Goal: Task Accomplishment & Management: Use online tool/utility

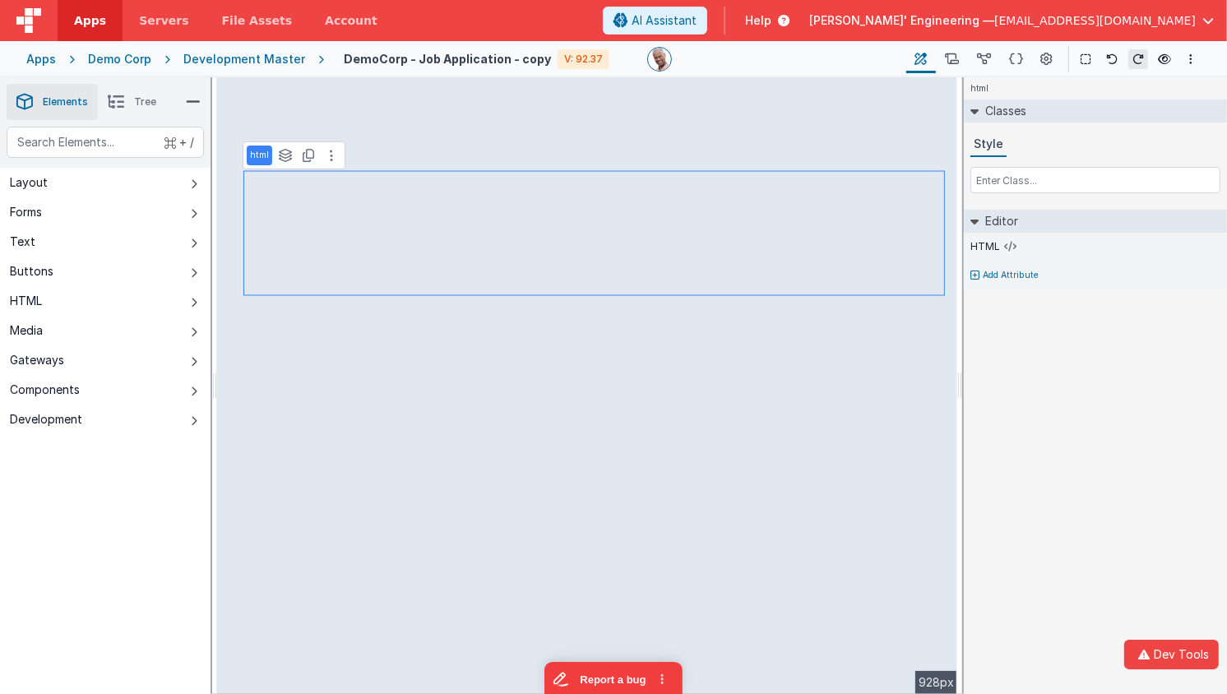
click at [203, 53] on div "Development Master" at bounding box center [244, 59] width 122 height 16
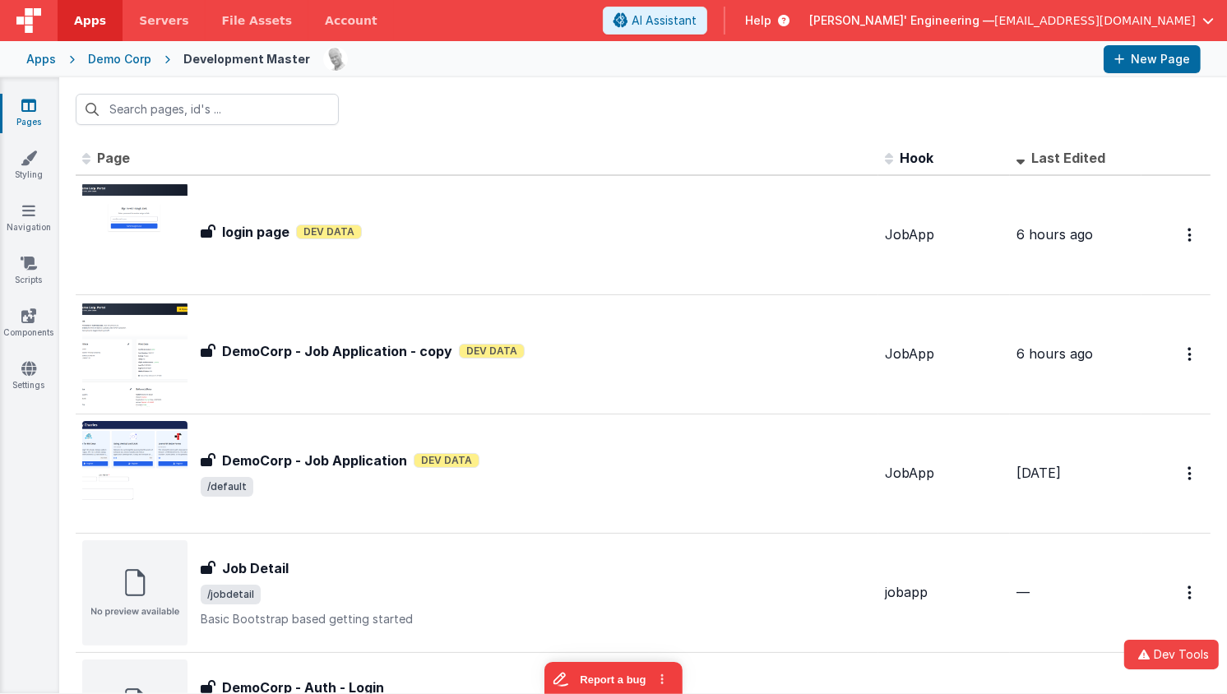
click at [44, 56] on div "Apps" at bounding box center [41, 59] width 30 height 16
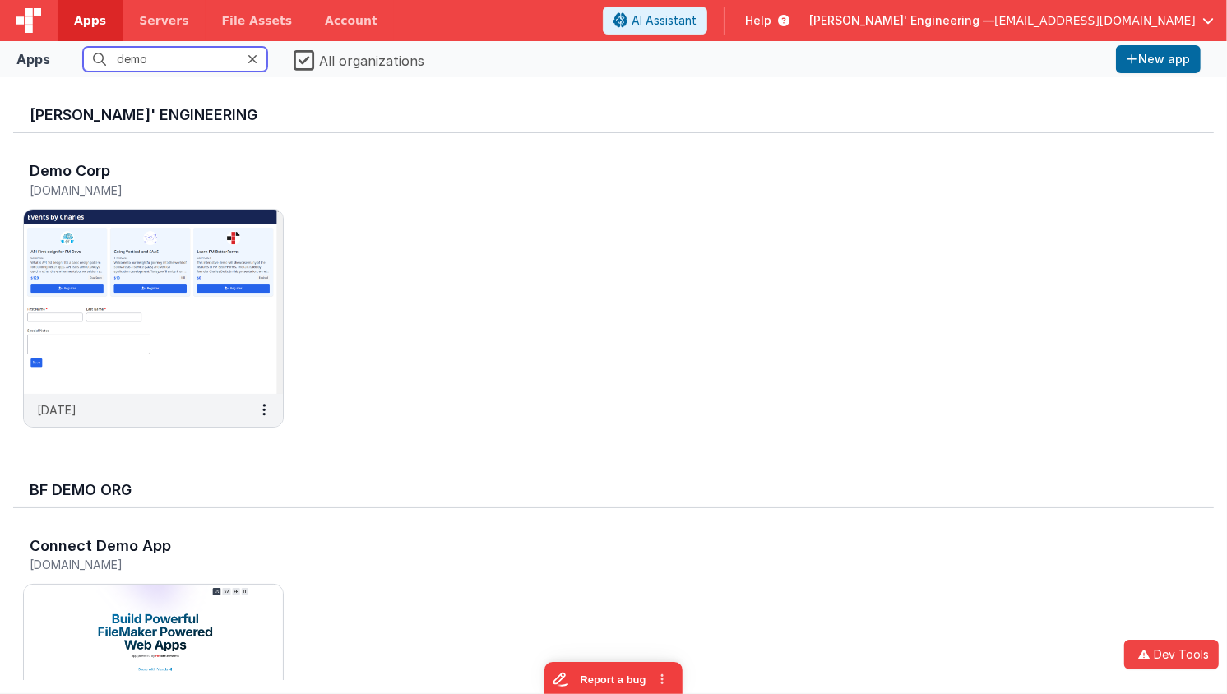
drag, startPoint x: 196, startPoint y: 55, endPoint x: -12, endPoint y: 37, distance: 208.0
click at [0, 37] on html "Dev Tools Apps Servers File Assets Account Some FUTURE Slot AI Assistant Help D…" at bounding box center [613, 347] width 1227 height 694
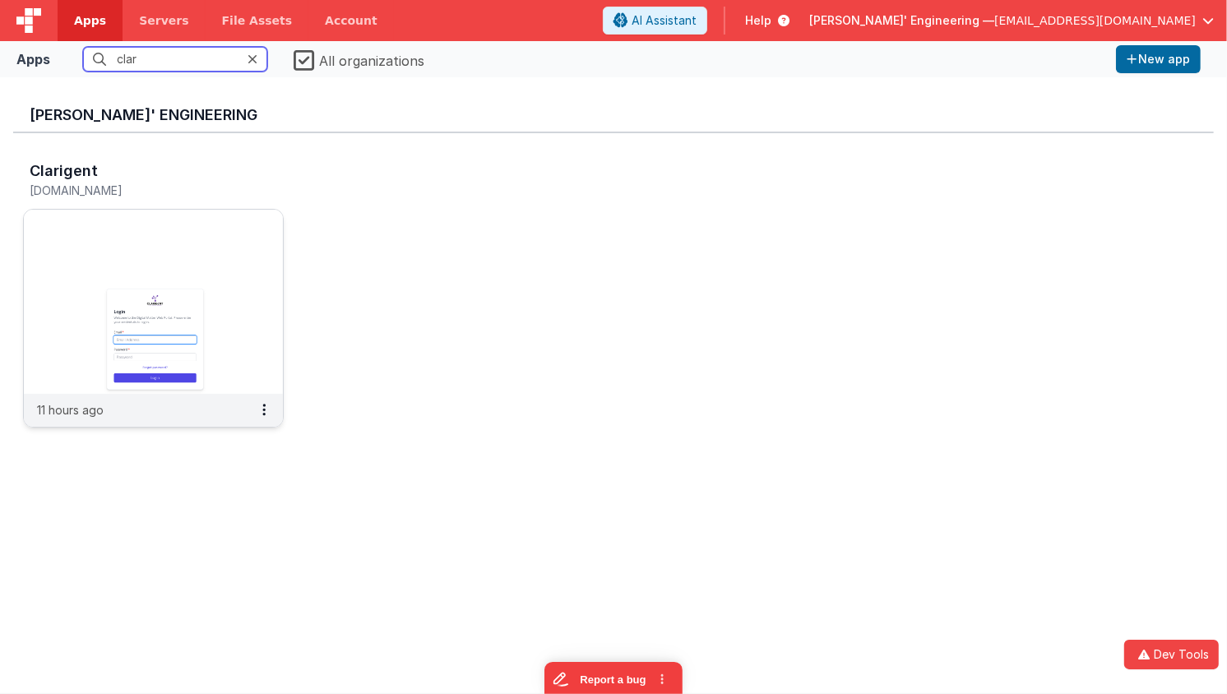
type input "clar"
click at [116, 309] on img at bounding box center [153, 302] width 259 height 184
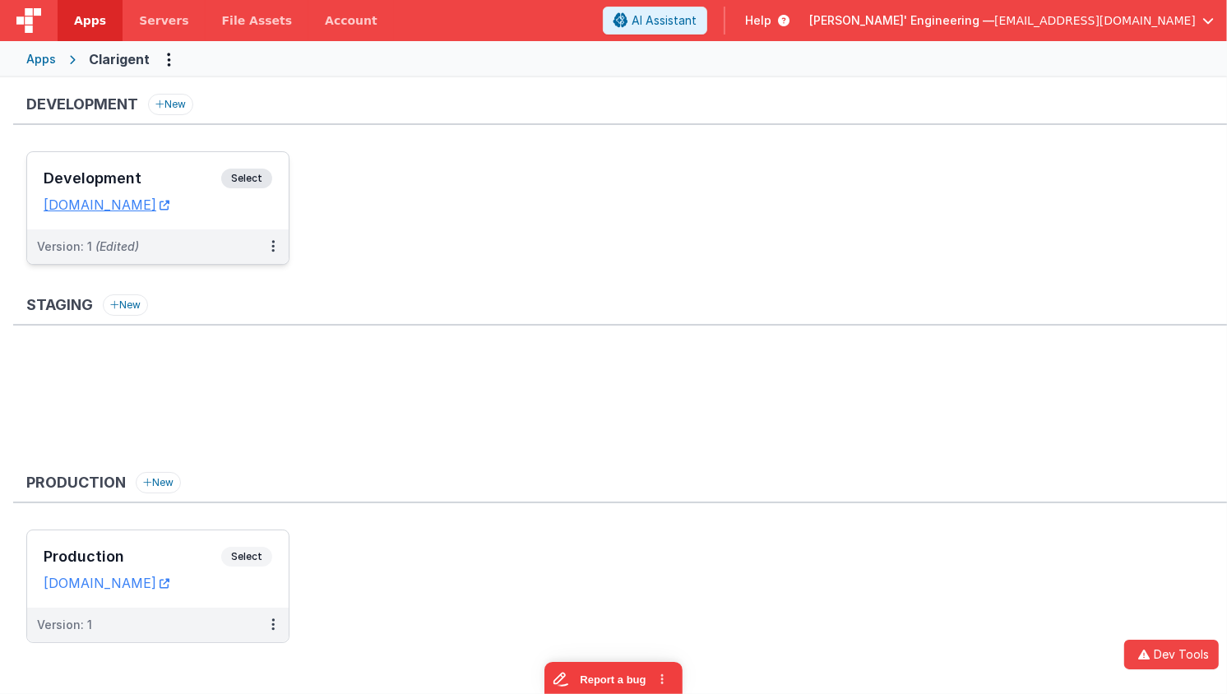
click at [266, 175] on span "Select" at bounding box center [246, 179] width 51 height 20
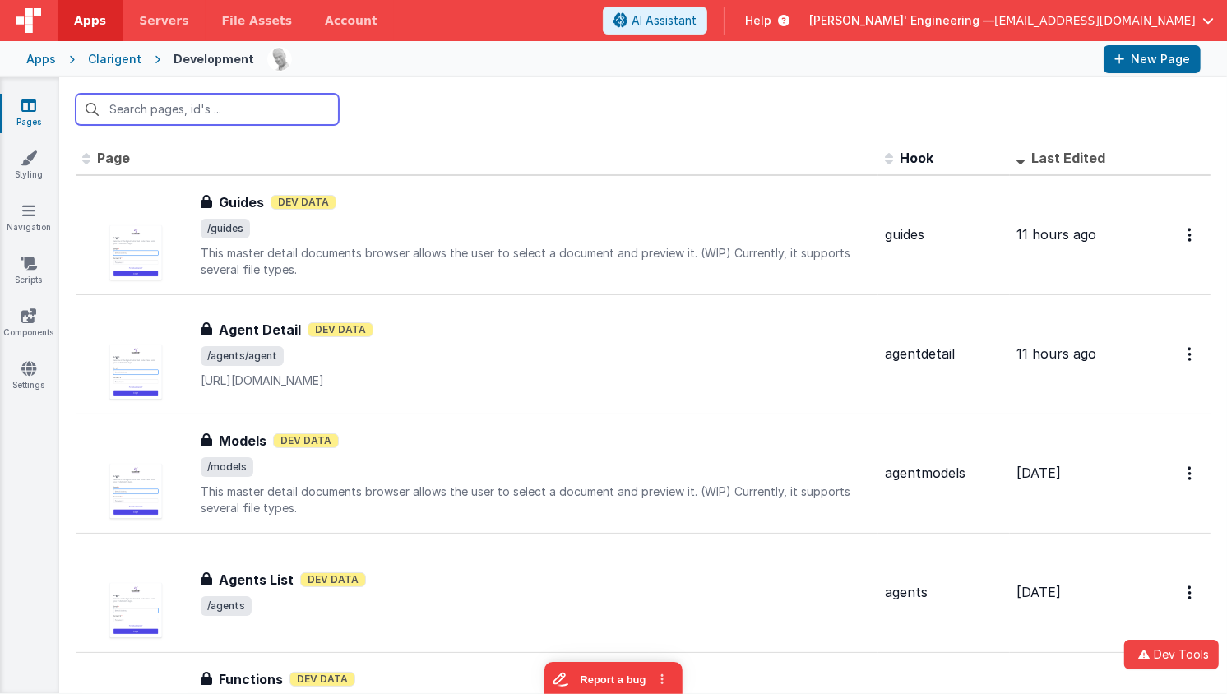
click at [264, 114] on input "text" at bounding box center [207, 109] width 263 height 31
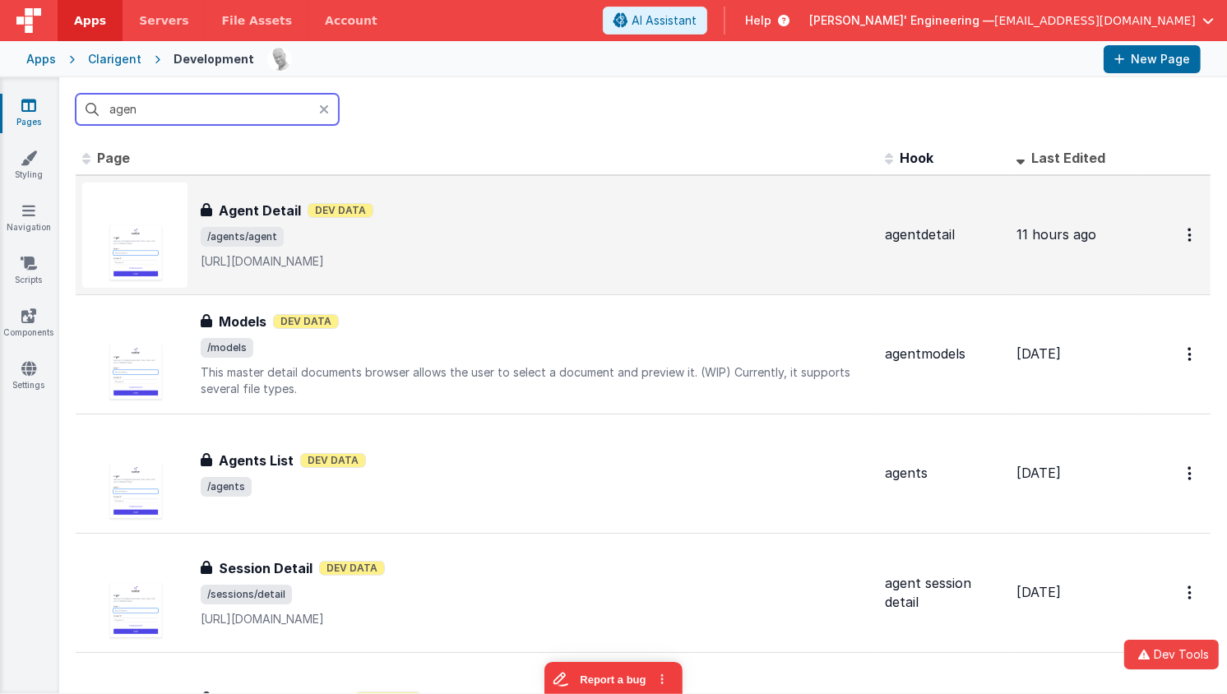
type input "agen"
click at [484, 230] on span "/agents/agent" at bounding box center [536, 237] width 671 height 20
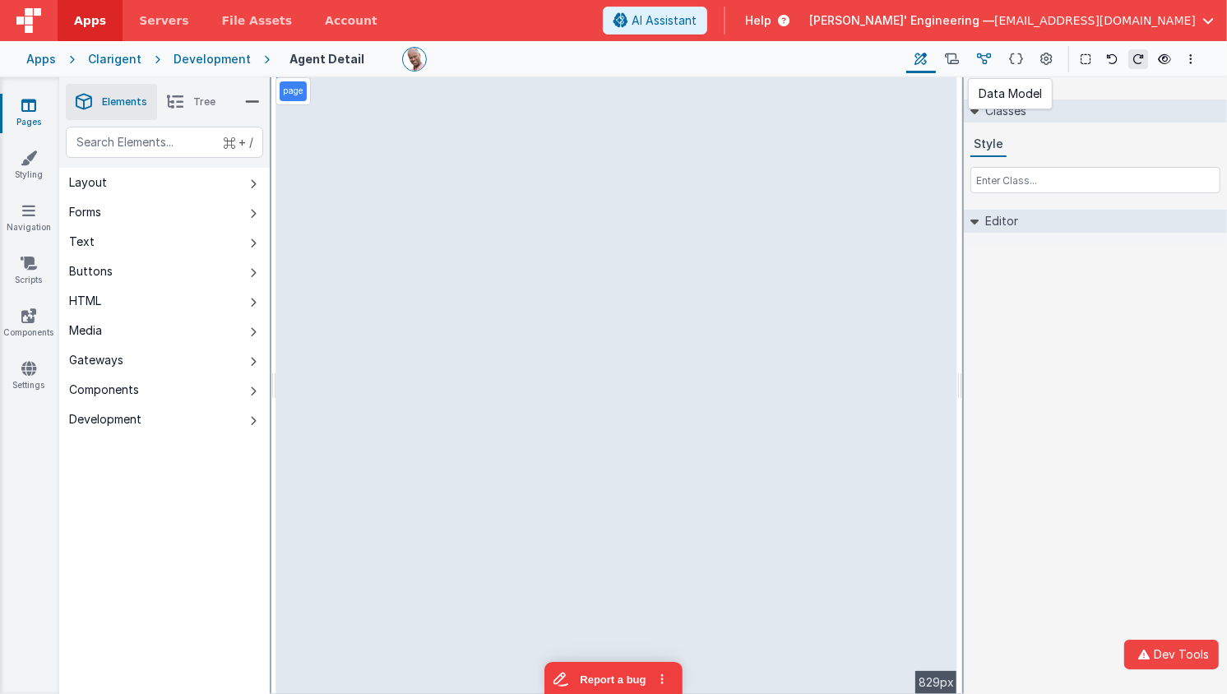
click at [990, 59] on icon at bounding box center [984, 59] width 14 height 17
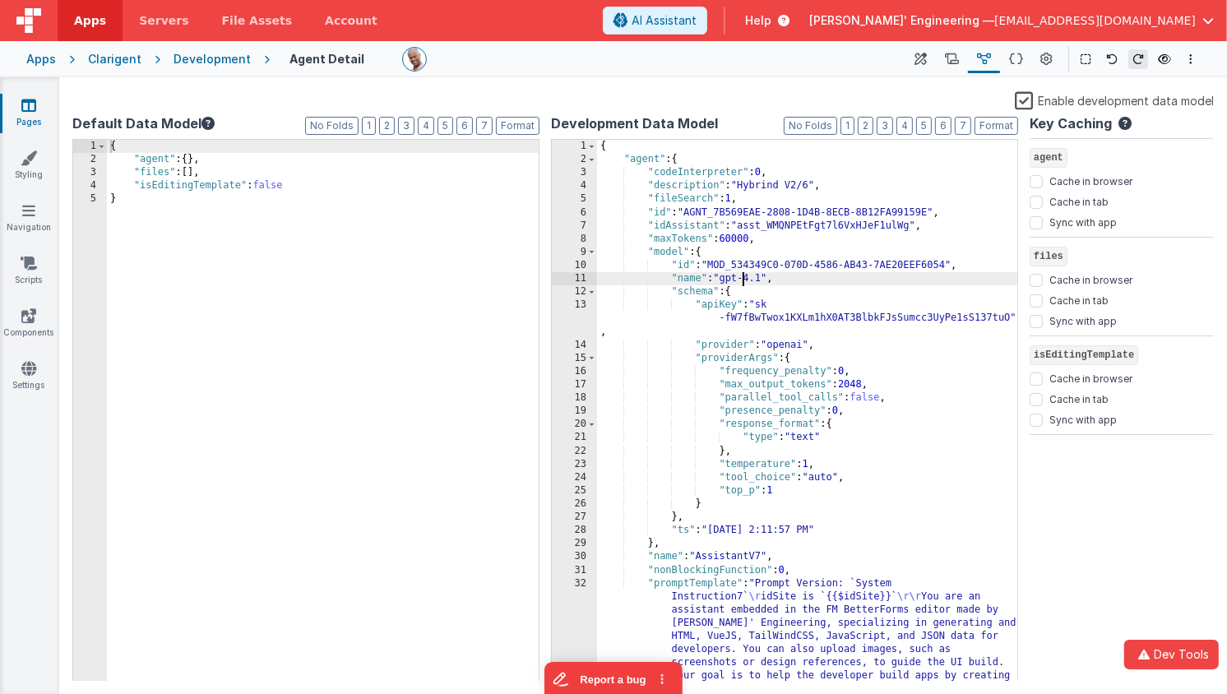
click at [743, 276] on div "{ "agent" : { "codeInterpreter" : 0 , "description" : "Hybrind V2/6" , "fileSea…" at bounding box center [807, 530] width 421 height 781
click at [591, 254] on span at bounding box center [591, 252] width 9 height 13
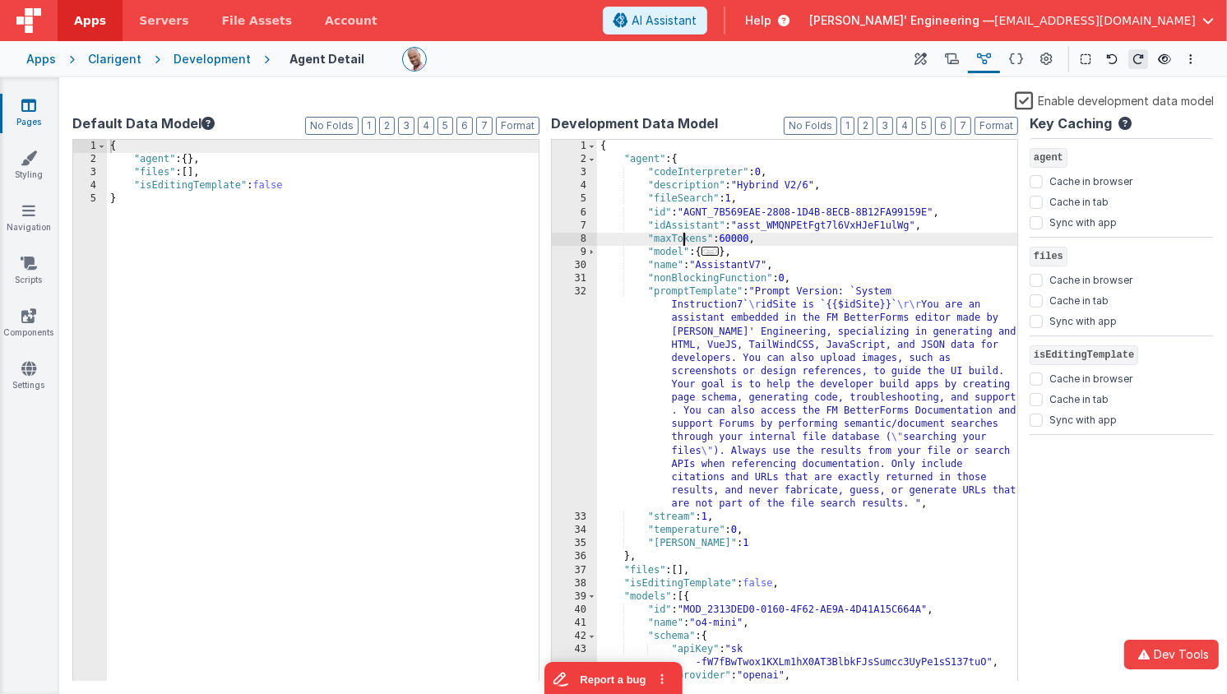
click at [685, 240] on div "{ "agent" : { "codeInterpreter" : 0 , "description" : "Hybrind V2/6" , "fileSea…" at bounding box center [807, 424] width 421 height 569
click at [762, 200] on div "{ "agent" : { "codeInterpreter" : 0 , "description" : "Hybrind V2/6" , "fileSea…" at bounding box center [807, 424] width 421 height 569
click at [942, 227] on div "{ "agent" : { "codeInterpreter" : 0 , "description" : "Hybrind V2/6" , "fileSea…" at bounding box center [807, 424] width 421 height 569
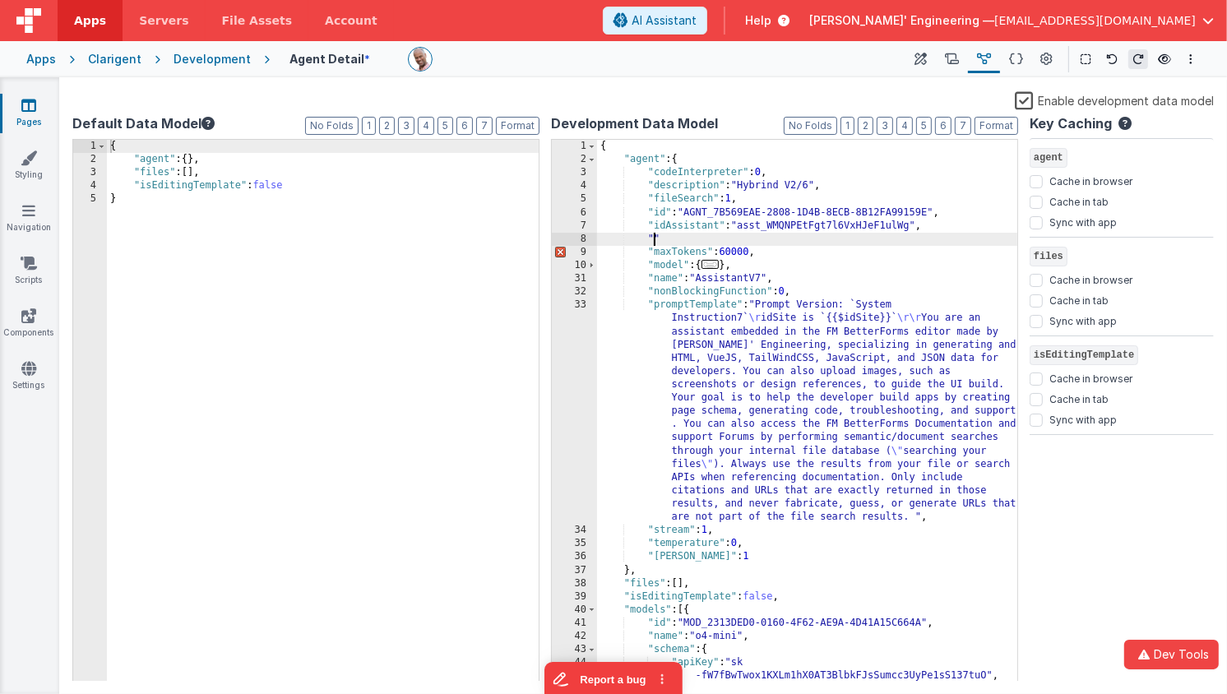
paste textarea
click at [733, 251] on div "{ "agent" : { "codeInterpreter" : 0 , "description" : "Hybrind V2/6" , "fileSea…" at bounding box center [807, 424] width 421 height 569
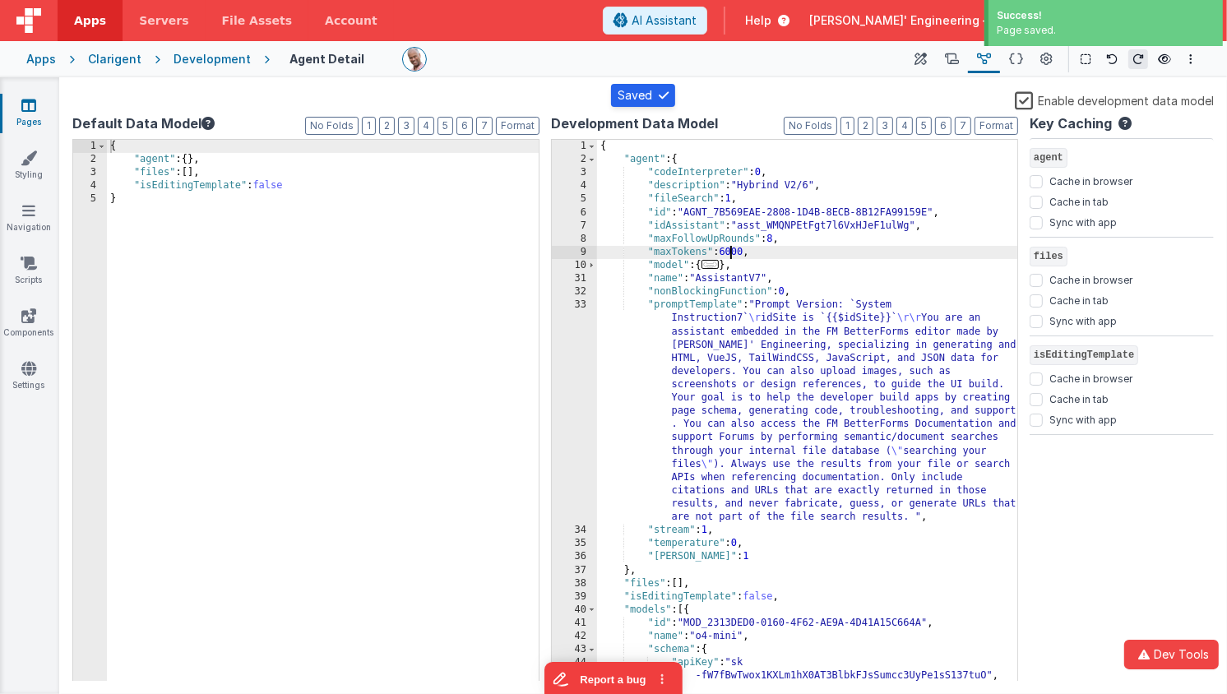
click at [743, 239] on div "{ "agent" : { "codeInterpreter" : 0 , "description" : "Hybrind V2/6" , "fileSea…" at bounding box center [807, 424] width 421 height 569
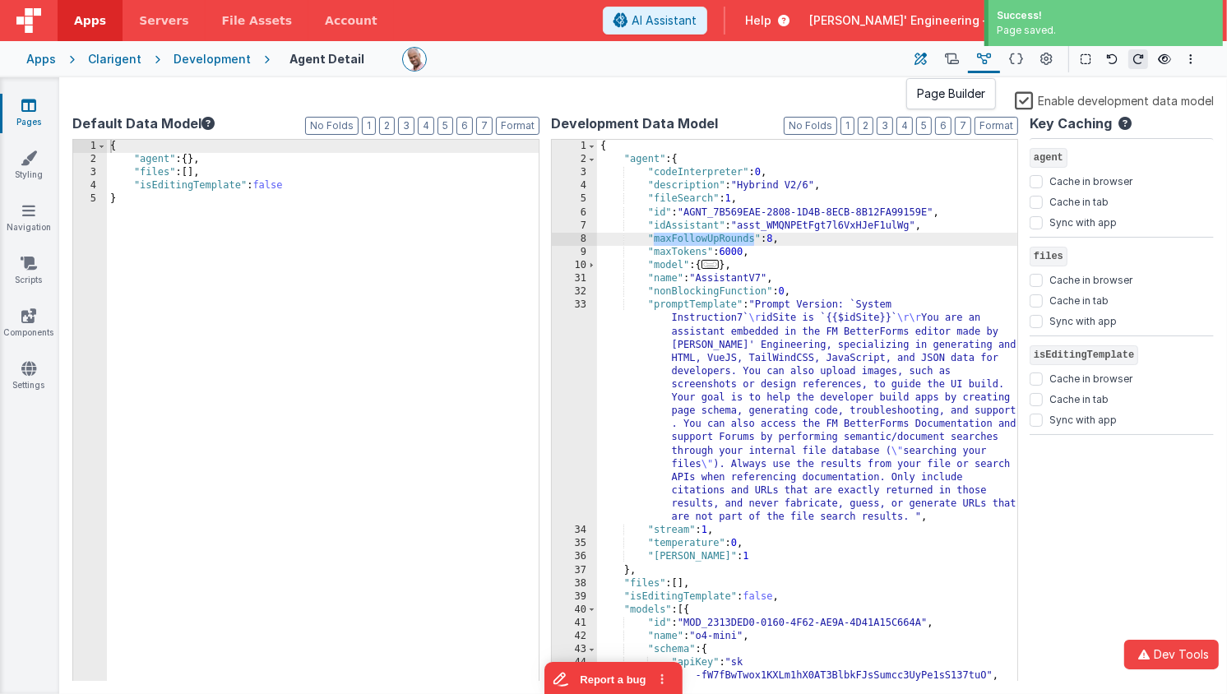
click at [932, 63] on button at bounding box center [921, 59] width 30 height 28
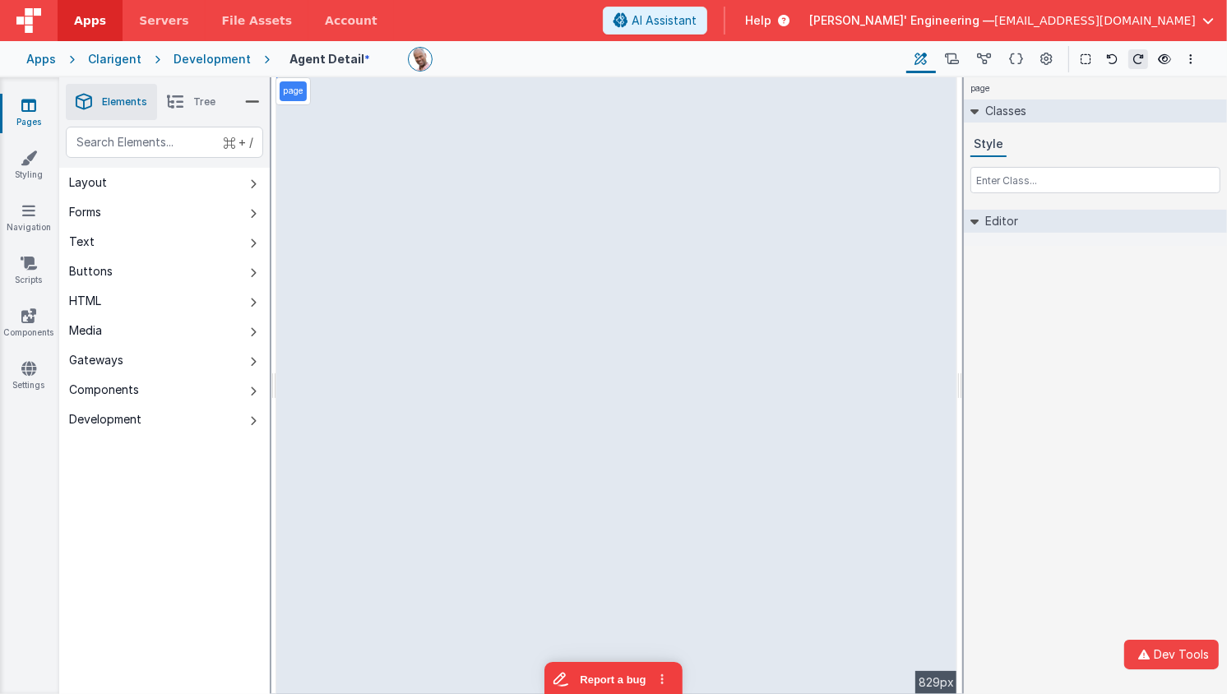
select select "number"
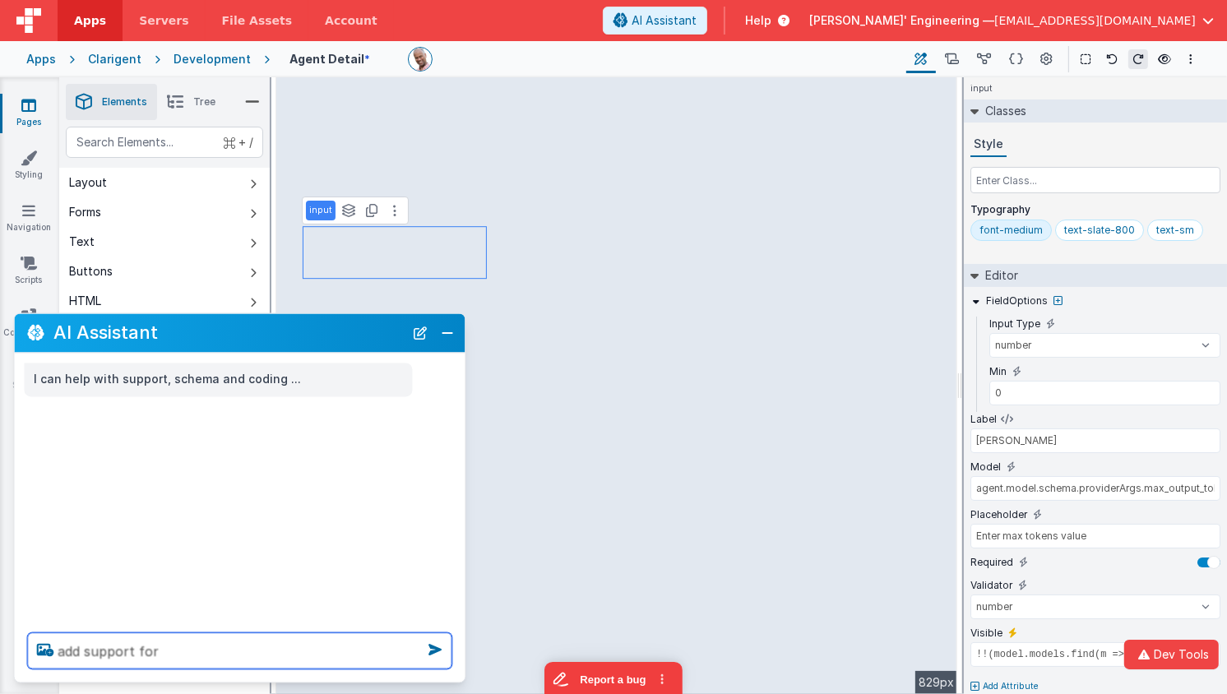
paste textarea "maxFollowUpRounds"
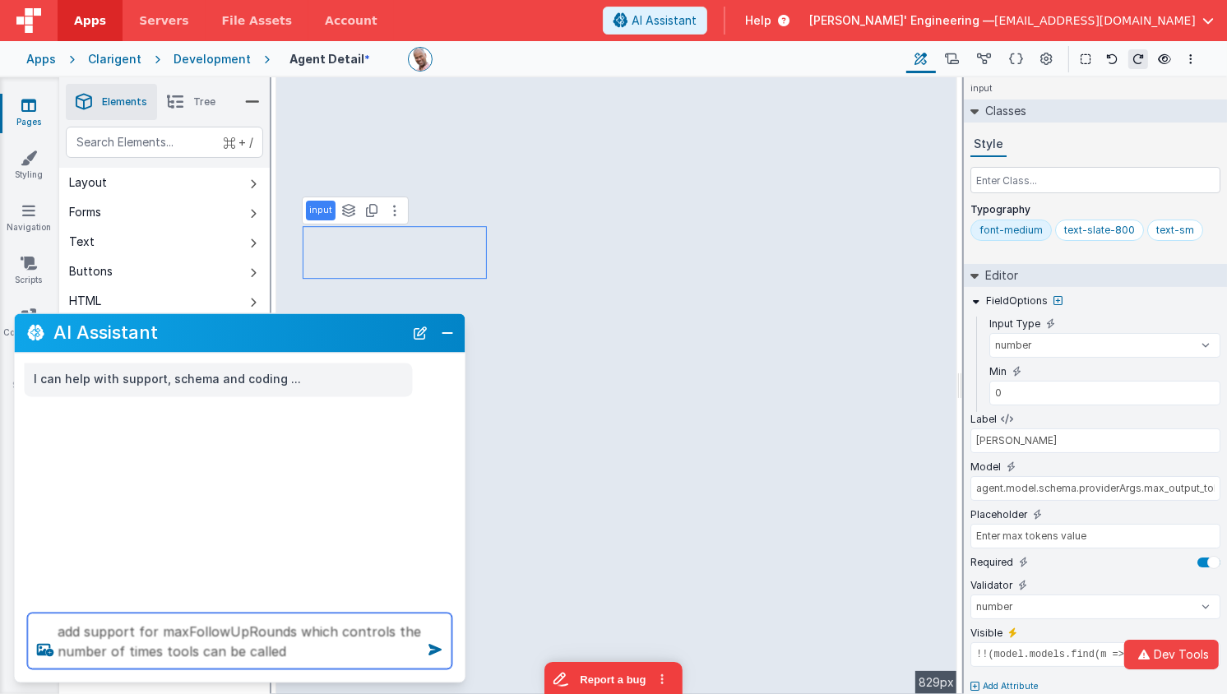
type textarea "add support for maxFollowUpRounds which controls the number of times tools can …"
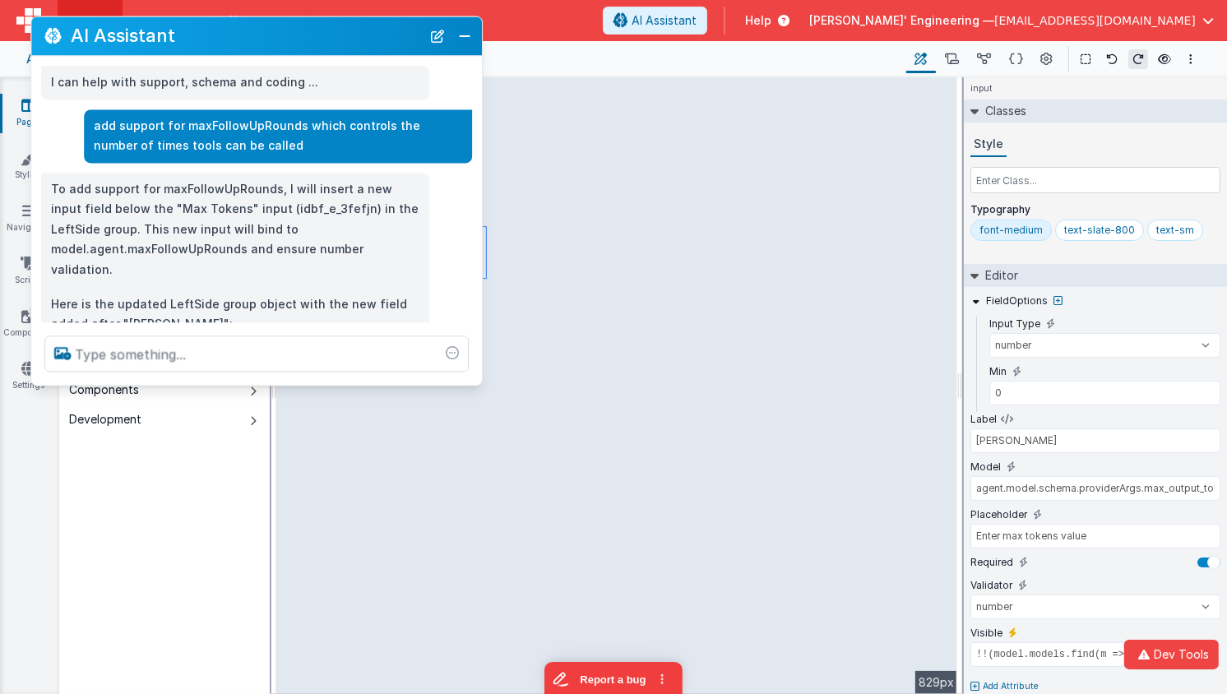
drag, startPoint x: 269, startPoint y: 299, endPoint x: 257, endPoint y: 37, distance: 261.8
click at [257, 37] on h2 "AI Assistant" at bounding box center [246, 36] width 350 height 20
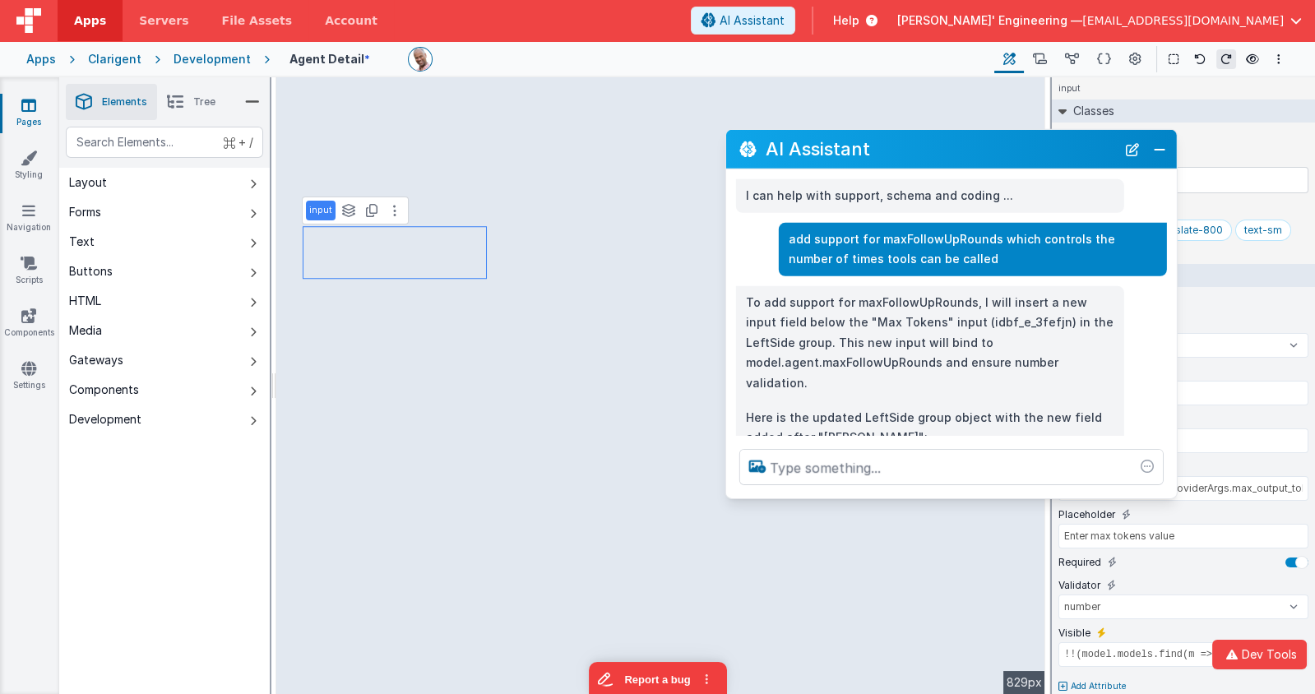
drag, startPoint x: 154, startPoint y: 43, endPoint x: 849, endPoint y: 156, distance: 704.2
click at [849, 156] on h2 "AI Assistant" at bounding box center [941, 149] width 350 height 20
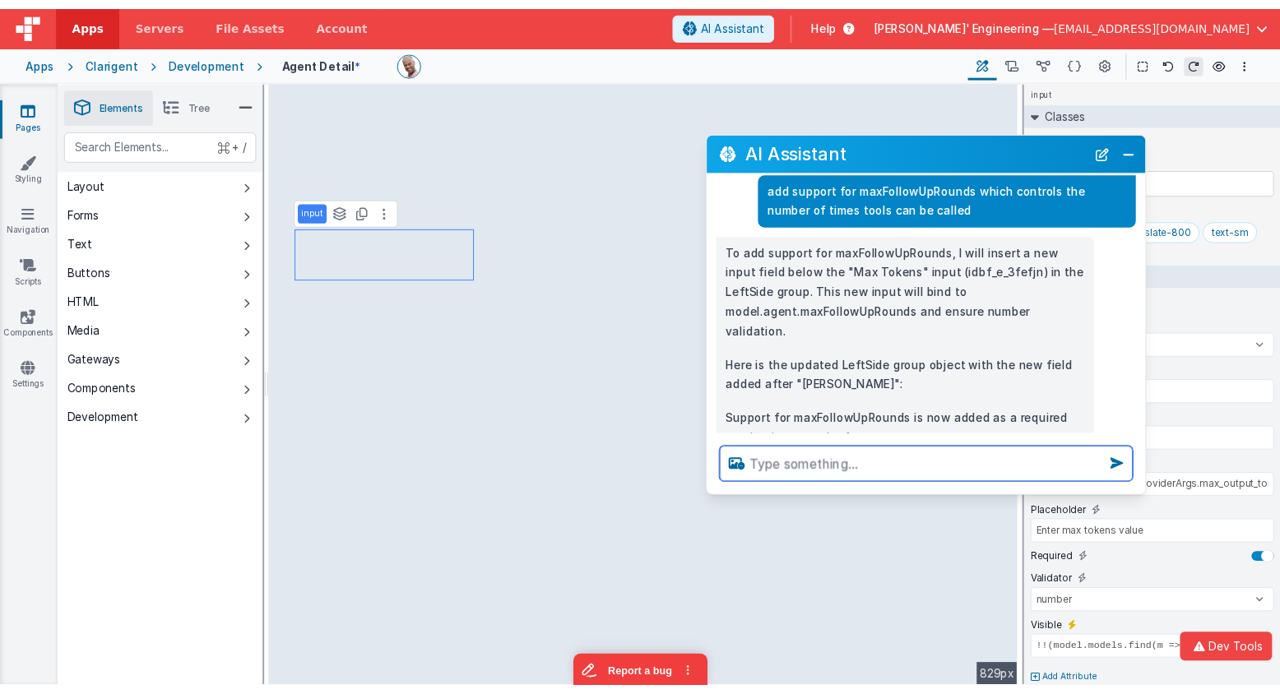
scroll to position [83, 0]
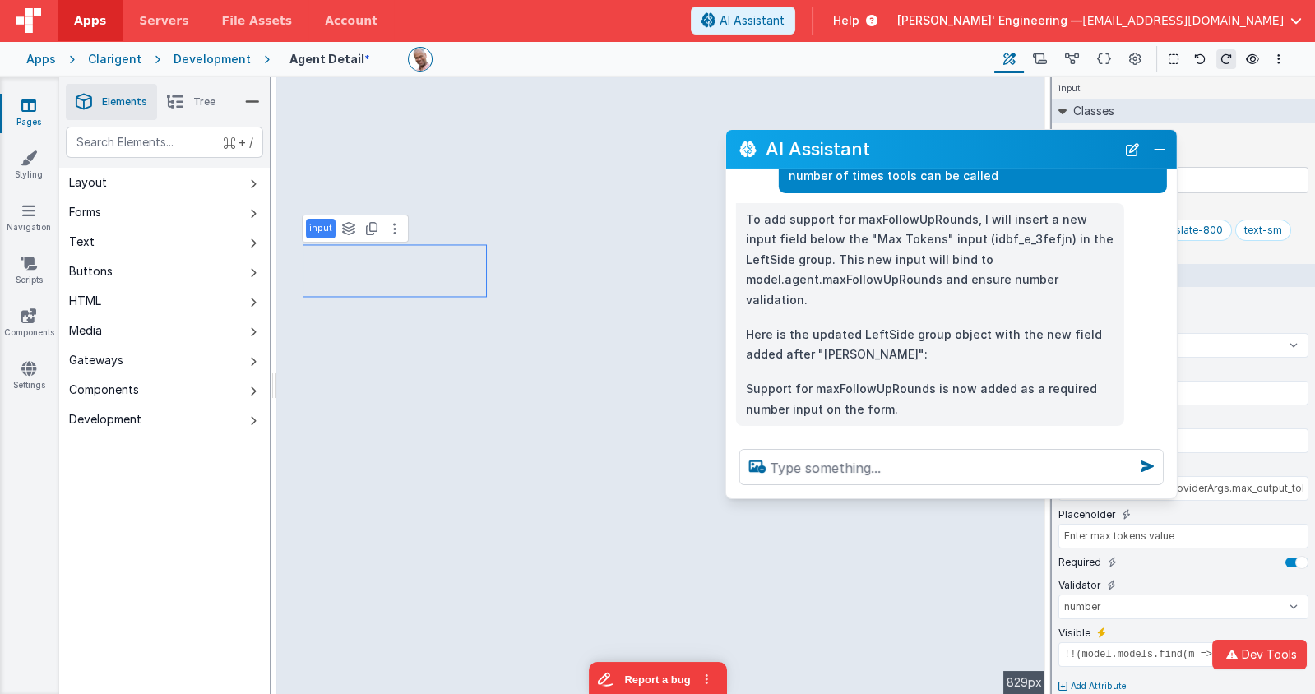
type input "Max Follow-Up Rounds"
type input "agent.maxFollowUpRounds"
type input "Enter max follow-up rounds"
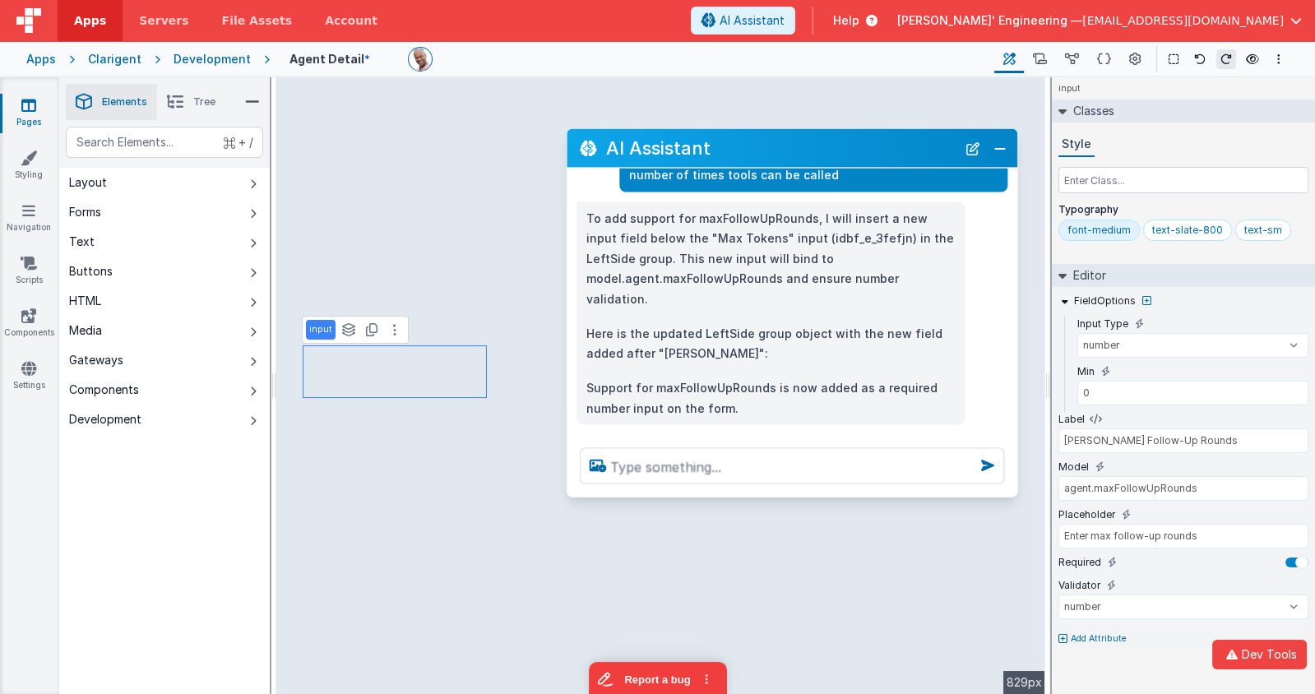
drag, startPoint x: 956, startPoint y: 152, endPoint x: 846, endPoint y: 177, distance: 112.9
click at [797, 151] on h2 "AI Assistant" at bounding box center [781, 148] width 350 height 20
click at [1290, 558] on div at bounding box center [1296, 563] width 23 height 10
type input "Max Tokens"
type input "agent.model.schema.providerArgs.max_output_tokens"
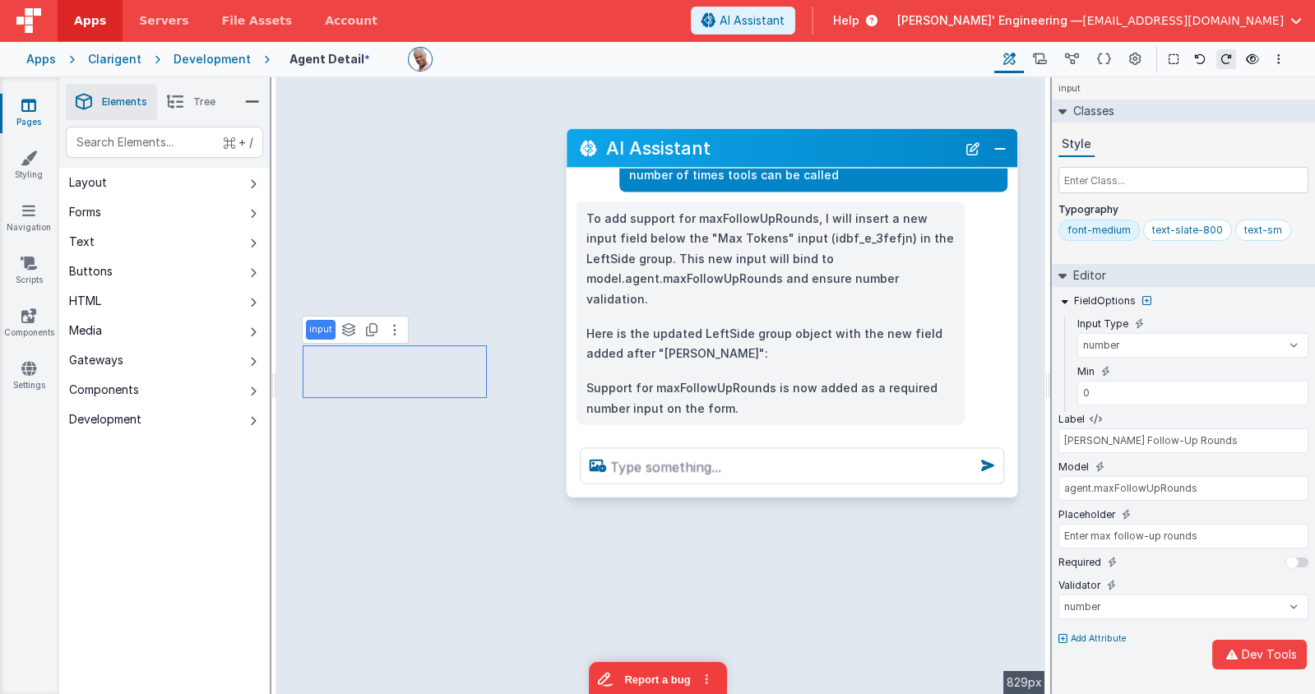
type input "Enter max tokens value"
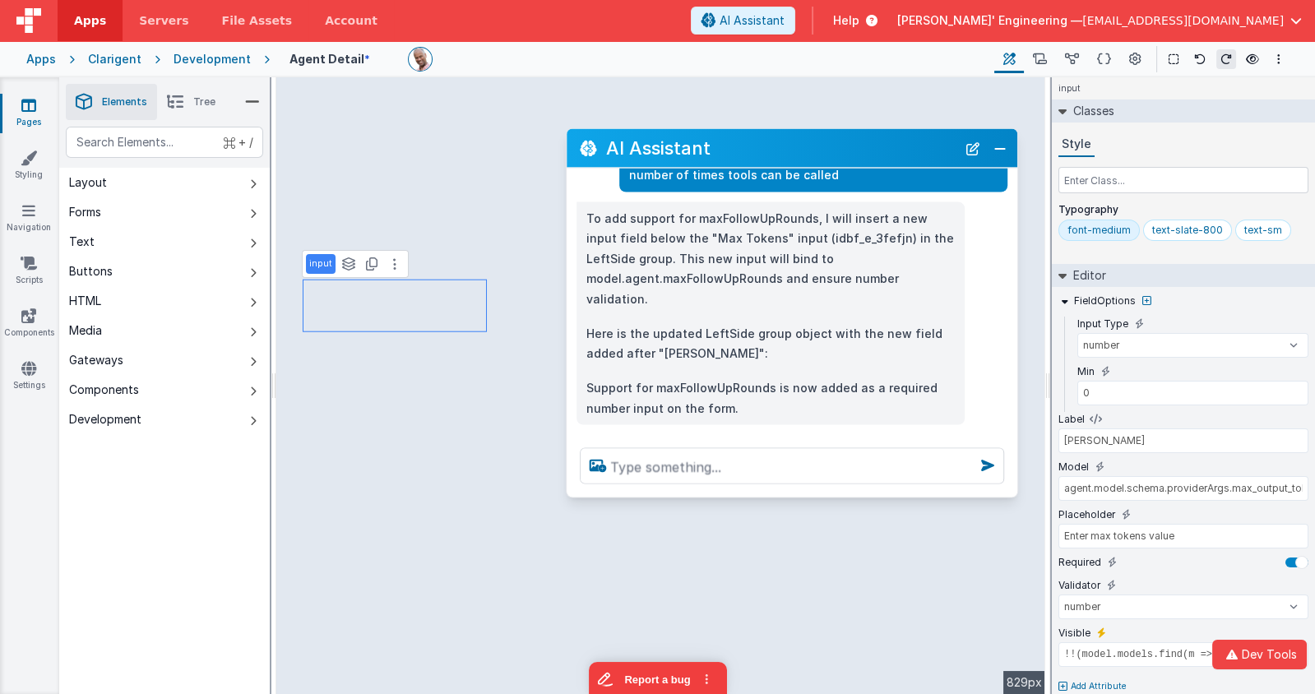
type input "Max Follow-Up Rounds"
type input "agent.maxFollowUpRounds"
type input "Enter max follow-up rounds"
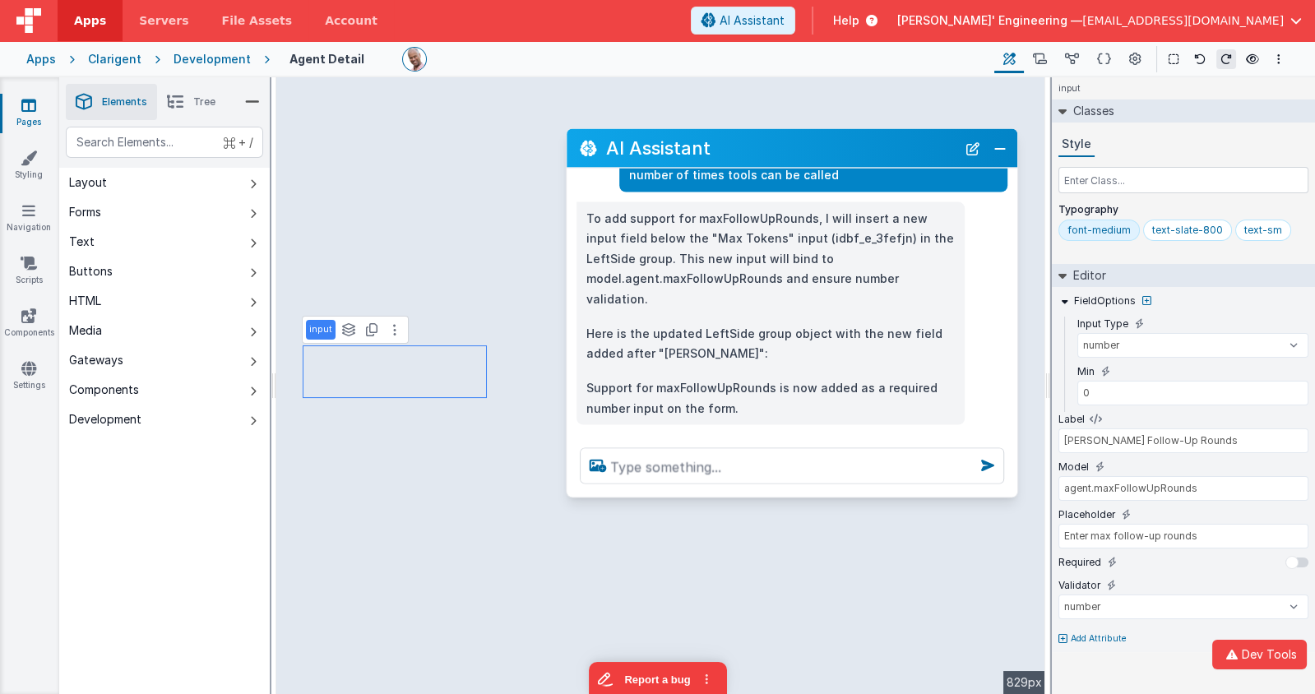
click at [544, 76] on div "Apps Clarigent Development Agent Detail Page Builder Named Actions Data Model P…" at bounding box center [657, 59] width 1315 height 36
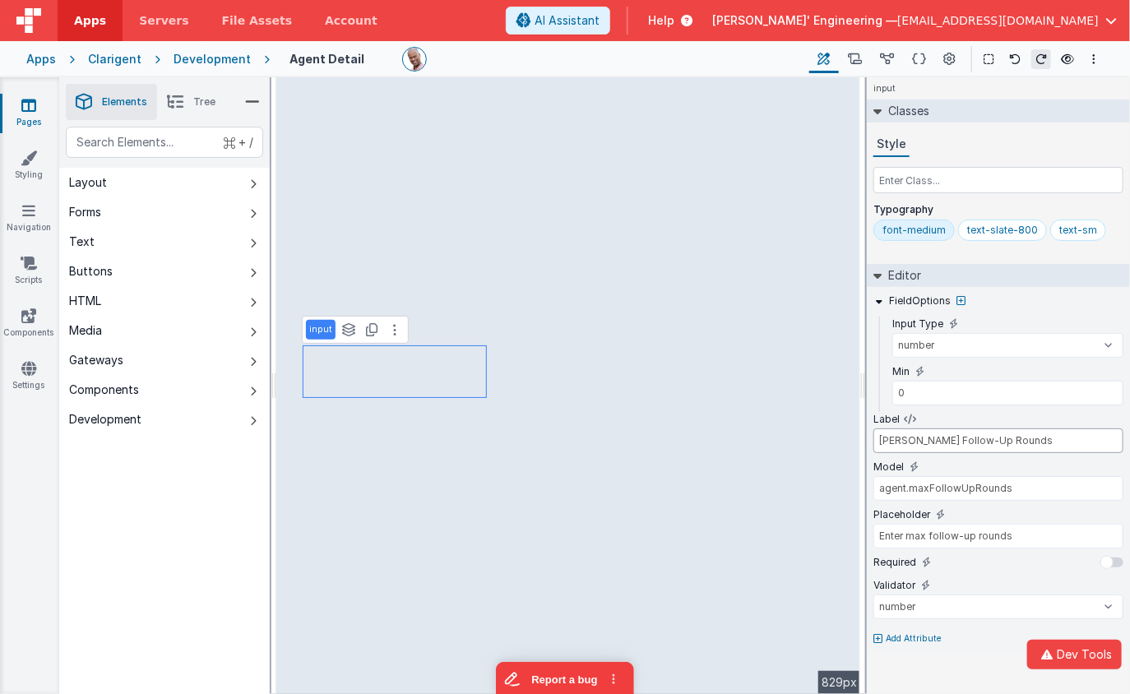
click at [1015, 442] on input "Max Follow-Up Rounds" at bounding box center [998, 440] width 250 height 25
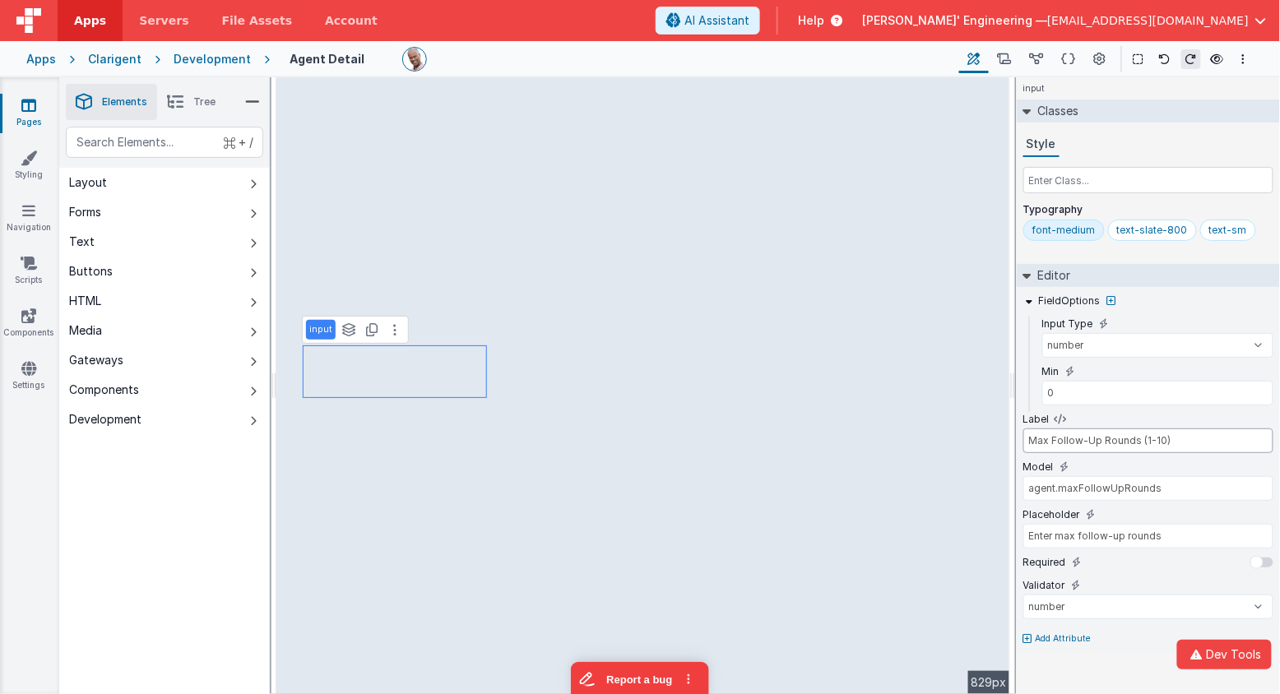
type input "Max Follow-Up Rounds (1-10)"
click at [1112, 301] on icon at bounding box center [1111, 301] width 9 height 10
type input "hint"
type input "Max Follow-Up Rounds (1-10)"
type input "agent.maxFollowUpRounds"
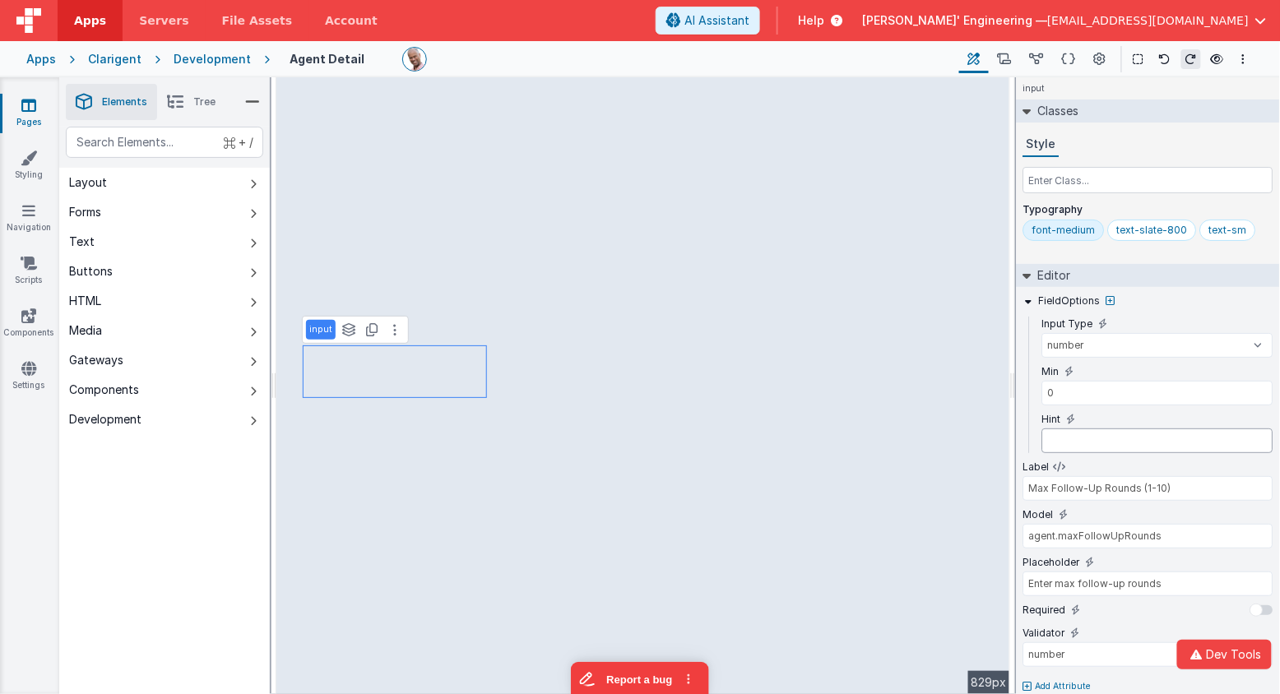
click at [1094, 438] on input "text" at bounding box center [1157, 440] width 231 height 25
click at [1087, 417] on icon at bounding box center [1090, 420] width 9 height 10
type input "Max Follow-Up Rounds (1-10)"
type input "agent.maxFollowUpRounds"
type input "Enter max follow-up rounds"
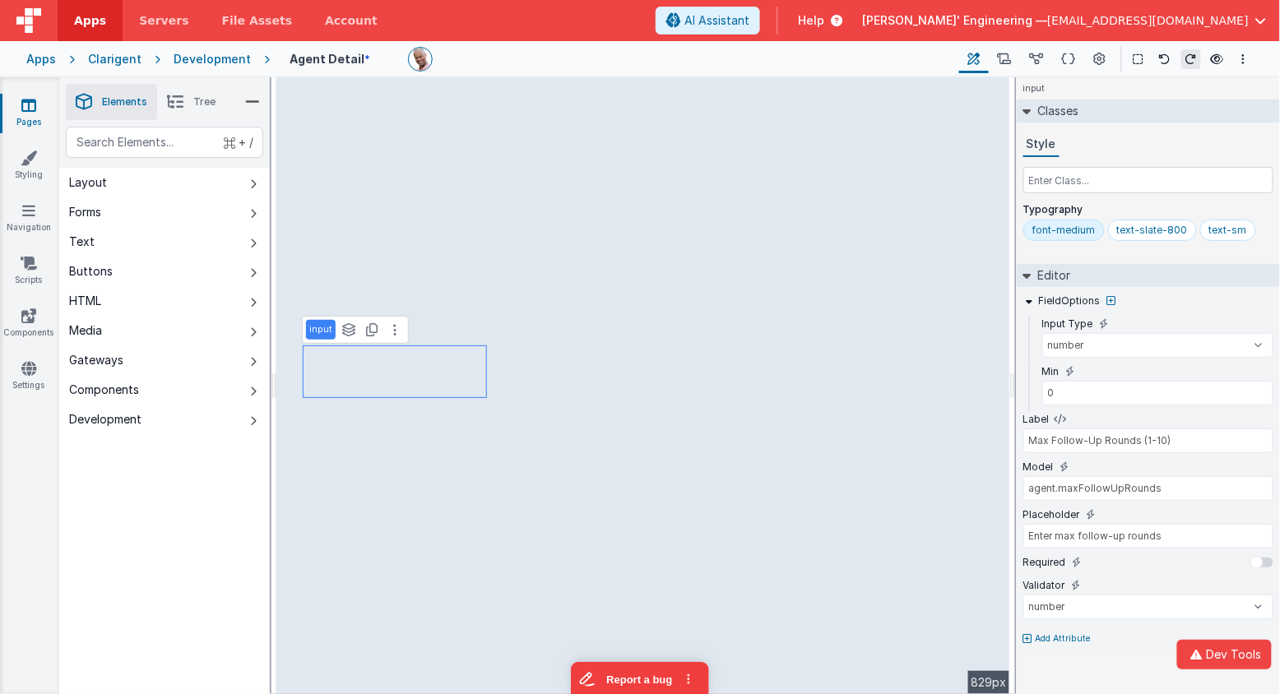
click at [1040, 632] on p "Add Attribute" at bounding box center [1063, 638] width 56 height 13
click at [966, 670] on button "hint" at bounding box center [924, 675] width 168 height 20
click at [929, 677] on button "hint" at bounding box center [924, 675] width 168 height 20
click at [1070, 655] on div at bounding box center [640, 347] width 1280 height 694
click at [1059, 634] on p "Add Attribute" at bounding box center [1063, 638] width 56 height 13
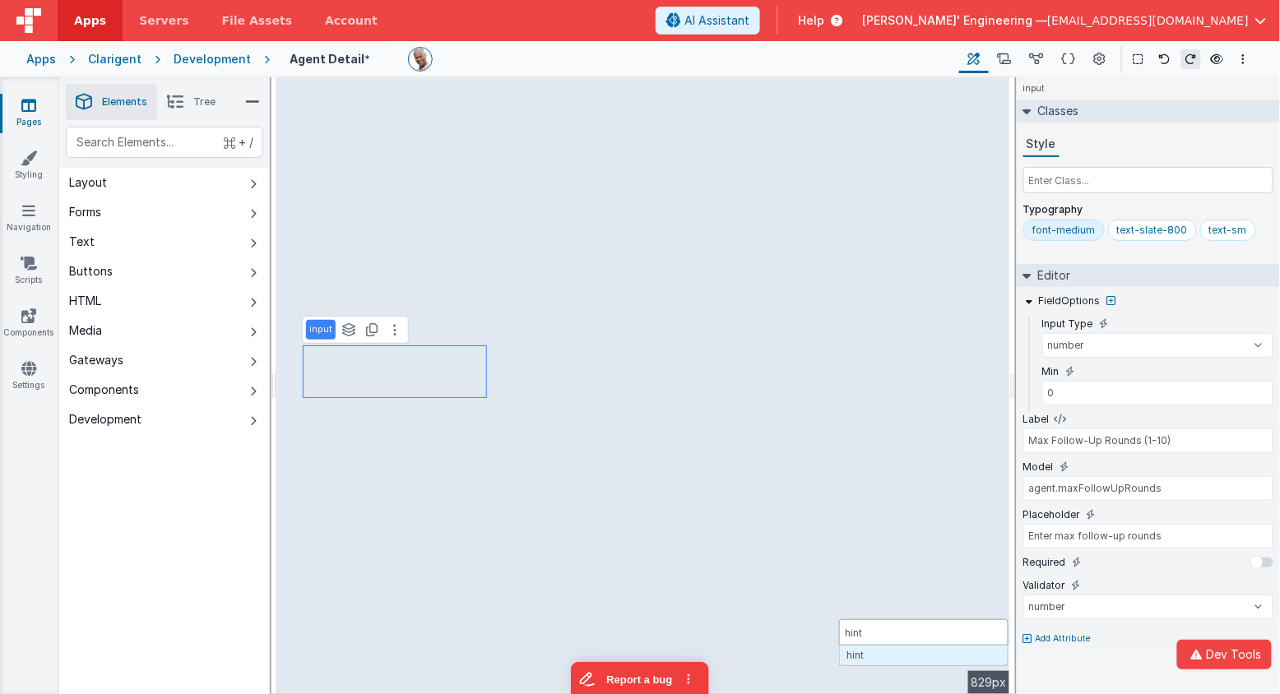
type input "hint"
click at [618, 683] on button "Report a bug" at bounding box center [639, 676] width 138 height 35
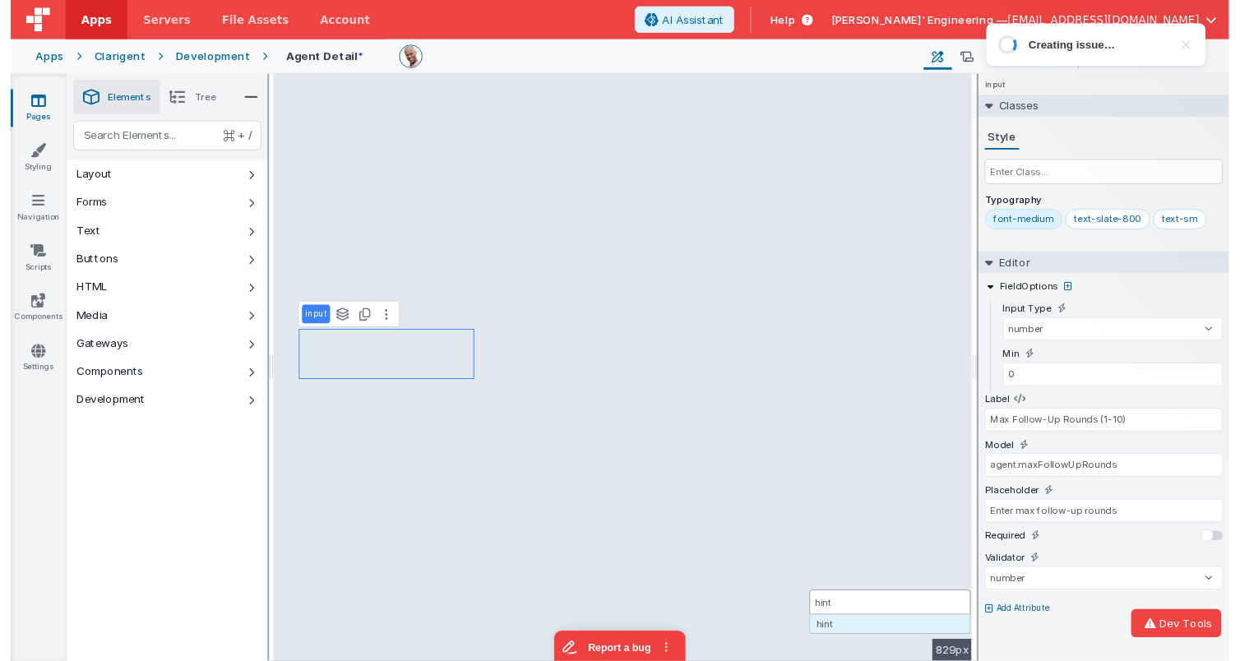
scroll to position [0, 0]
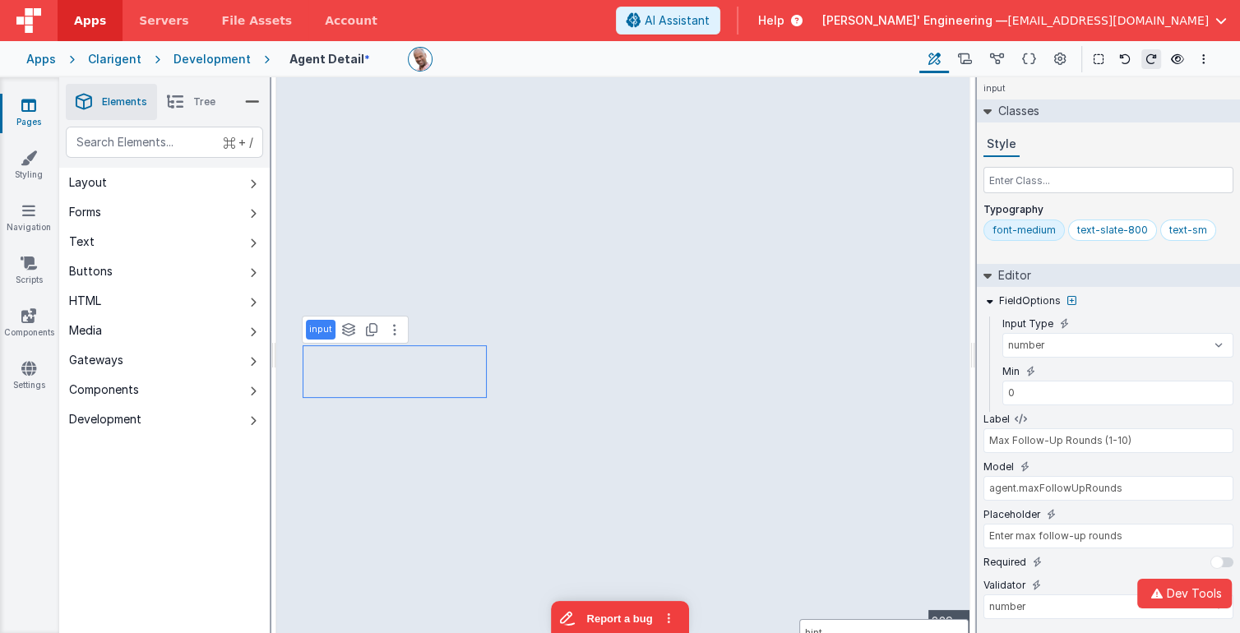
click at [44, 56] on div at bounding box center [620, 316] width 1240 height 633
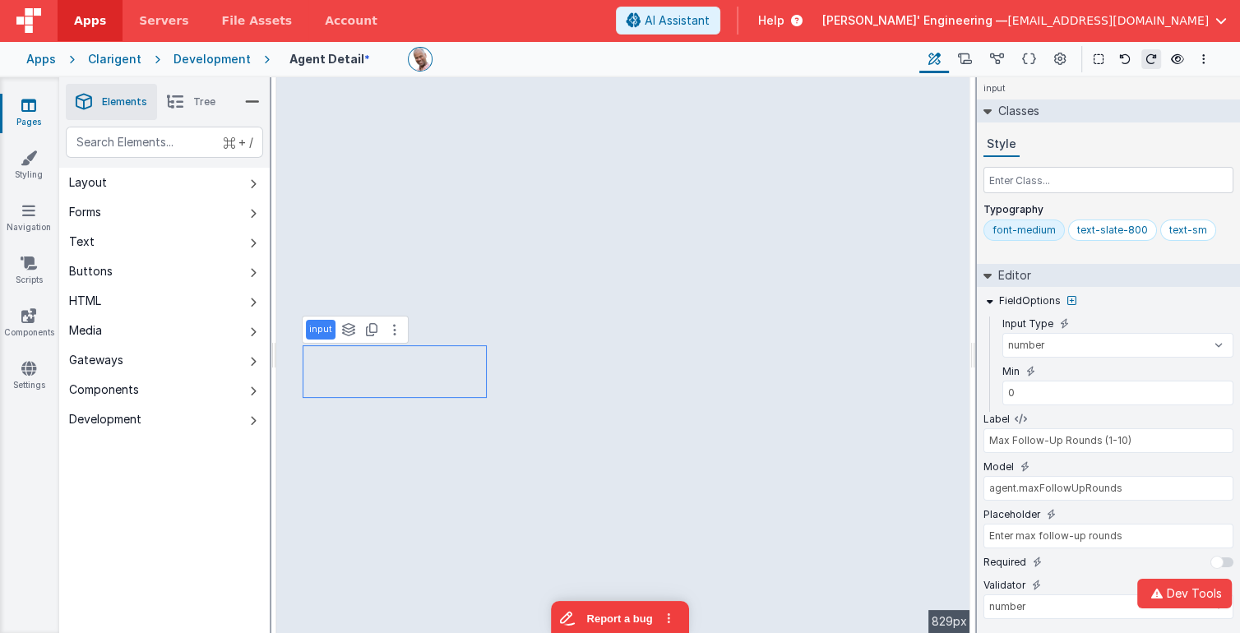
click at [44, 56] on div "Apps" at bounding box center [41, 59] width 30 height 16
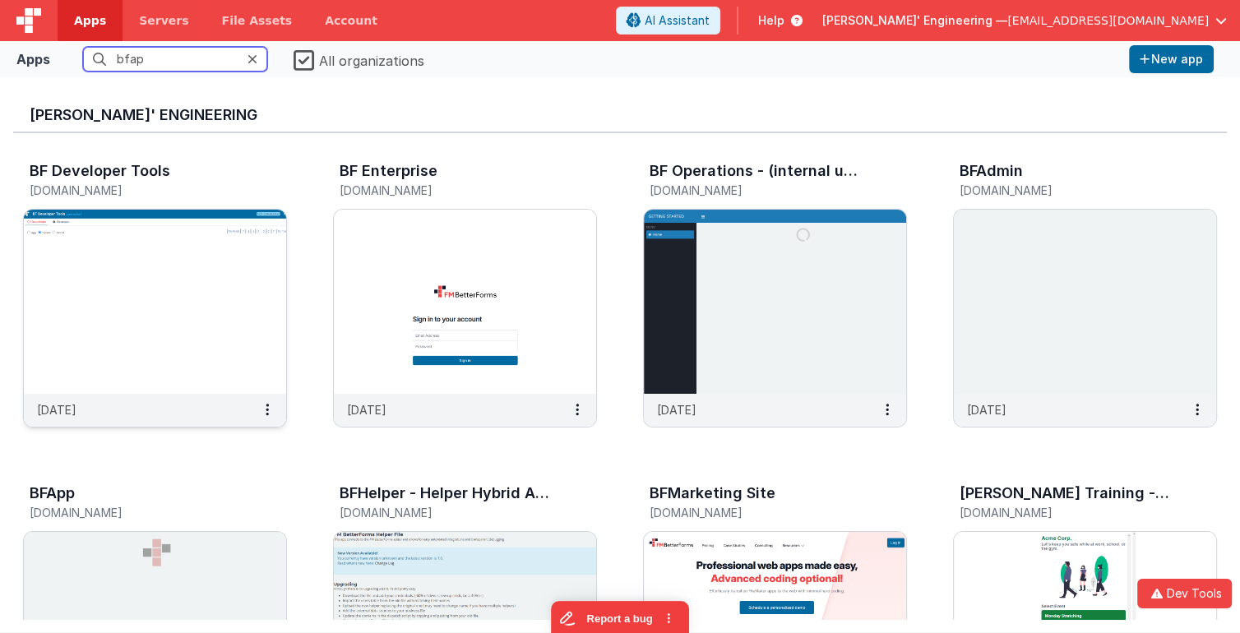
type input "bfapp"
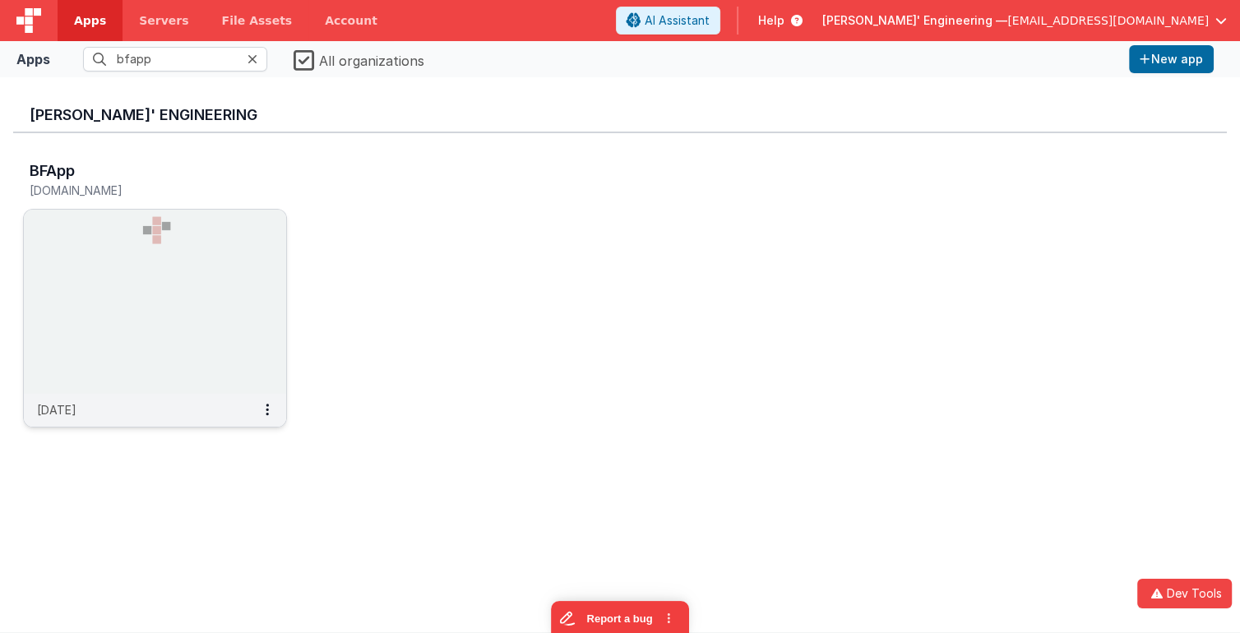
click at [211, 236] on img at bounding box center [155, 302] width 262 height 184
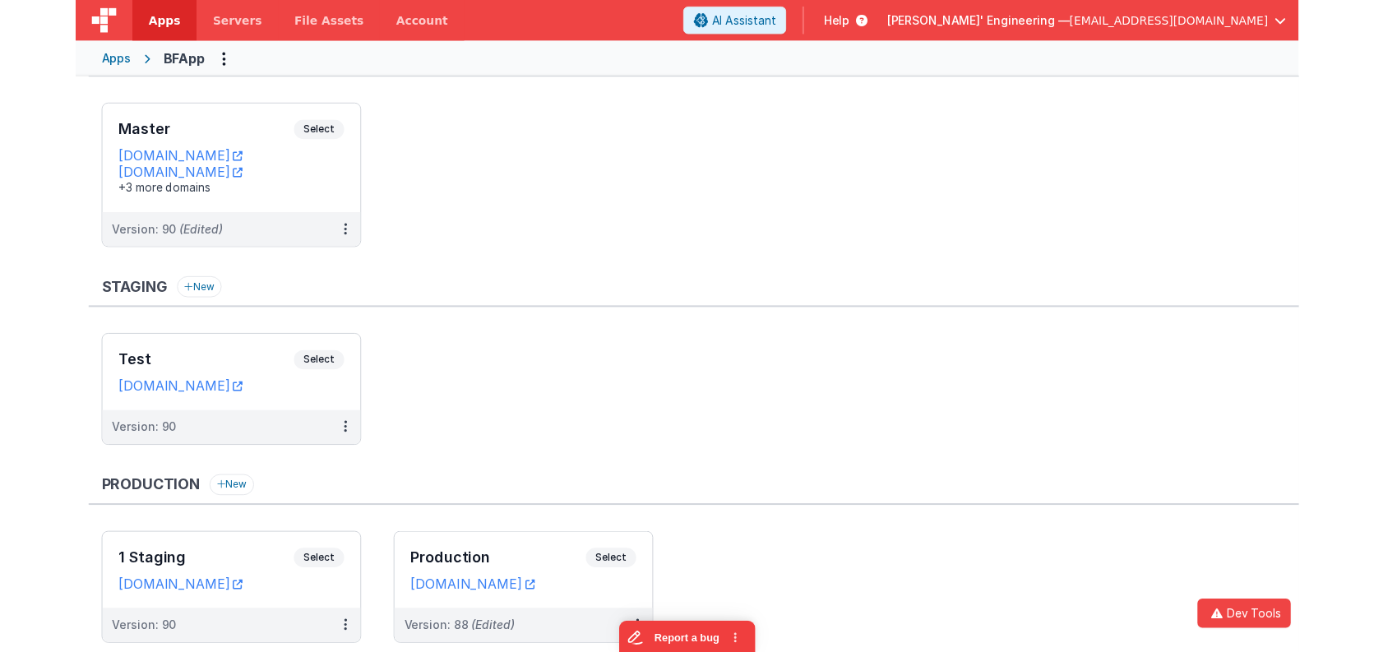
scroll to position [90, 0]
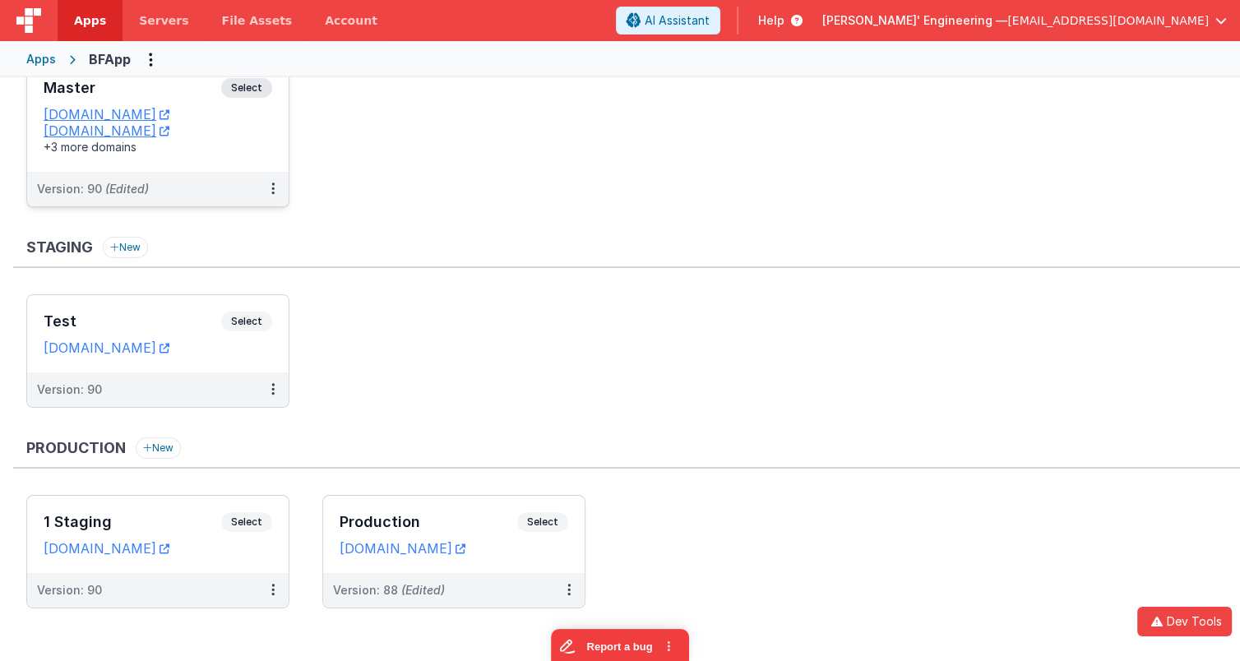
click at [264, 166] on div "Master Select URLs appdev.fmbetterforms.com c9dev.bfoperations.com +3 more doma…" at bounding box center [158, 117] width 262 height 110
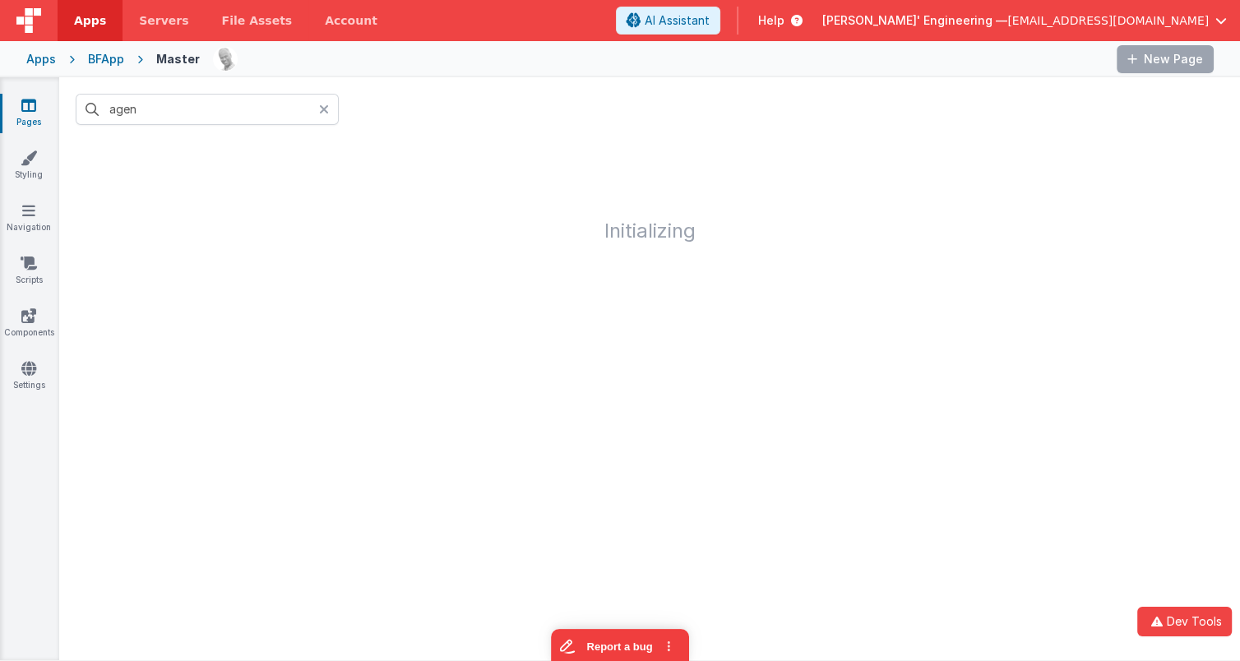
click at [321, 106] on icon at bounding box center [324, 109] width 10 height 13
click at [278, 109] on input "text" at bounding box center [207, 109] width 263 height 31
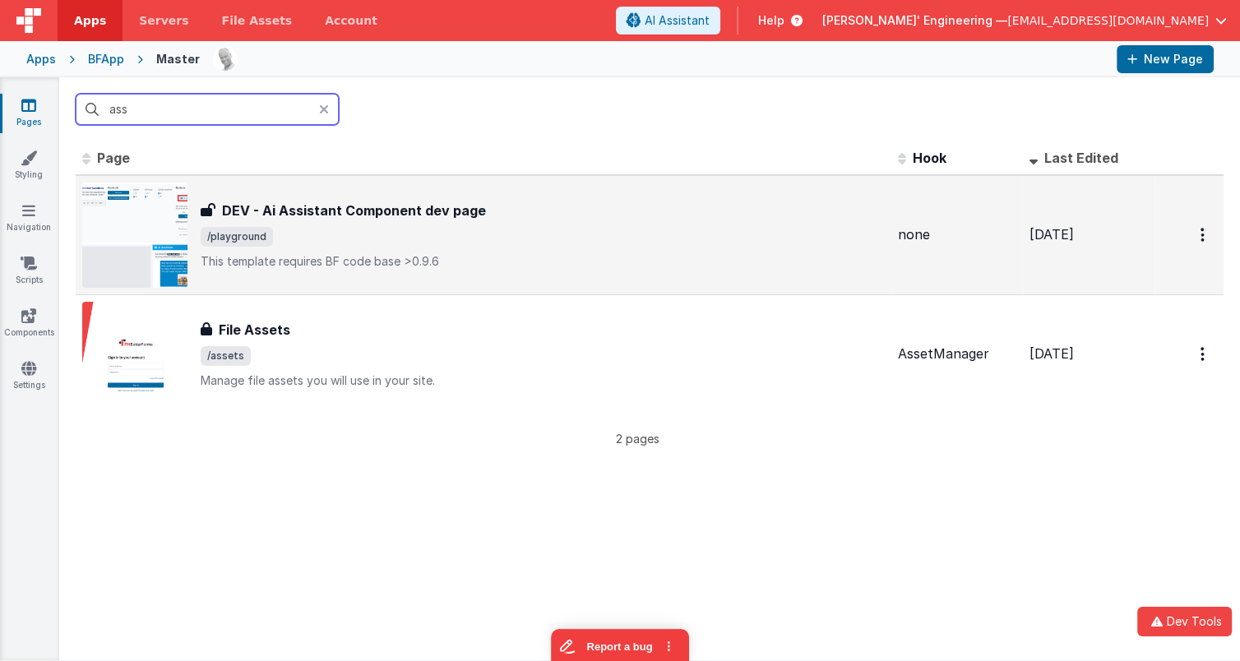
type input "ass"
click at [471, 242] on span "/playground" at bounding box center [543, 237] width 684 height 20
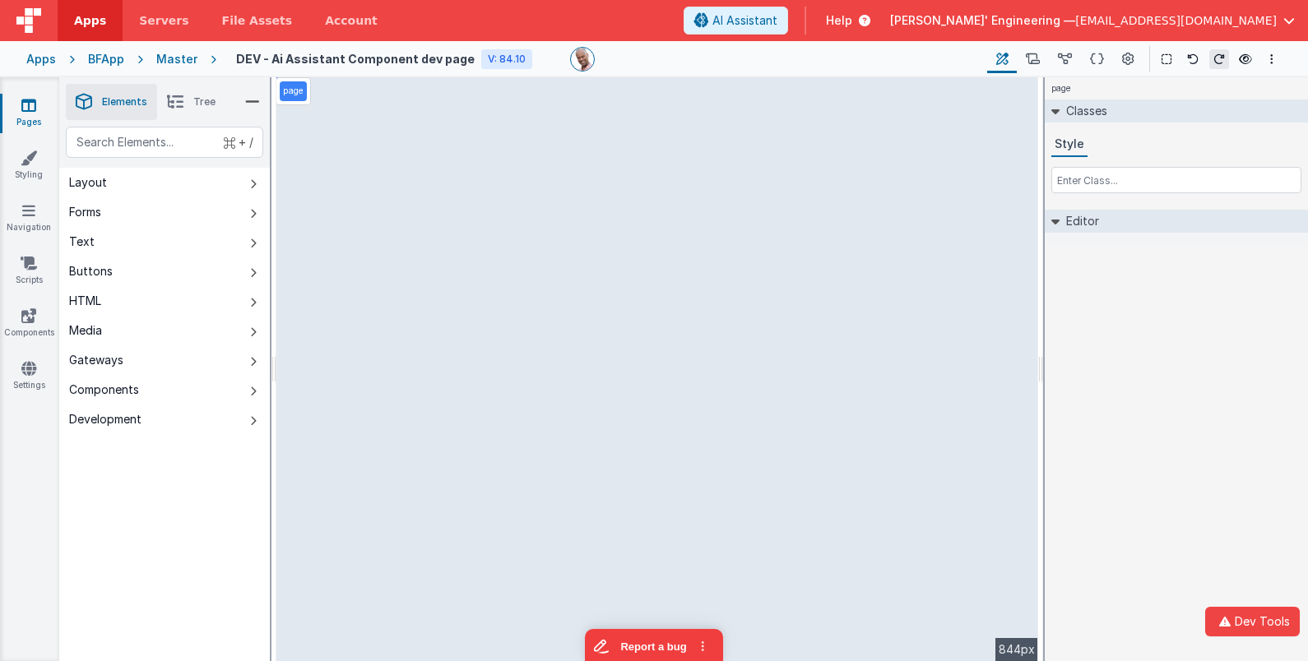
click at [866, 578] on div "page --> 844px" at bounding box center [657, 369] width 762 height 584
click at [719, 484] on div "page --> 844px" at bounding box center [657, 369] width 762 height 584
click at [850, 283] on div "page --> 844px" at bounding box center [657, 369] width 762 height 584
click at [974, 218] on div "page --> 844px" at bounding box center [657, 369] width 762 height 584
click at [175, 54] on div "Master" at bounding box center [176, 59] width 41 height 16
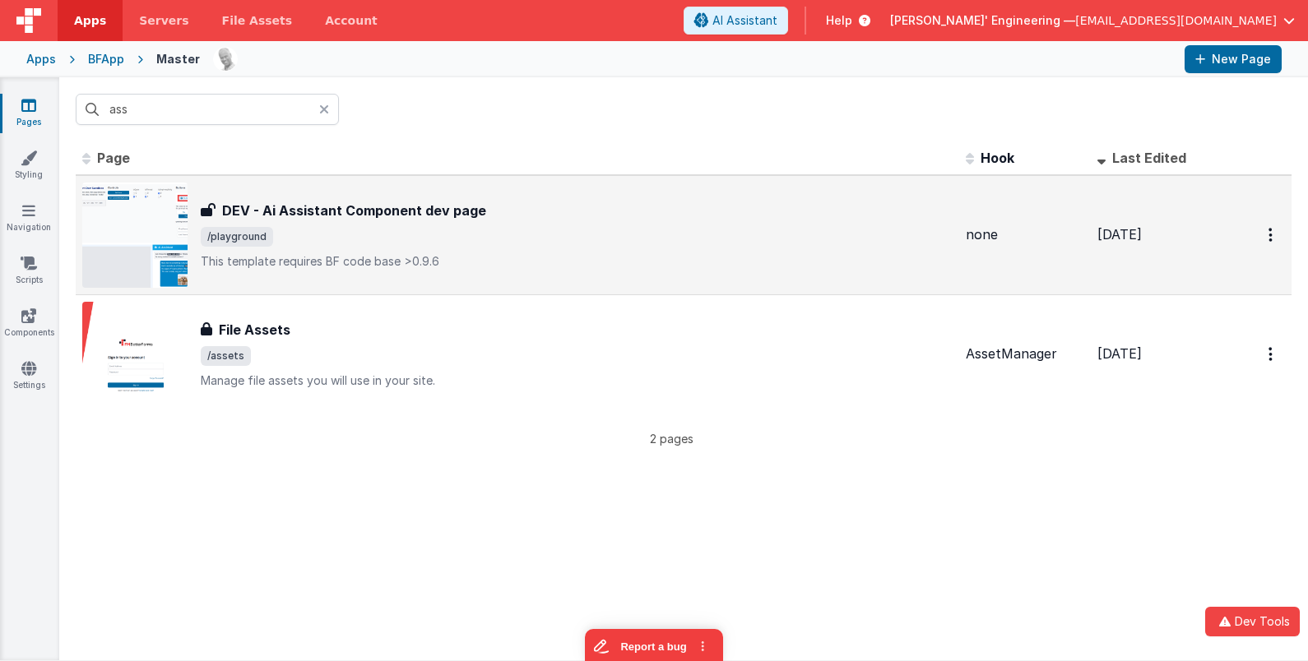
click at [507, 202] on div "DEV - Ai Assistant Component dev page" at bounding box center [577, 211] width 752 height 20
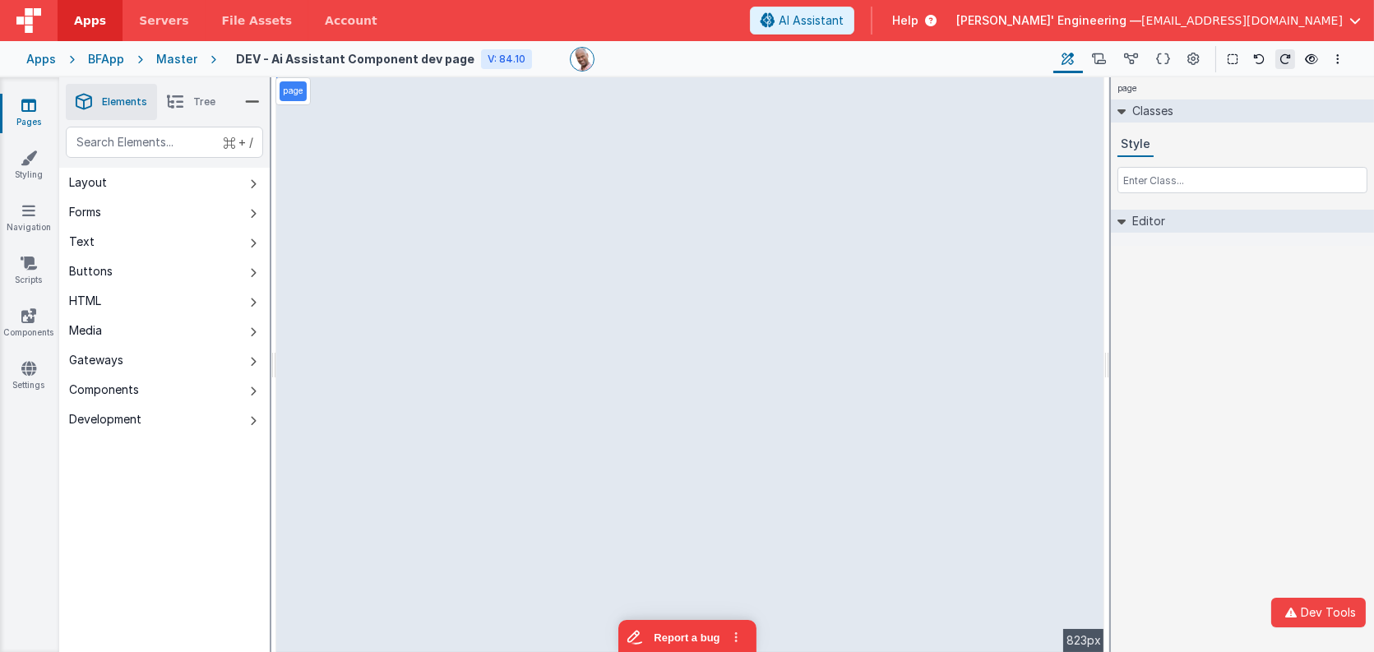
click at [870, 586] on div "page --> 823px" at bounding box center [690, 364] width 828 height 575
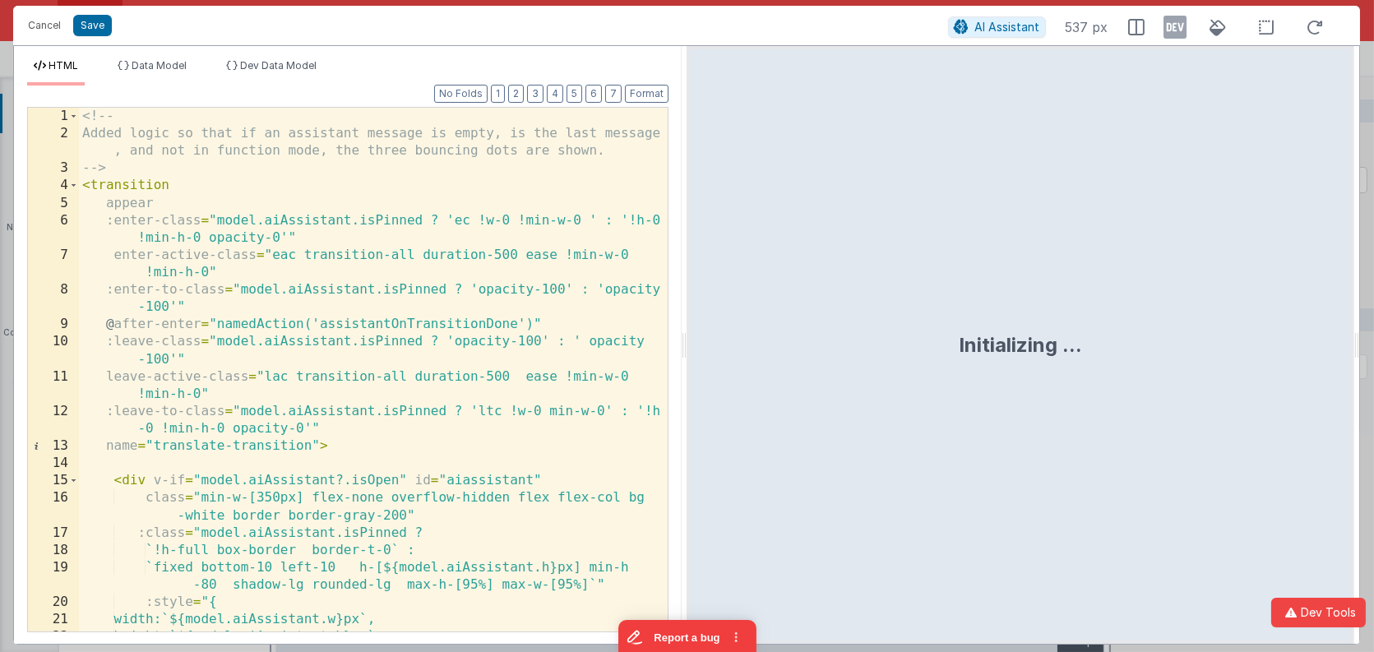
click at [509, 287] on div "<!-- Added logic so that if an assistant message is empty, is the last message …" at bounding box center [374, 396] width 590 height 577
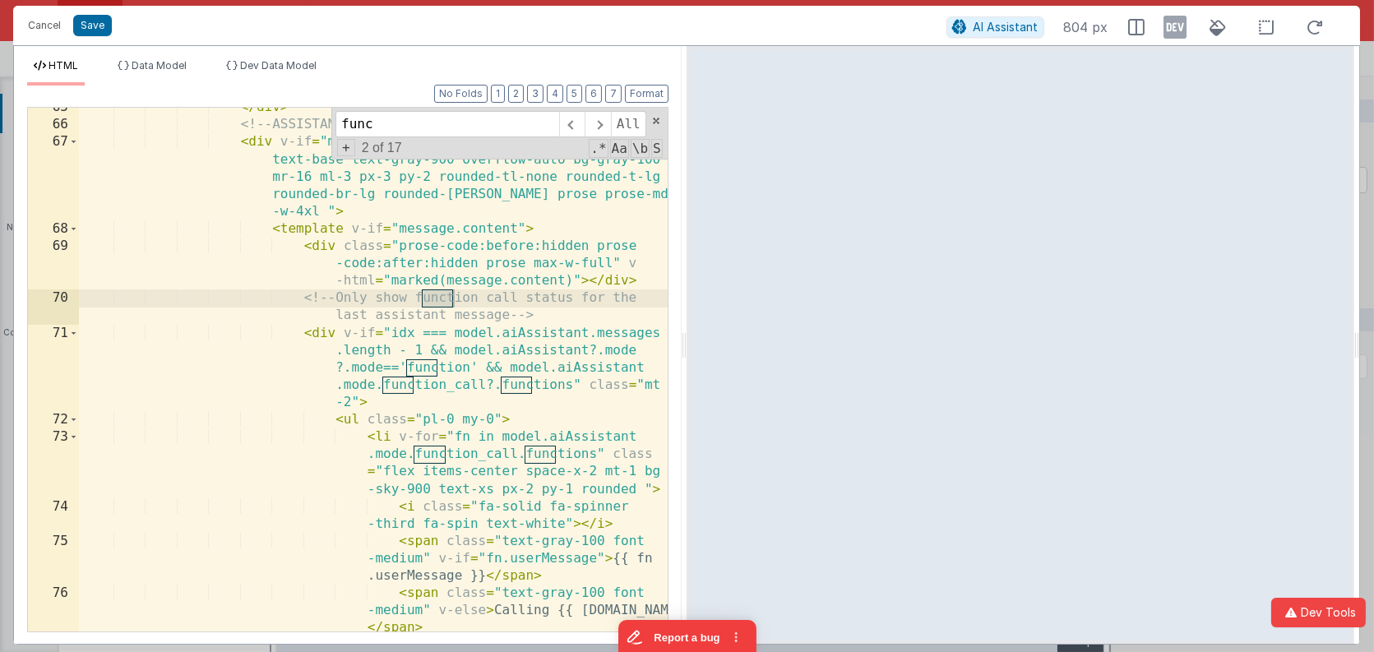
scroll to position [2075, 0]
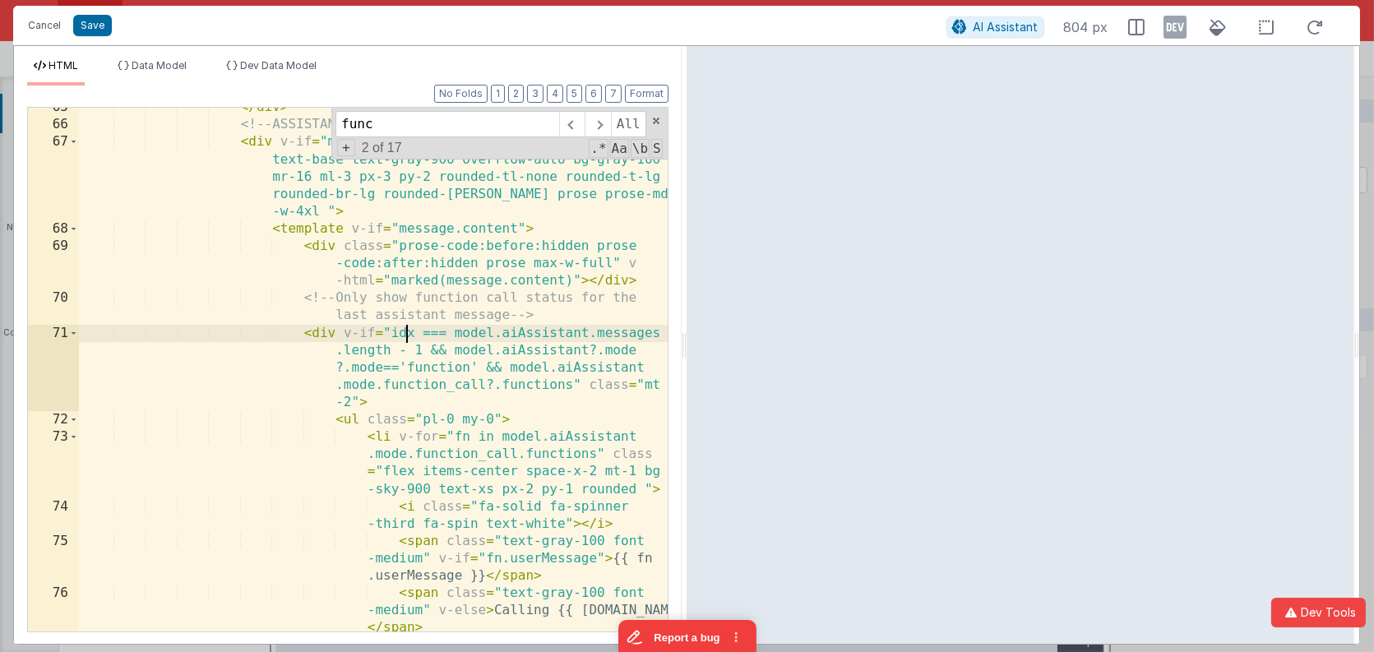
click at [401, 334] on div "</ div > <!-- ASSISTANT --> < div v-if = "message?.role === 'assistant'" class …" at bounding box center [374, 379] width 590 height 560
type input "idx"
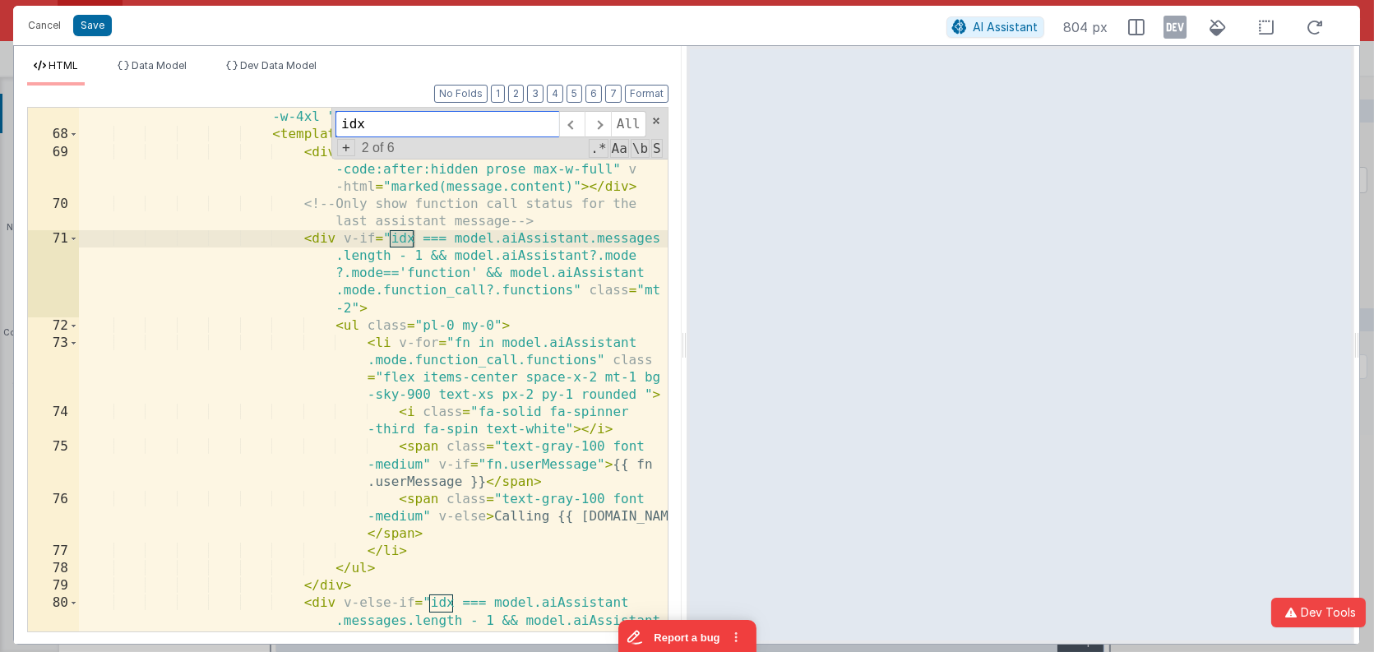
scroll to position [2169, 0]
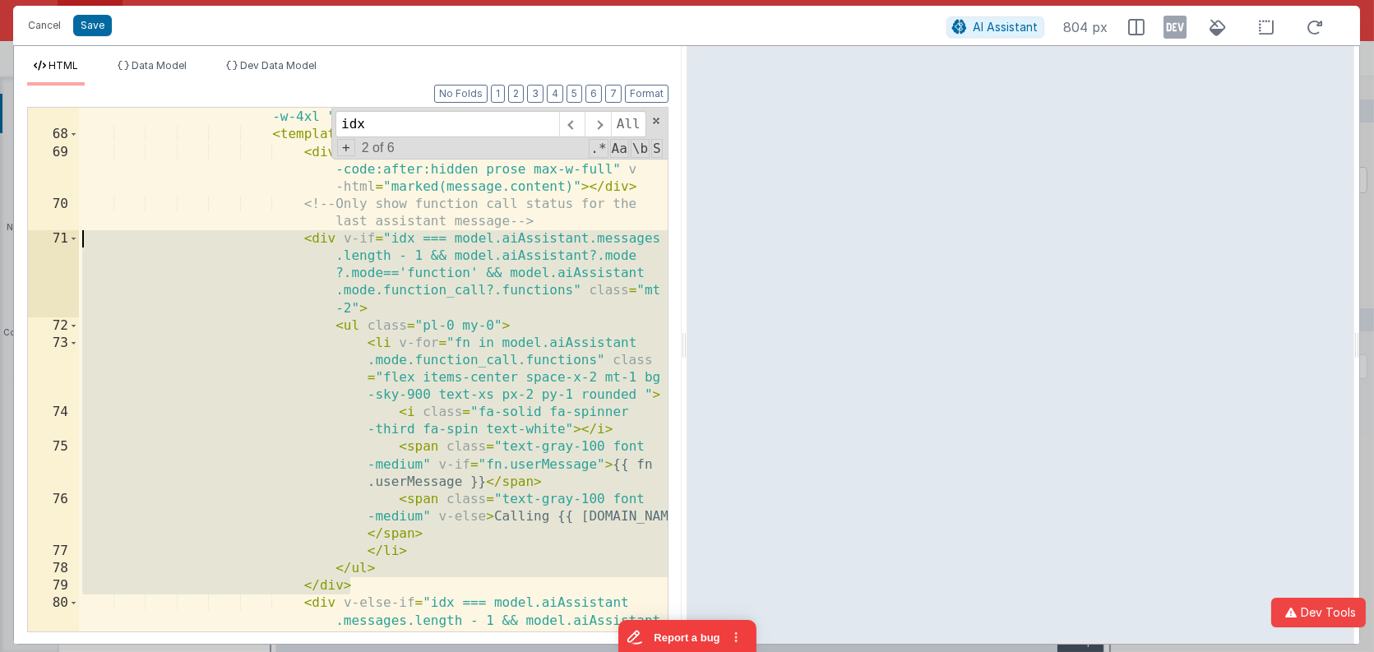
drag, startPoint x: 370, startPoint y: 576, endPoint x: -28, endPoint y: 236, distance: 523.3
click at [0, 236] on html "Cancel Save AI Assistant 804 px HTML Data Model Dev Data Model Format 7 6 5 4 3…" at bounding box center [687, 326] width 1374 height 652
click at [55, 20] on button "Cancel" at bounding box center [44, 25] width 49 height 23
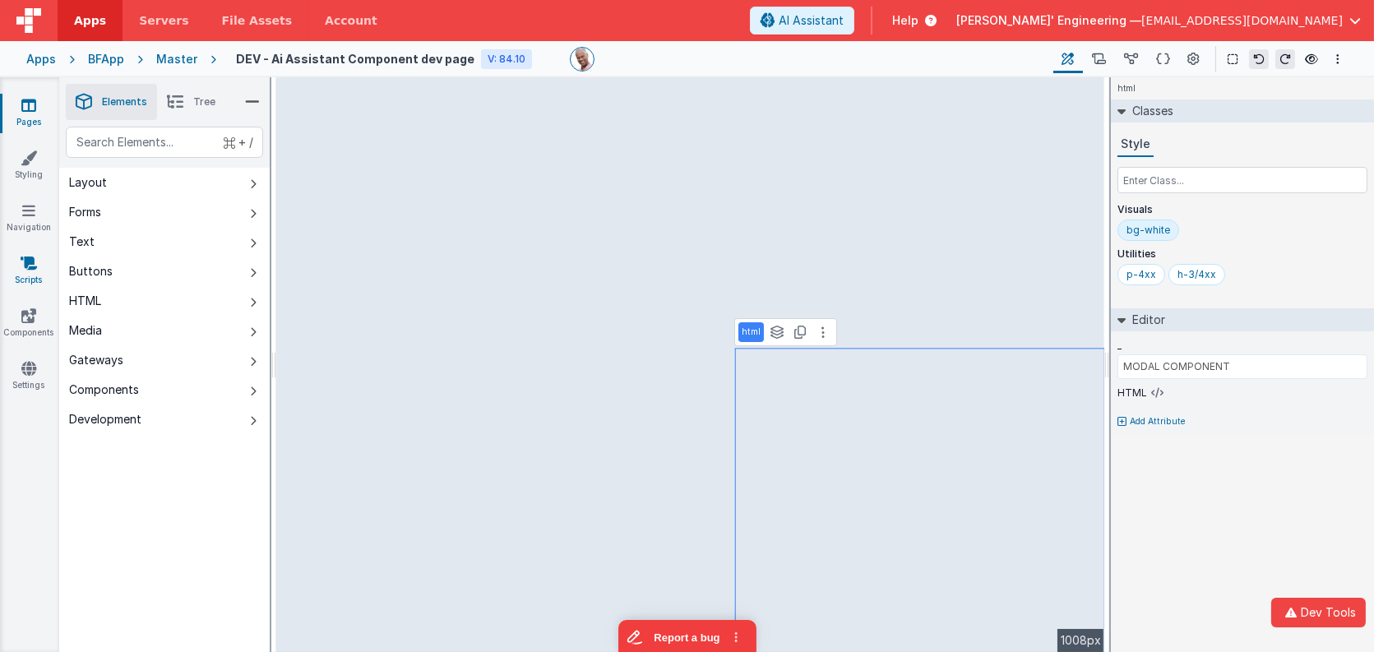
click at [14, 257] on link "Scripts" at bounding box center [28, 271] width 59 height 33
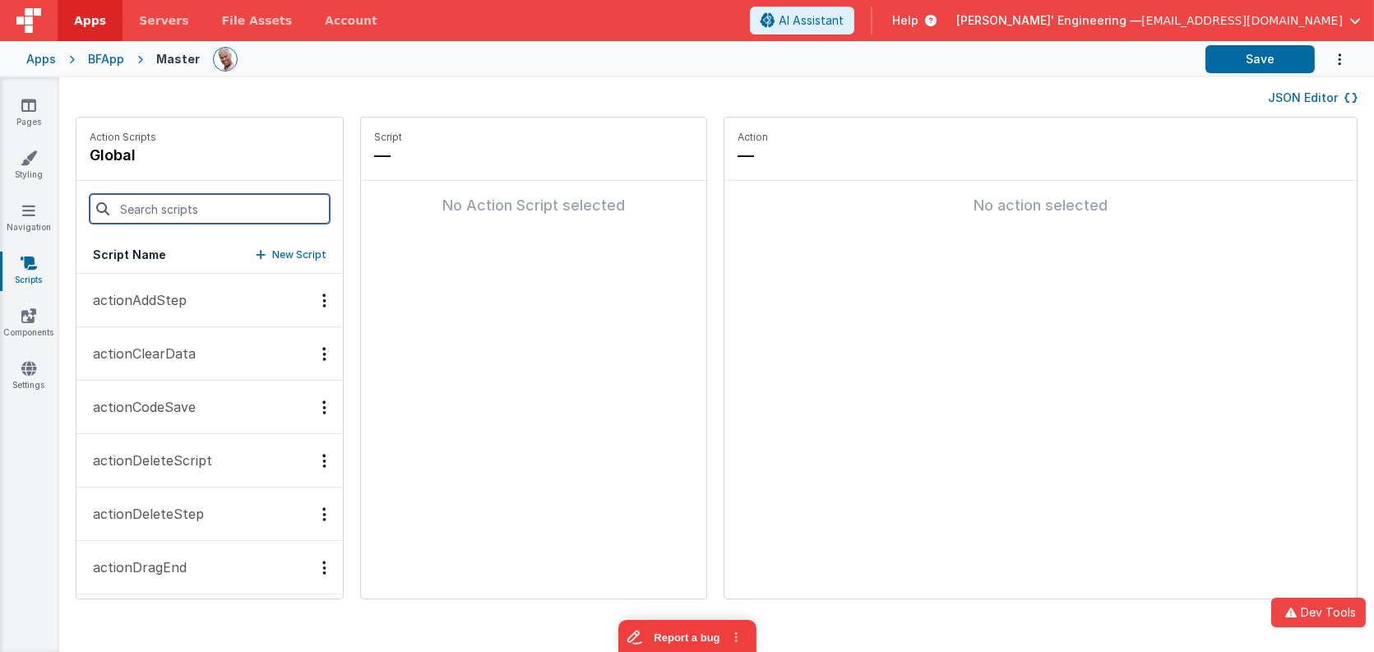
click at [166, 206] on input at bounding box center [210, 209] width 240 height 30
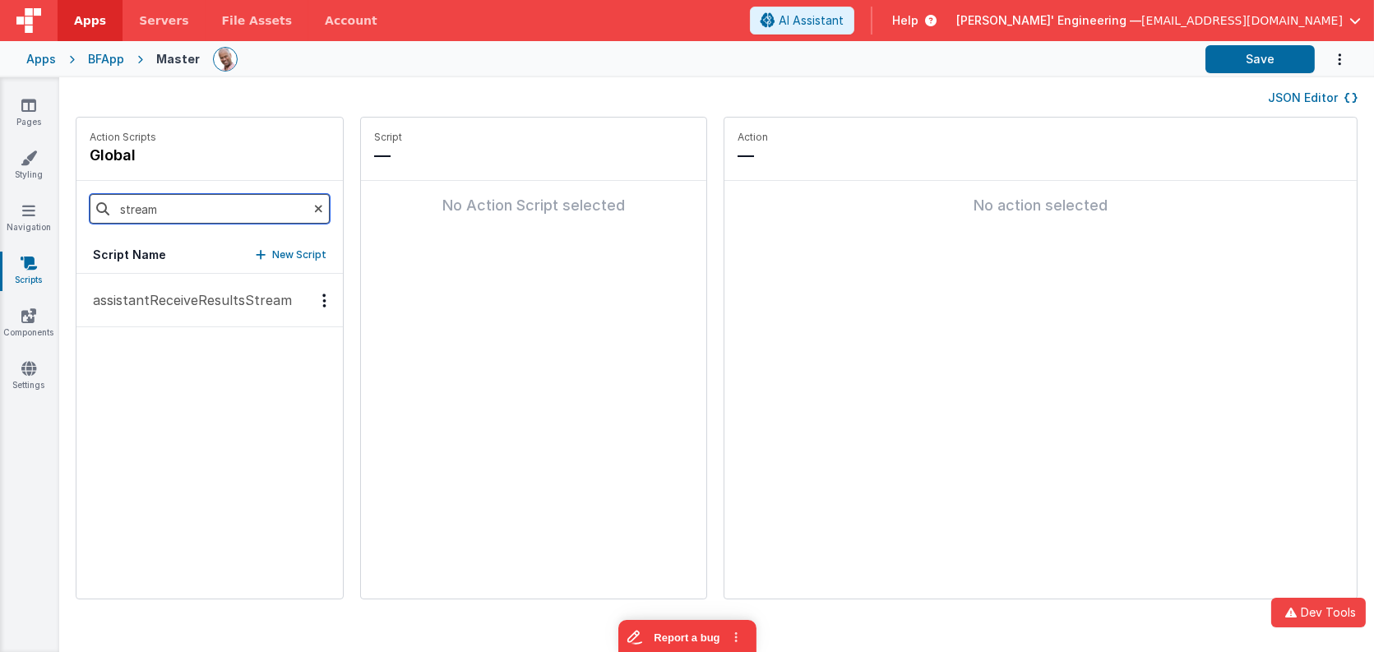
type input "stream"
click at [195, 299] on p "assistantReceiveResultsStream" at bounding box center [187, 300] width 209 height 20
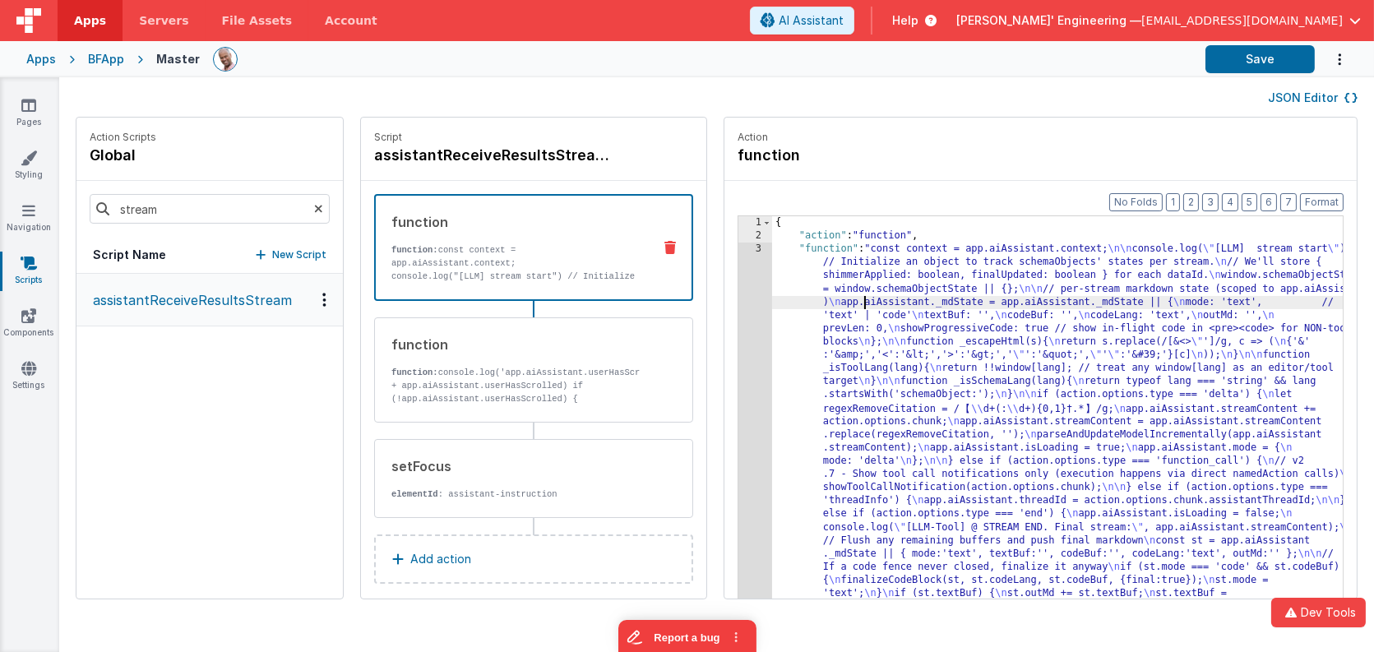
drag, startPoint x: 836, startPoint y: 305, endPoint x: 792, endPoint y: 301, distance: 44.6
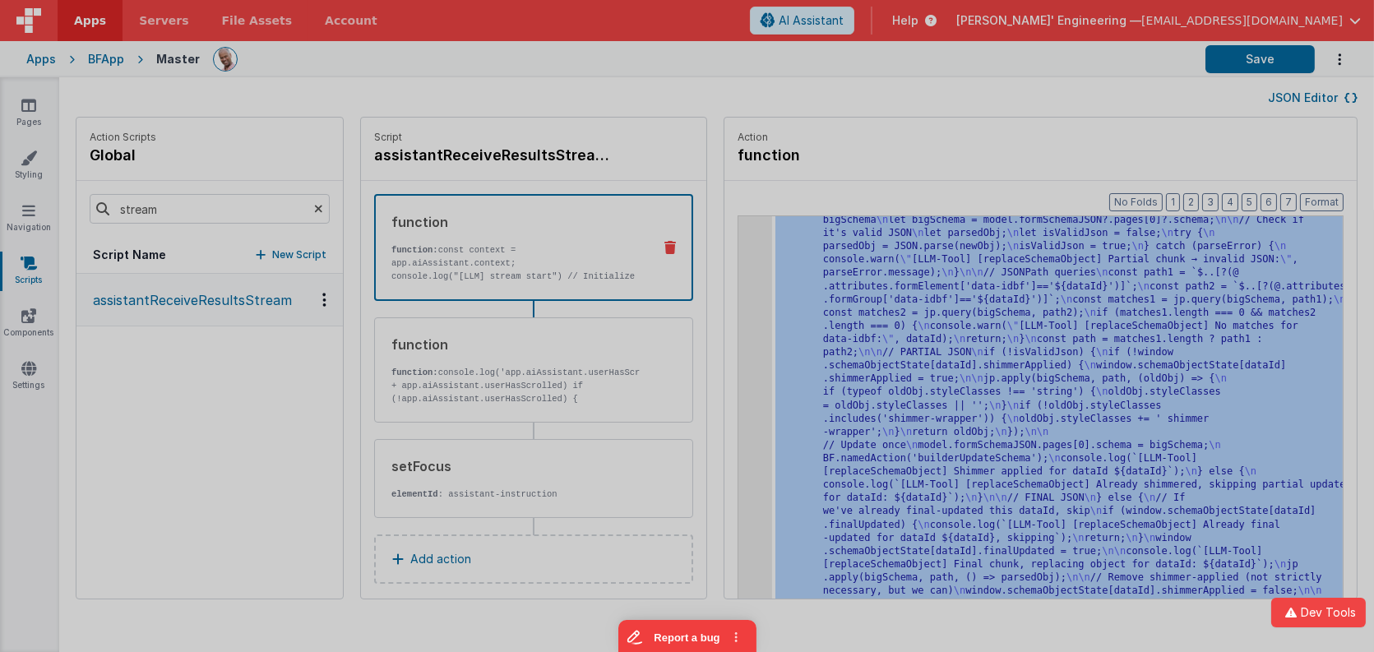
scroll to position [2638, 0]
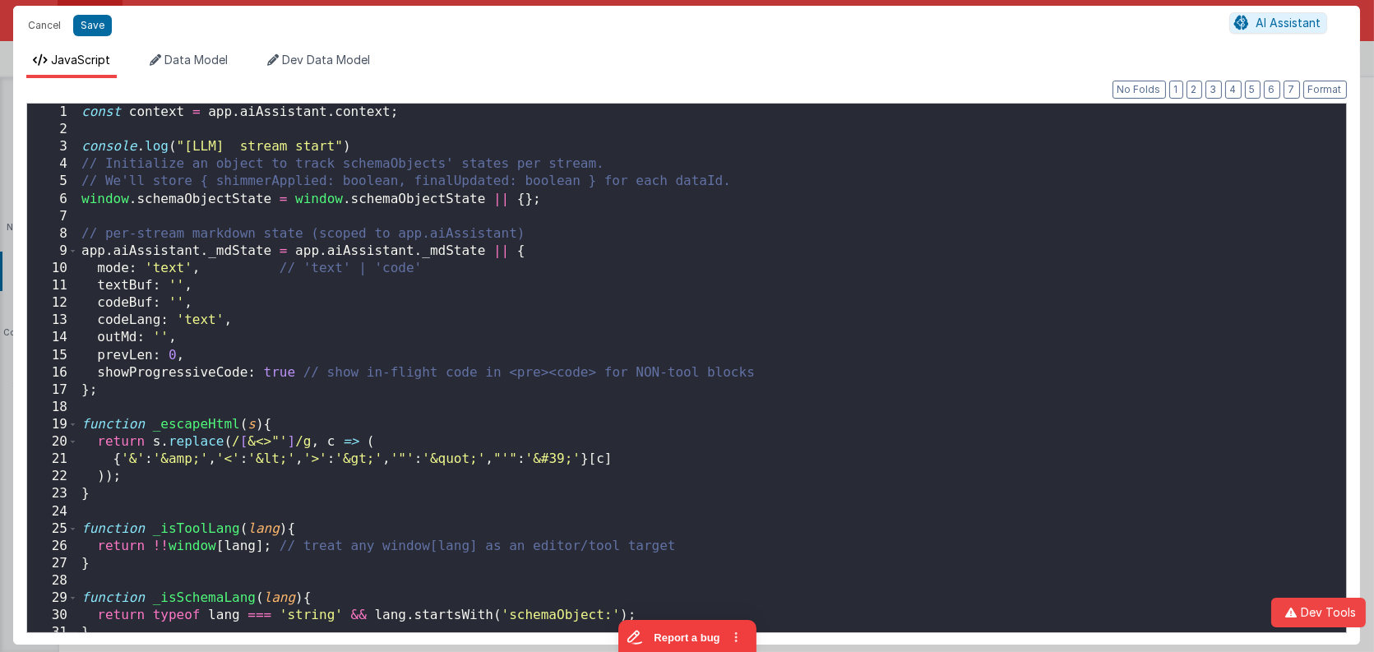
click at [727, 280] on div "const context = app . aiAssistant . context ; console . log ( "[LLM] stream sta…" at bounding box center [712, 386] width 1268 height 564
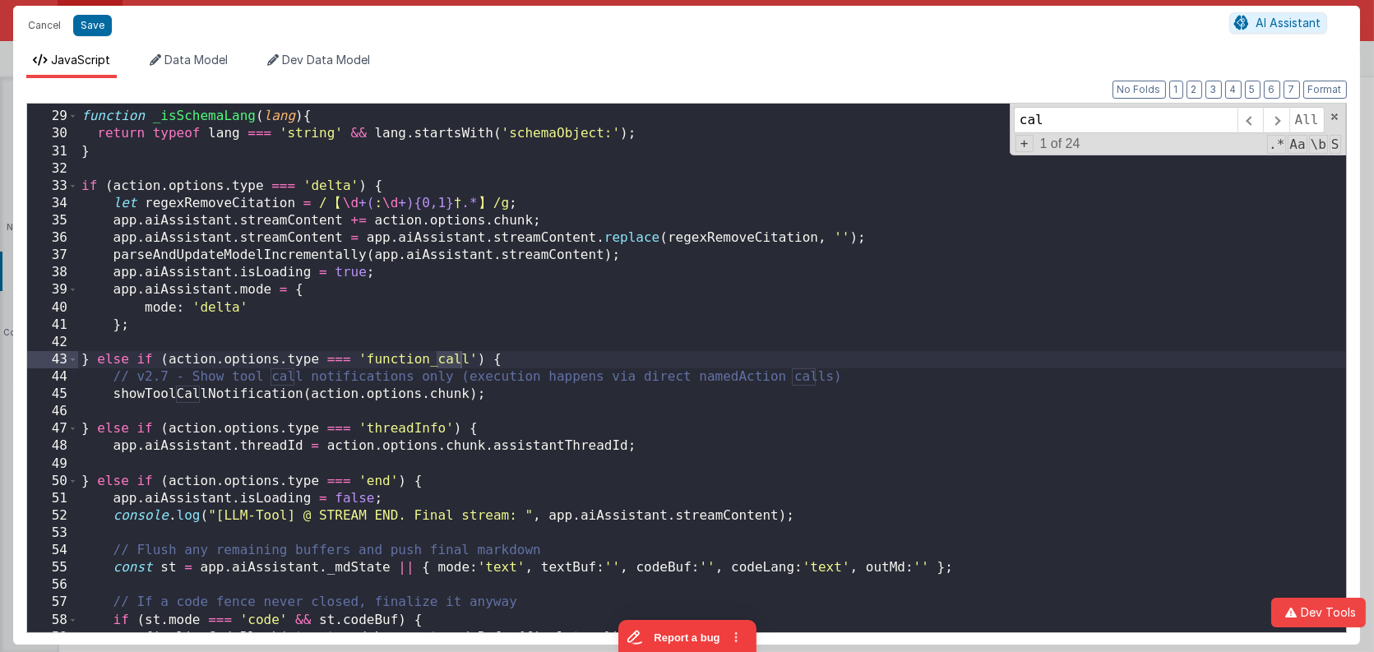
scroll to position [481, 0]
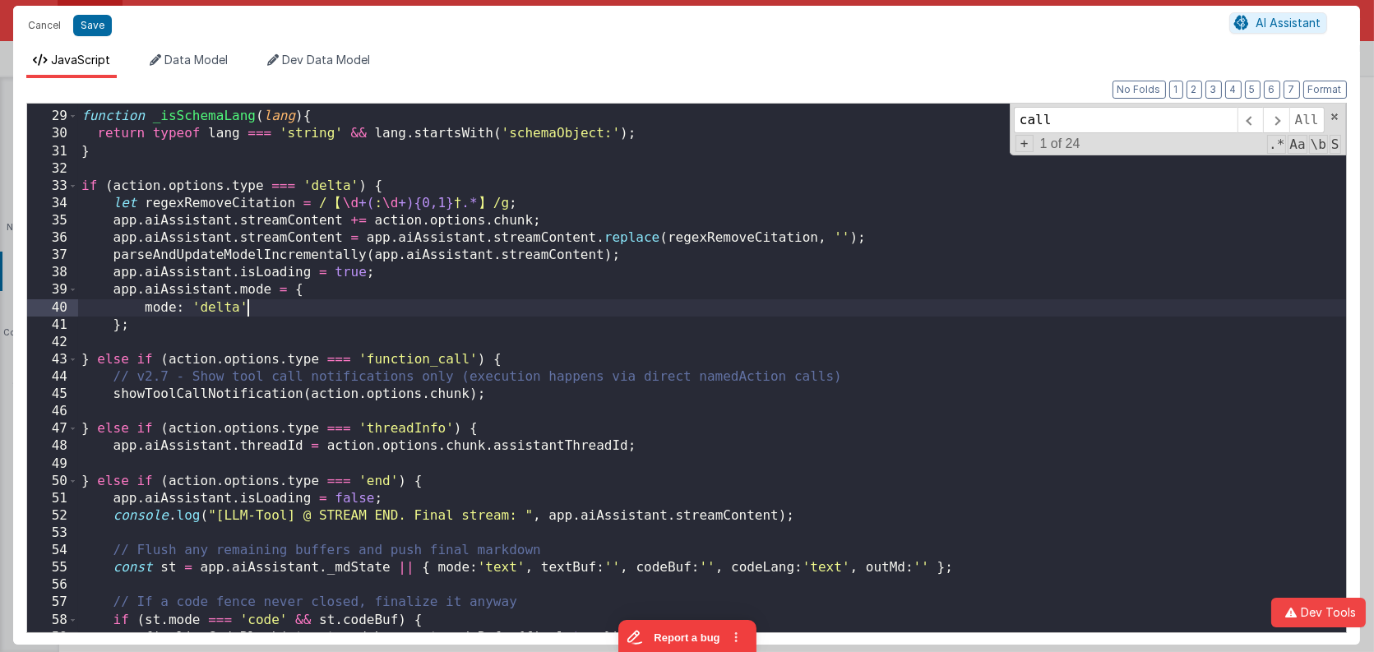
click at [470, 313] on div "function _isSchemaLang ( lang ) { return typeof lang === 'string' && lang . sta…" at bounding box center [712, 372] width 1268 height 564
click at [235, 393] on div "function _isSchemaLang ( lang ) { return typeof lang === 'string' && lang . sta…" at bounding box center [712, 372] width 1268 height 564
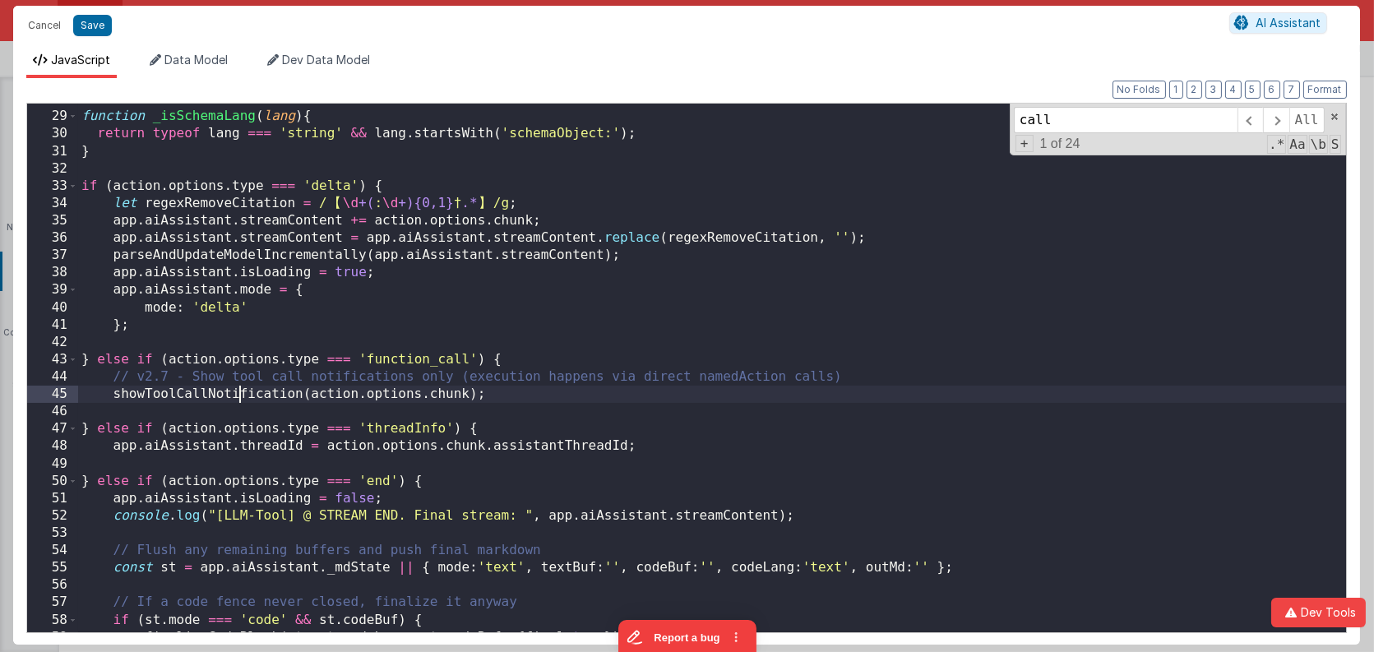
click at [235, 393] on div "function _isSchemaLang ( lang ) { return typeof lang === 'string' && lang . sta…" at bounding box center [712, 372] width 1268 height 564
type input "showToolCallNotification"
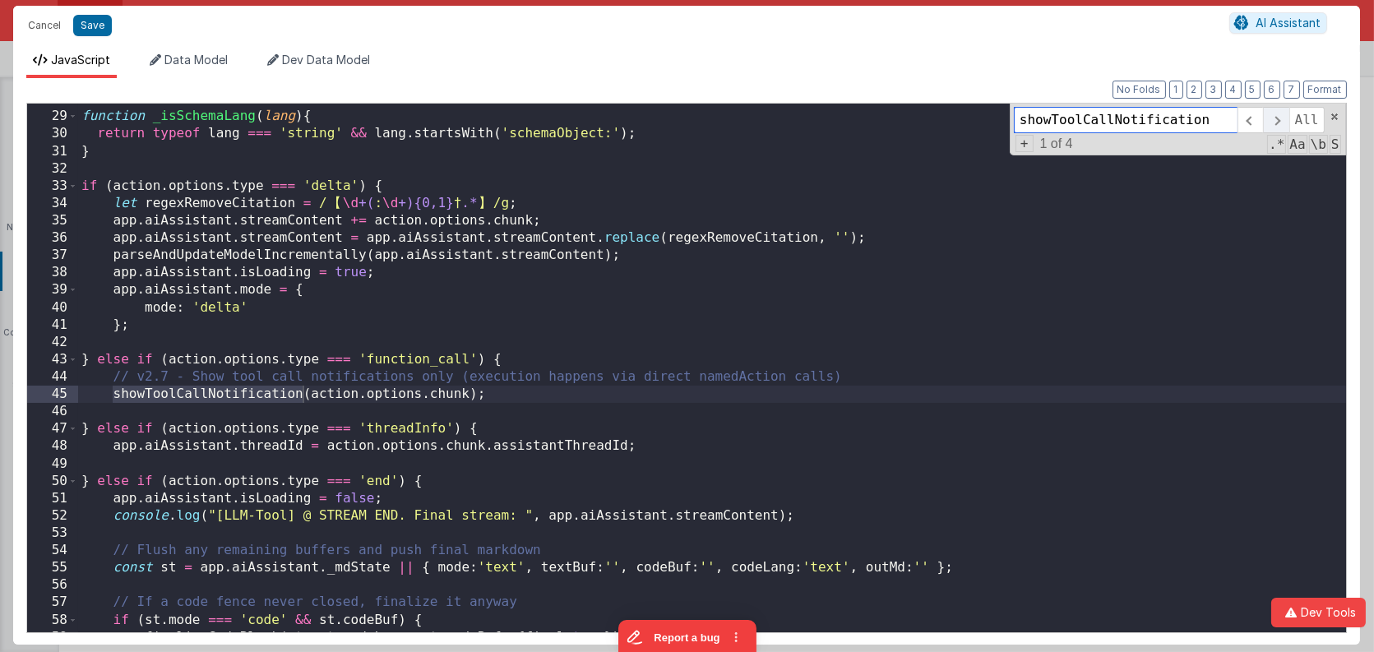
click at [1281, 116] on span at bounding box center [1275, 120] width 25 height 26
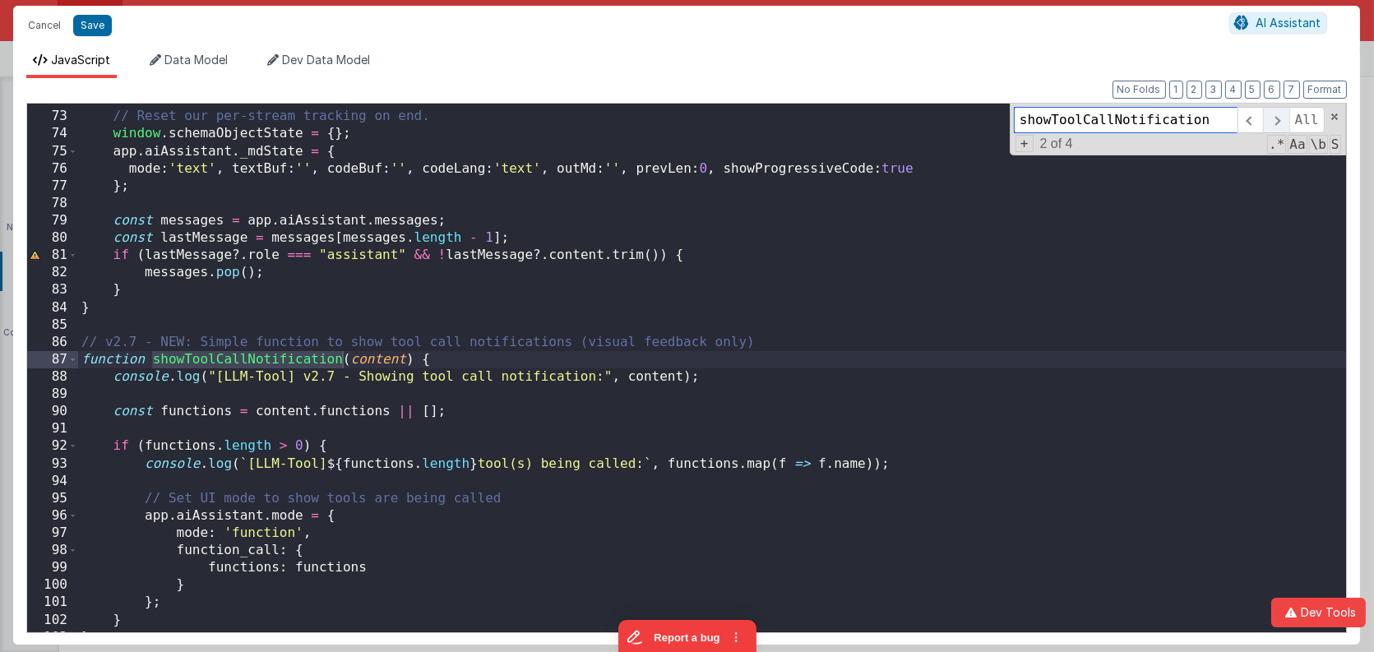
scroll to position [1245, 0]
click at [1255, 117] on span at bounding box center [1250, 120] width 25 height 26
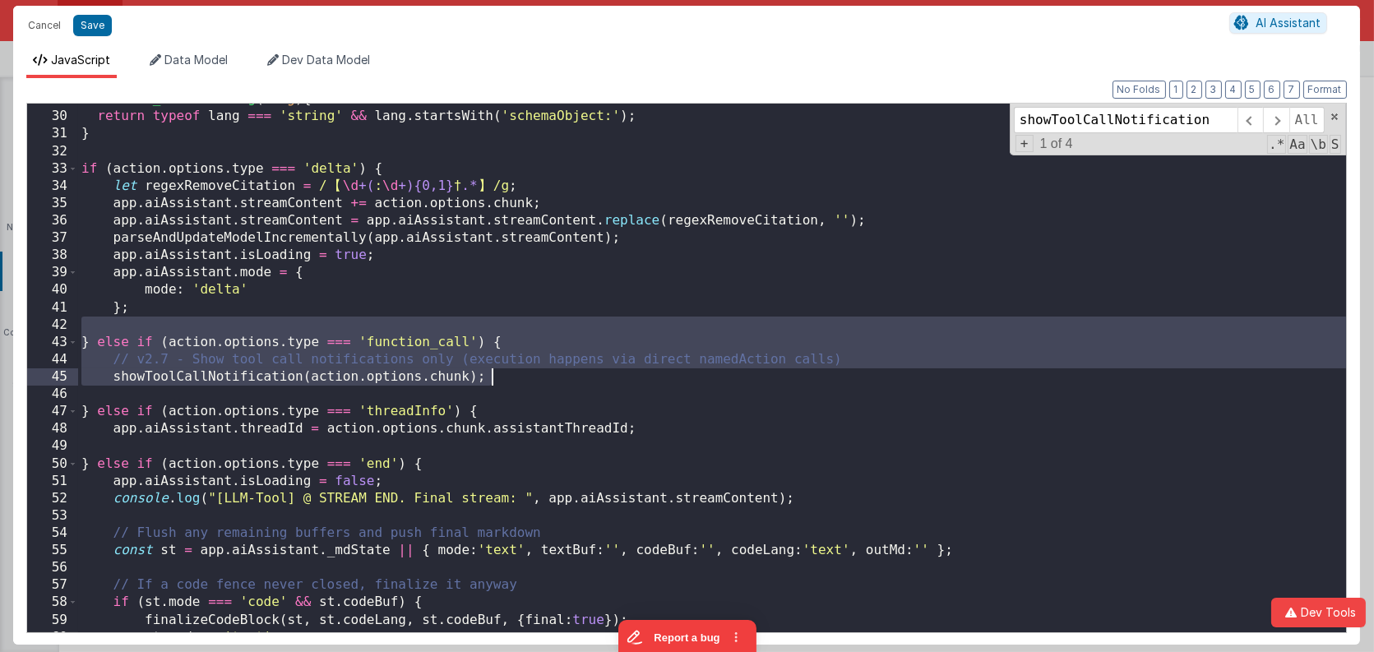
drag, startPoint x: 100, startPoint y: 327, endPoint x: 570, endPoint y: 373, distance: 471.9
click at [570, 373] on div "function _isSchemaLang ( lang ) { return typeof lang === 'string' && lang . sta…" at bounding box center [712, 372] width 1268 height 564
click at [163, 368] on div "function _isSchemaLang ( lang ) { return typeof lang === 'string' && lang . sta…" at bounding box center [712, 372] width 1268 height 564
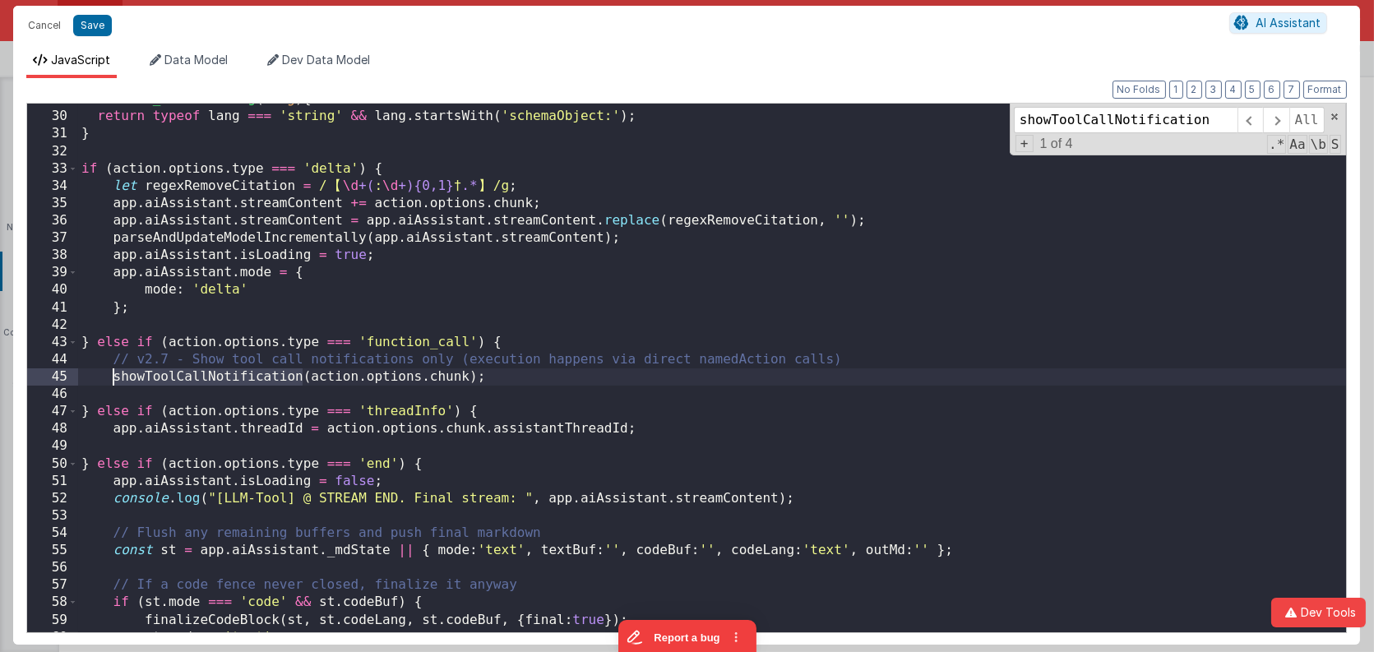
click at [162, 368] on div "function _isSchemaLang ( lang ) { return typeof lang === 'string' && lang . sta…" at bounding box center [712, 372] width 1268 height 564
click at [1287, 118] on span at bounding box center [1275, 120] width 25 height 26
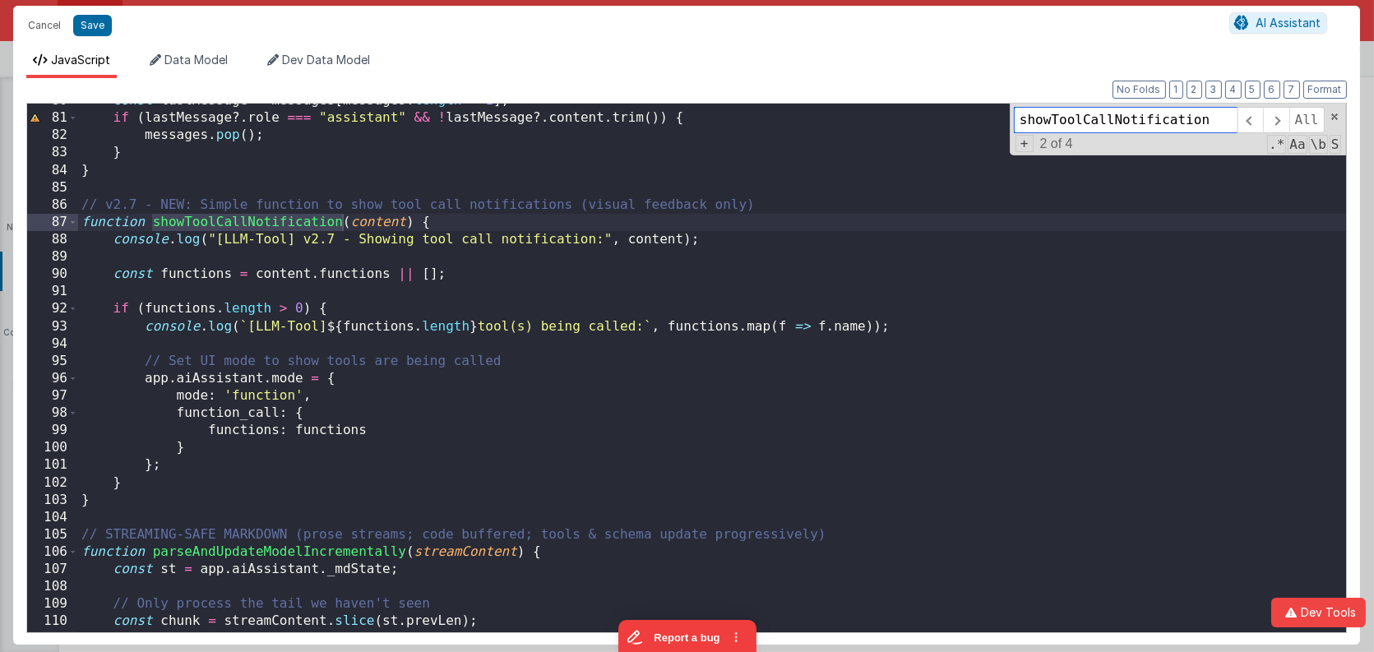
scroll to position [1383, 0]
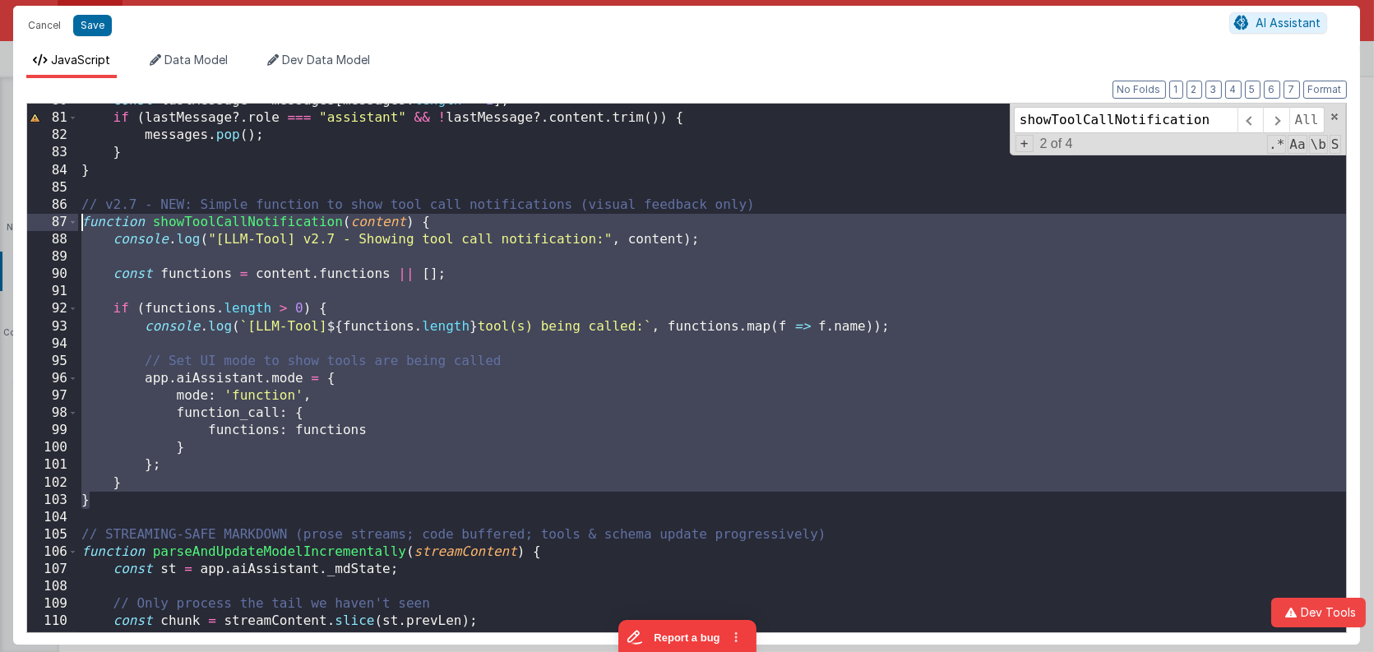
drag, startPoint x: 218, startPoint y: 498, endPoint x: 7, endPoint y: 215, distance: 353.3
click at [6, 215] on div "Cancel Save AI Assistant JavaScript Data Model Dev Data Model Format 7 6 5 4 3 …" at bounding box center [687, 326] width 1374 height 652
click at [1280, 116] on span at bounding box center [1275, 120] width 25 height 26
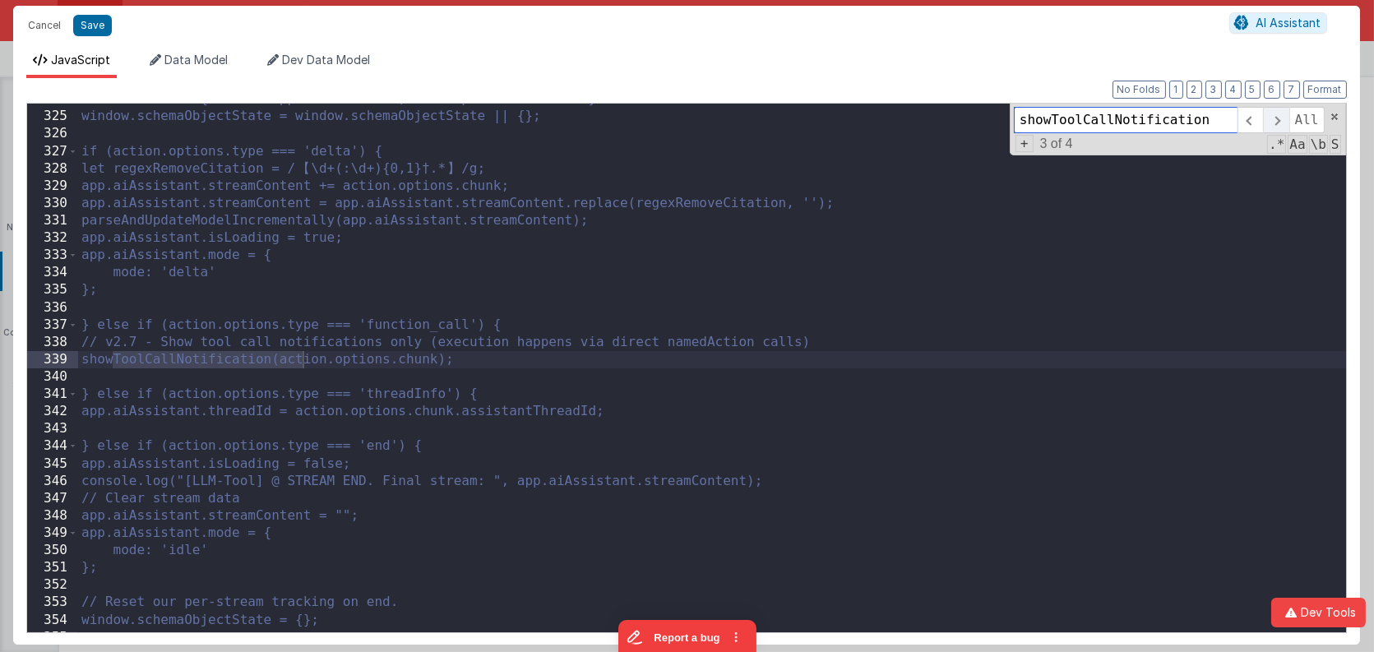
scroll to position [5621, 0]
click at [1249, 118] on span at bounding box center [1250, 120] width 25 height 26
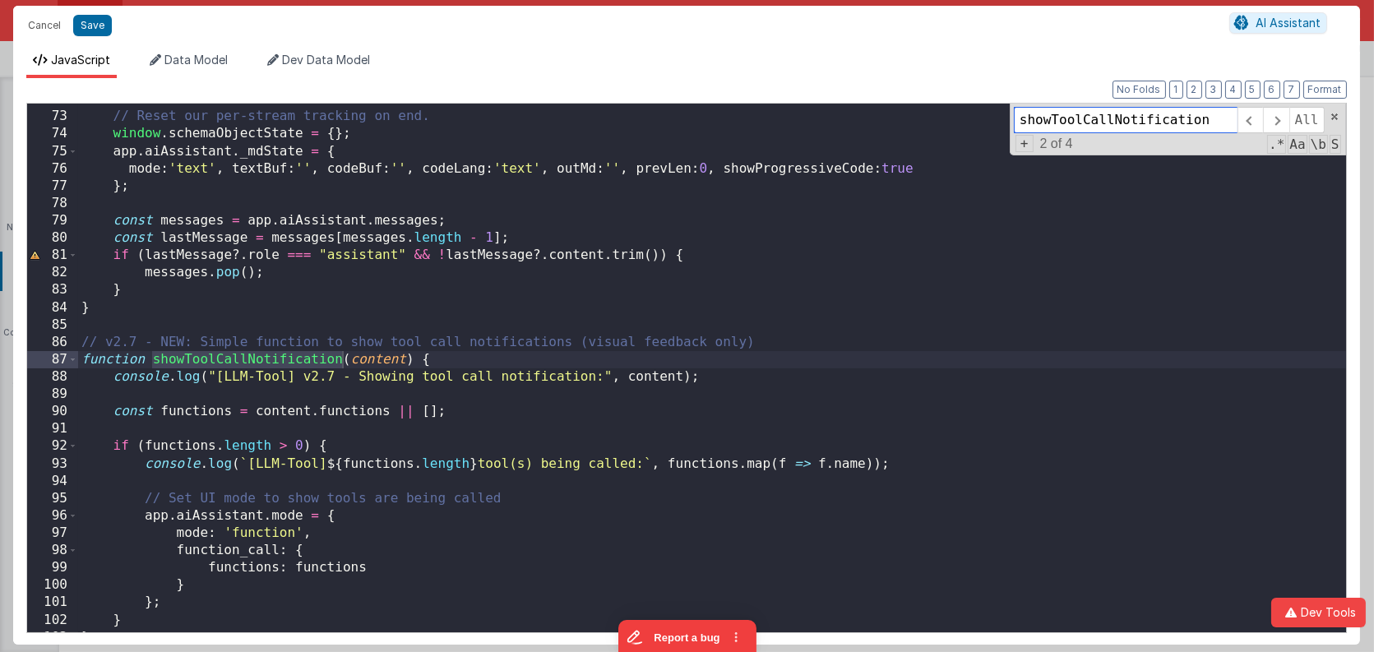
scroll to position [1245, 0]
click at [745, 219] on div "// Reset our per-stream tracking on end. window . schemaObjectState = { } ; app…" at bounding box center [712, 372] width 1268 height 564
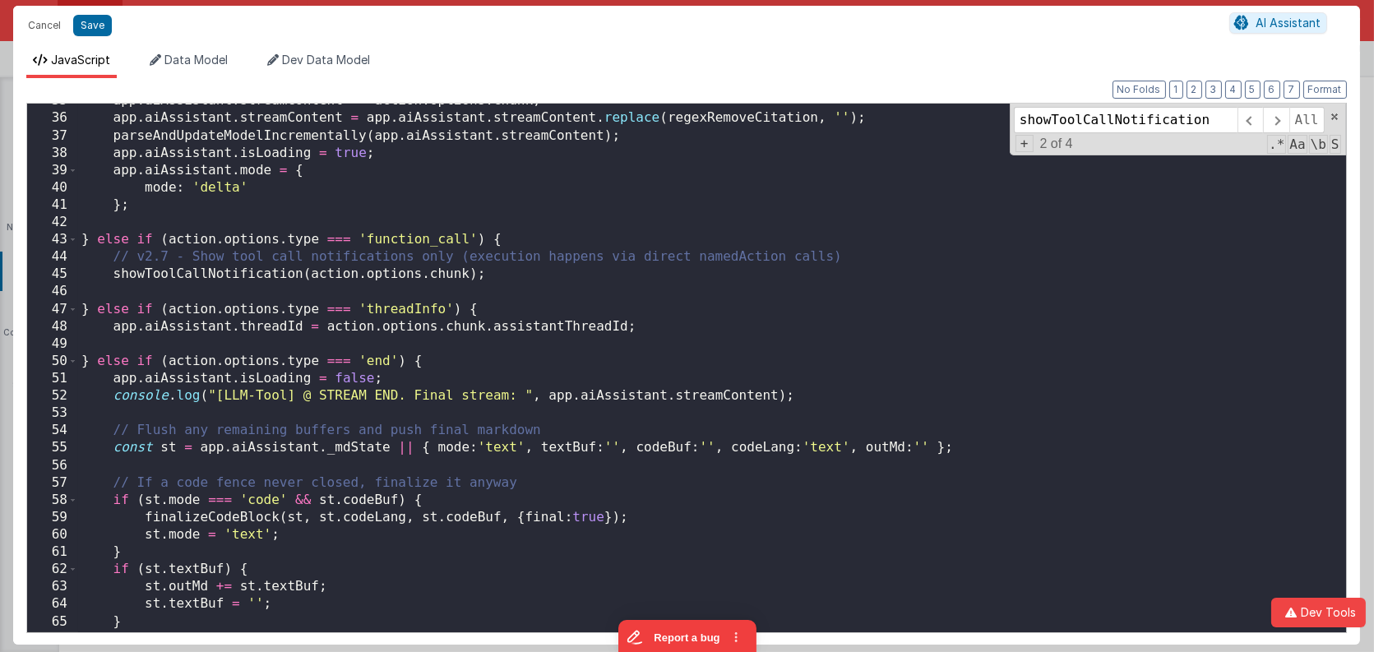
scroll to position [602, 0]
click at [498, 277] on div "app . aiAssistant . streamContent += action . options . chunk ; app . aiAssista…" at bounding box center [712, 373] width 1268 height 564
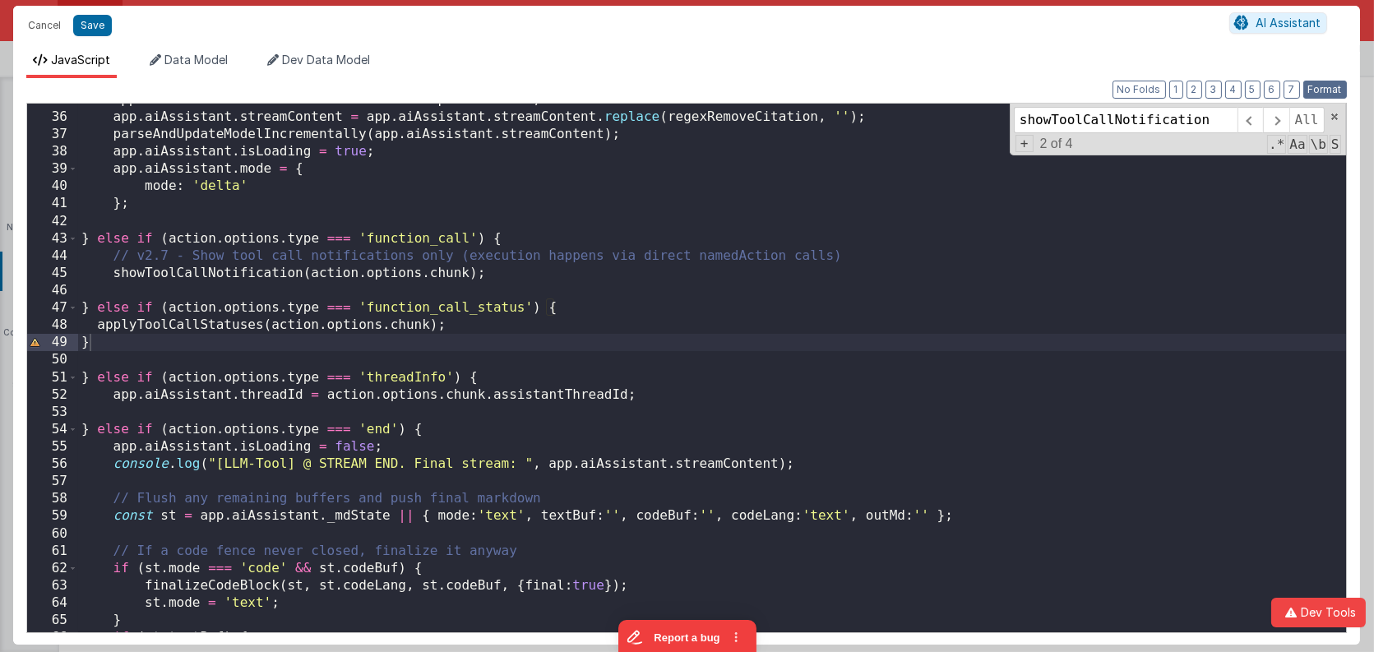
click at [1326, 86] on button "Format" at bounding box center [1326, 90] width 44 height 18
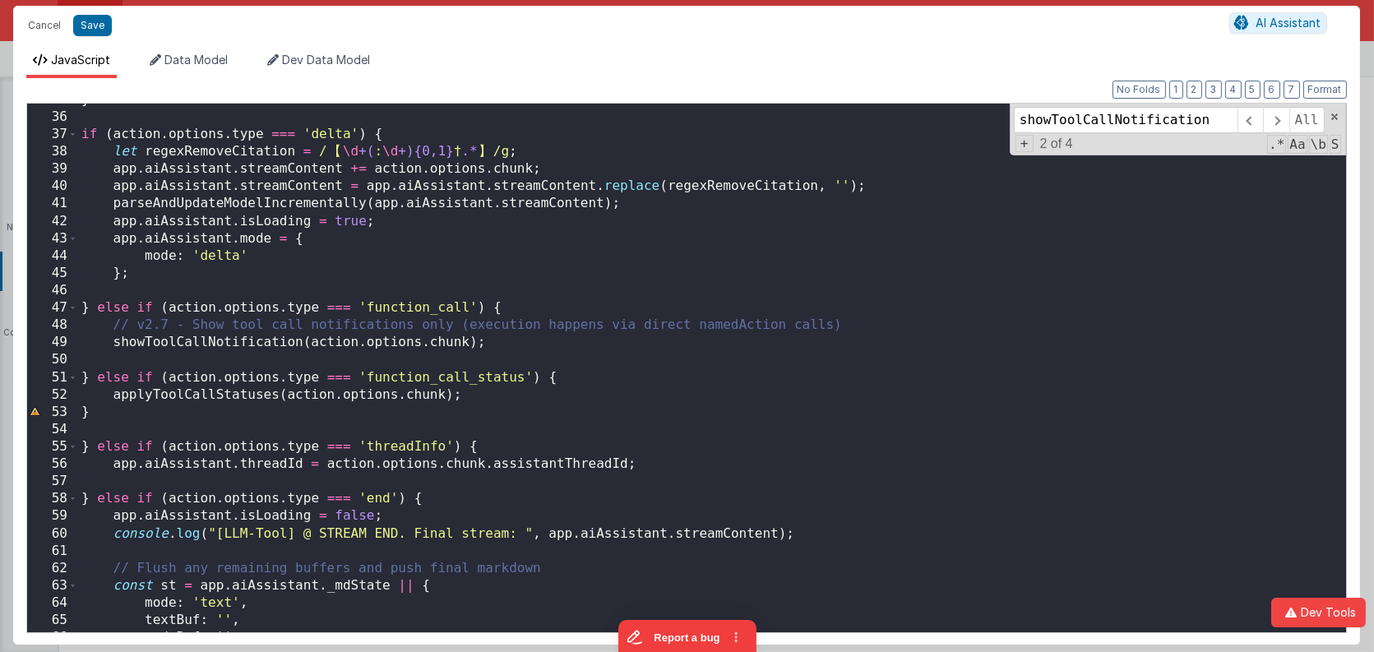
click at [223, 393] on div "} if ( action . options . type === 'delta' ) { let regexRemoveCitation = / 【 \d…" at bounding box center [712, 373] width 1268 height 564
click at [1183, 89] on button "1" at bounding box center [1177, 90] width 14 height 18
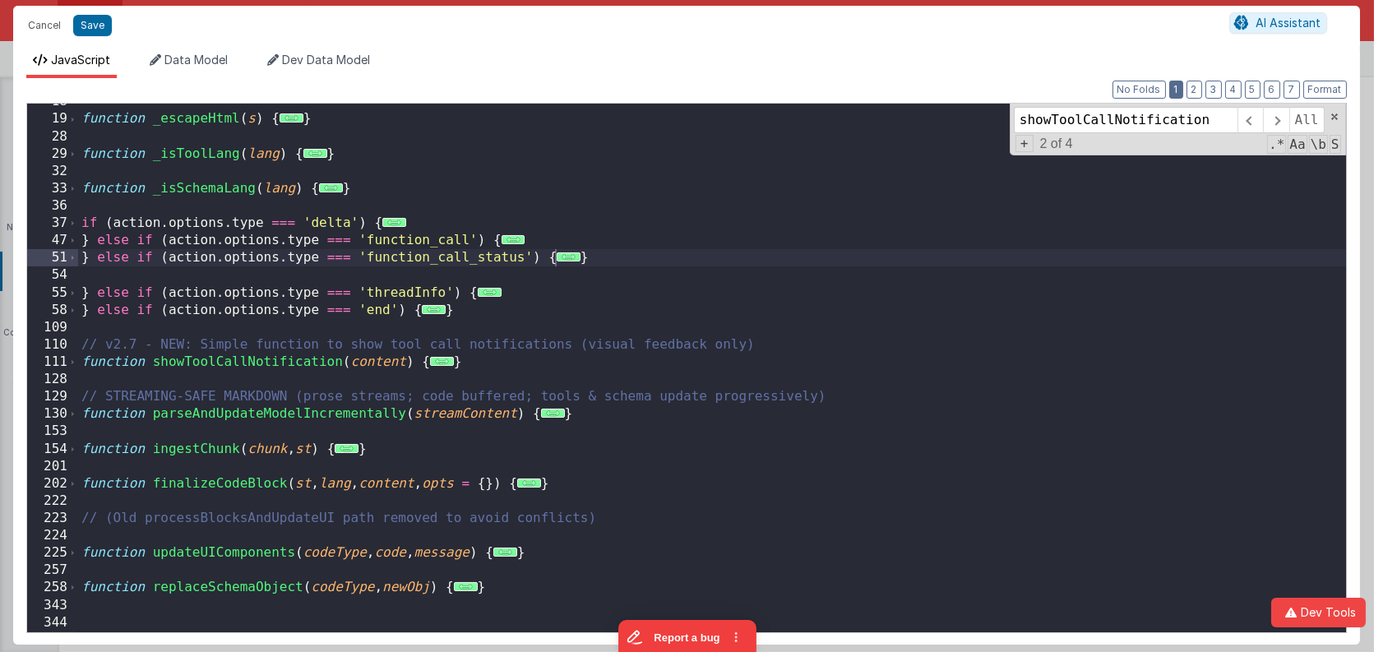
scroll to position [199, 0]
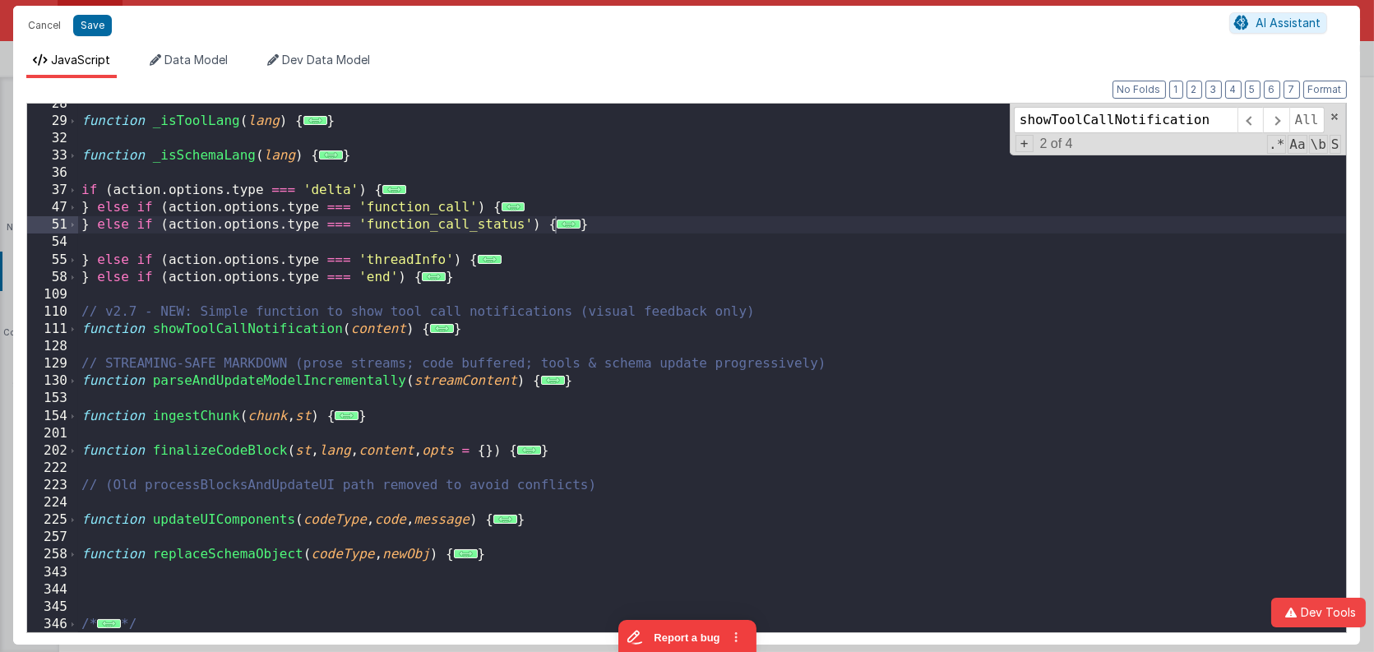
click at [201, 589] on div "function _isToolLang ( lang ) { ... } function _isSchemaLang ( lang ) { ... } i…" at bounding box center [712, 377] width 1268 height 564
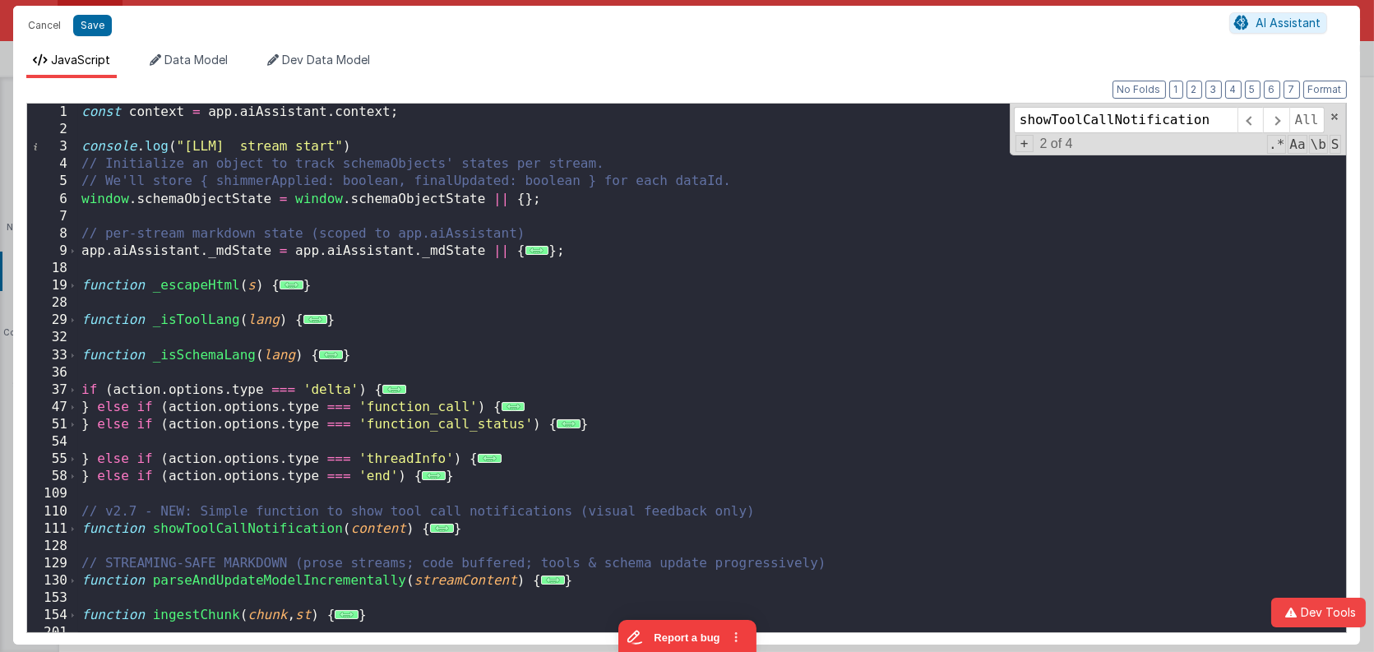
scroll to position [0, 0]
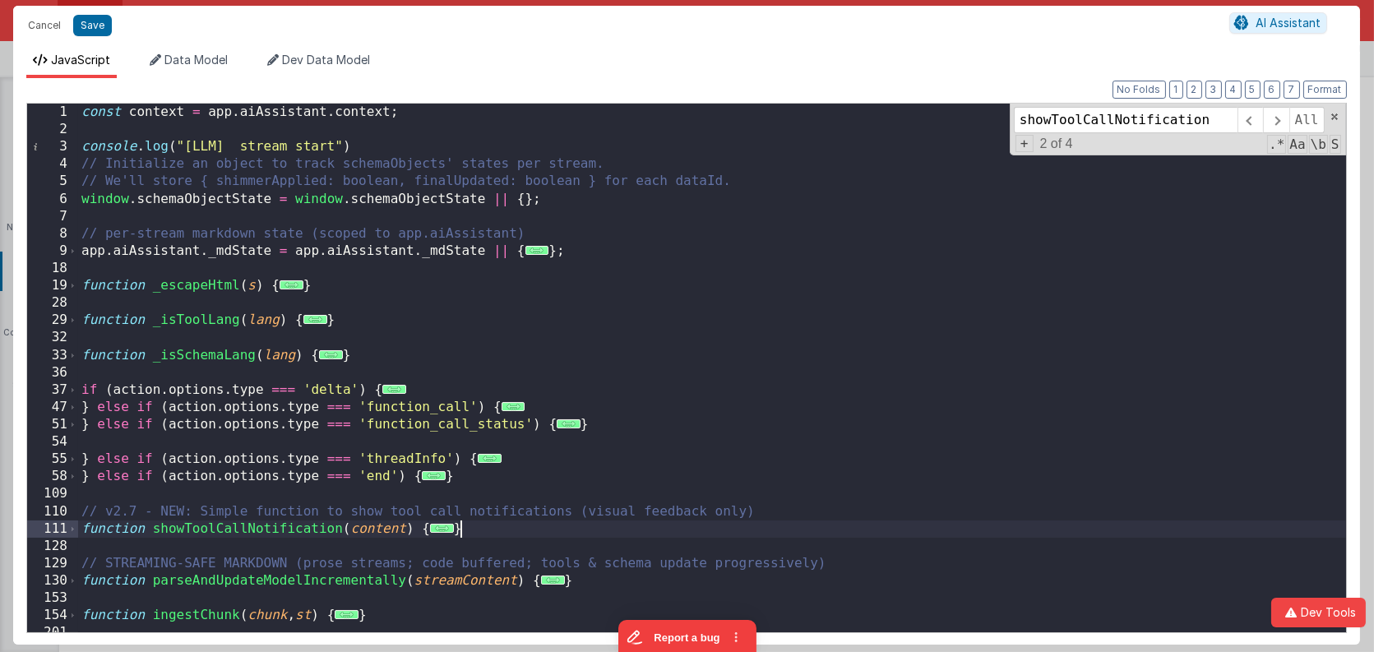
click at [485, 527] on div "const context = app . aiAssistant . context ; console . log ( "[LLM] stream sta…" at bounding box center [712, 386] width 1268 height 564
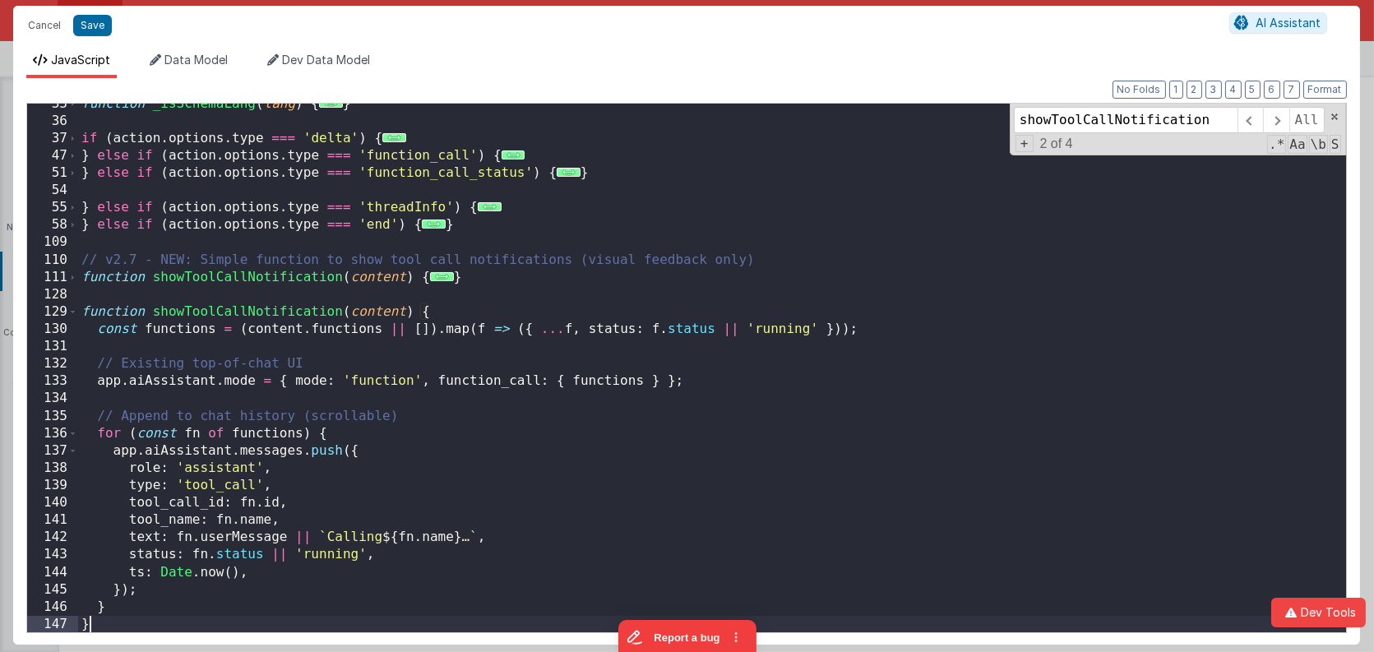
scroll to position [252, 0]
click at [75, 279] on span at bounding box center [72, 277] width 9 height 17
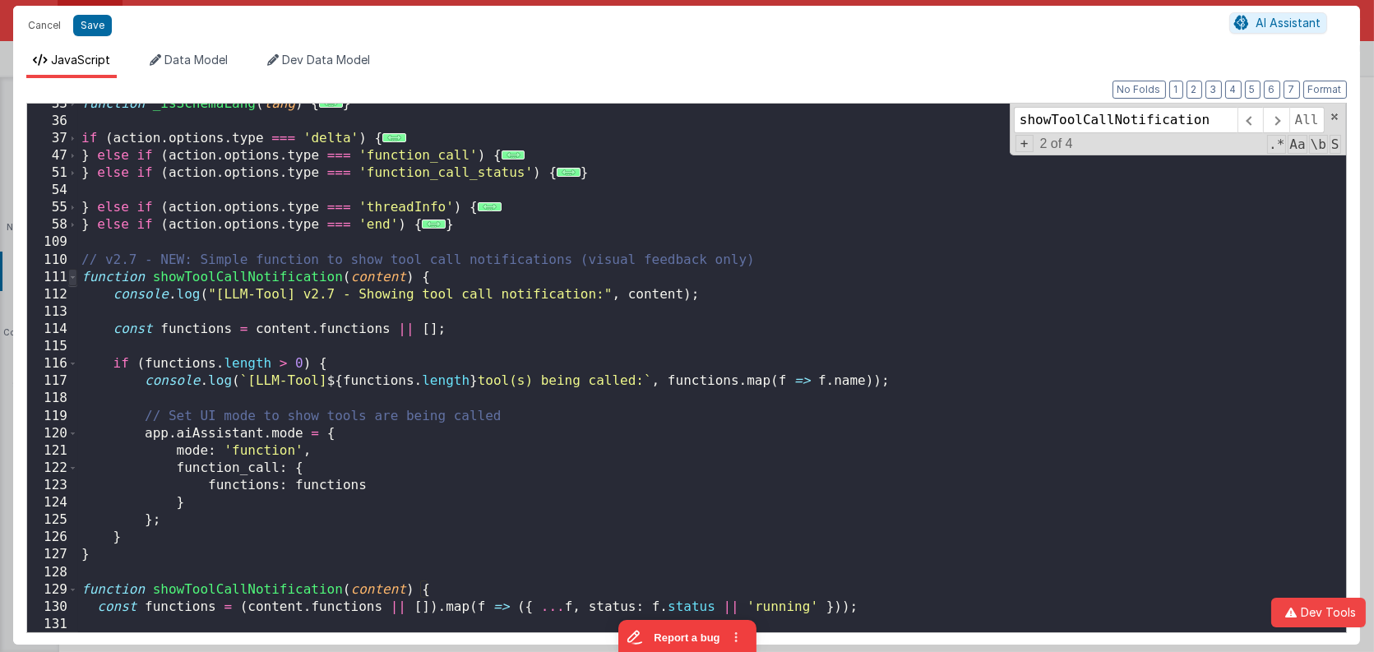
click at [75, 279] on span at bounding box center [72, 277] width 9 height 17
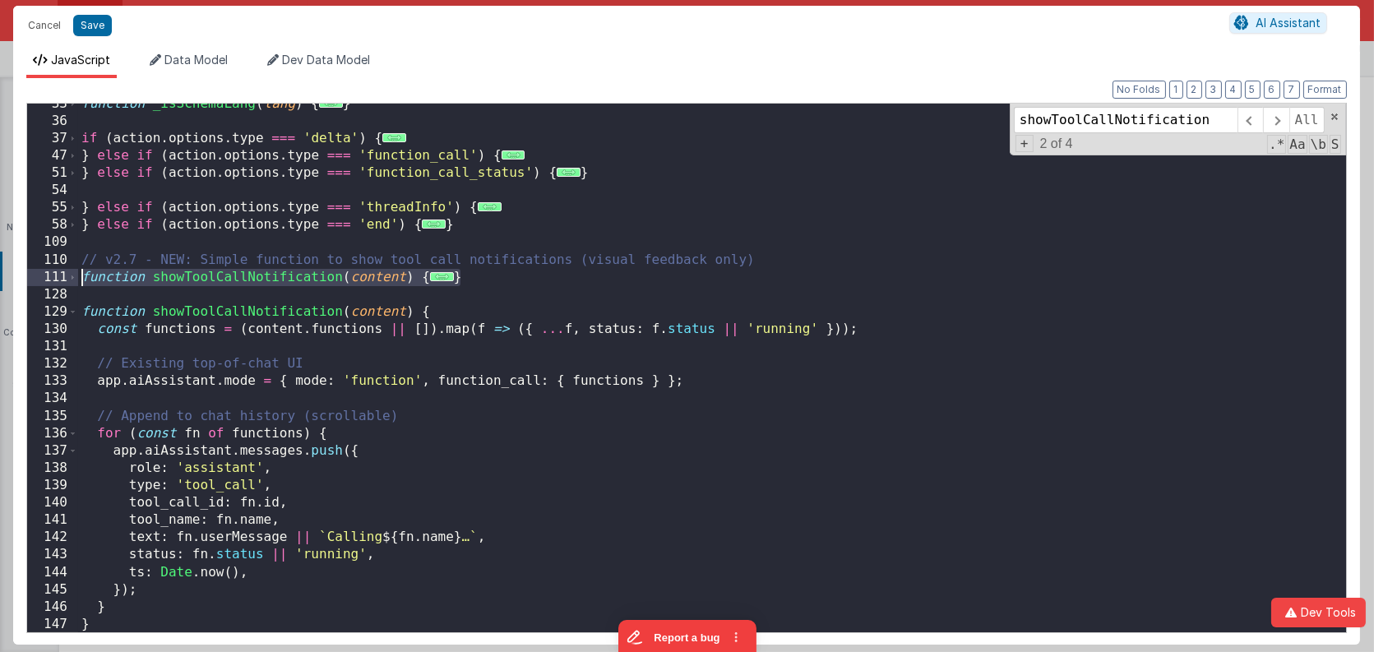
drag, startPoint x: 493, startPoint y: 278, endPoint x: 58, endPoint y: 276, distance: 435.1
click at [58, 276] on div "33 36 37 47 51 54 55 58 109 110 111 128 129 130 131 132 133 134 135 136 137 138…" at bounding box center [686, 368] width 1321 height 530
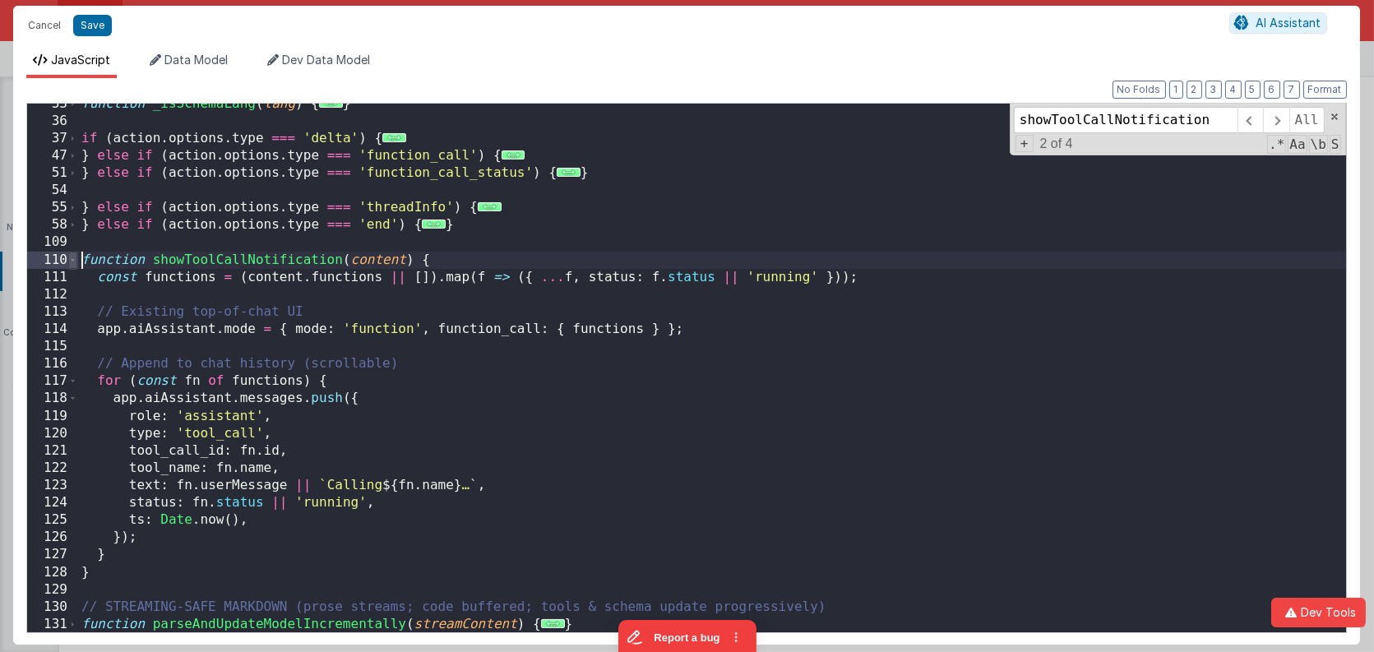
click at [71, 259] on span at bounding box center [72, 260] width 9 height 17
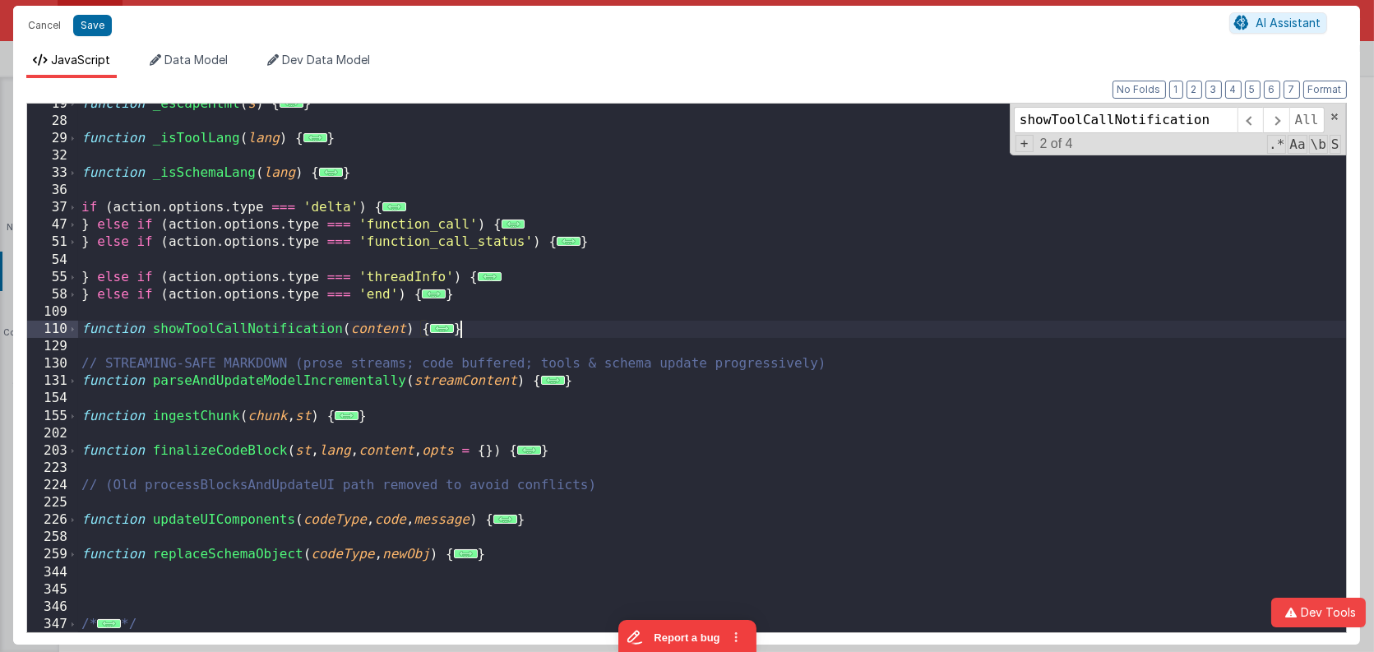
click at [505, 331] on div "function _escapeHtml ( s ) { ... } function _isToolLang ( lang ) { ... } functi…" at bounding box center [712, 377] width 1268 height 564
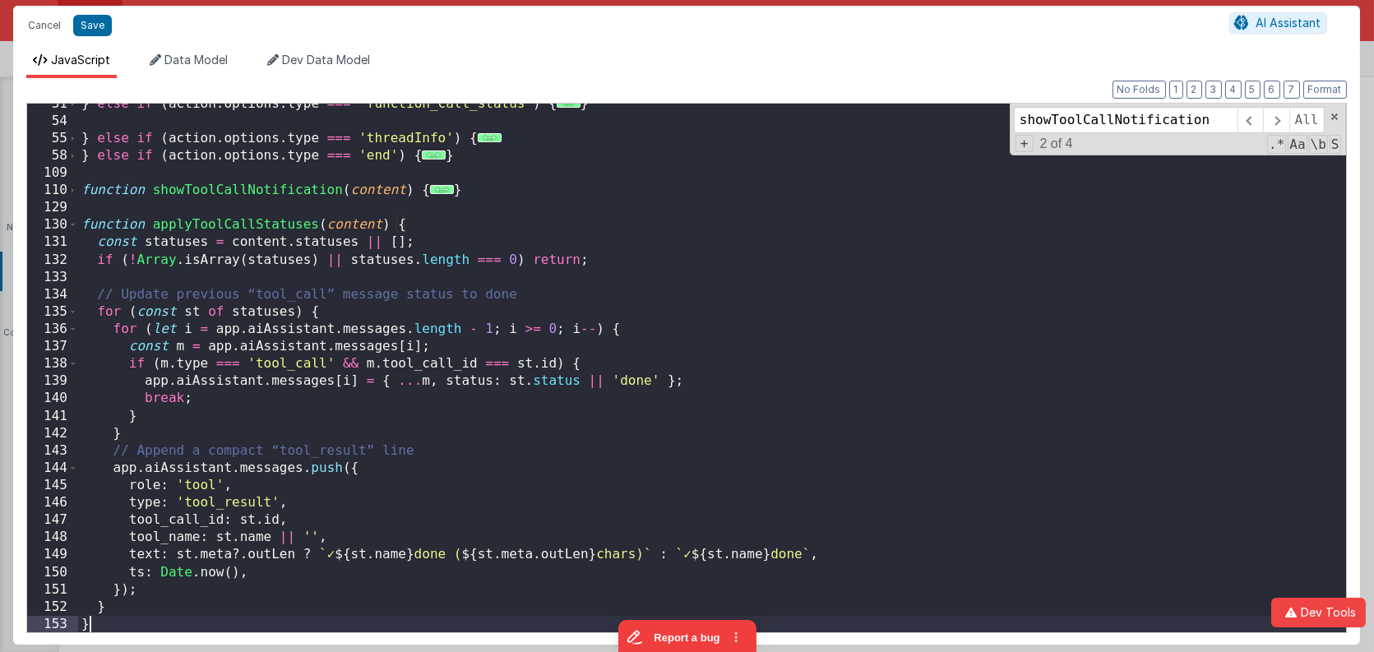
scroll to position [321, 0]
click at [73, 228] on span at bounding box center [72, 224] width 9 height 17
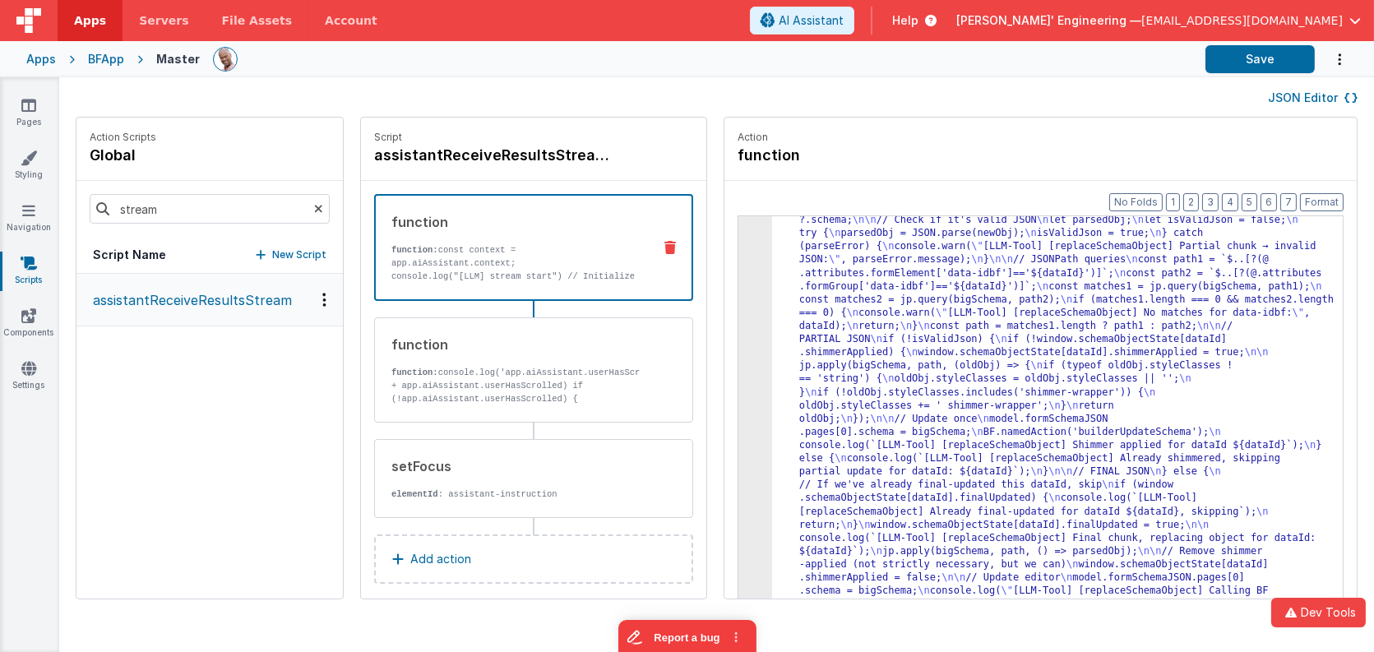
scroll to position [1460, 0]
click at [456, 59] on div at bounding box center [703, 59] width 980 height 28
click at [26, 102] on icon at bounding box center [28, 105] width 15 height 16
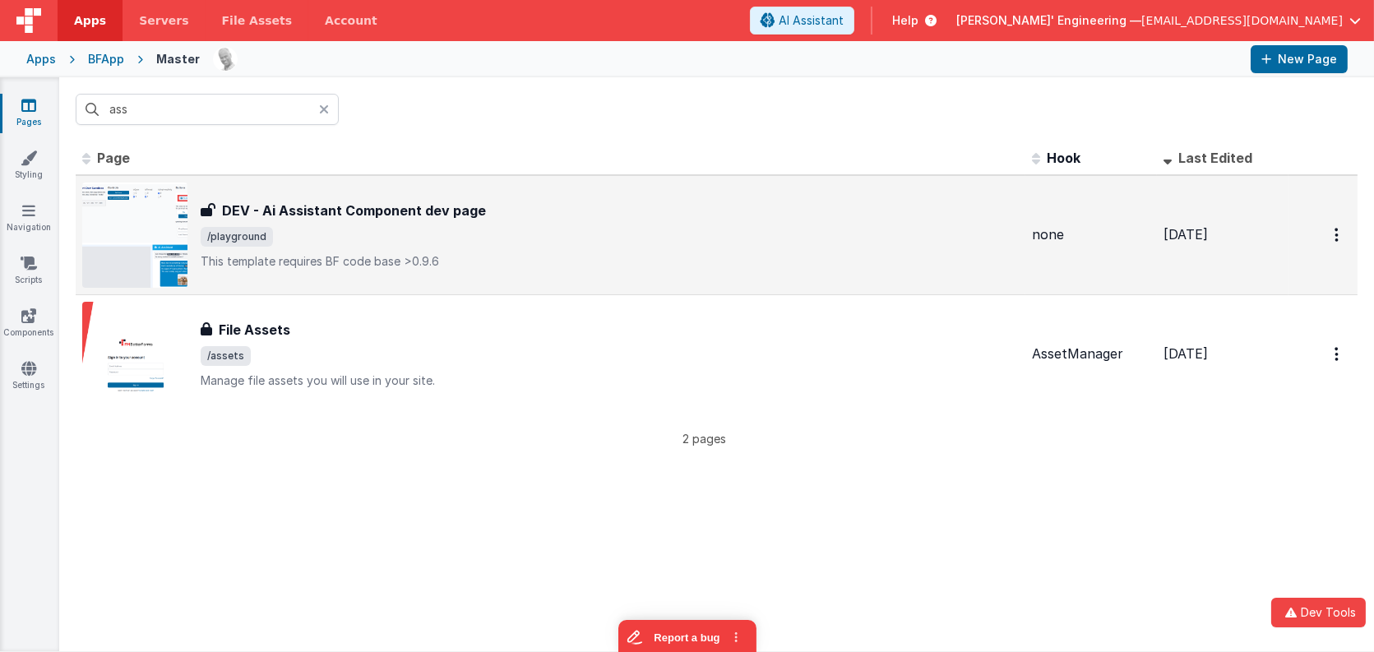
click at [408, 241] on span "/playground" at bounding box center [610, 237] width 818 height 20
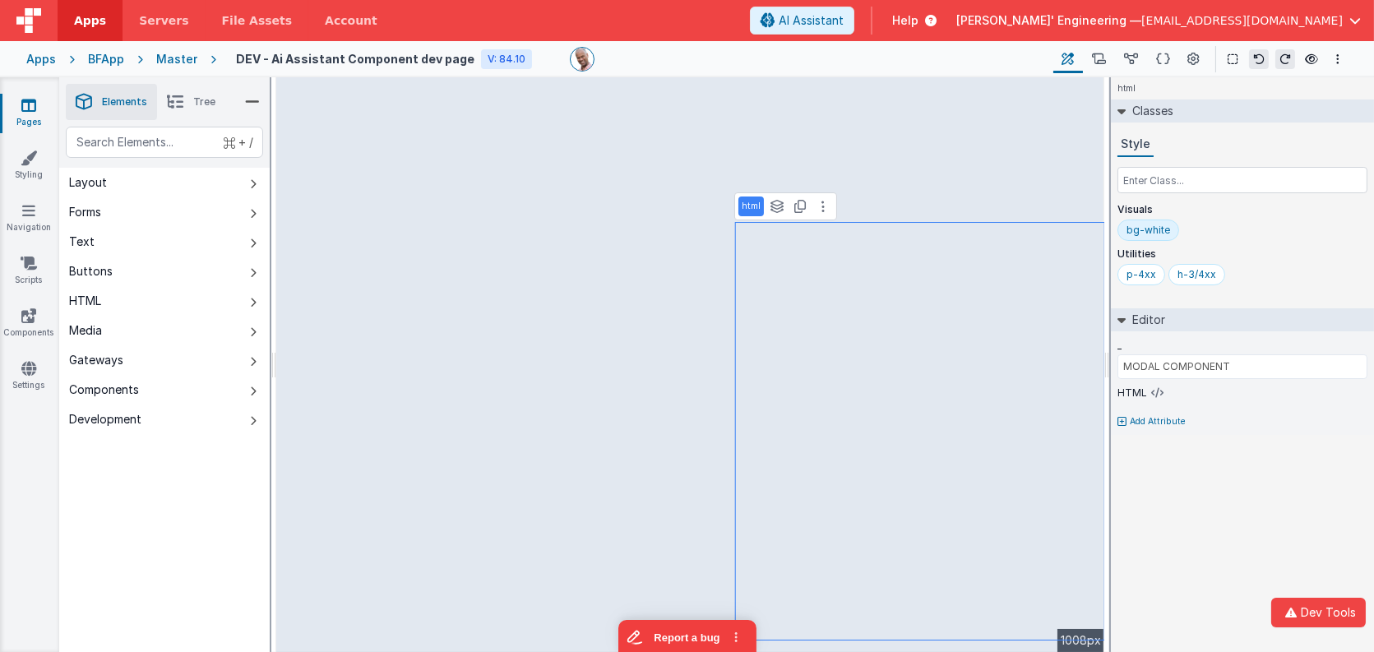
click at [1160, 470] on div "html Classes Style Visuals bg-white Utilities p-4xx h-3/4xx Editor _ MODAL COMP…" at bounding box center [1242, 364] width 263 height 575
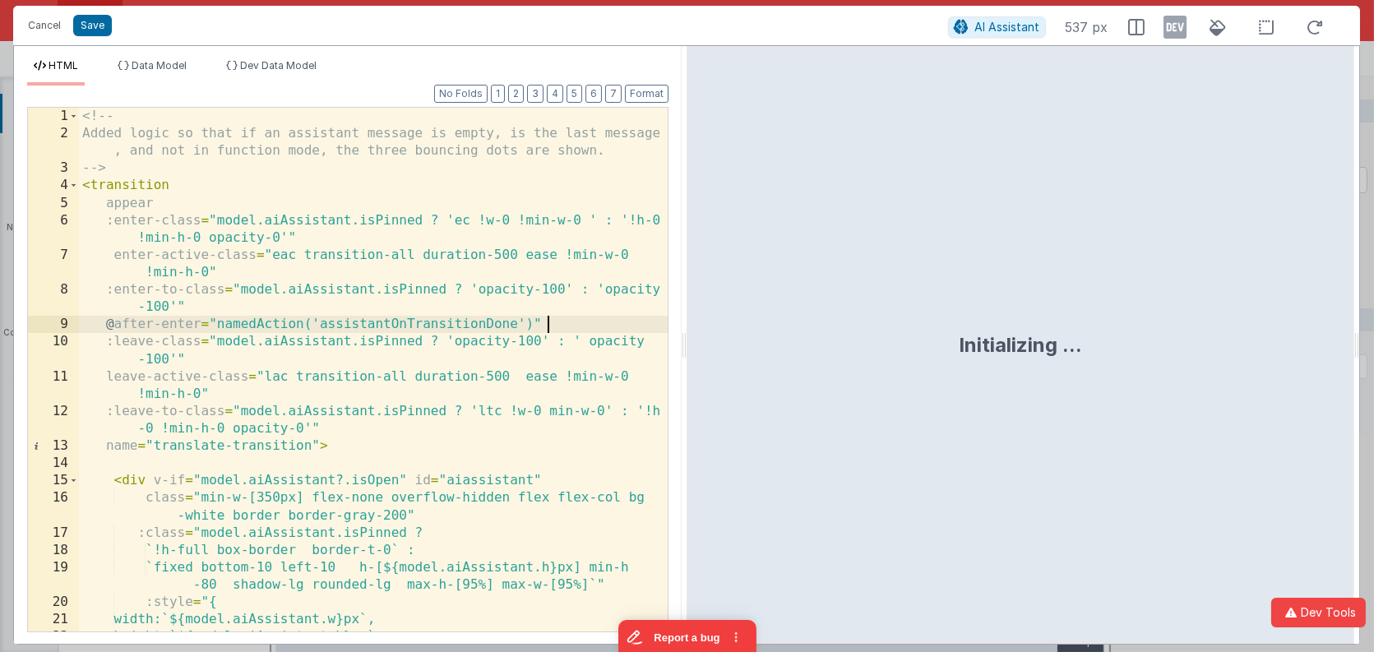
click at [553, 329] on div "<!-- Added logic so that if an assistant message is empty, is the last message …" at bounding box center [374, 396] width 590 height 577
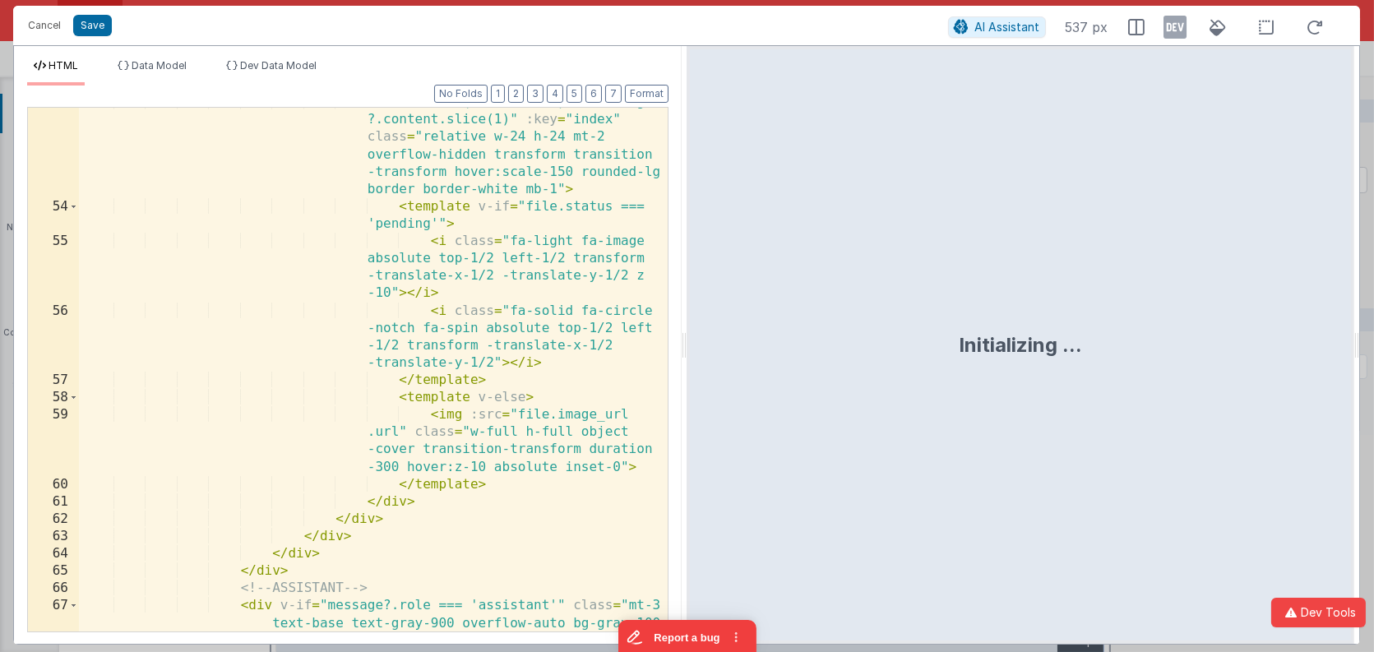
scroll to position [1610, 0]
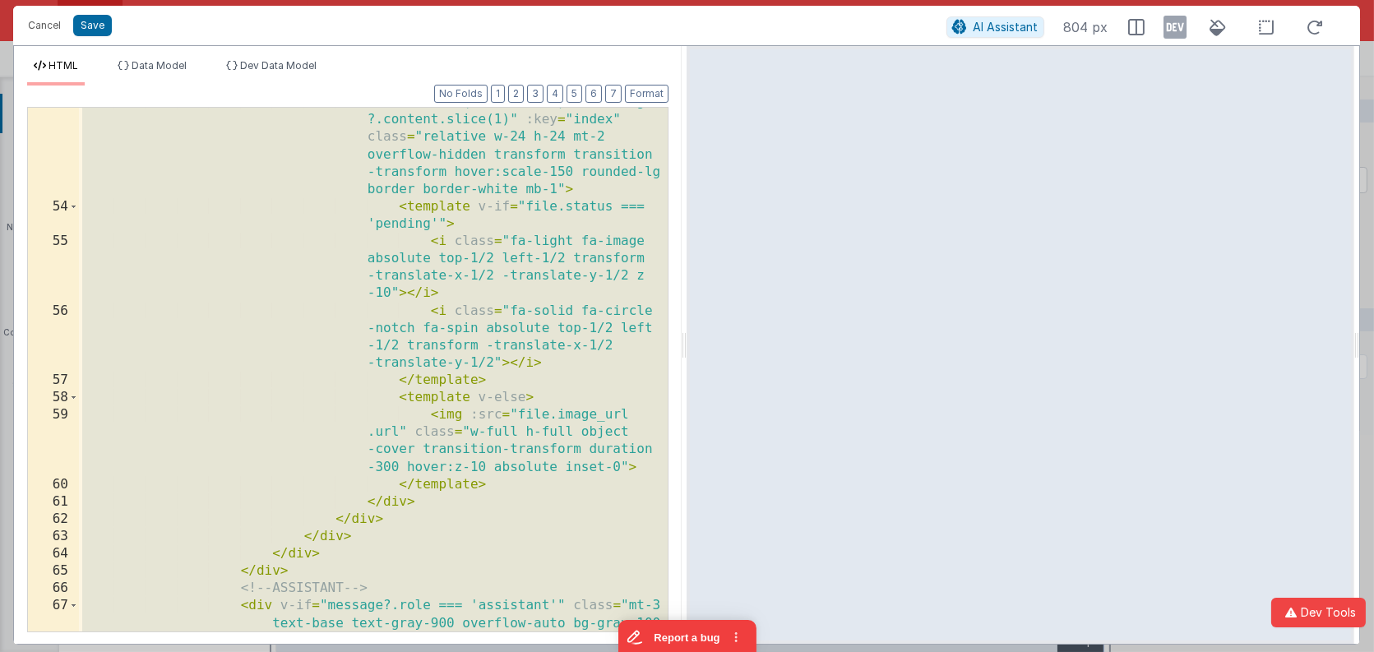
click at [459, 229] on div "< div v-for = "(file, index) in message ?.content.slice(1)" :key = "index" clas…" at bounding box center [374, 452] width 590 height 716
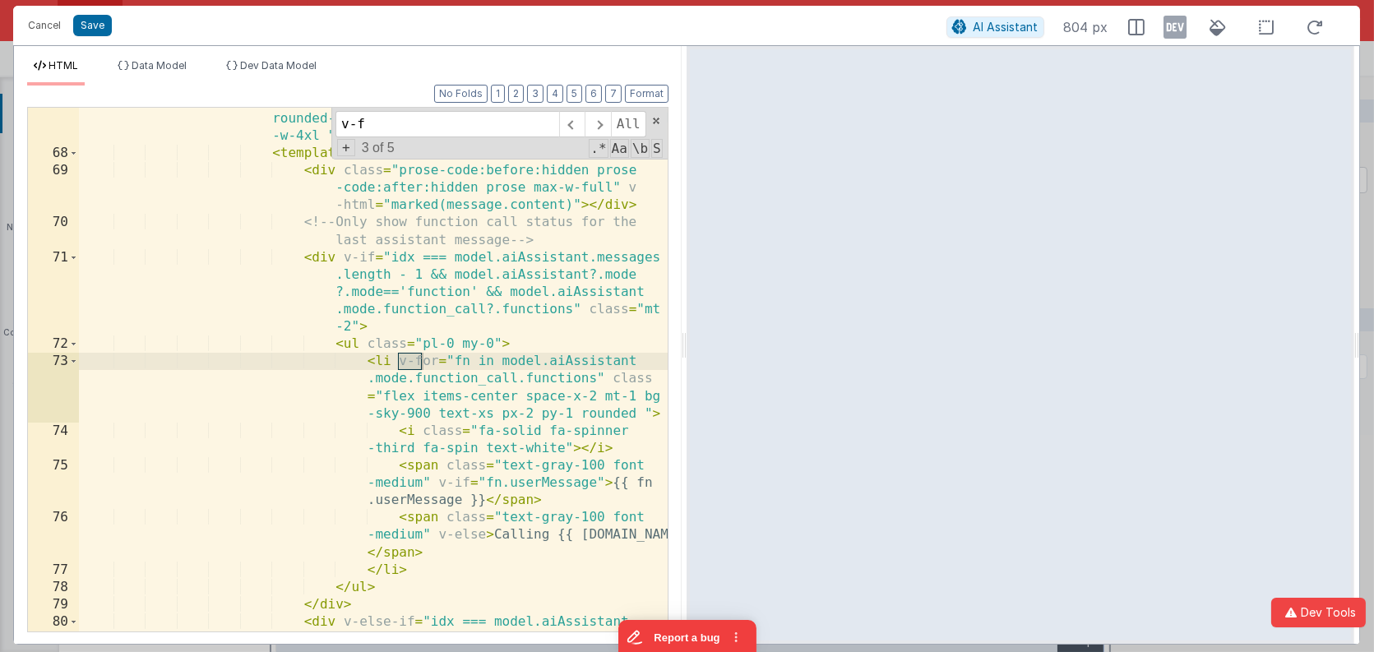
scroll to position [2151, 0]
type input "v-for="fn"
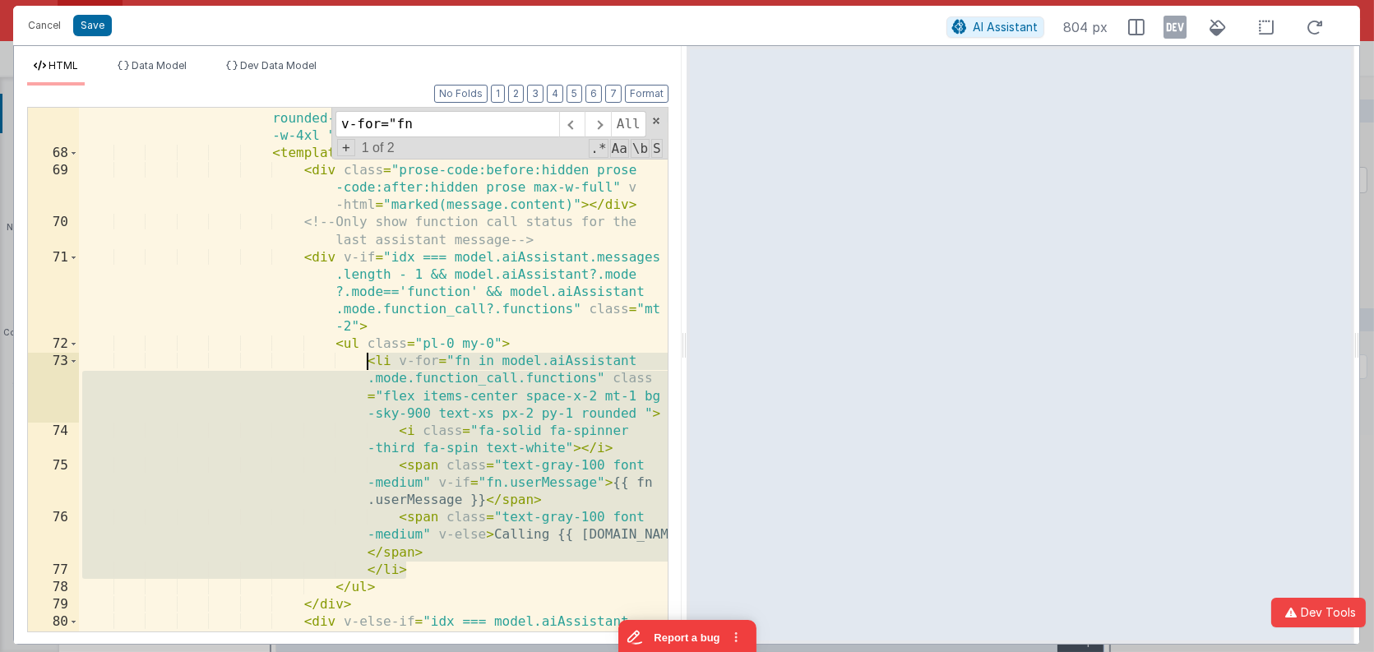
drag, startPoint x: 444, startPoint y: 564, endPoint x: 369, endPoint y: 364, distance: 213.4
click at [369, 364] on div "< div v-if = "message?.role === 'assistant'" class = "mt-3 text-base text-gray-…" at bounding box center [374, 399] width 590 height 682
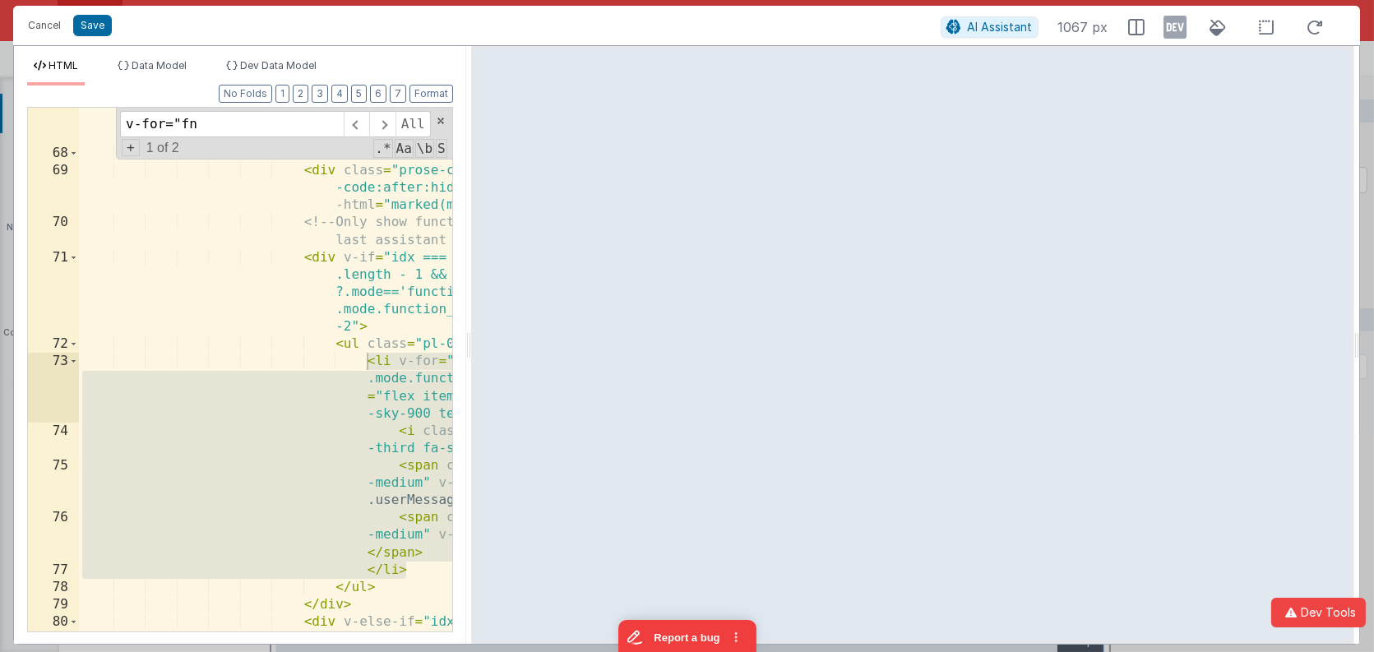
drag, startPoint x: 680, startPoint y: 346, endPoint x: 469, endPoint y: 30, distance: 380.7
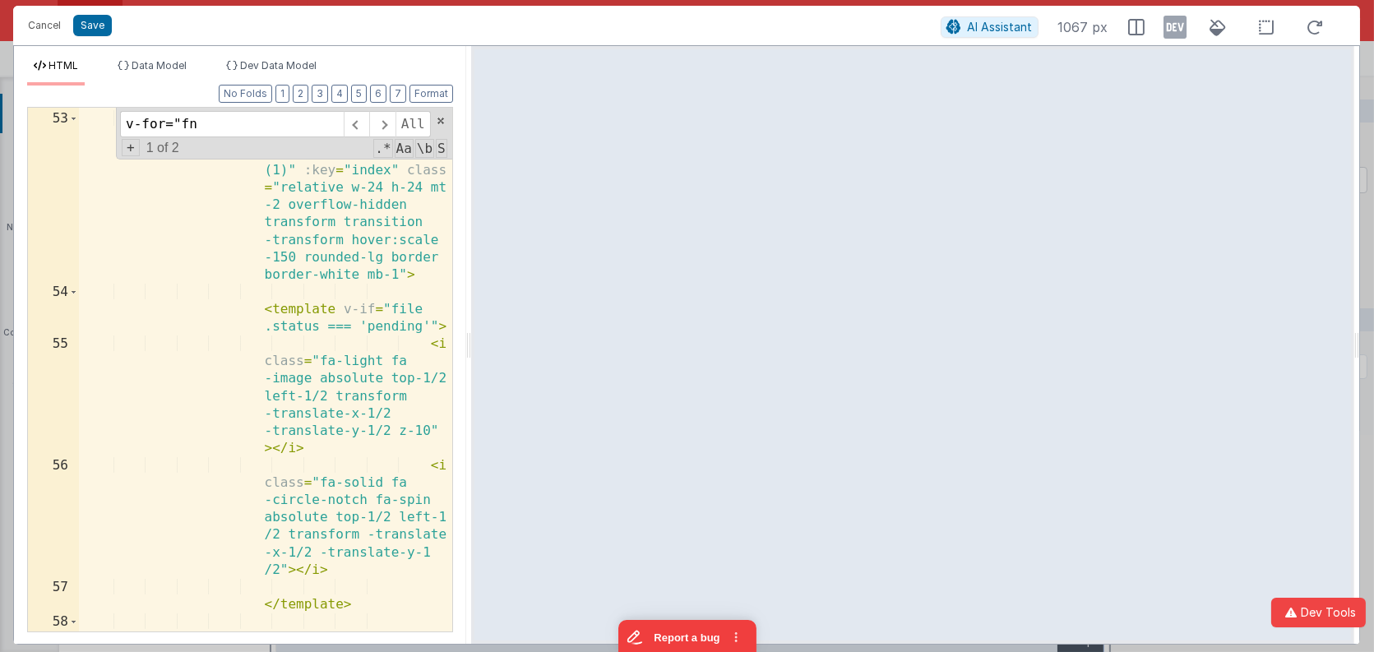
scroll to position [2480, 0]
drag, startPoint x: 790, startPoint y: 31, endPoint x: 801, endPoint y: 34, distance: 11.0
click at [793, 31] on div "Cancel Save" at bounding box center [480, 25] width 921 height 23
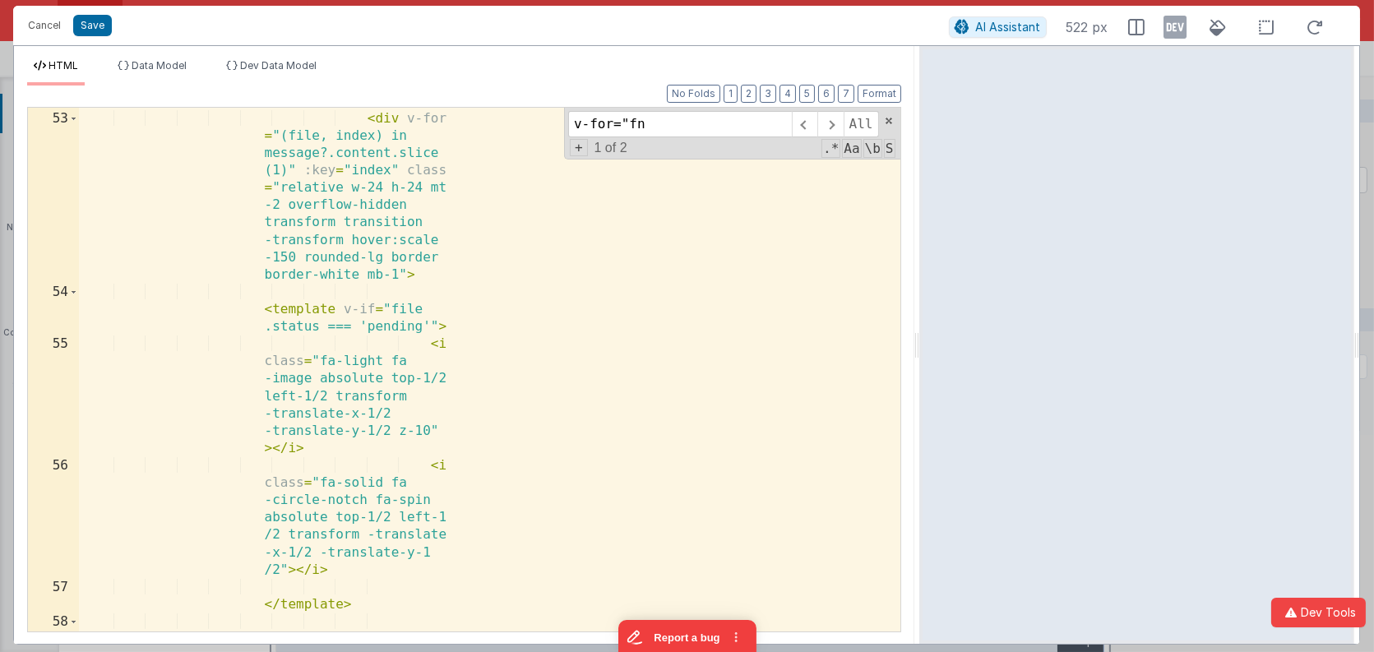
click at [920, 42] on html "Cancel Save AI Assistant 522 px HTML Data Model Dev Data Model Format 7 6 5 4 3…" at bounding box center [687, 326] width 1374 height 652
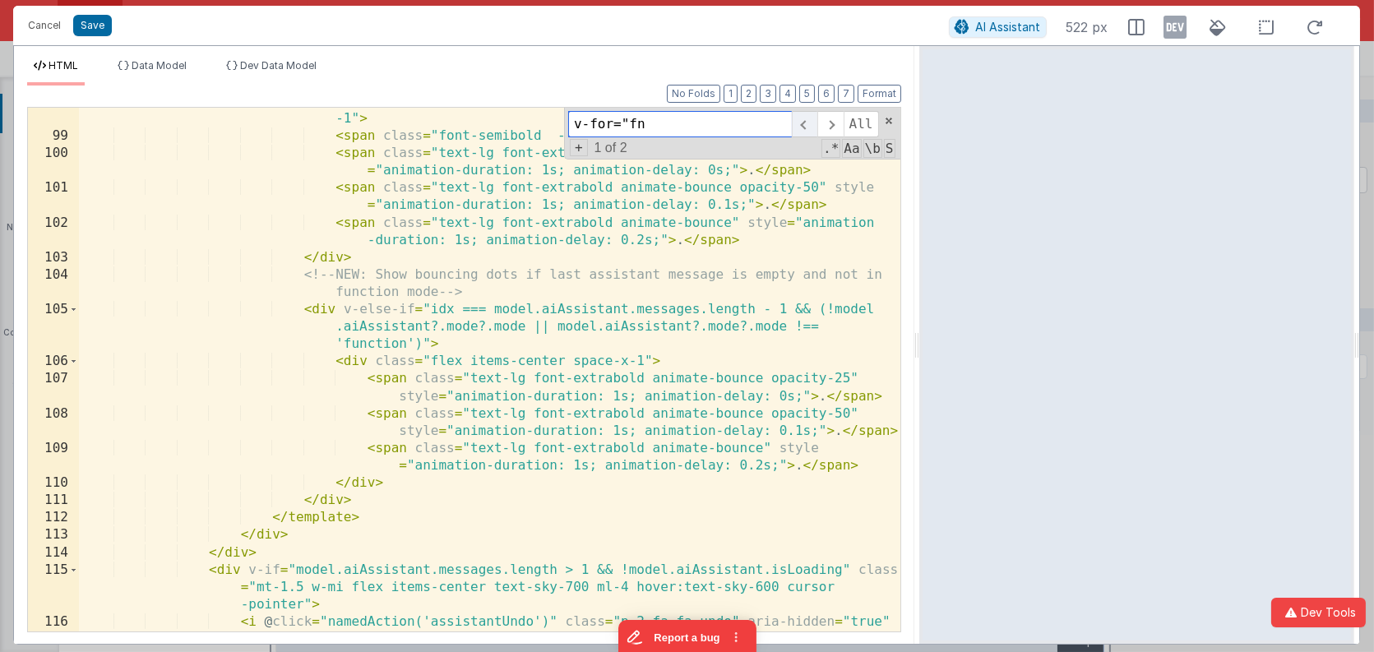
click at [807, 121] on span at bounding box center [804, 124] width 25 height 26
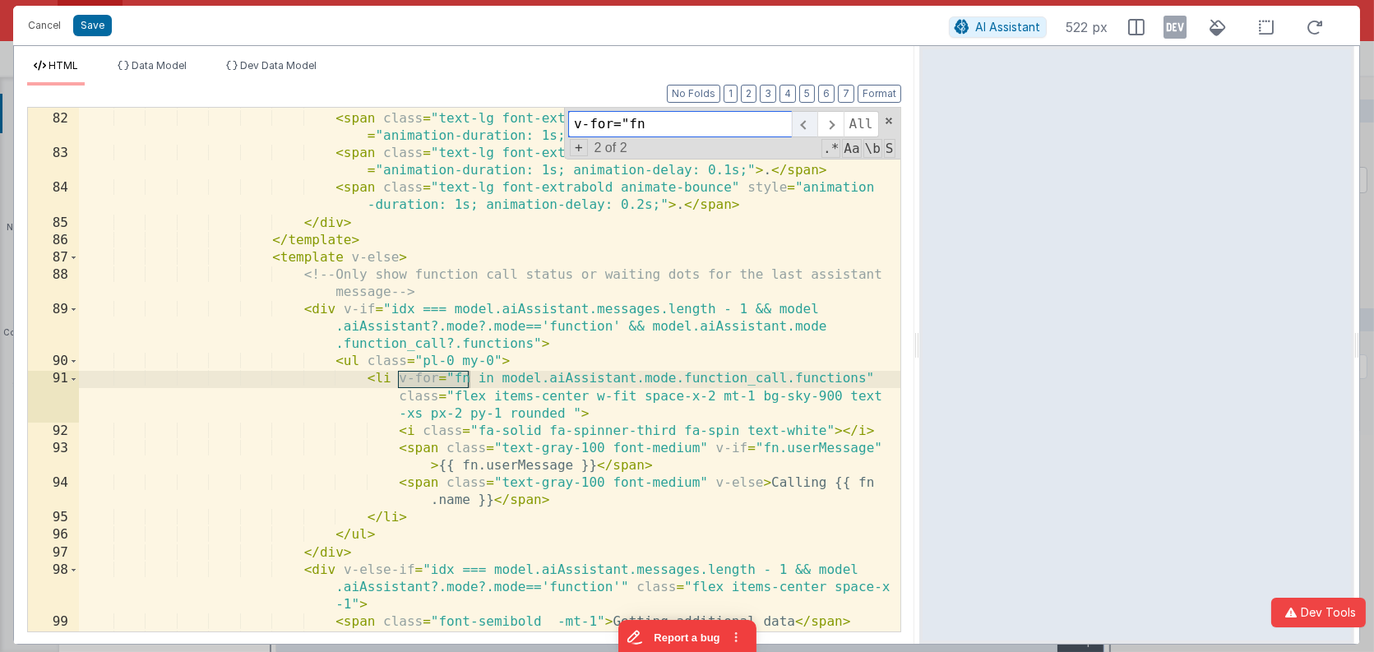
scroll to position [1994, 0]
click at [807, 121] on span at bounding box center [804, 124] width 25 height 26
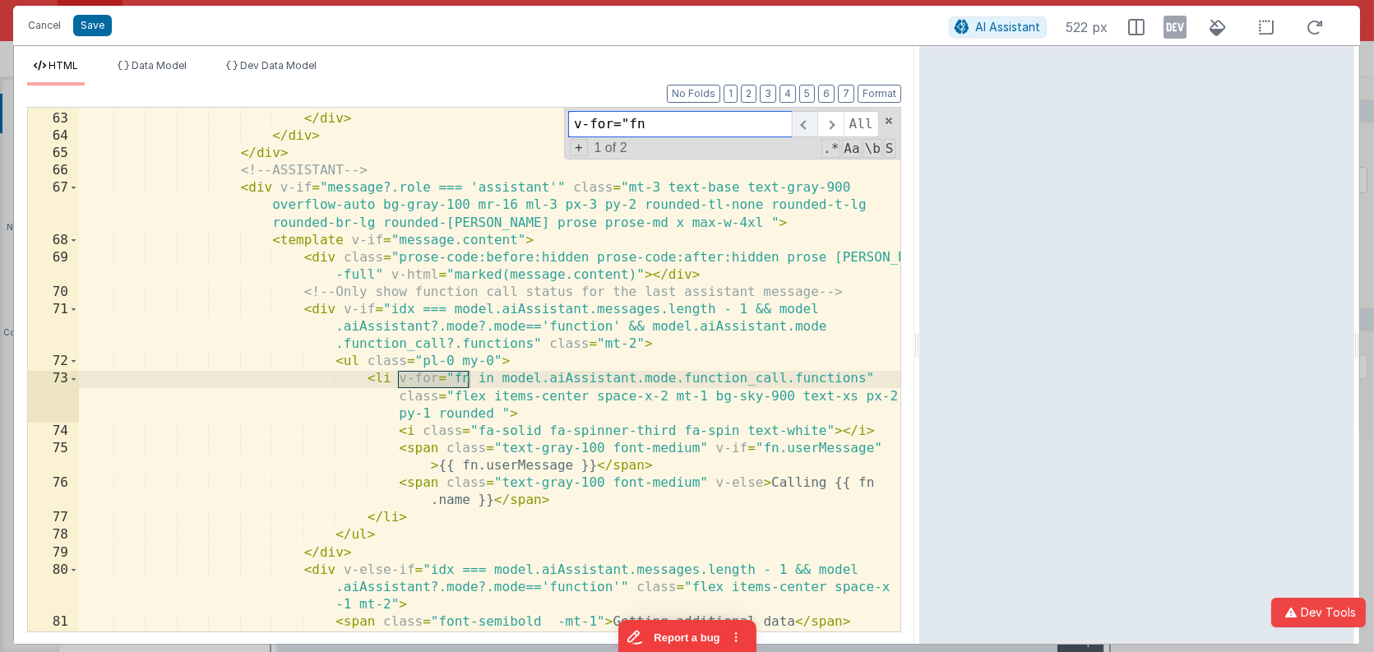
scroll to position [1473, 0]
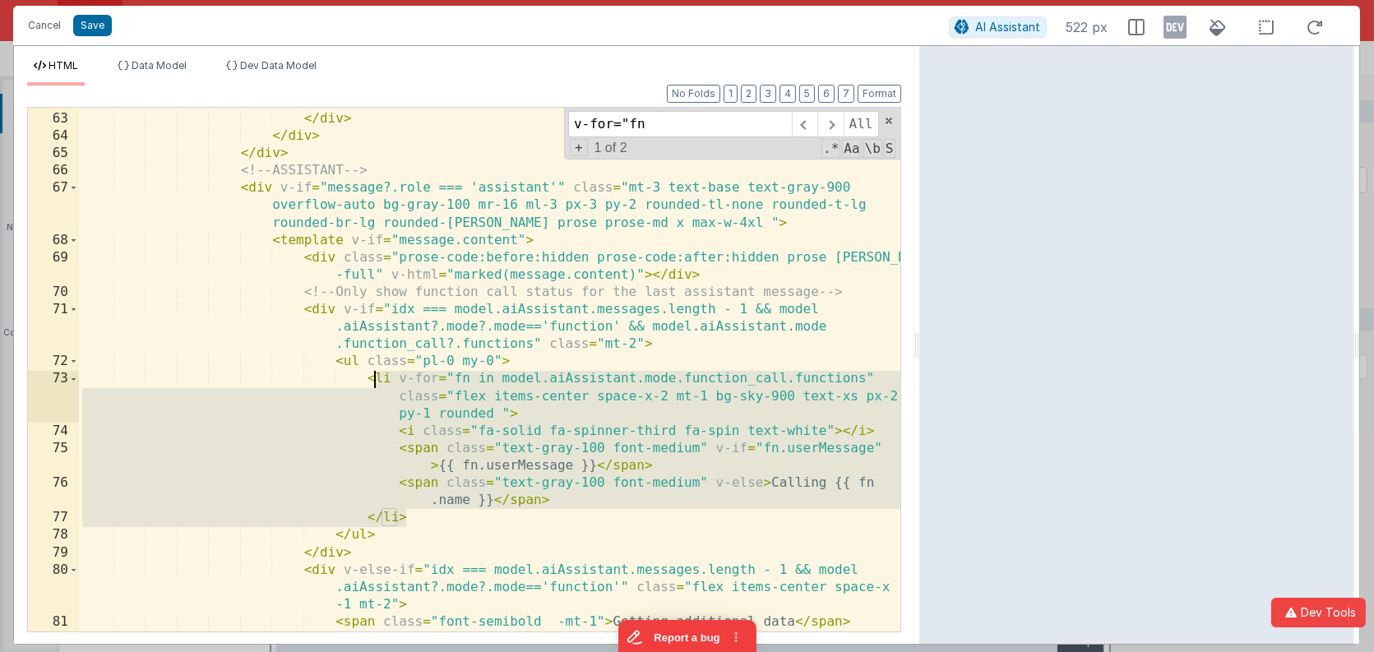
drag, startPoint x: 428, startPoint y: 513, endPoint x: 371, endPoint y: 380, distance: 144.8
click at [371, 380] on div "</ div > </ div > </ div > </ div > <!-- ASSISTANT --> < div v-if = "message?.r…" at bounding box center [490, 381] width 822 height 577
click at [807, 125] on span at bounding box center [804, 124] width 25 height 26
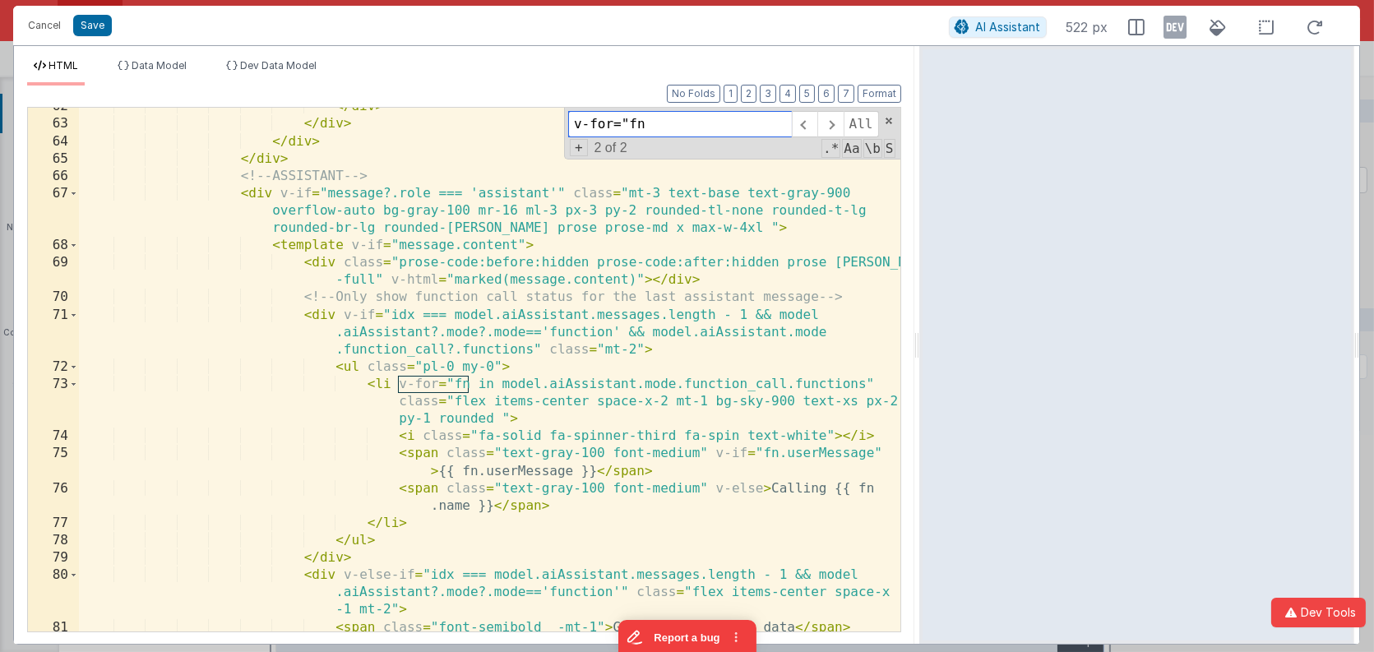
scroll to position [1476, 0]
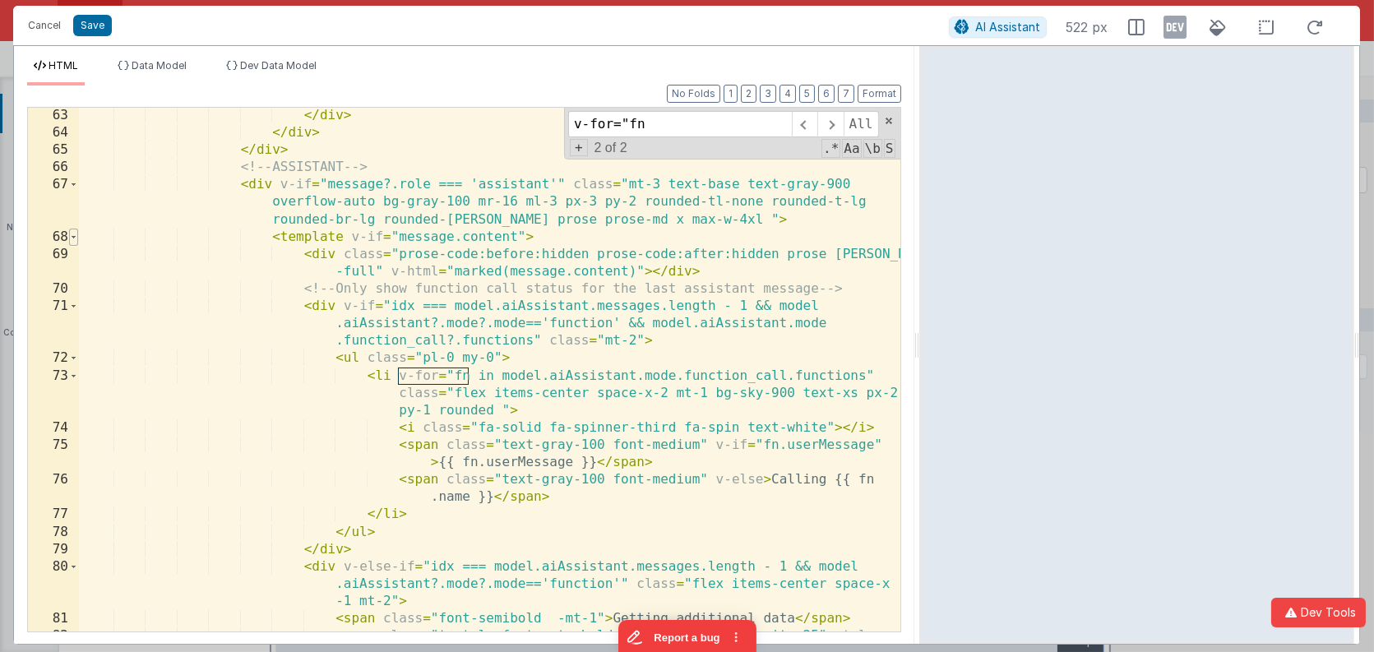
click at [75, 239] on span at bounding box center [73, 237] width 9 height 17
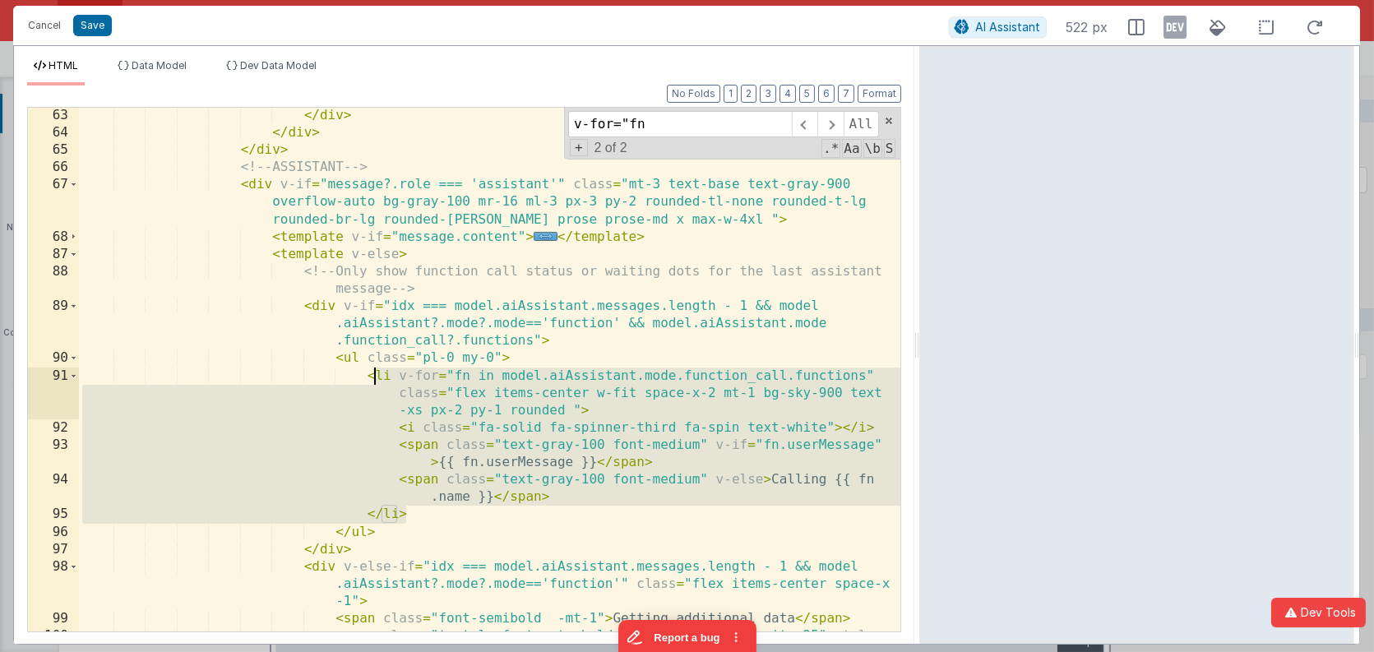
drag, startPoint x: 409, startPoint y: 516, endPoint x: 369, endPoint y: 379, distance: 142.9
click at [369, 379] on div "</ div > </ div > </ div > <!-- ASSISTANT --> < div v-if = "message?.role === '…" at bounding box center [490, 395] width 822 height 577
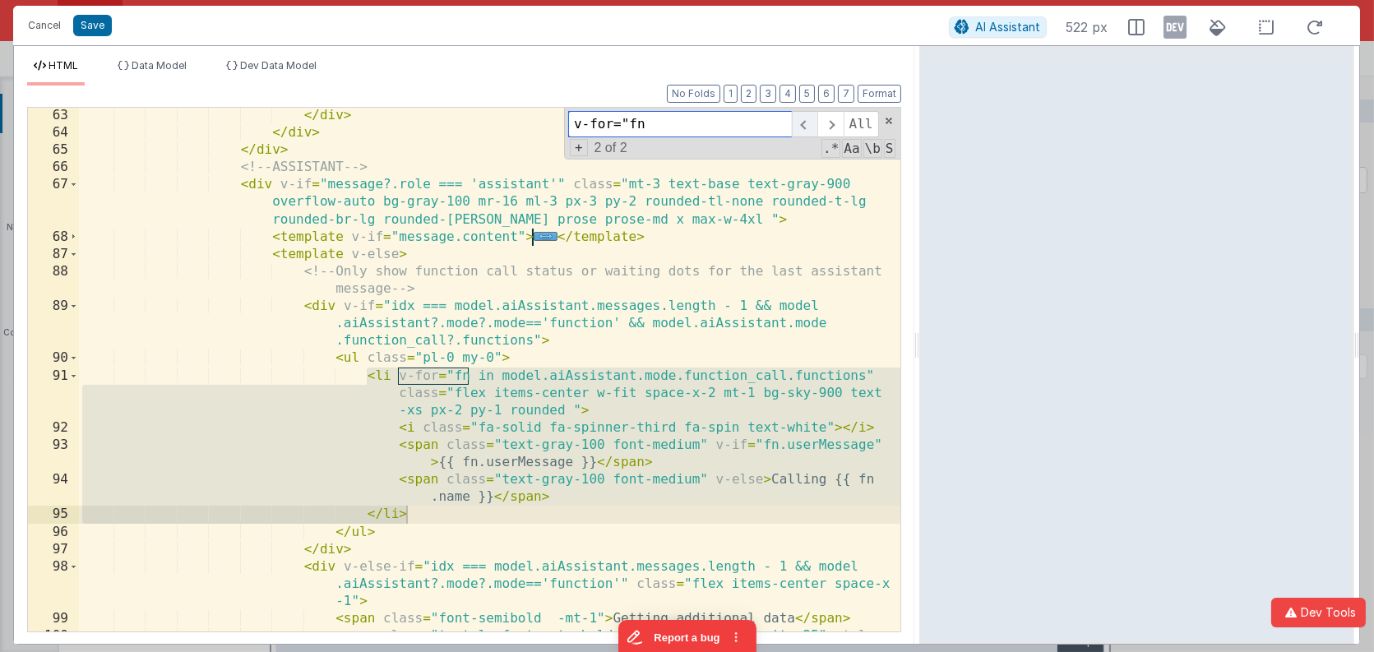
click at [811, 129] on span at bounding box center [804, 124] width 25 height 26
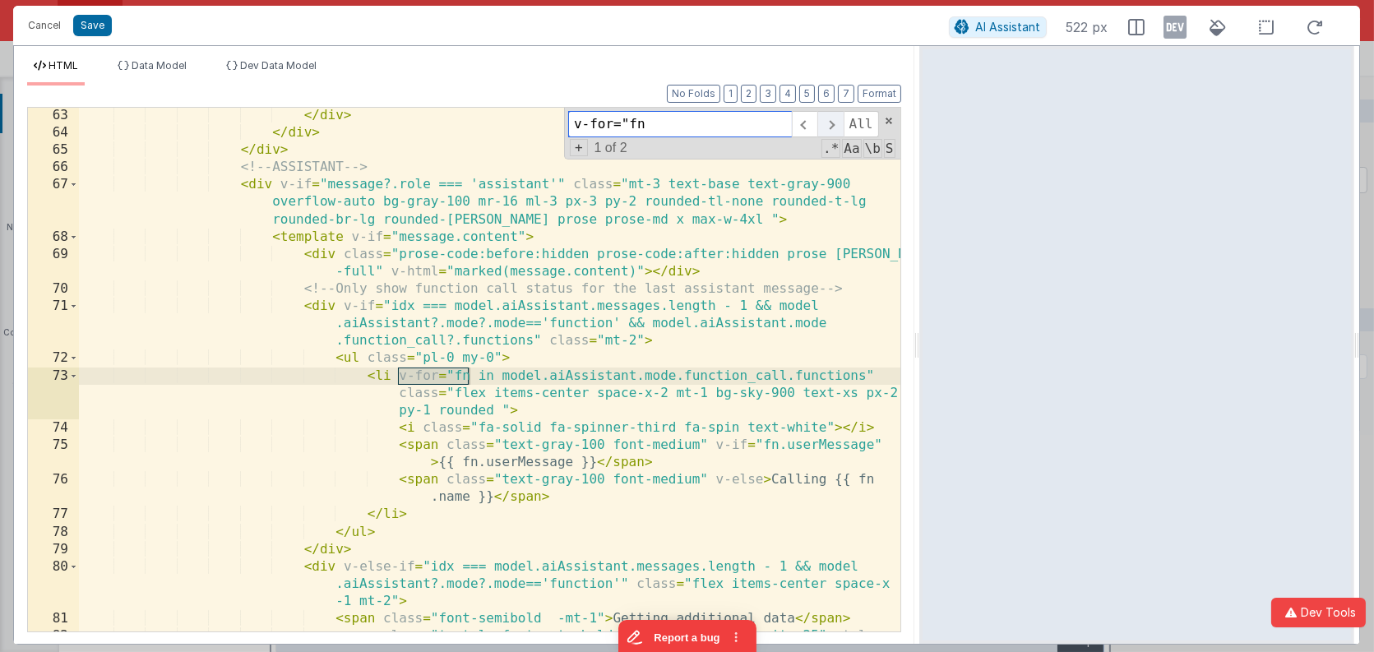
click at [836, 121] on span at bounding box center [829, 124] width 25 height 26
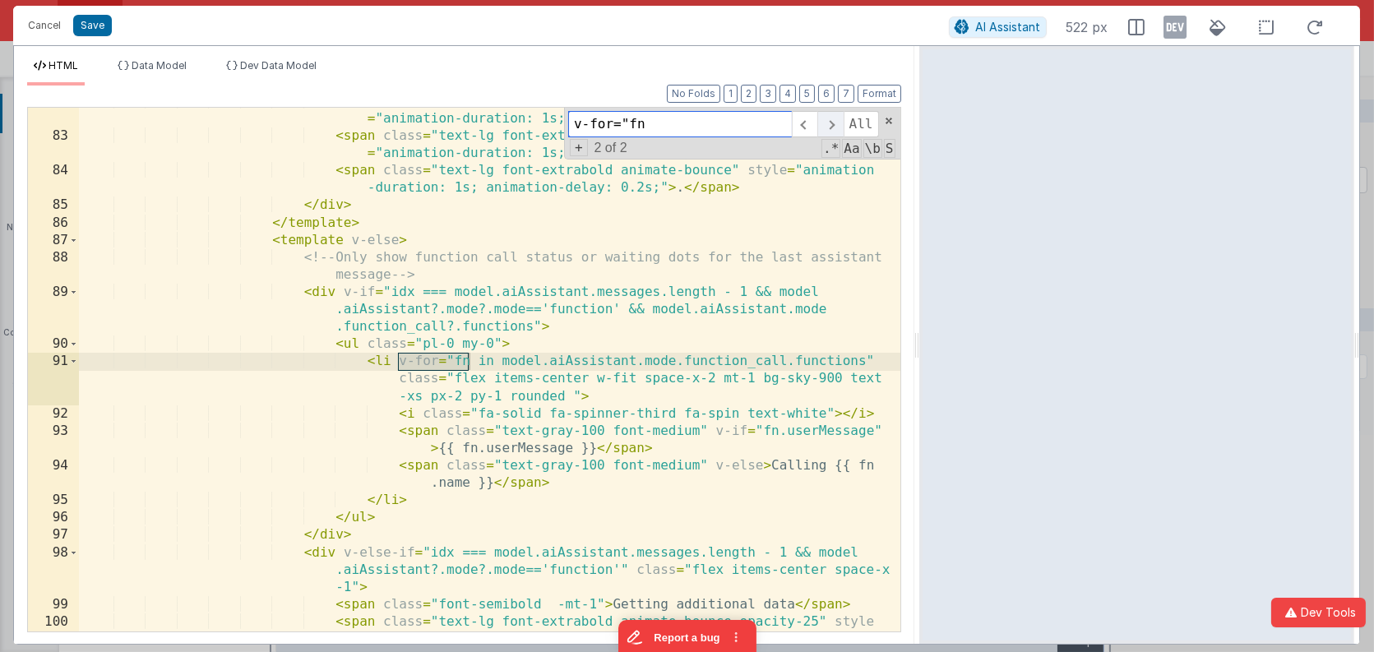
scroll to position [2012, 0]
click at [809, 120] on span at bounding box center [804, 124] width 25 height 26
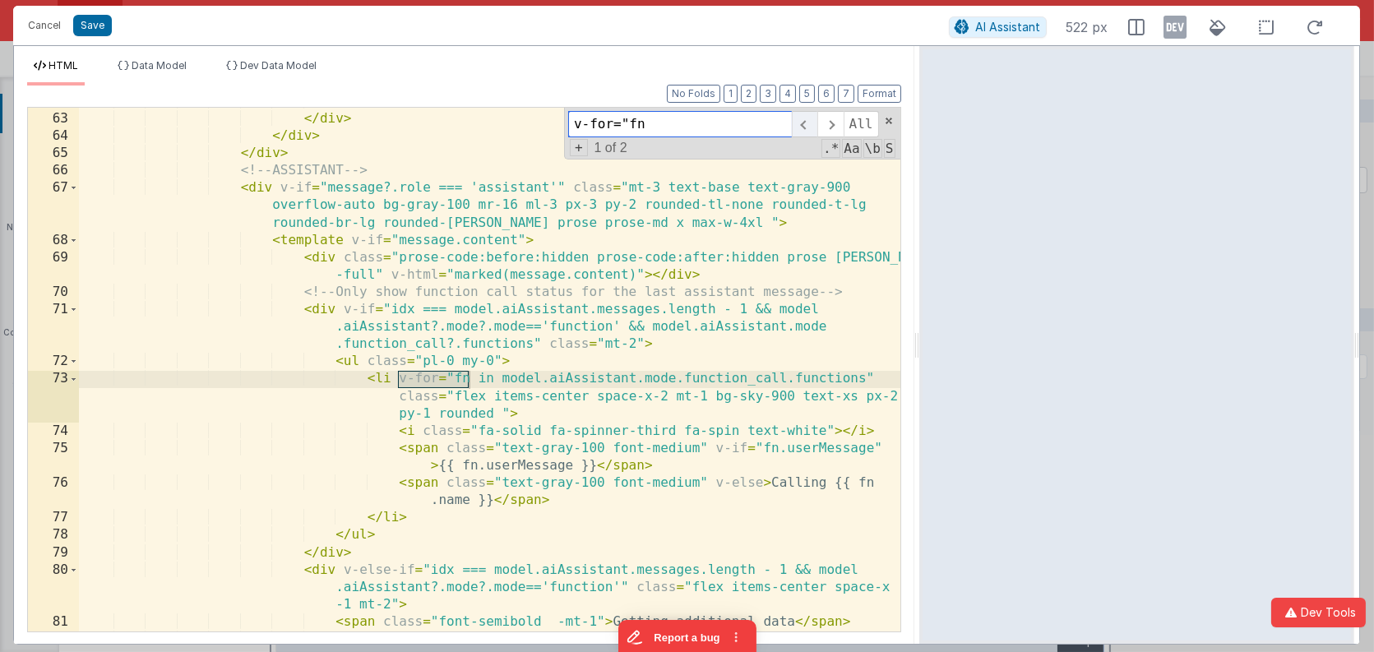
scroll to position [1473, 0]
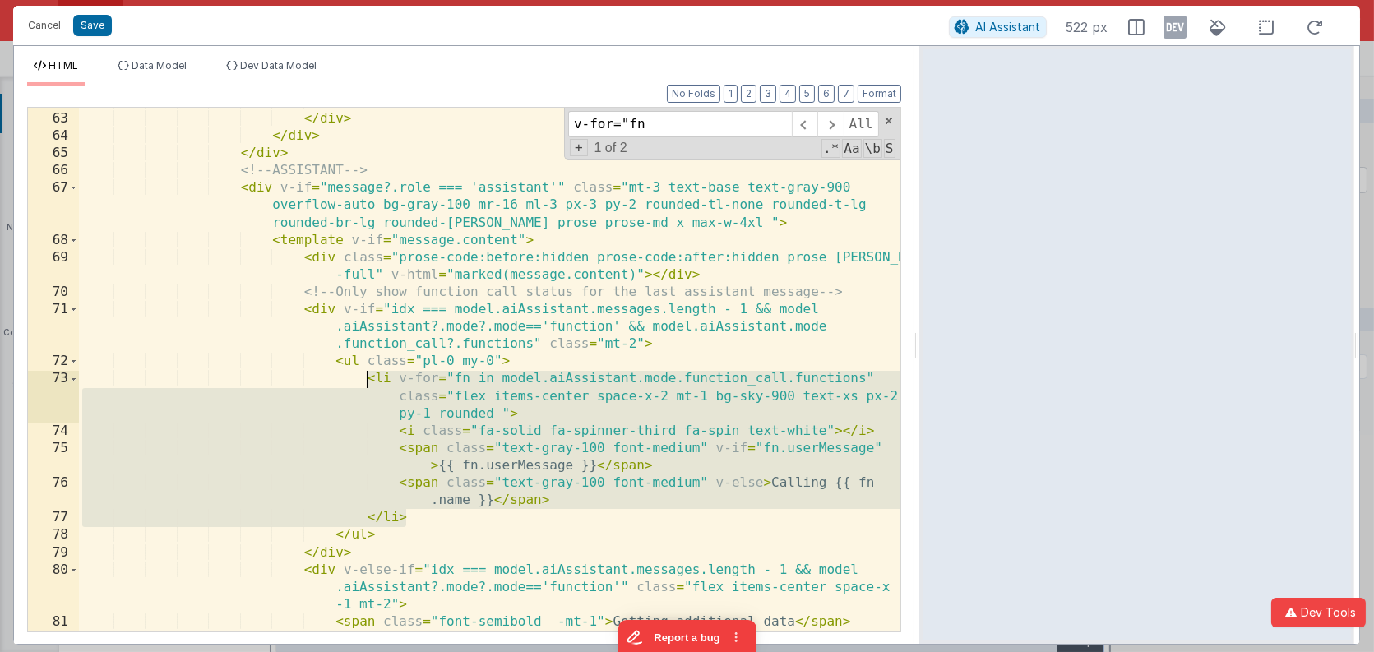
drag, startPoint x: 390, startPoint y: 450, endPoint x: 364, endPoint y: 383, distance: 71.3
click at [364, 383] on div "</ div > </ div > </ div > </ div > <!-- ASSISTANT --> < div v-if = "message?.r…" at bounding box center [490, 381] width 822 height 577
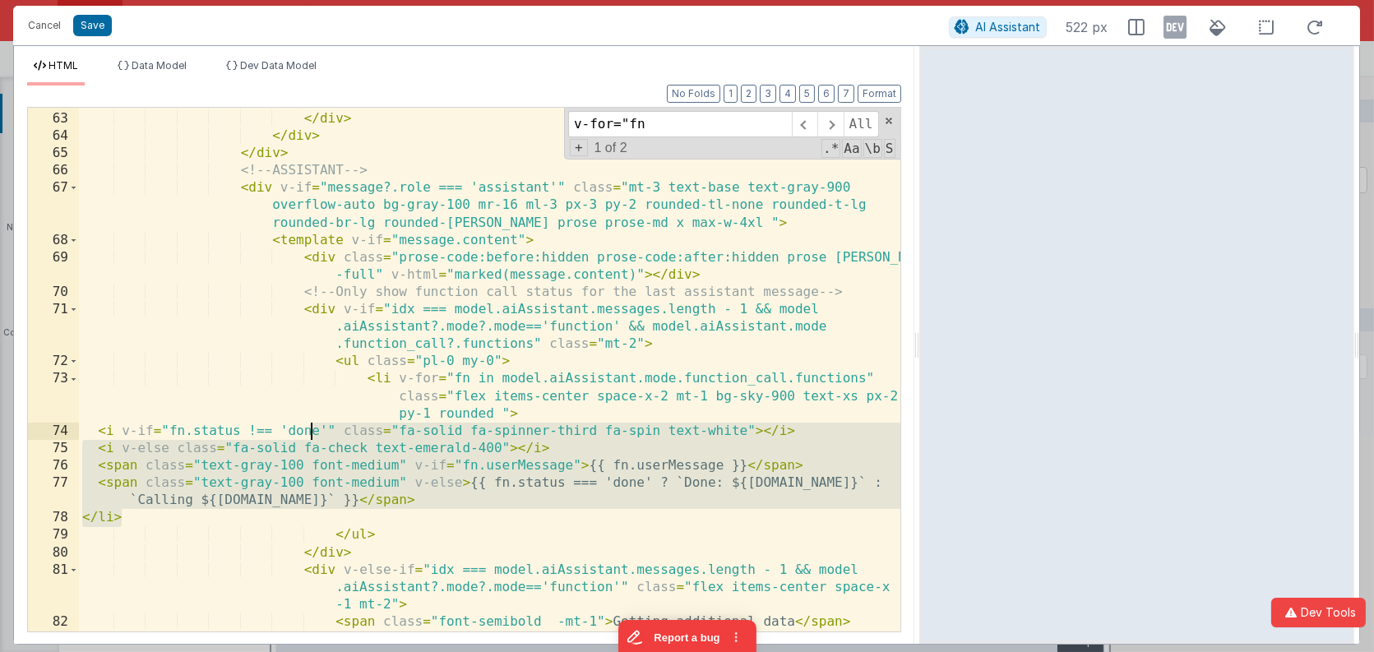
drag, startPoint x: 326, startPoint y: 516, endPoint x: 308, endPoint y: 424, distance: 93.9
click at [308, 424] on div "</ div > </ div > </ div > </ div > <!-- ASSISTANT --> < div v-if = "message?.r…" at bounding box center [490, 381] width 822 height 577
click at [831, 130] on span at bounding box center [829, 124] width 25 height 26
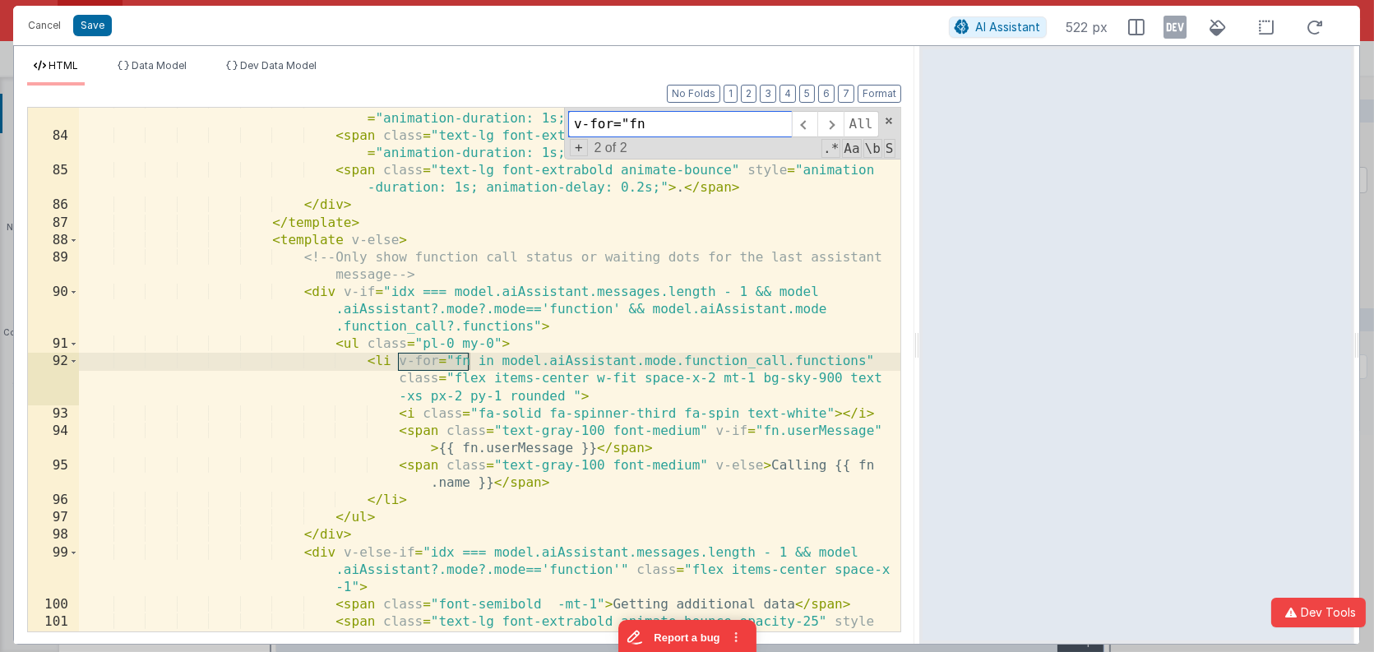
scroll to position [2012, 0]
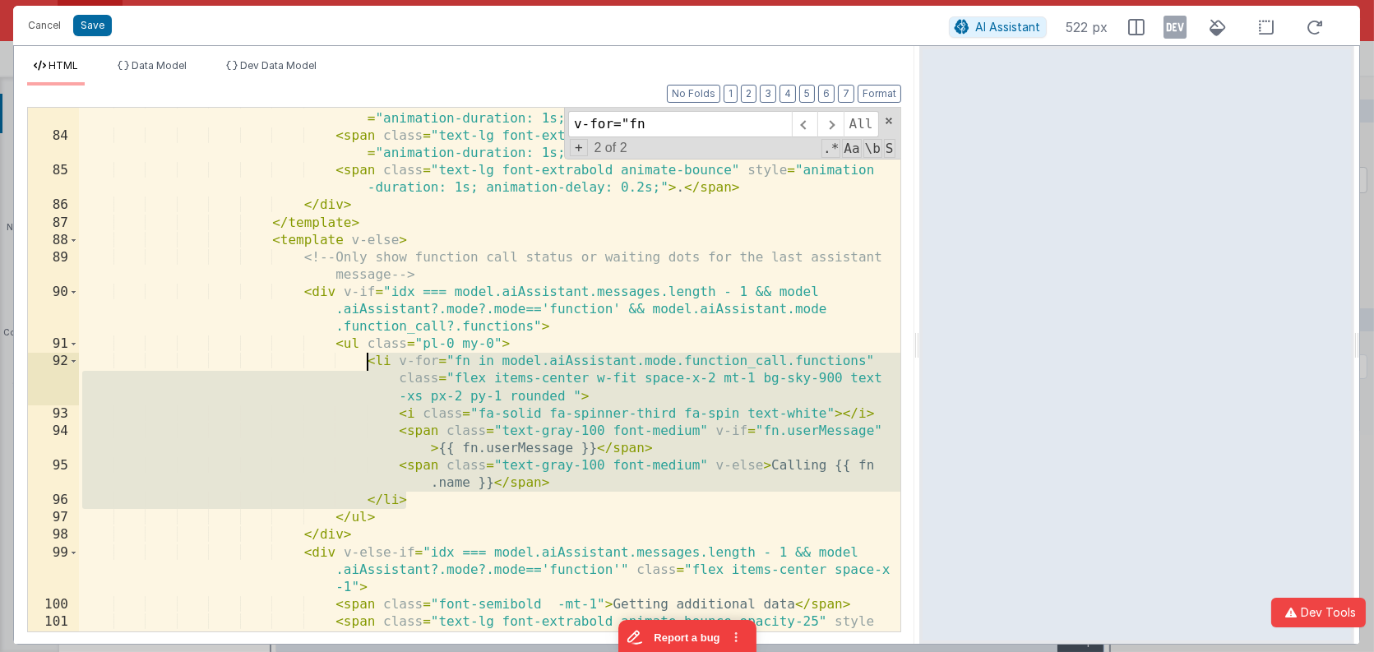
drag, startPoint x: 412, startPoint y: 504, endPoint x: 367, endPoint y: 364, distance: 147.7
click at [367, 364] on div "< span class = "text-lg font-extrabold animate-bounce opacity-25" style = "anim…" at bounding box center [490, 390] width 822 height 595
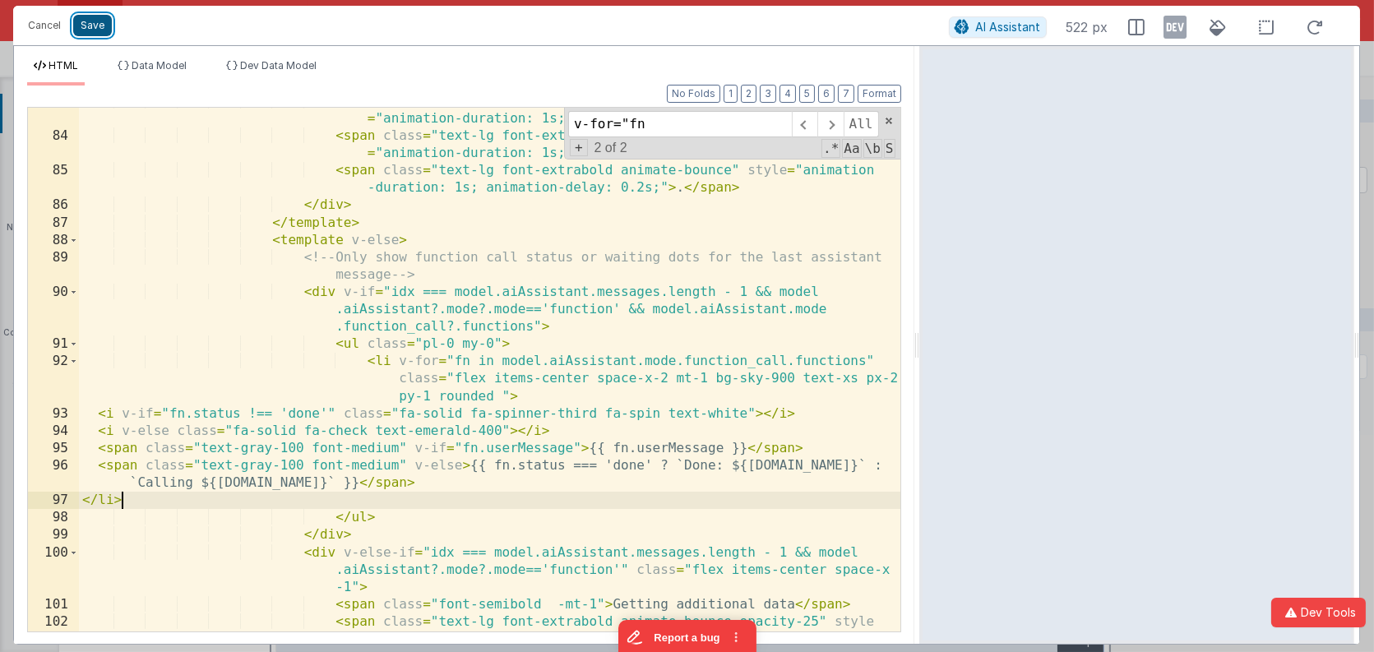
click at [90, 30] on button "Save" at bounding box center [92, 25] width 39 height 21
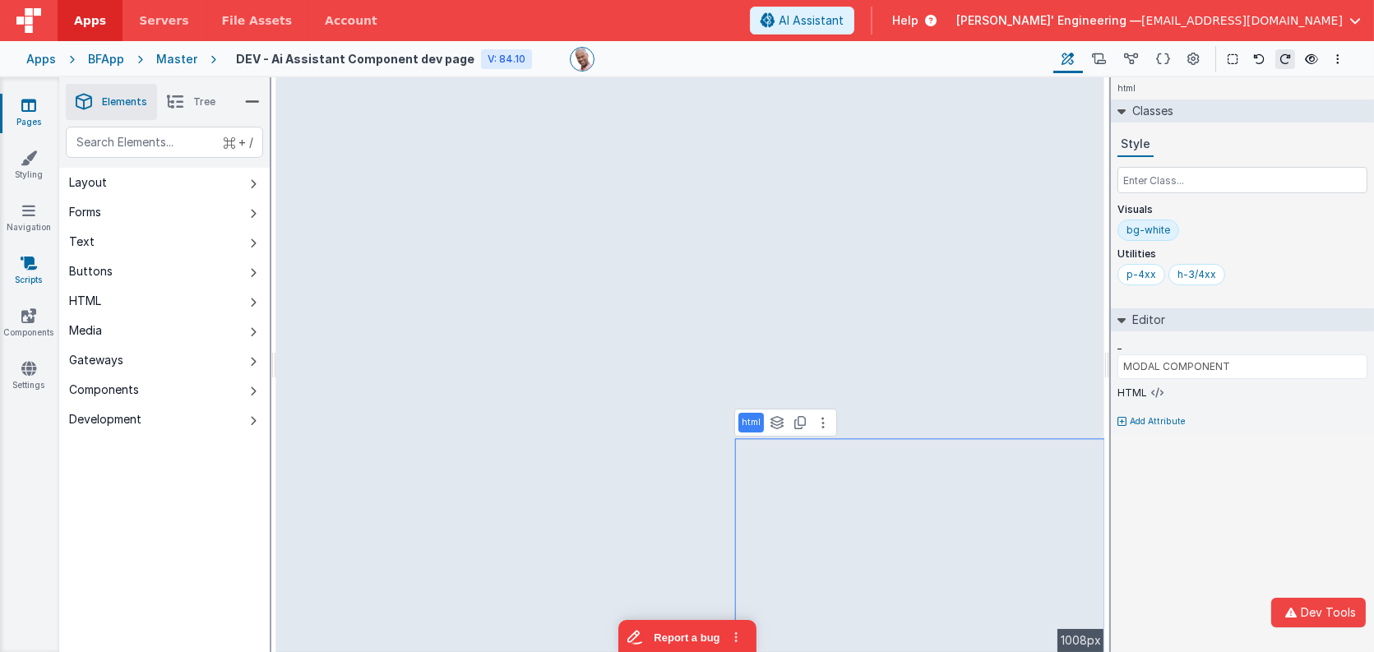
click at [30, 257] on icon at bounding box center [29, 263] width 16 height 16
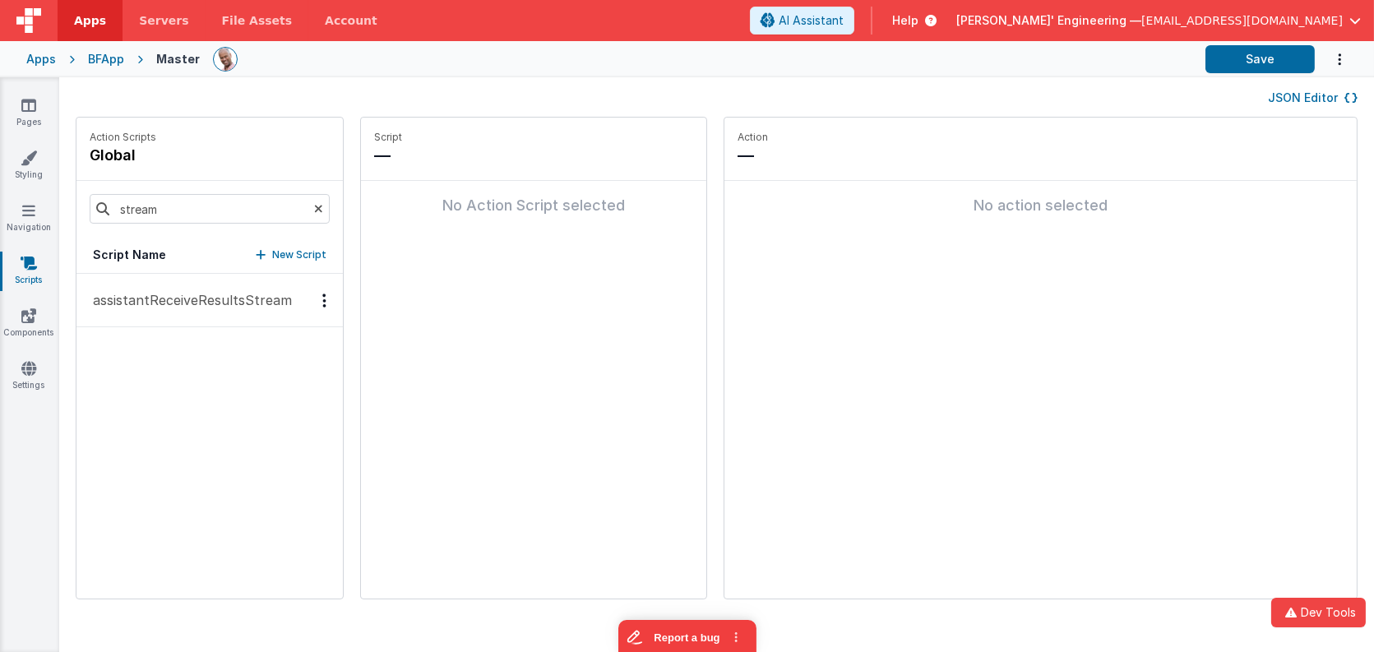
click at [203, 309] on button "assistantReceiveResultsStream" at bounding box center [209, 300] width 266 height 53
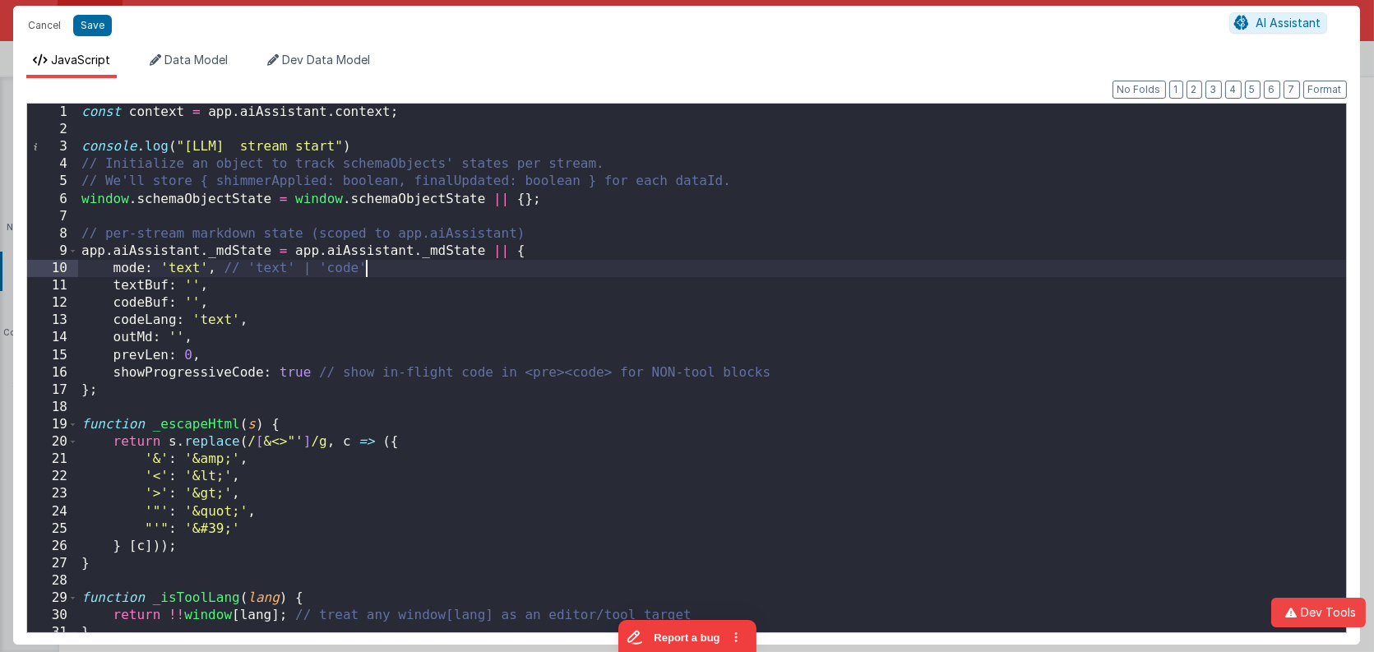
click at [729, 273] on div "const context = app . aiAssistant . context ; console . log ( "[LLM] stream sta…" at bounding box center [712, 386] width 1268 height 564
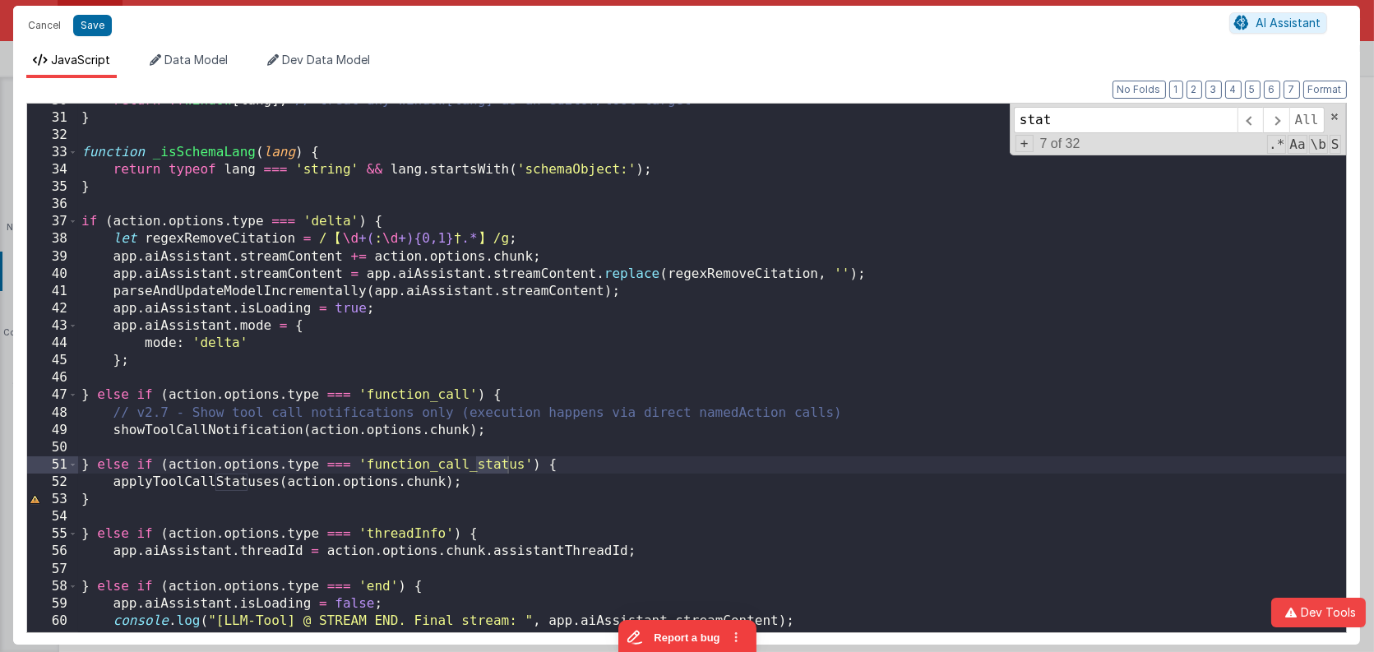
scroll to position [524, 0]
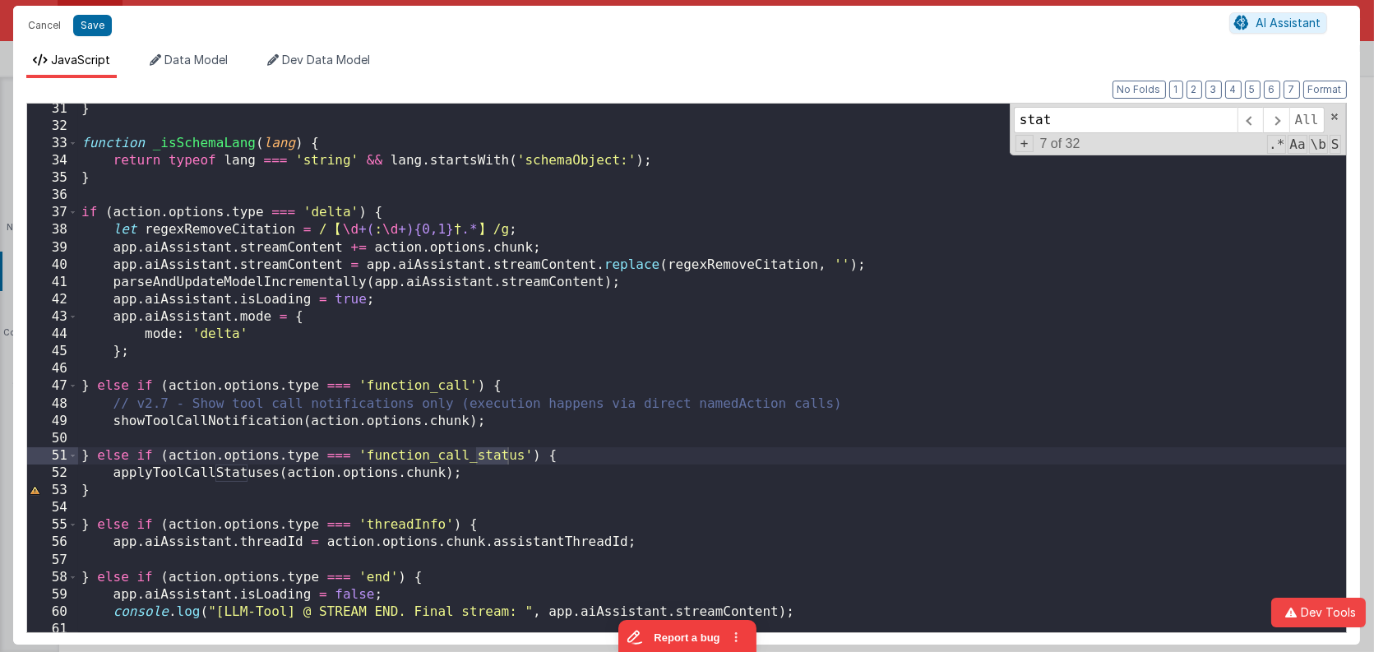
type input "stat"
click at [169, 503] on div "} function _isSchemaLang ( lang ) { return typeof lang === 'string' && lang . s…" at bounding box center [712, 382] width 1268 height 564
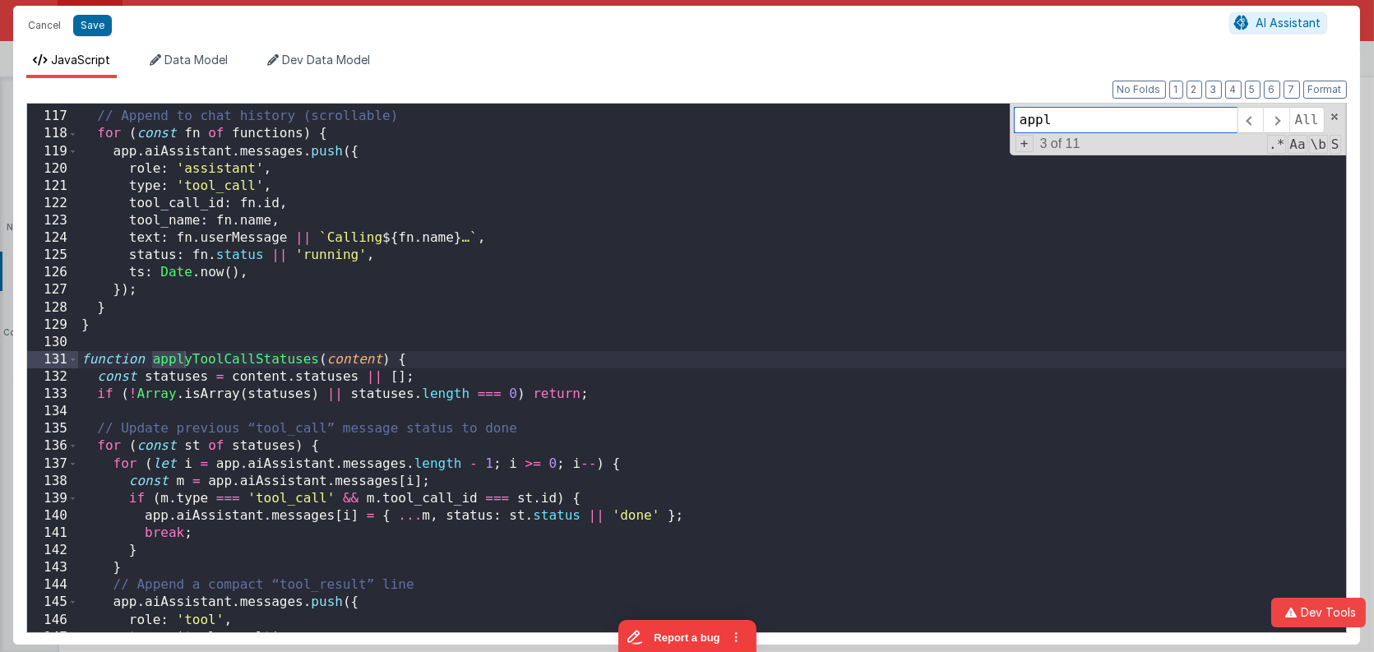
scroll to position [2009, 0]
type input "apply"
click at [73, 357] on span at bounding box center [72, 359] width 9 height 17
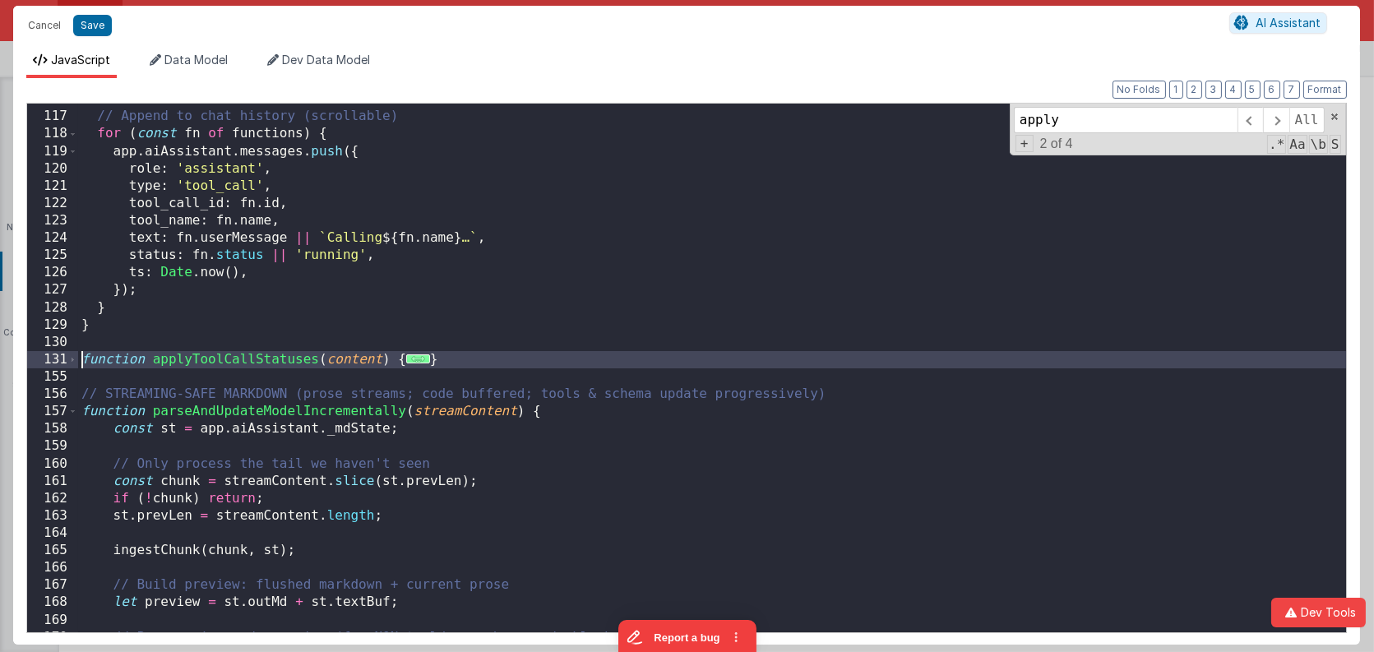
drag, startPoint x: 85, startPoint y: 381, endPoint x: 67, endPoint y: 356, distance: 30.6
click at [67, 356] on div "116 117 118 119 120 121 122 123 124 125 126 127 128 129 130 131 155 156 157 158…" at bounding box center [686, 368] width 1321 height 530
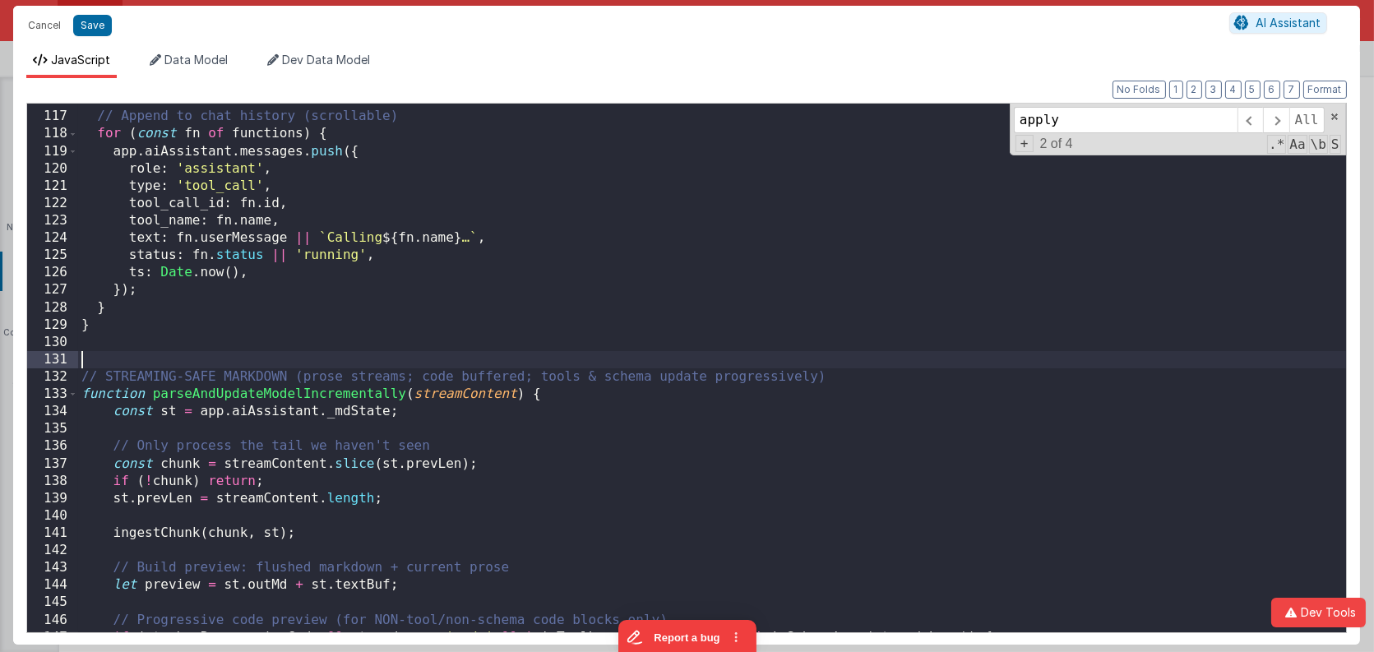
paste textarea
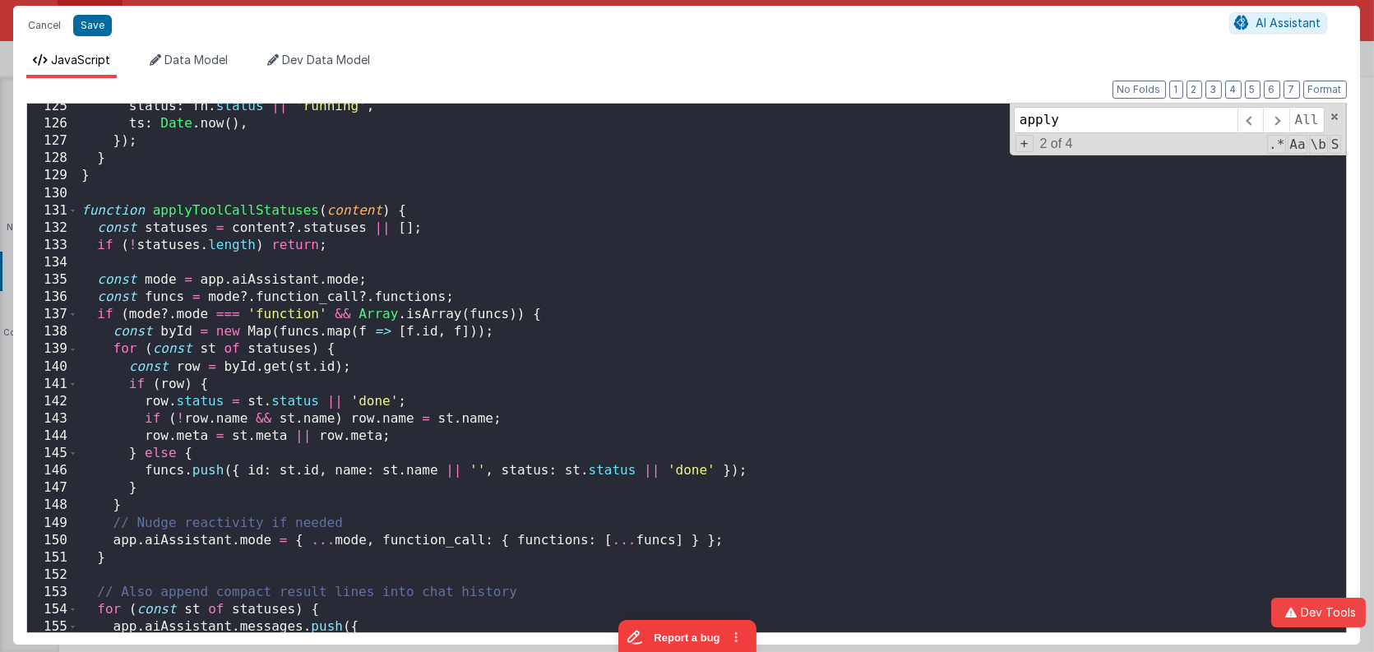
scroll to position [2149, 0]
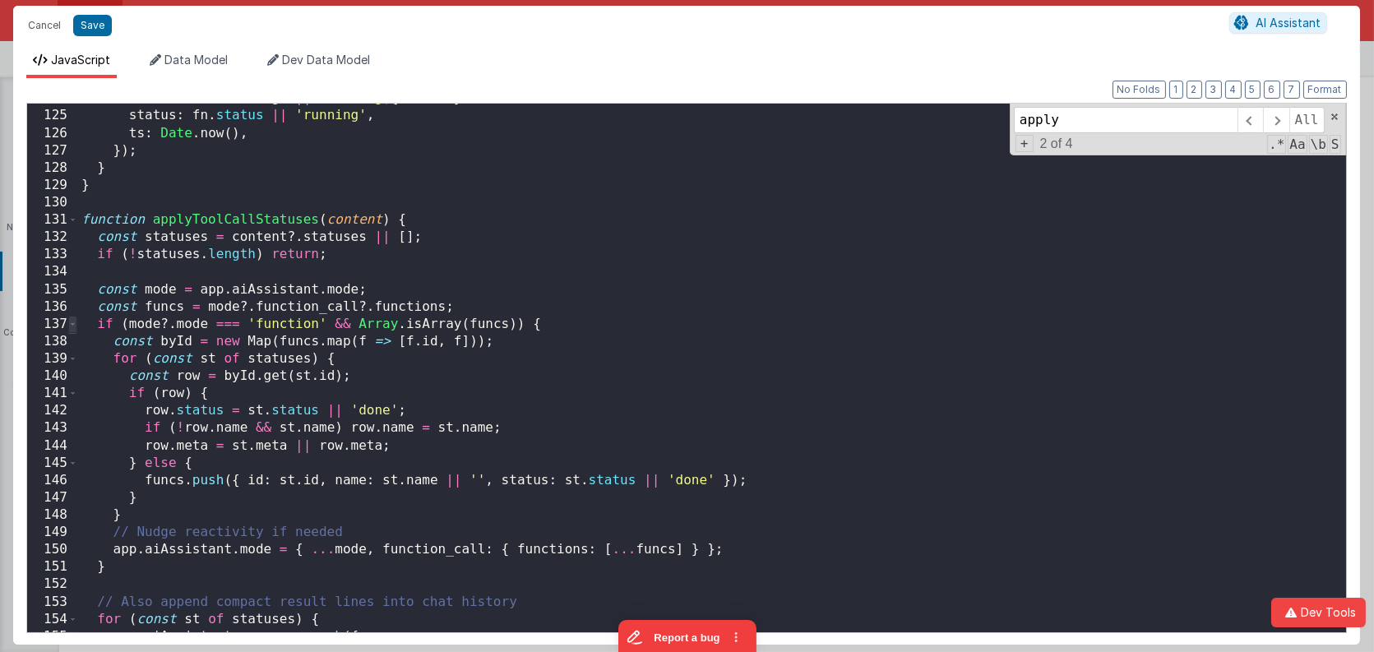
click at [68, 326] on span at bounding box center [72, 324] width 9 height 17
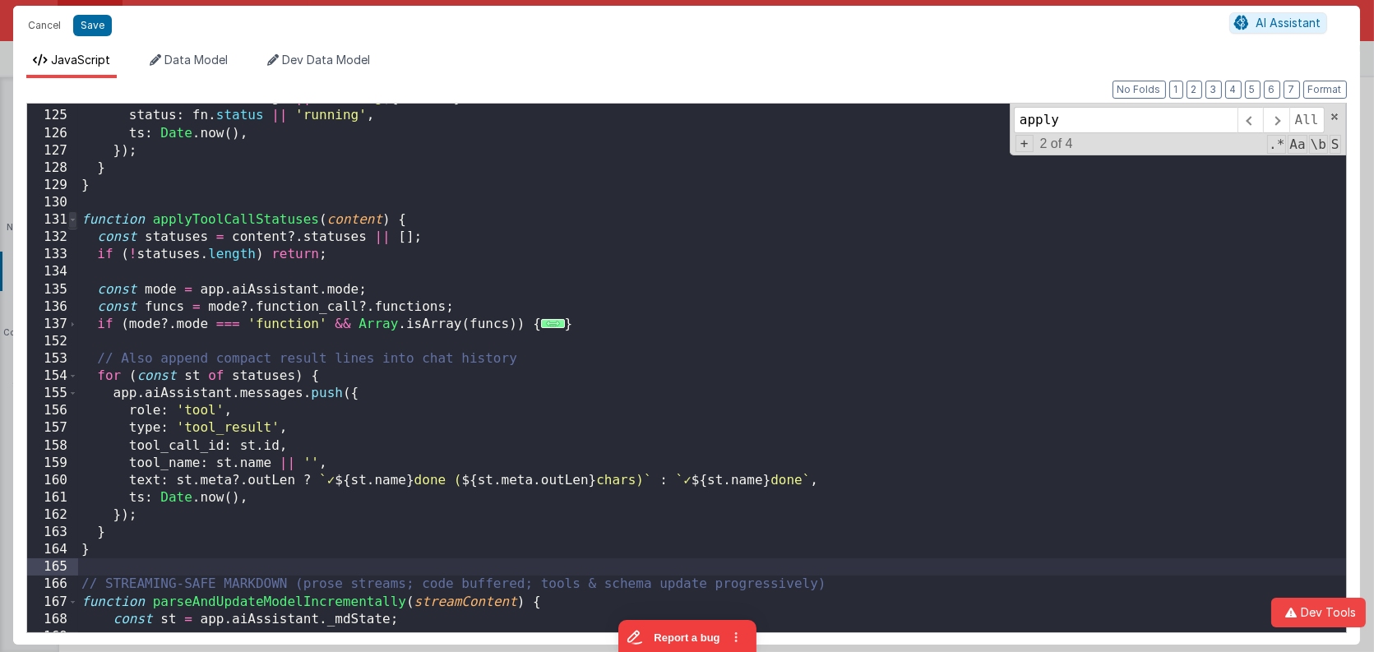
click at [69, 217] on span at bounding box center [72, 219] width 9 height 17
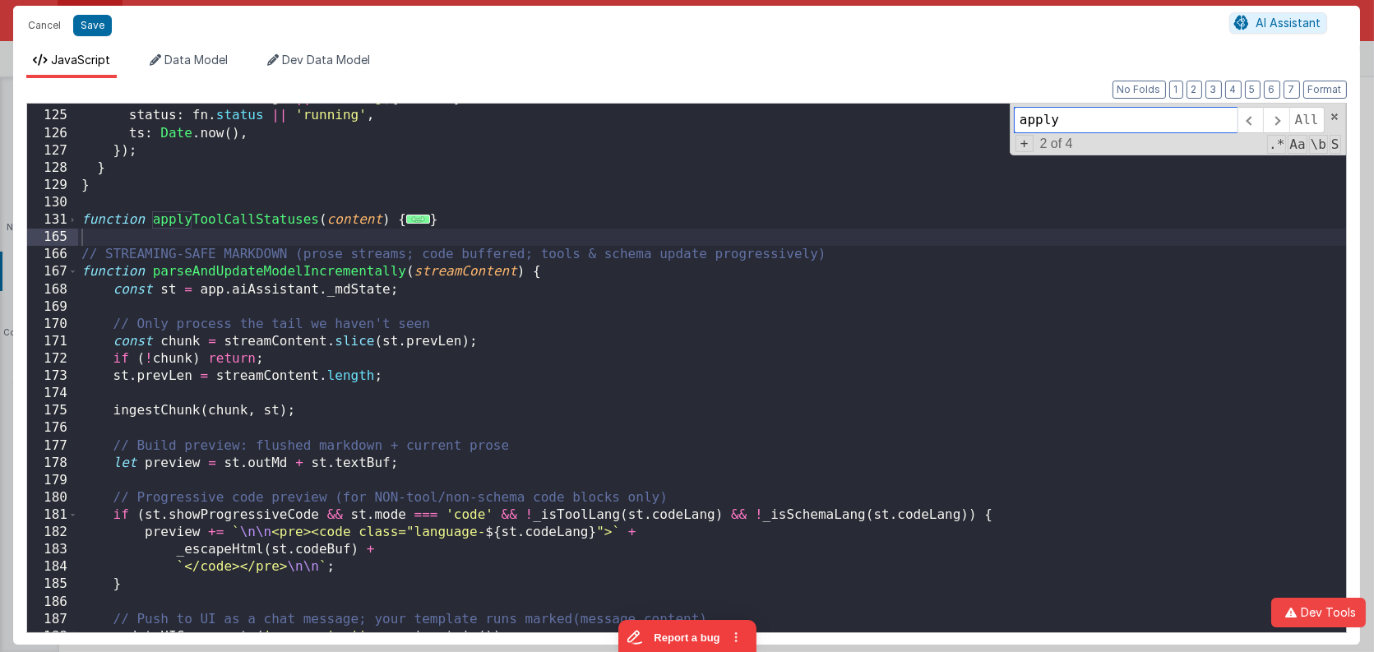
paste input "showToolCallNotification"
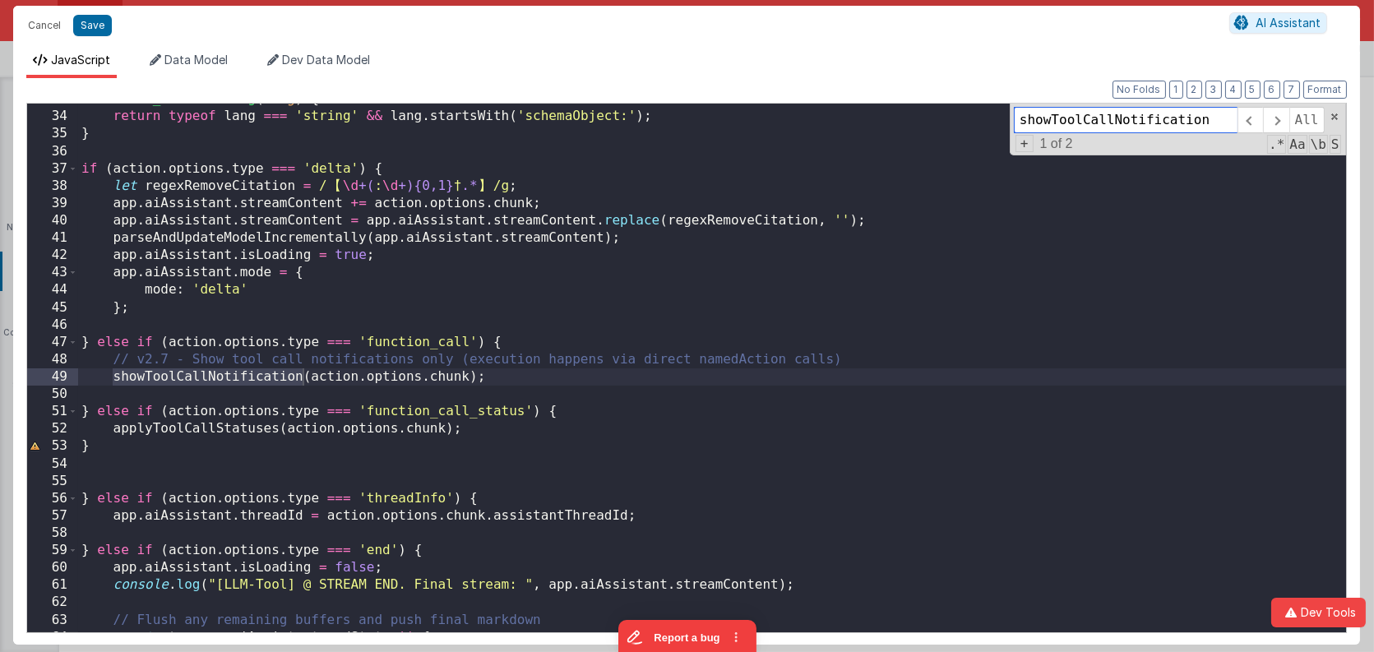
scroll to position [568, 0]
type input "showToolCallNotification"
click at [1276, 118] on span at bounding box center [1275, 120] width 25 height 26
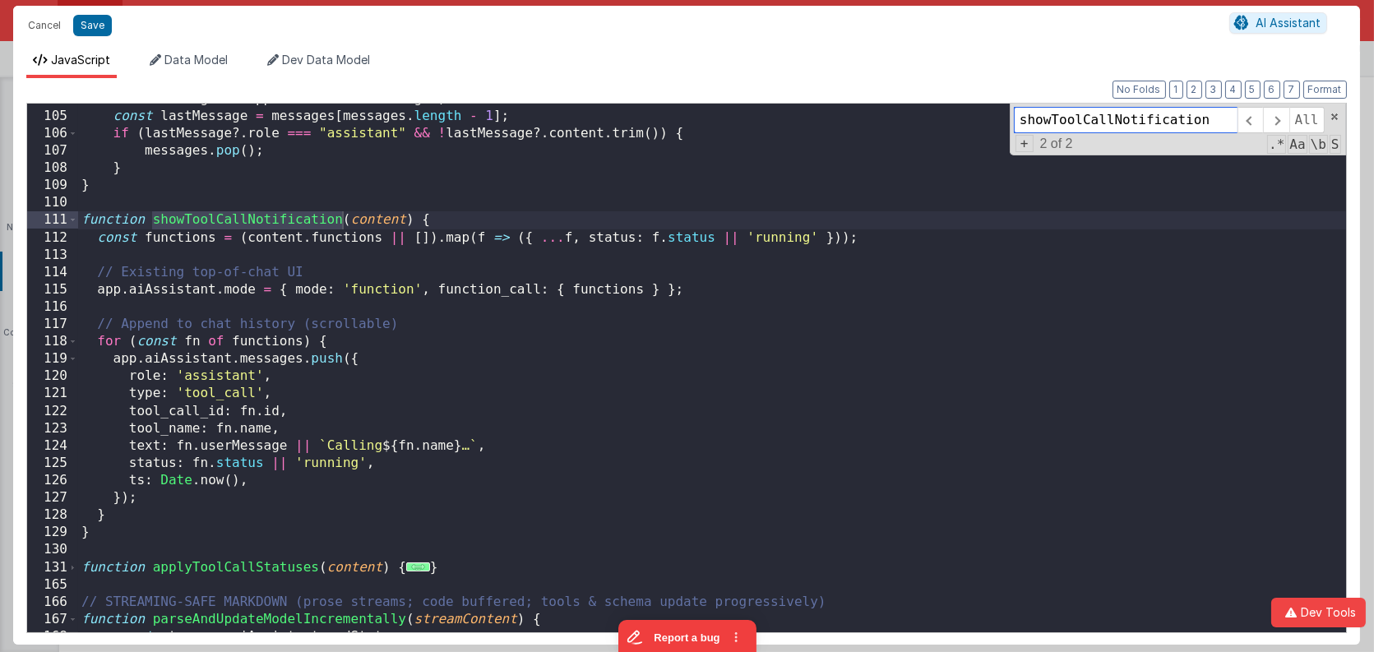
scroll to position [1754, 0]
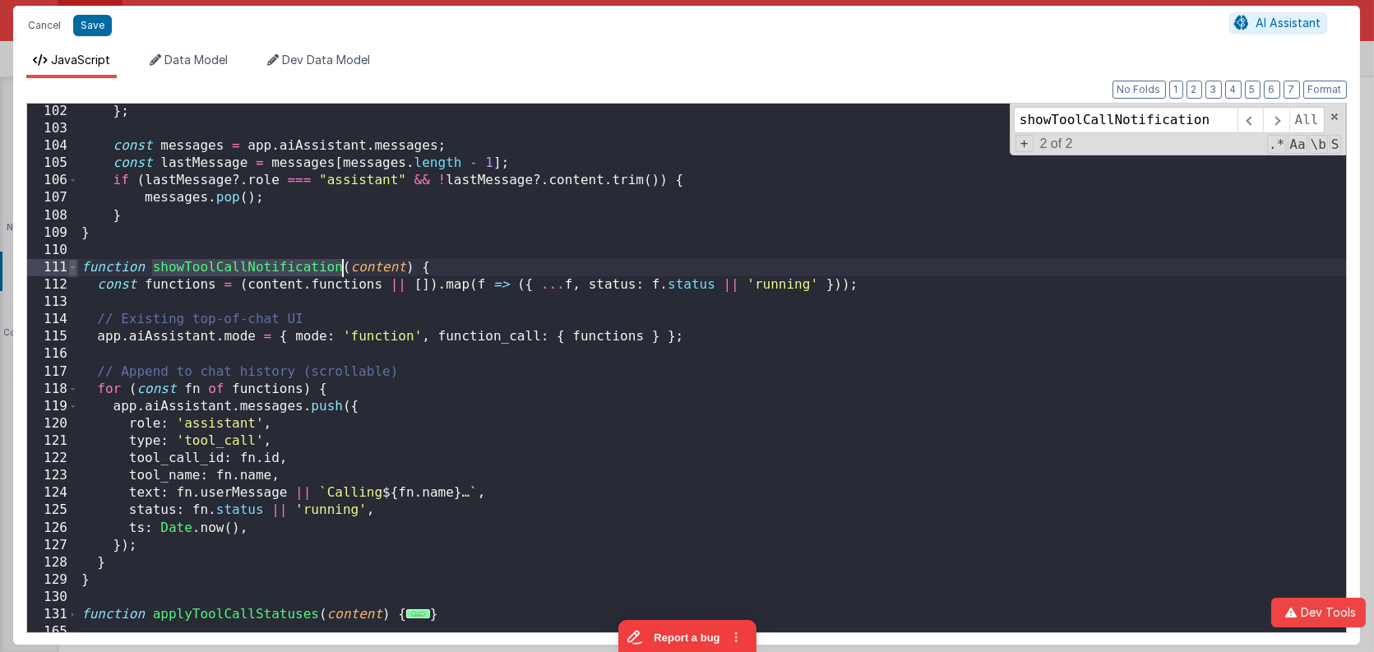
click at [72, 267] on span at bounding box center [72, 267] width 9 height 17
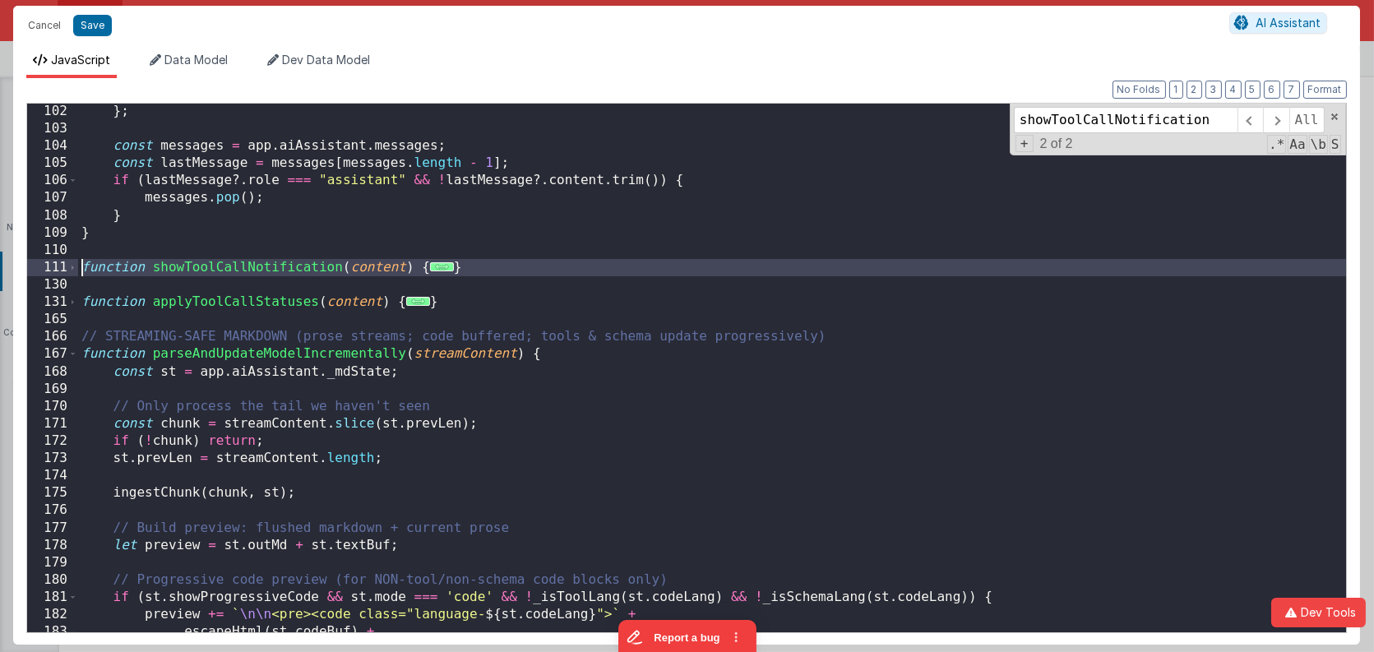
drag, startPoint x: 90, startPoint y: 282, endPoint x: 66, endPoint y: 267, distance: 28.8
click at [66, 267] on div "102 103 104 105 106 107 108 109 110 111 130 131 165 166 167 168 169 170 171 172…" at bounding box center [686, 368] width 1321 height 530
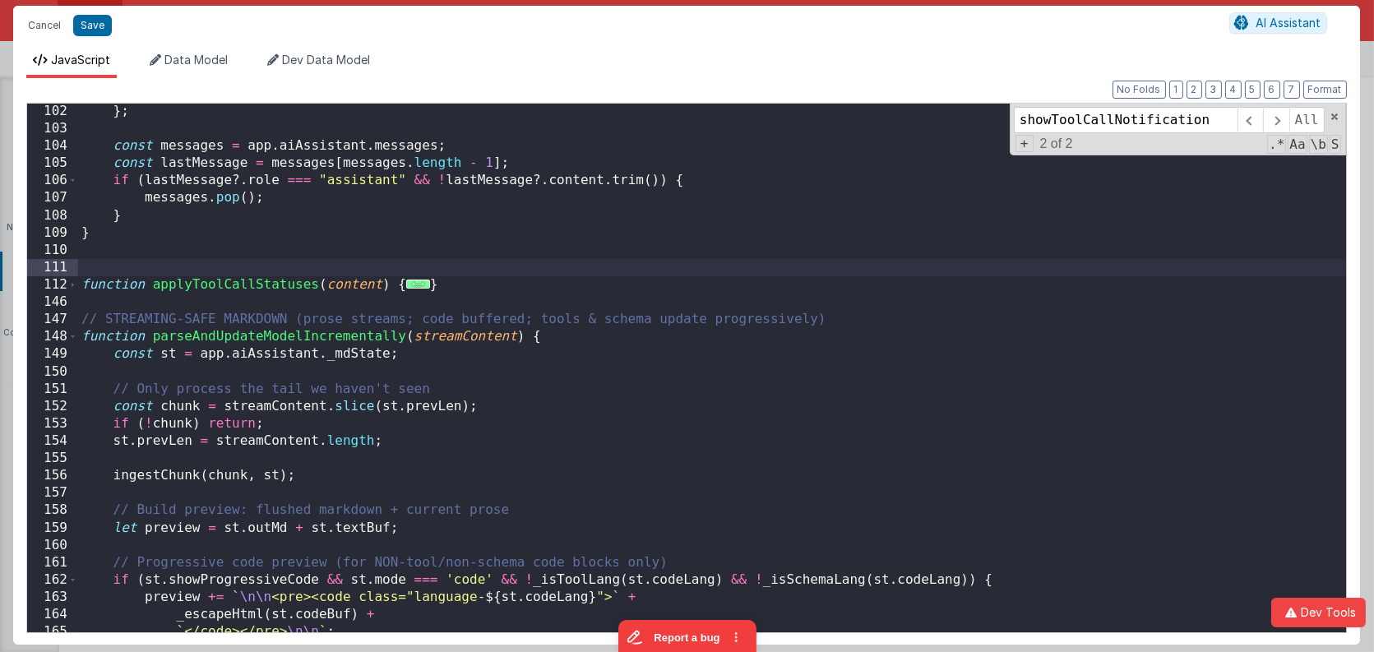
paste textarea
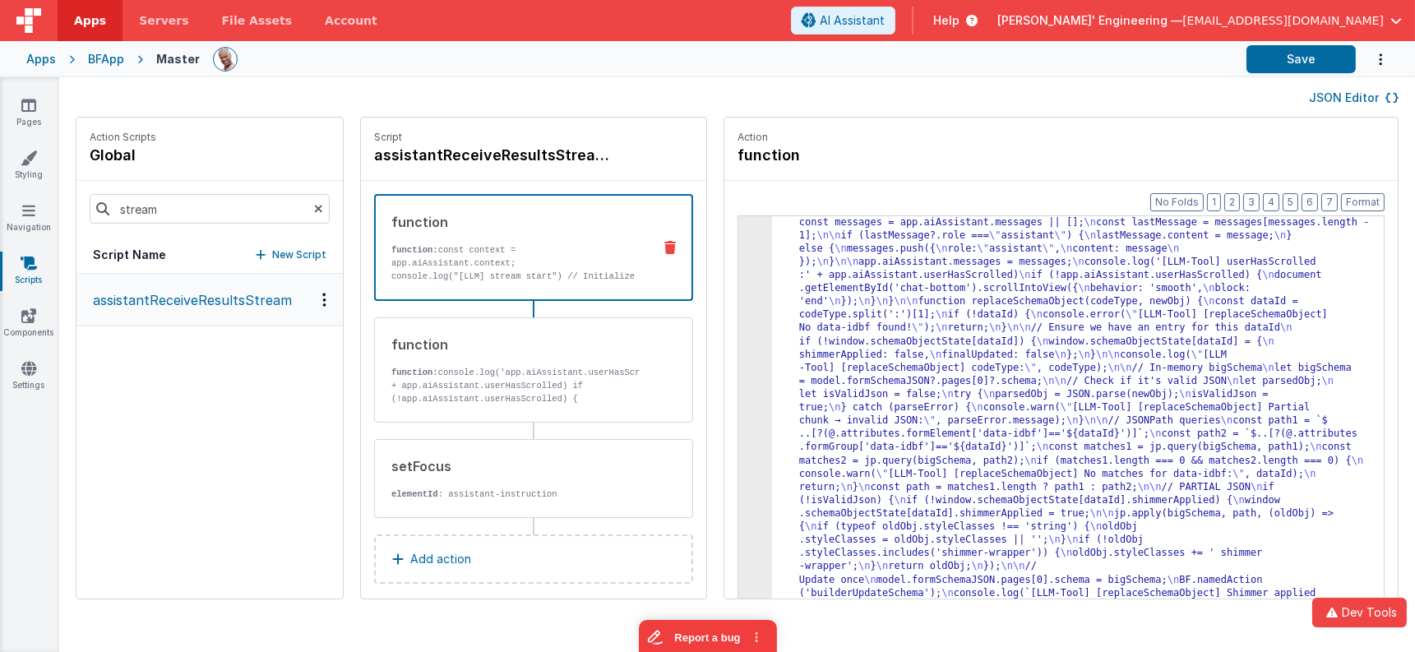
scroll to position [1232, 0]
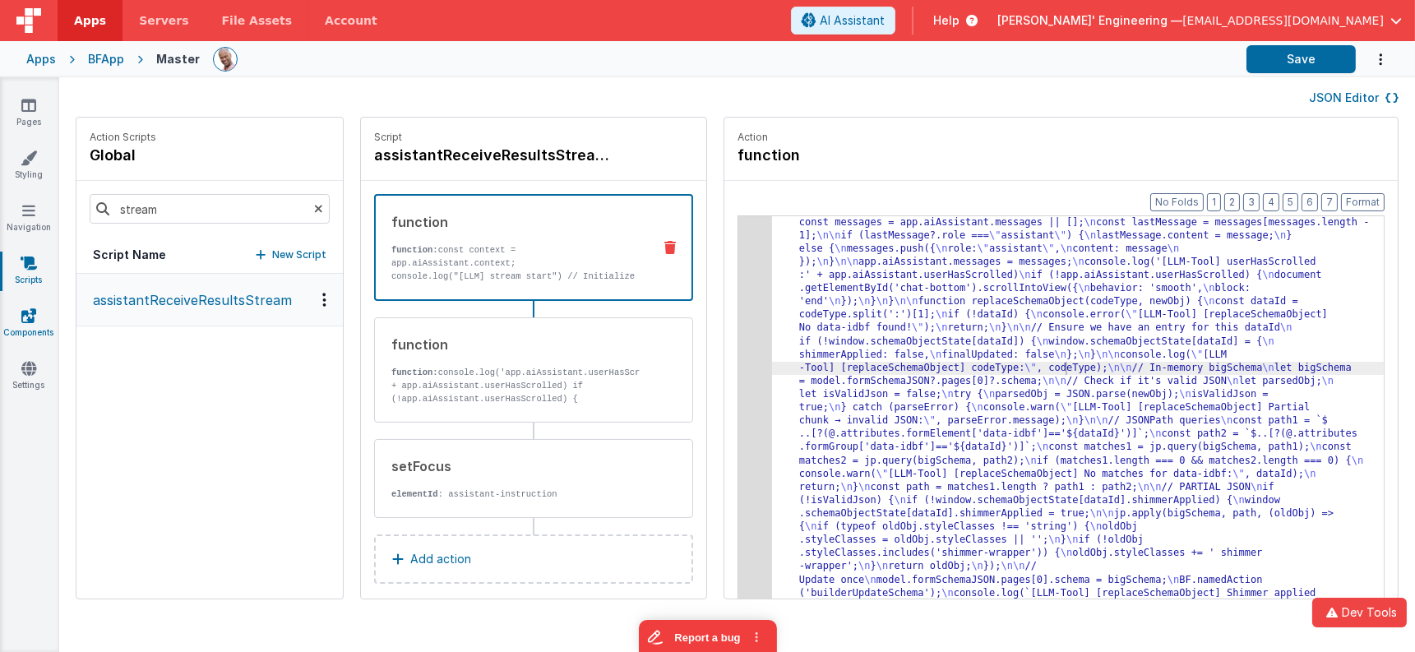
click at [44, 313] on link "Components" at bounding box center [28, 324] width 59 height 33
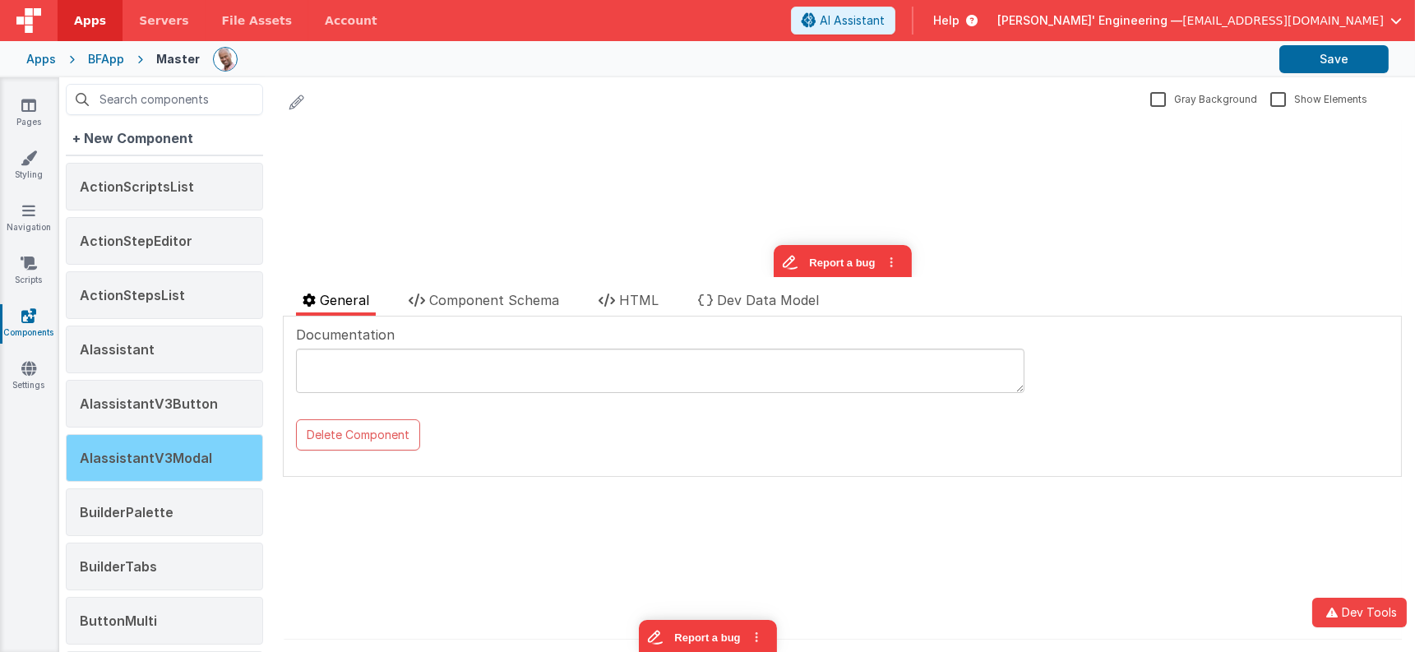
click at [169, 455] on span "AIassistantV3Modal" at bounding box center [146, 458] width 132 height 16
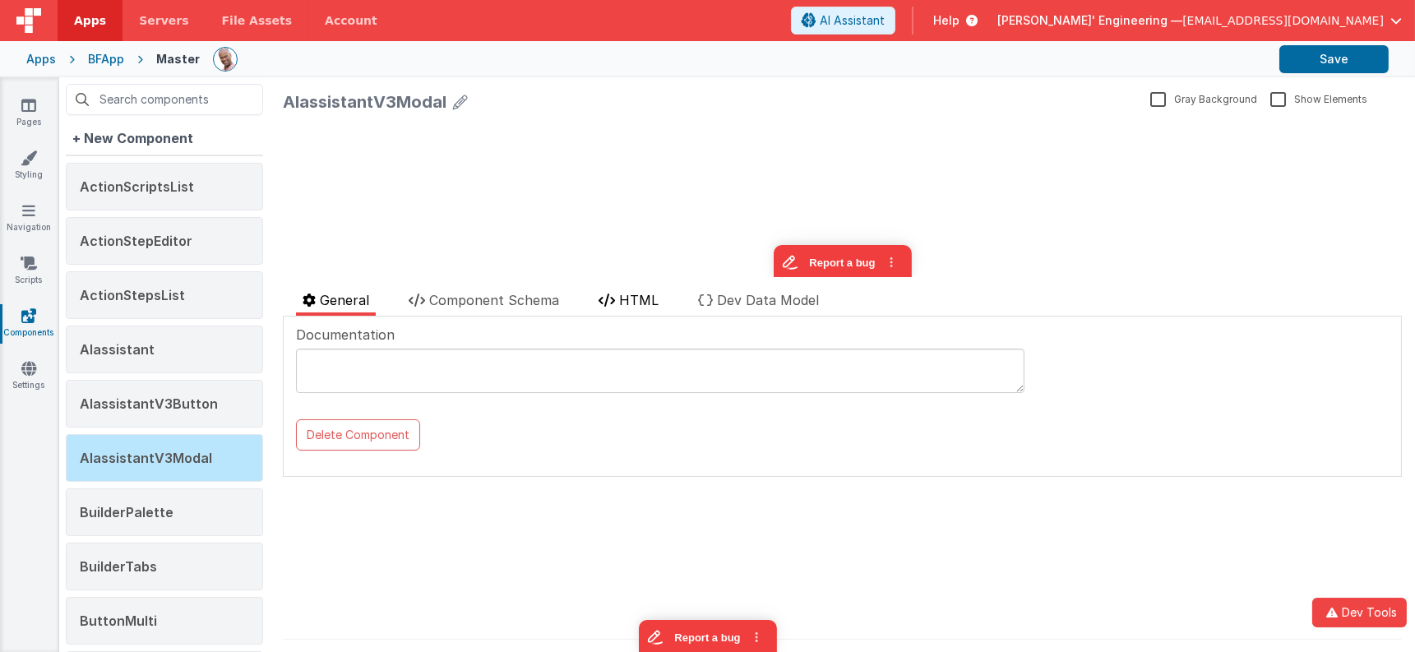
click at [645, 299] on span "HTML" at bounding box center [638, 300] width 39 height 16
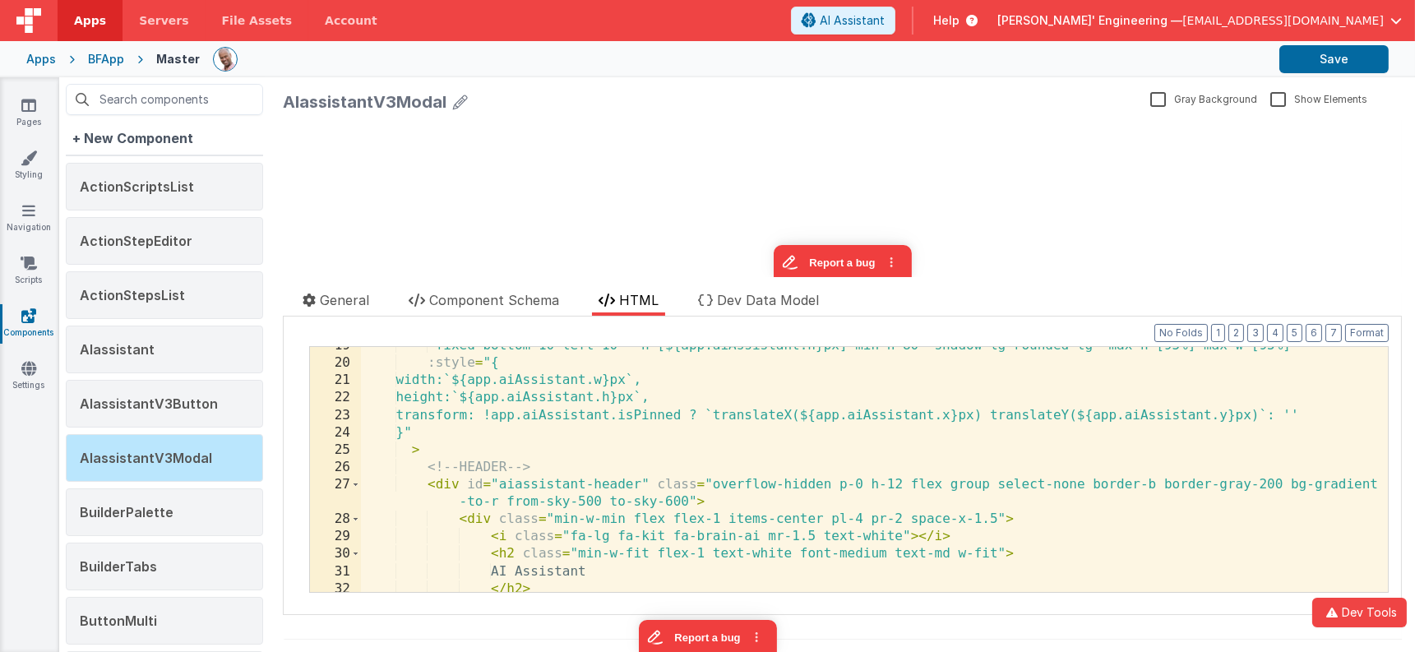
scroll to position [343, 0]
click at [521, 402] on div "`fixed bottom-10 left-10 h-[${app.aiAssistant.h}px] min-h-80 shadow-lg rounded-…" at bounding box center [875, 482] width 1029 height 298
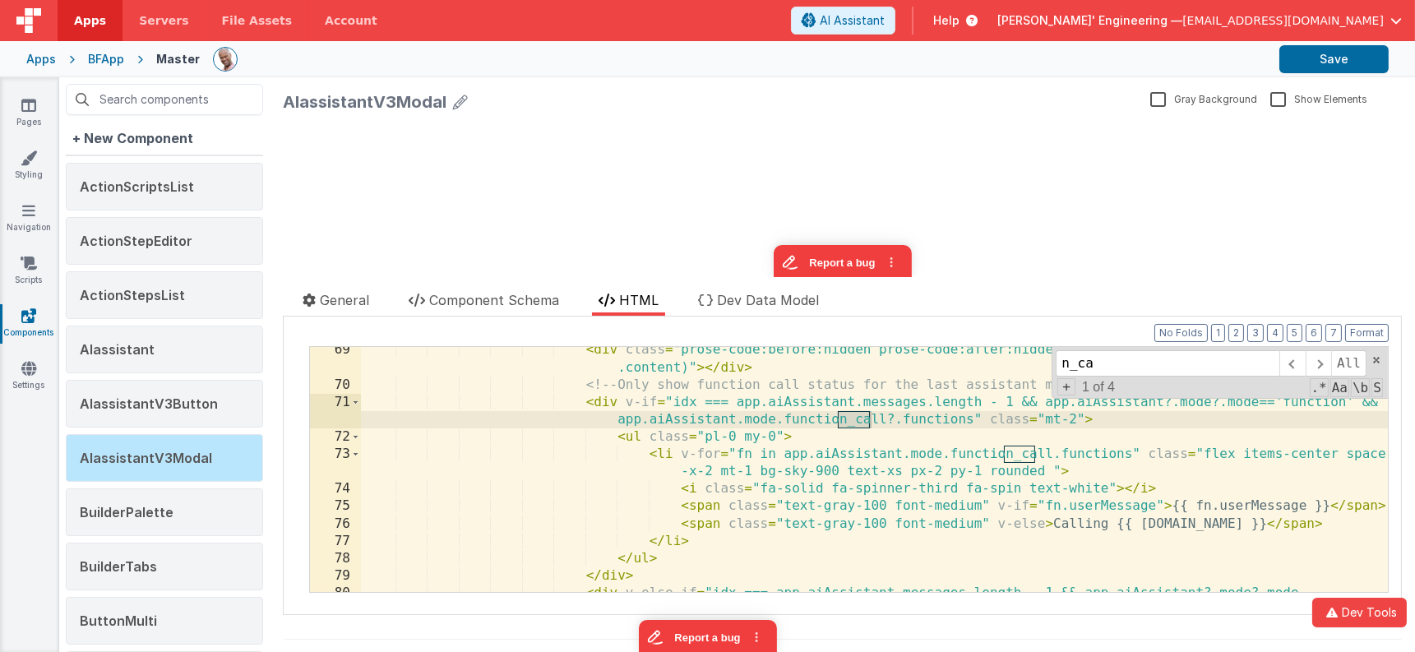
scroll to position [1466, 0]
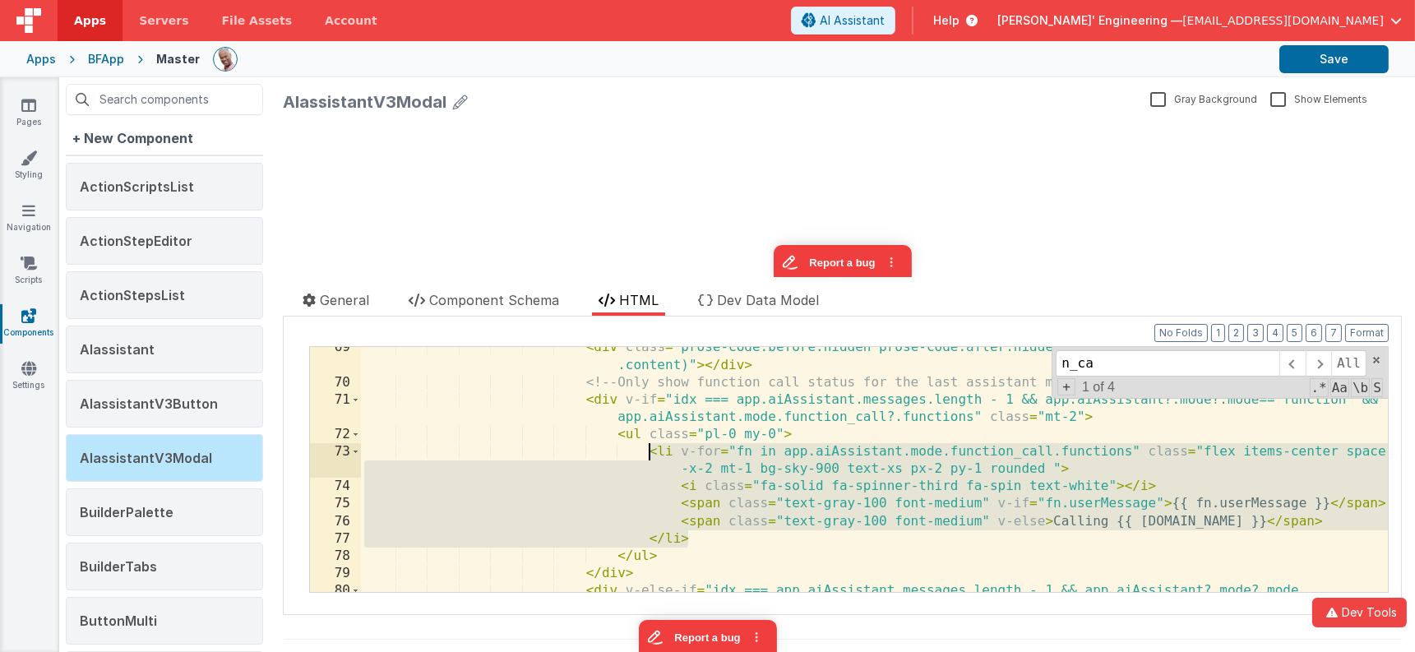
drag, startPoint x: 744, startPoint y: 536, endPoint x: 645, endPoint y: 446, distance: 134.5
click at [645, 446] on div "< div class = "prose-code:before:hidden prose-code:after:hidden prose max-w-ful…" at bounding box center [875, 496] width 1029 height 315
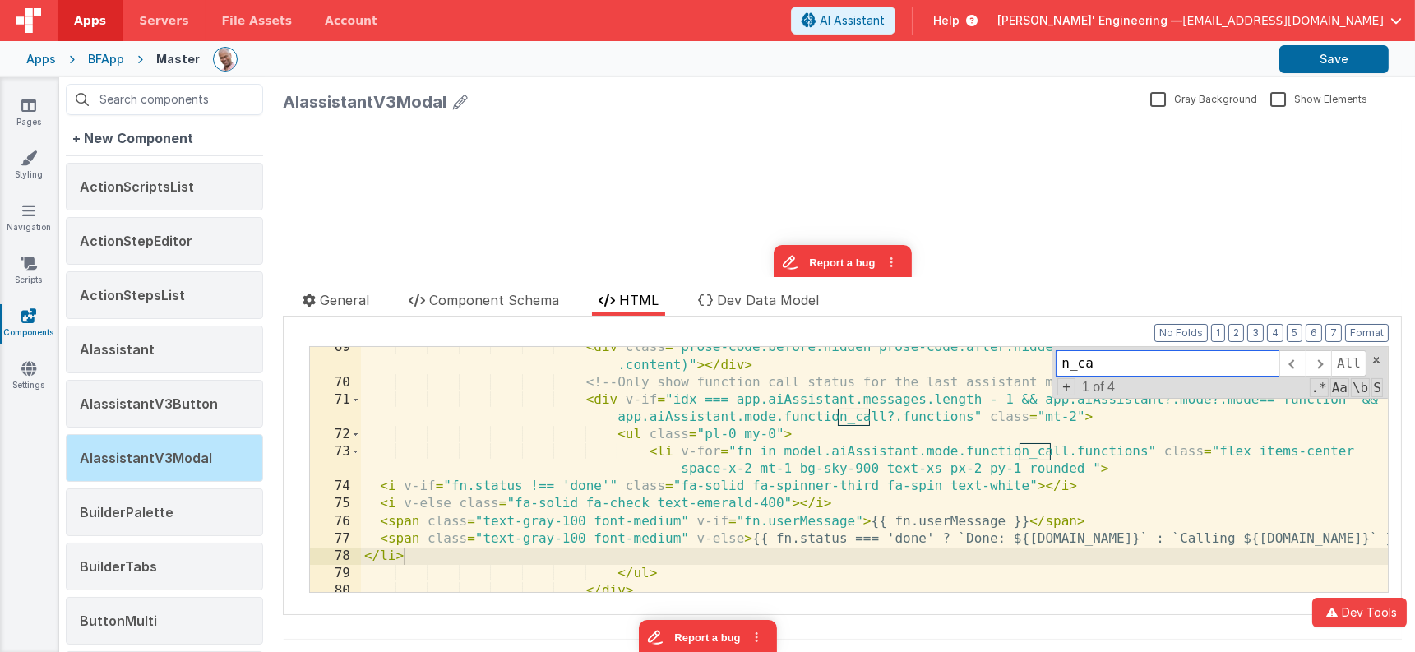
click at [1271, 366] on input "n_ca" at bounding box center [1168, 363] width 224 height 26
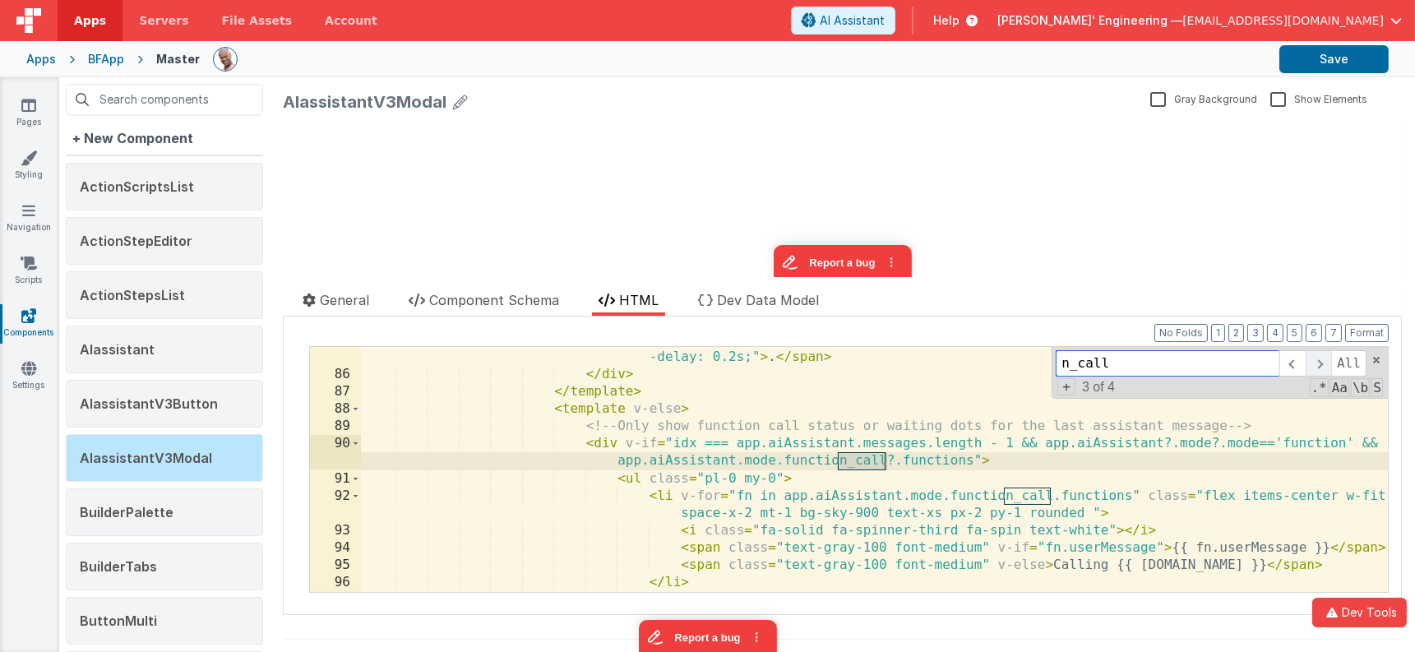
click at [1321, 368] on span at bounding box center [1318, 363] width 25 height 26
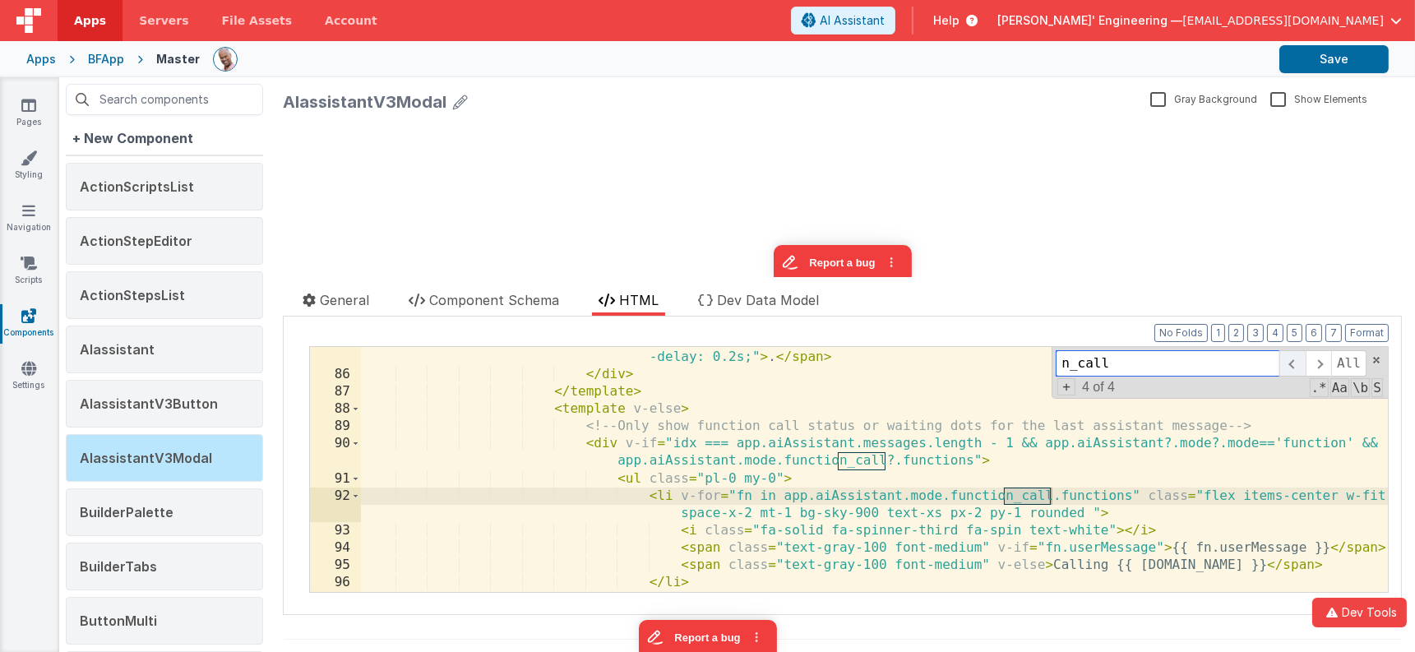
click at [1291, 367] on span at bounding box center [1292, 363] width 25 height 26
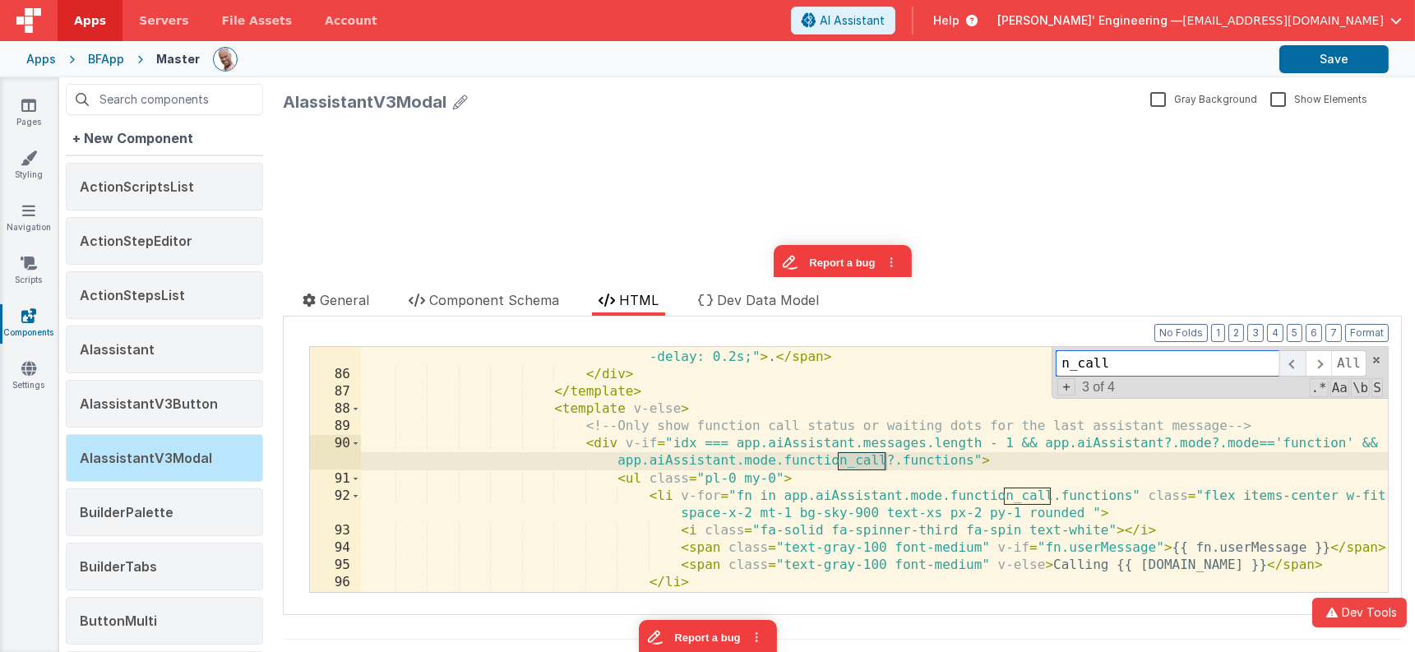
click at [1291, 367] on span at bounding box center [1292, 363] width 25 height 26
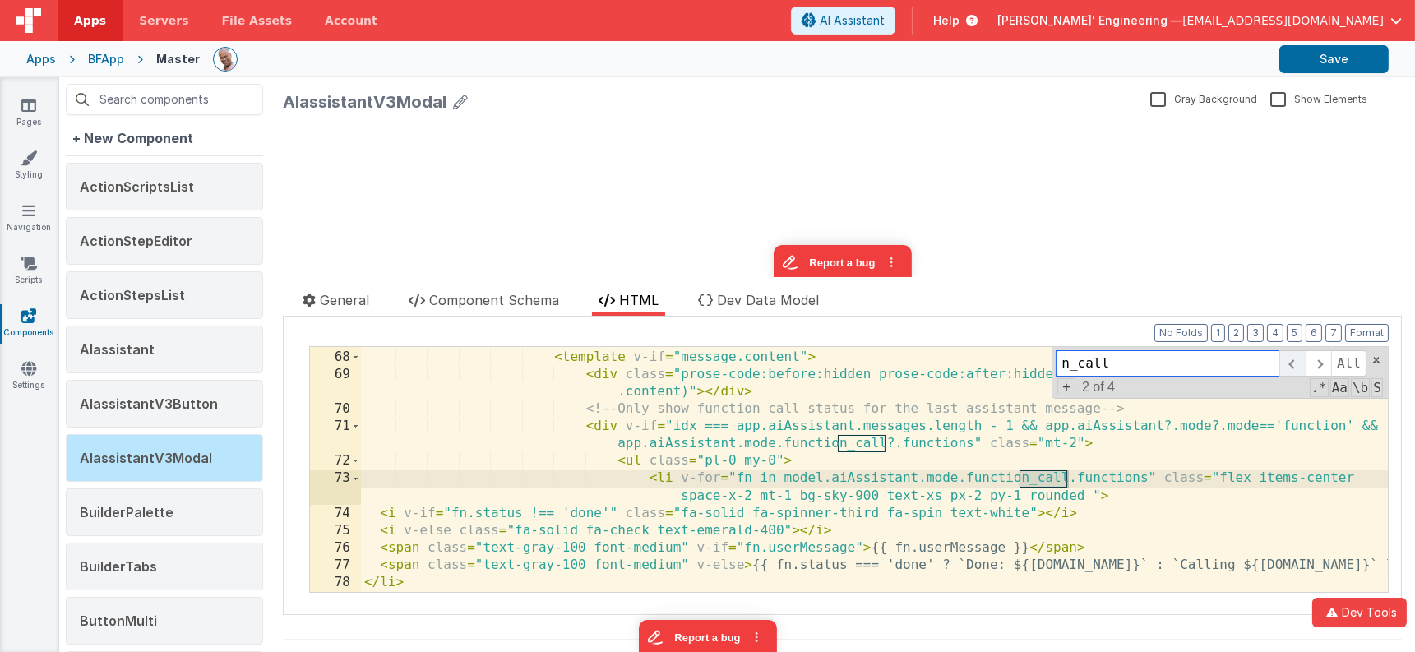
scroll to position [1439, 0]
click at [1315, 366] on span at bounding box center [1318, 363] width 25 height 26
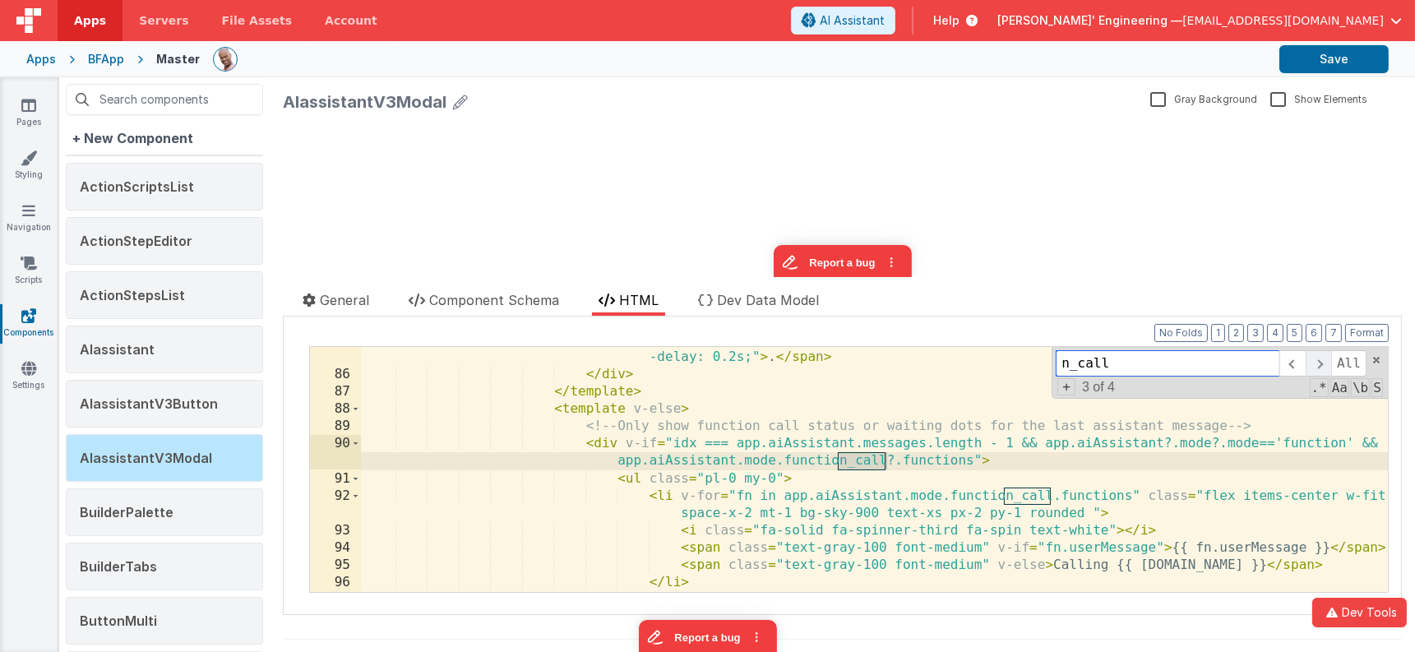
scroll to position [1856, 0]
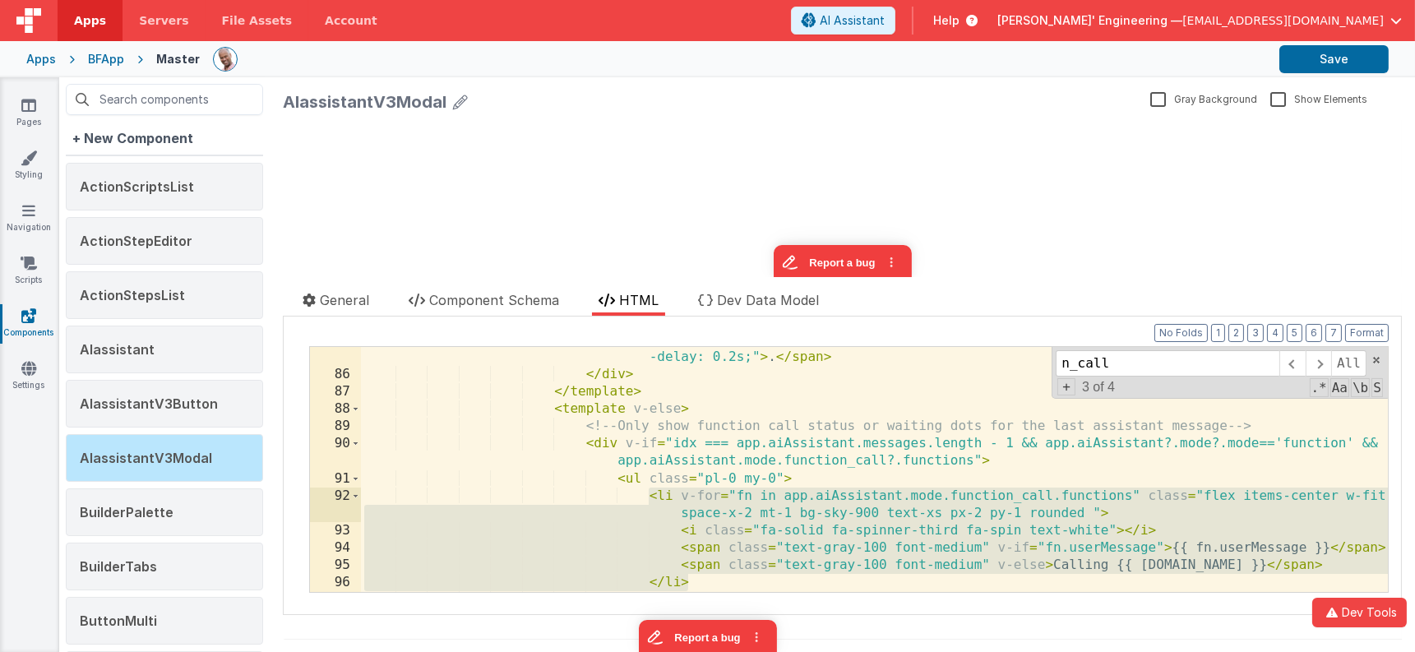
drag, startPoint x: 727, startPoint y: 575, endPoint x: 651, endPoint y: 497, distance: 108.8
click at [651, 497] on div "< span class = "text-lg font-extrabold animate-bounce" style = "animation-durat…" at bounding box center [875, 480] width 1029 height 298
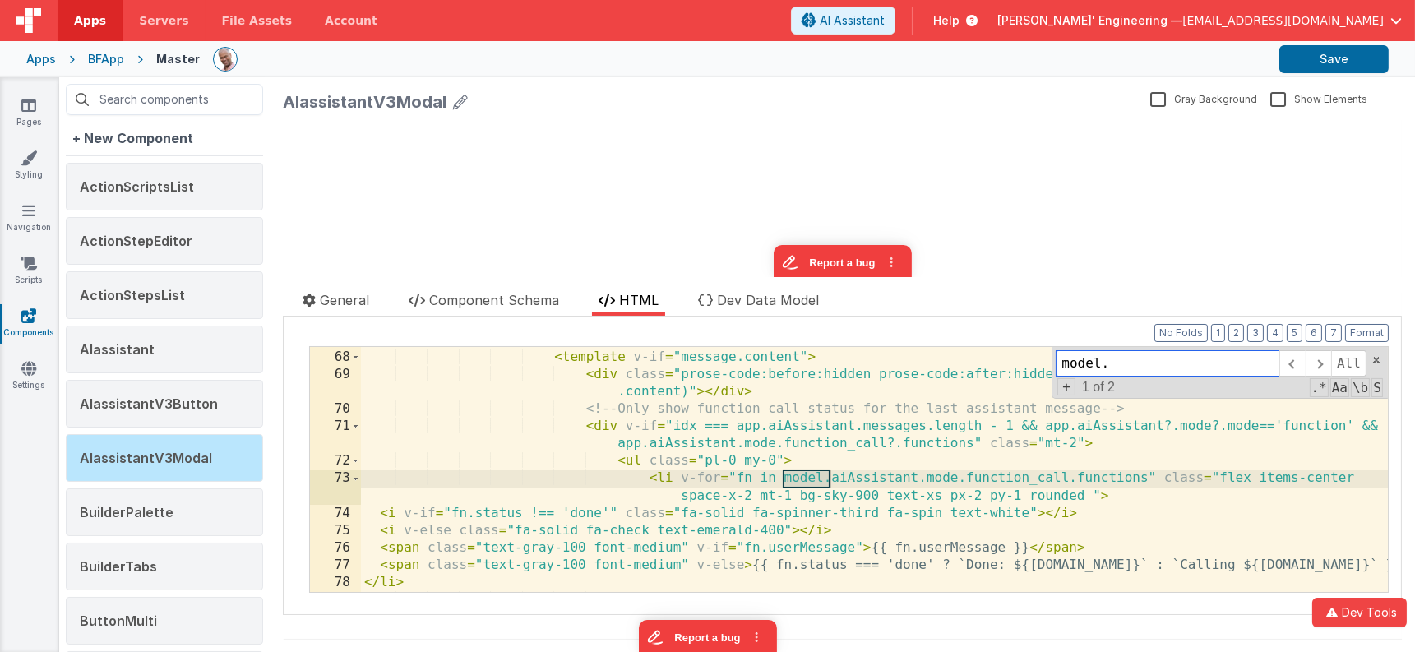
scroll to position [1439, 0]
type input "model."
click at [1068, 388] on span "+" at bounding box center [1067, 386] width 18 height 17
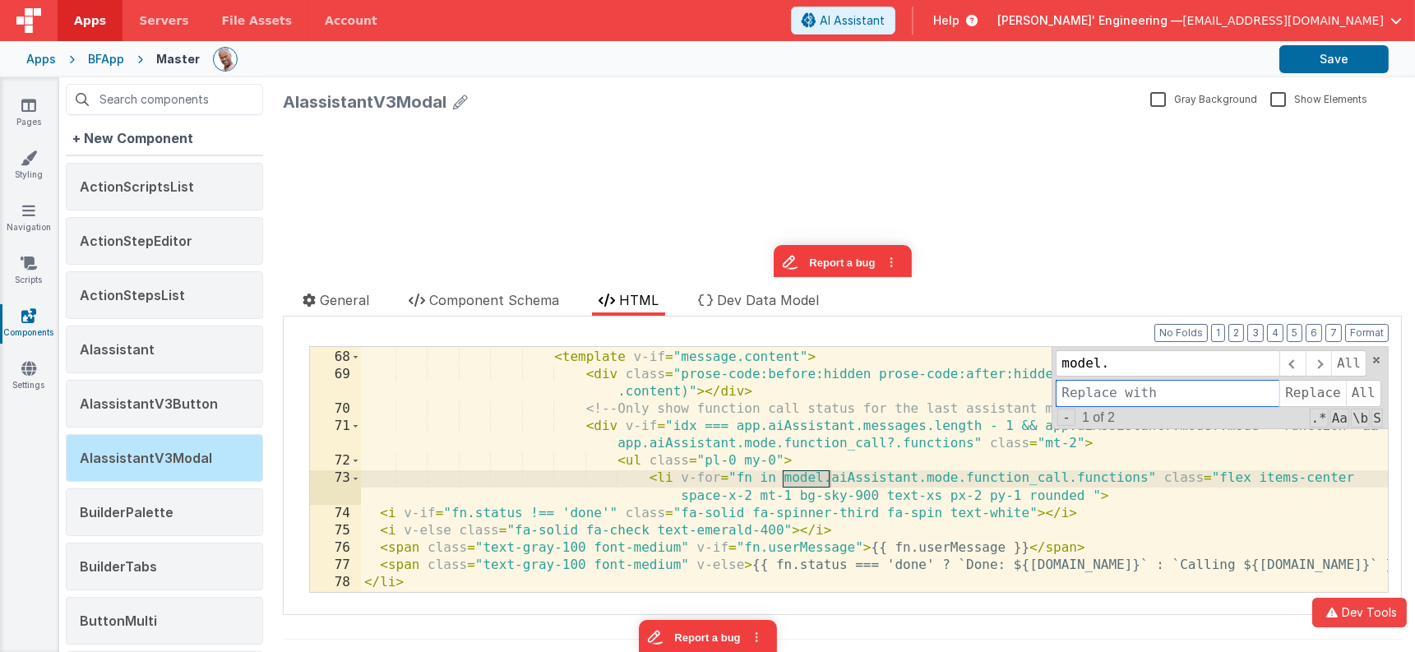
click at [1068, 388] on input at bounding box center [1168, 393] width 224 height 26
type input "app."
click at [1364, 394] on span "All" at bounding box center [1363, 393] width 35 height 26
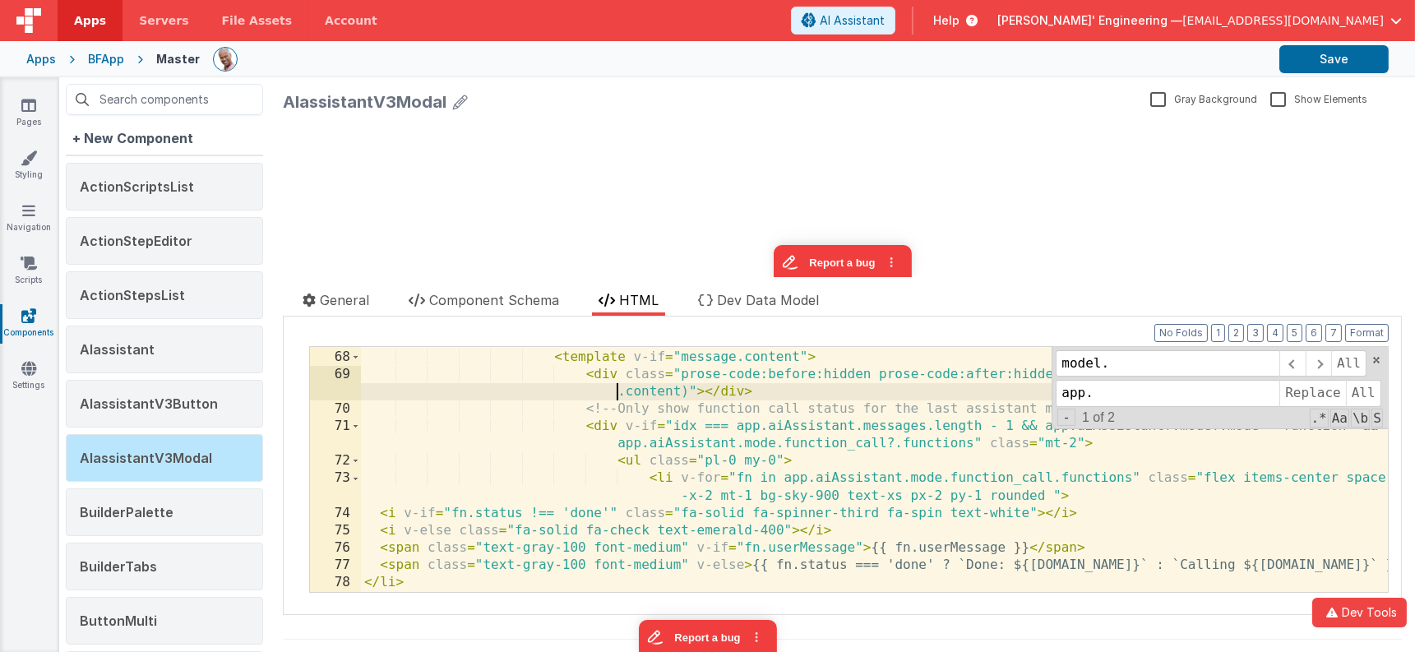
click at [544, 387] on div "< div v-if = "message?.role === 'assistant'" class = "mt-3 text-base text-gray-…" at bounding box center [875, 463] width 1029 height 298
click at [1369, 337] on button "Format" at bounding box center [1368, 333] width 44 height 18
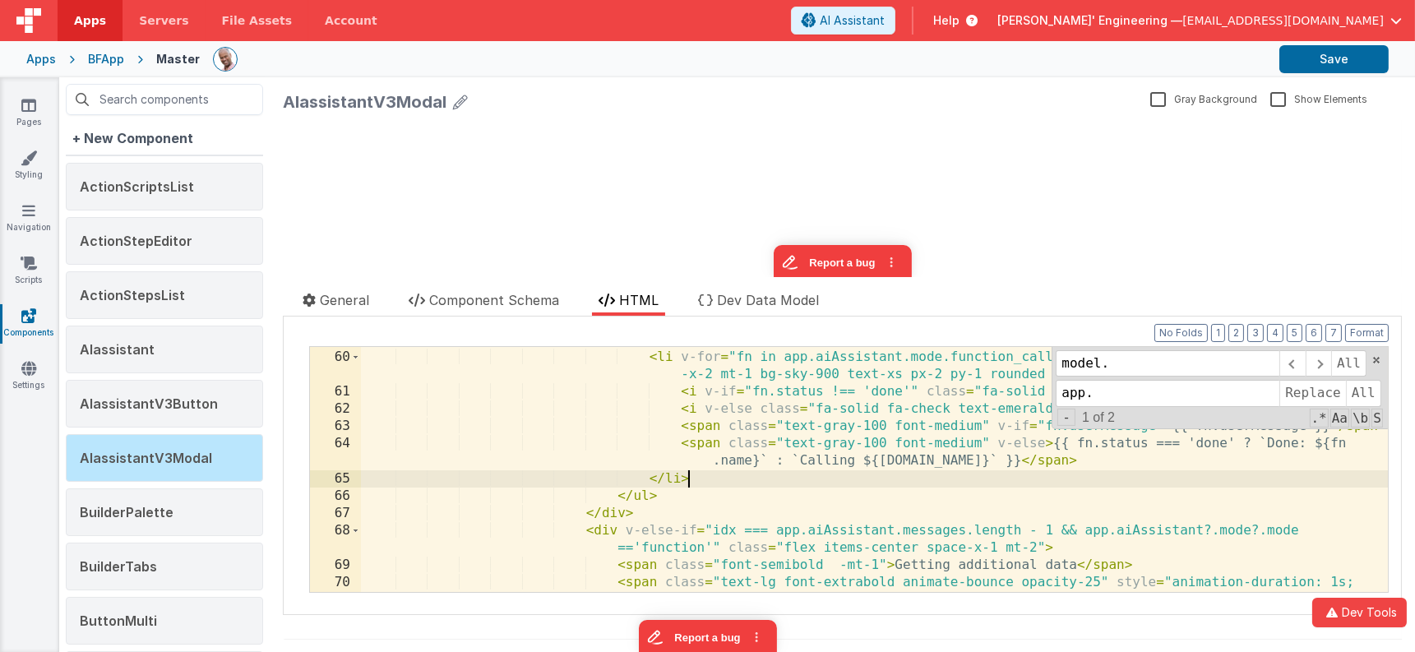
click at [832, 479] on div "< ul class = "pl-0 my-0" > < li v-for = "fn in app.aiAssistant.mode.function_ca…" at bounding box center [875, 480] width 1029 height 298
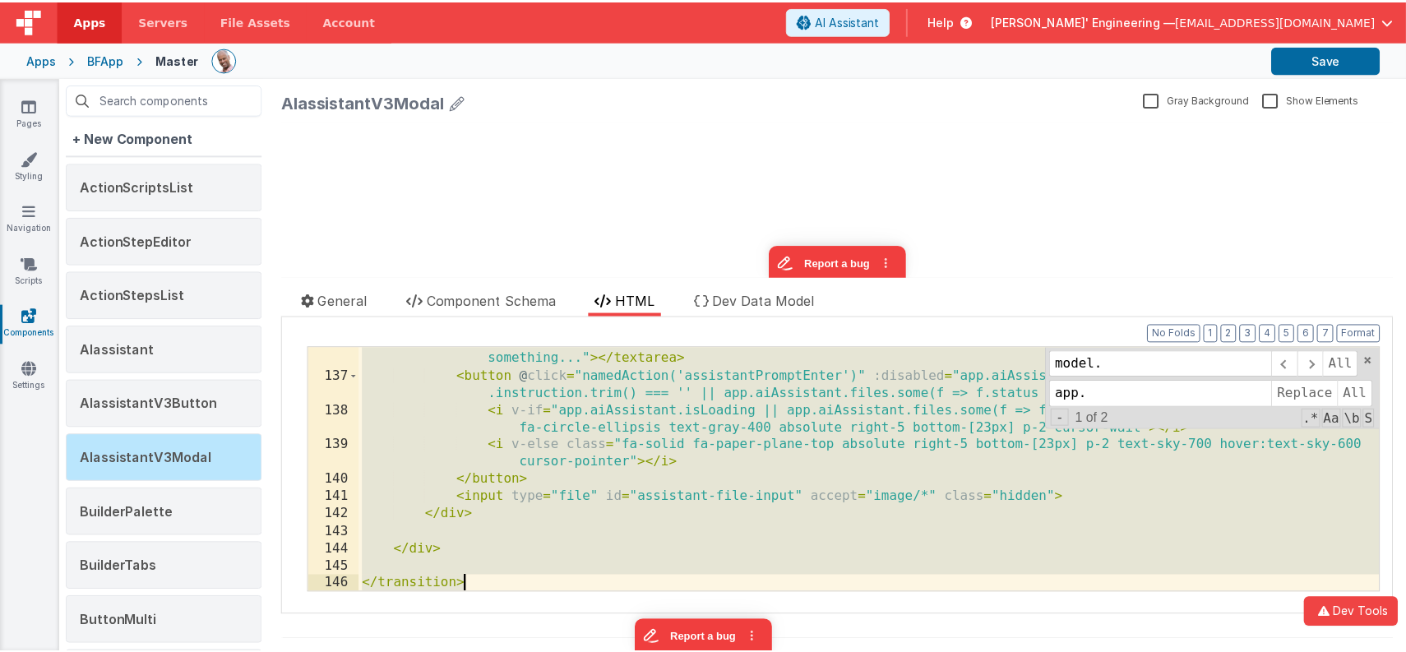
scroll to position [3295, 0]
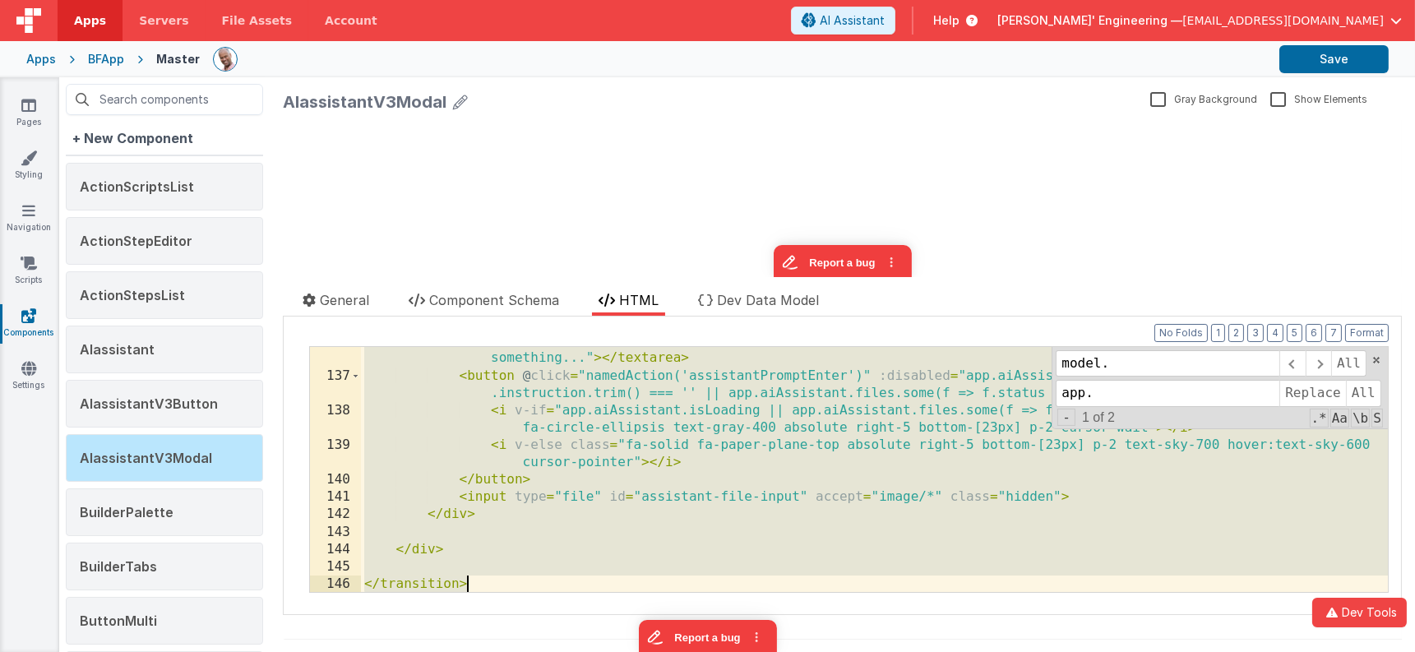
click at [832, 479] on div "< textarea id = "assistant-instruction" @ keydown = "event => (event.ctrlKey ||…" at bounding box center [874, 469] width 1027 height 245
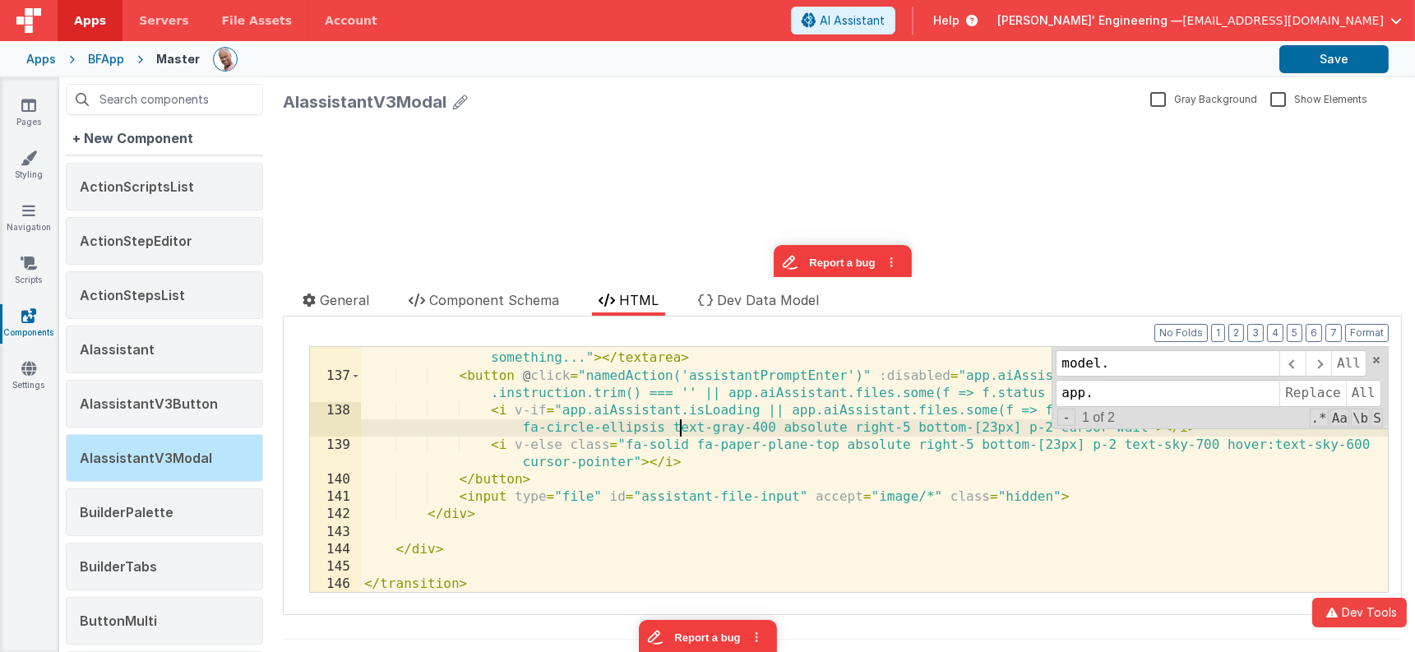
click at [680, 424] on div "< textarea id = "assistant-instruction" @ keydown = "event => (event.ctrlKey ||…" at bounding box center [875, 447] width 1029 height 368
click at [675, 424] on div "< textarea id = "assistant-instruction" @ keydown = "event => (event.ctrlKey ||…" at bounding box center [875, 447] width 1029 height 368
click at [670, 456] on div "< textarea id = "assistant-instruction" @ keydown = "event => (event.ctrlKey ||…" at bounding box center [875, 447] width 1029 height 368
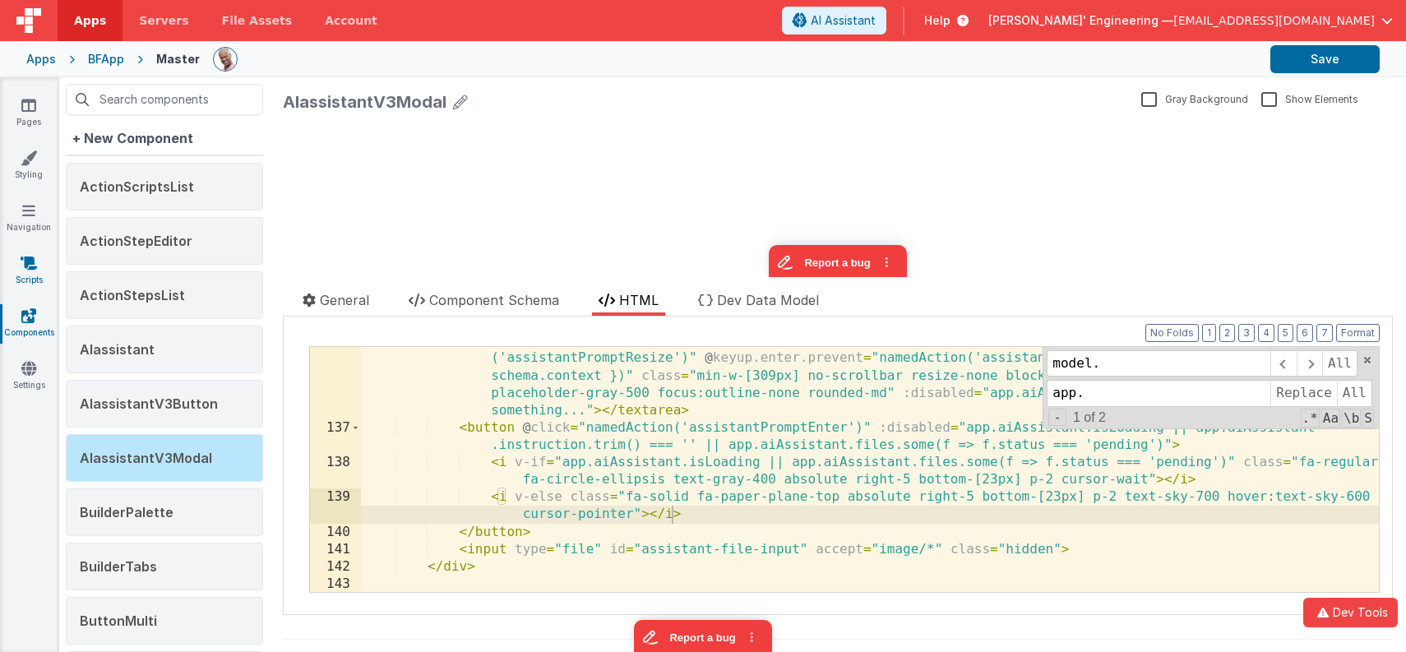
click at [32, 274] on link "Scripts" at bounding box center [28, 271] width 59 height 33
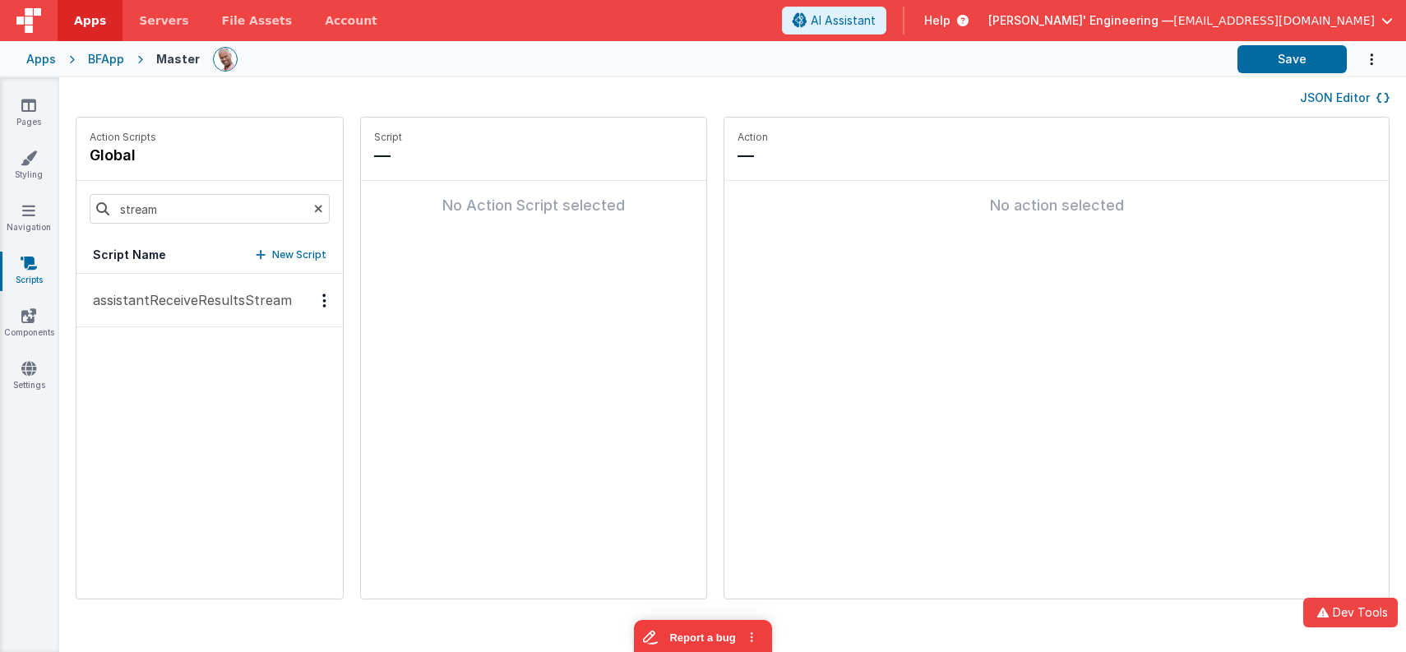
click at [218, 298] on p "assistantReceiveResultsStream" at bounding box center [187, 300] width 209 height 20
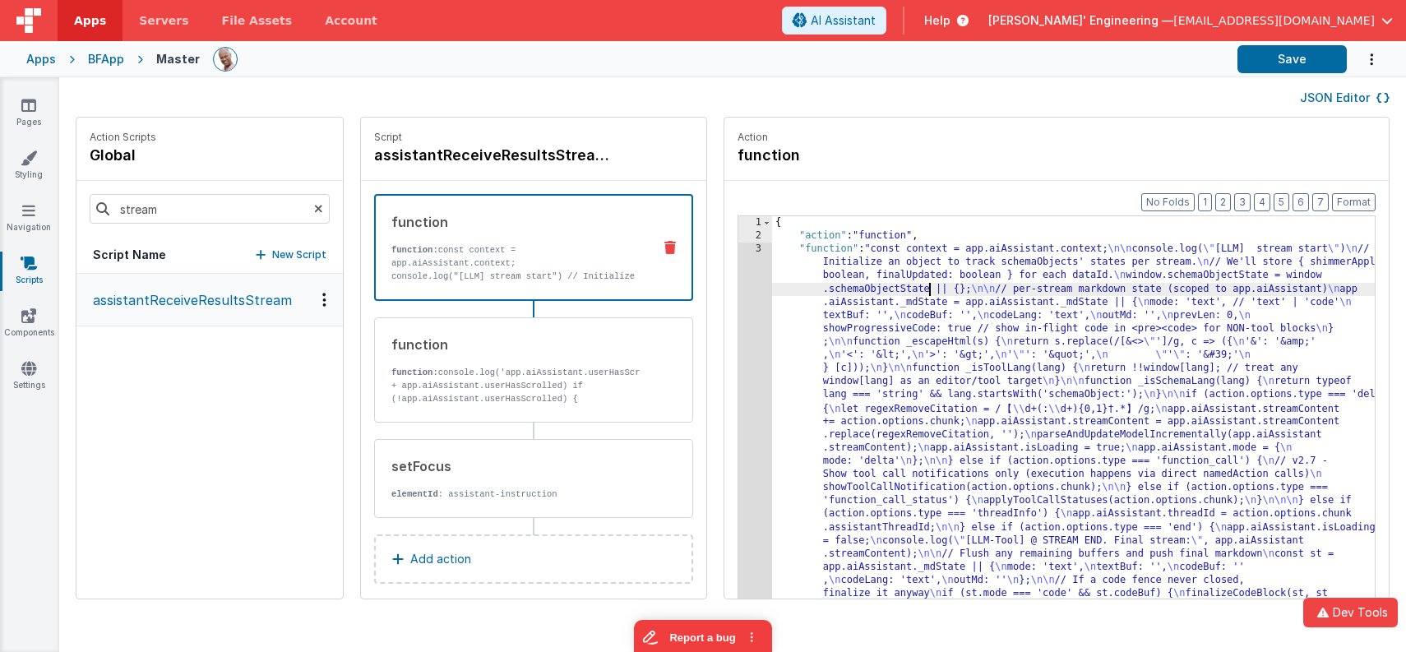
drag, startPoint x: 905, startPoint y: 286, endPoint x: 860, endPoint y: 285, distance: 44.4
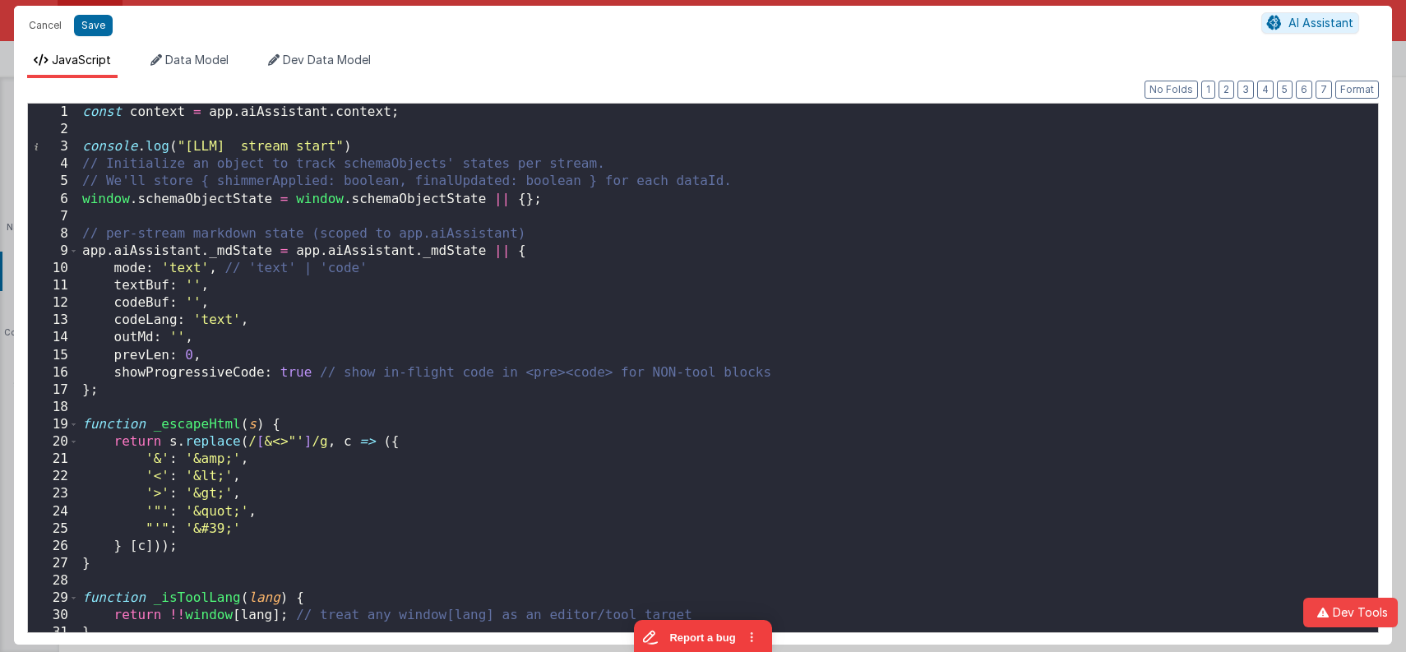
click at [727, 274] on div "const context = app . aiAssistant . context ; console . log ( "[LLM] stream sta…" at bounding box center [729, 386] width 1300 height 564
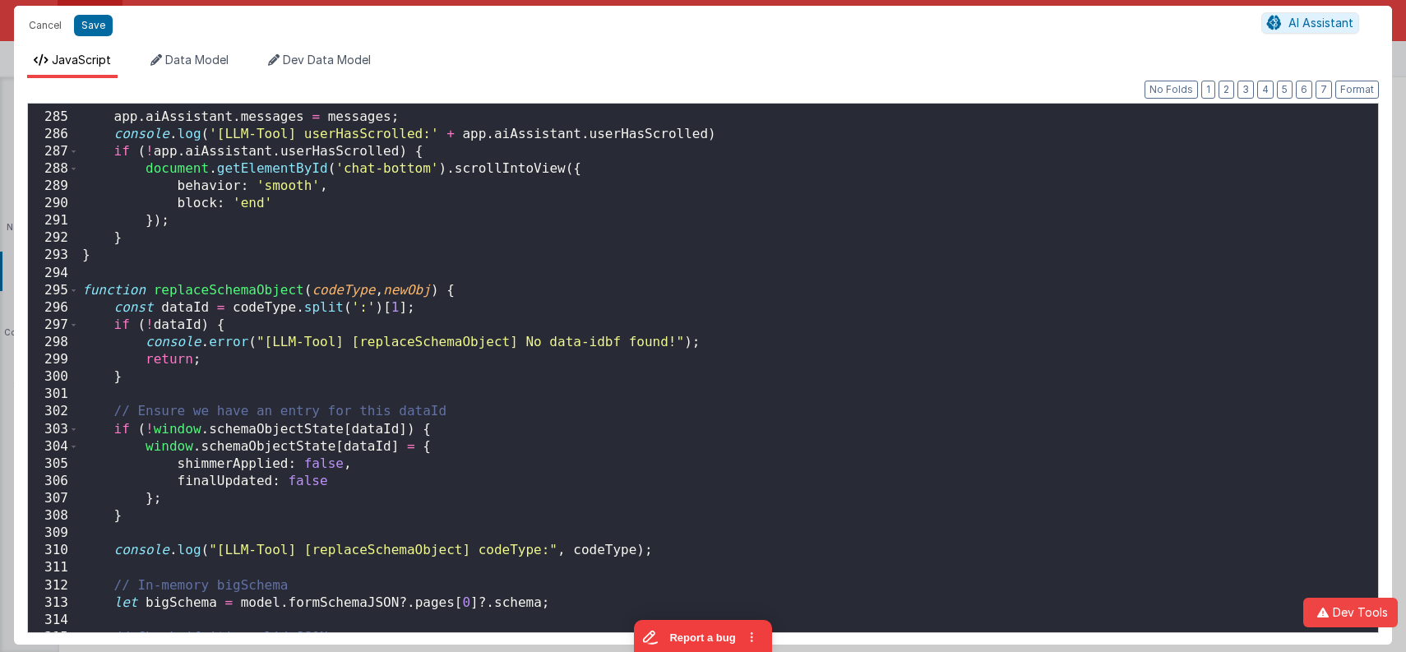
scroll to position [4926, 0]
click at [727, 274] on div "app . aiAssistant . messages = messages ; console . log ( '[LLM-Tool] userHasSc…" at bounding box center [729, 372] width 1300 height 564
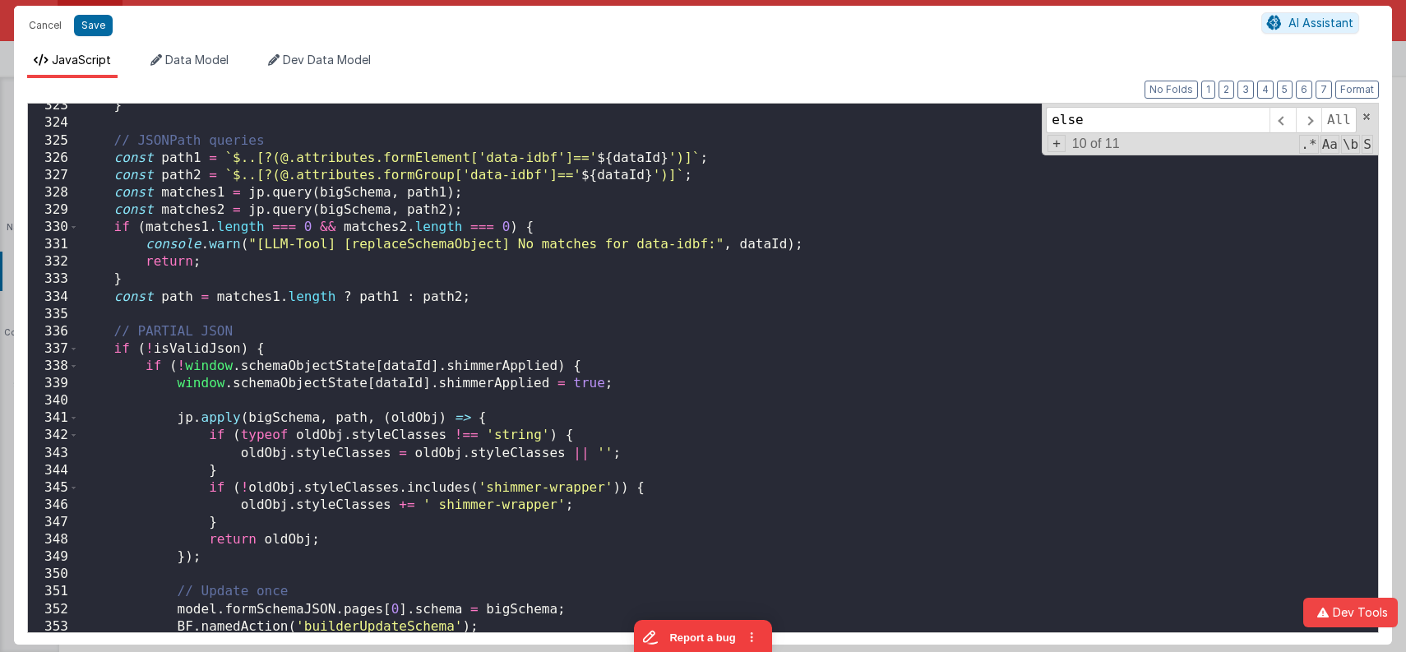
scroll to position [5597, 0]
type input "else"
click at [1301, 119] on span at bounding box center [1308, 120] width 25 height 26
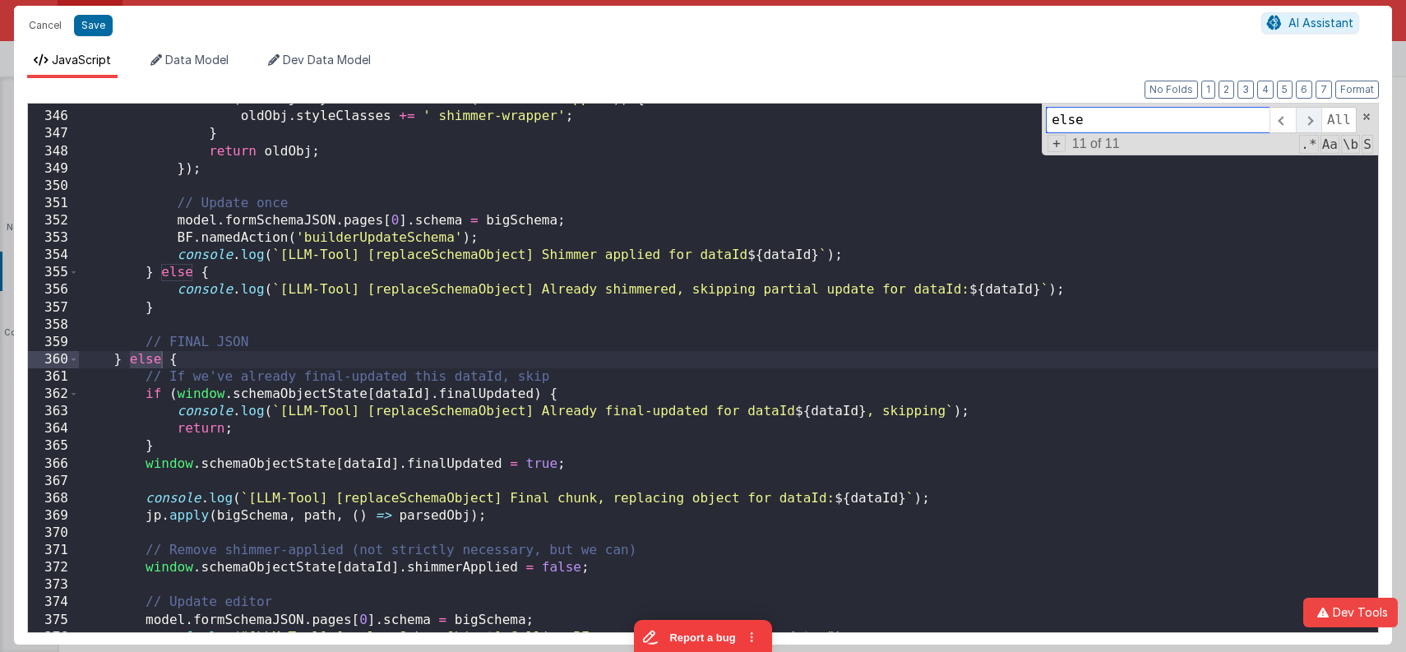
click at [1301, 119] on span at bounding box center [1308, 120] width 25 height 26
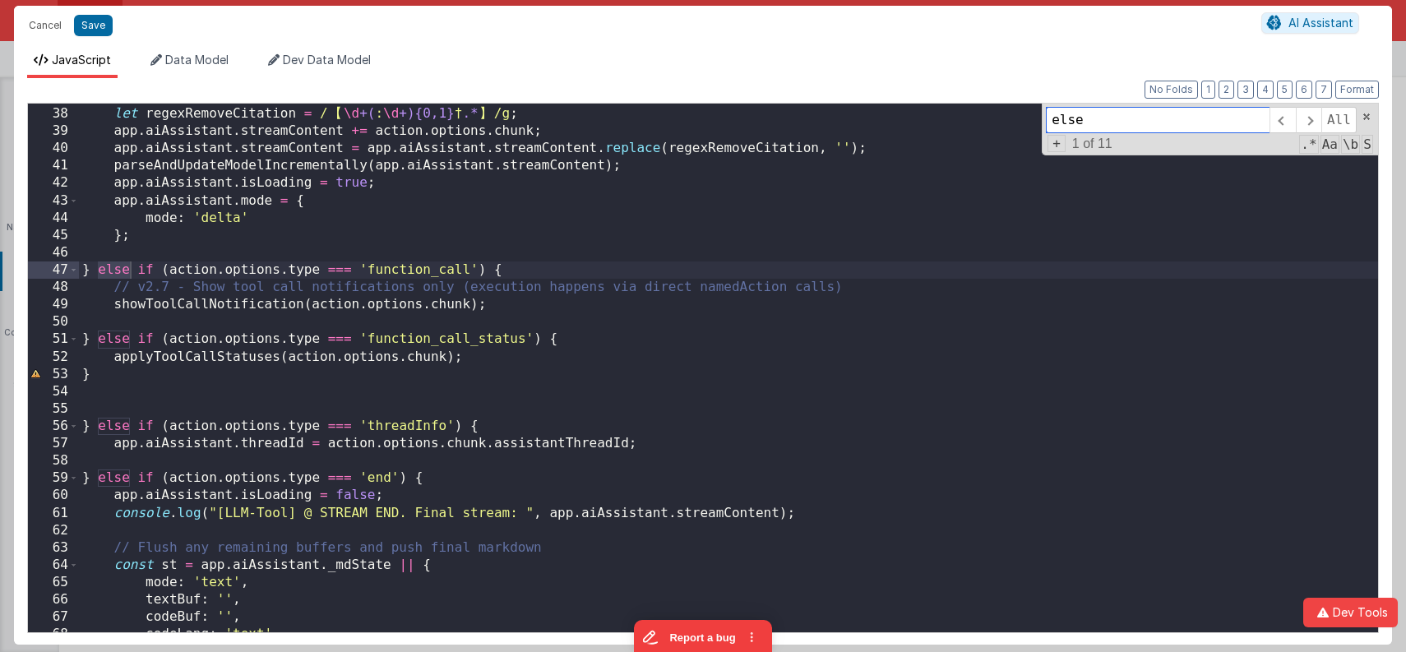
scroll to position [664, 0]
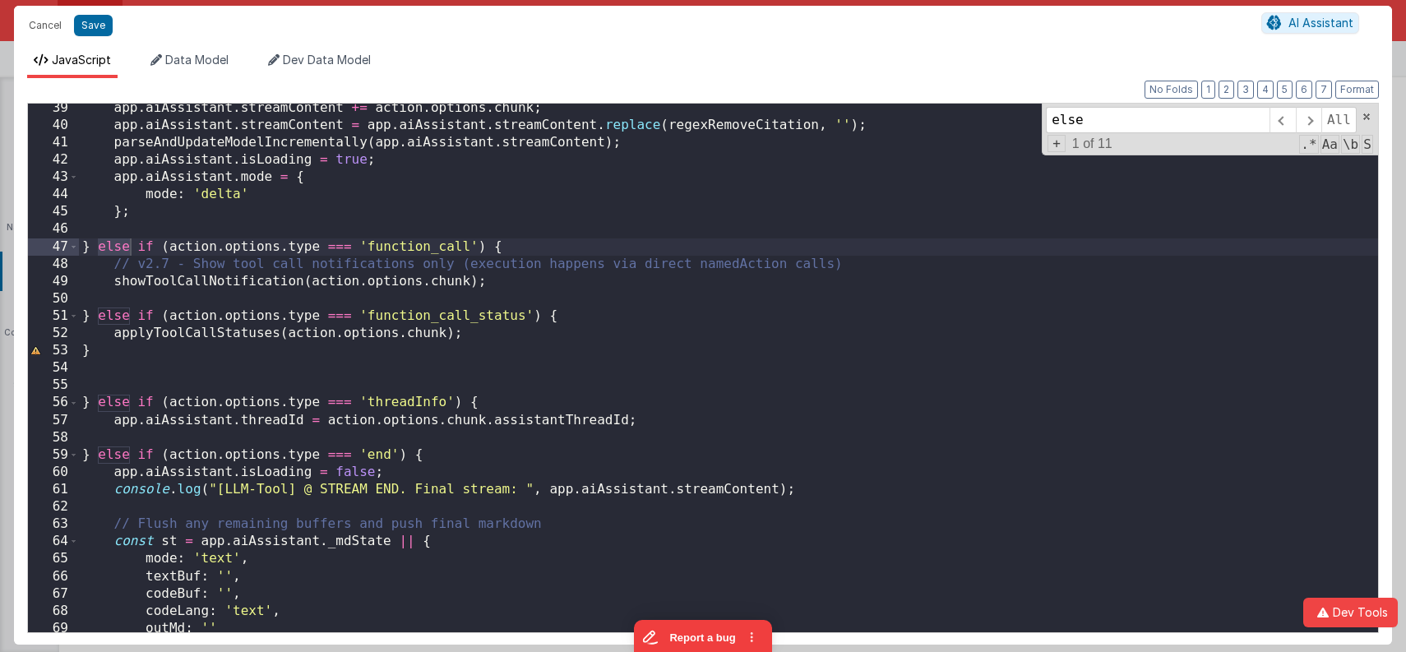
click at [112, 340] on div "app . aiAssistant . streamContent += action . options . chunk ; app . aiAssista…" at bounding box center [729, 382] width 1300 height 564
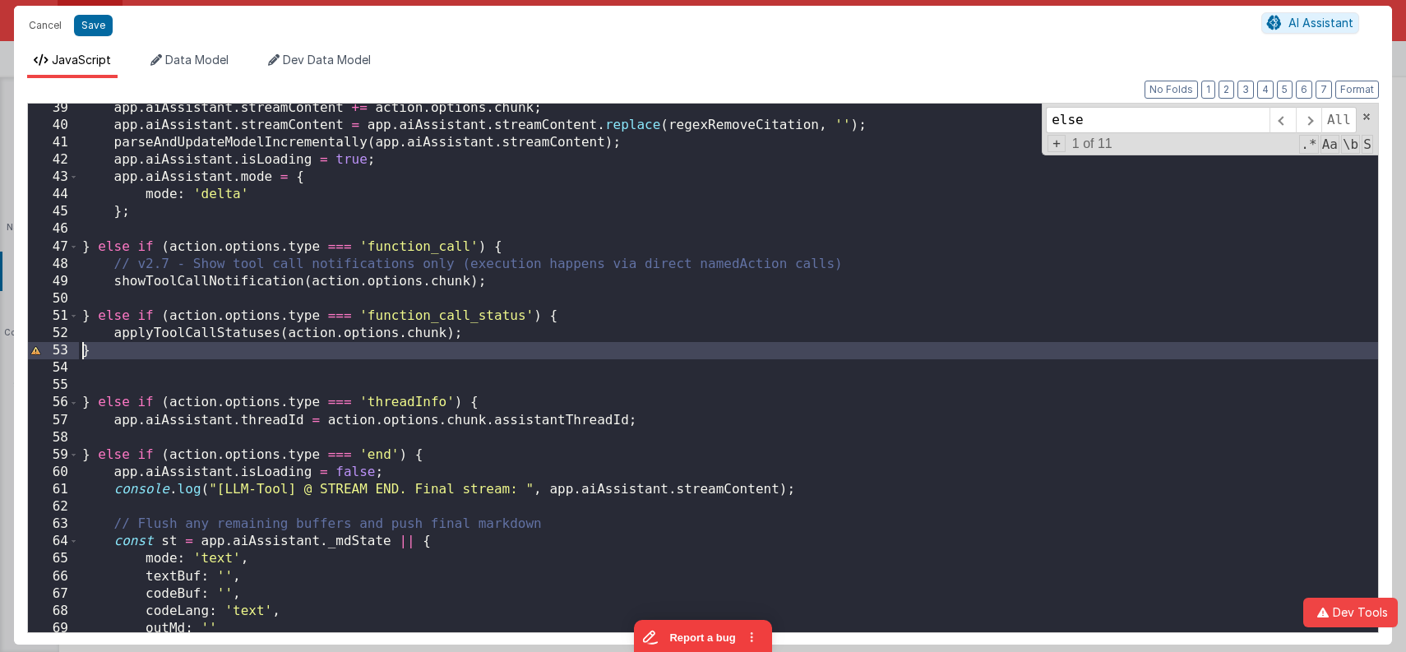
drag, startPoint x: 113, startPoint y: 359, endPoint x: 62, endPoint y: 358, distance: 51.0
click at [62, 358] on div "39 40 41 42 43 44 45 46 47 48 49 50 51 52 53 54 55 56 57 58 59 60 61 62 63 64 6…" at bounding box center [703, 368] width 1352 height 530
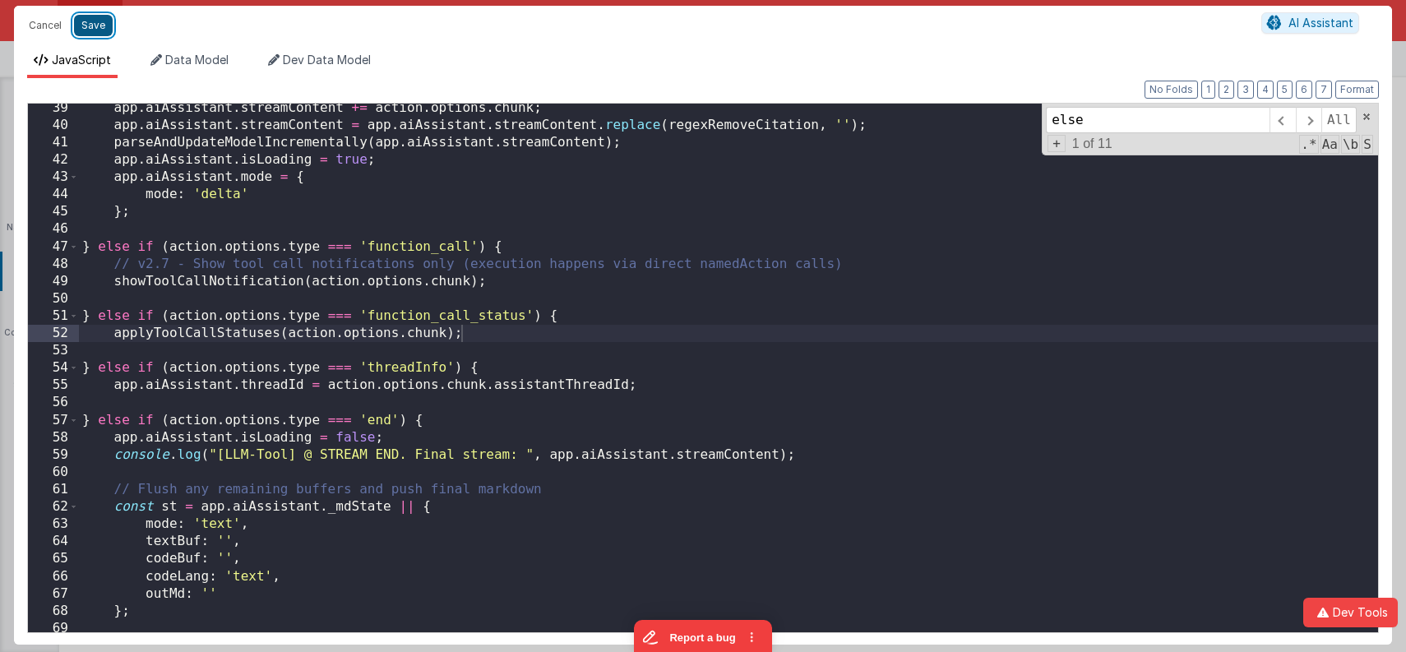
click at [100, 34] on button "Save" at bounding box center [93, 25] width 39 height 21
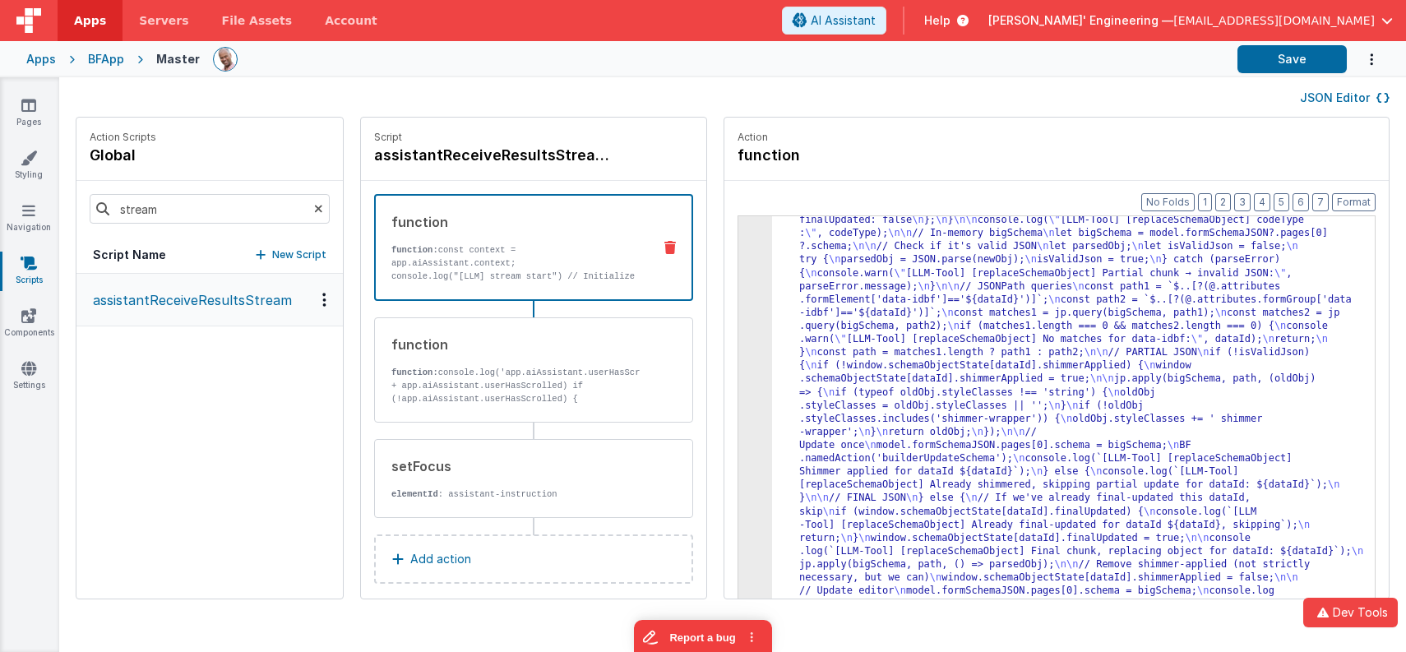
scroll to position [1393, 0]
click at [1317, 61] on button "Save" at bounding box center [1292, 59] width 109 height 28
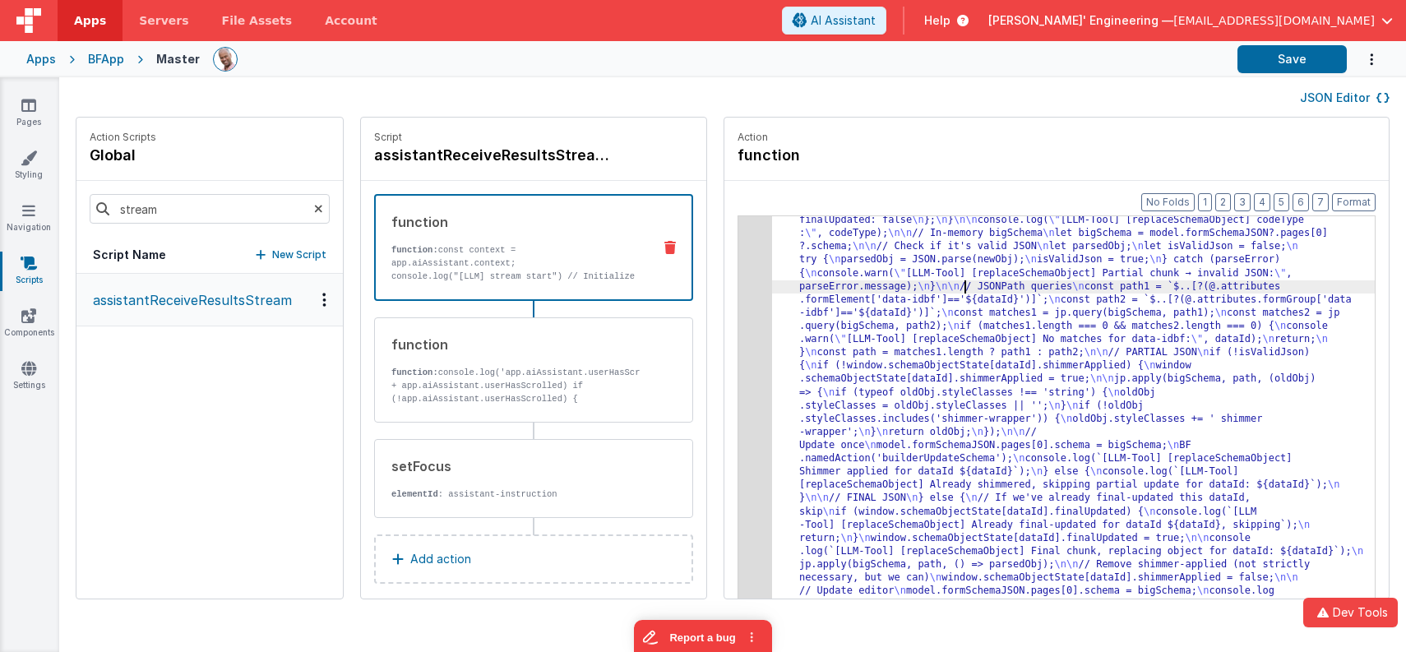
drag, startPoint x: 938, startPoint y: 279, endPoint x: 888, endPoint y: 275, distance: 49.5
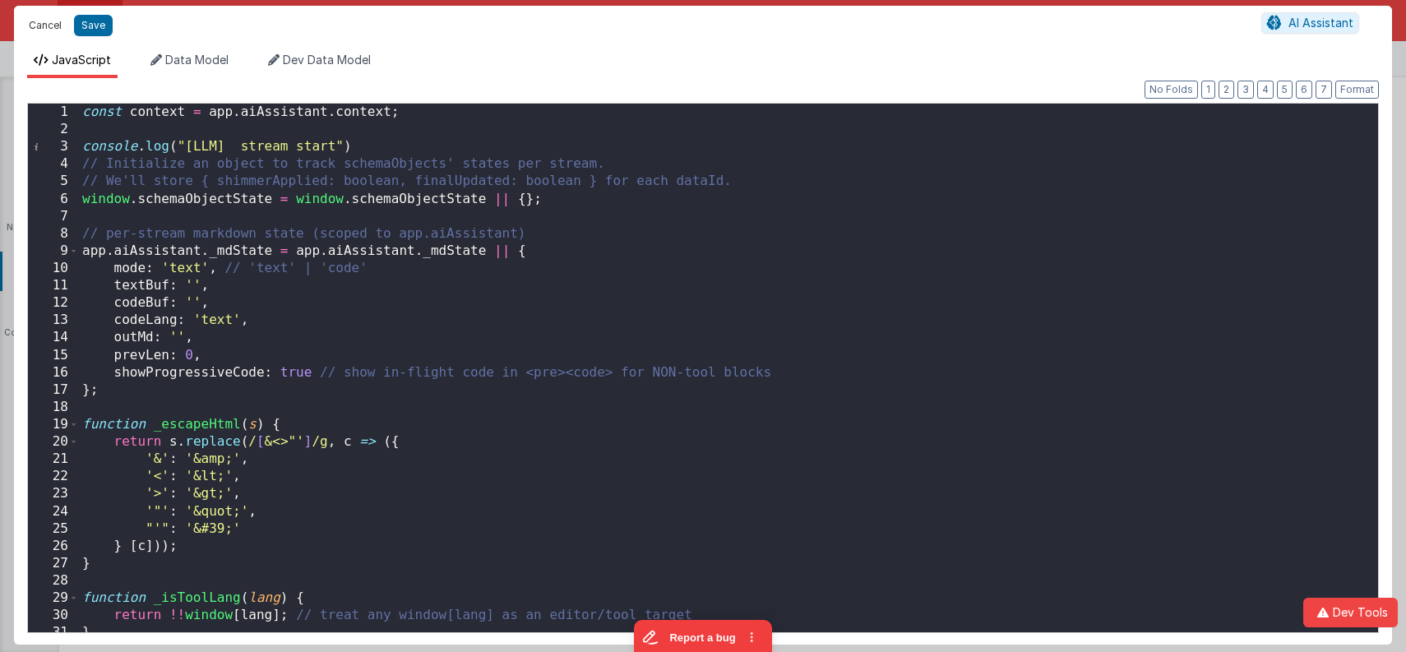
click at [52, 32] on button "Cancel" at bounding box center [45, 25] width 49 height 23
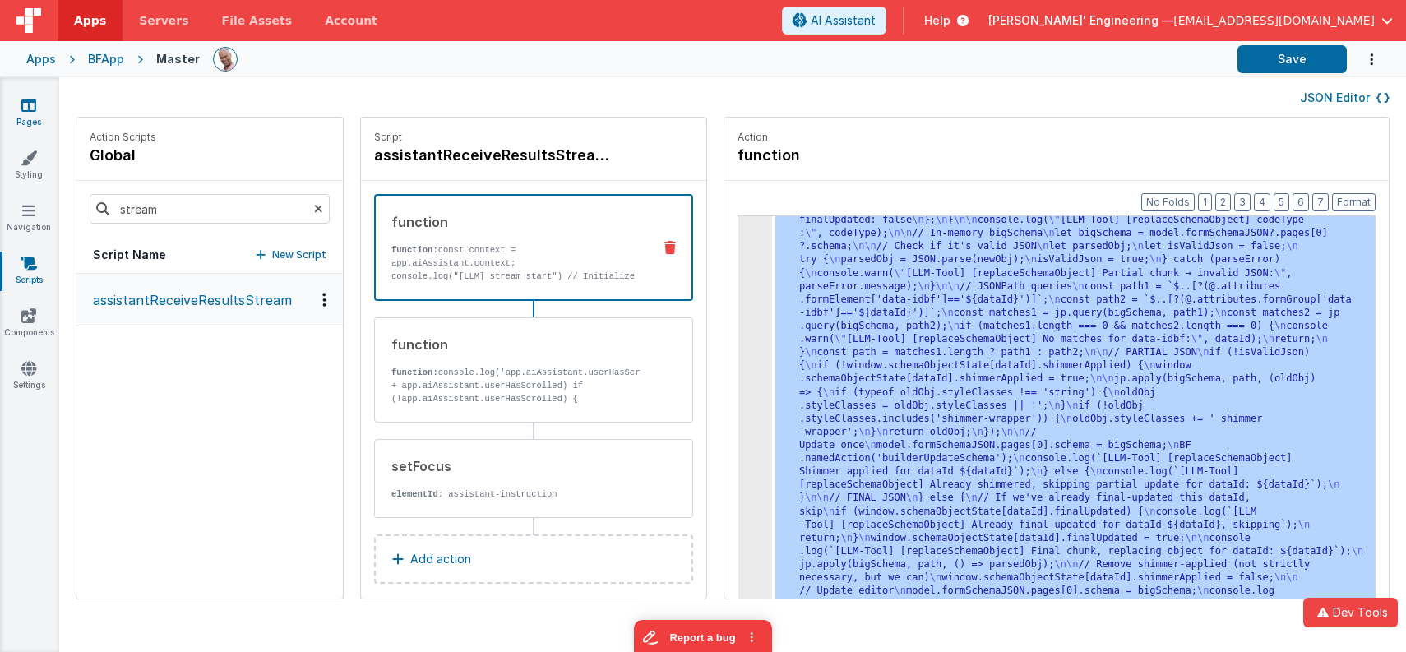
click at [39, 98] on link "Pages" at bounding box center [28, 113] width 59 height 33
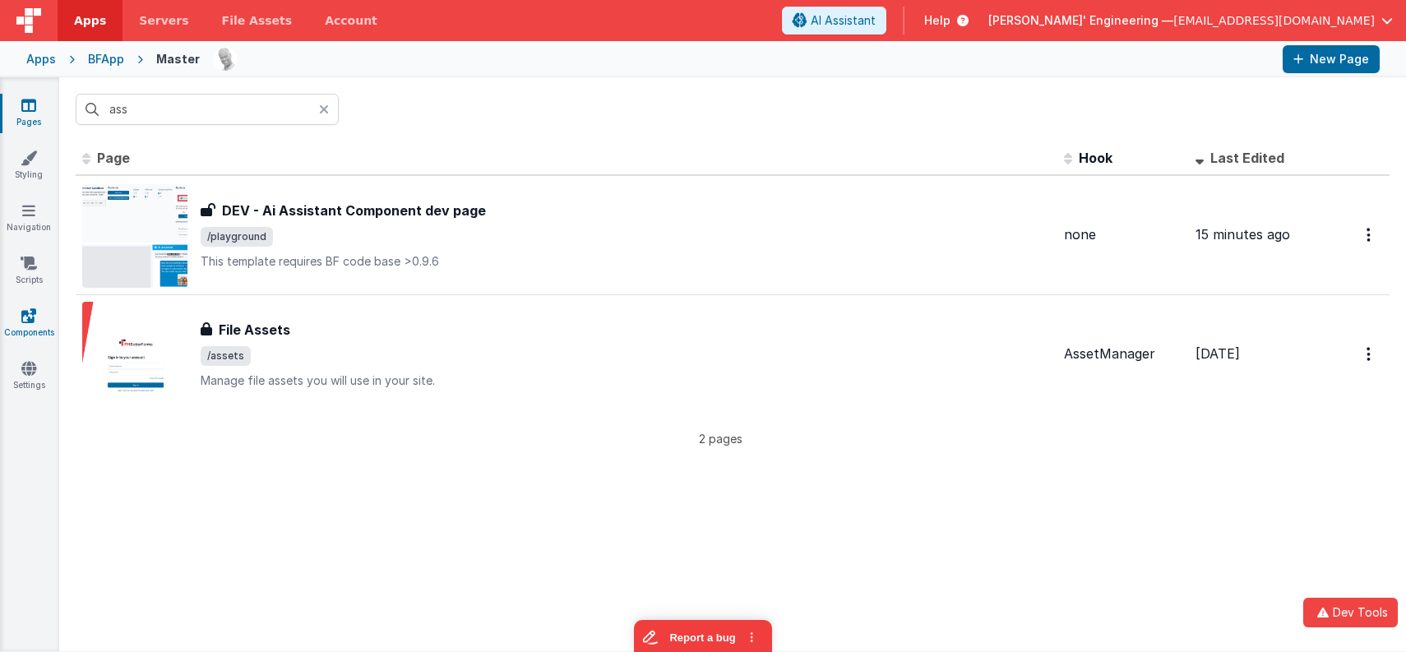
click at [33, 310] on icon at bounding box center [28, 316] width 15 height 16
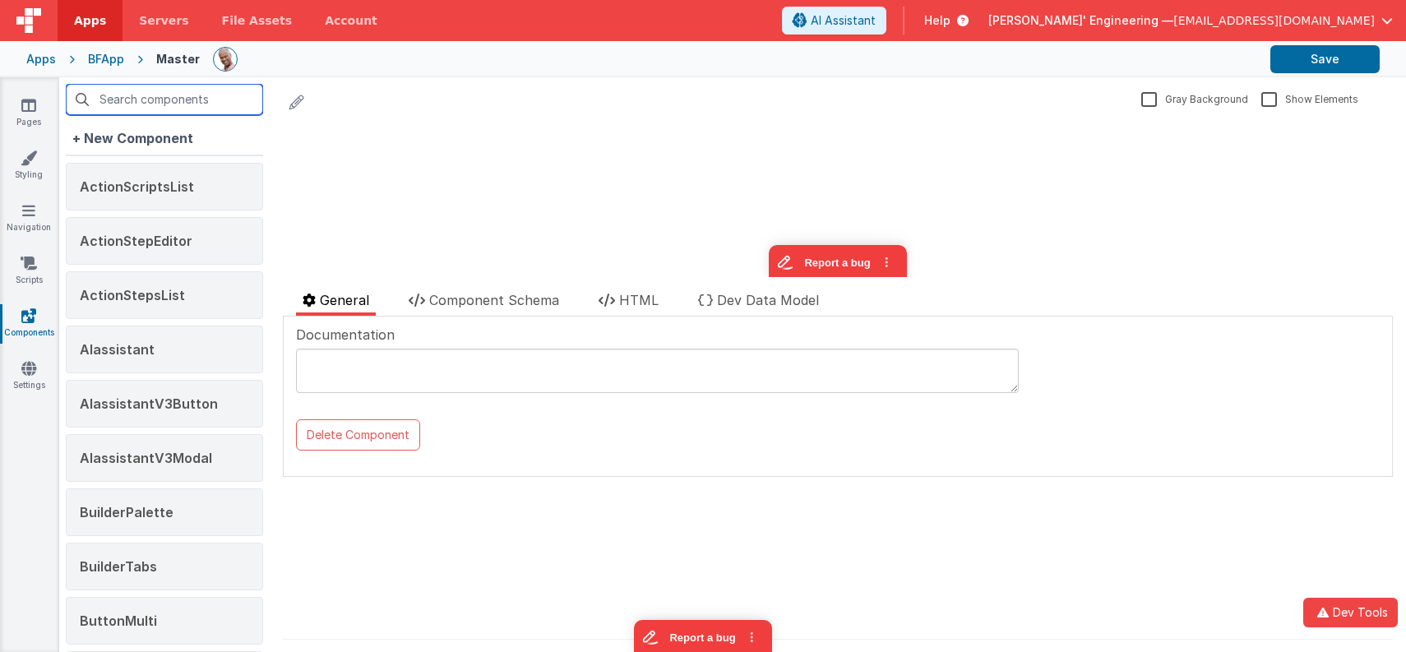
click at [183, 101] on input "text" at bounding box center [164, 99] width 197 height 31
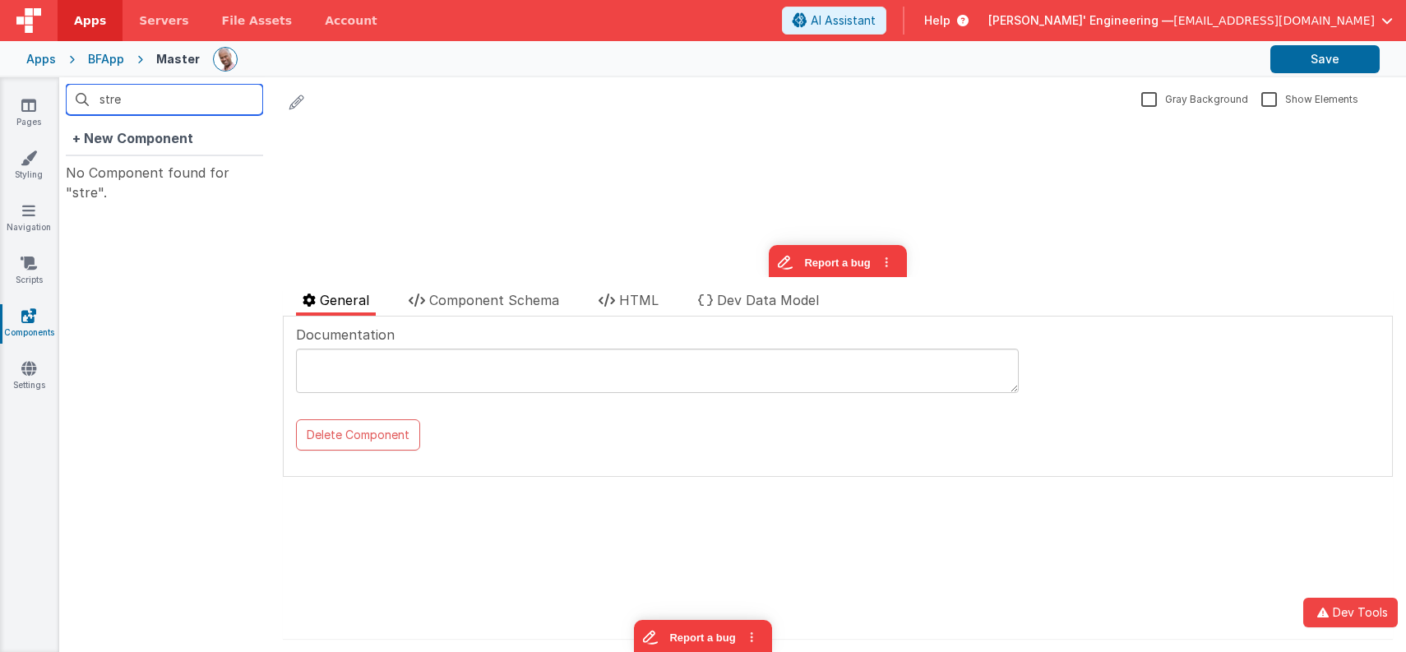
type input "strea"
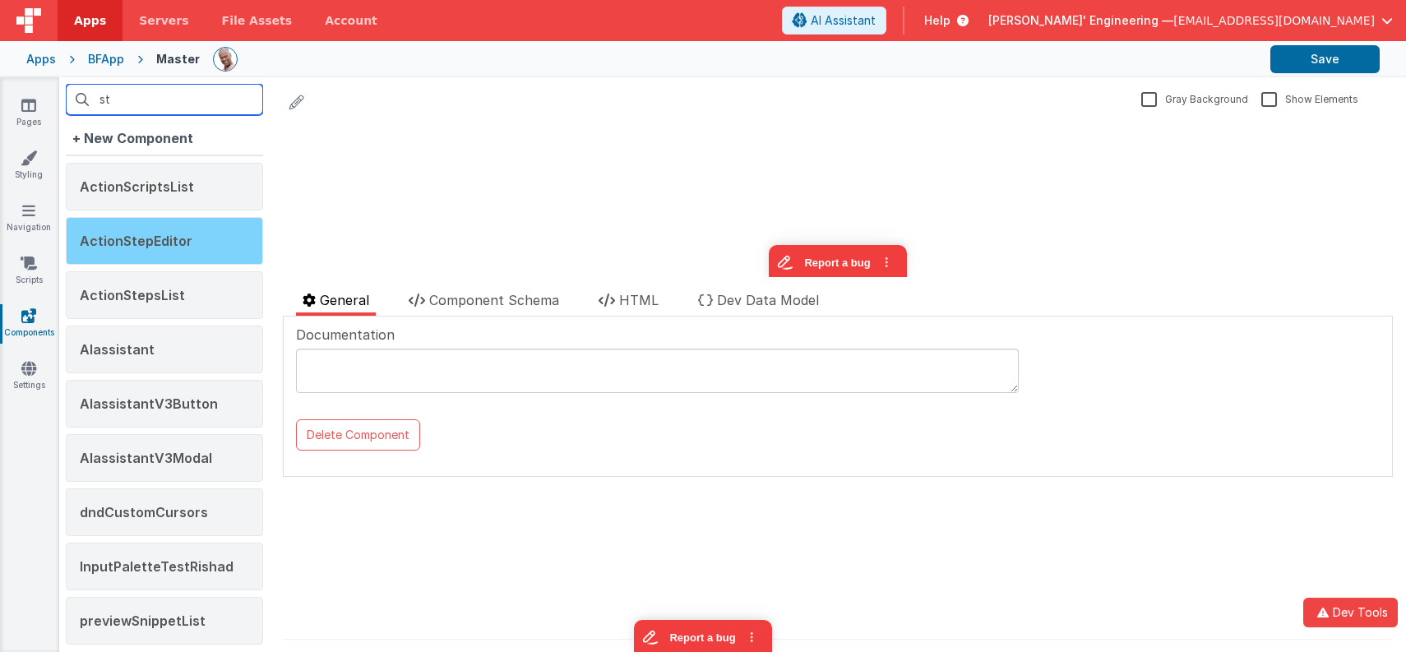
type input "str"
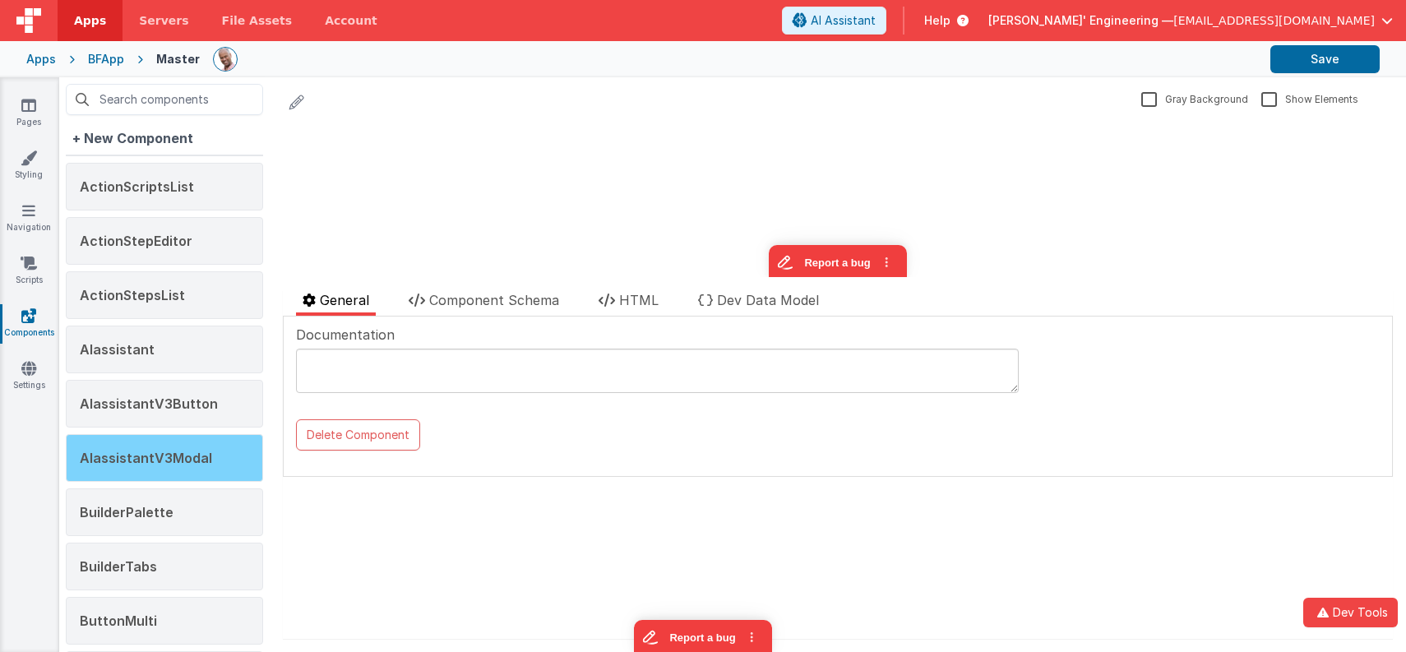
click at [211, 442] on div "AIassistantV3Modal" at bounding box center [164, 458] width 197 height 48
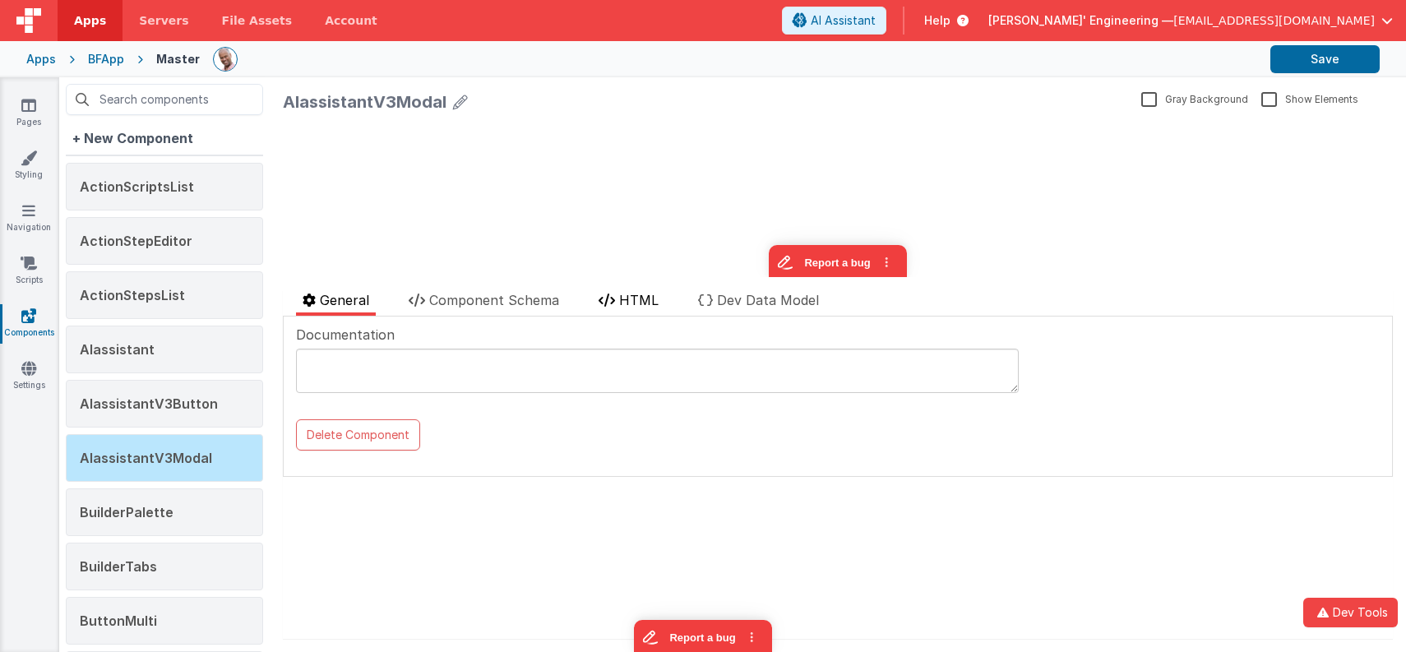
click at [641, 308] on li "HTML" at bounding box center [628, 302] width 73 height 25
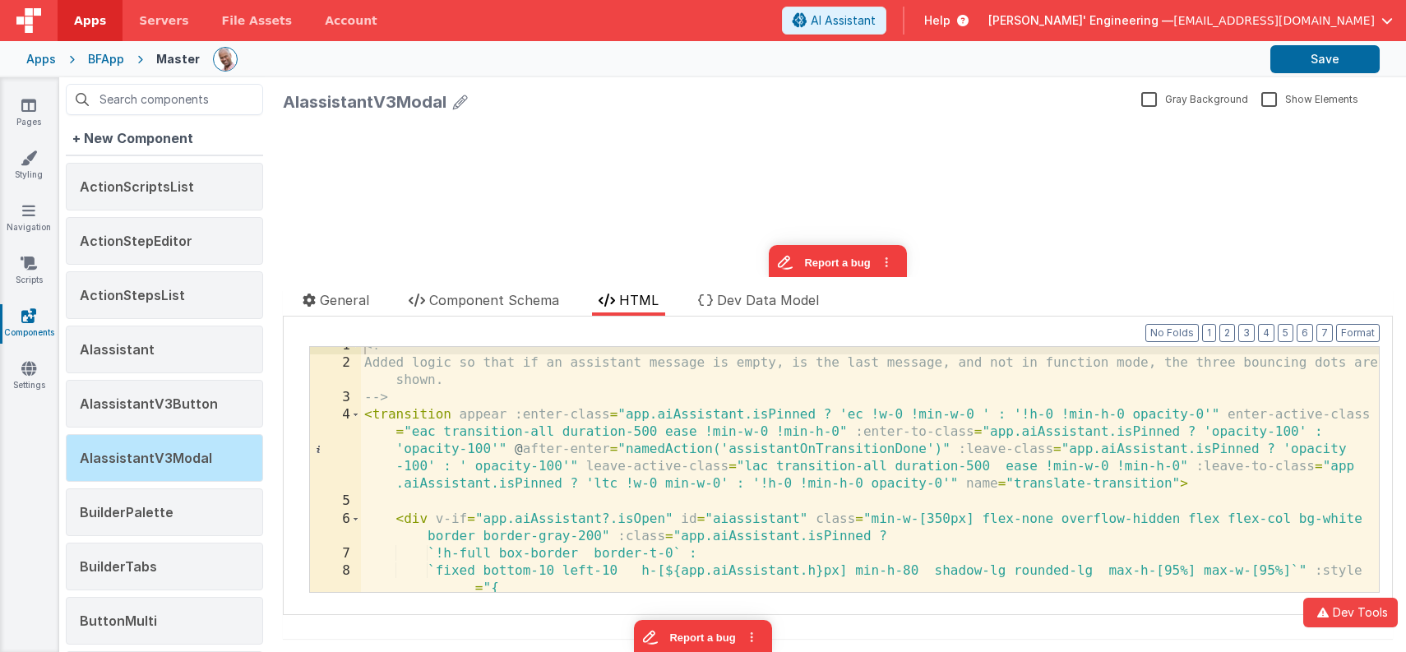
scroll to position [10, 0]
click at [1096, 534] on div "<!-- Added logic so that if an assistant message is empty, is the last message,…" at bounding box center [871, 477] width 1020 height 280
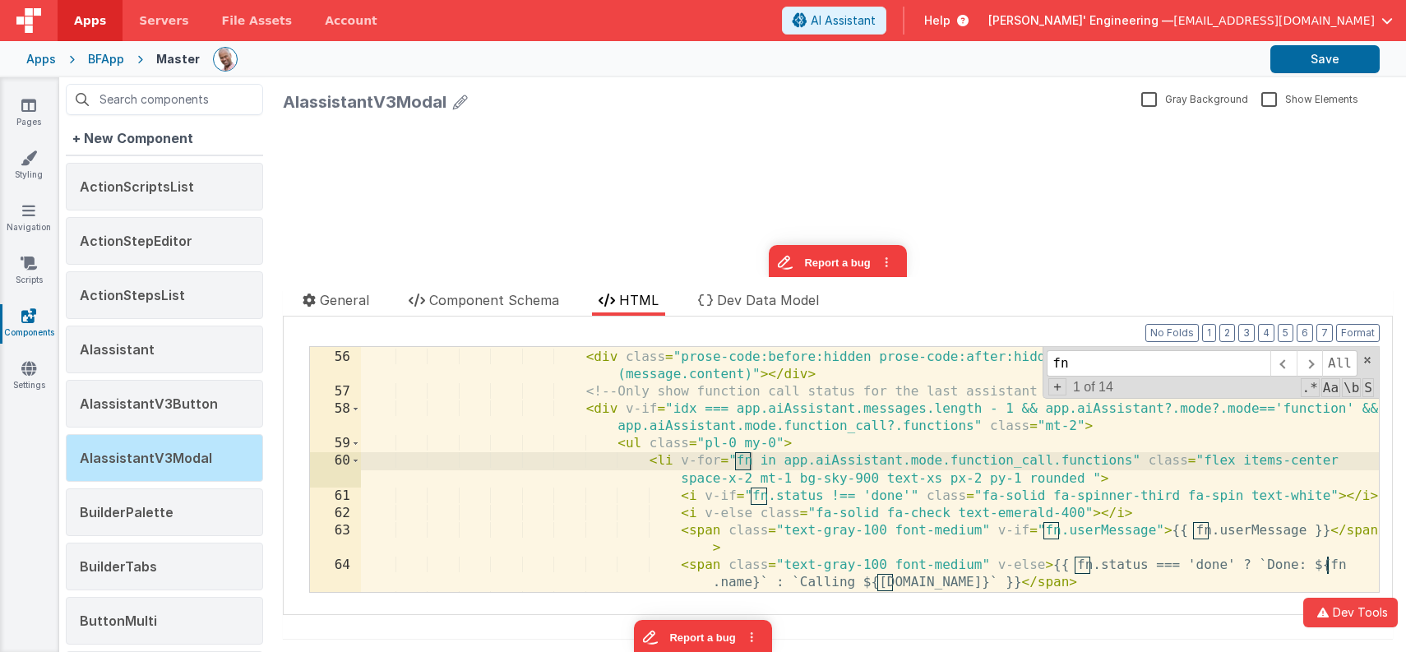
scroll to position [1353, 0]
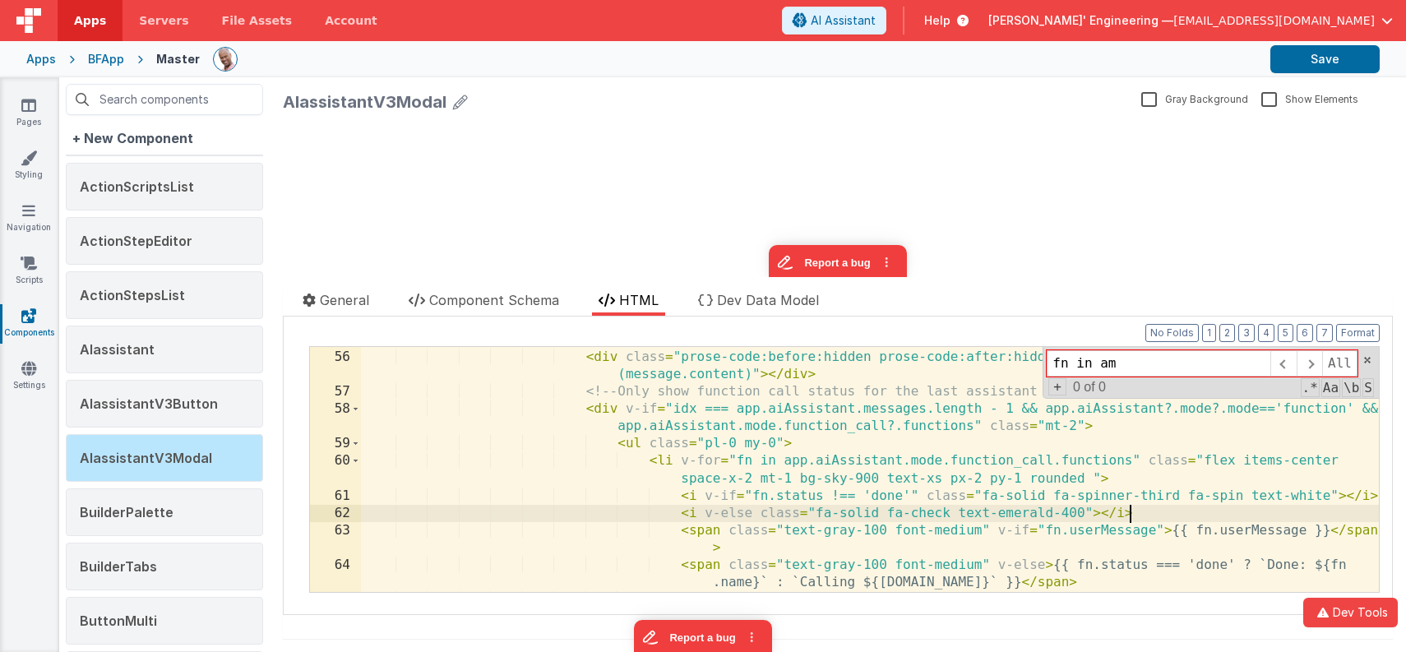
drag, startPoint x: 1153, startPoint y: 515, endPoint x: 889, endPoint y: 506, distance: 264.2
click at [1153, 515] on div "< template v-if = "message.content" > < div class = "prose-code:before:hidden p…" at bounding box center [871, 471] width 1020 height 280
click at [356, 463] on span at bounding box center [355, 460] width 9 height 17
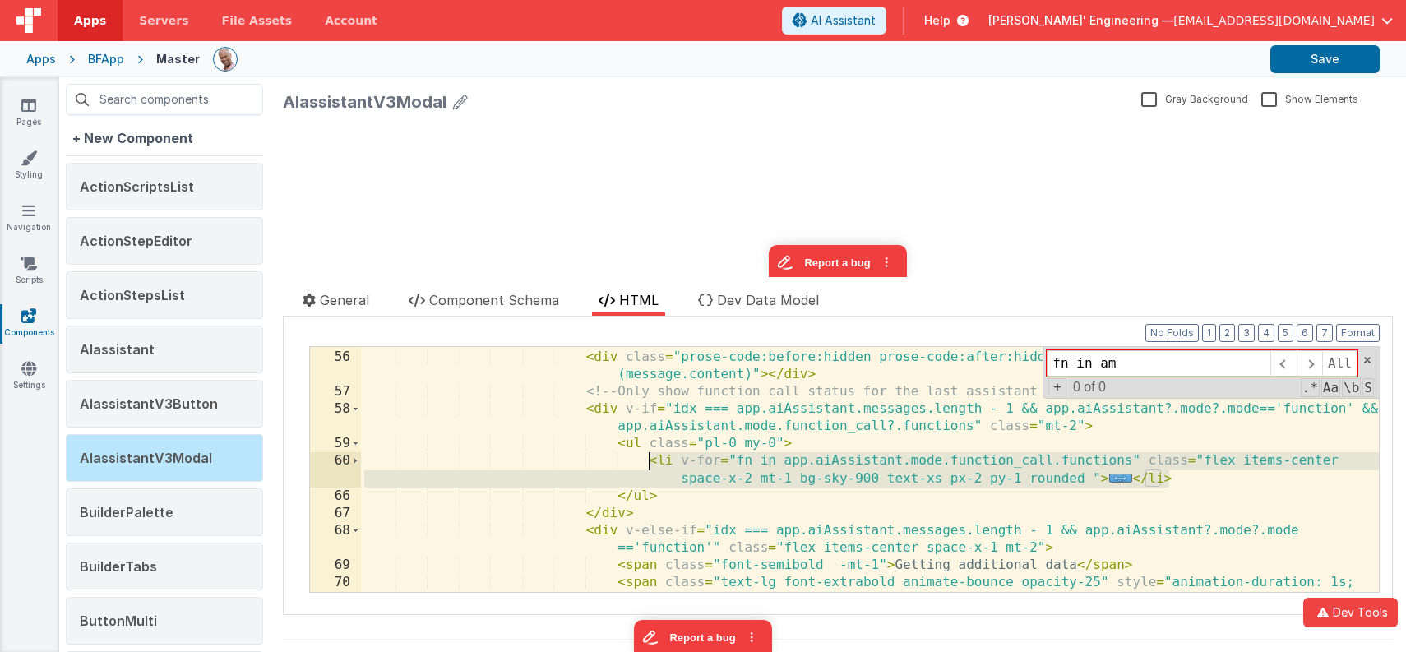
drag, startPoint x: 1065, startPoint y: 464, endPoint x: 646, endPoint y: 458, distance: 418.7
click at [647, 458] on div "< template v-if = "message.content" > < div class = "prose-code:before:hidden p…" at bounding box center [871, 480] width 1020 height 298
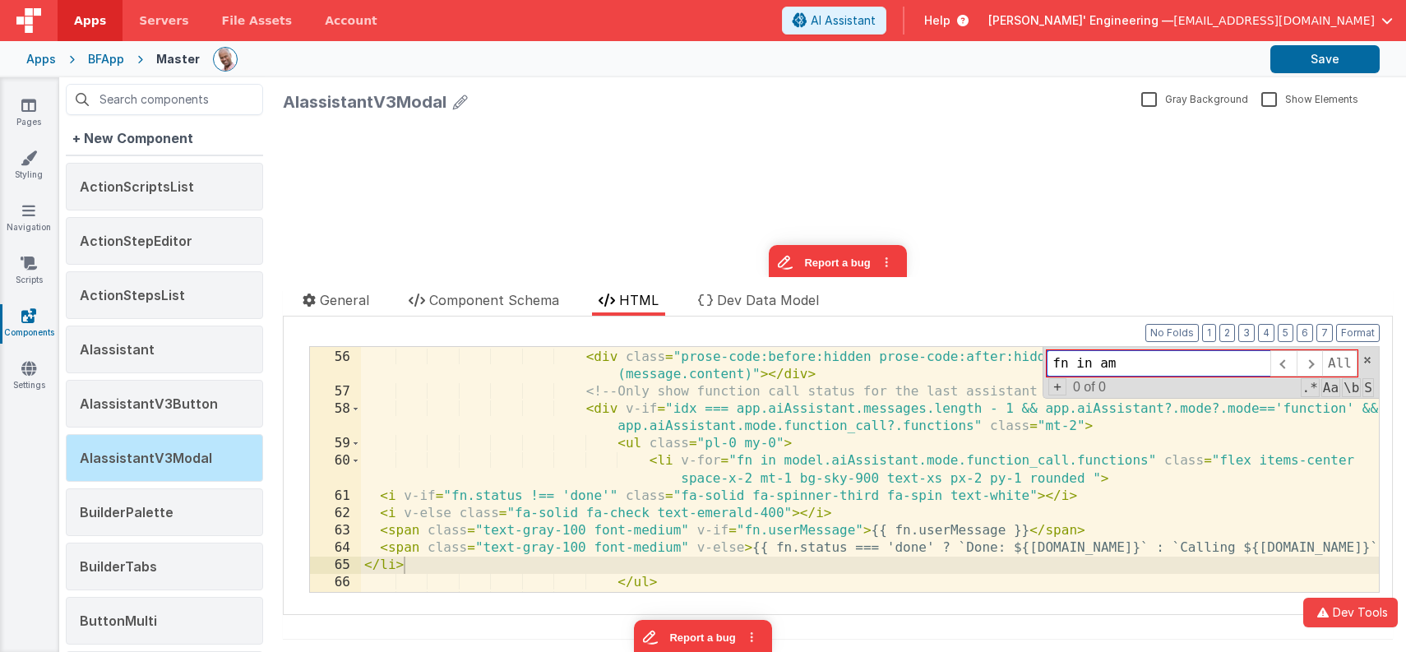
drag, startPoint x: 1101, startPoint y: 354, endPoint x: 1019, endPoint y: 349, distance: 82.4
click at [1018, 350] on div "< template v-if = "message.content" > < div class = "prose-code:before:hidden p…" at bounding box center [870, 469] width 1018 height 245
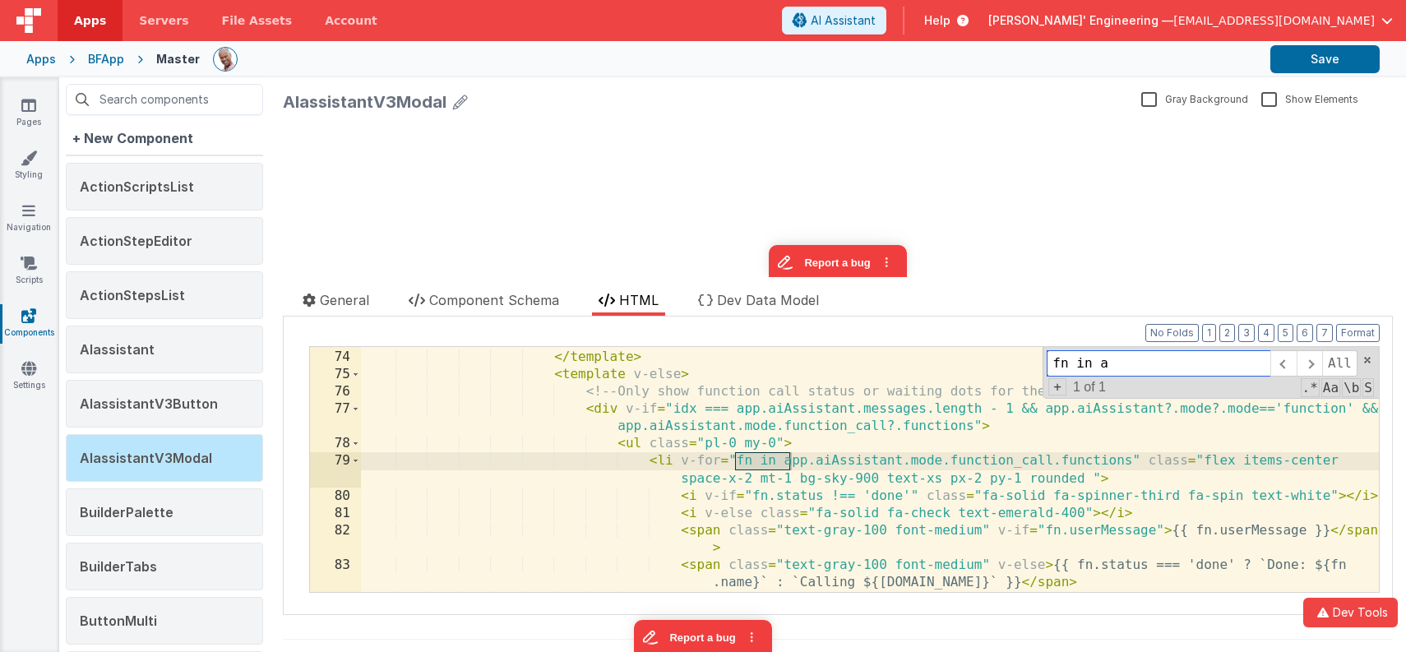
scroll to position [1786, 0]
click at [353, 462] on span at bounding box center [355, 460] width 9 height 17
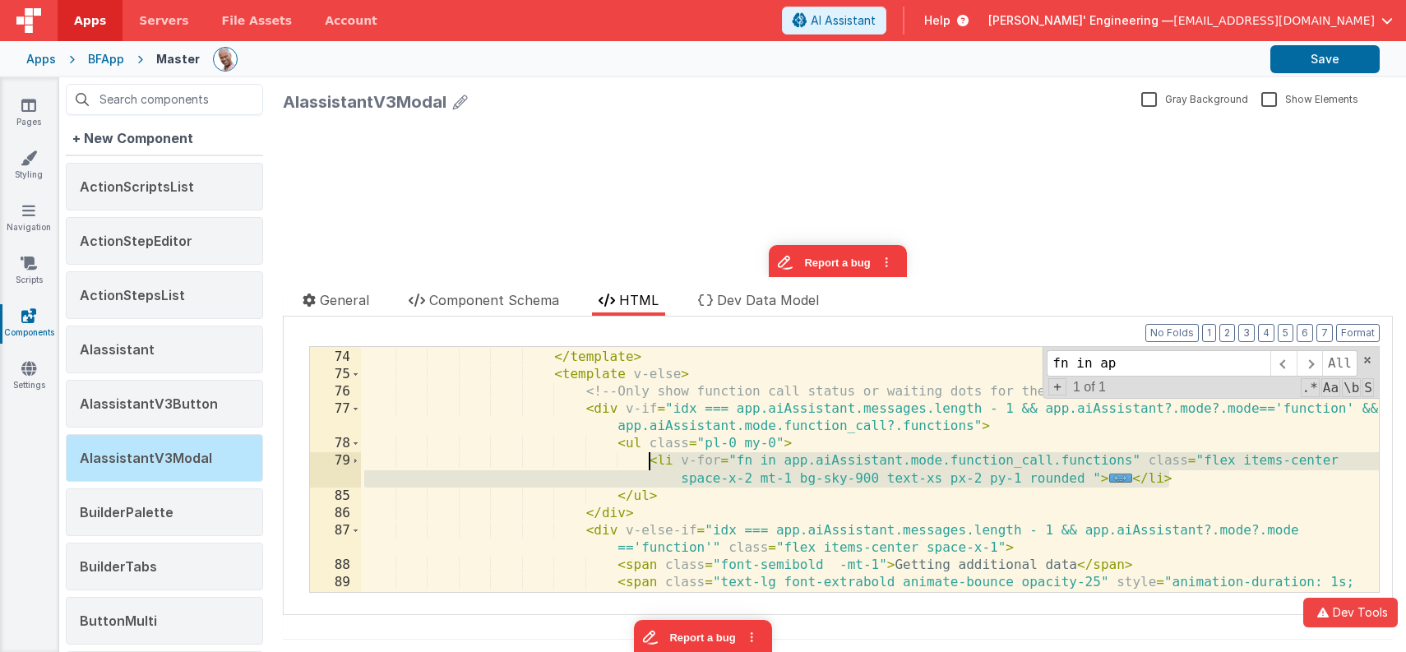
drag, startPoint x: 1146, startPoint y: 475, endPoint x: 649, endPoint y: 457, distance: 497.9
click at [649, 458] on div "</ div > </ template > < template v-else > <!-- Only show function call status …" at bounding box center [871, 480] width 1020 height 298
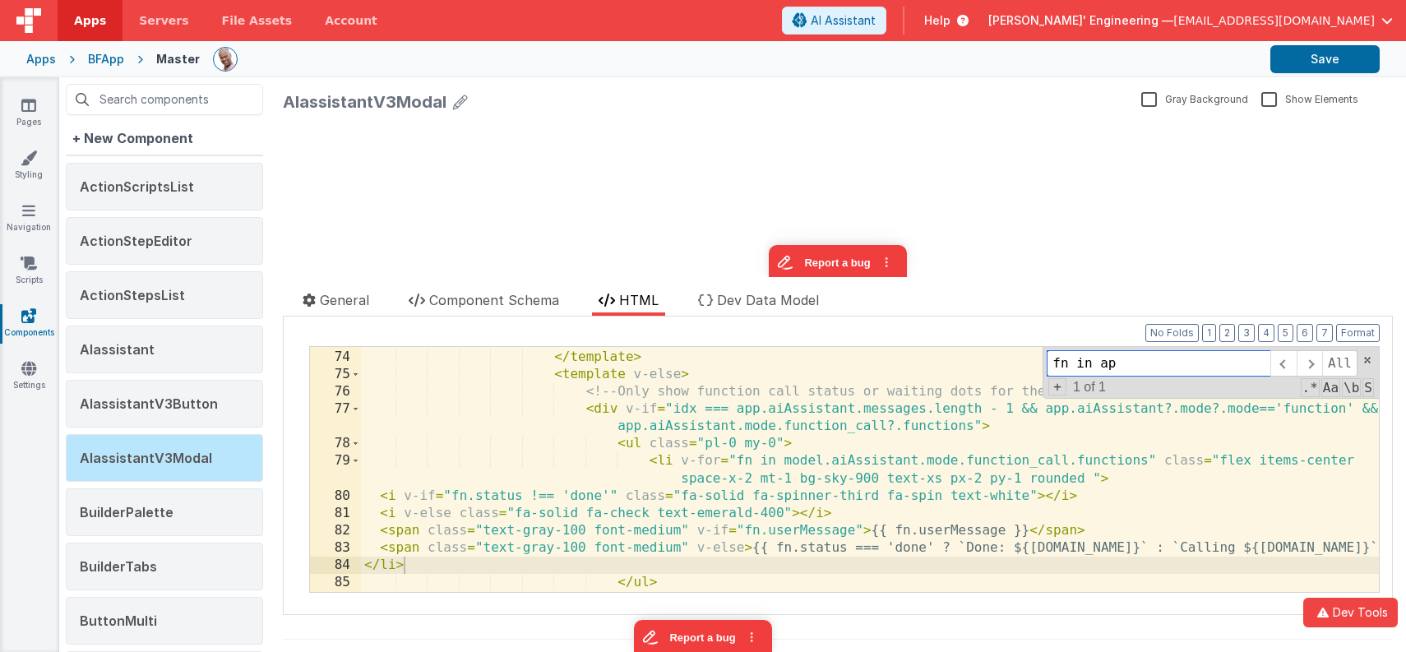
drag, startPoint x: 1186, startPoint y: 364, endPoint x: 995, endPoint y: 351, distance: 191.2
click at [995, 351] on div "</ div > </ template > < template v-else > <!-- Only show function call status …" at bounding box center [870, 469] width 1018 height 245
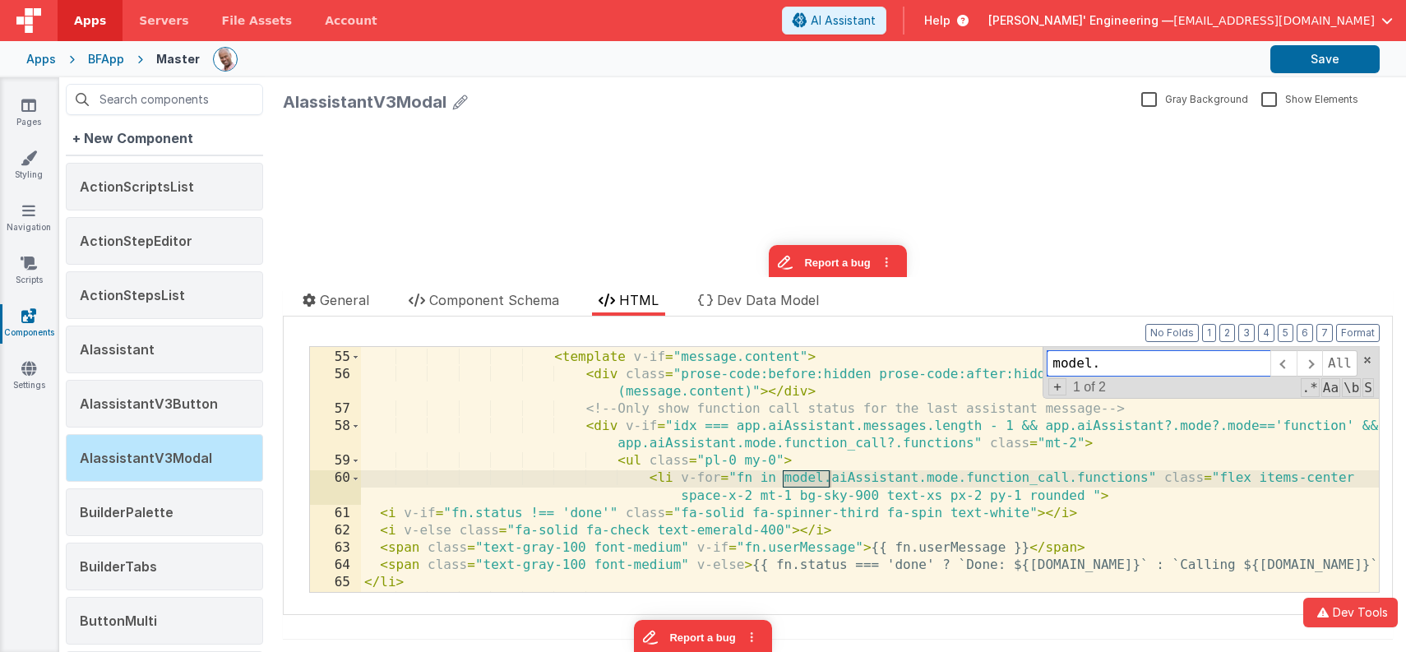
scroll to position [1335, 0]
type input "model."
click at [1058, 389] on span "+" at bounding box center [1058, 386] width 18 height 17
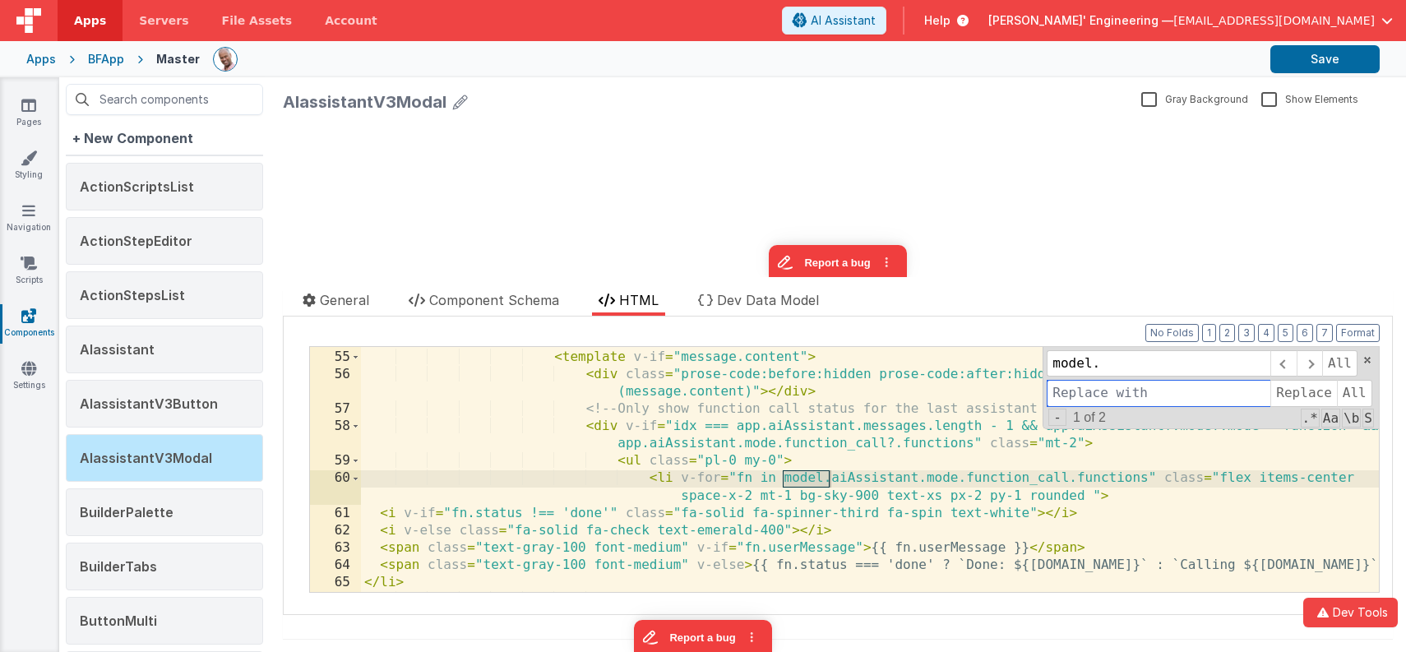
click at [1068, 389] on input at bounding box center [1159, 393] width 224 height 26
type input "app."
click at [1358, 399] on span "All" at bounding box center [1354, 393] width 35 height 26
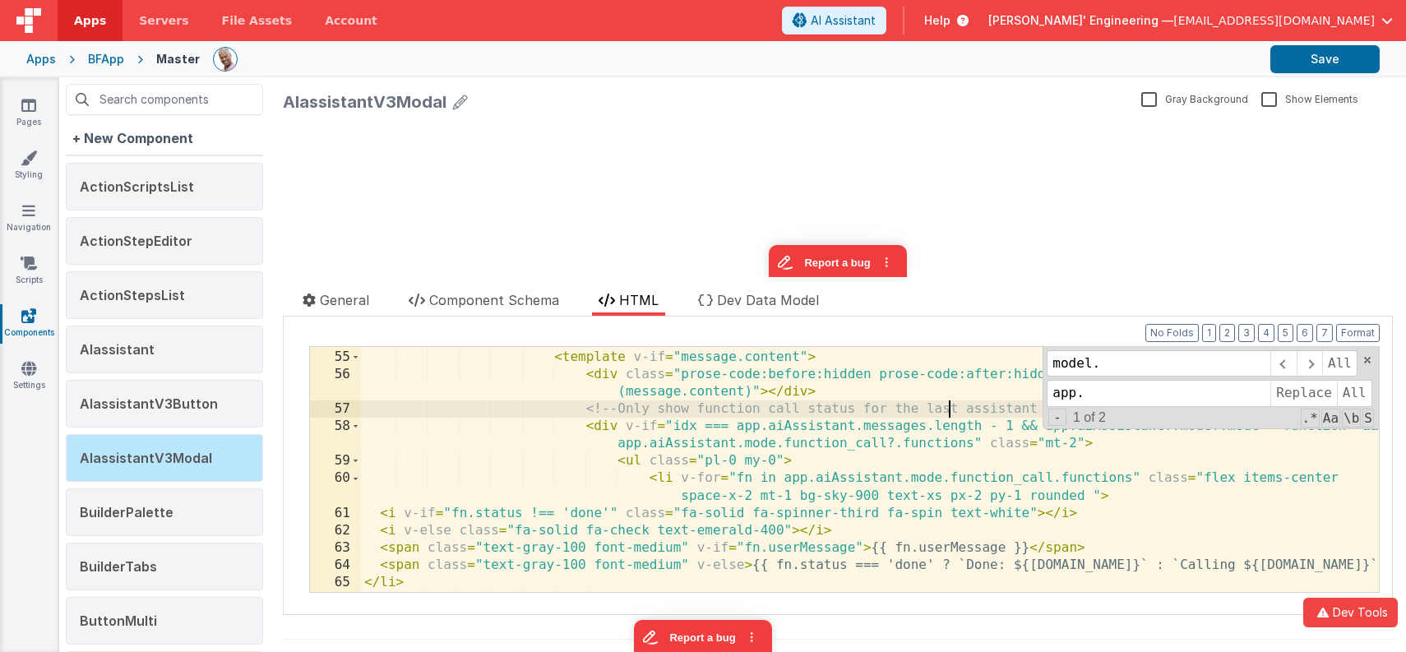
click at [947, 411] on div "< div v-if = "message?.role === 'assistant'" class = "mt-3 text-base text-gray-…" at bounding box center [871, 453] width 1020 height 315
click at [1311, 52] on button "Save" at bounding box center [1325, 59] width 109 height 28
click at [32, 211] on icon at bounding box center [28, 210] width 13 height 16
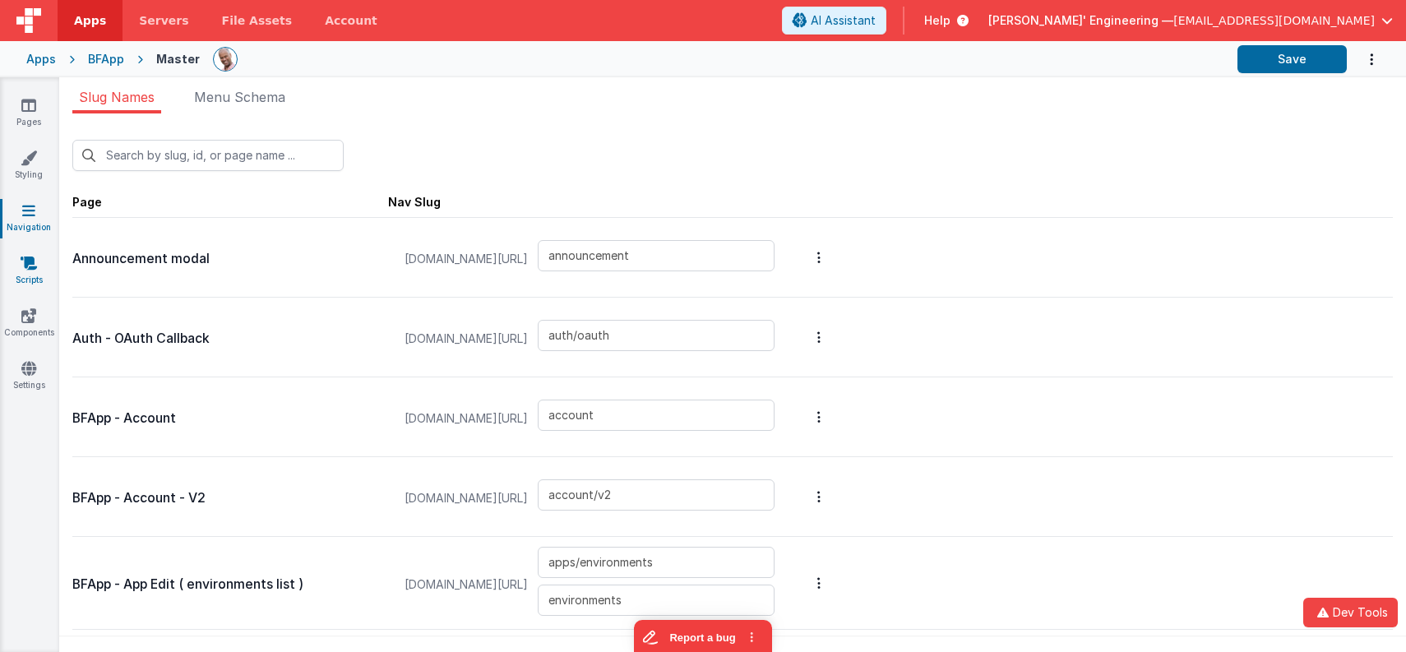
click at [33, 271] on link "Scripts" at bounding box center [28, 271] width 59 height 33
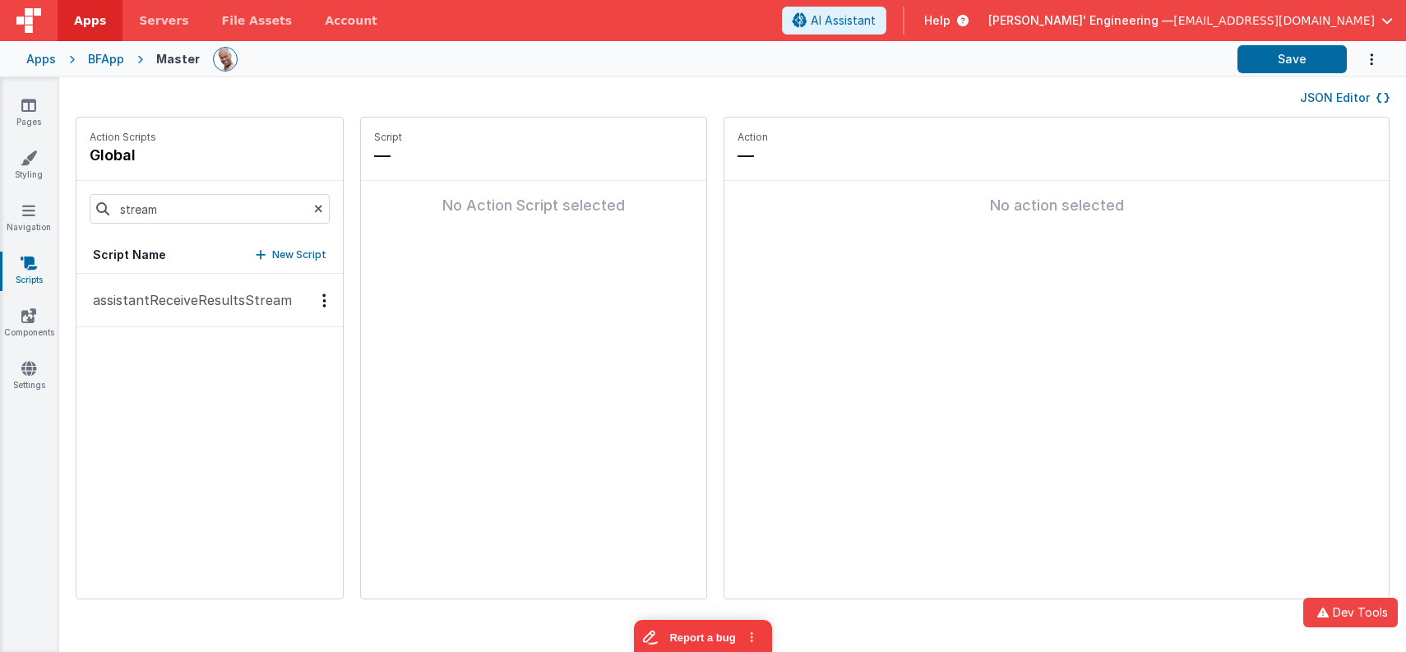
click at [206, 299] on p "assistantReceiveResultsStream" at bounding box center [187, 300] width 209 height 20
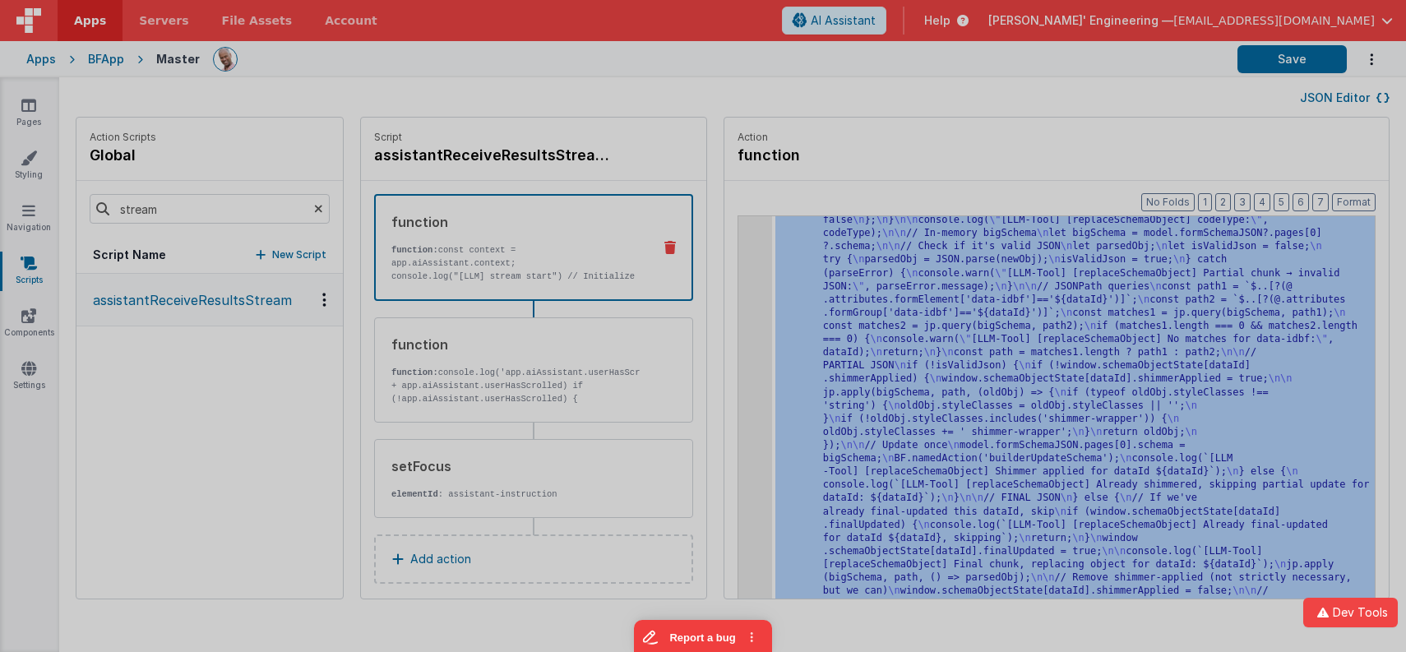
scroll to position [1460, 0]
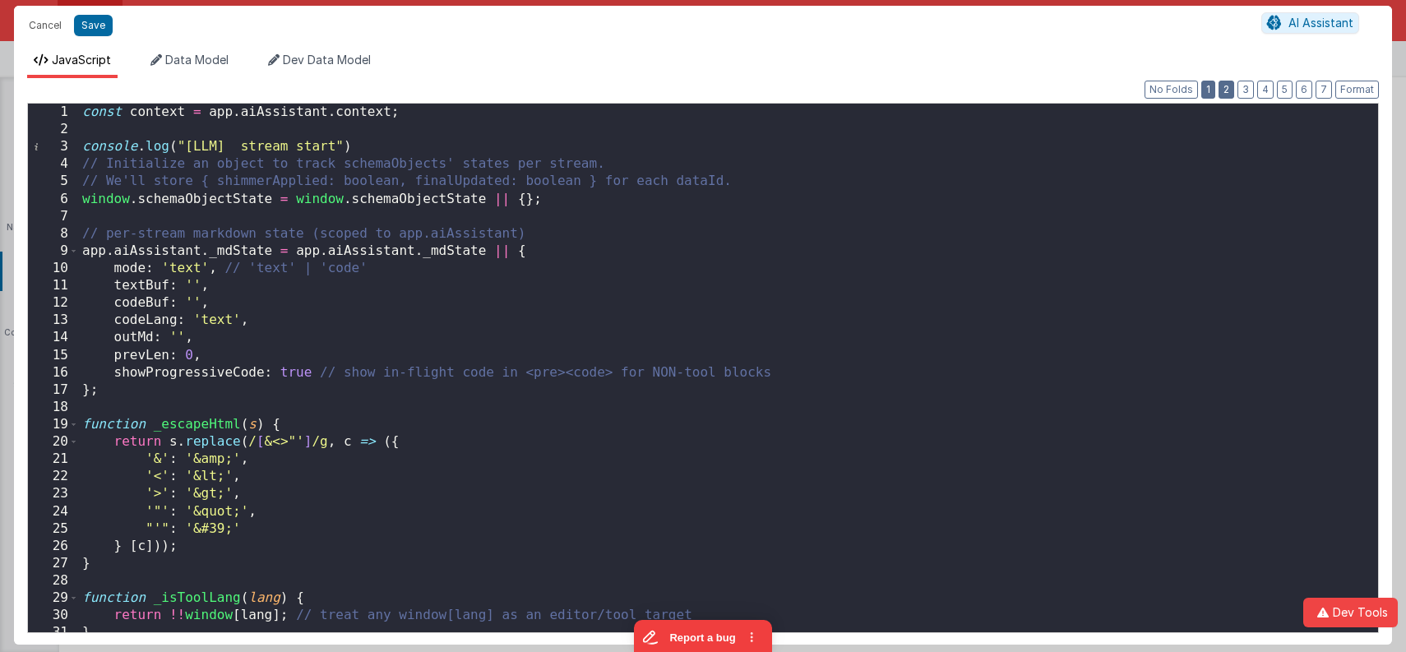
drag, startPoint x: 1230, startPoint y: 87, endPoint x: 1220, endPoint y: 94, distance: 11.2
click at [1230, 88] on button "2" at bounding box center [1227, 90] width 16 height 18
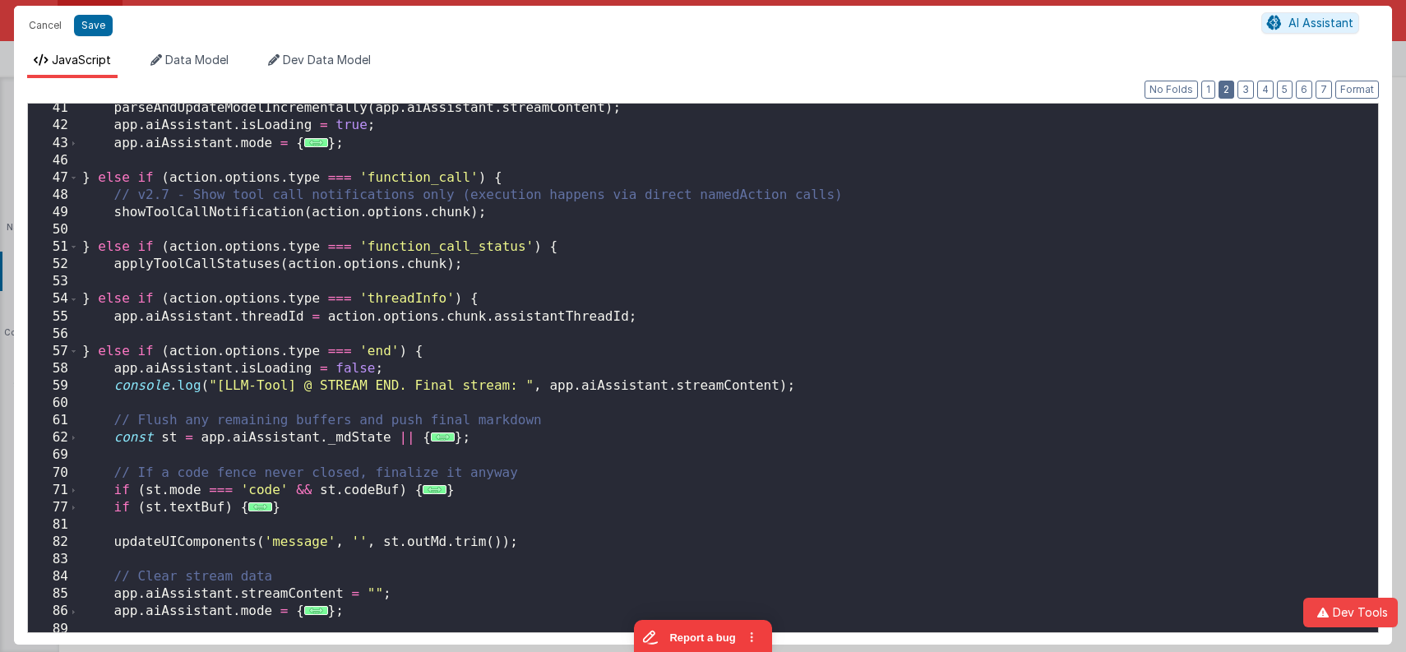
scroll to position [594, 0]
click at [584, 276] on div "parseAndUpdateModelIncrementally ( app . aiAssistant . streamContent ) ; app . …" at bounding box center [729, 382] width 1300 height 564
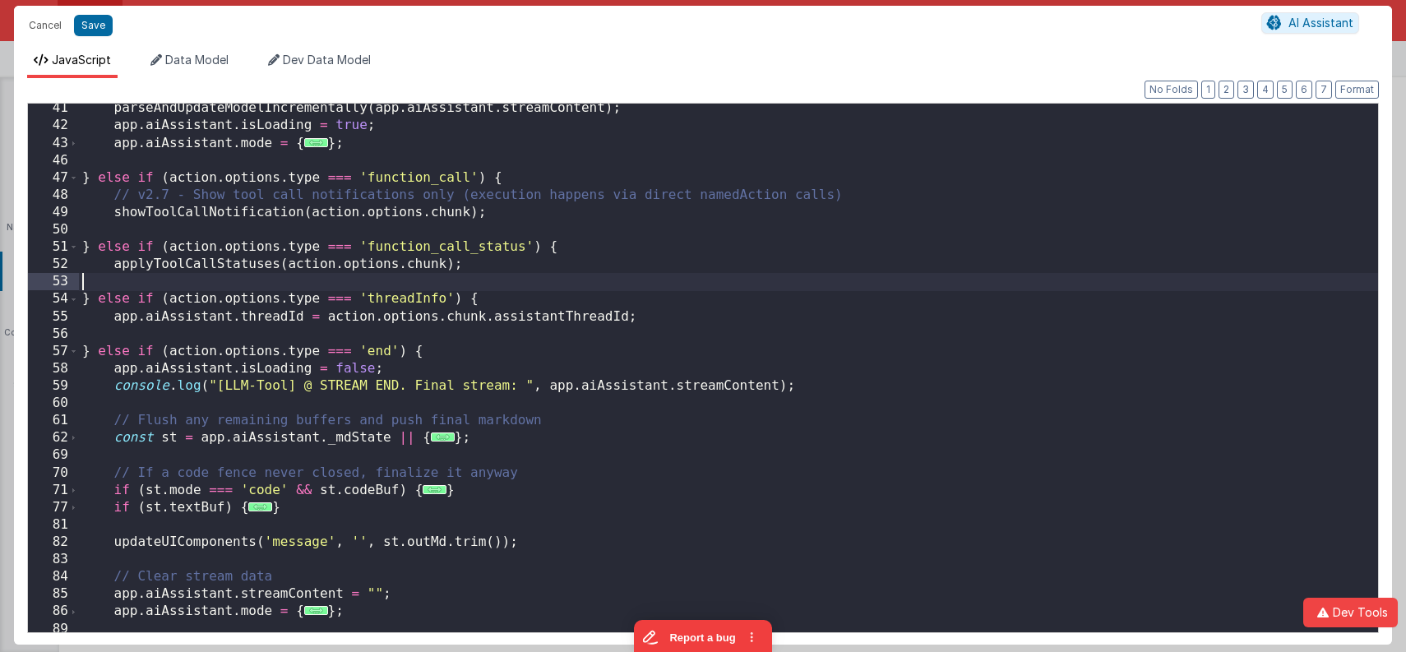
scroll to position [0, 0]
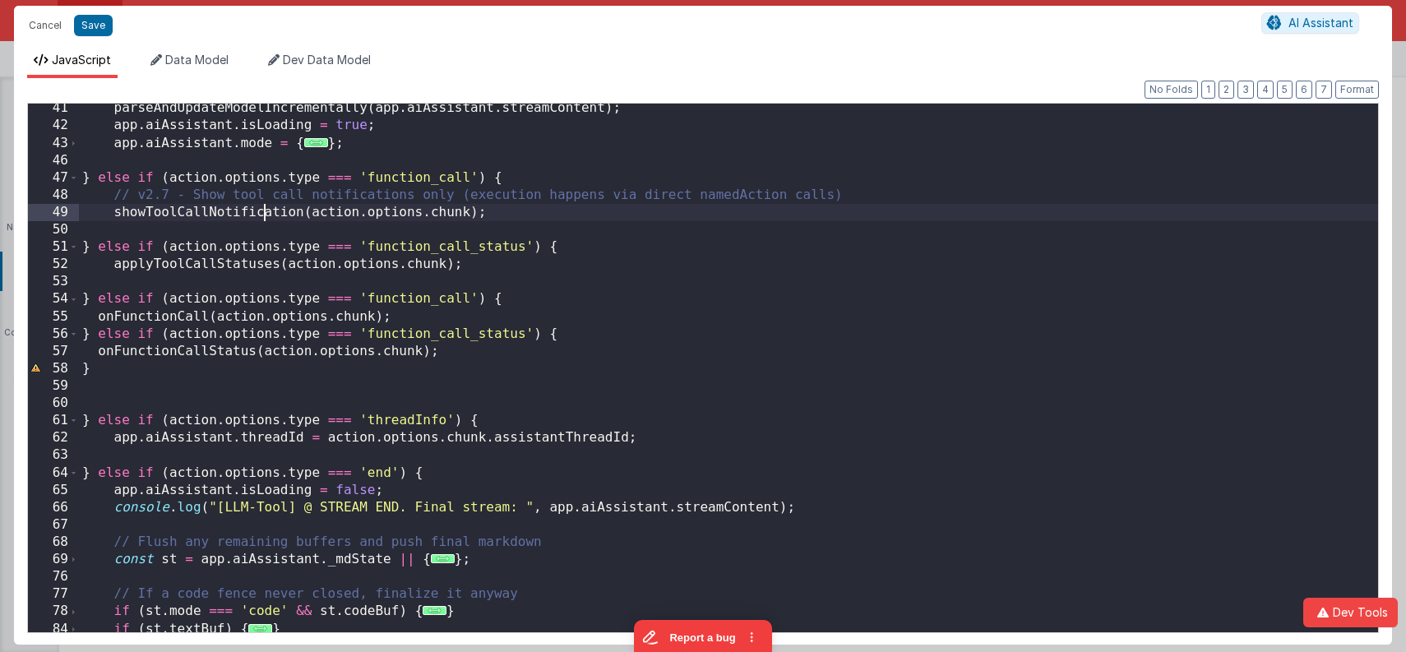
click at [267, 217] on div "parseAndUpdateModelIncrementally ( app . aiAssistant . streamContent ) ; app . …" at bounding box center [729, 382] width 1300 height 564
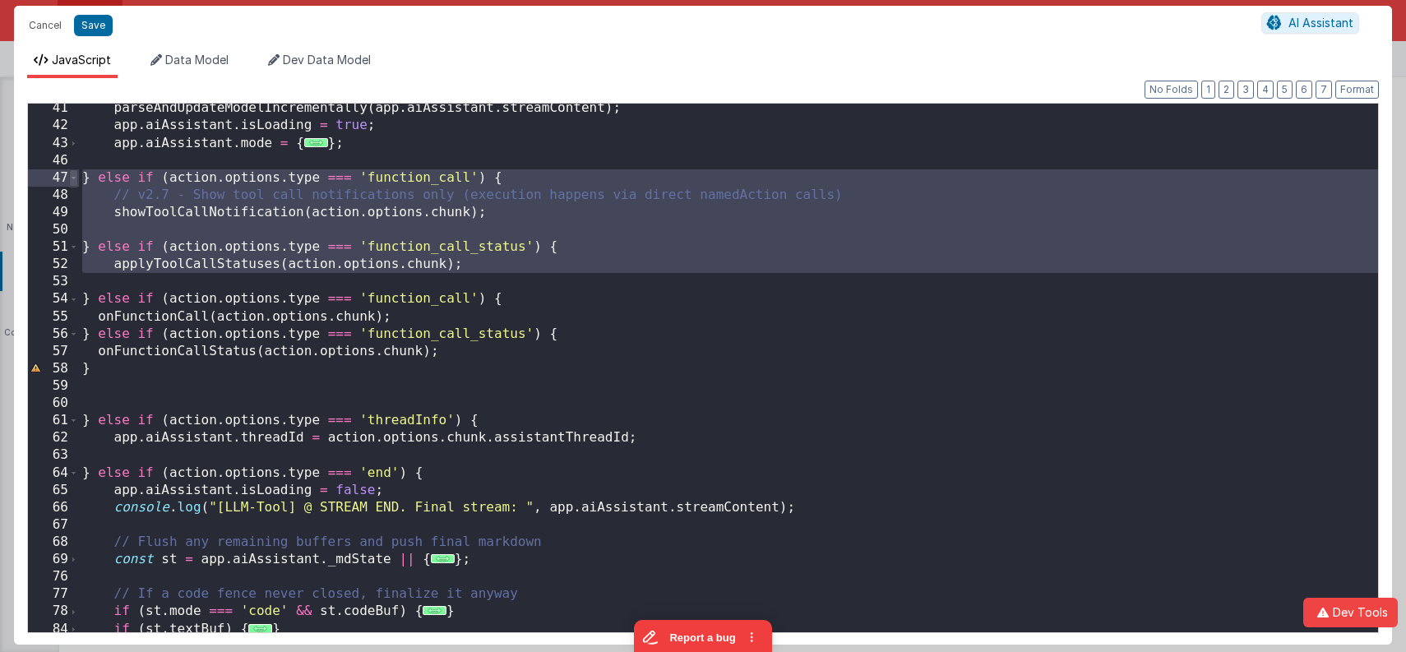
drag, startPoint x: 173, startPoint y: 280, endPoint x: 72, endPoint y: 180, distance: 142.5
click at [72, 180] on div "41 42 43 46 47 48 49 50 51 52 53 54 55 56 57 58 59 60 61 62 63 64 65 66 67 68 6…" at bounding box center [703, 368] width 1352 height 530
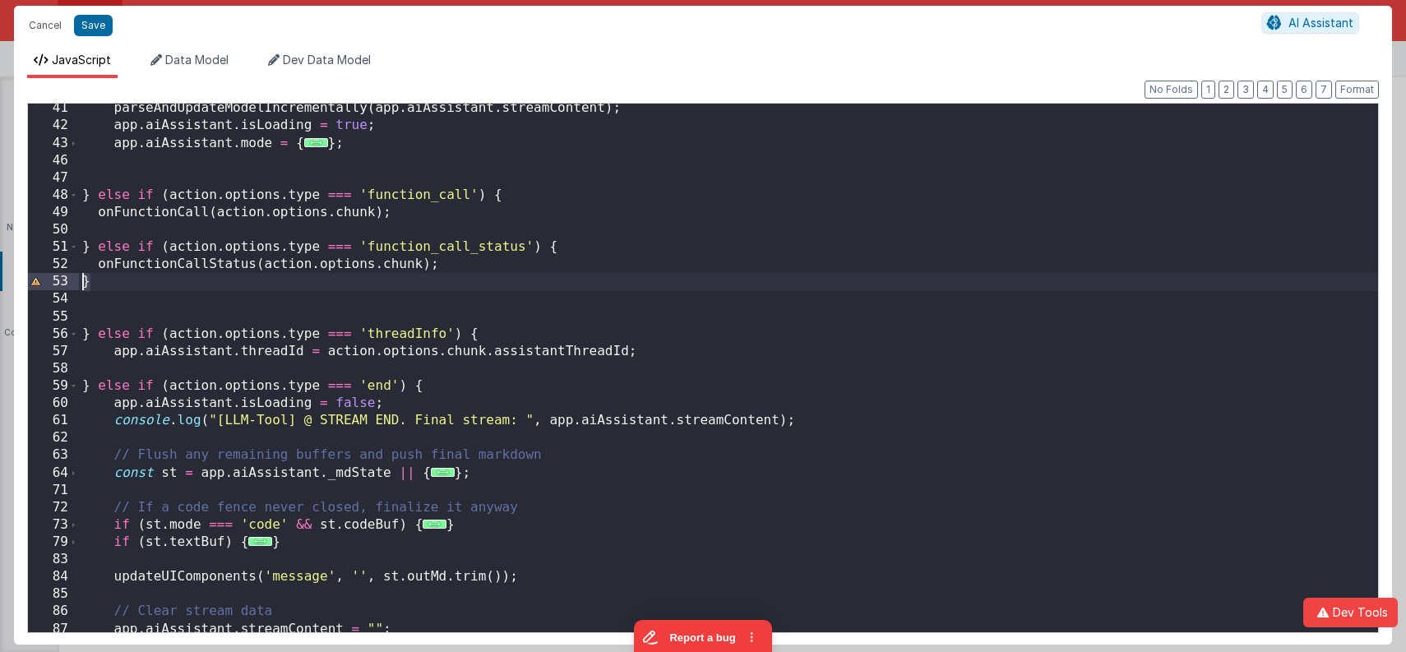
drag, startPoint x: 104, startPoint y: 283, endPoint x: 76, endPoint y: 283, distance: 27.1
click at [76, 283] on div "41 42 43 46 47 48 49 50 51 52 53 54 55 56 57 58 59 60 61 62 63 64 71 72 73 79 8…" at bounding box center [703, 368] width 1352 height 530
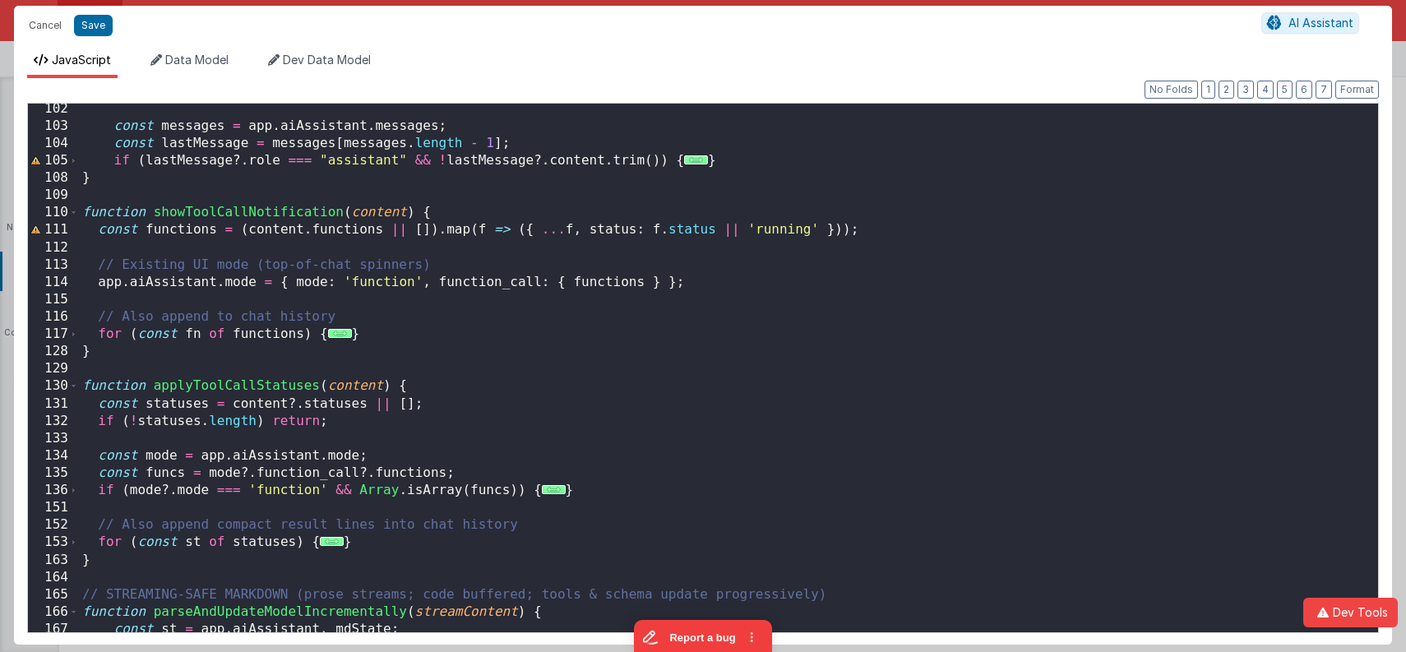
scroll to position [1202, 0]
click at [73, 390] on span at bounding box center [73, 385] width 9 height 17
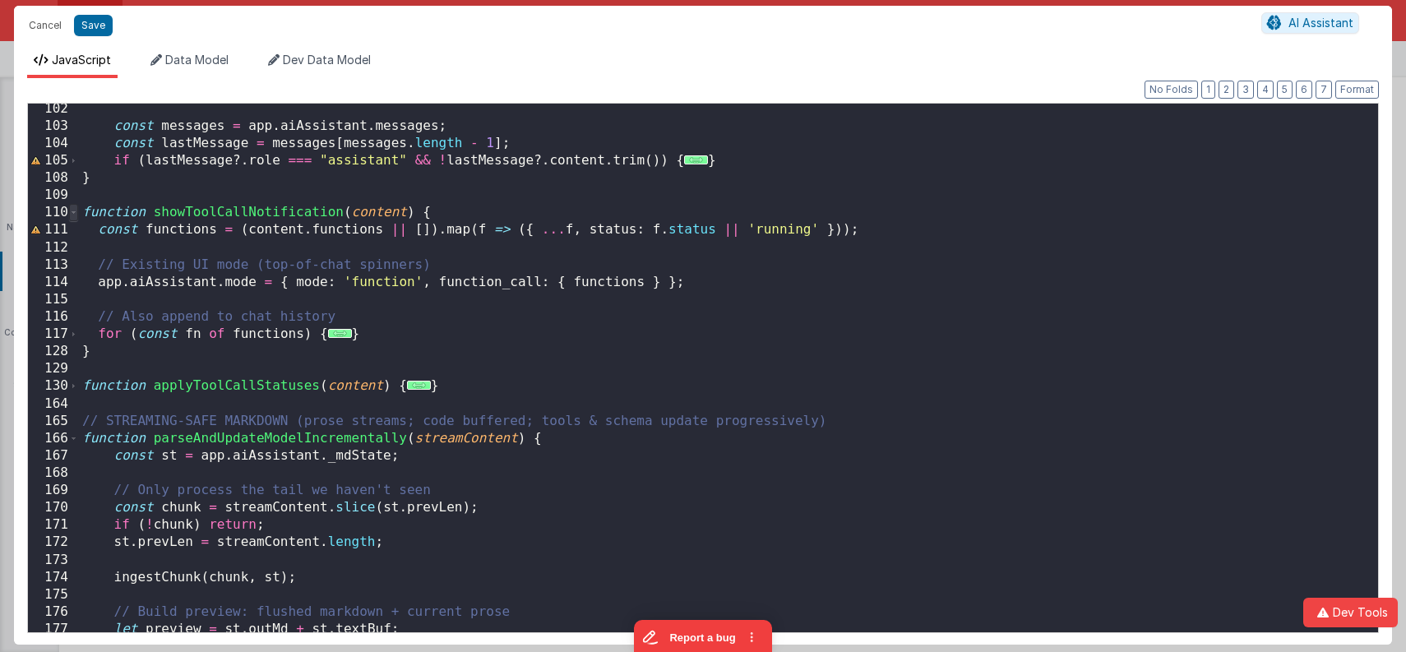
click at [76, 214] on span at bounding box center [73, 212] width 9 height 17
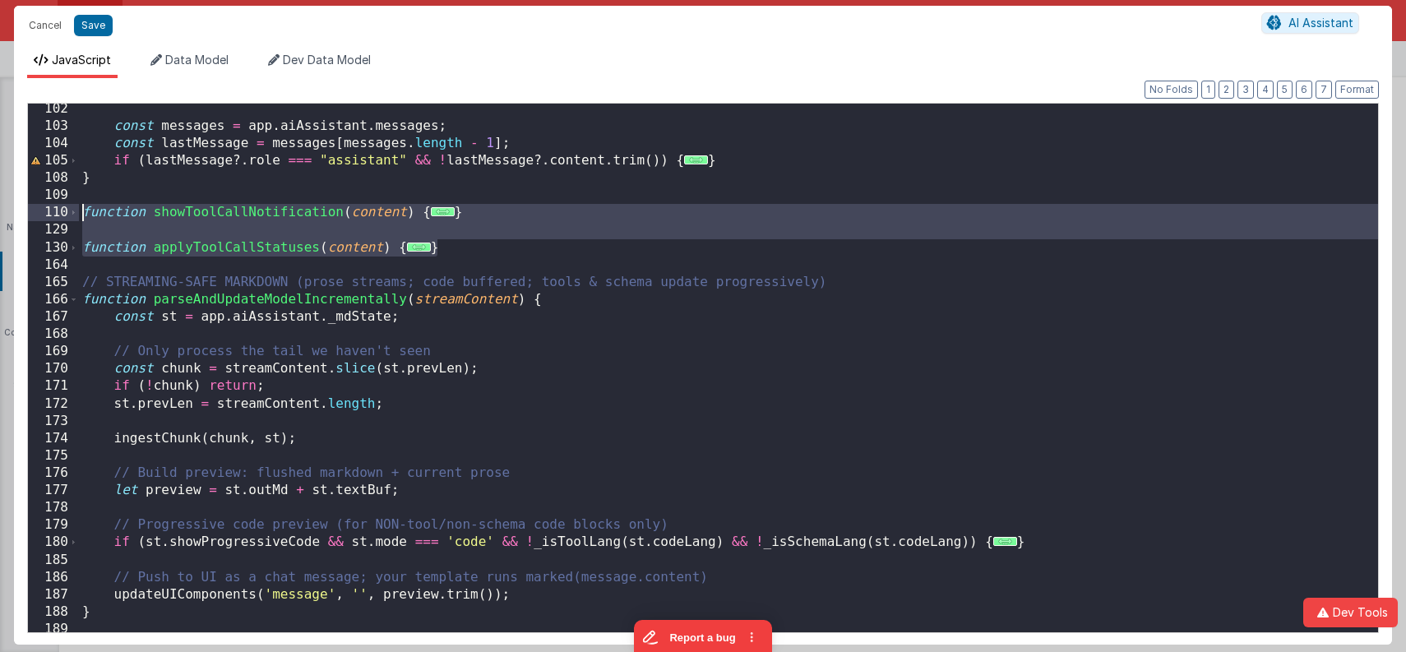
drag, startPoint x: 465, startPoint y: 253, endPoint x: 35, endPoint y: 215, distance: 431.8
click at [35, 215] on div "102 103 104 105 108 109 110 129 130 164 165 166 167 168 169 170 171 172 173 174…" at bounding box center [703, 368] width 1352 height 530
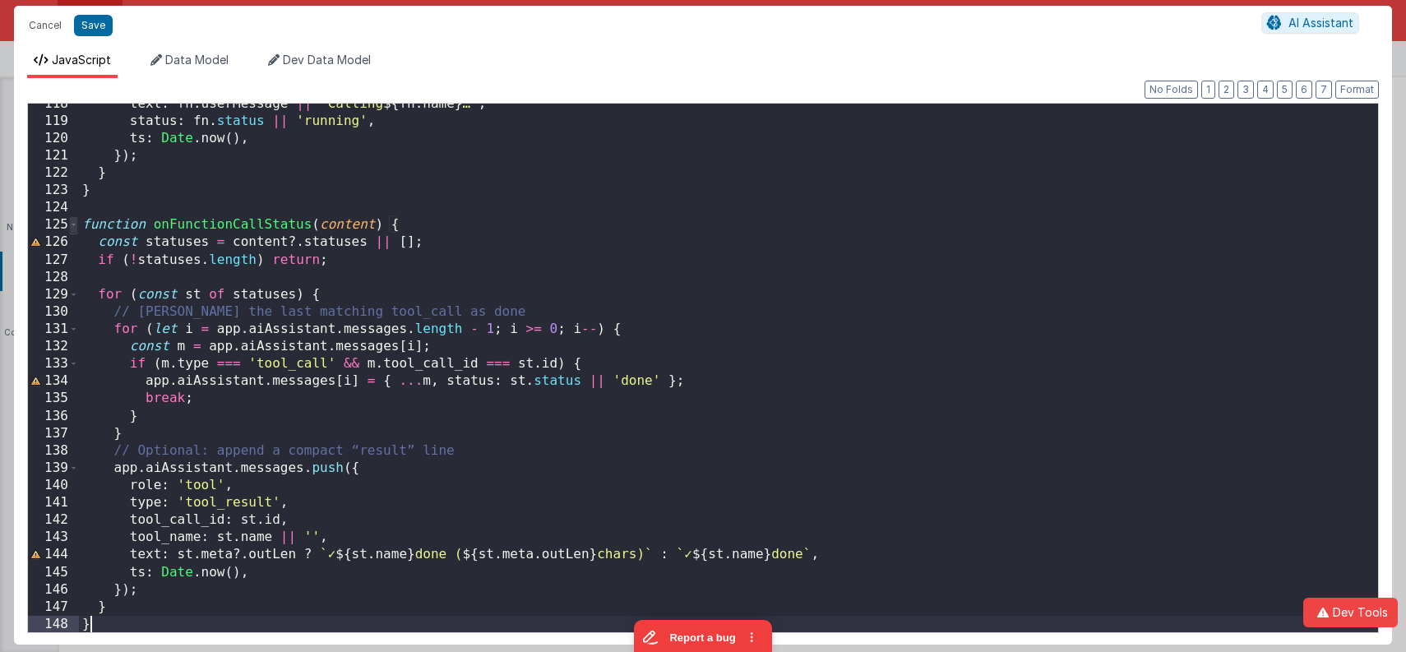
click at [75, 224] on span at bounding box center [73, 224] width 9 height 17
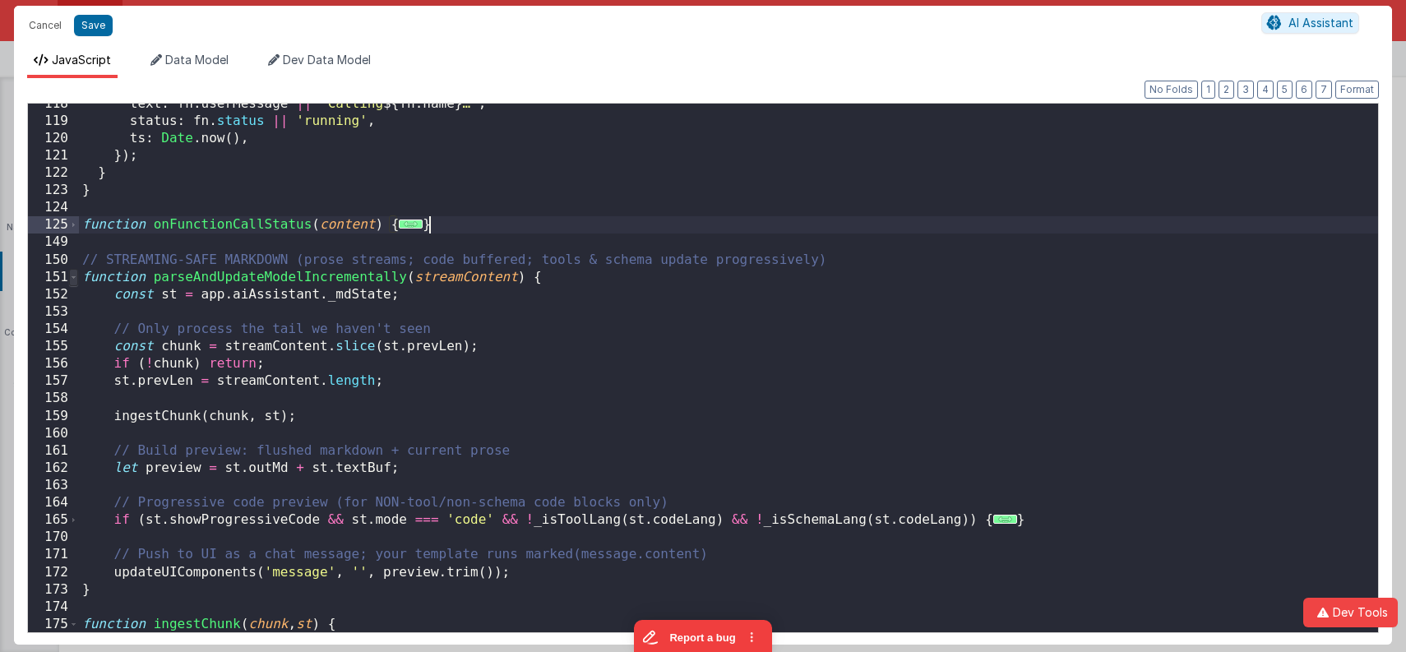
click at [74, 278] on span at bounding box center [73, 277] width 9 height 17
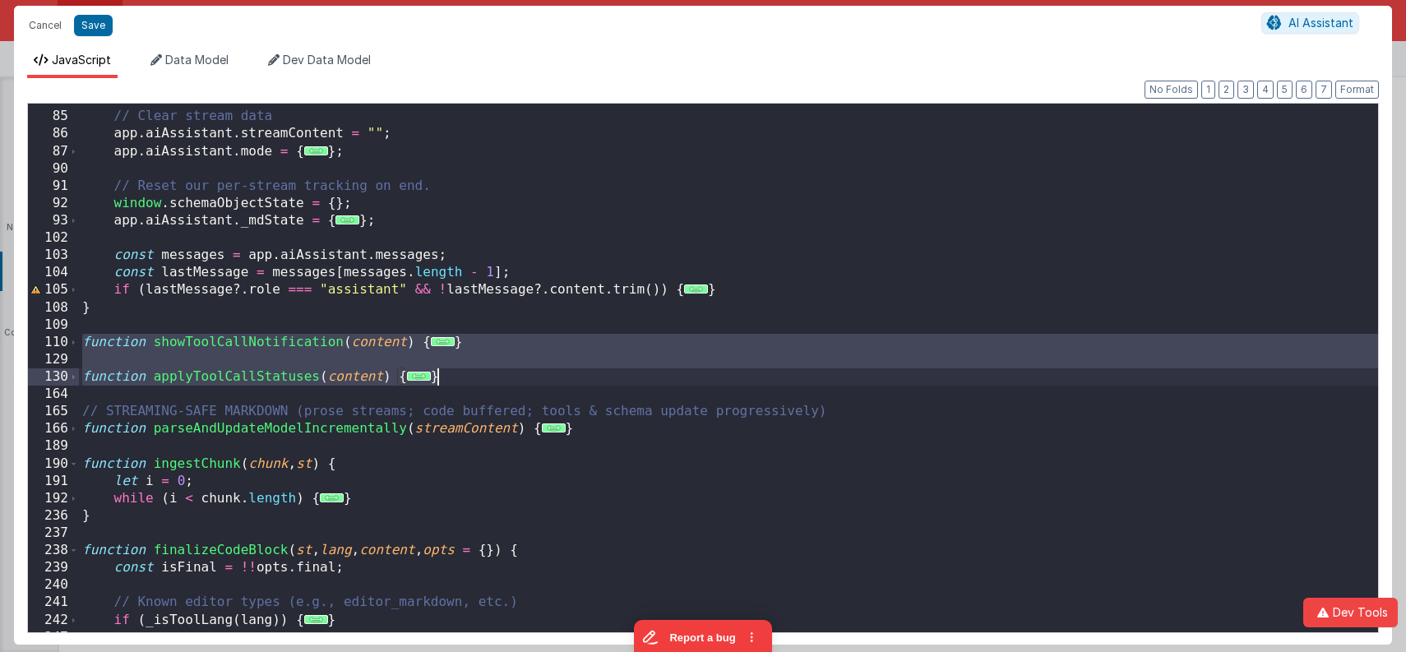
scroll to position [1072, 0]
click at [493, 340] on div "// Clear stream data app . aiAssistant . streamContent = "" ; app . aiAssistant…" at bounding box center [729, 372] width 1300 height 564
drag, startPoint x: 248, startPoint y: 357, endPoint x: 10, endPoint y: 339, distance: 239.2
click at [10, 339] on div "Cancel Save AI Assistant JavaScript Data Model Dev Data Model Format 7 6 5 4 3 …" at bounding box center [703, 326] width 1406 height 652
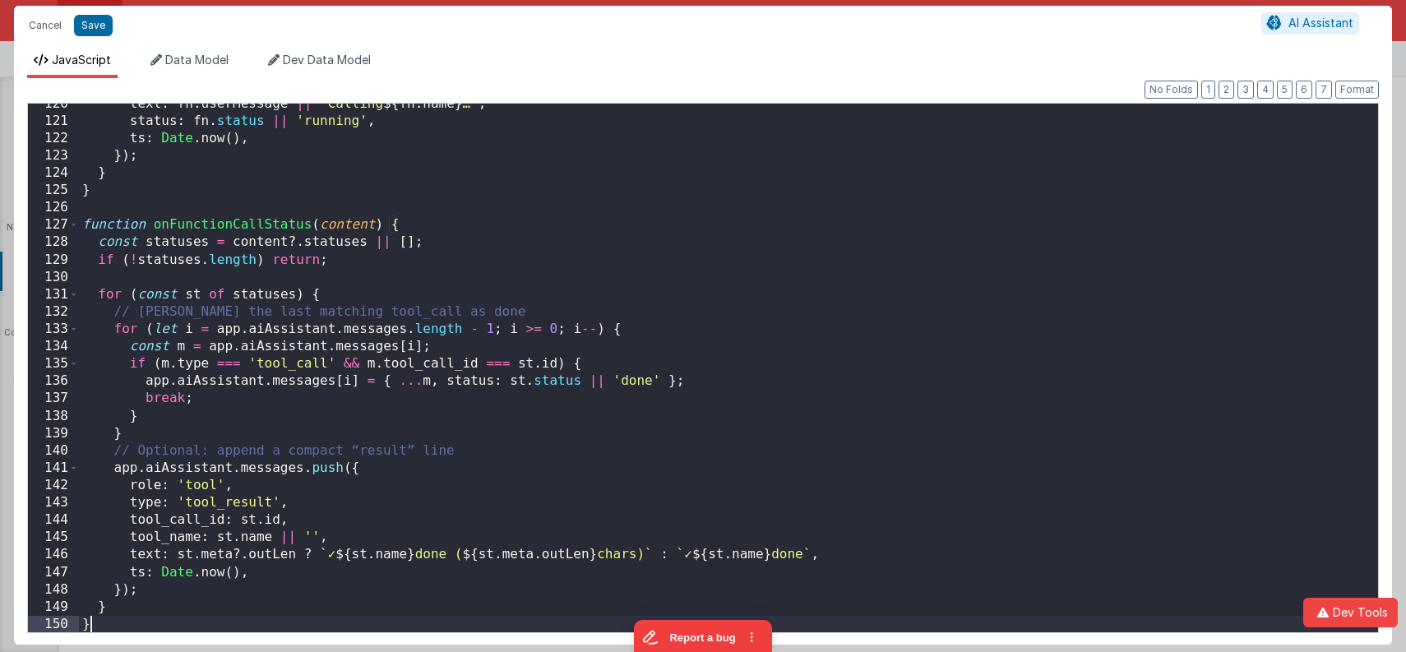
scroll to position [1484, 0]
click at [74, 225] on span at bounding box center [73, 224] width 9 height 17
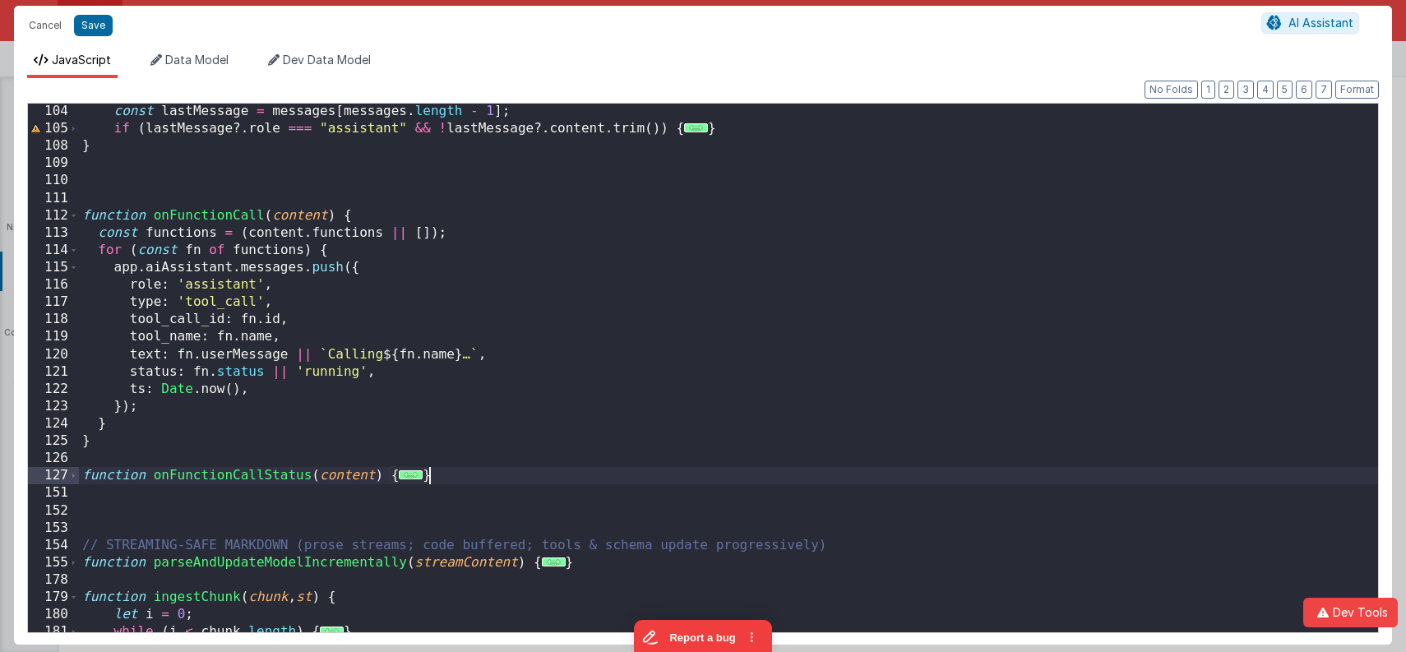
scroll to position [1234, 0]
click at [73, 216] on span at bounding box center [73, 215] width 9 height 17
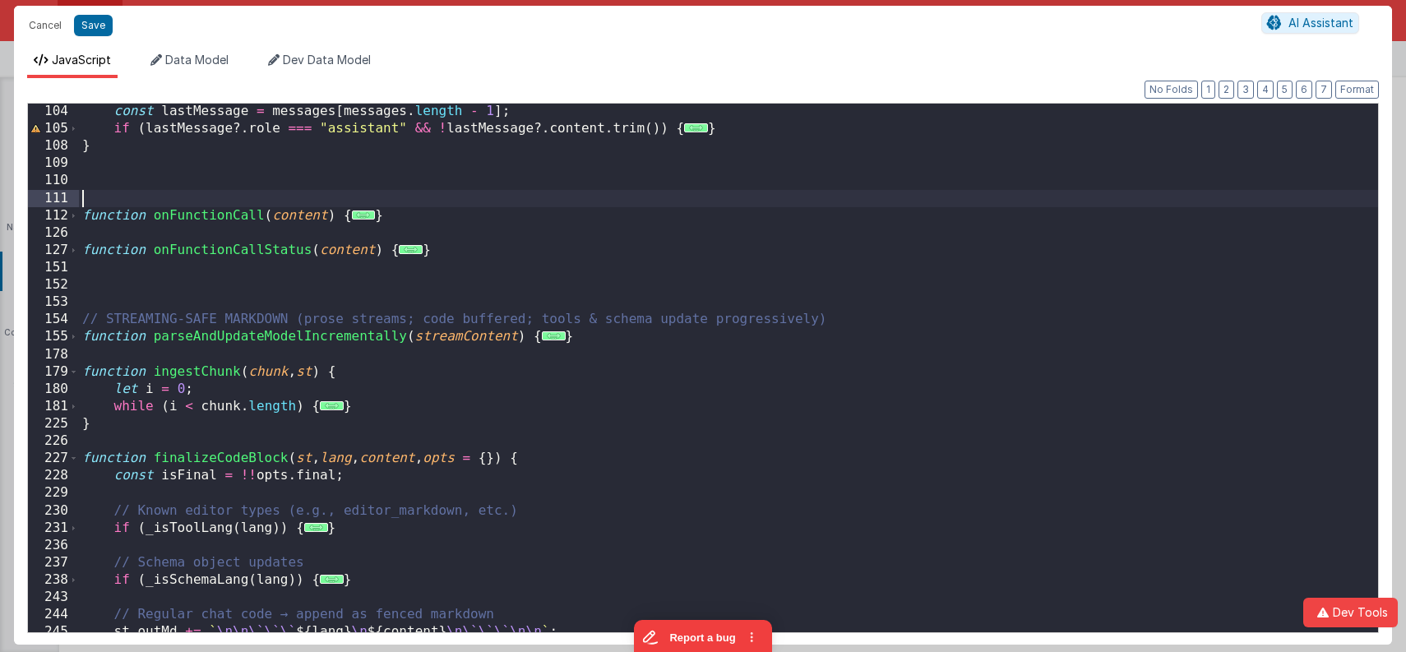
click at [102, 191] on div "const lastMessage = messages [ messages . length - 1 ] ; if ( lastMessage ?. ro…" at bounding box center [729, 385] width 1300 height 564
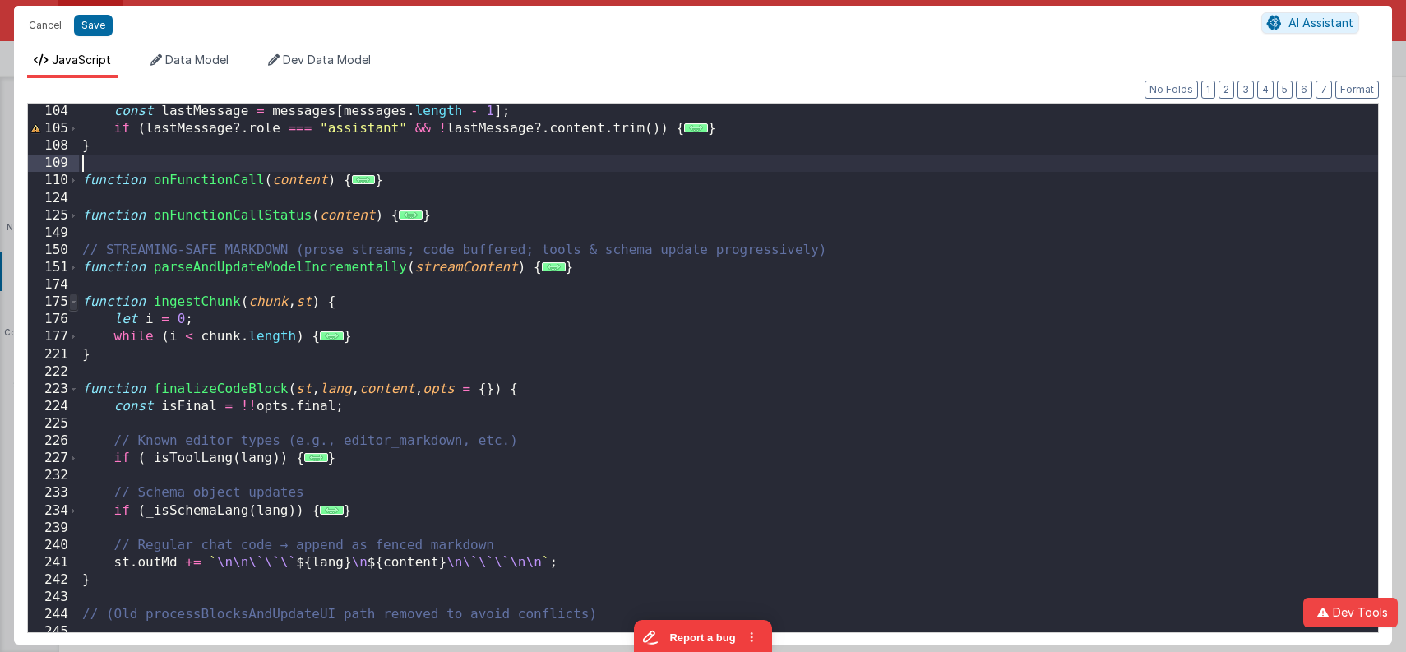
click at [72, 305] on span at bounding box center [73, 302] width 9 height 17
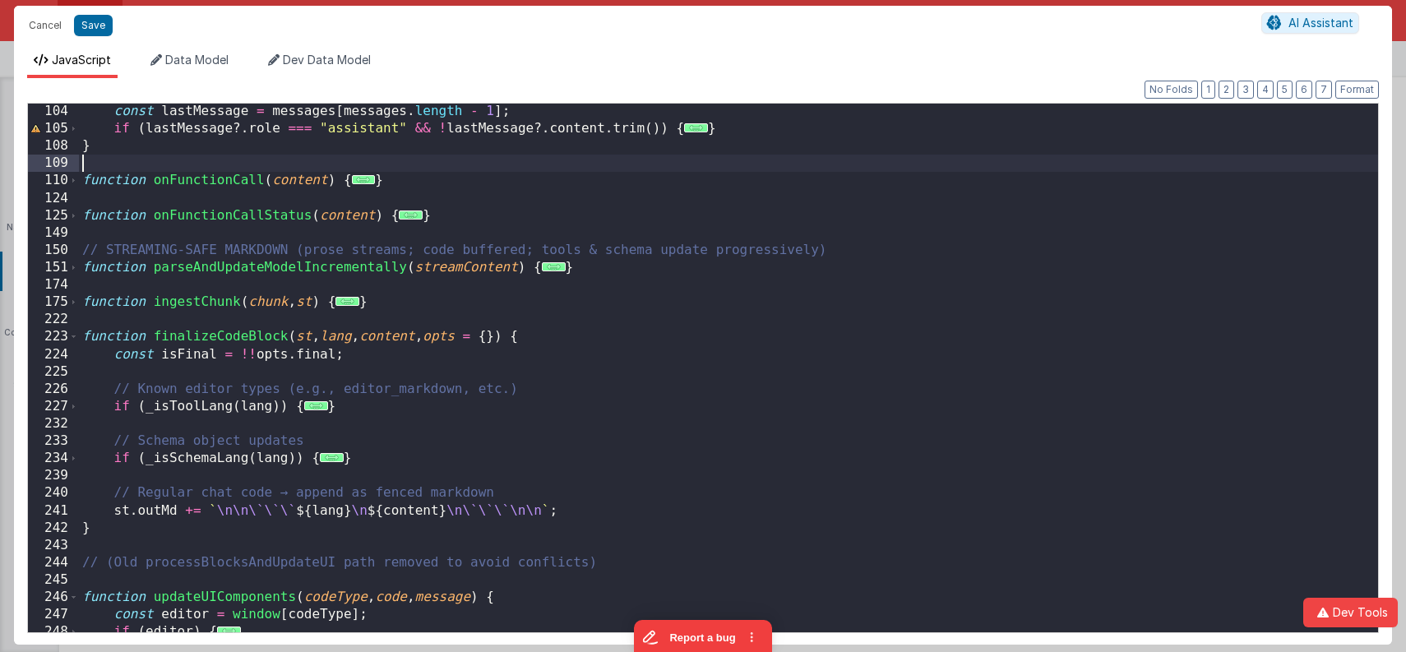
click at [711, 322] on div "const lastMessage = messages [ messages . length - 1 ] ; if ( lastMessage ?. ro…" at bounding box center [729, 385] width 1300 height 564
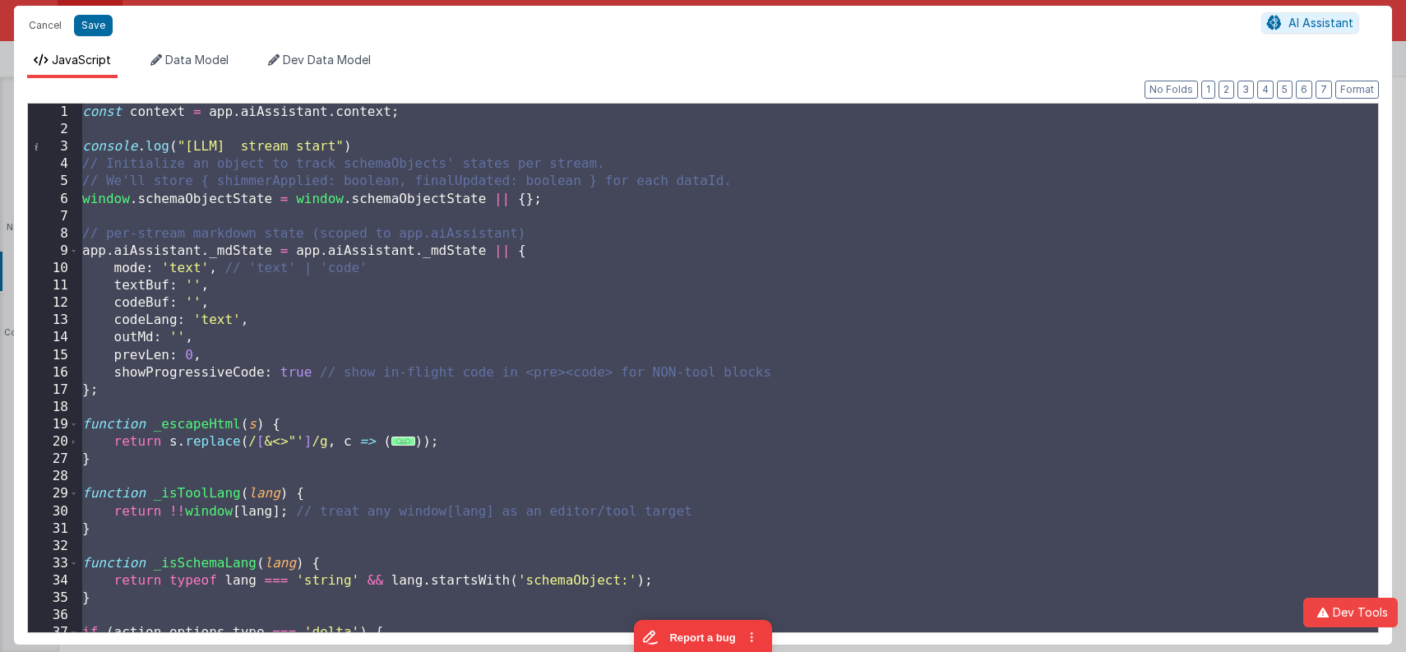
scroll to position [0, 0]
click at [641, 157] on div "const context = app . aiAssistant . context ; console . log ( "[LLM] stream sta…" at bounding box center [729, 386] width 1300 height 564
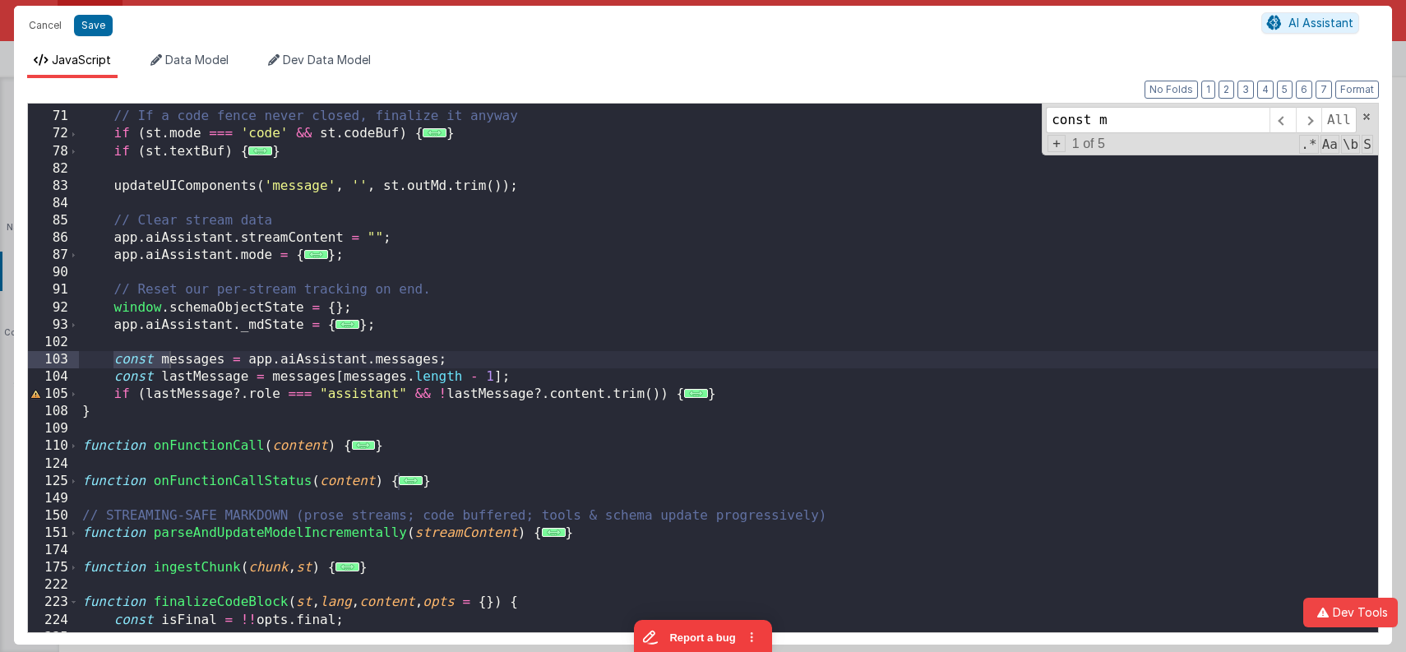
scroll to position [967, 0]
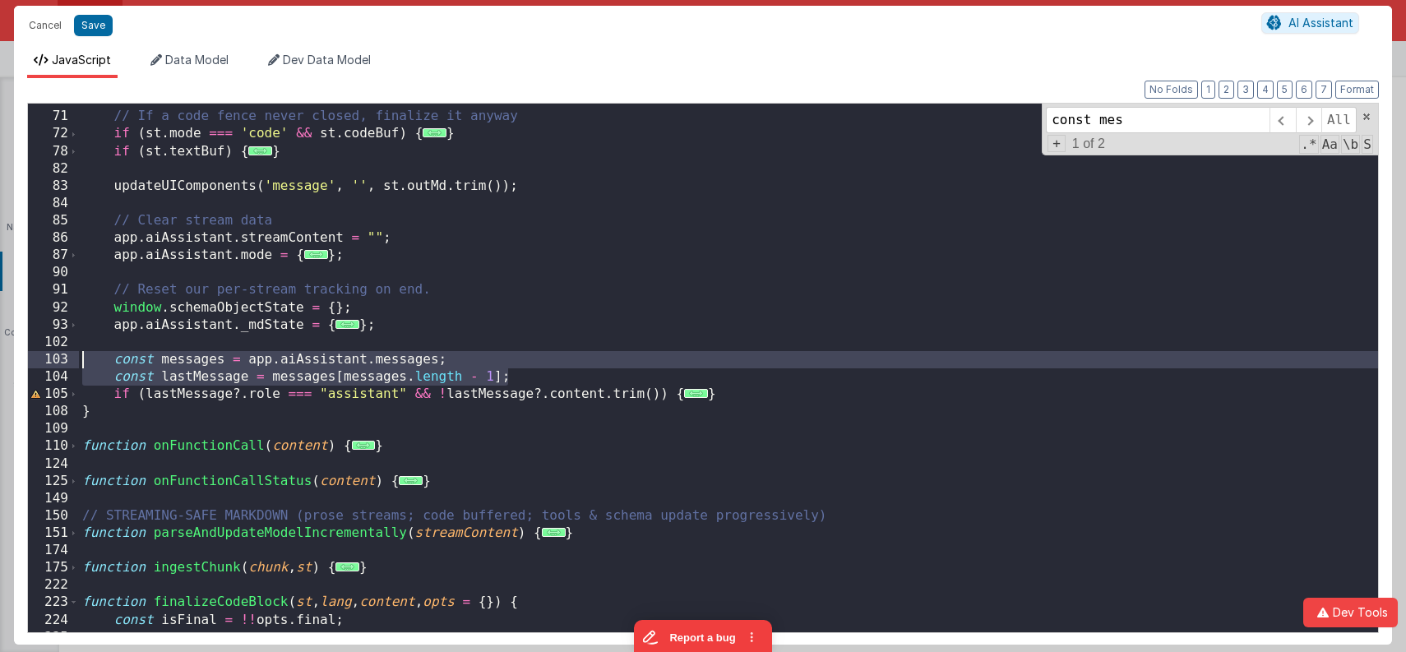
drag, startPoint x: 516, startPoint y: 380, endPoint x: 18, endPoint y: 359, distance: 498.0
click at [18, 359] on div "Format 7 6 5 4 3 2 1 No Folds 70 71 72 78 82 83 84 85 86 87 90 91 92 93 102 103…" at bounding box center [703, 361] width 1378 height 567
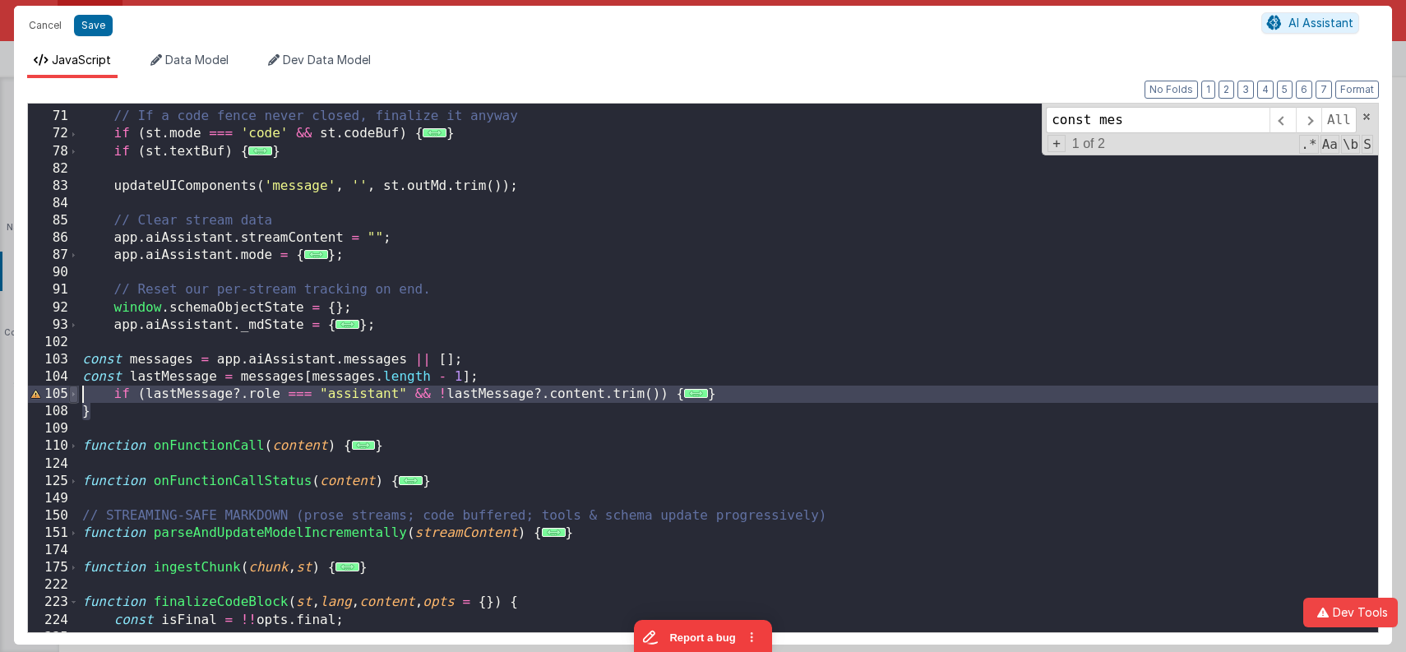
drag, startPoint x: 139, startPoint y: 415, endPoint x: 76, endPoint y: 397, distance: 65.6
click at [76, 397] on div "70 71 72 78 82 83 84 85 86 87 90 91 92 93 102 103 104 105 108 109 110 124 125 1…" at bounding box center [703, 368] width 1352 height 530
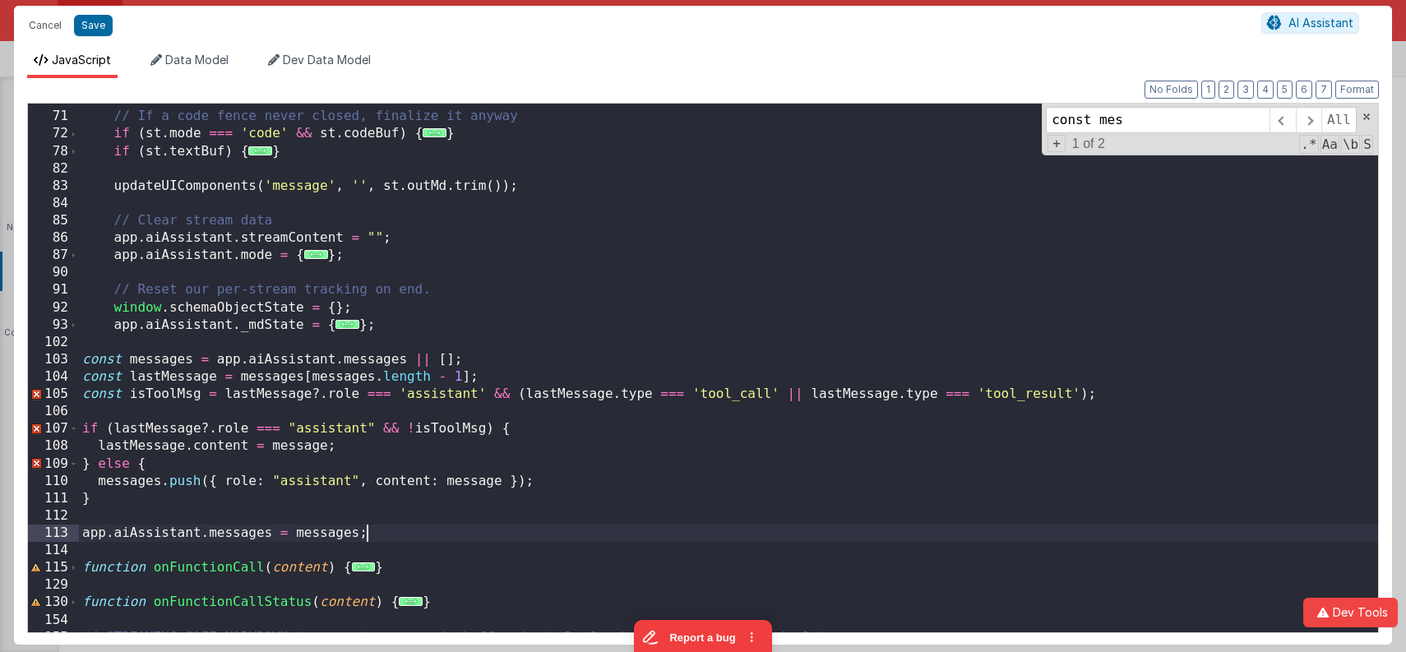
drag, startPoint x: 324, startPoint y: 398, endPoint x: 340, endPoint y: 396, distance: 16.5
click at [323, 398] on div "// If a code fence never closed, finalize it anyway if ( st . mode === 'code' &…" at bounding box center [729, 372] width 1300 height 564
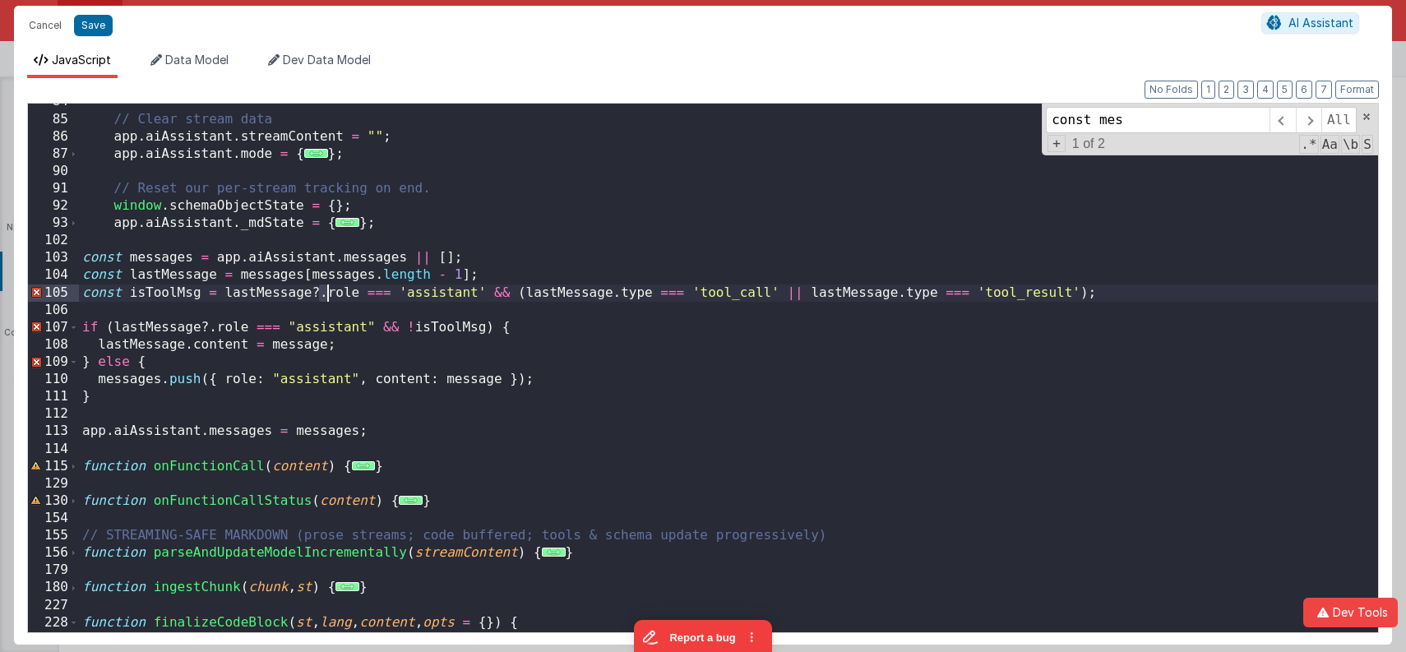
scroll to position [1072, 0]
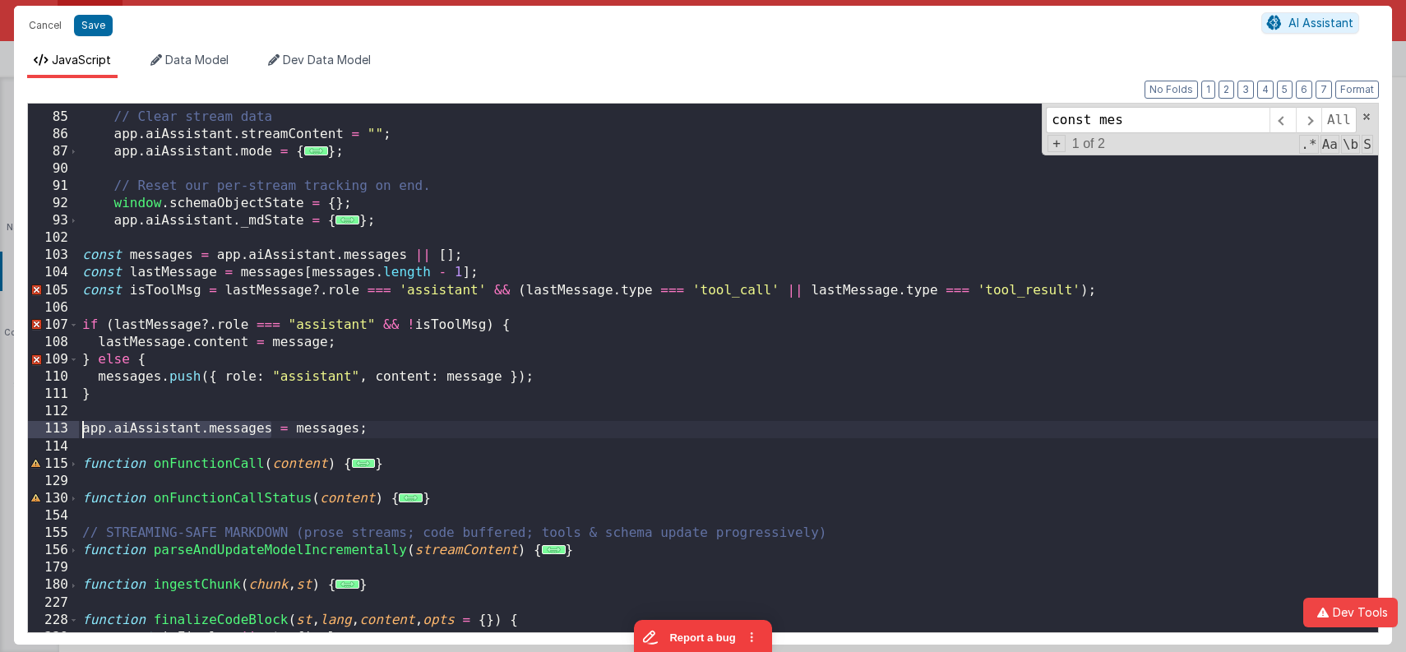
drag, startPoint x: 273, startPoint y: 430, endPoint x: 80, endPoint y: 420, distance: 193.5
click at [80, 420] on div "// Clear stream data app . aiAssistant . streamContent = "" ; app . aiAssistant…" at bounding box center [729, 372] width 1300 height 564
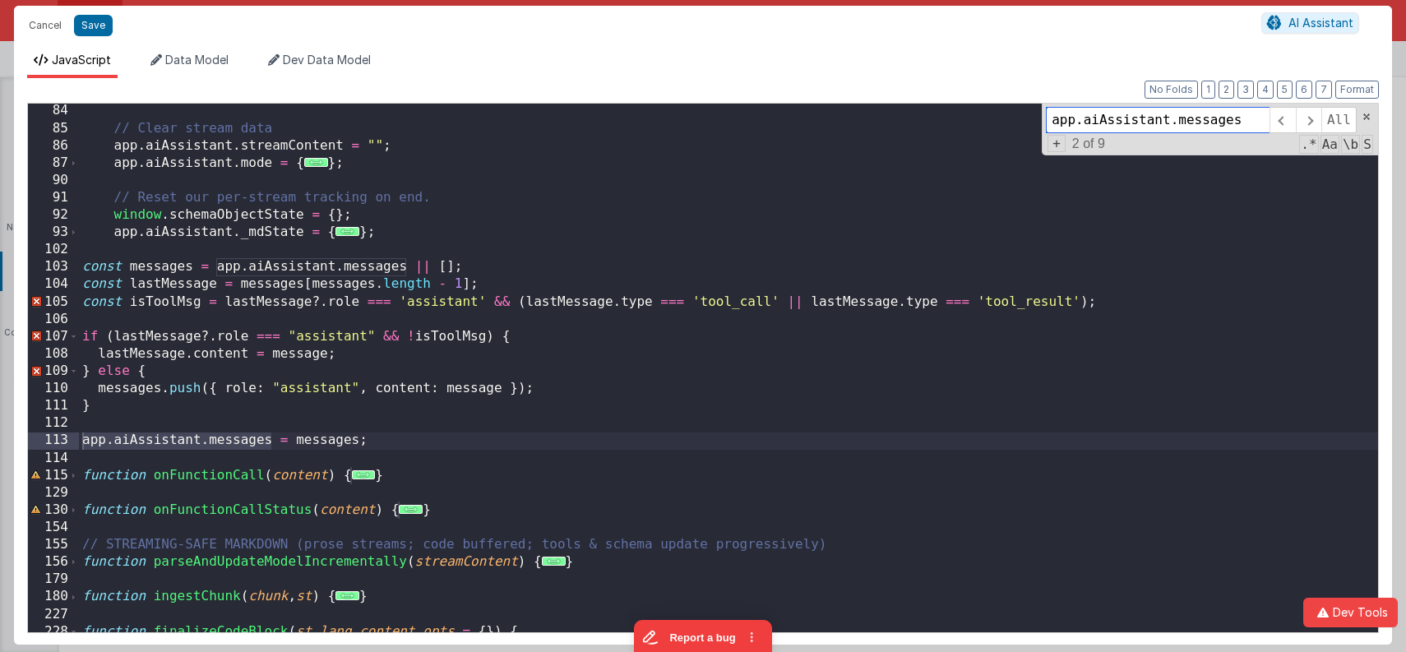
scroll to position [1057, 0]
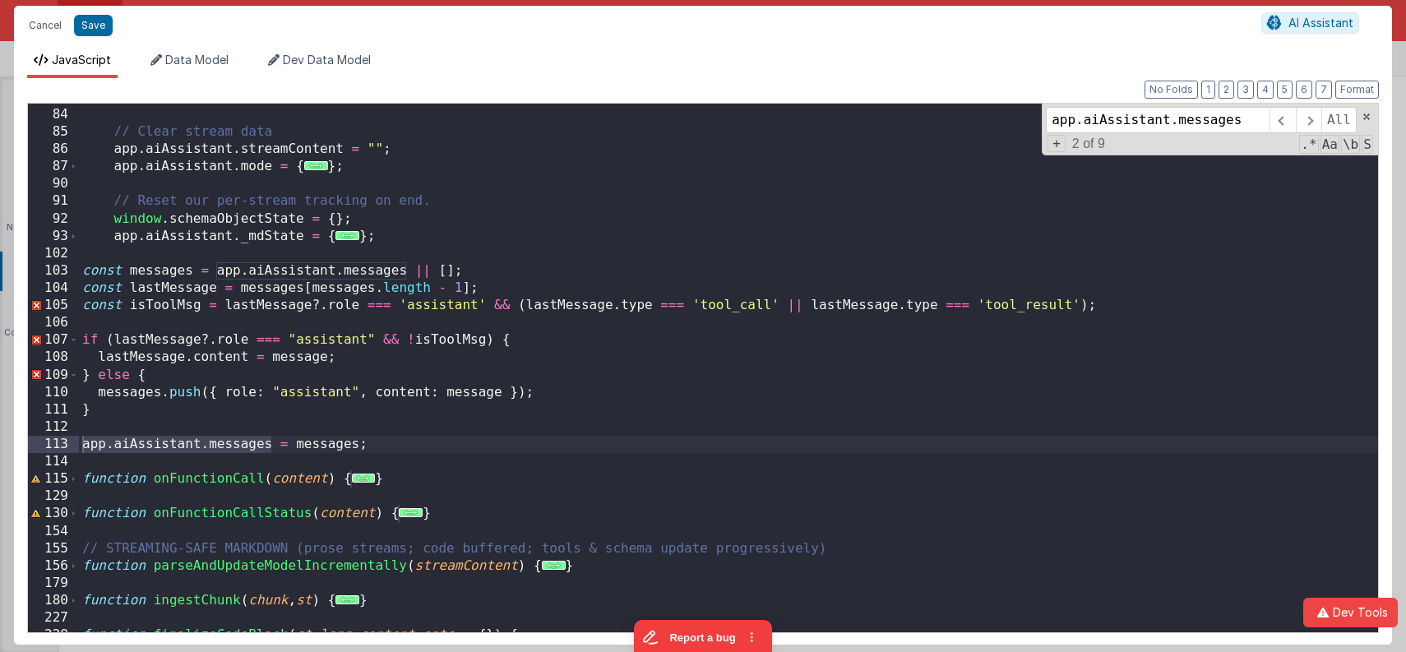
click at [281, 415] on div "updateUIComponents ( 'message' , '' , st . outMd . trim ( )) ; // Clear stream …" at bounding box center [729, 371] width 1300 height 564
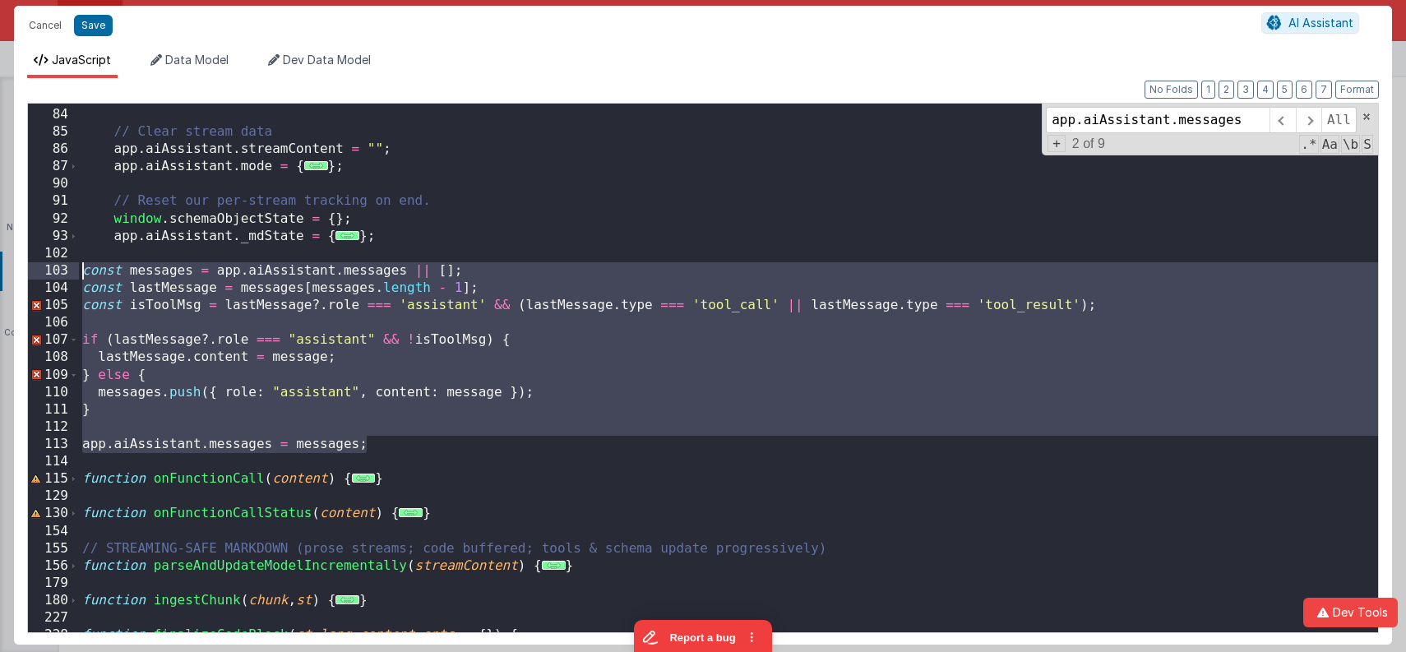
drag, startPoint x: 396, startPoint y: 448, endPoint x: 13, endPoint y: 267, distance: 423.8
click at [14, 267] on div "Format 7 6 5 4 3 2 1 No Folds 83 84 85 86 87 90 91 92 93 102 103 104 105 106 10…" at bounding box center [703, 361] width 1378 height 567
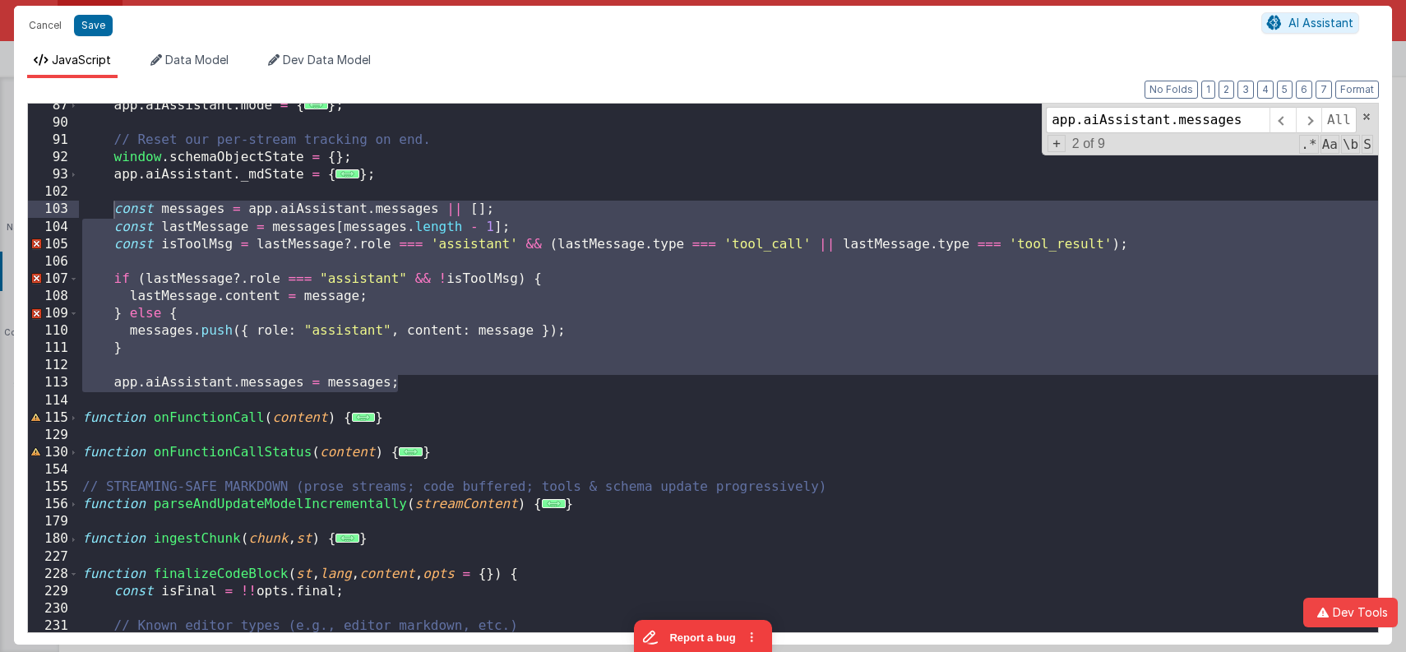
scroll to position [1118, 0]
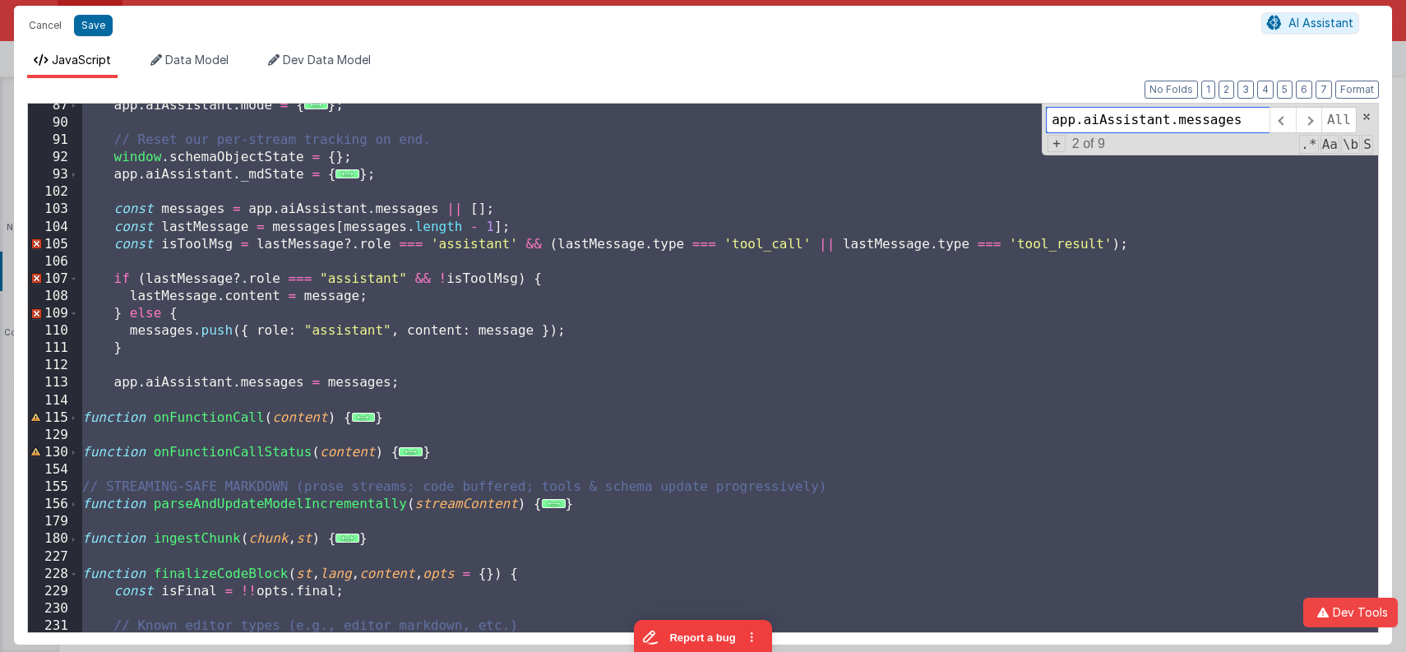
click at [1369, 118] on span at bounding box center [1367, 117] width 12 height 12
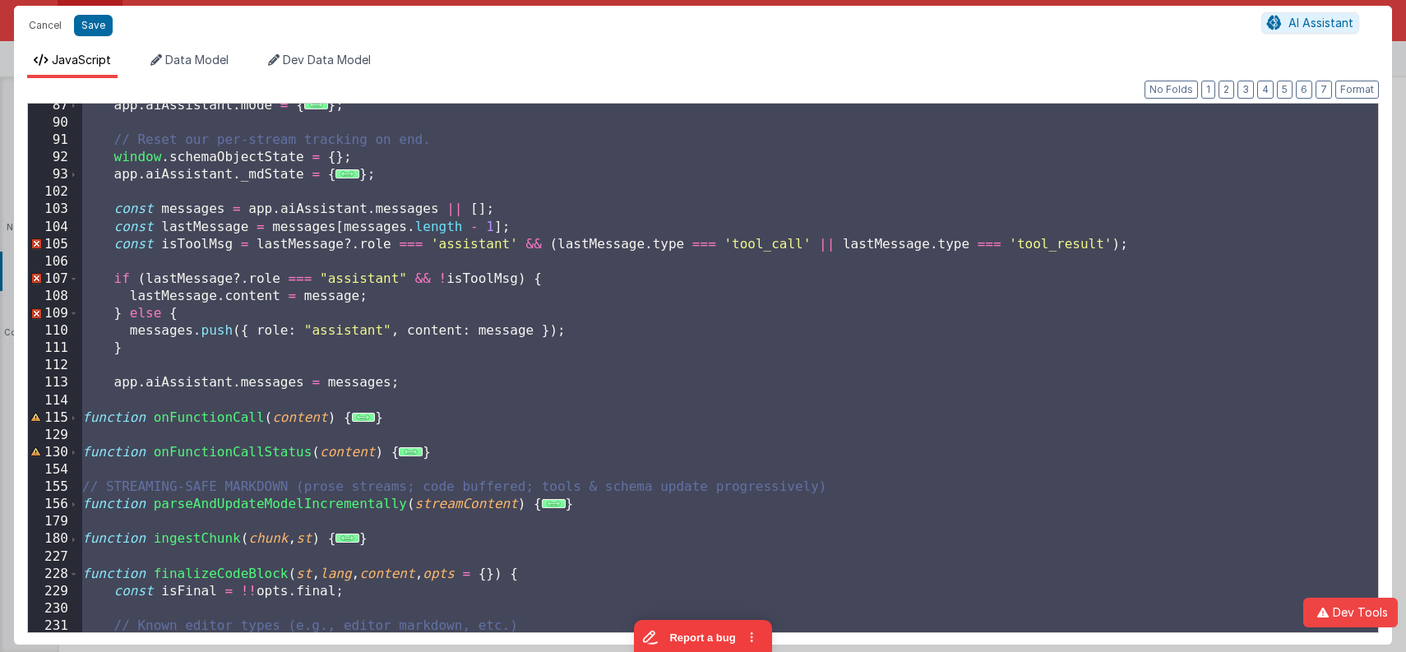
click at [1017, 318] on div "app . aiAssistant . mode = { ... } ; // Reset our per-stream tracking on end. w…" at bounding box center [729, 379] width 1300 height 564
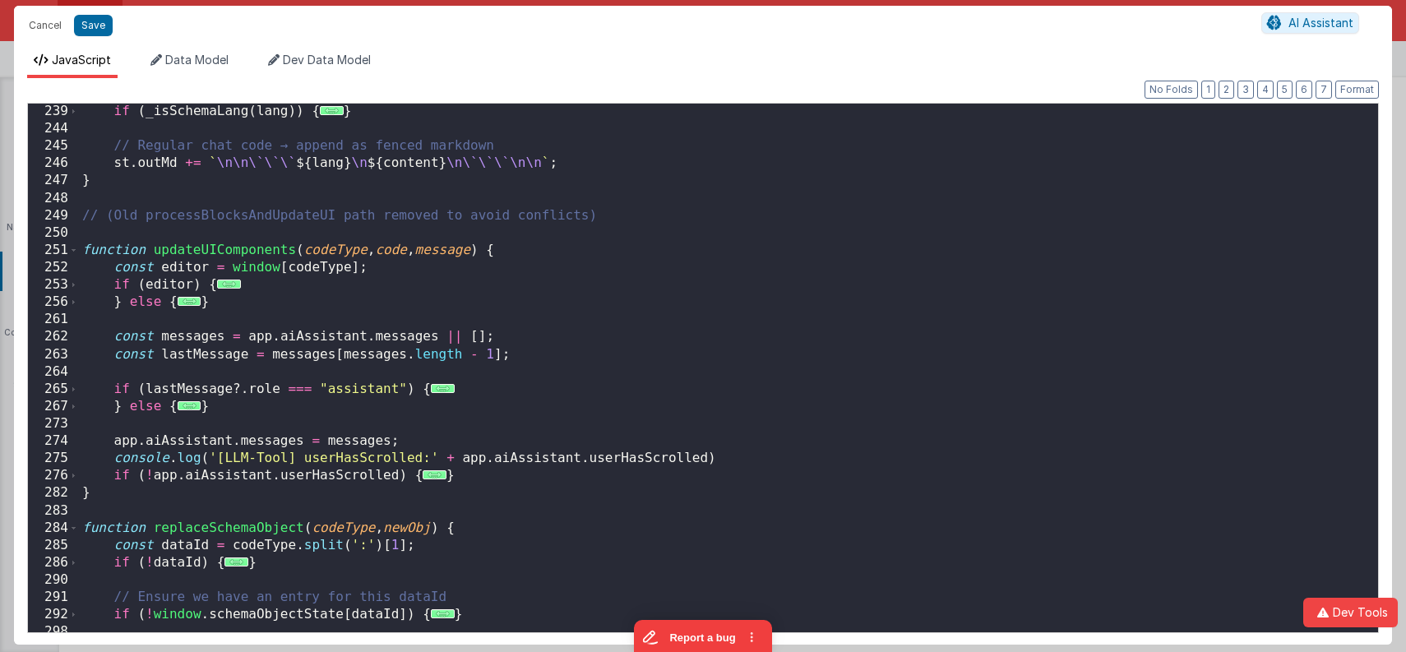
scroll to position [1702, 0]
click at [1216, 84] on button "1" at bounding box center [1209, 90] width 14 height 18
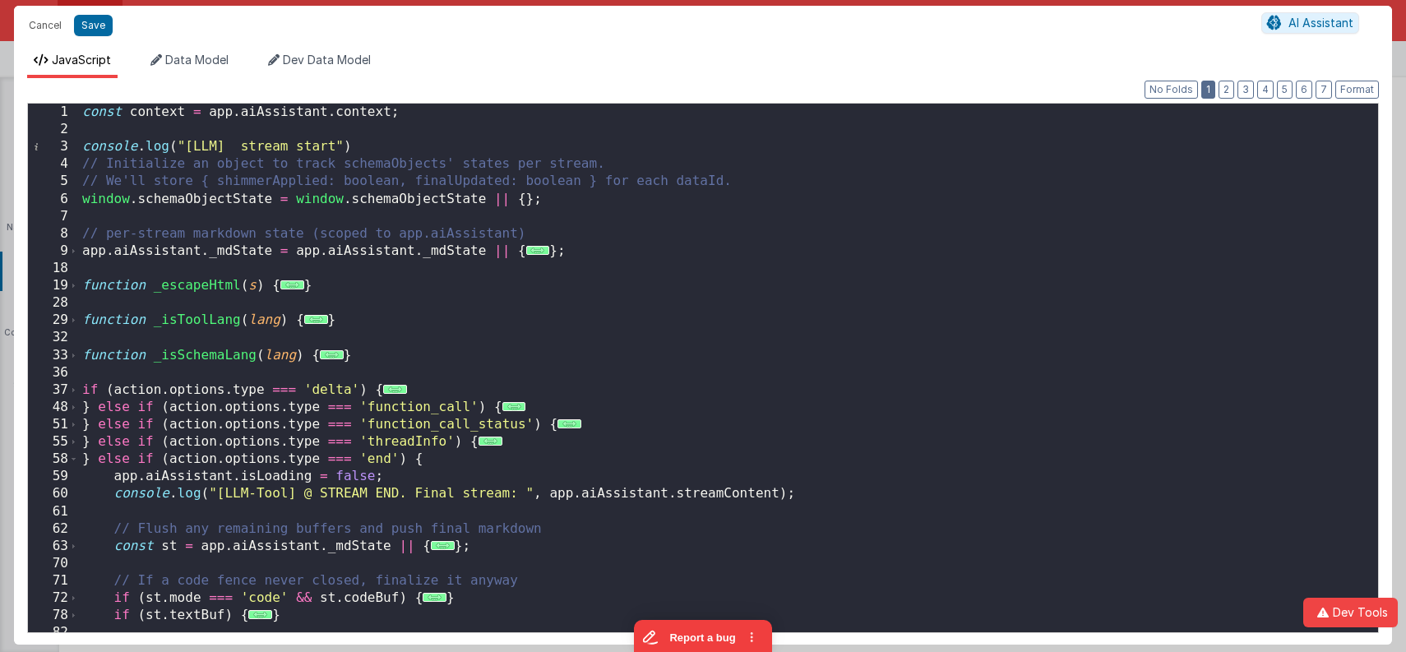
scroll to position [0, 0]
click at [1366, 88] on button "Format" at bounding box center [1358, 90] width 44 height 18
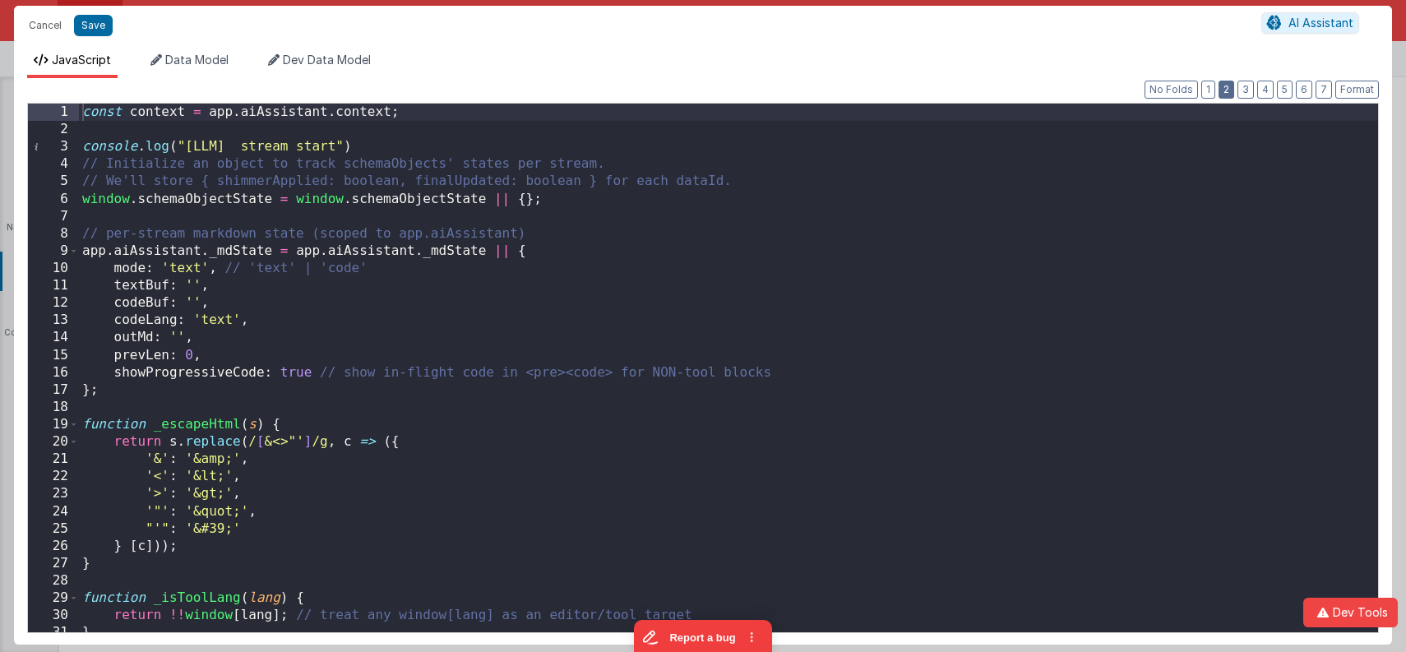
click at [1231, 90] on button "2" at bounding box center [1227, 90] width 16 height 18
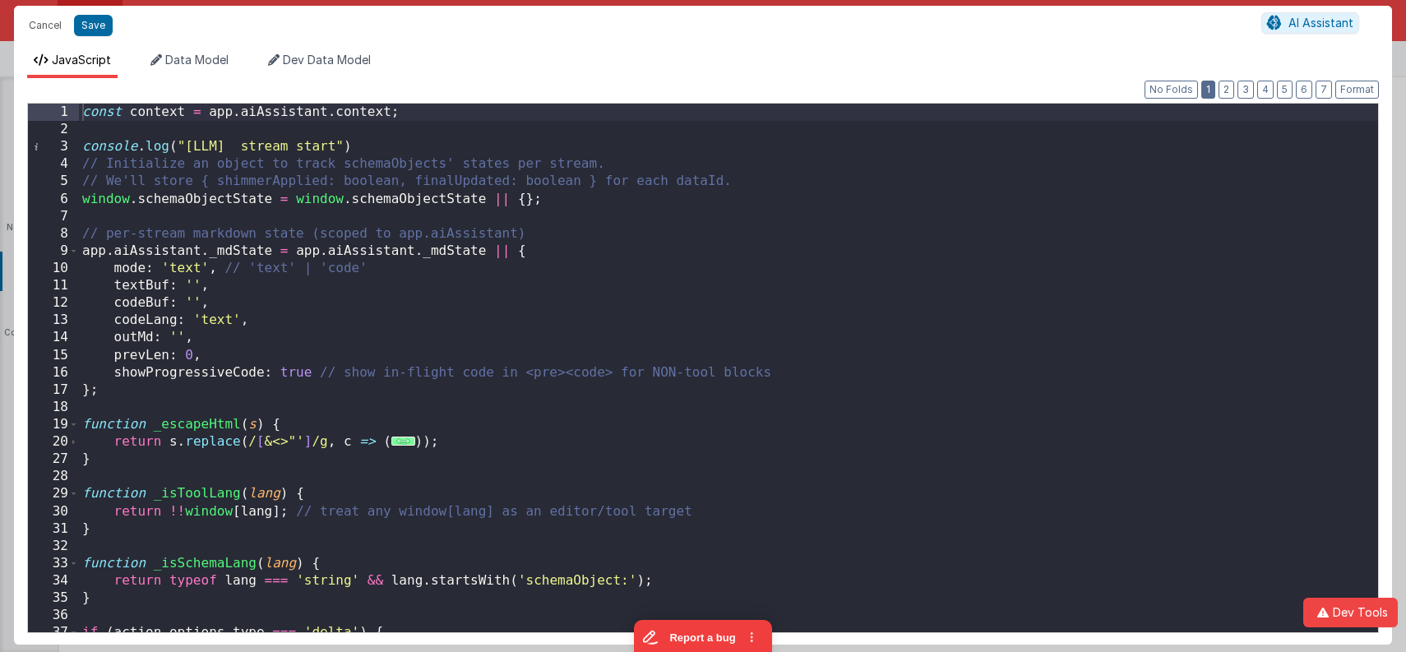
click at [1215, 92] on button "1" at bounding box center [1209, 90] width 14 height 18
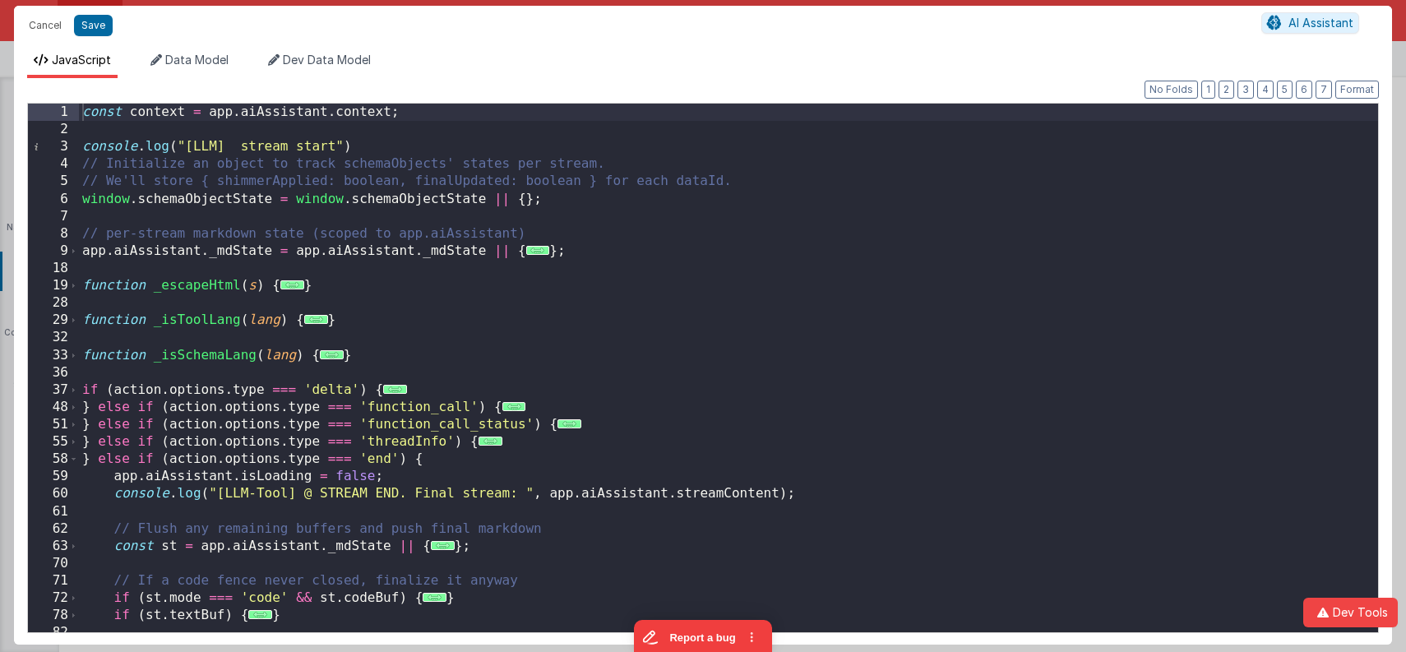
click at [750, 435] on div "const context = app . aiAssistant . context ; console . log ( "[LLM] stream sta…" at bounding box center [729, 386] width 1300 height 564
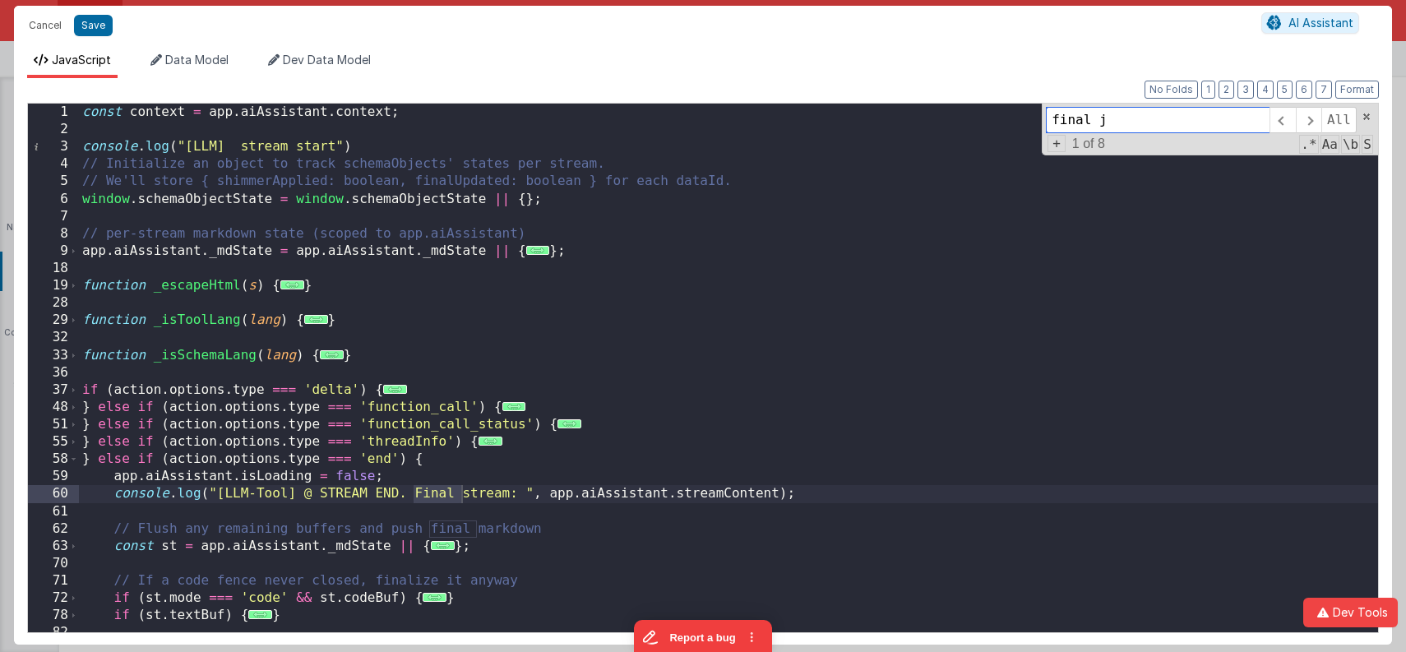
scroll to position [1992, 0]
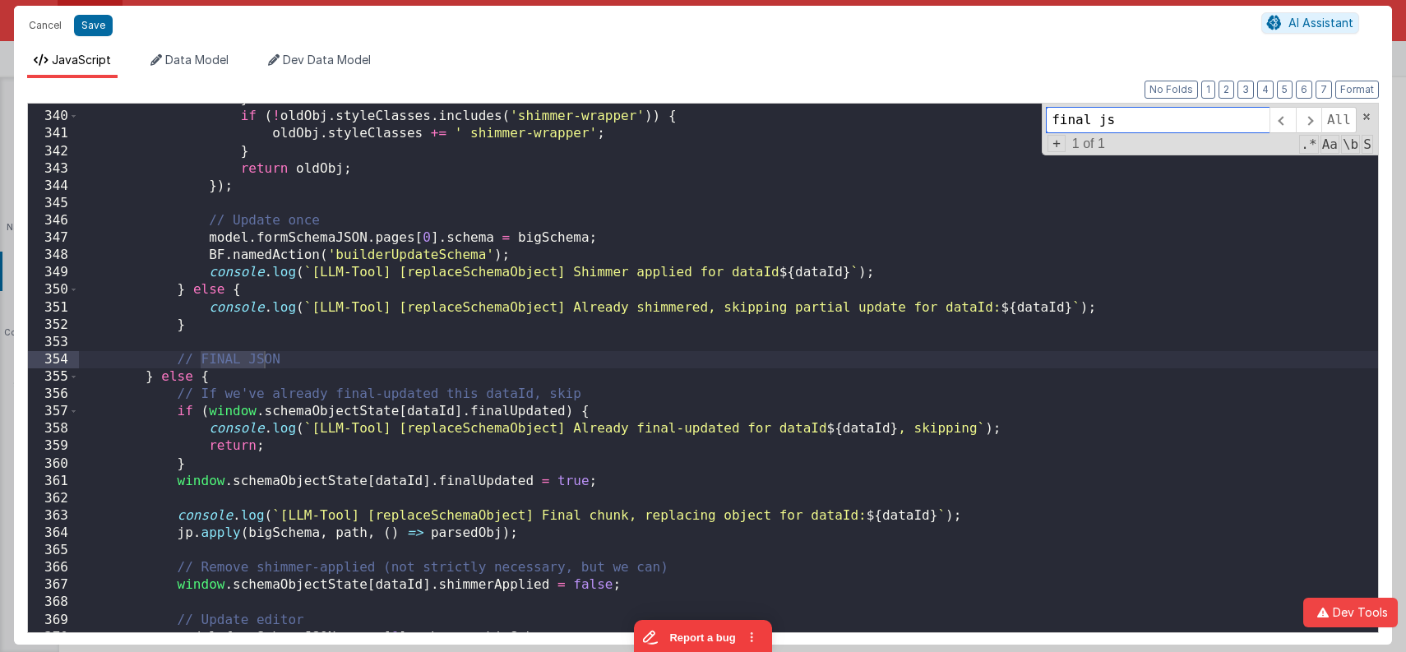
type input "final js"
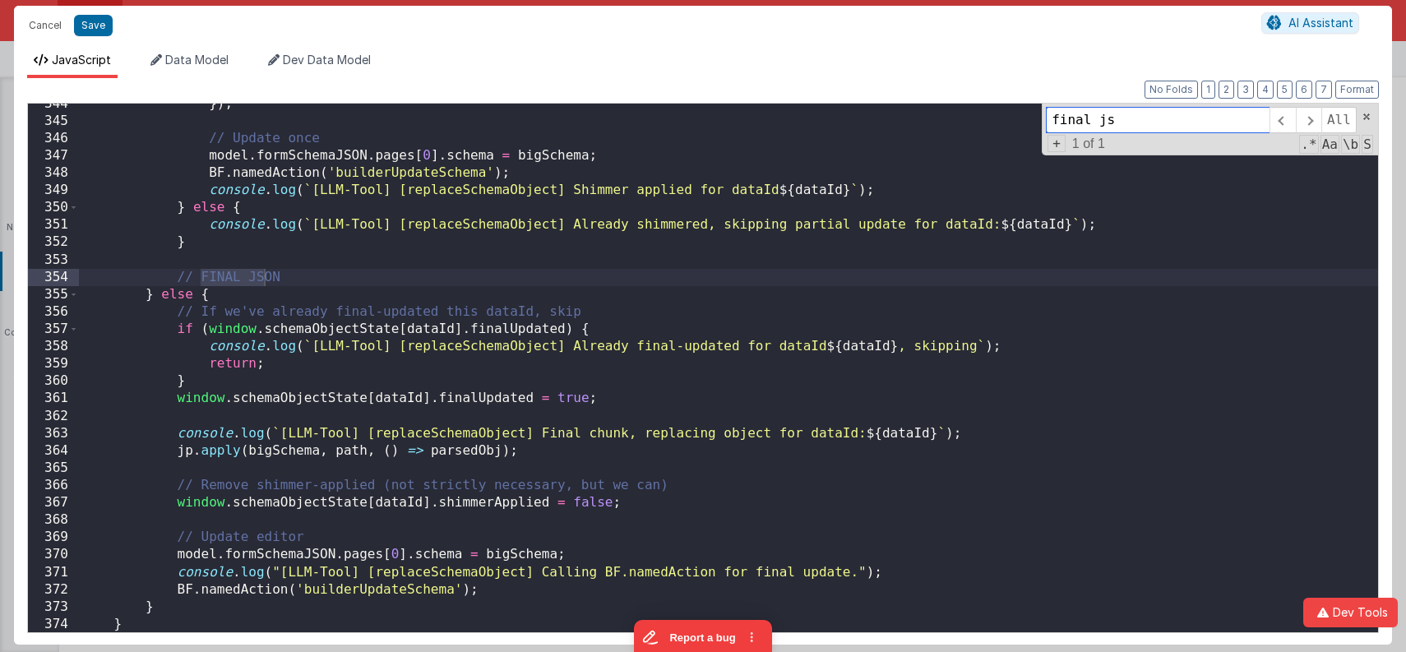
scroll to position [2074, 0]
click at [1369, 117] on span at bounding box center [1367, 117] width 12 height 12
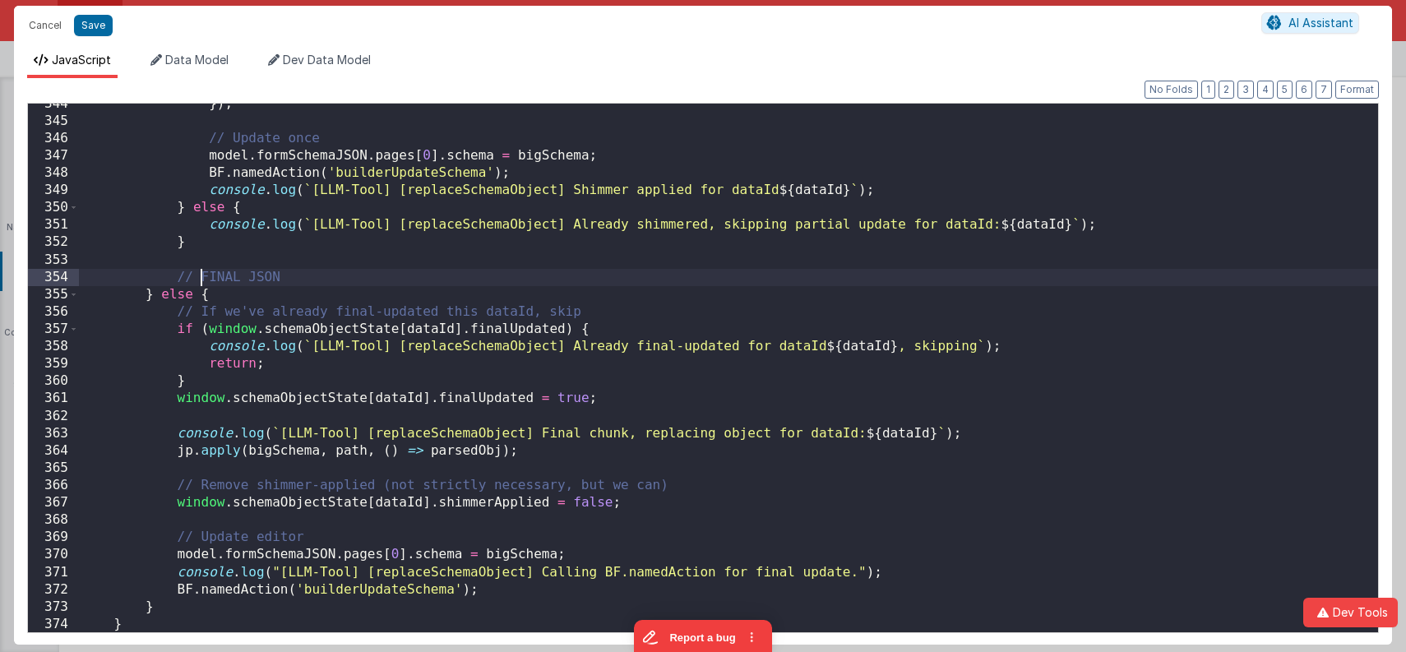
click at [874, 205] on div "}) ; // Update once model . formSchemaJSON . pages [ 0 ] . schema = bigSchema ;…" at bounding box center [729, 377] width 1300 height 564
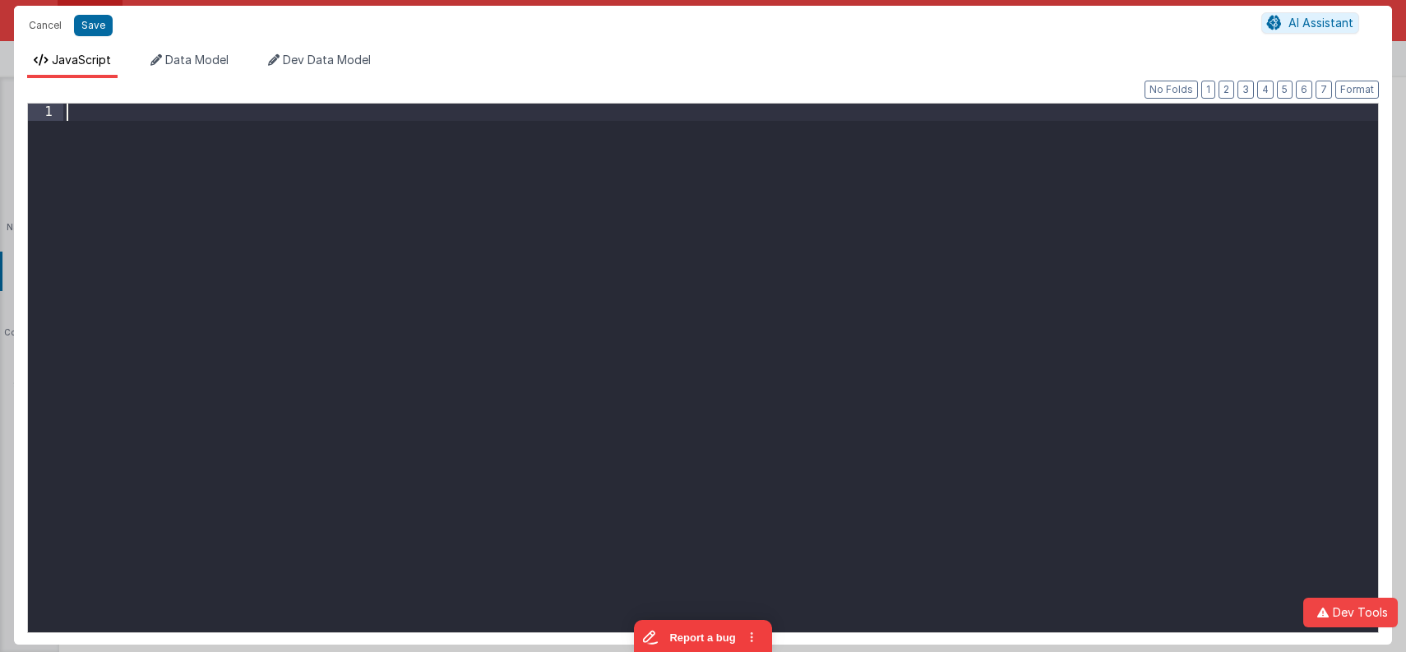
paste textarea
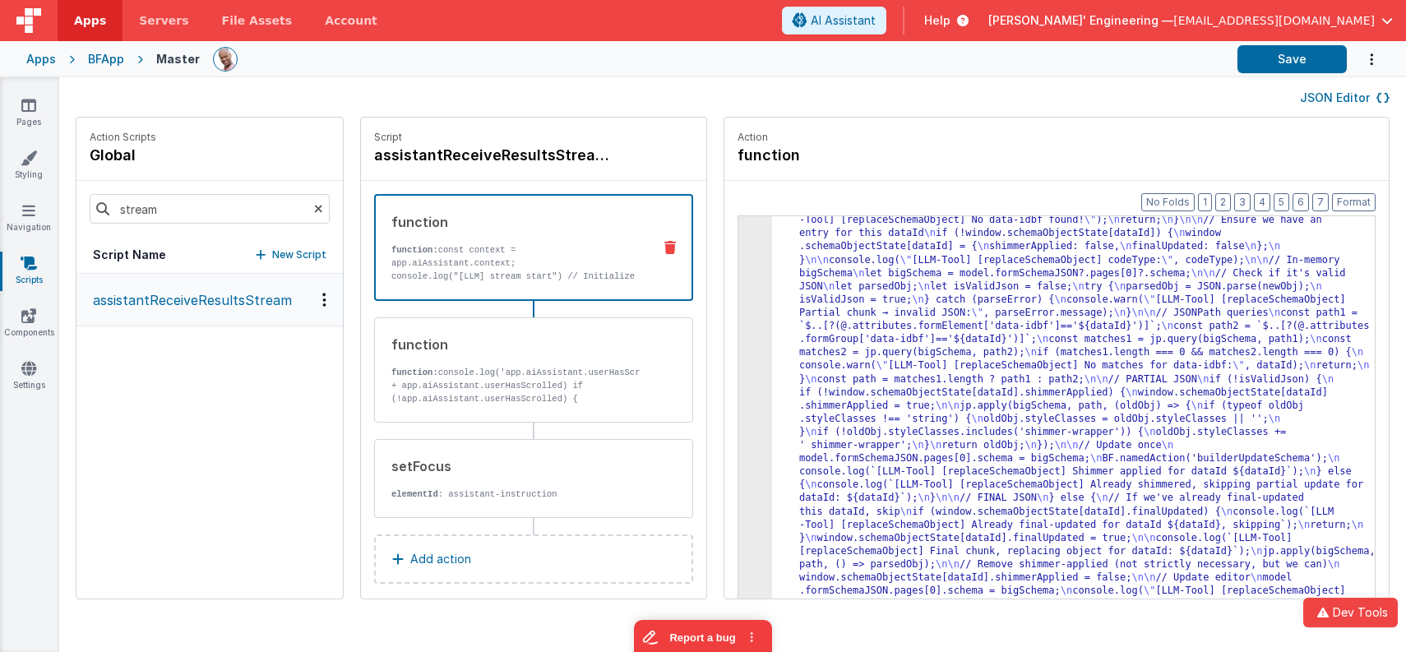
scroll to position [1221, 0]
click at [1295, 56] on button "Save" at bounding box center [1292, 59] width 109 height 28
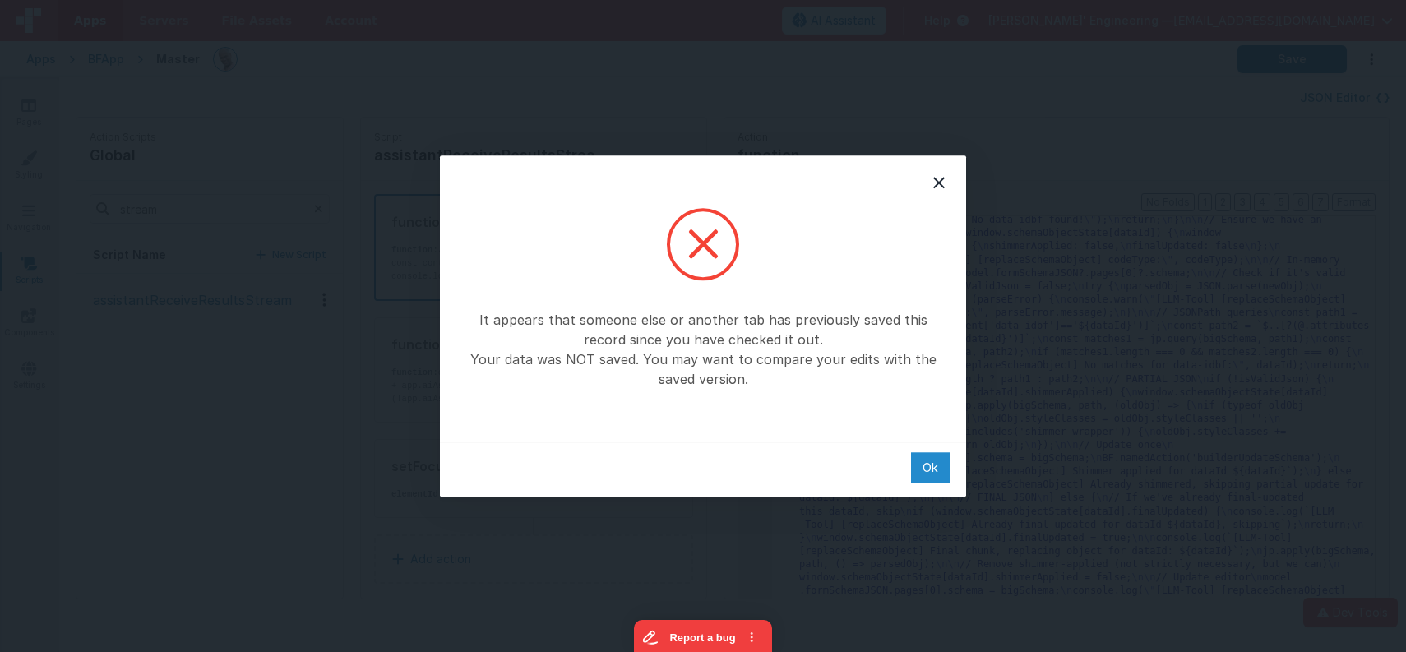
click at [938, 462] on div "Ok" at bounding box center [930, 467] width 39 height 30
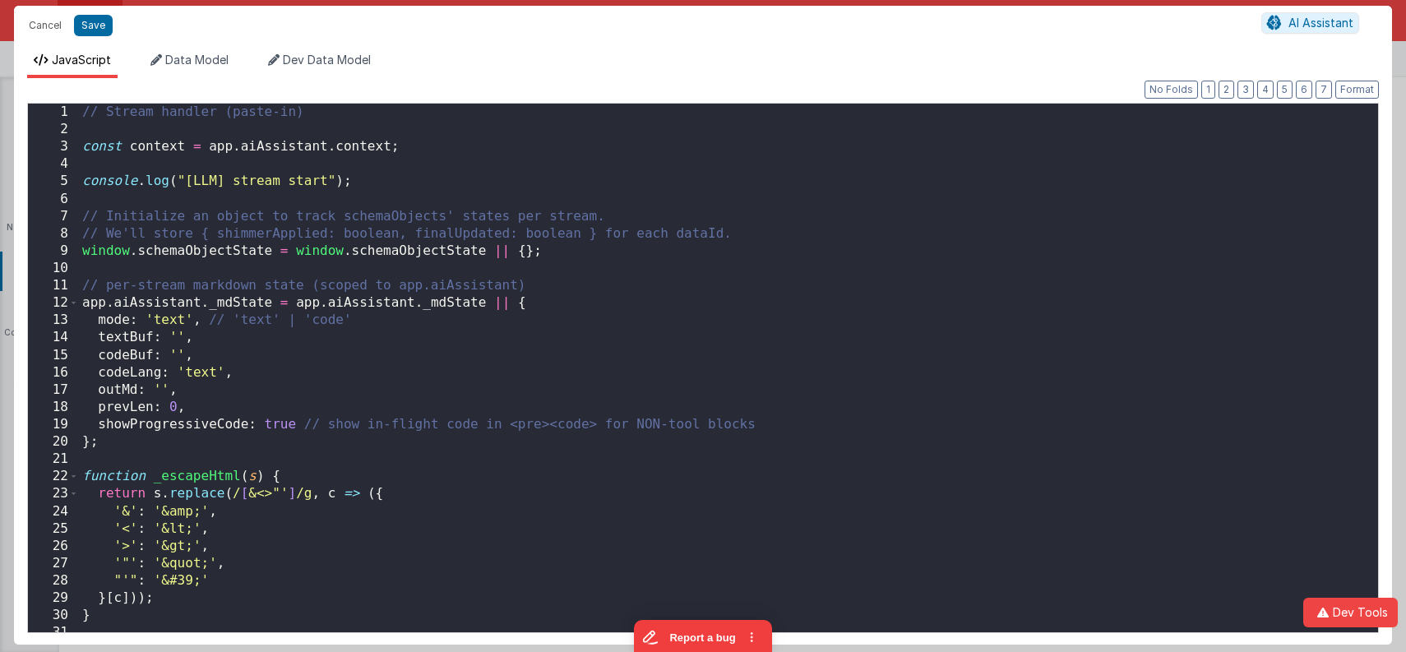
click at [727, 362] on div "// Stream handler (paste-in) const context = app . aiAssistant . context ; cons…" at bounding box center [729, 386] width 1300 height 564
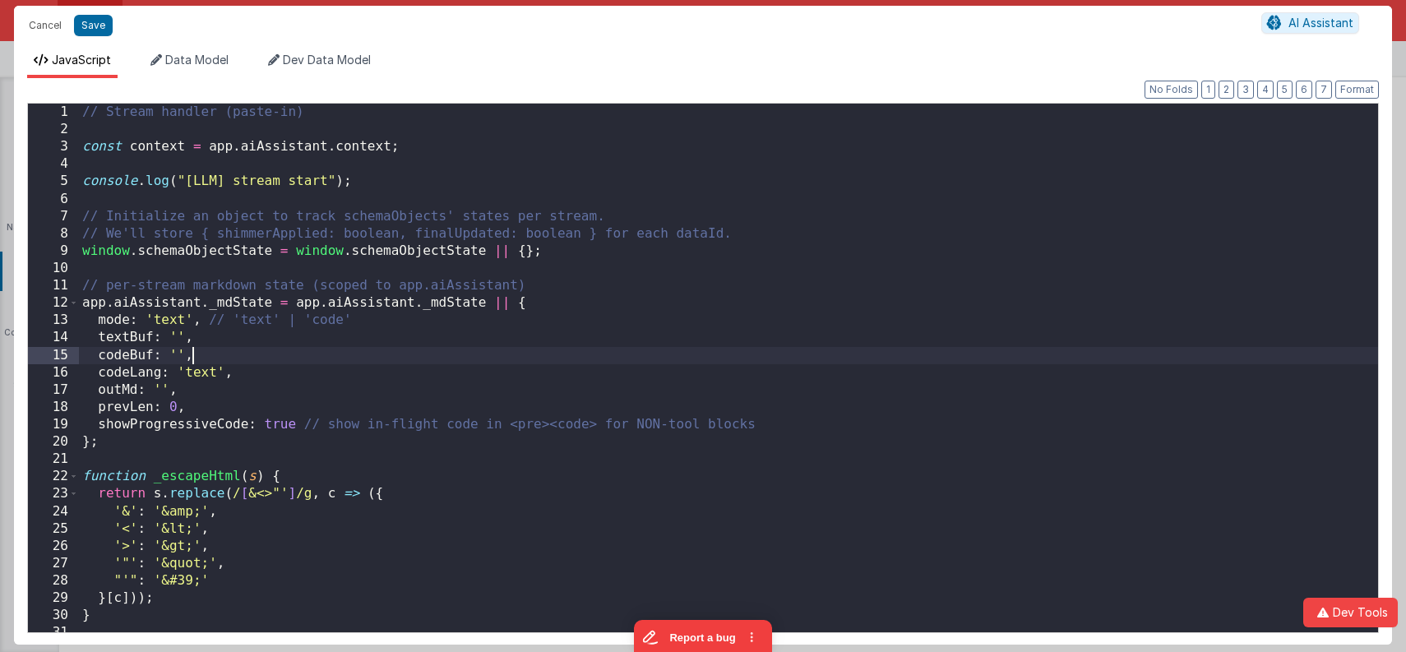
scroll to position [0, 0]
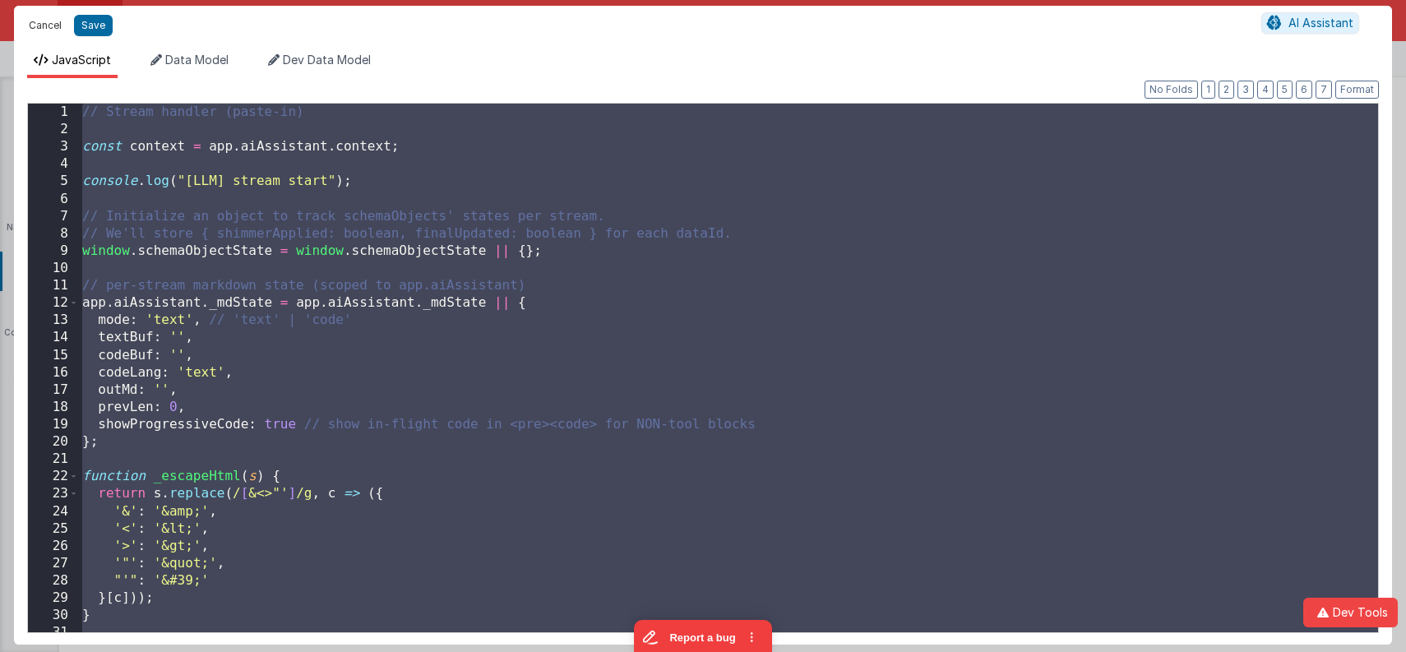
click at [43, 21] on button "Cancel" at bounding box center [45, 25] width 49 height 23
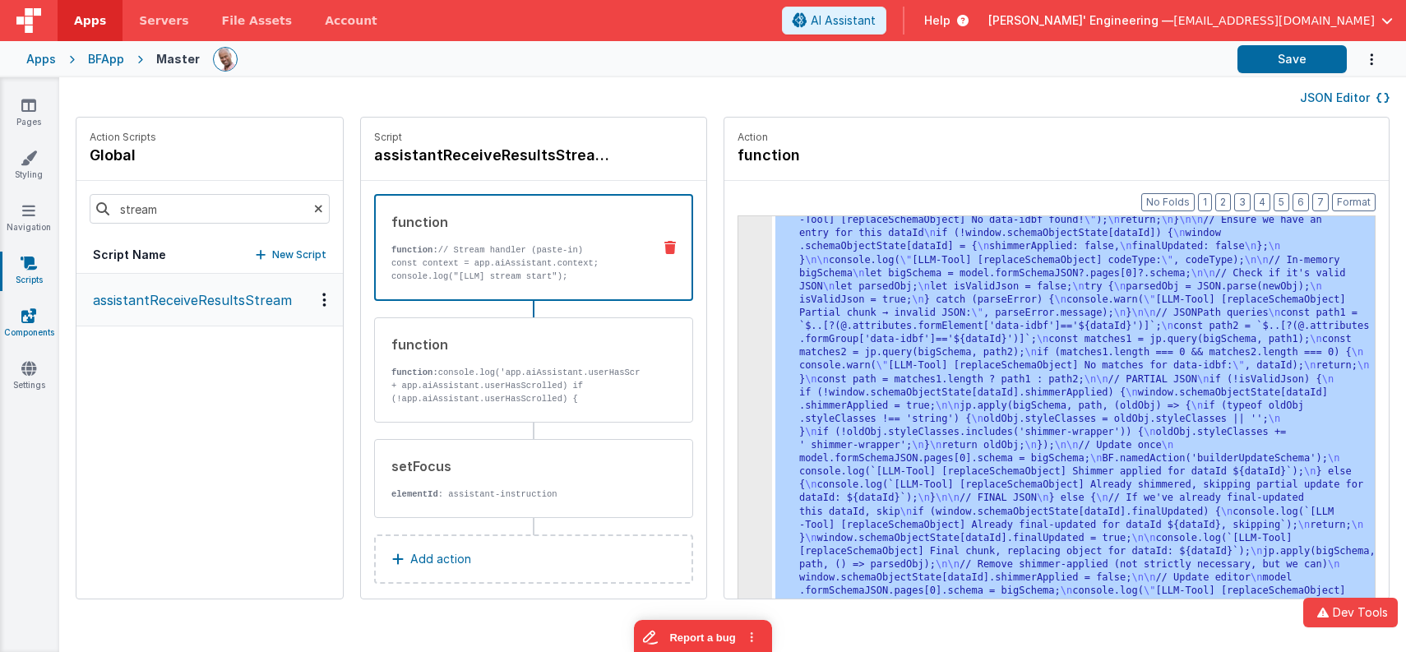
click at [35, 316] on icon at bounding box center [28, 316] width 15 height 16
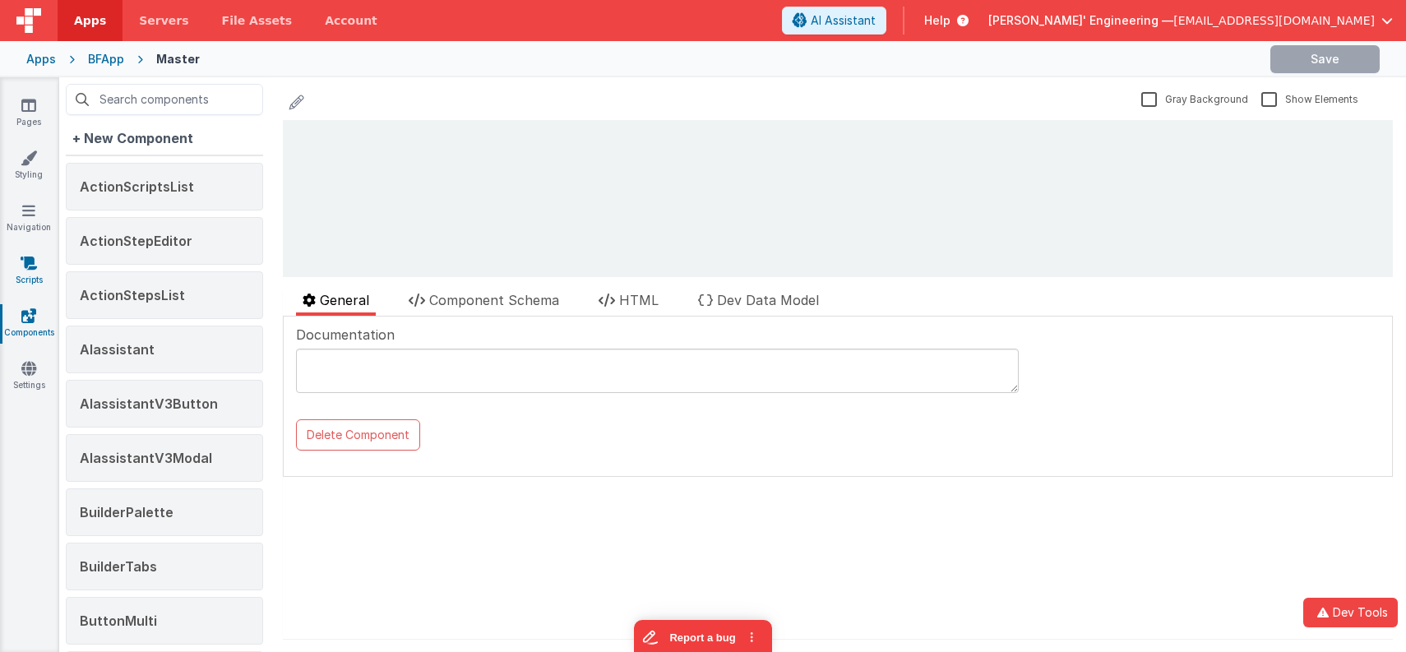
click at [33, 276] on link "Scripts" at bounding box center [28, 271] width 59 height 33
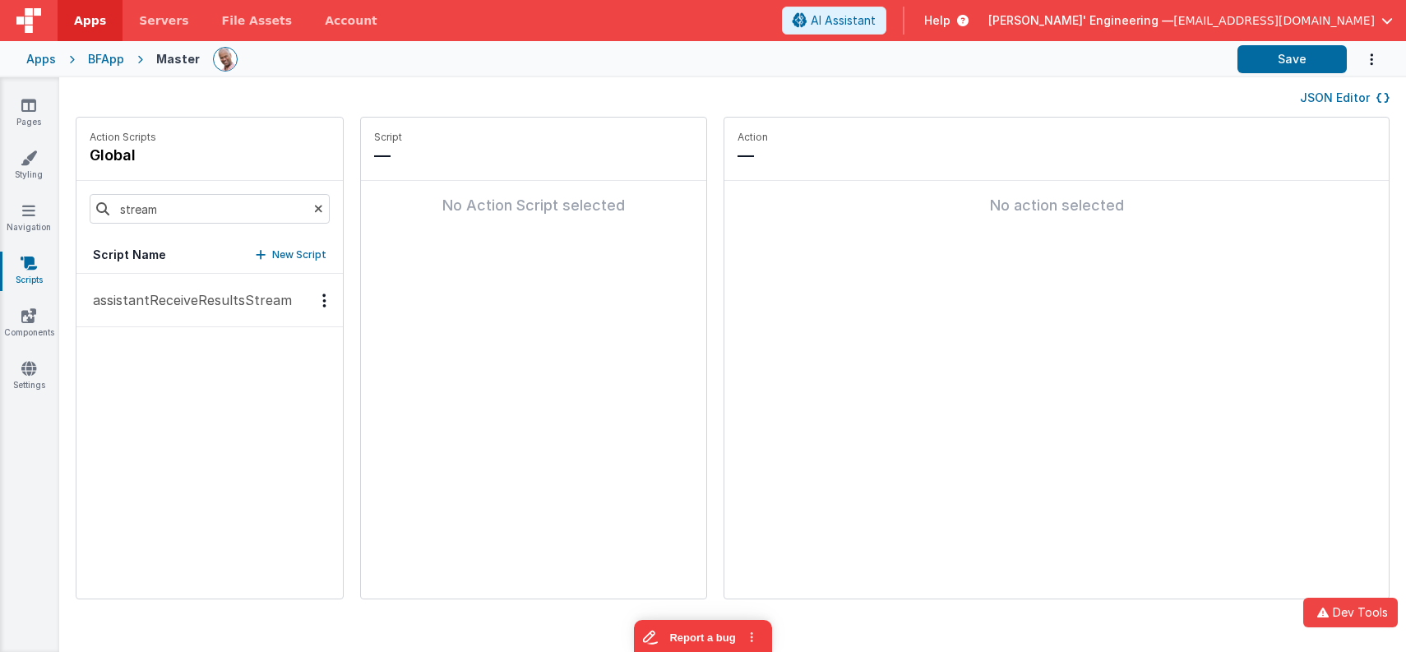
click at [206, 290] on p "assistantReceiveResultsStream" at bounding box center [187, 300] width 209 height 20
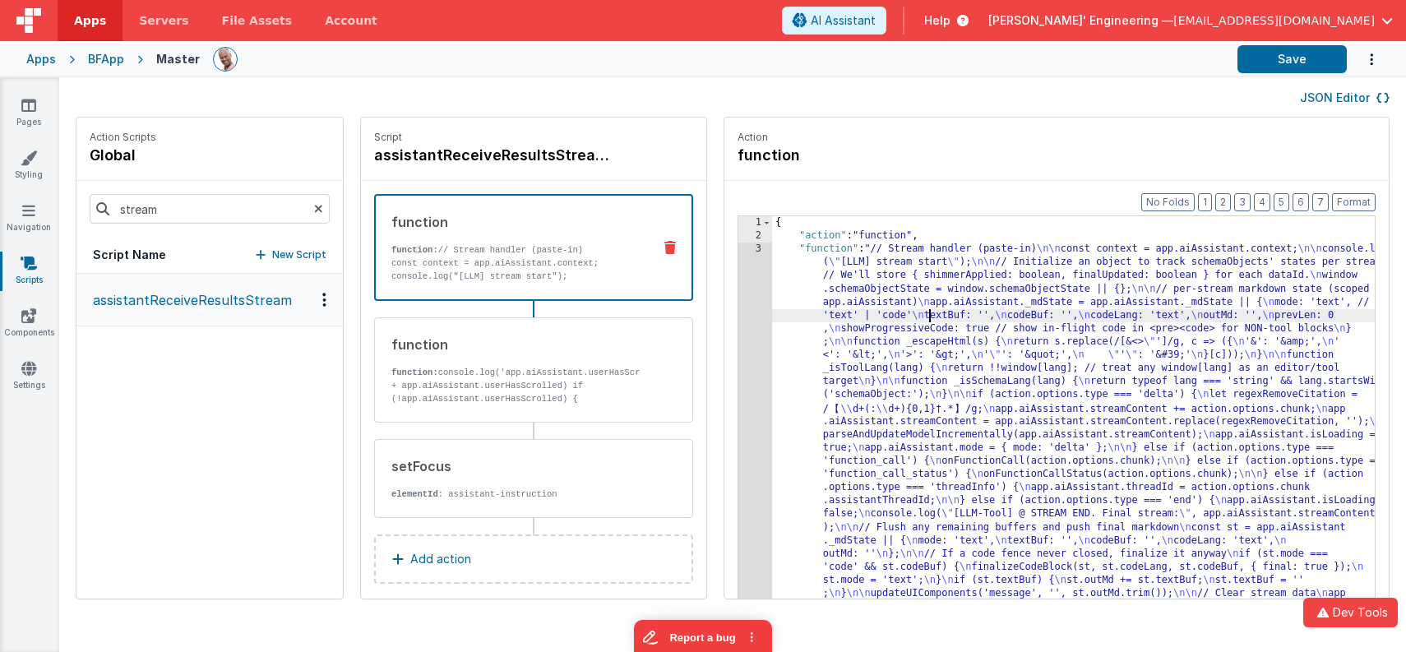
drag, startPoint x: 904, startPoint y: 315, endPoint x: 848, endPoint y: 308, distance: 56.4
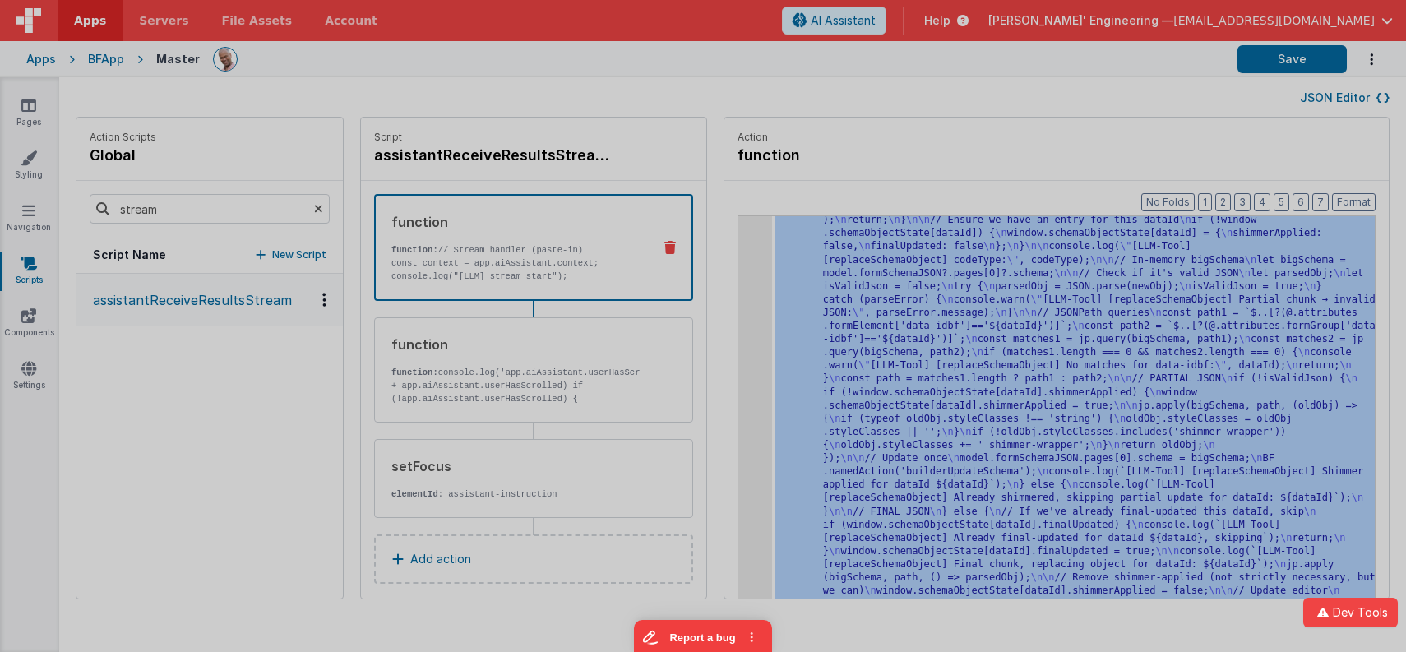
scroll to position [1274, 0]
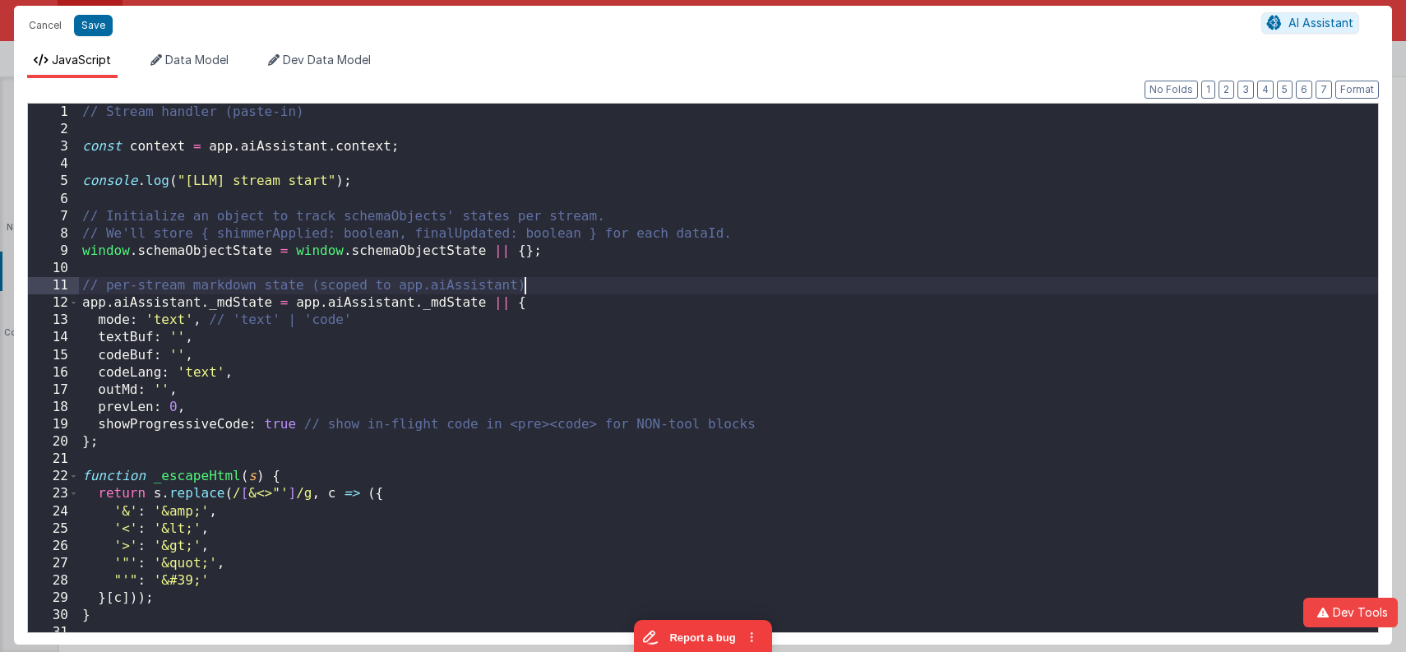
click at [717, 286] on div "// Stream handler (paste-in) const context = app . aiAssistant . context ; cons…" at bounding box center [729, 386] width 1300 height 564
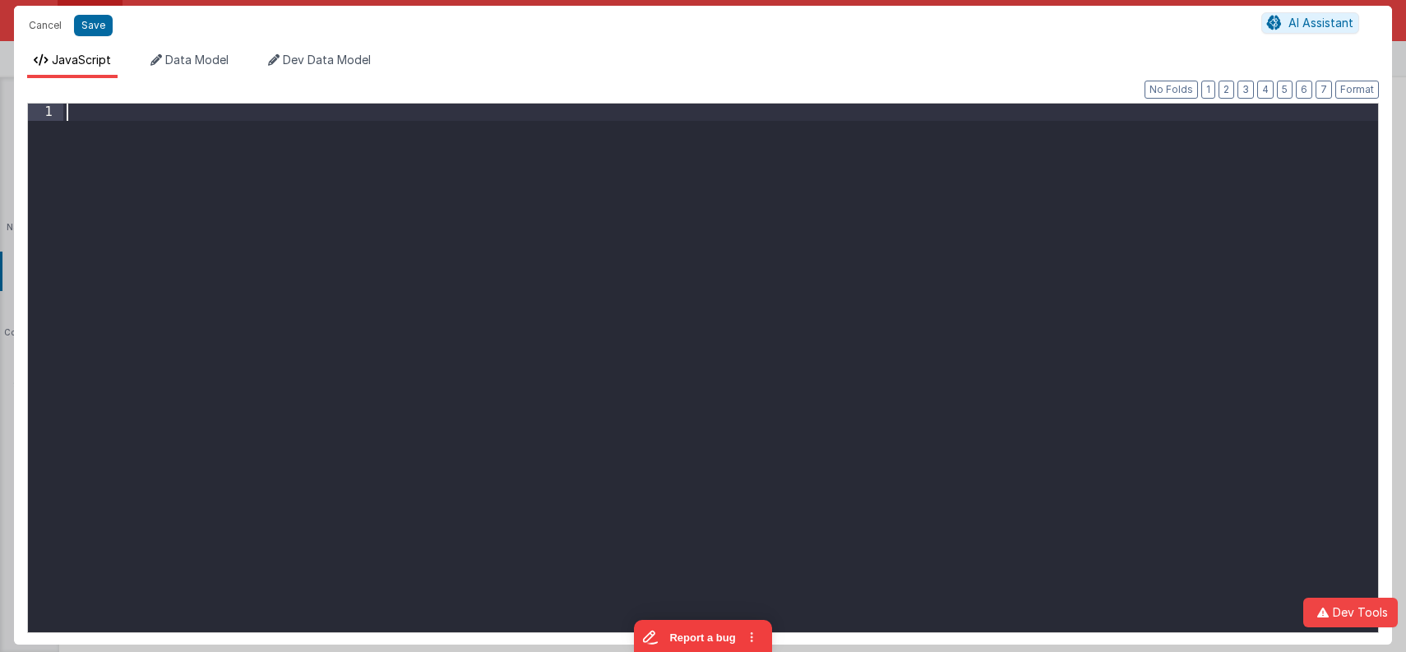
paste textarea
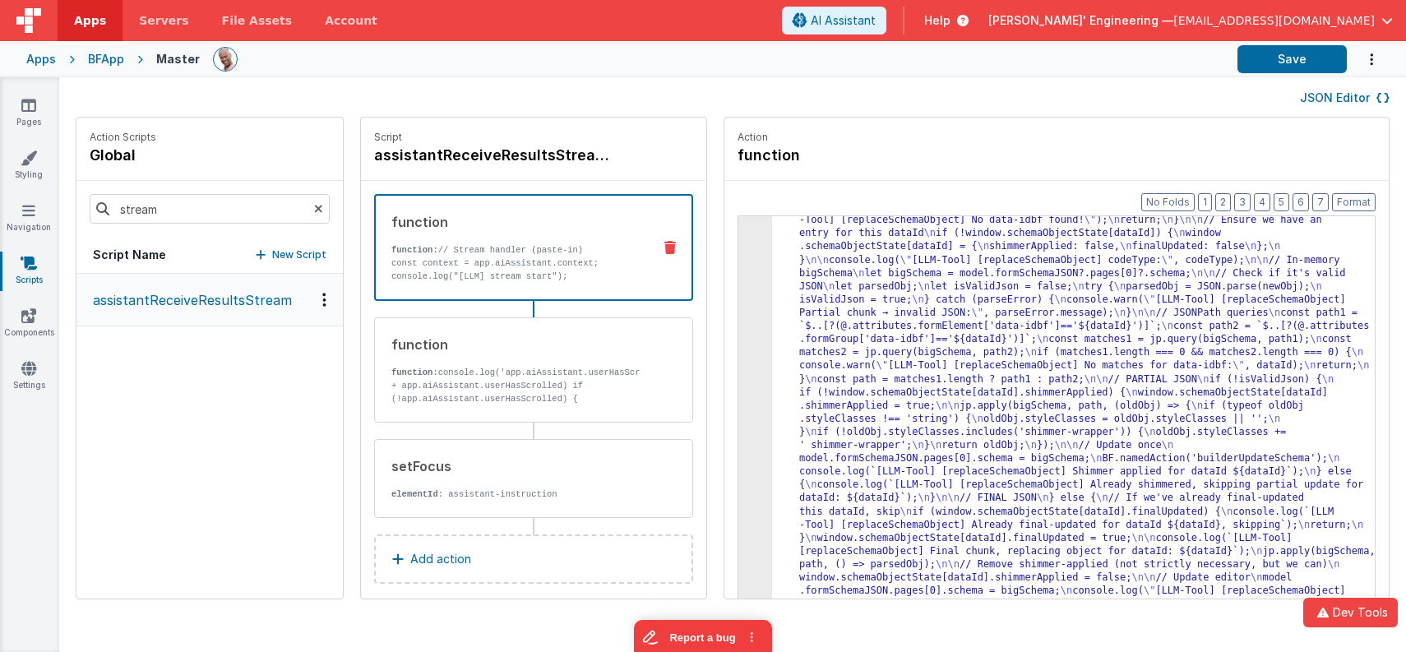
scroll to position [1221, 0]
drag, startPoint x: 1209, startPoint y: 87, endPoint x: 1243, endPoint y: 76, distance: 35.4
click at [1208, 87] on div "JSON Editor" at bounding box center [733, 97] width 1314 height 20
click at [1258, 66] on button "Save" at bounding box center [1292, 59] width 109 height 28
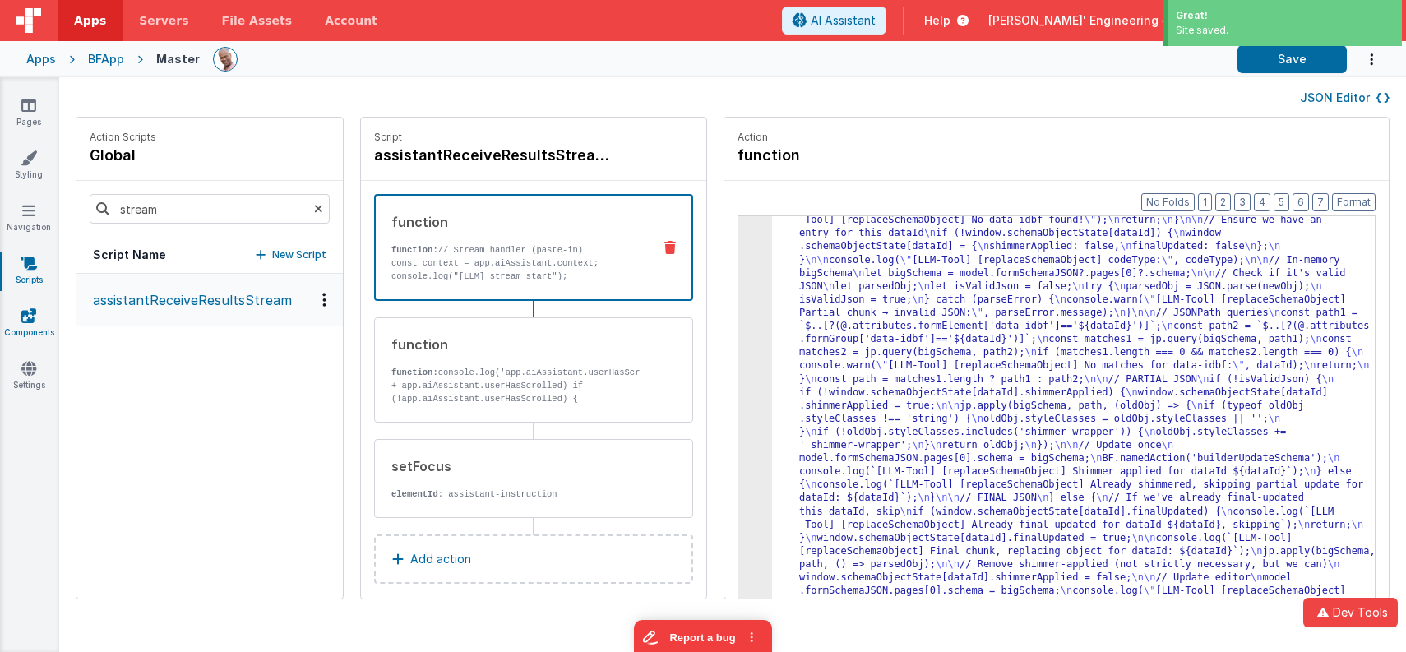
click at [25, 328] on link "Components" at bounding box center [28, 324] width 59 height 33
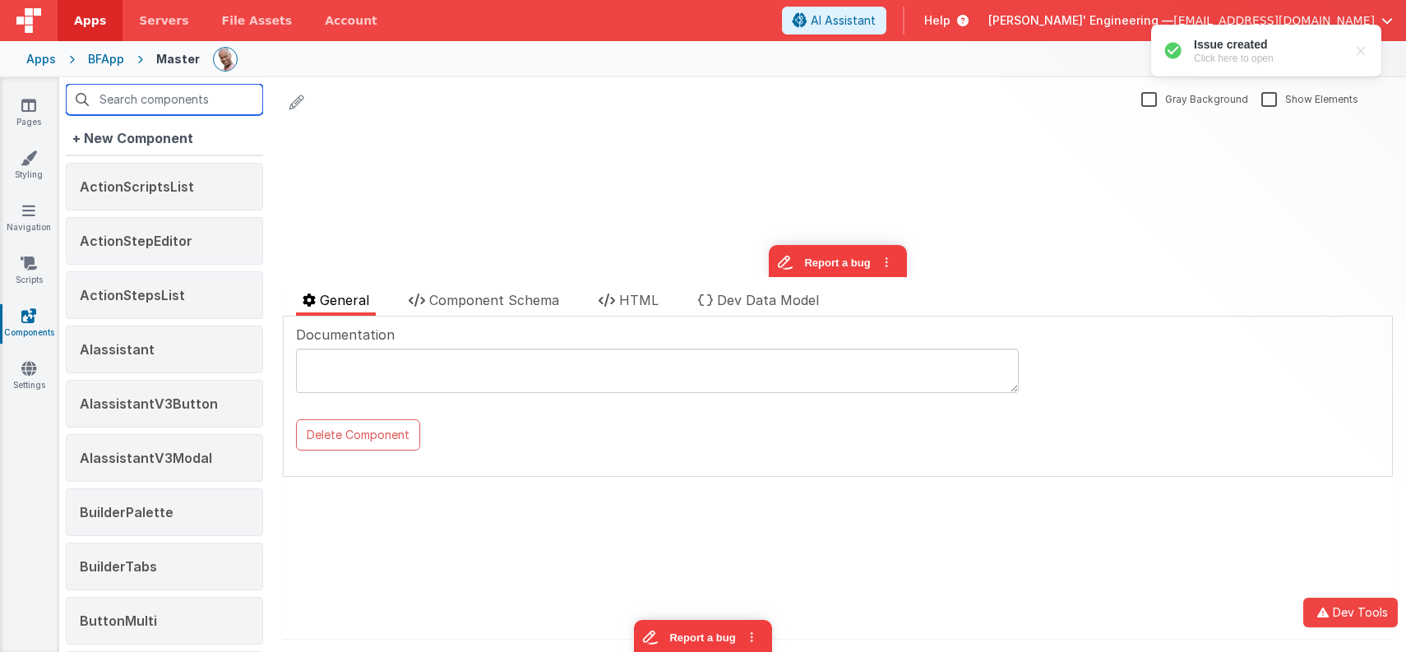
click at [219, 101] on input "text" at bounding box center [164, 99] width 197 height 31
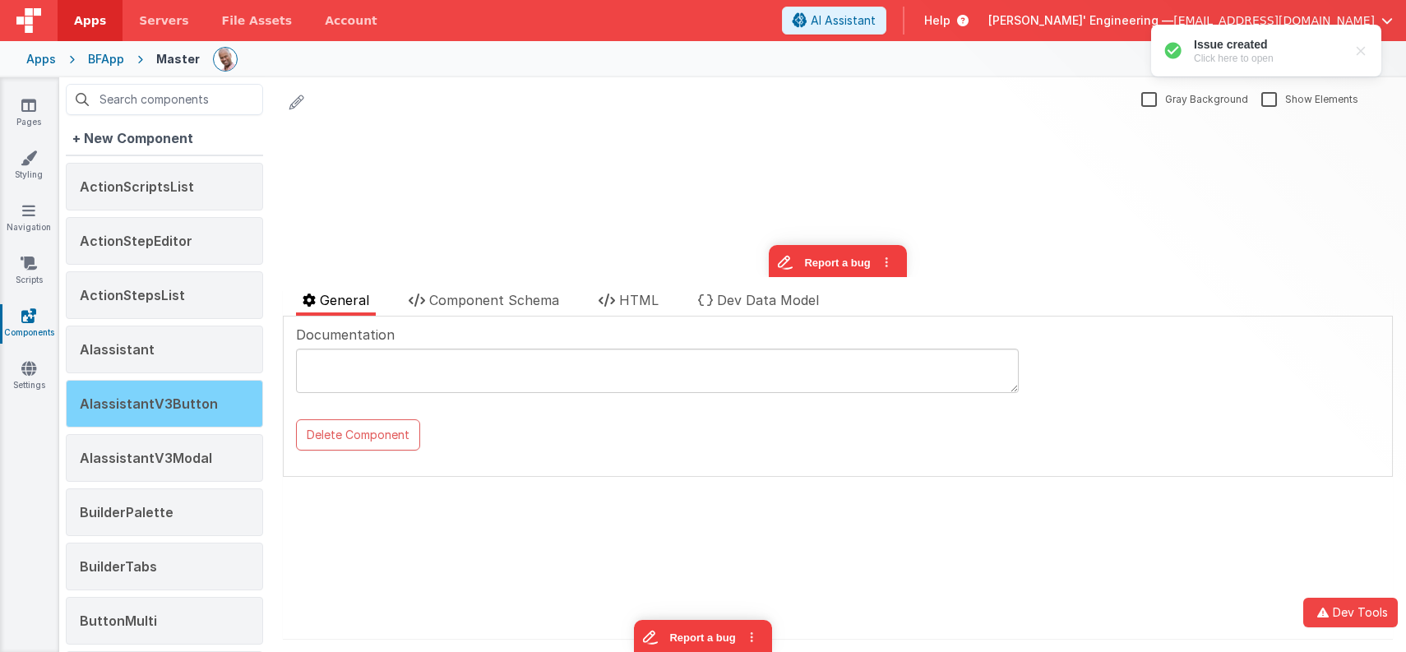
click at [120, 396] on span "AIassistantV3Button" at bounding box center [149, 404] width 138 height 16
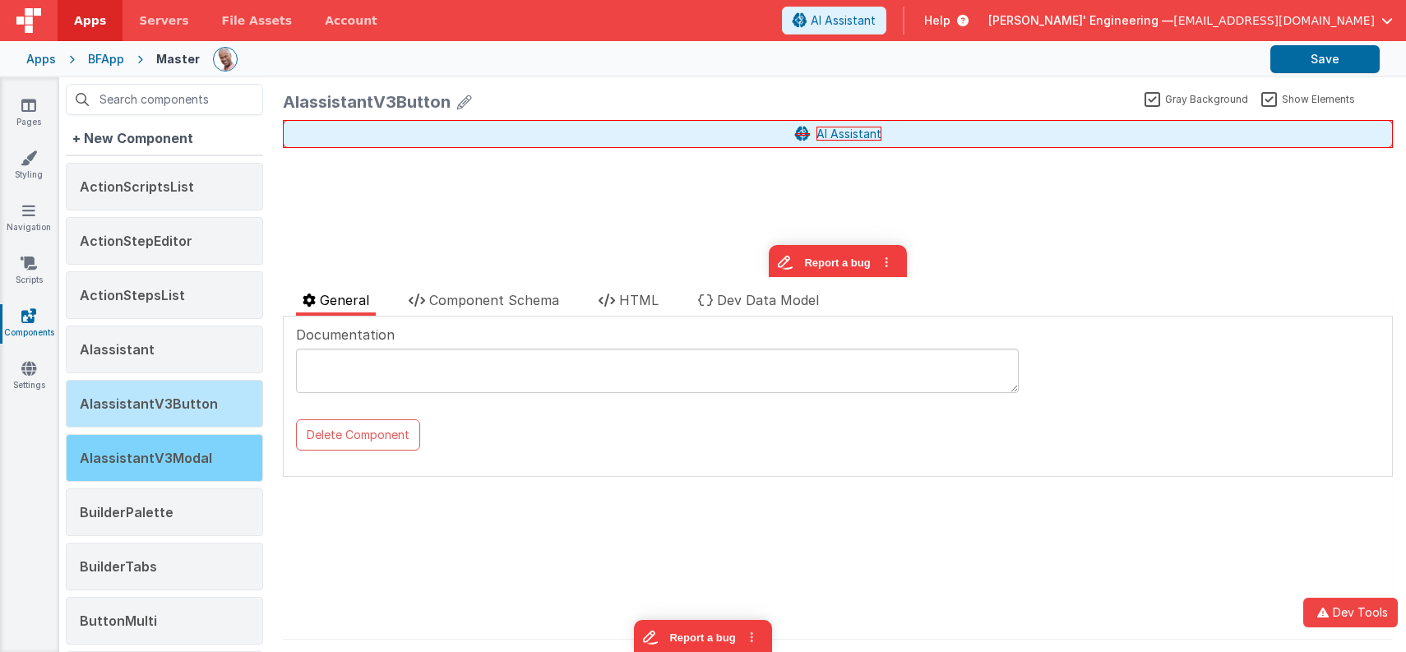
click at [206, 434] on div "AIassistantV3Modal" at bounding box center [164, 458] width 197 height 48
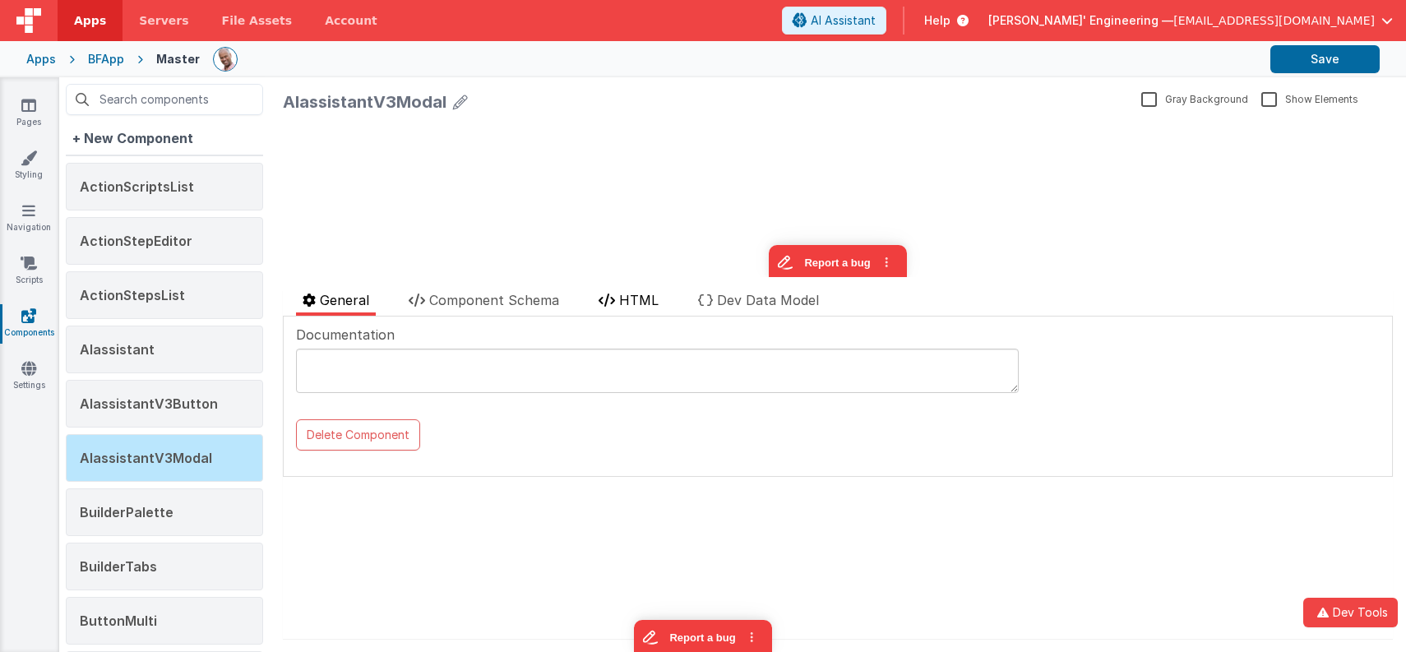
click at [641, 303] on span "HTML" at bounding box center [638, 300] width 39 height 16
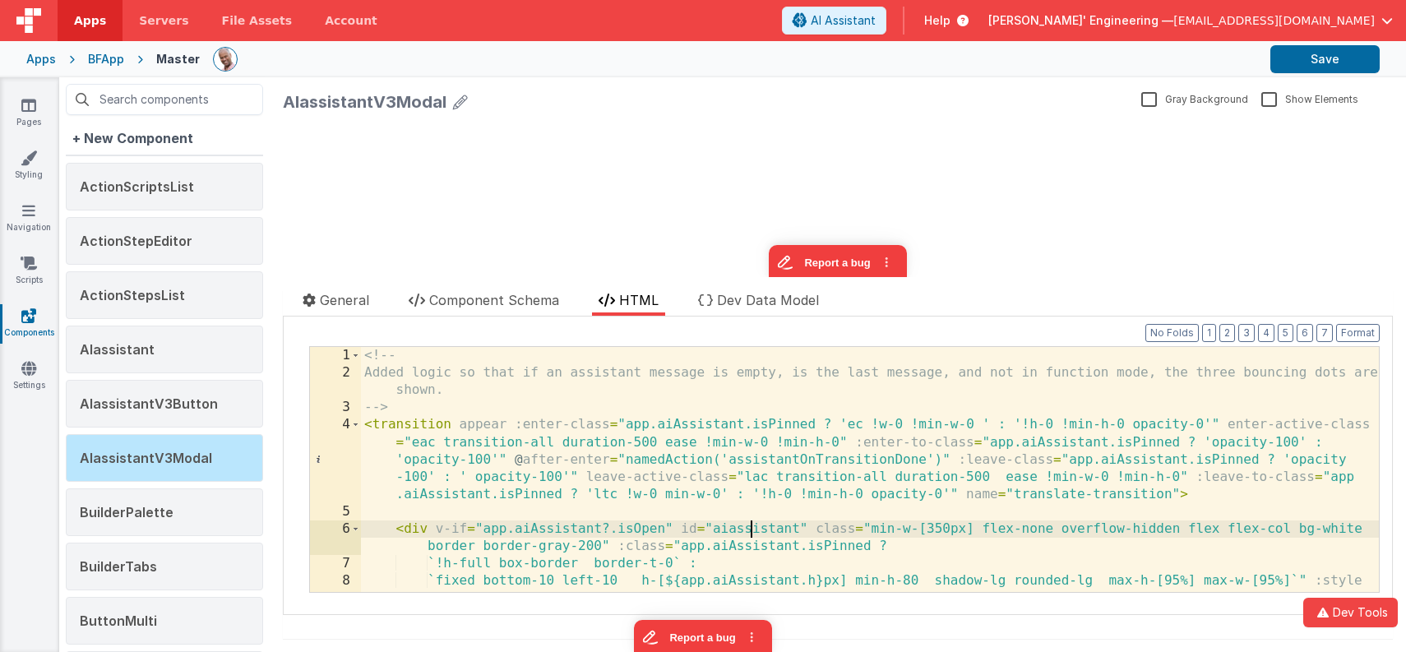
click at [747, 521] on div "<!-- Added logic so that if an assistant message is empty, is the last message,…" at bounding box center [871, 487] width 1020 height 280
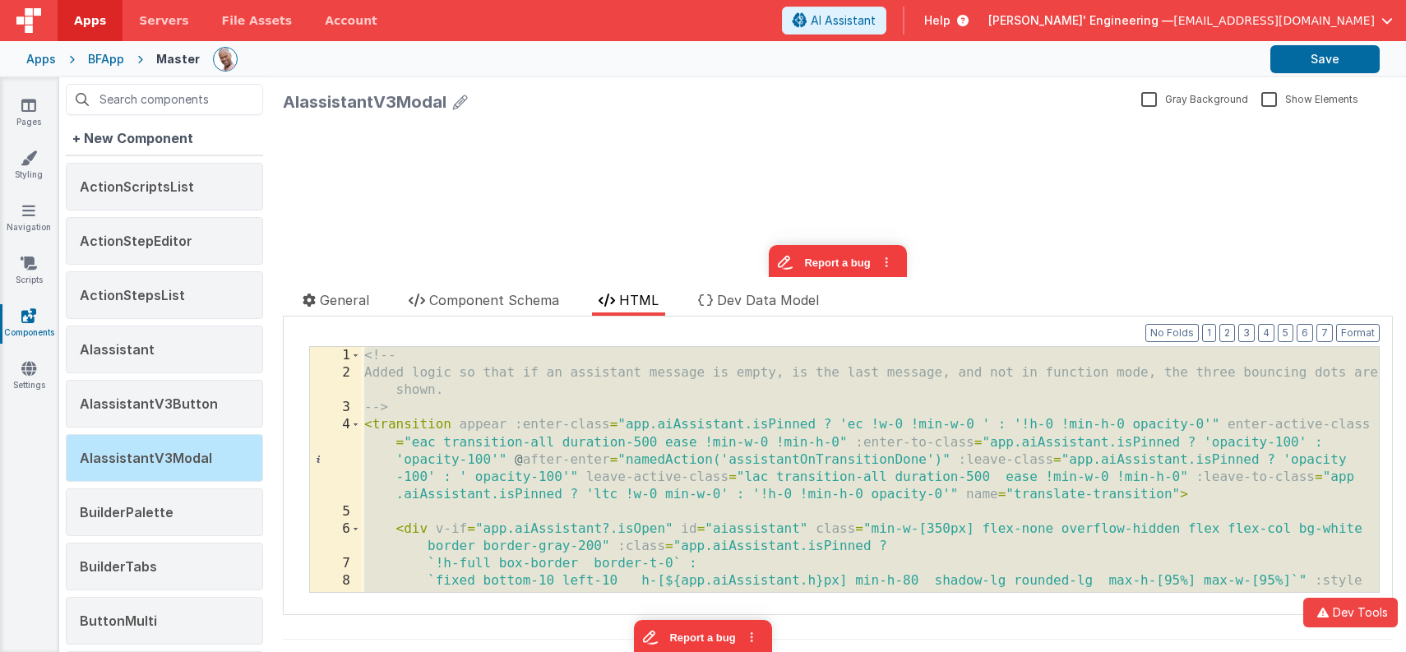
click at [702, 479] on div "<!-- Added logic so that if an assistant message is empty, is the last message,…" at bounding box center [870, 469] width 1018 height 245
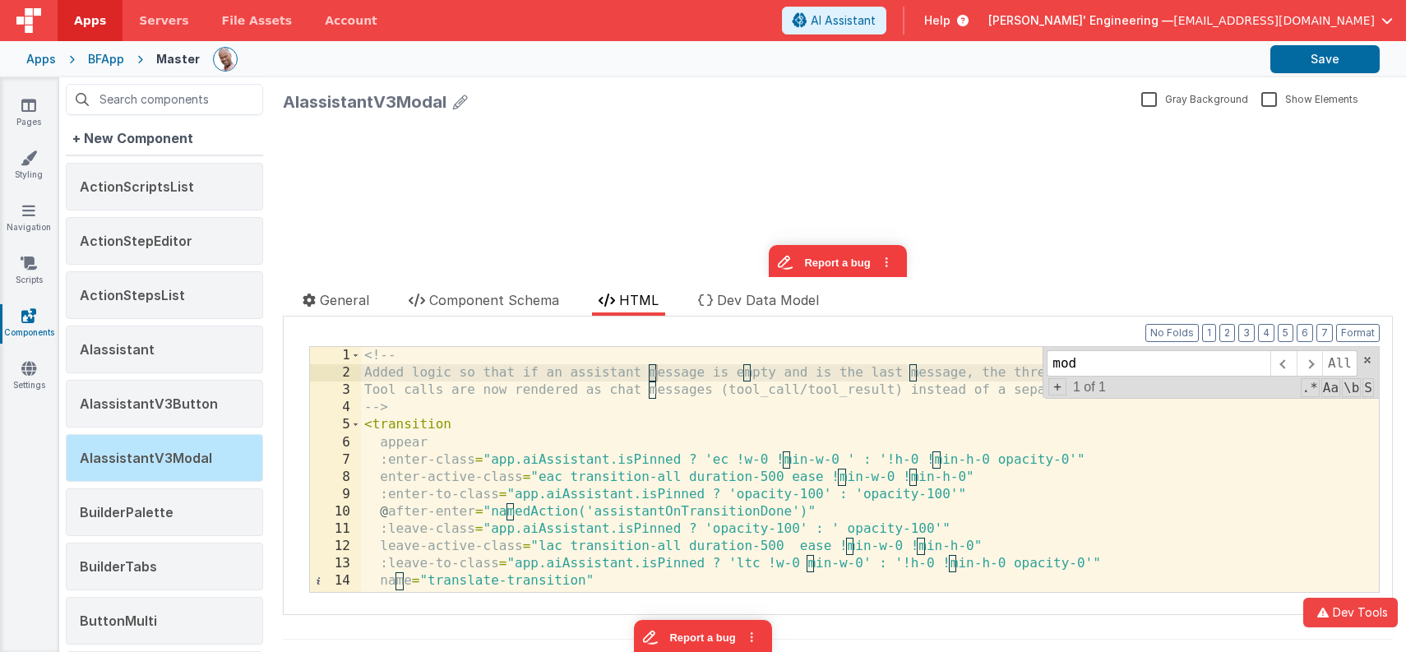
scroll to position [3644, 0]
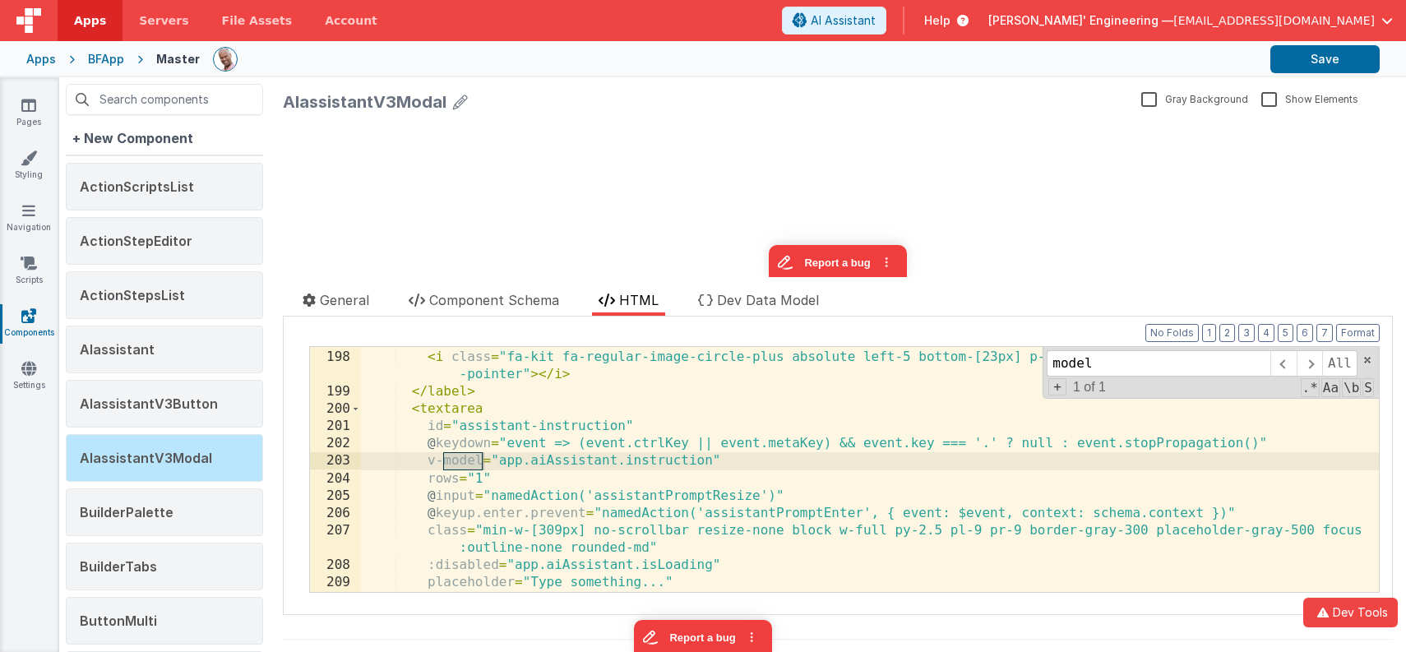
type input "model"
click at [604, 525] on div "< label for = "assistant-file-input" > < i class = "fa-kit fa-regular-image-cir…" at bounding box center [871, 471] width 1020 height 280
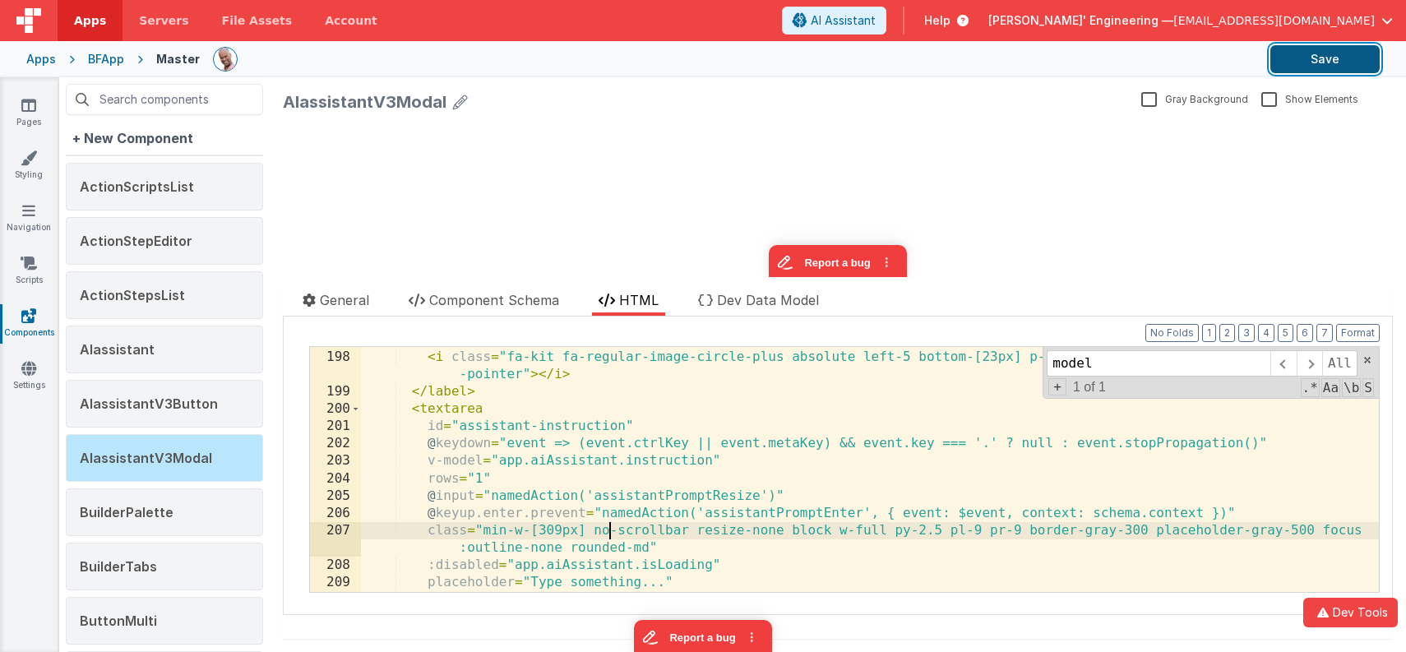
click at [1319, 47] on button "Save" at bounding box center [1325, 59] width 109 height 28
click at [25, 271] on link "Scripts" at bounding box center [28, 271] width 59 height 33
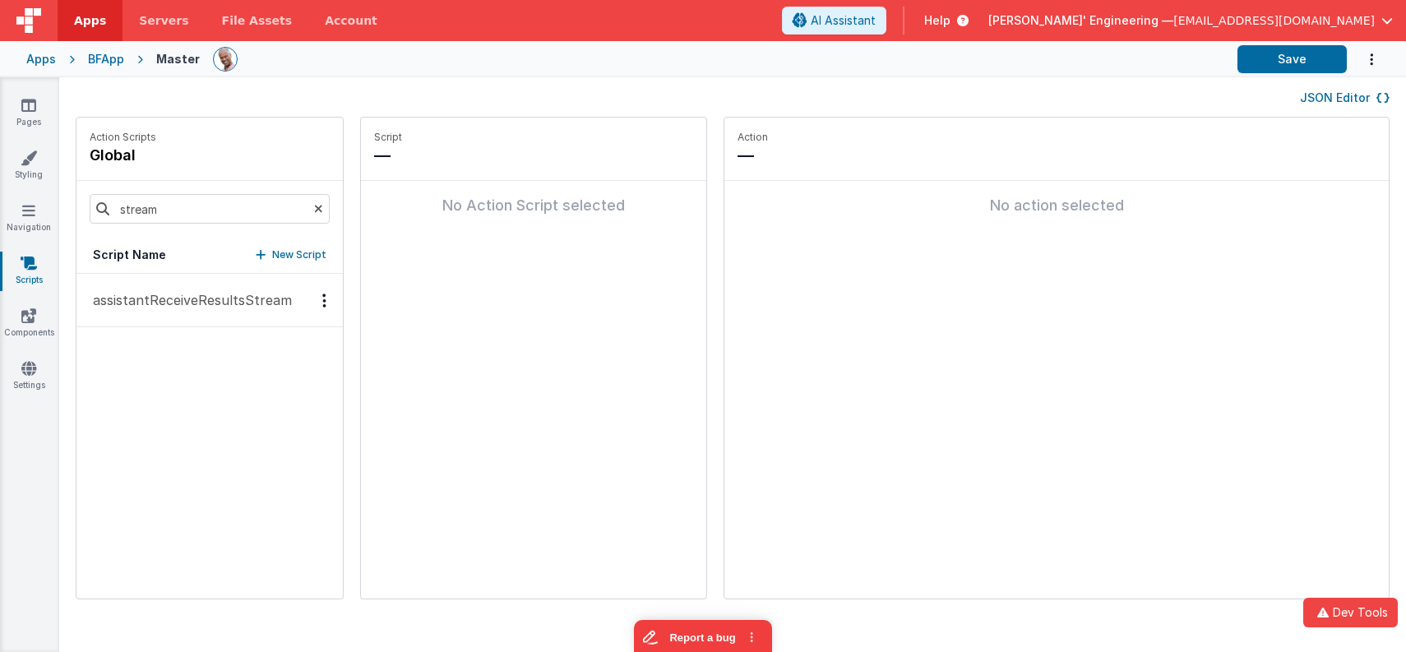
click at [202, 300] on p "assistantReceiveResultsStream" at bounding box center [187, 300] width 209 height 20
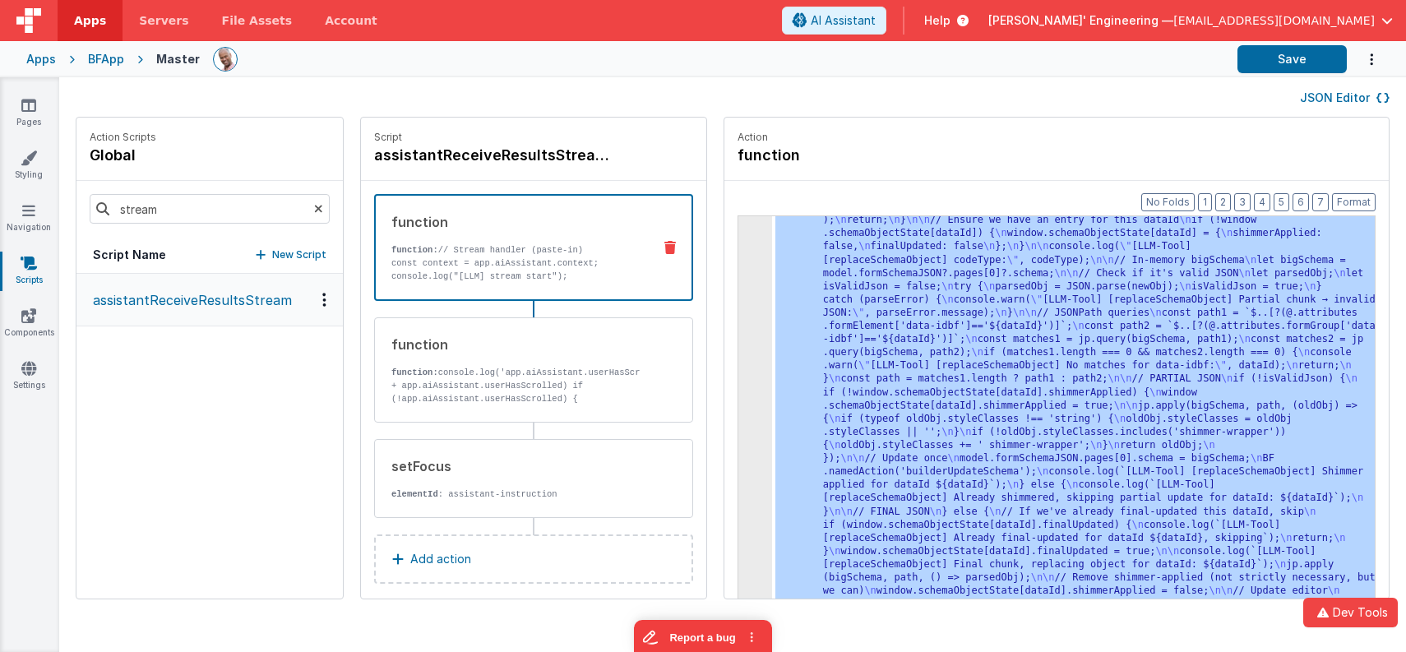
click at [739, 270] on div "3 4 5" at bounding box center [756, 28] width 34 height 2118
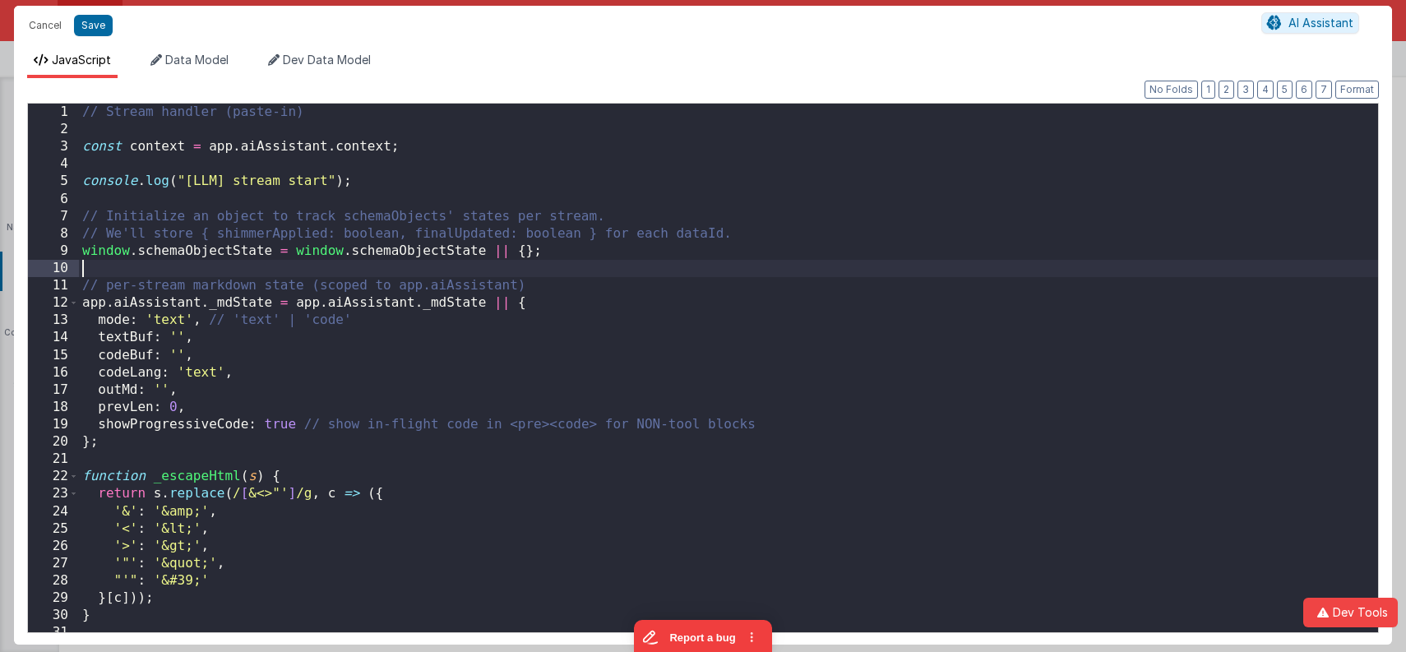
click at [730, 270] on div "// Stream handler (paste-in) const context = app . aiAssistant . context ; cons…" at bounding box center [729, 386] width 1300 height 564
click at [1230, 82] on button "2" at bounding box center [1227, 90] width 16 height 18
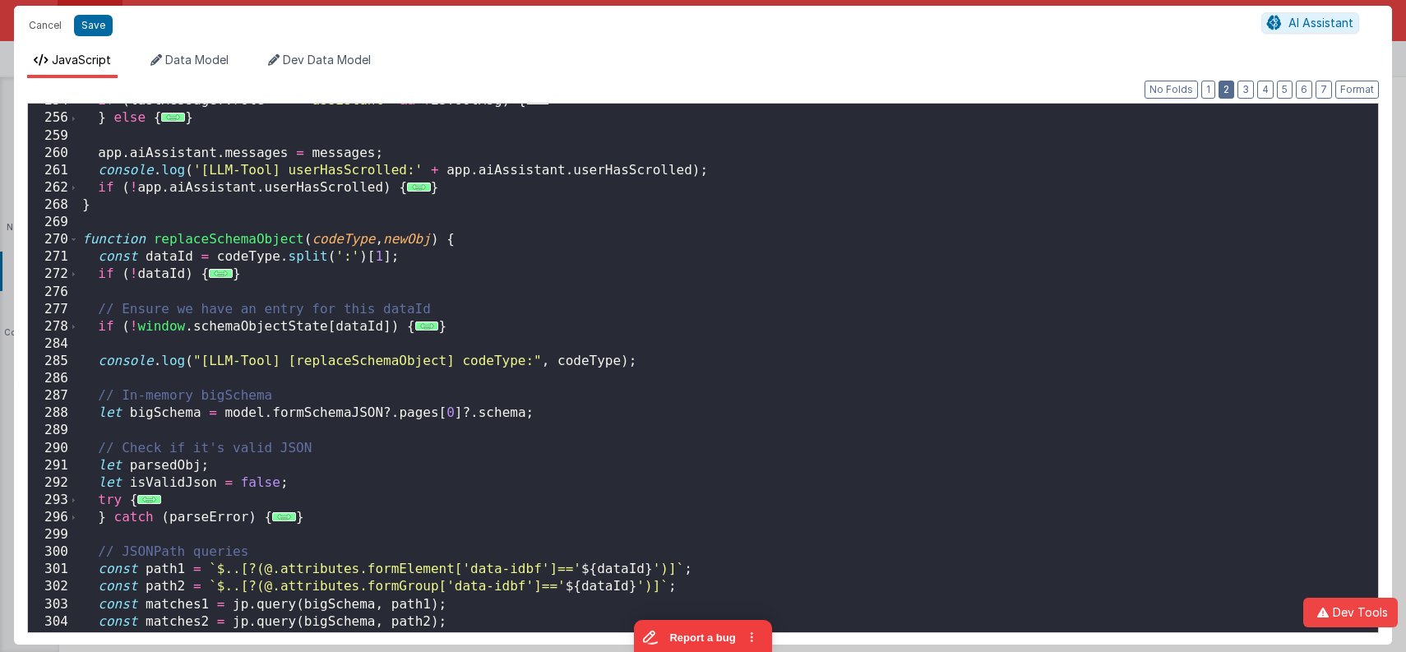
scroll to position [2418, 0]
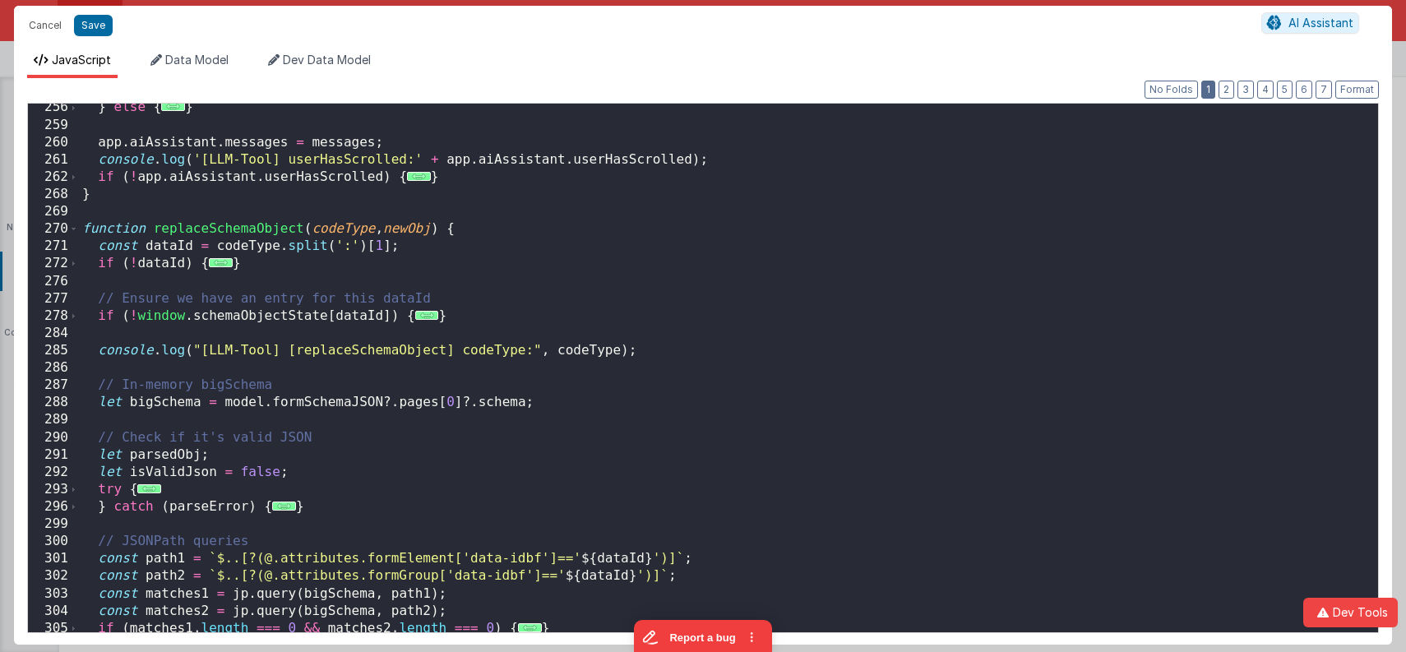
click at [1216, 88] on button "1" at bounding box center [1209, 90] width 14 height 18
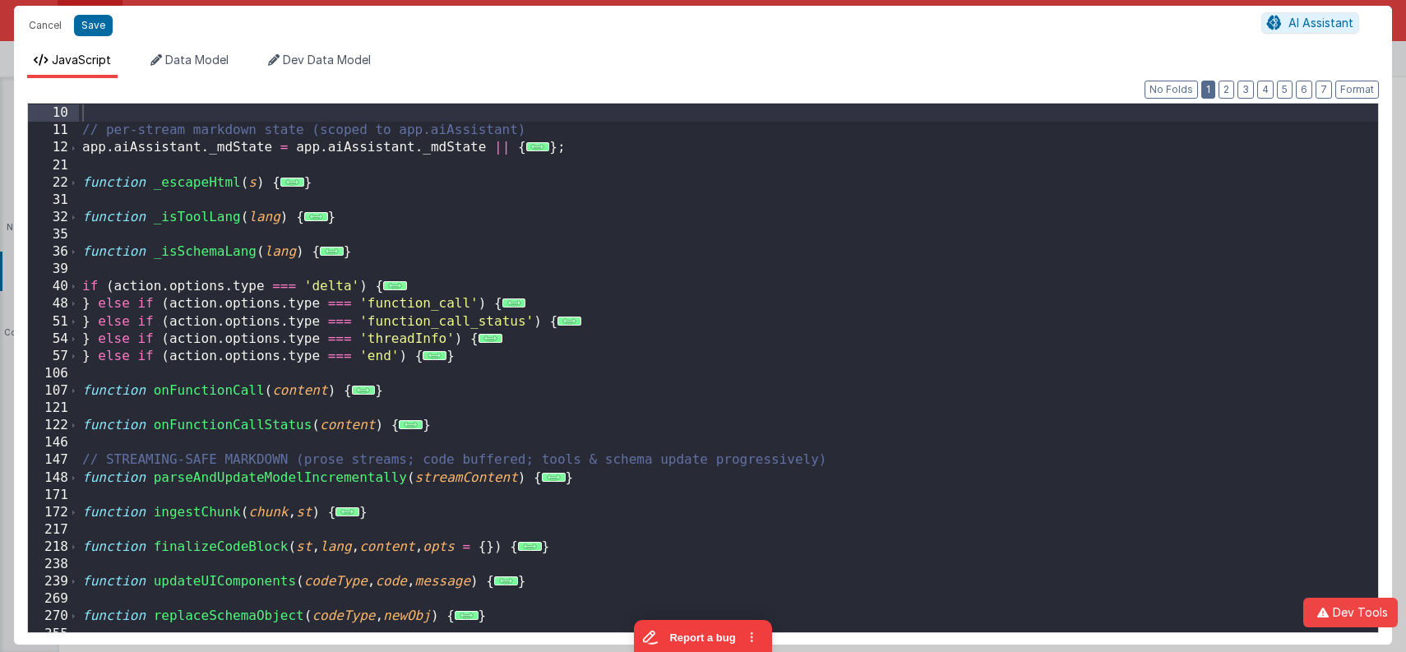
scroll to position [157, 0]
click at [529, 428] on div "// per-stream markdown state (scoped to app.aiAssistant) app . aiAssistant . _m…" at bounding box center [729, 384] width 1300 height 564
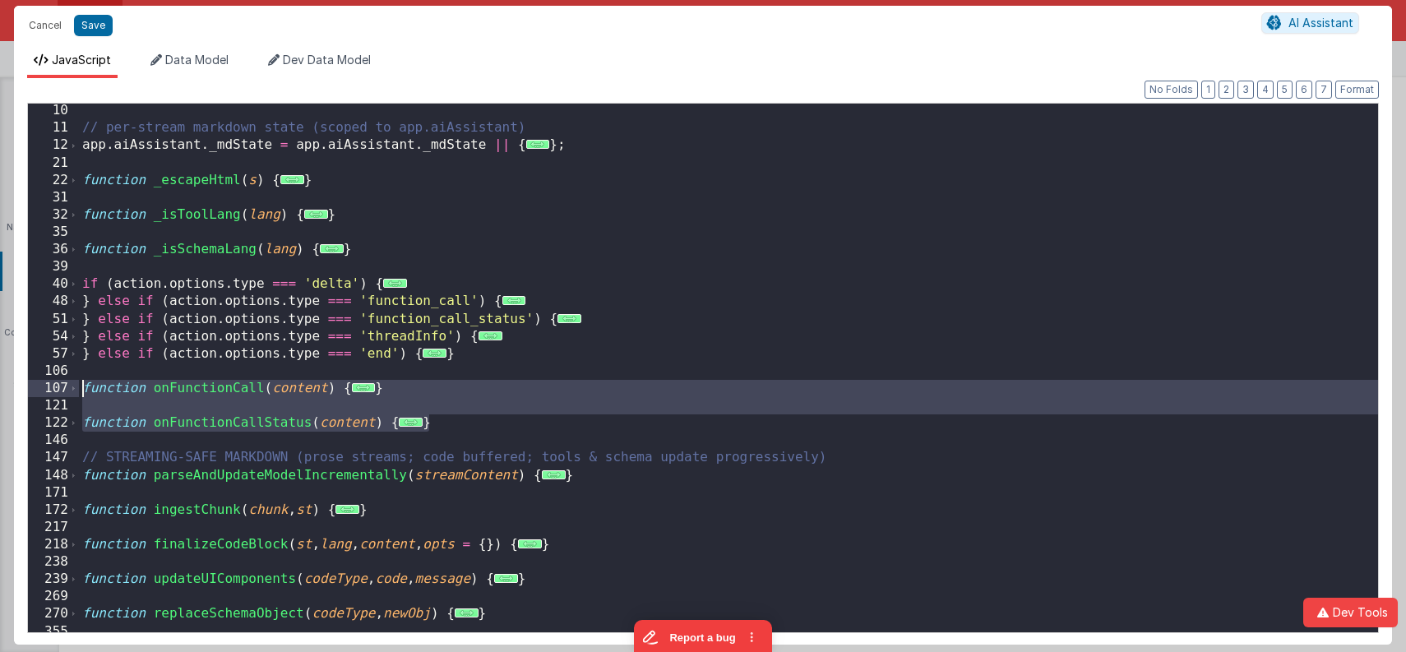
drag, startPoint x: 520, startPoint y: 425, endPoint x: 63, endPoint y: 390, distance: 458.6
click at [63, 390] on div "10 11 12 21 22 31 32 35 36 39 40 48 51 54 57 106 107 121 122 146 147 148 171 17…" at bounding box center [703, 368] width 1352 height 530
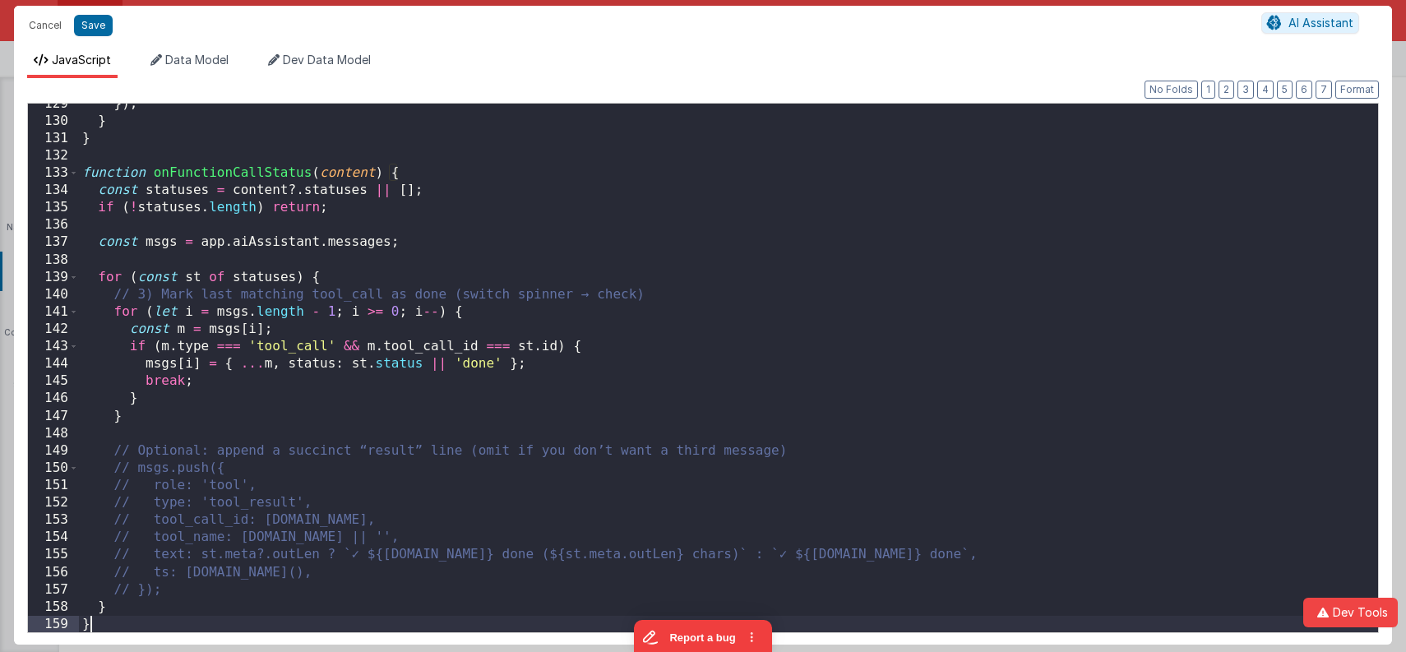
scroll to position [824, 0]
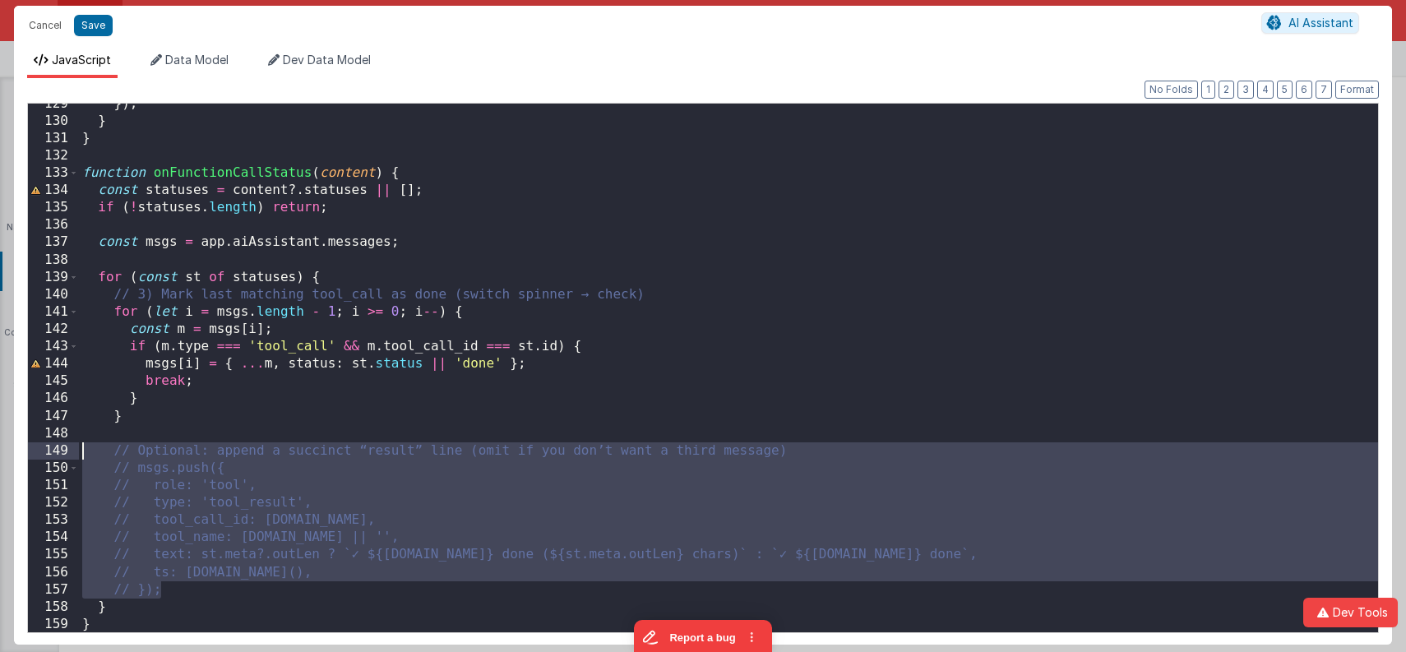
drag, startPoint x: 177, startPoint y: 591, endPoint x: 53, endPoint y: 453, distance: 184.6
click at [53, 453] on div "129 130 131 132 133 134 135 136 137 138 139 140 141 142 143 144 145 146 147 148…" at bounding box center [703, 368] width 1352 height 530
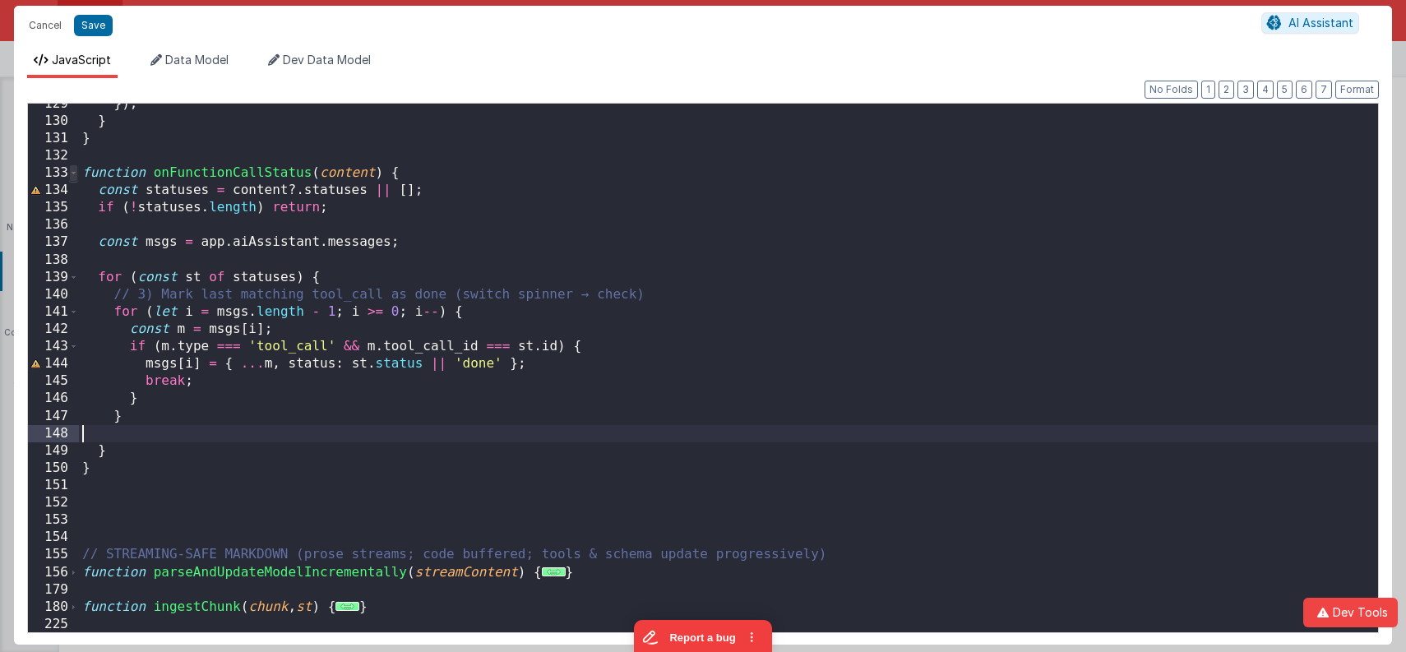
click at [76, 174] on span at bounding box center [73, 172] width 9 height 17
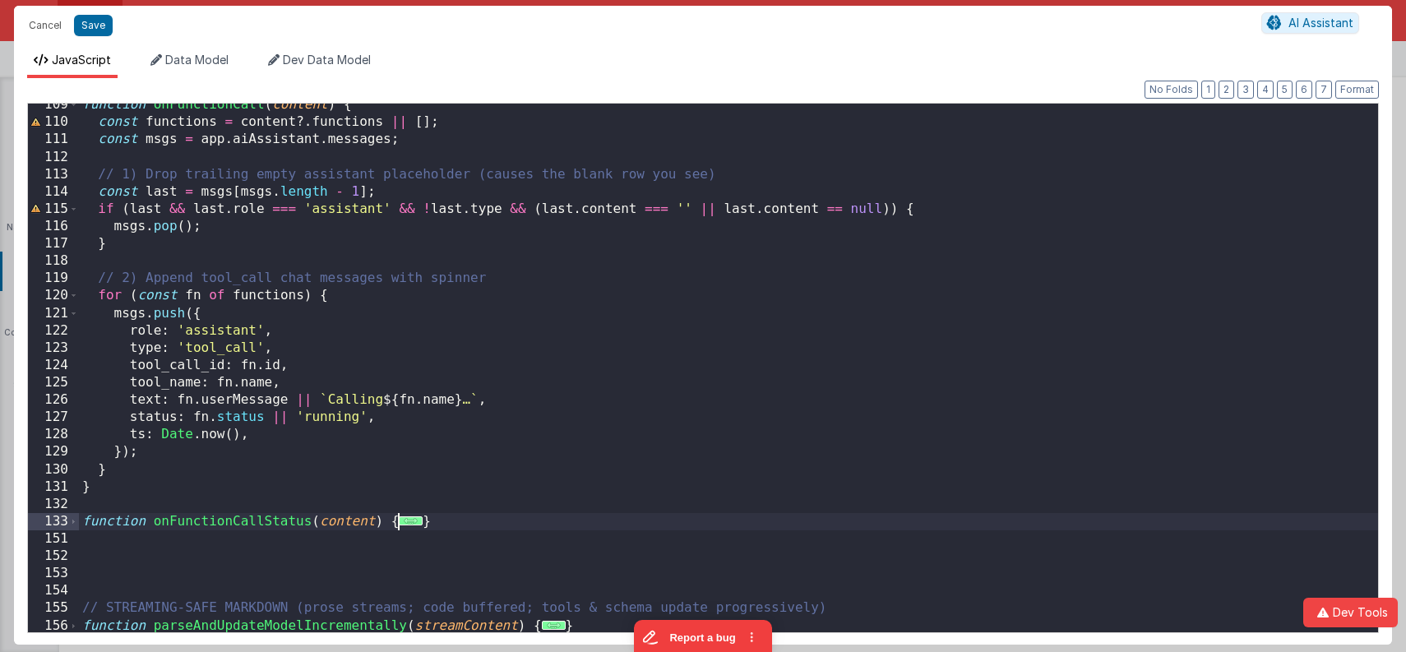
click at [107, 283] on div "function onFunctionCall ( content ) { const functions = content ?. functions ||…" at bounding box center [729, 378] width 1300 height 564
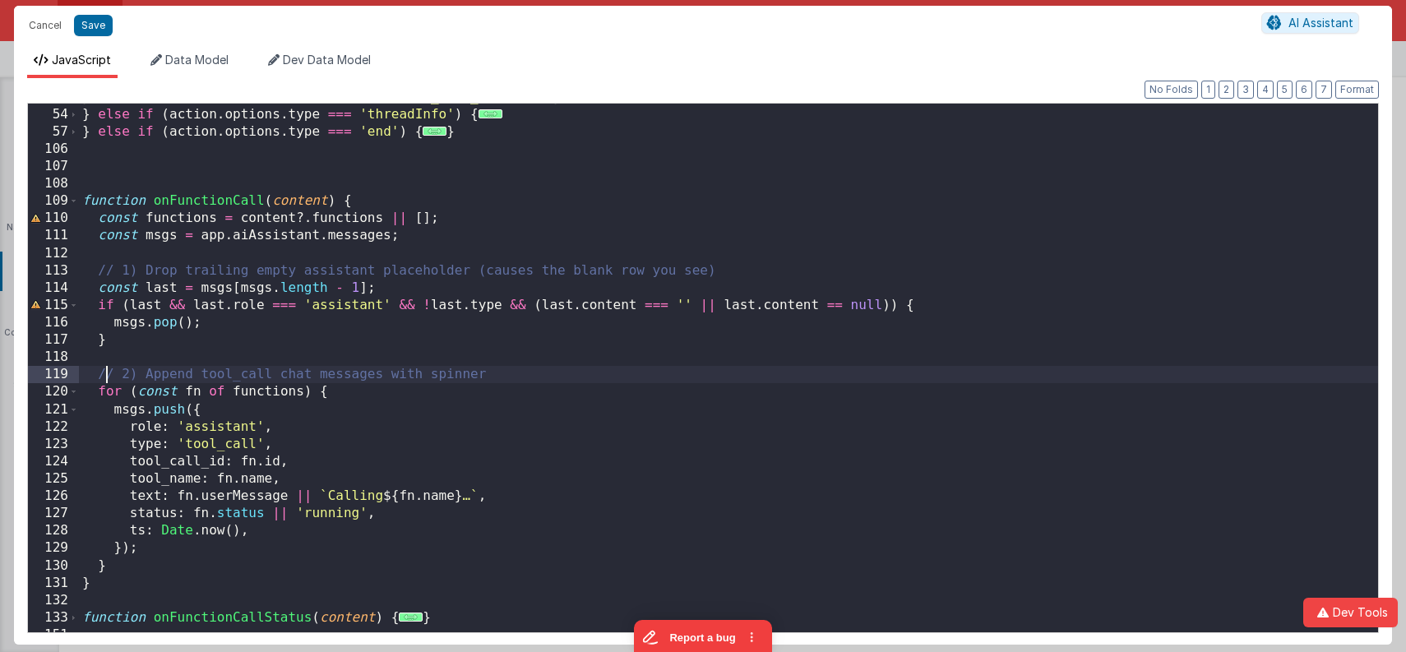
scroll to position [379, 0]
click at [76, 202] on span at bounding box center [73, 200] width 9 height 17
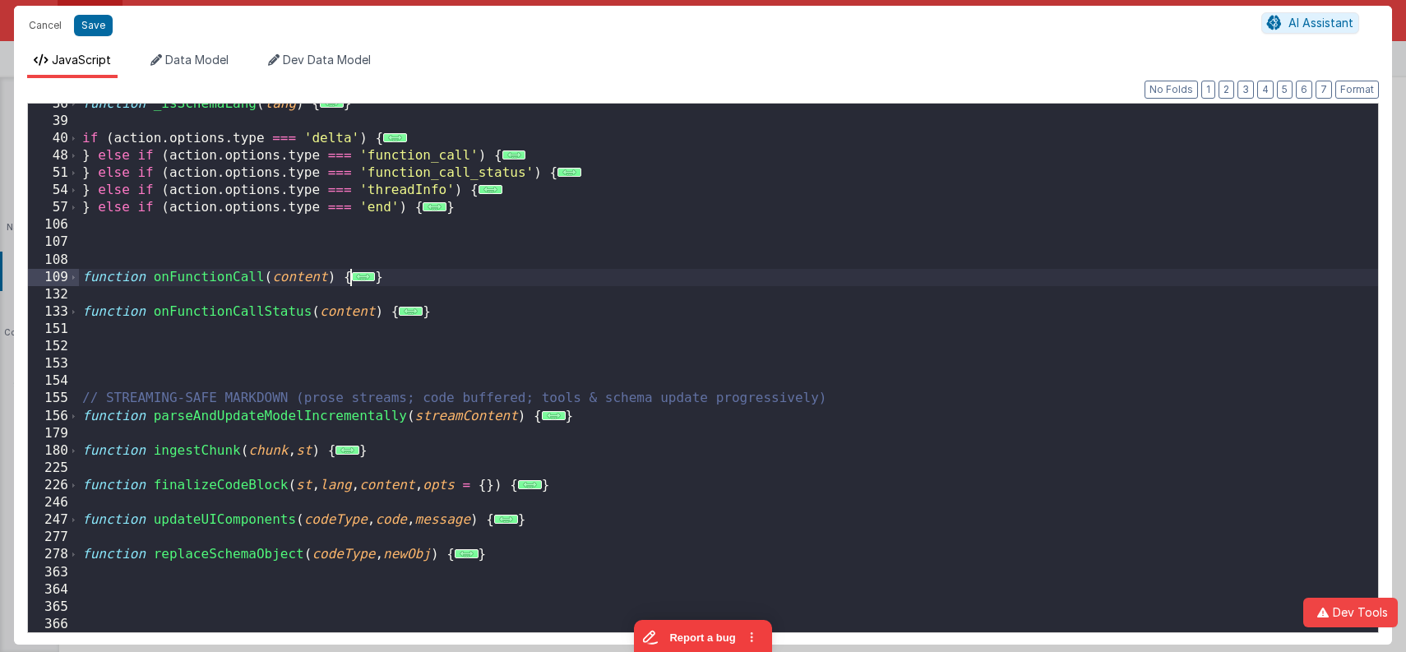
click at [238, 359] on div "function _isSchemaLang ( lang ) { ... } if ( action . options . type === 'delta…" at bounding box center [729, 377] width 1300 height 564
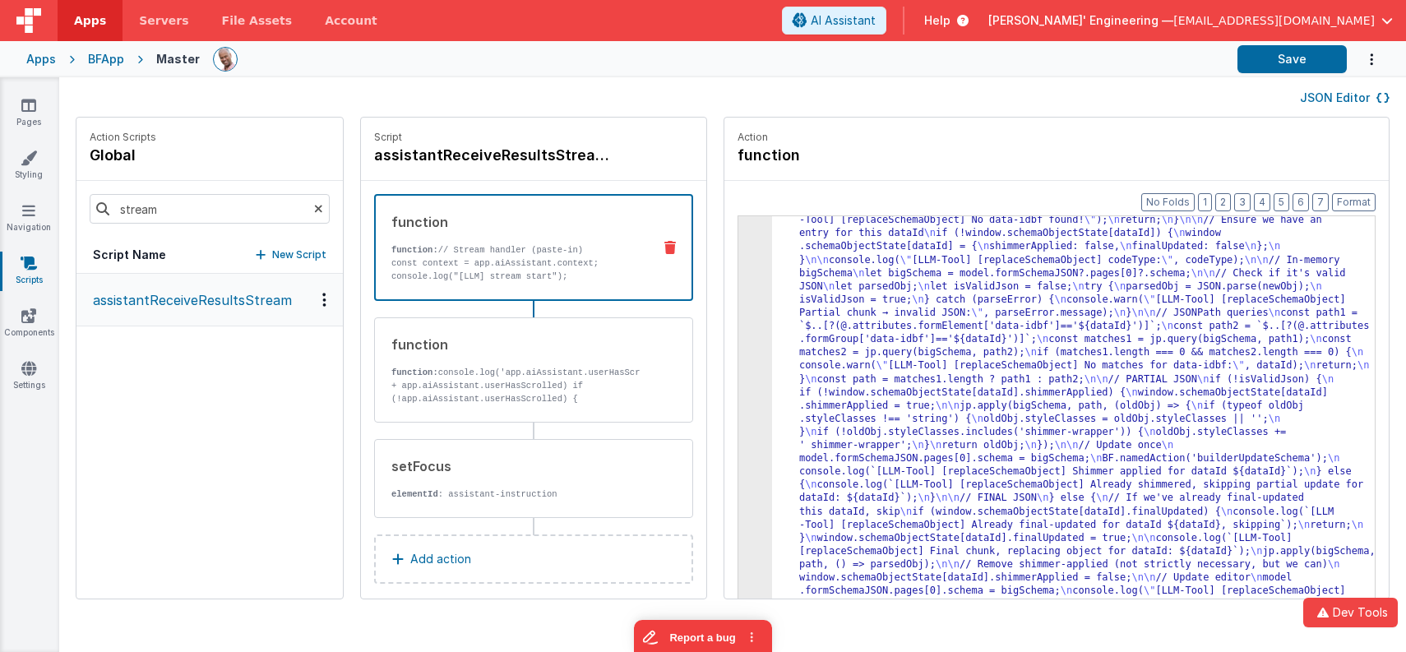
scroll to position [1221, 0]
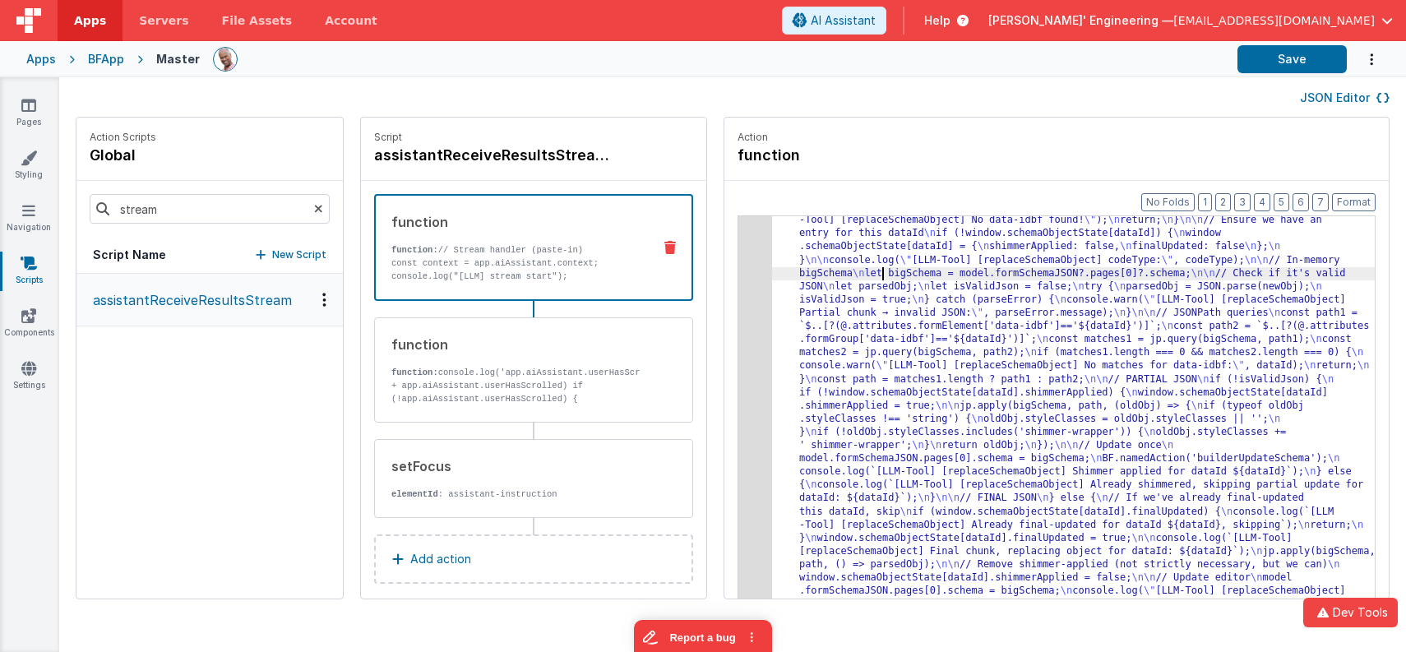
drag, startPoint x: 857, startPoint y: 271, endPoint x: 816, endPoint y: 264, distance: 41.6
click at [857, 271] on div ""function" : "// Stream handler (paste-in) \n\n const context = app.aiAssistant…" at bounding box center [1087, 47] width 631 height 2052
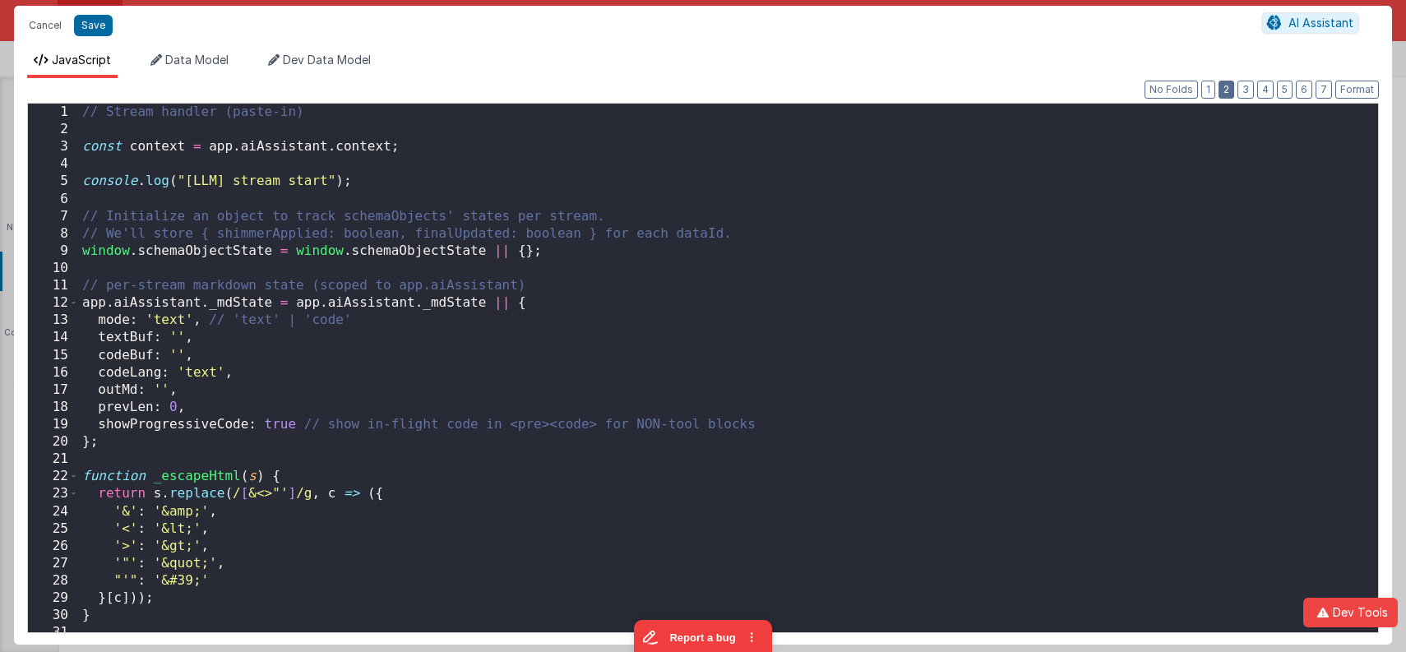
click at [1231, 90] on button "2" at bounding box center [1227, 90] width 16 height 18
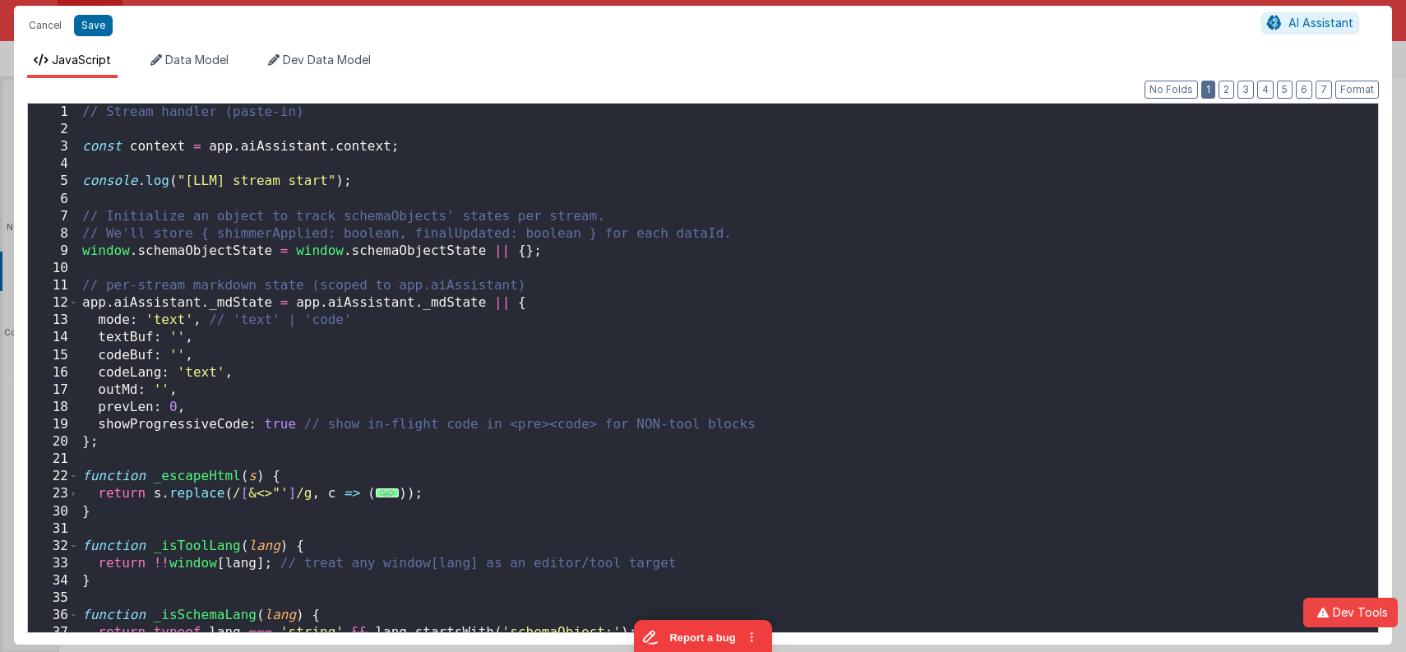
click at [1216, 90] on button "1" at bounding box center [1209, 90] width 14 height 18
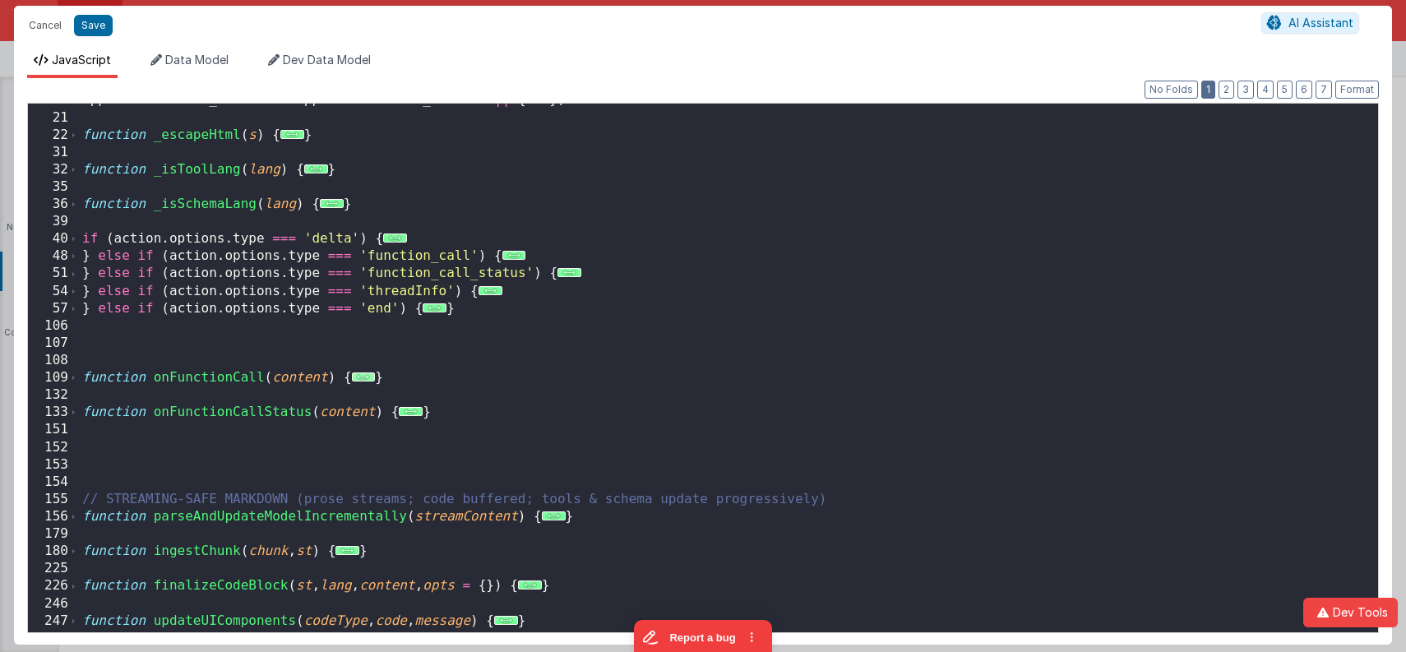
scroll to position [0, 0]
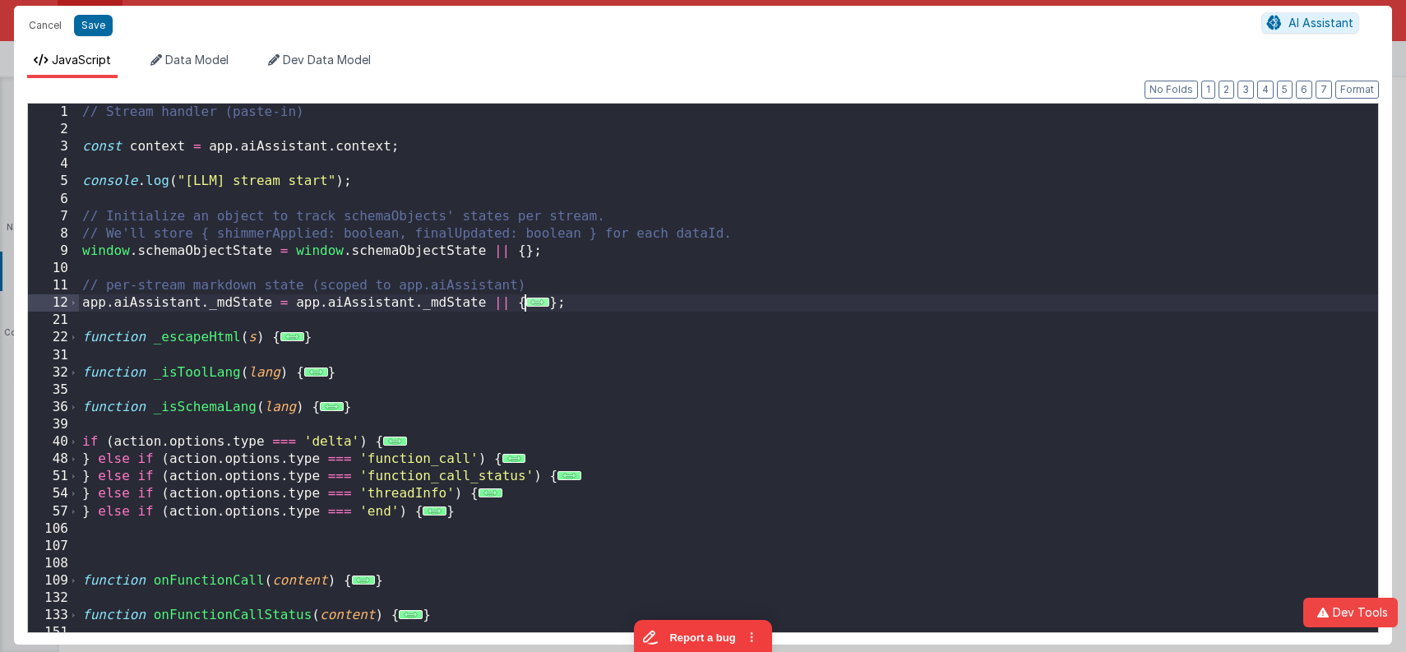
click at [535, 303] on span "..." at bounding box center [538, 302] width 24 height 9
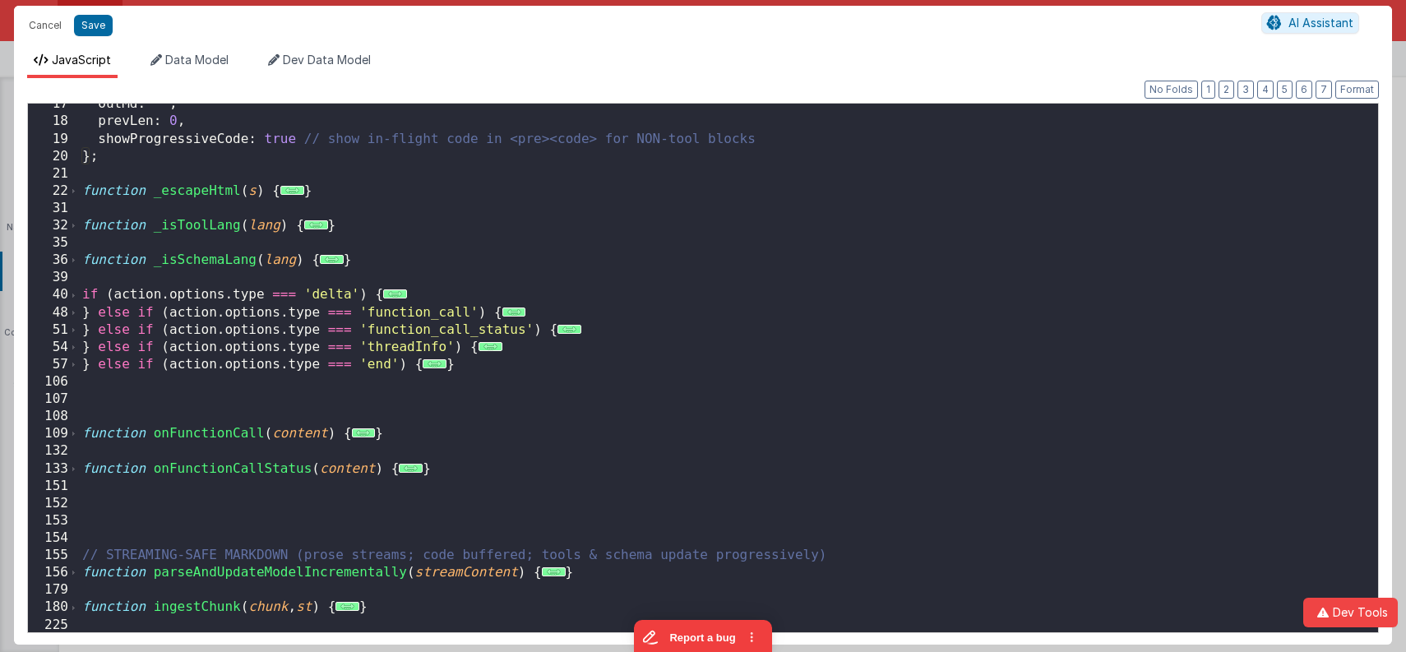
scroll to position [285, 0]
click at [501, 269] on div "outMd : '' , prevLen : 0 , showProgressiveCode : true // show in-flight code in…" at bounding box center [729, 377] width 1300 height 564
click at [533, 132] on div "outMd : '' , prevLen : 0 , showProgressiveCode : true // show in-flight code in…" at bounding box center [729, 379] width 1300 height 564
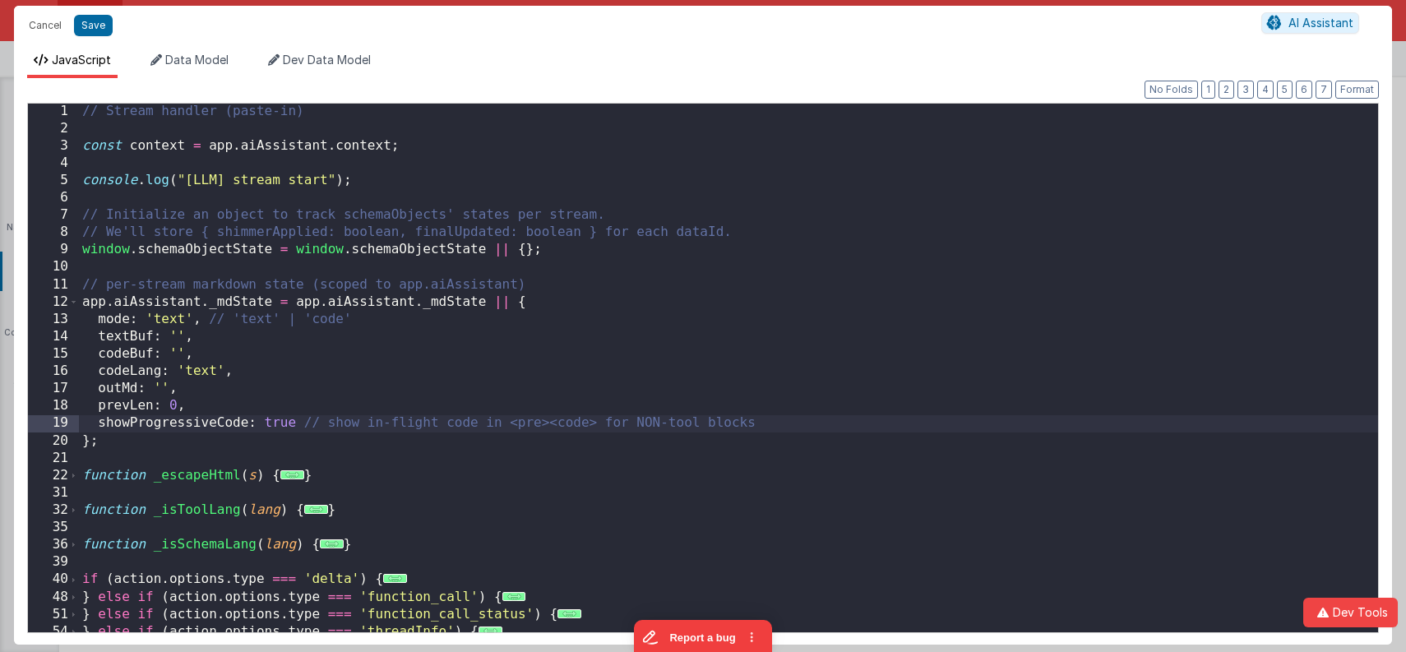
scroll to position [2, 0]
click at [407, 493] on div "// Stream handler (paste-in) const context = app . aiAssistant . context ; cons…" at bounding box center [729, 383] width 1300 height 564
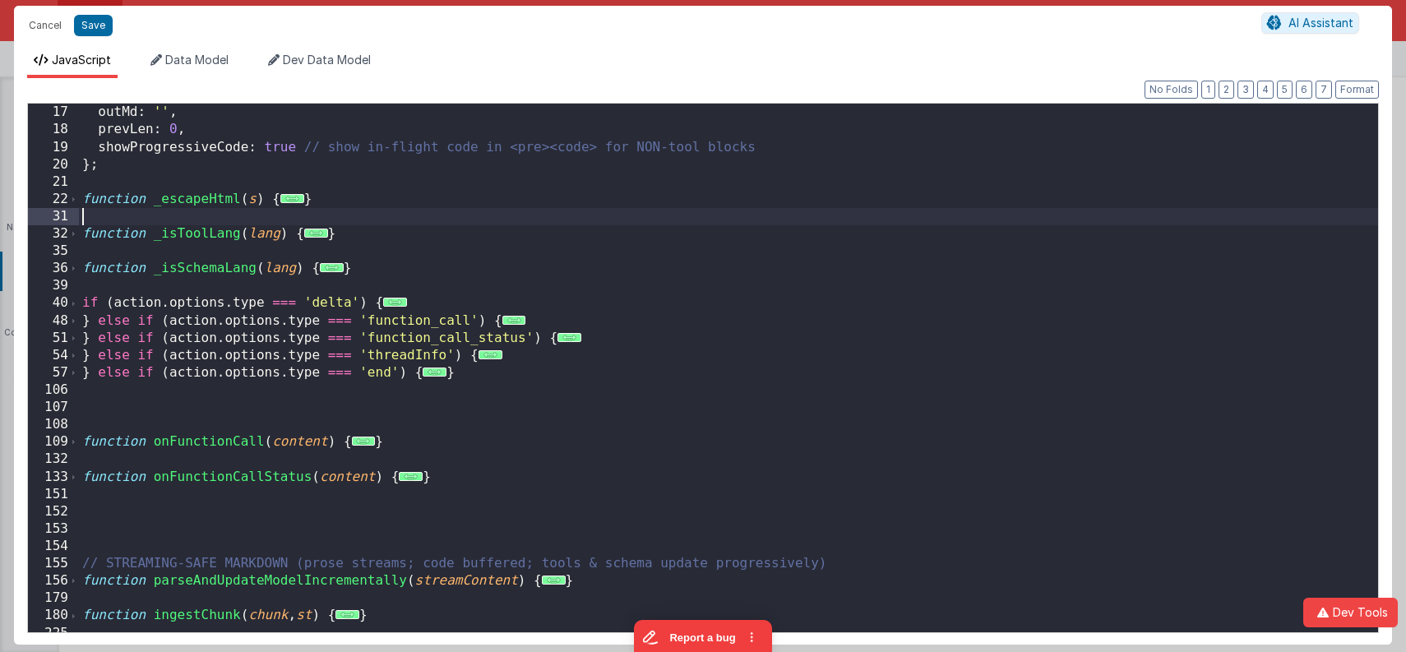
scroll to position [284, 0]
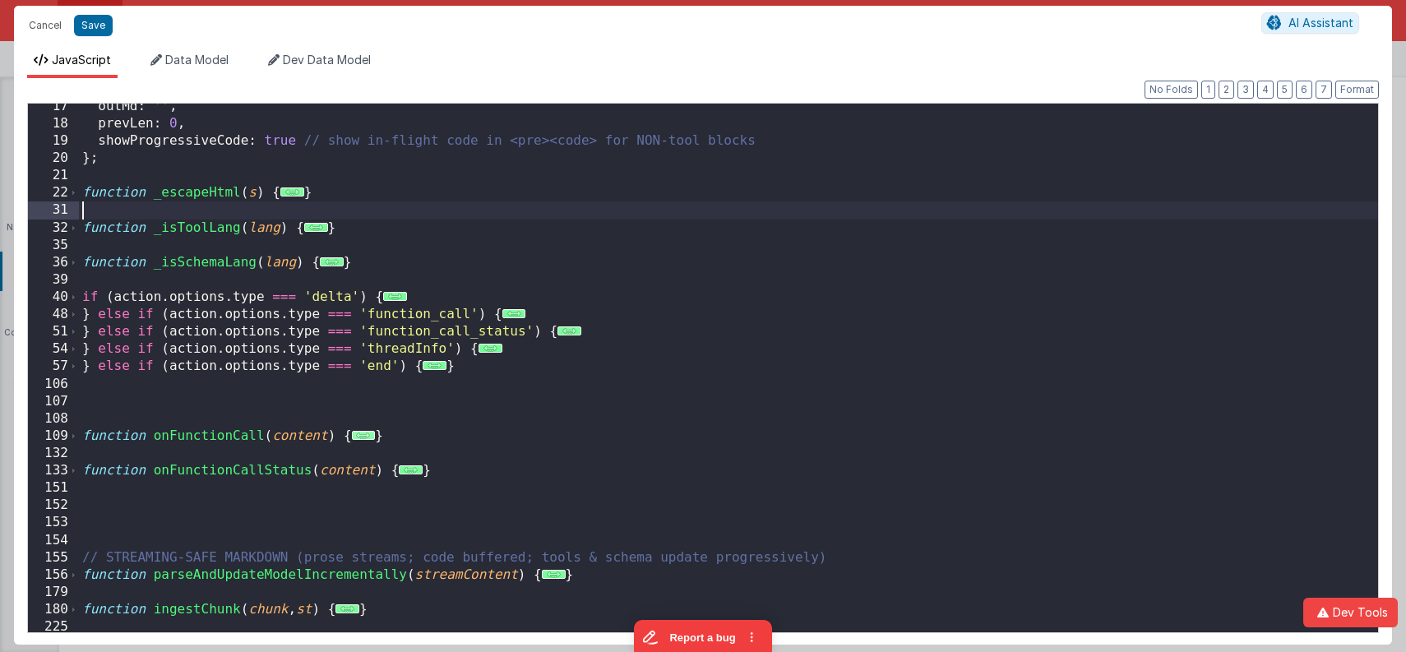
click at [366, 440] on span "..." at bounding box center [364, 435] width 24 height 9
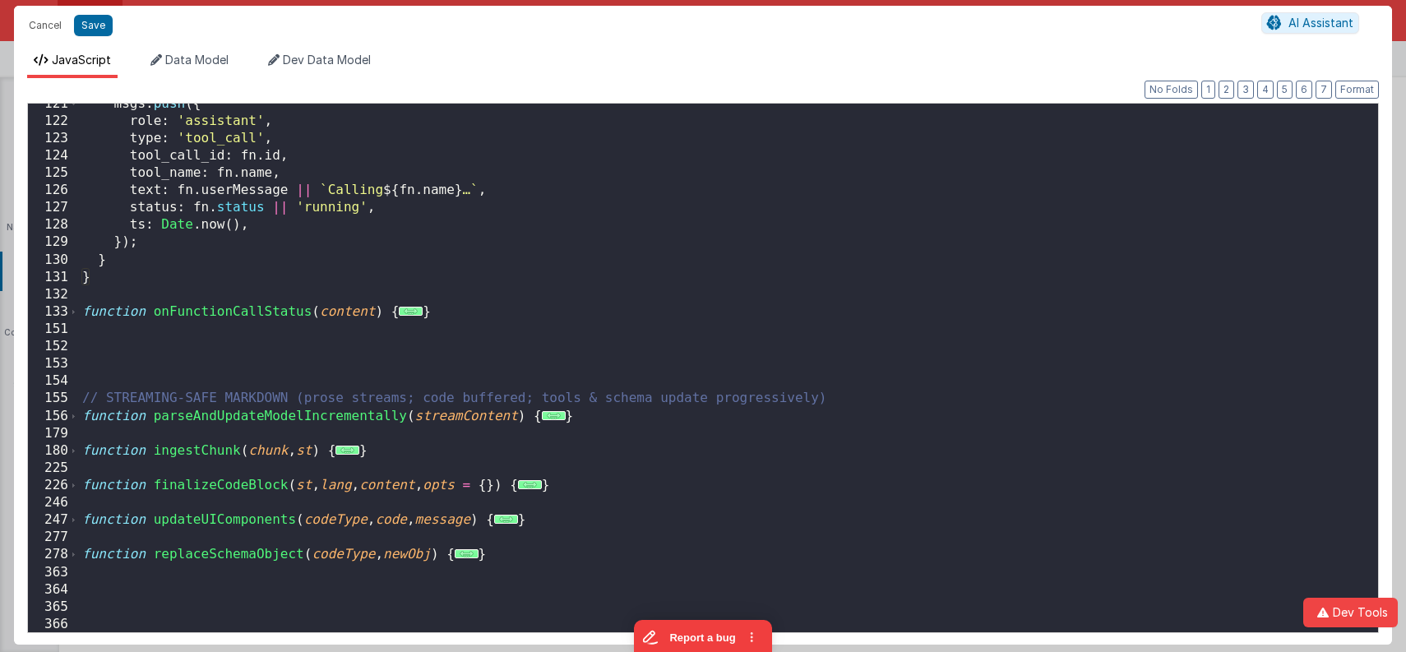
scroll to position [824, 0]
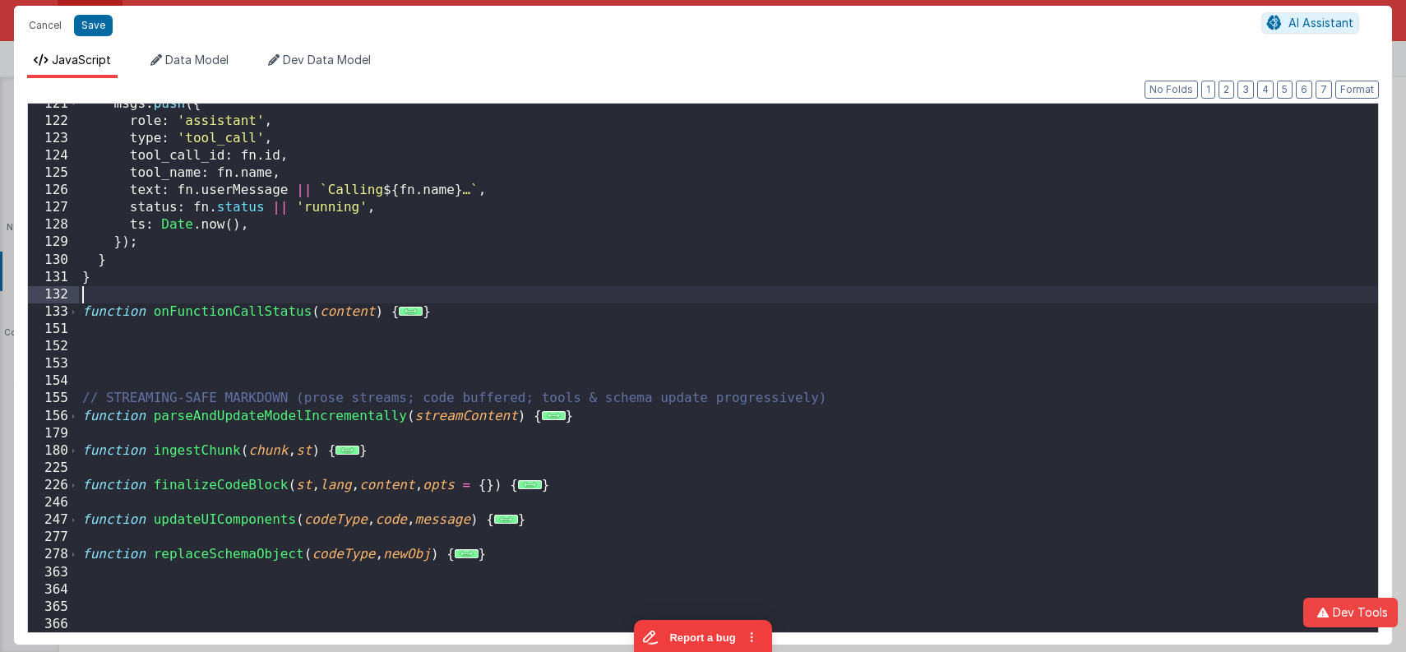
click at [437, 290] on div "msgs . push ({ role : 'assistant' , type : 'tool_call' , tool_call_id : fn . id…" at bounding box center [729, 377] width 1300 height 564
click at [254, 310] on div "msgs . push ({ role : 'assistant' , type : 'tool_call' , tool_call_id : fn . id…" at bounding box center [729, 377] width 1300 height 564
click at [255, 310] on div "msgs . push ({ role : 'assistant' , type : 'tool_call' , tool_call_id : fn . id…" at bounding box center [729, 377] width 1300 height 564
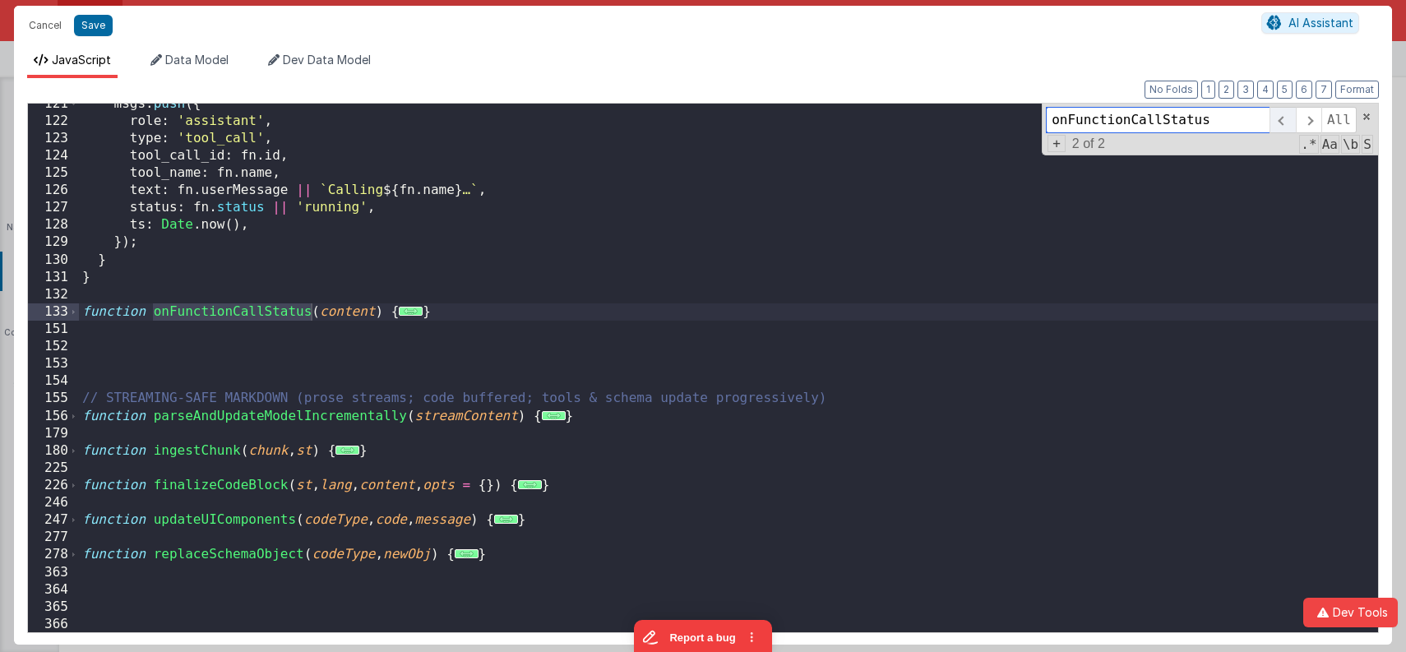
click at [1282, 123] on span at bounding box center [1282, 120] width 25 height 26
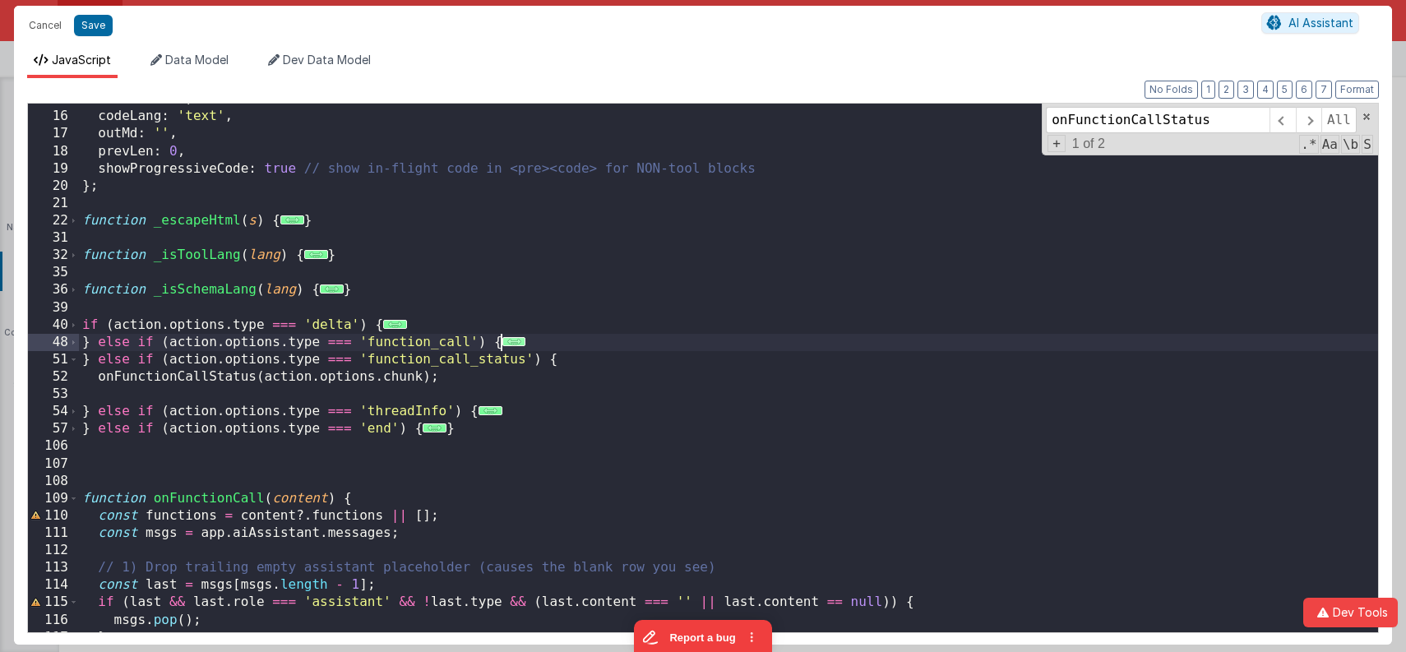
click at [513, 340] on span "..." at bounding box center [515, 341] width 24 height 9
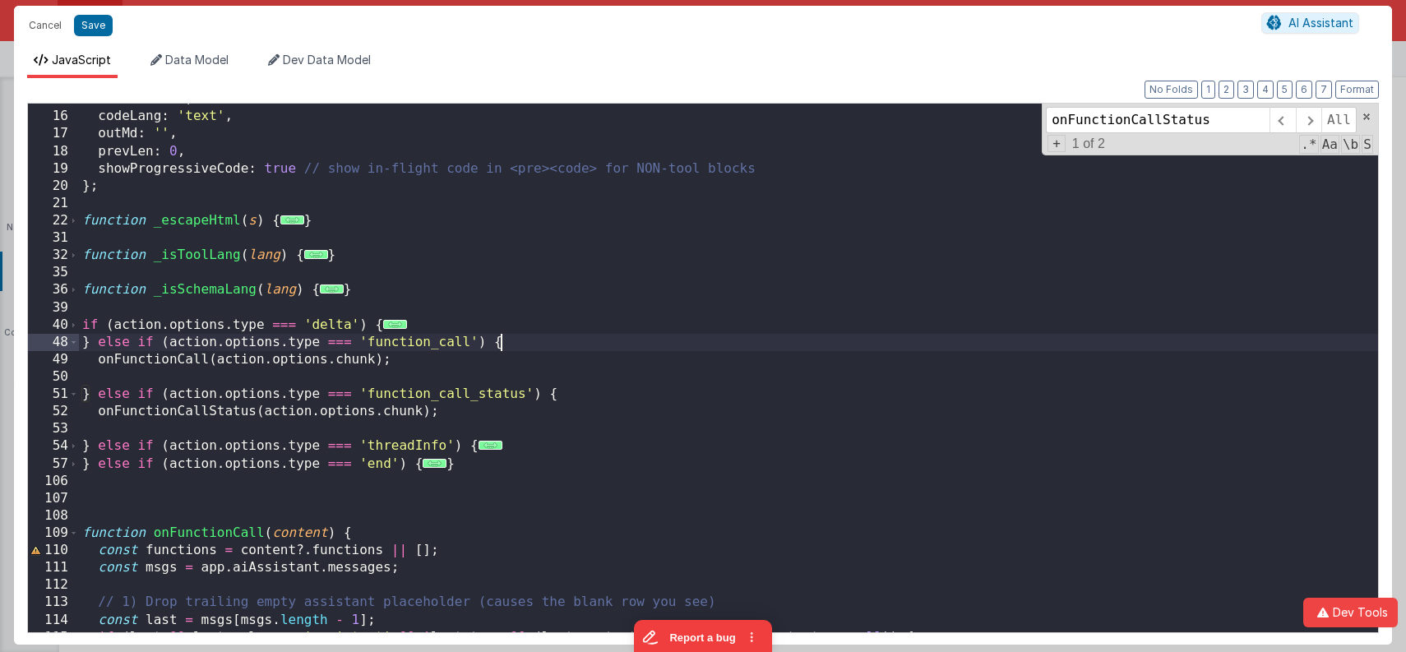
click at [548, 339] on div "codeBuf : '' , codeLang : 'text' , outMd : '' , prevLen : 0 , showProgressiveCo…" at bounding box center [729, 372] width 1300 height 564
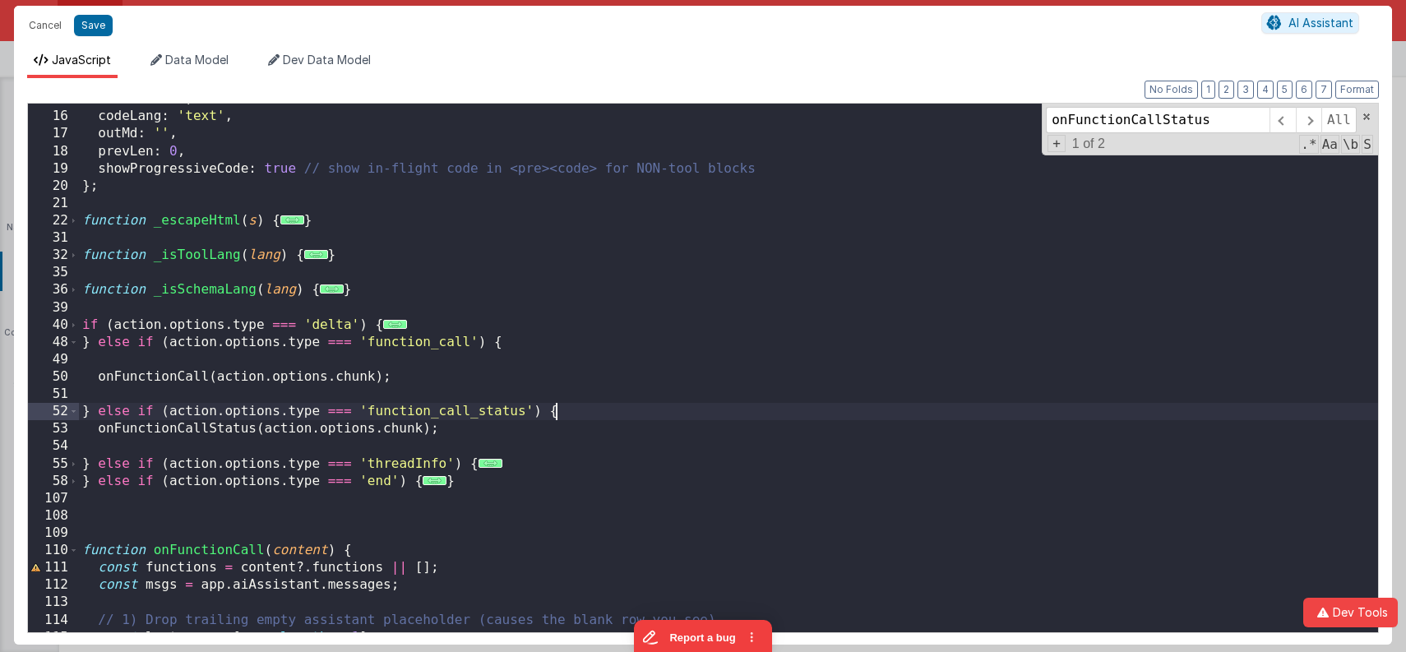
click at [580, 410] on div "codeBuf : '' , codeLang : 'text' , outMd : '' , prevLen : 0 , showProgressiveCo…" at bounding box center [729, 372] width 1300 height 564
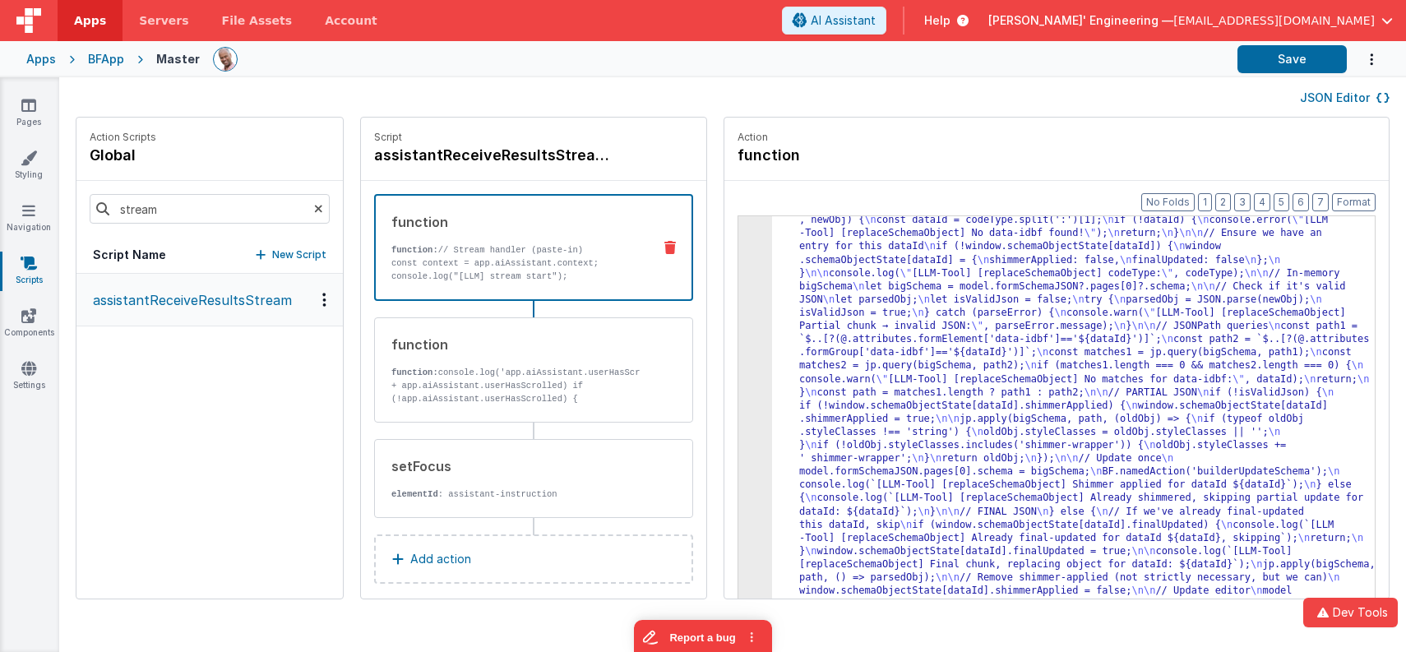
click at [626, 66] on div at bounding box center [719, 59] width 1012 height 28
click at [1261, 58] on button "Save" at bounding box center [1292, 59] width 109 height 28
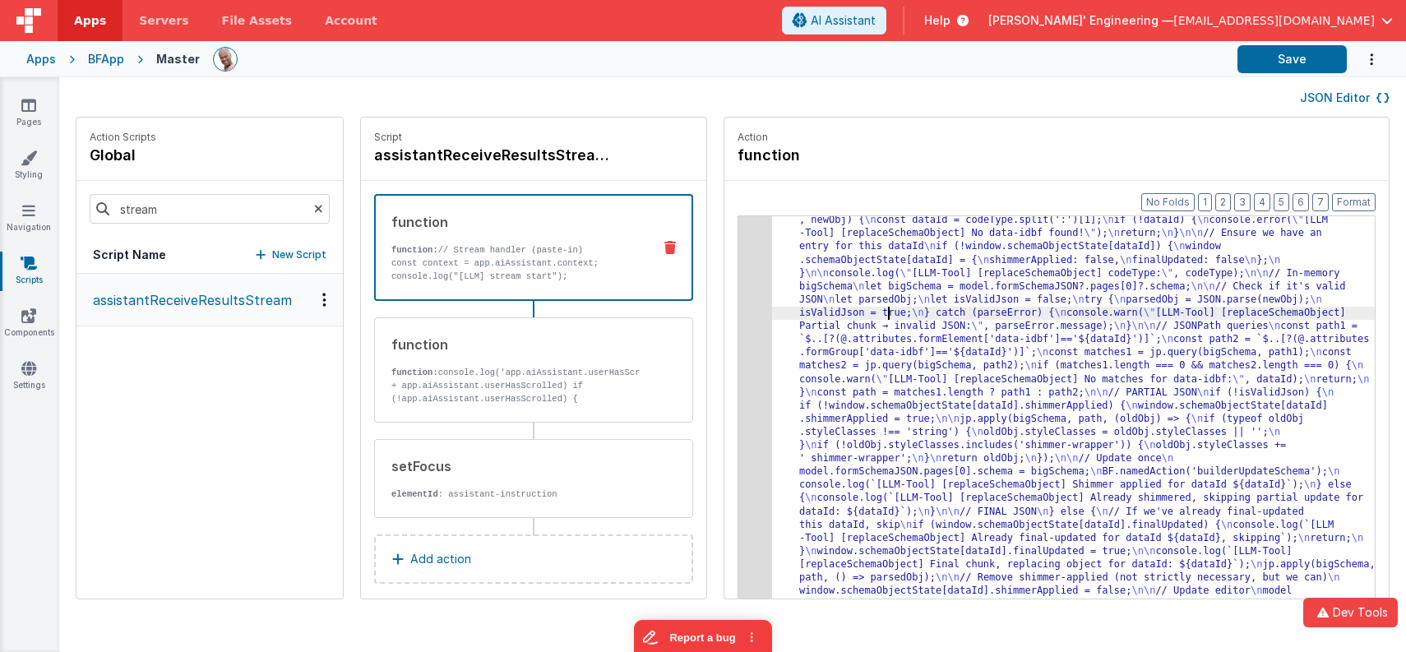
click at [860, 313] on div ""function" : "// Stream handler (paste-in) \n\n const context = app.aiAssistant…" at bounding box center [1087, 53] width 631 height 2065
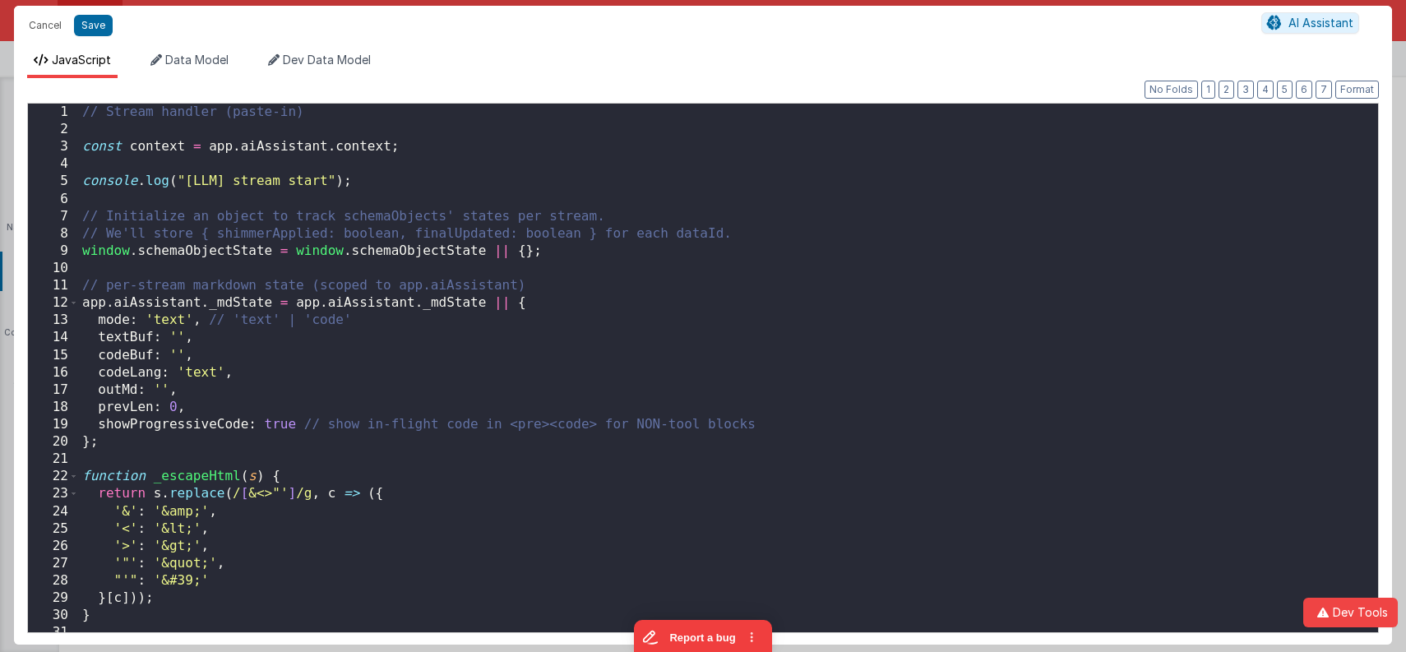
click at [1086, 184] on div "// Stream handler (paste-in) const context = app . aiAssistant . context ; cons…" at bounding box center [729, 386] width 1300 height 564
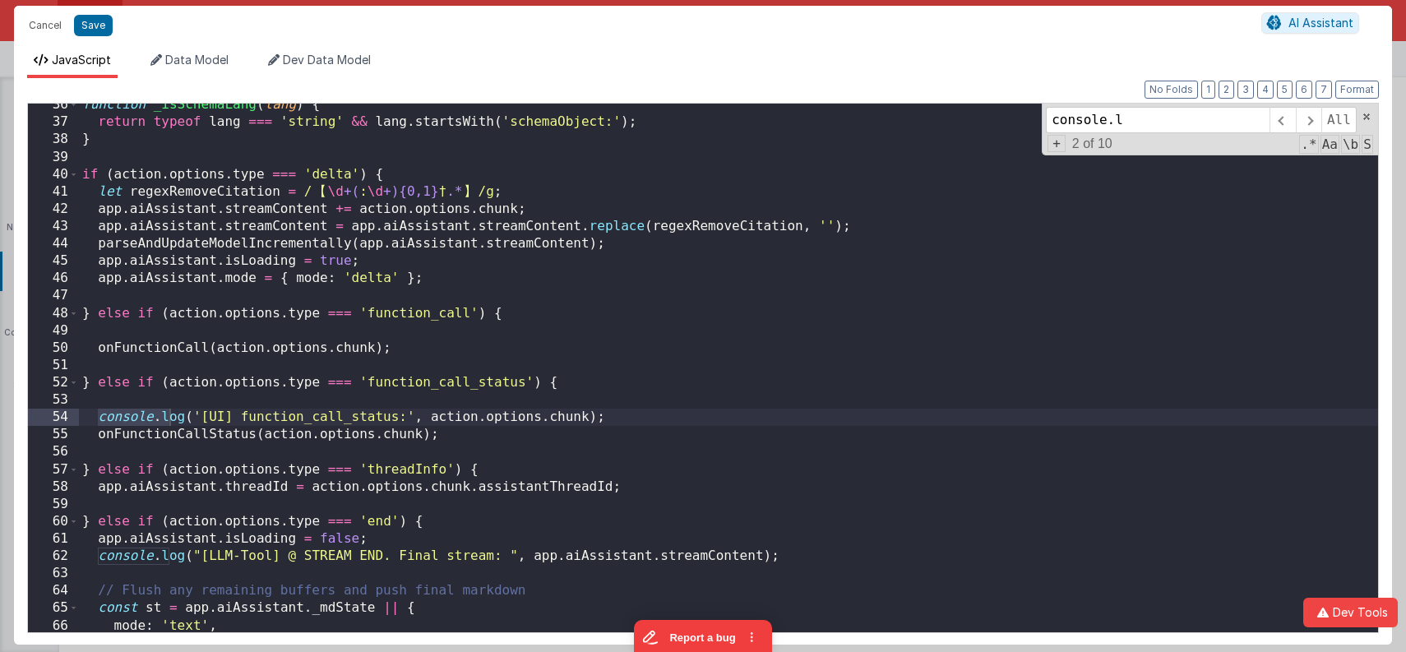
scroll to position [623, 0]
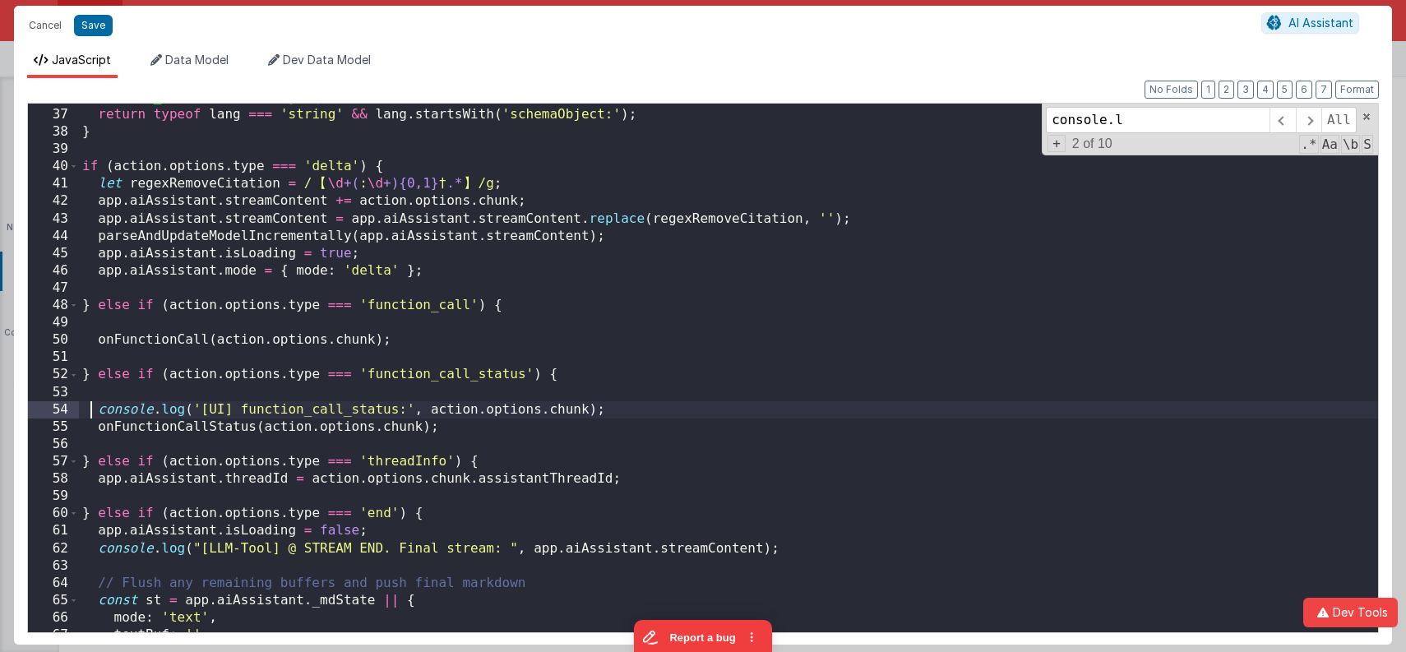
click at [91, 407] on div "function _isSchemaLang ( lang ) { return typeof lang === 'string' && lang . sta…" at bounding box center [729, 371] width 1300 height 564
drag, startPoint x: 415, startPoint y: 410, endPoint x: 101, endPoint y: 406, distance: 314.2
click at [101, 406] on div "function _isSchemaLang ( lang ) { return typeof lang === 'string' && lang . sta…" at bounding box center [729, 371] width 1300 height 564
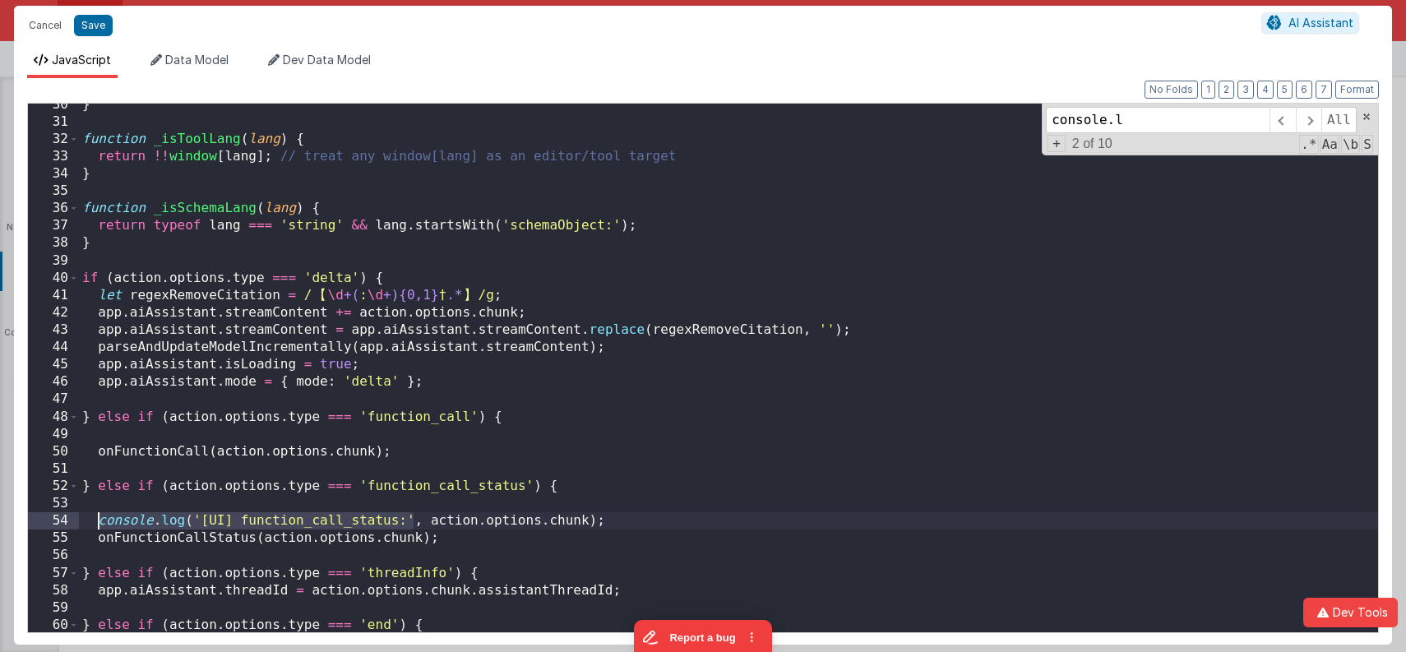
scroll to position [470, 0]
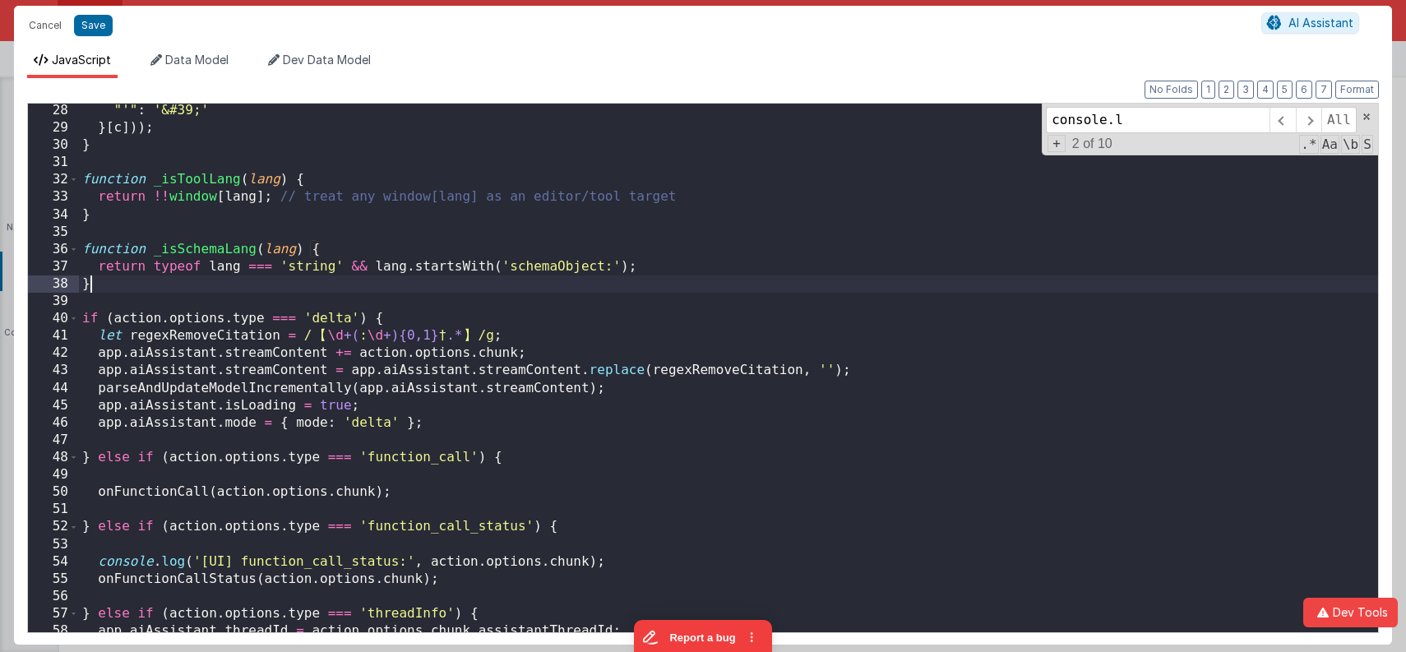
click at [154, 289] on div ""'" : '&#39;' } [ c ])) ; } function _isToolLang ( lang ) { return !! window [ …" at bounding box center [729, 384] width 1300 height 564
click at [209, 249] on div ""'" : '&#39;' } [ c ])) ; } function _isToolLang ( lang ) { return !! window [ …" at bounding box center [729, 384] width 1300 height 564
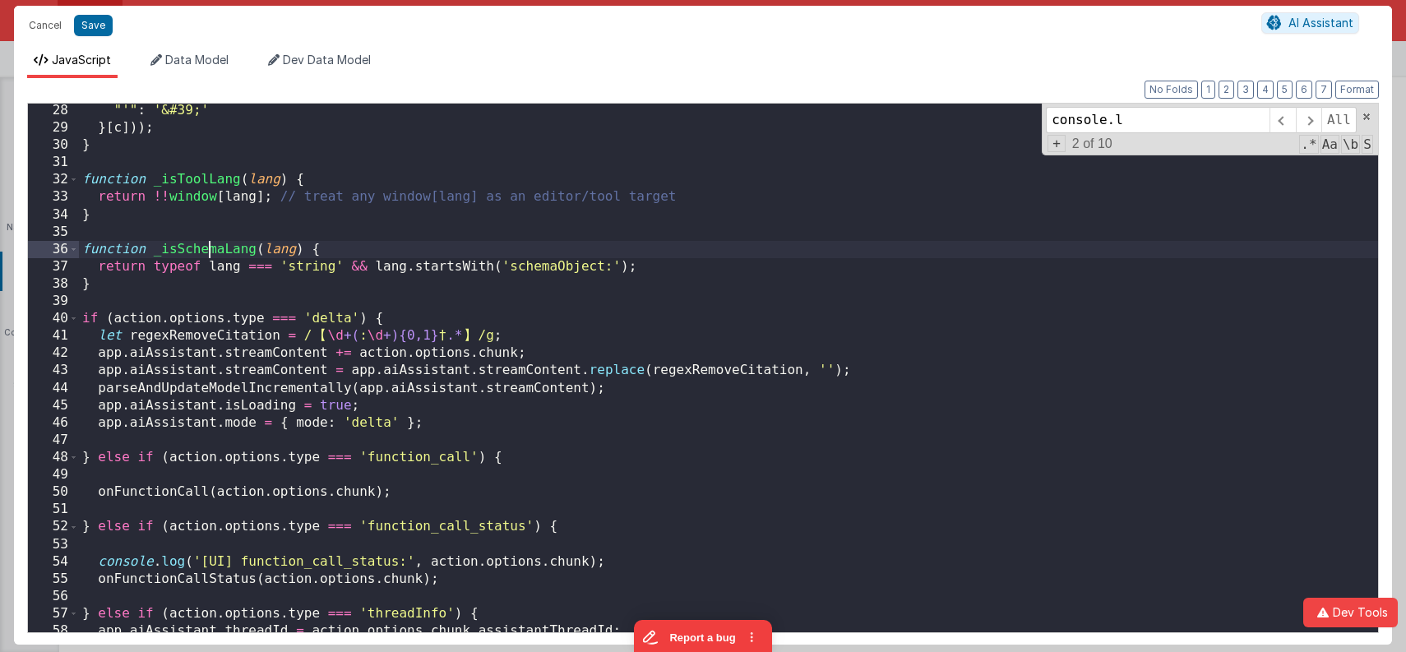
click at [209, 249] on div ""'" : '&#39;' } [ c ])) ; } function _isToolLang ( lang ) { return !! window [ …" at bounding box center [729, 384] width 1300 height 564
type input "_isSchemaLang"
click at [1315, 118] on span at bounding box center [1308, 120] width 25 height 26
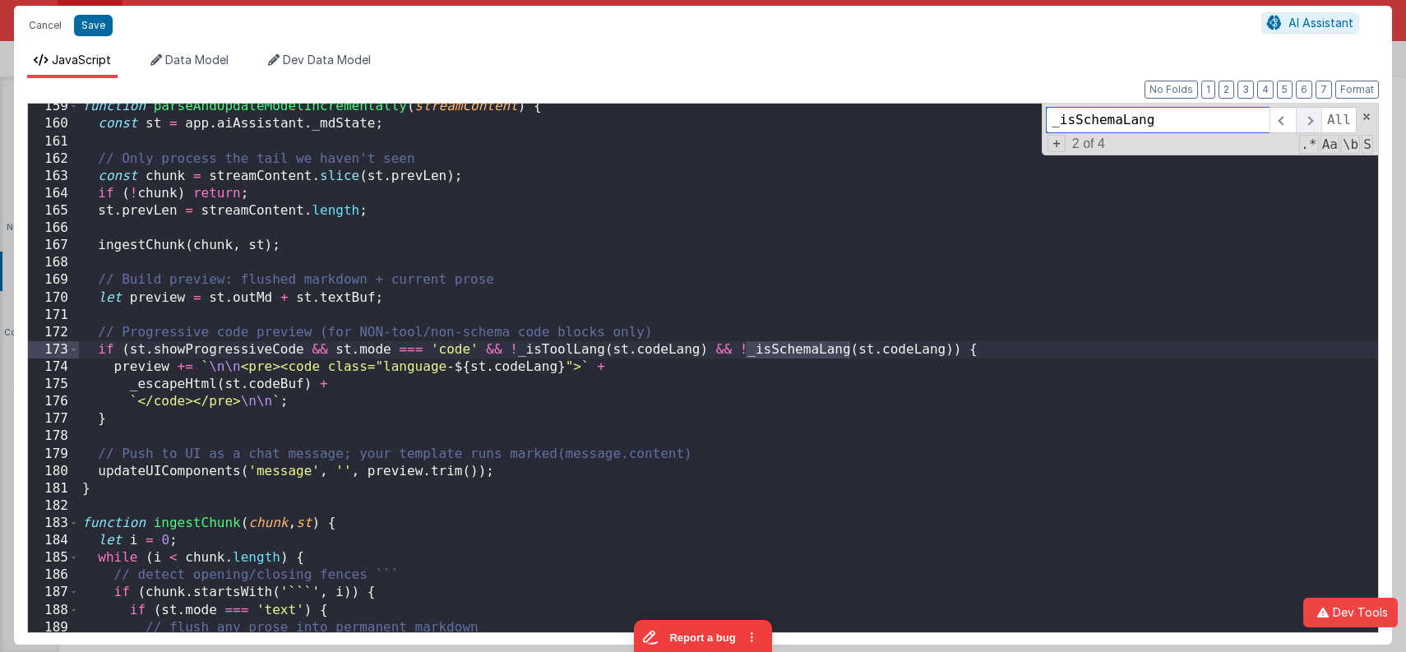
scroll to position [2749, 0]
click at [1315, 118] on span at bounding box center [1308, 120] width 25 height 26
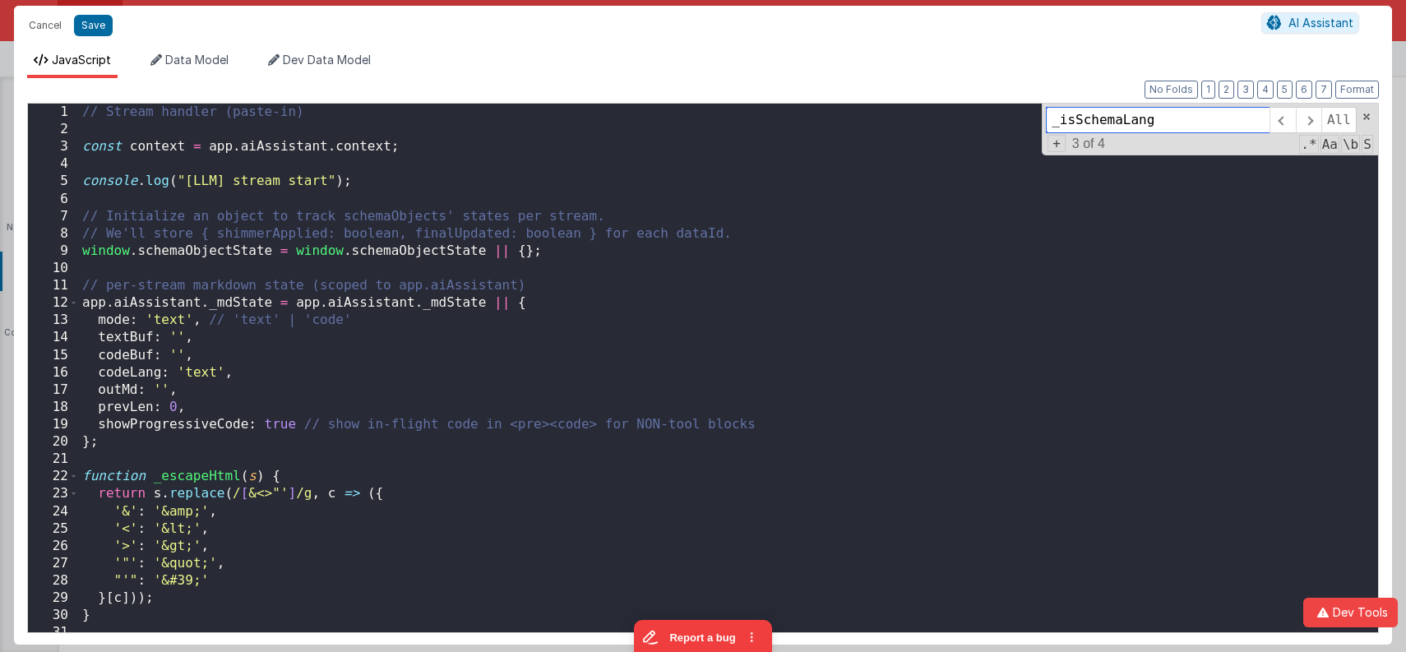
scroll to position [2, 0]
click at [551, 302] on div "// Stream handler (paste-in) const context = app . aiAssistant . context ; cons…" at bounding box center [729, 383] width 1300 height 564
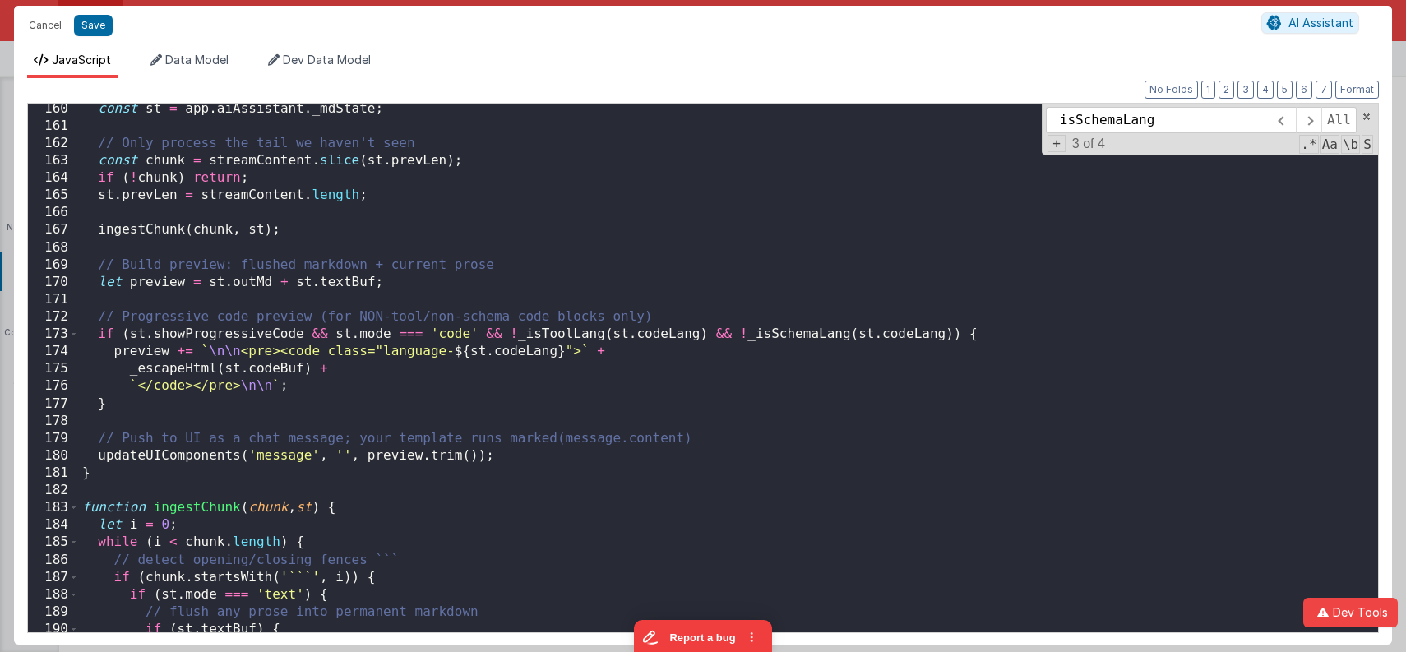
scroll to position [2767, 0]
drag, startPoint x: 1216, startPoint y: 86, endPoint x: 1206, endPoint y: 94, distance: 13.5
click at [1216, 86] on button "1" at bounding box center [1209, 90] width 14 height 18
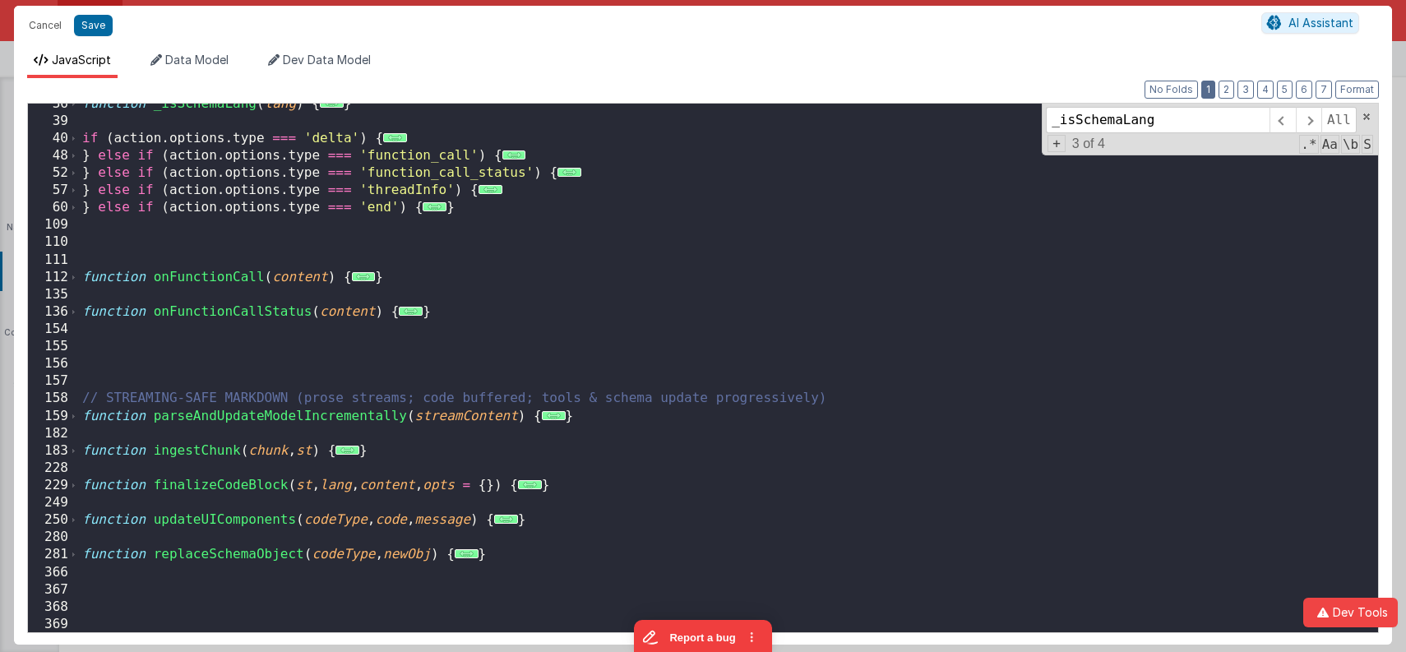
scroll to position [303, 0]
click at [301, 349] on div "function _isSchemaLang ( lang ) { ... } if ( action . options . type === 'delta…" at bounding box center [729, 377] width 1300 height 564
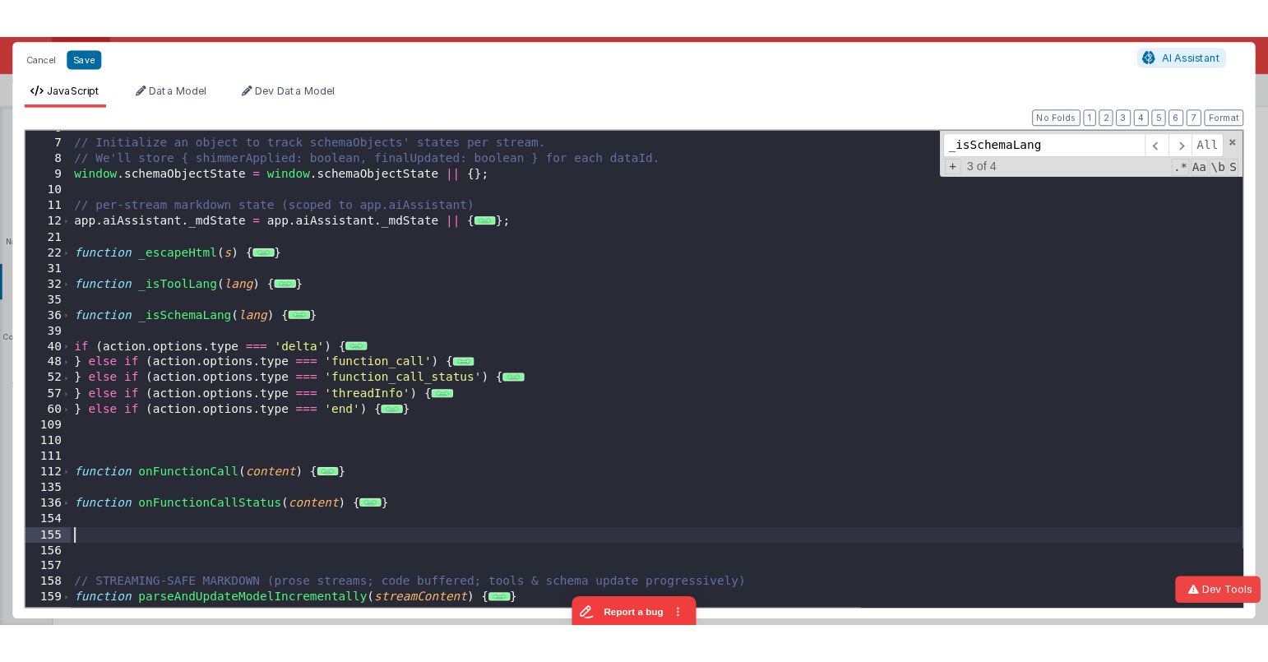
scroll to position [93, 0]
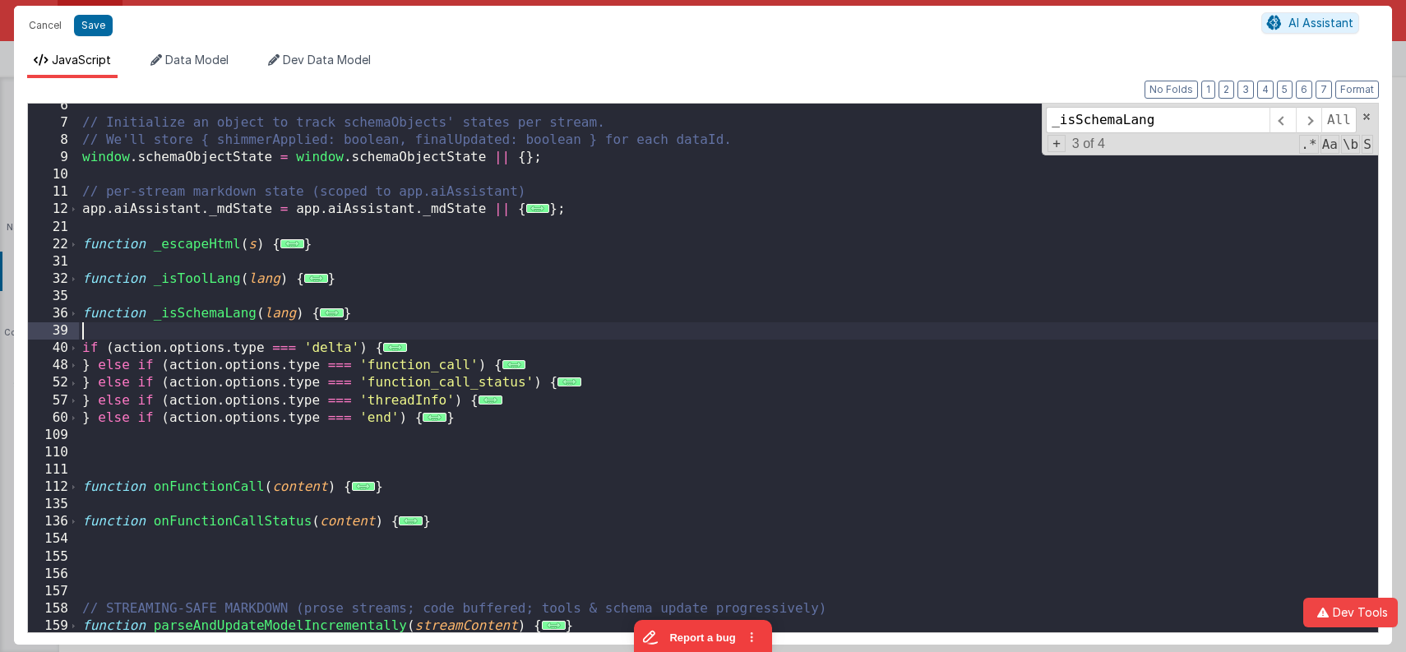
click at [382, 330] on div "// Initialize an object to track schemaObjects' states per stream. // We'll sto…" at bounding box center [729, 379] width 1300 height 564
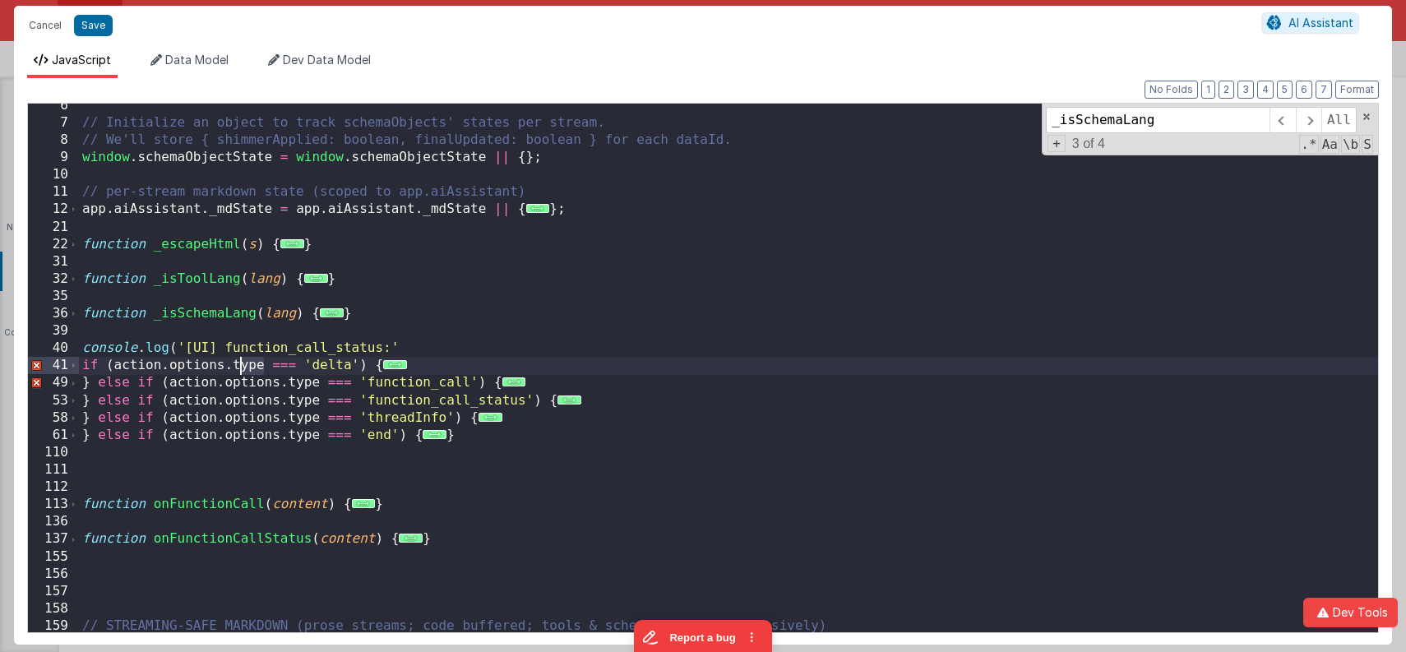
drag, startPoint x: 207, startPoint y: 370, endPoint x: 236, endPoint y: 369, distance: 28.8
click at [236, 369] on div "// Initialize an object to track schemaObjects' states per stream. // We'll sto…" at bounding box center [729, 379] width 1300 height 564
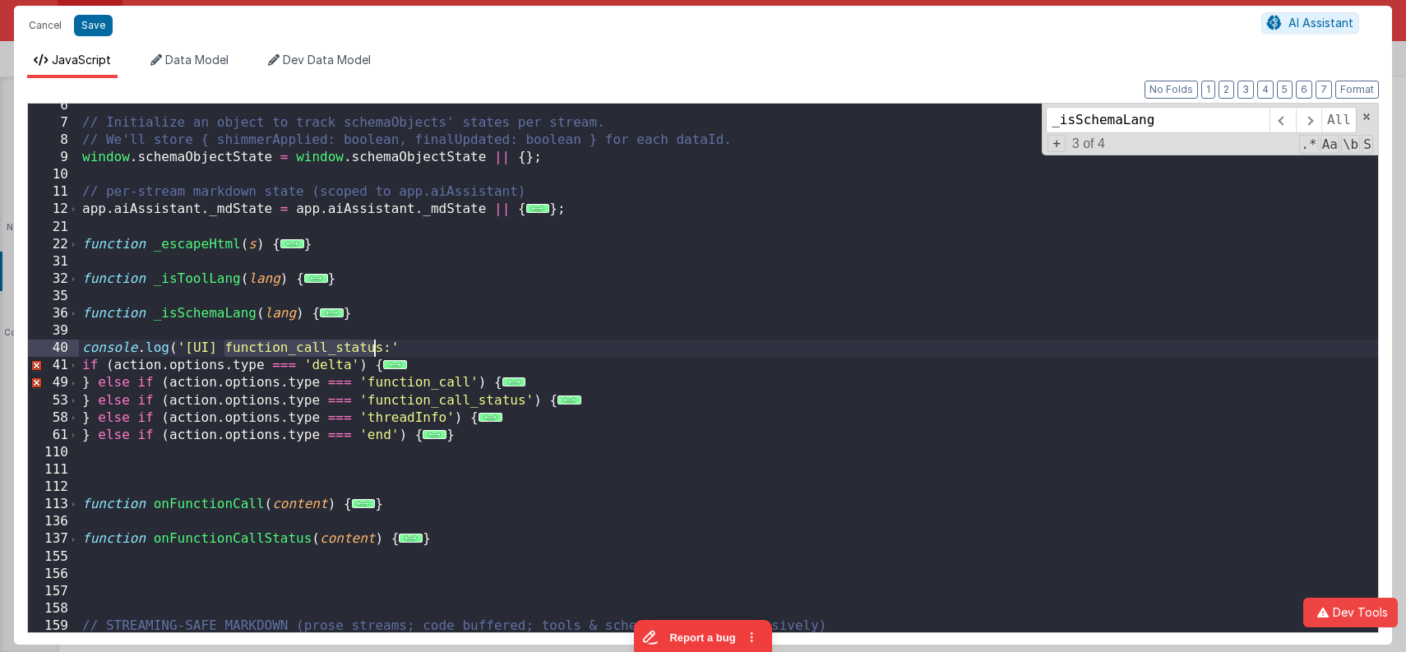
drag, startPoint x: 226, startPoint y: 347, endPoint x: 376, endPoint y: 350, distance: 149.7
click at [376, 350] on div "// Initialize an object to track schemaObjects' states per stream. // We'll sto…" at bounding box center [729, 379] width 1300 height 564
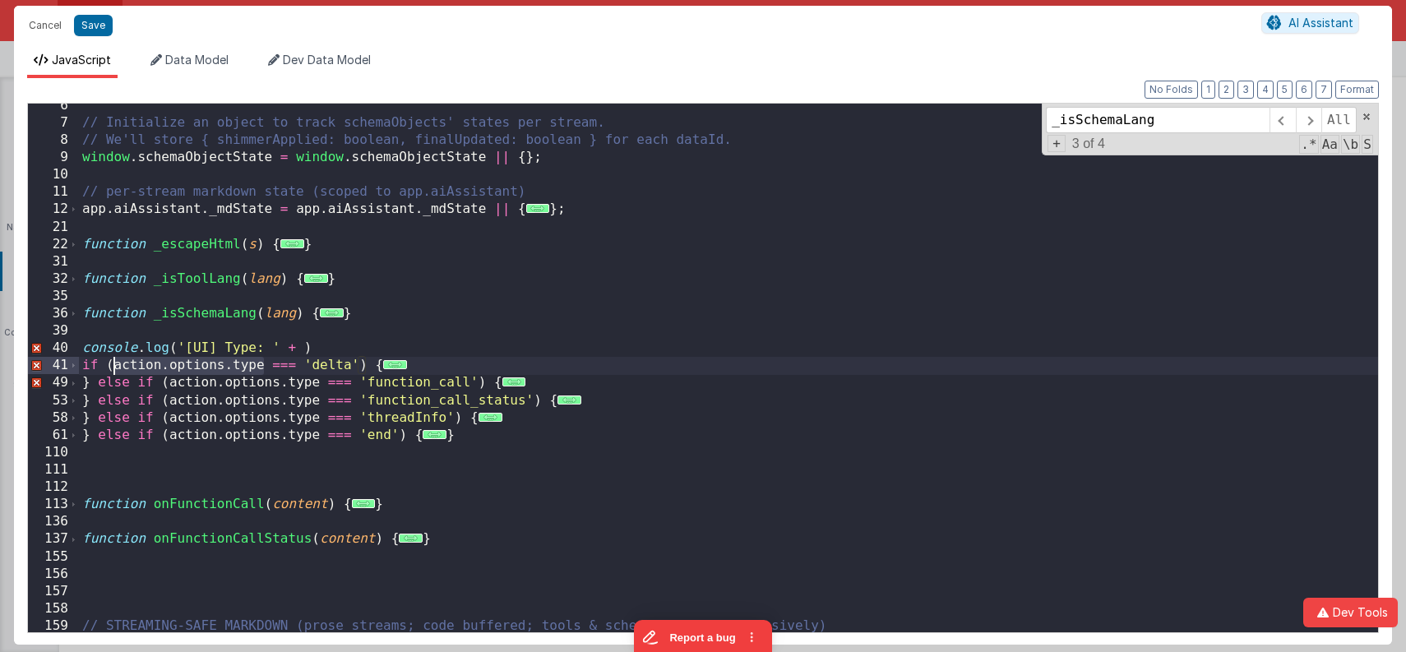
drag, startPoint x: 266, startPoint y: 369, endPoint x: 113, endPoint y: 365, distance: 153.9
click at [113, 365] on div "// Initialize an object to track schemaObjects' states per stream. // We'll sto…" at bounding box center [729, 379] width 1300 height 564
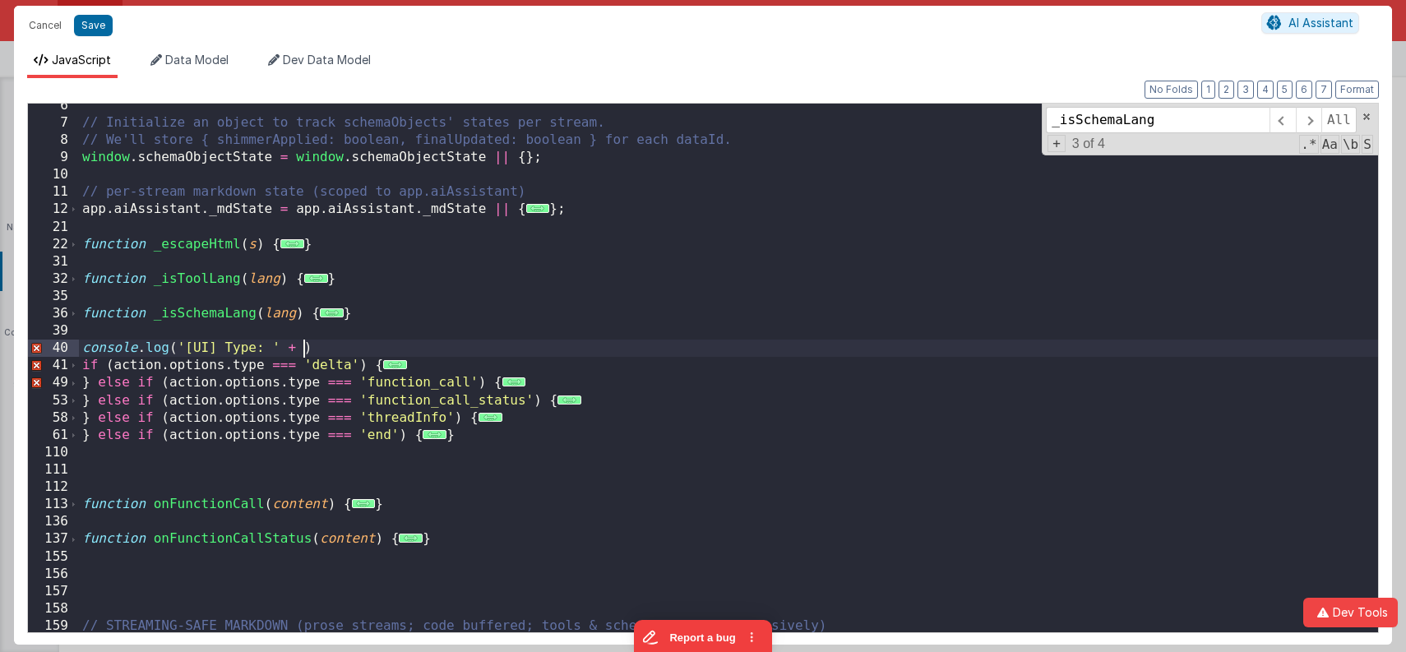
click at [301, 347] on div "// Initialize an object to track schemaObjects' states per stream. // We'll sto…" at bounding box center [729, 379] width 1300 height 564
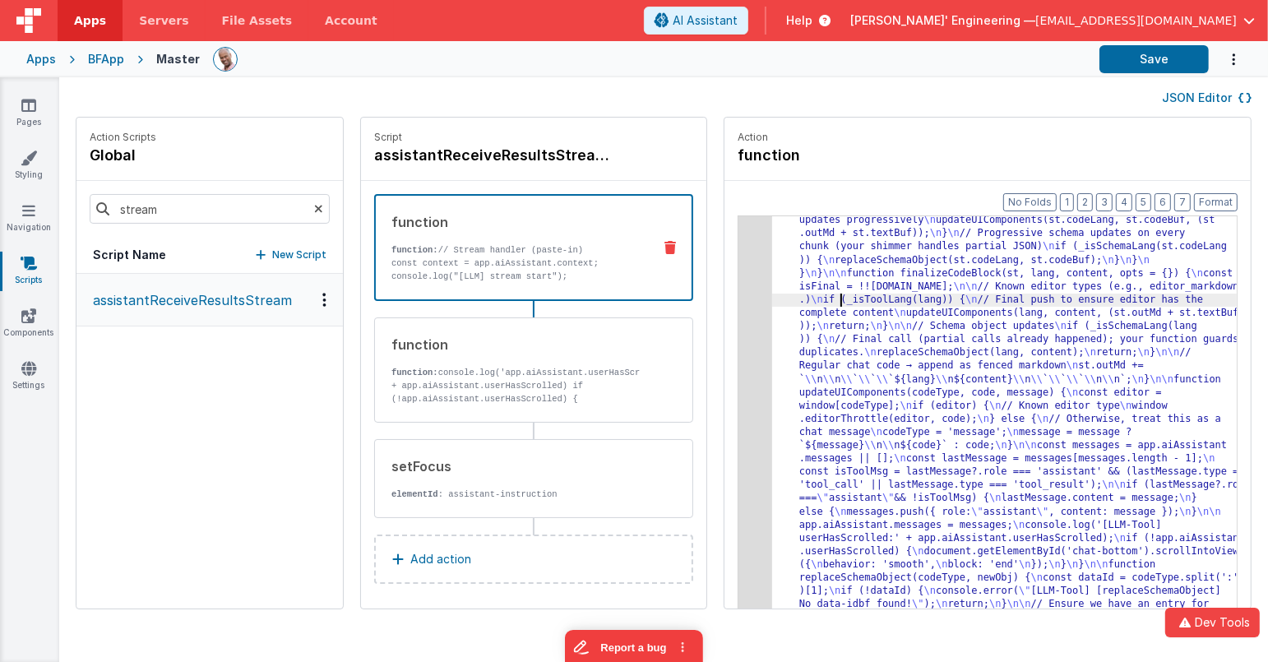
drag, startPoint x: 812, startPoint y: 303, endPoint x: 791, endPoint y: 300, distance: 20.8
click at [739, 284] on div "3" at bounding box center [756, 74] width 34 height 2107
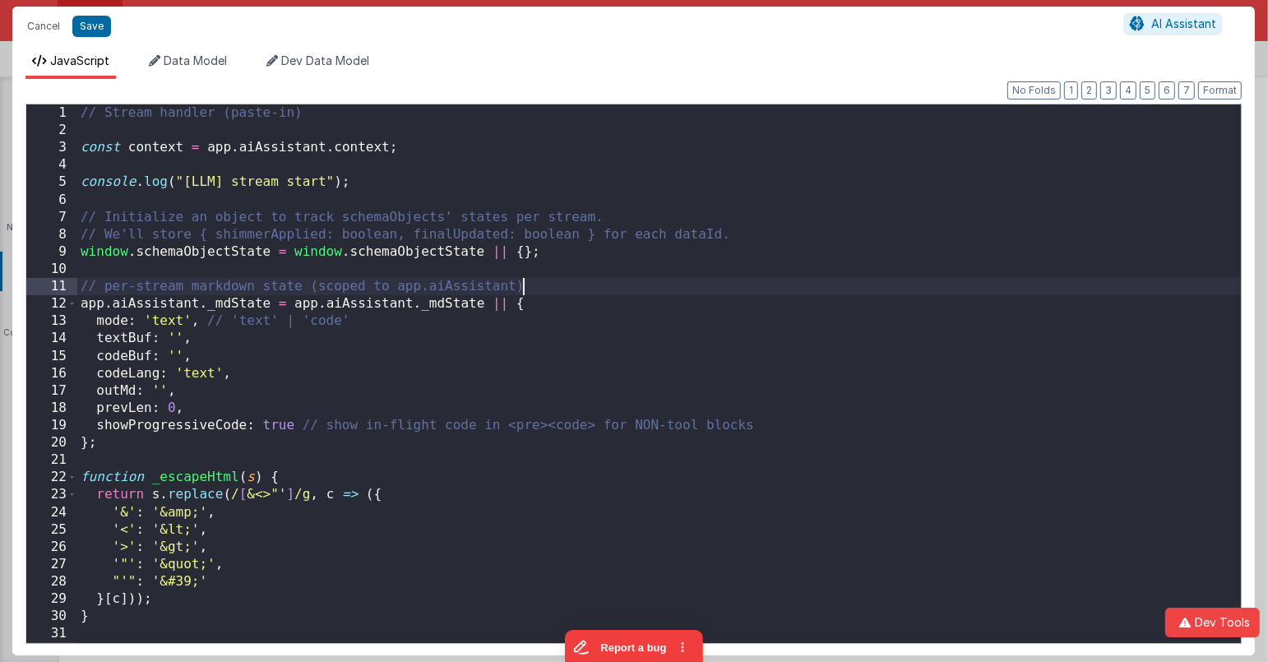
scroll to position [0, 0]
click at [729, 284] on div "// Stream handler (paste-in) const context = app . aiAssistant . context ; cons…" at bounding box center [659, 391] width 1165 height 574
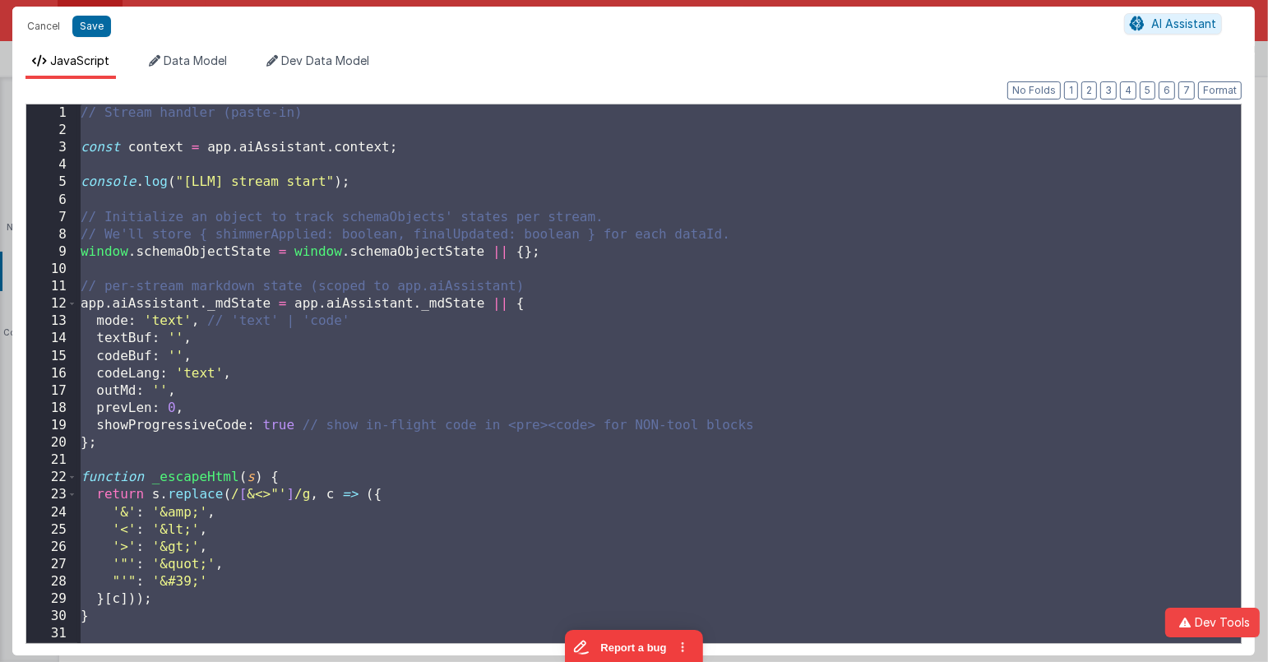
click at [303, 141] on div "// Stream handler (paste-in) const context = app . aiAssistant . context ; cons…" at bounding box center [659, 391] width 1165 height 574
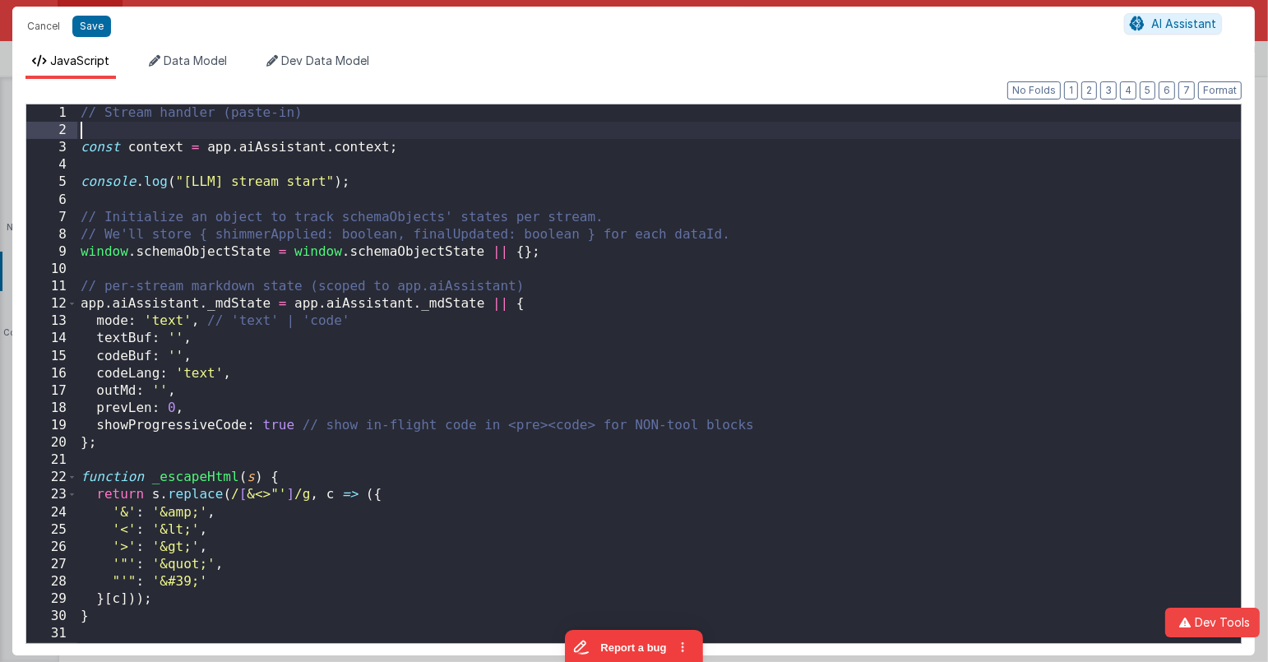
click at [301, 125] on div "// Stream handler (paste-in) const context = app . aiAssistant . context ; cons…" at bounding box center [659, 391] width 1165 height 574
paste textarea
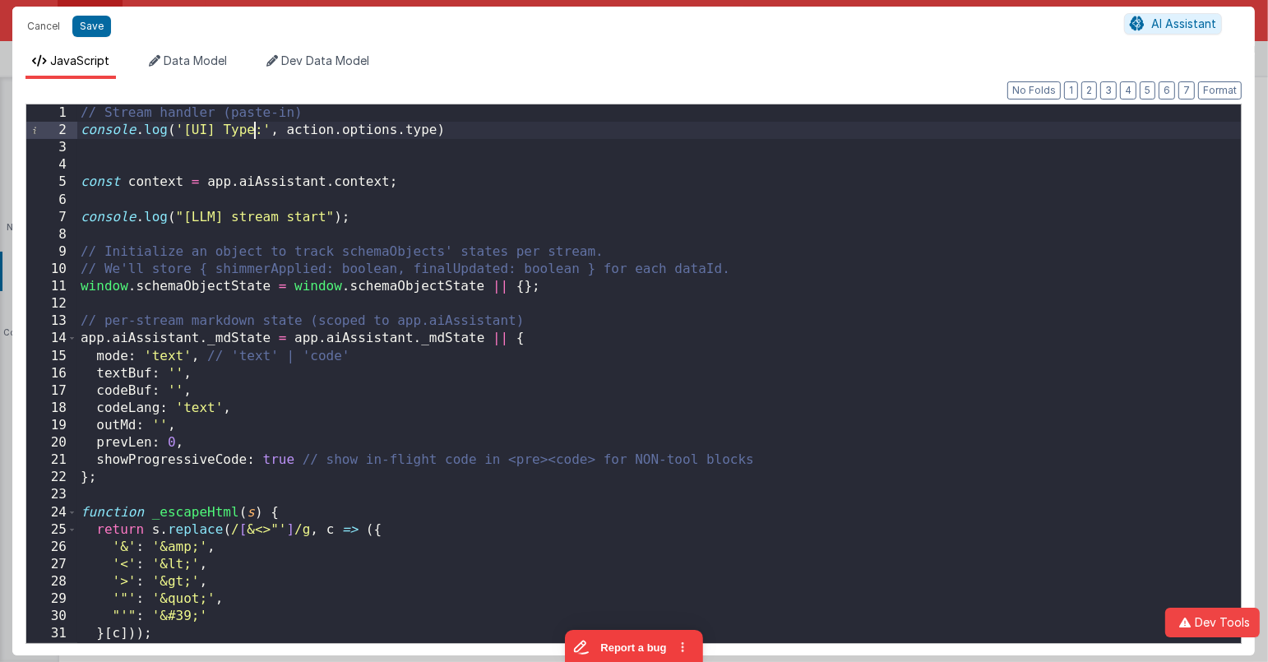
click at [253, 130] on div "// Stream handler (paste-in) console . log ( '[UI] Type:' , action . options . …" at bounding box center [659, 391] width 1165 height 574
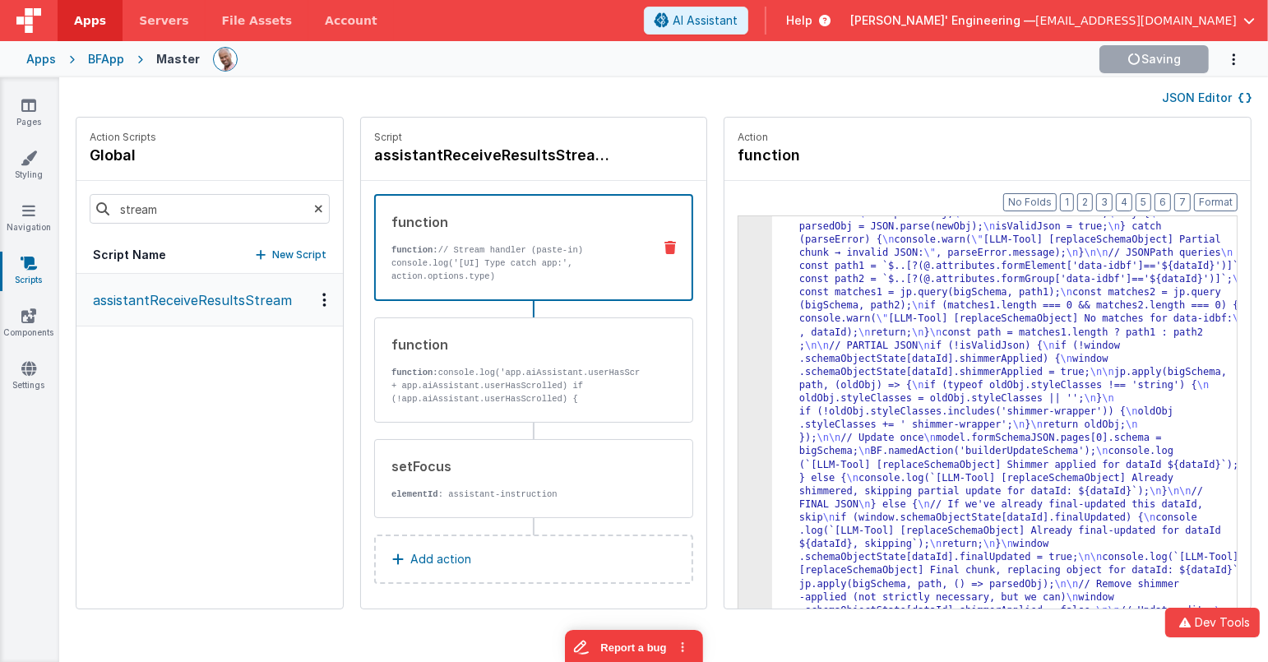
scroll to position [1705, 0]
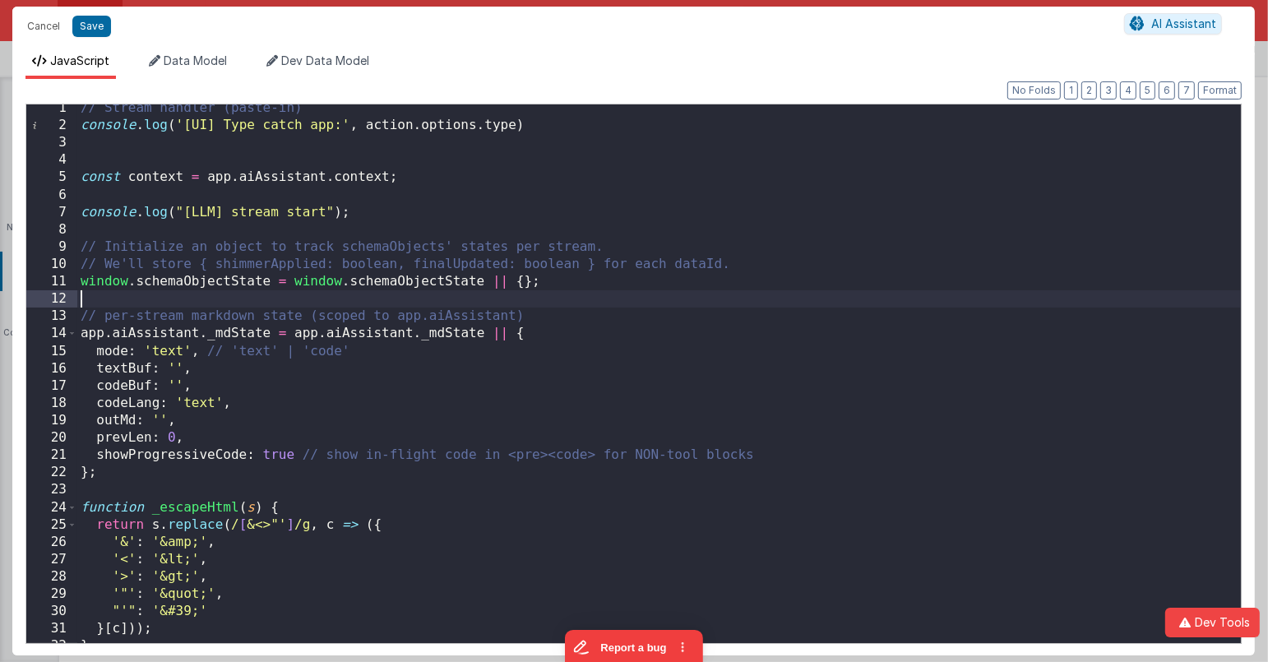
scroll to position [0, 0]
click at [741, 299] on div "// Stream handler (paste-in) console . log ( '[UI] Type catch app:' , action . …" at bounding box center [659, 387] width 1165 height 574
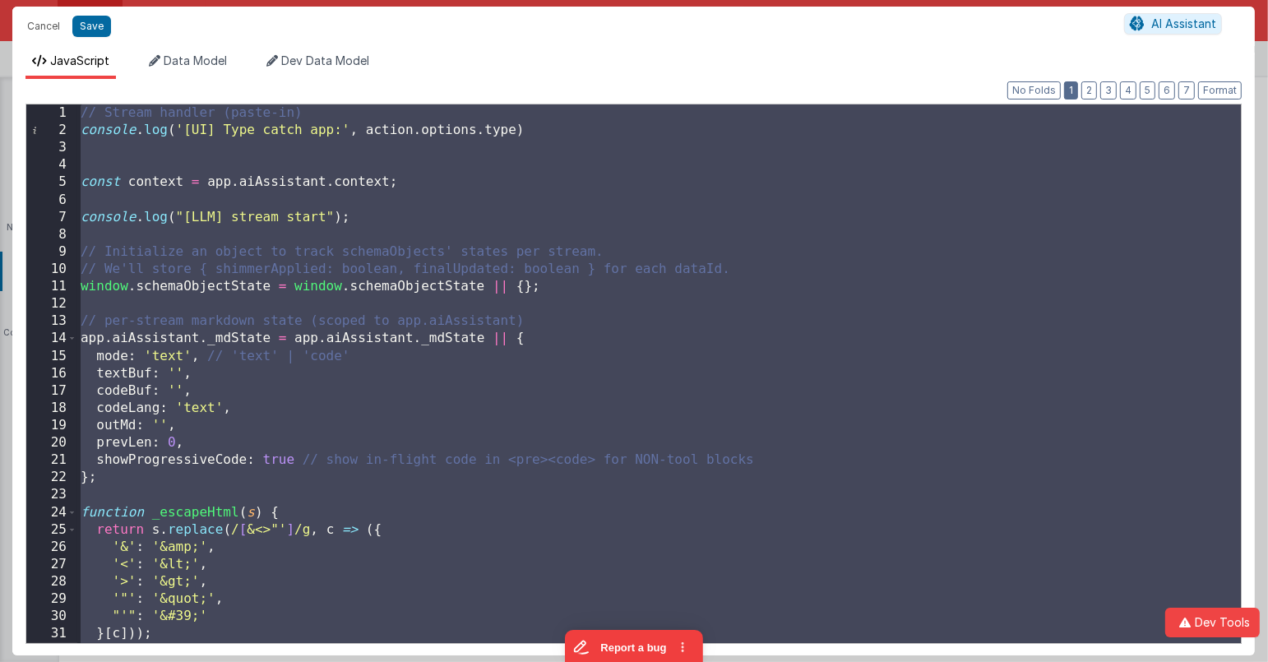
click at [1078, 90] on button "1" at bounding box center [1071, 90] width 14 height 18
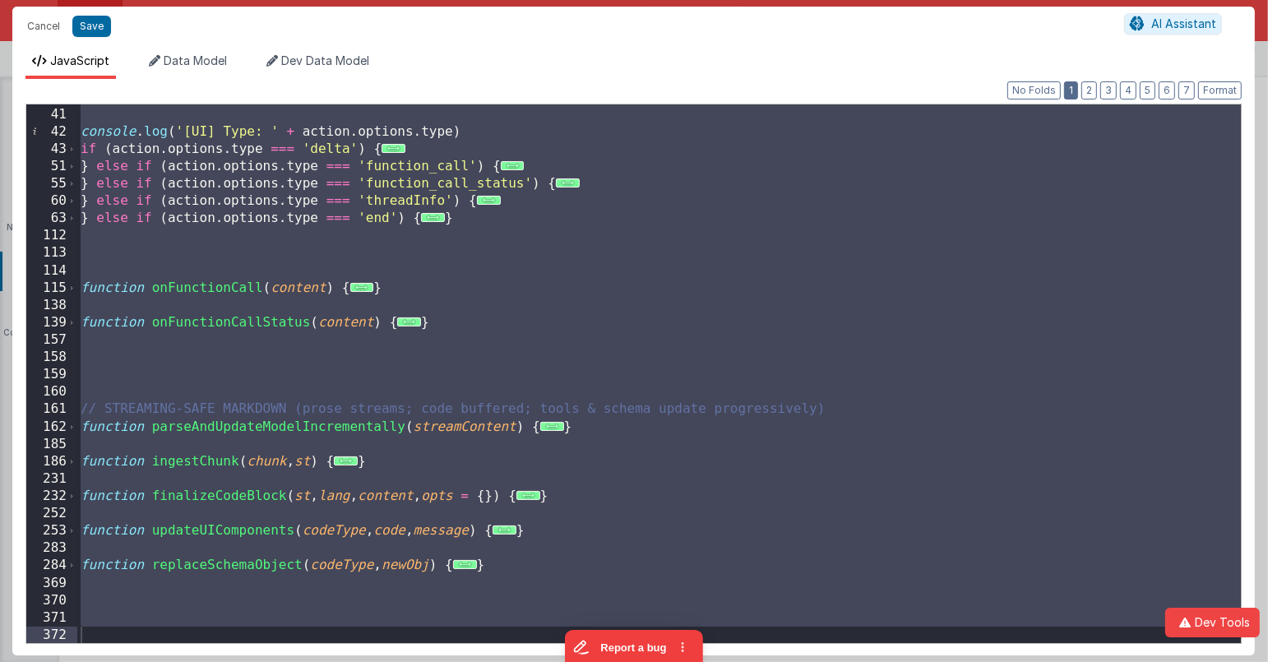
scroll to position [345, 0]
click at [405, 327] on span "..." at bounding box center [409, 321] width 24 height 9
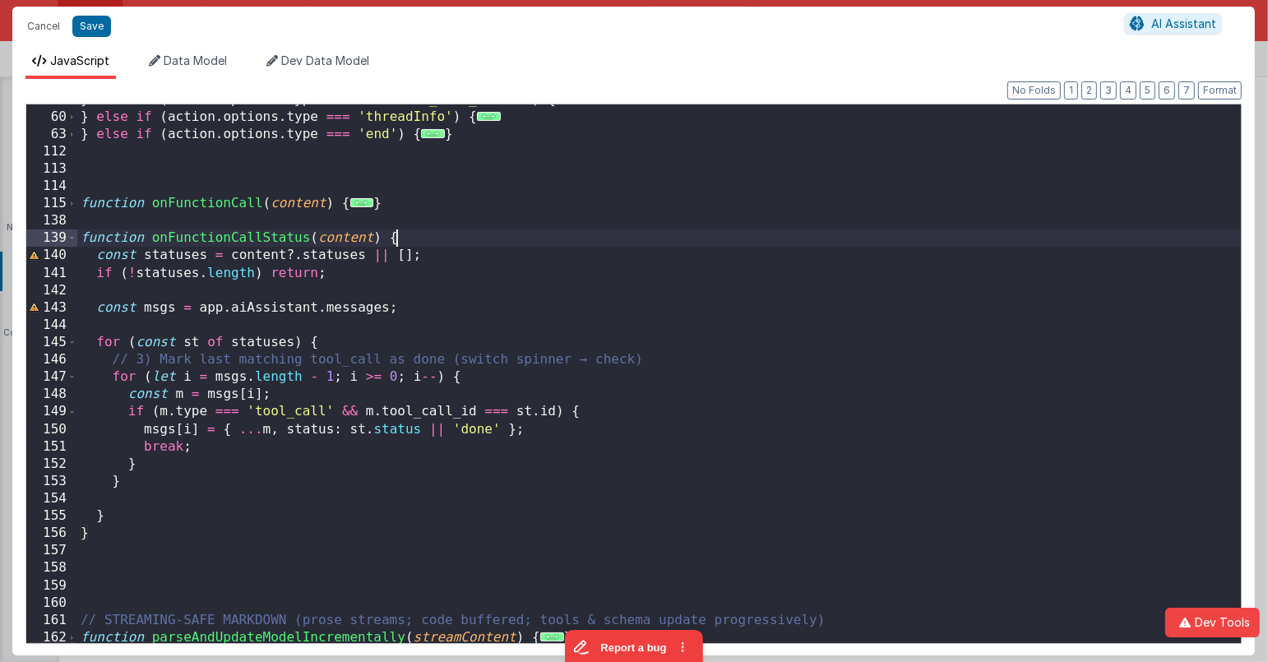
scroll to position [428, 0]
click at [69, 341] on span at bounding box center [71, 344] width 9 height 17
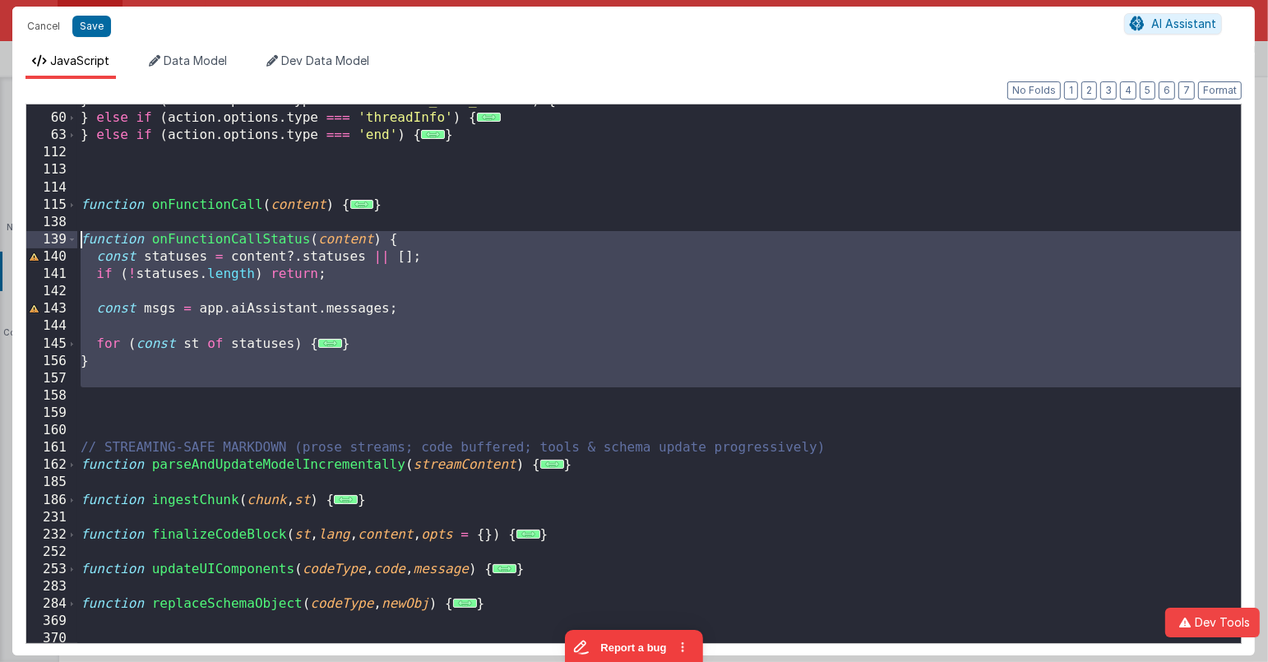
drag, startPoint x: 178, startPoint y: 395, endPoint x: -16, endPoint y: 242, distance: 247.8
click at [0, 242] on html "It appears that someone else or another tab has previously saved this record si…" at bounding box center [634, 331] width 1268 height 662
click at [476, 290] on div "} else if ( action . options . type === 'function_call_status' ) { ... } else i…" at bounding box center [659, 379] width 1165 height 574
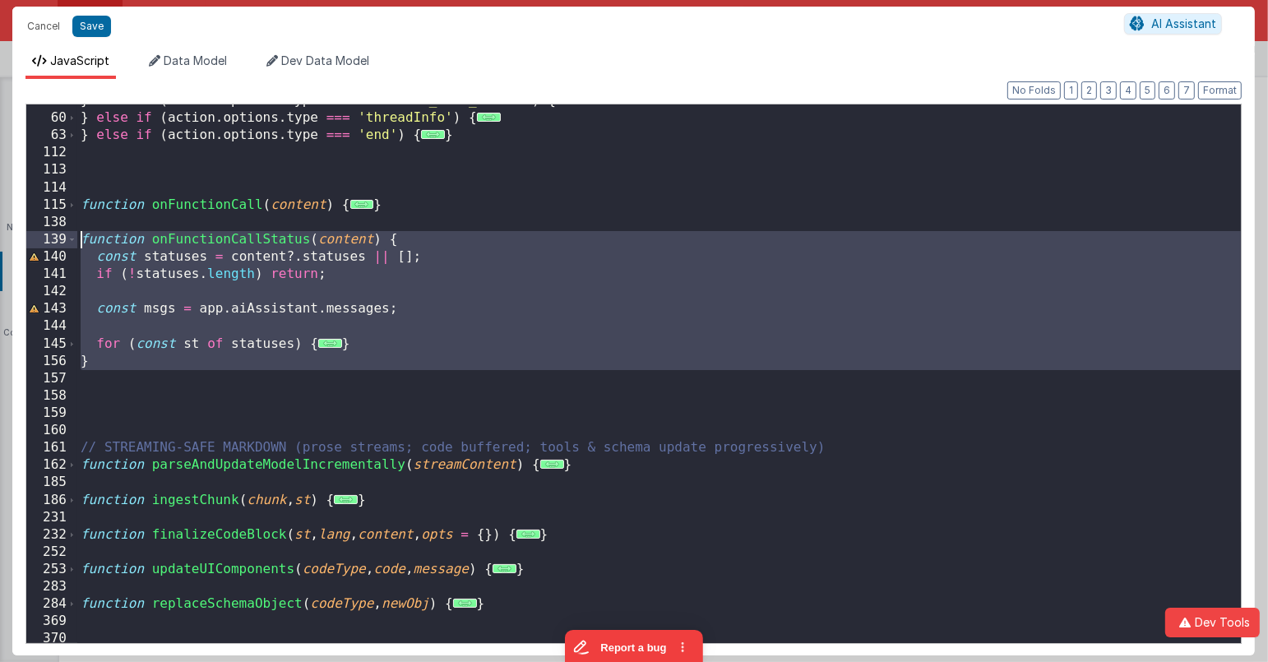
drag, startPoint x: 124, startPoint y: 330, endPoint x: 25, endPoint y: 230, distance: 140.2
click at [26, 230] on div "55 60 63 112 113 114 115 138 139 140 141 142 143 144 145 156 157 158 159 160 16…" at bounding box center [633, 374] width 1216 height 540
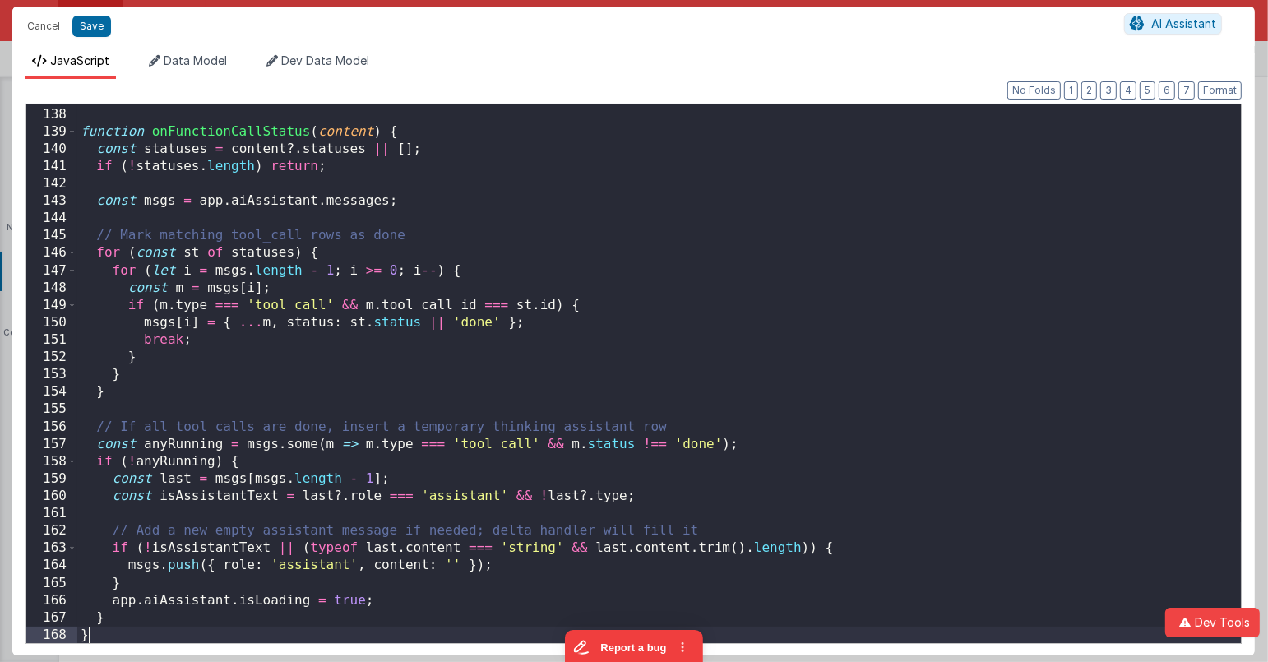
scroll to position [536, 0]
click at [69, 133] on span at bounding box center [71, 131] width 9 height 17
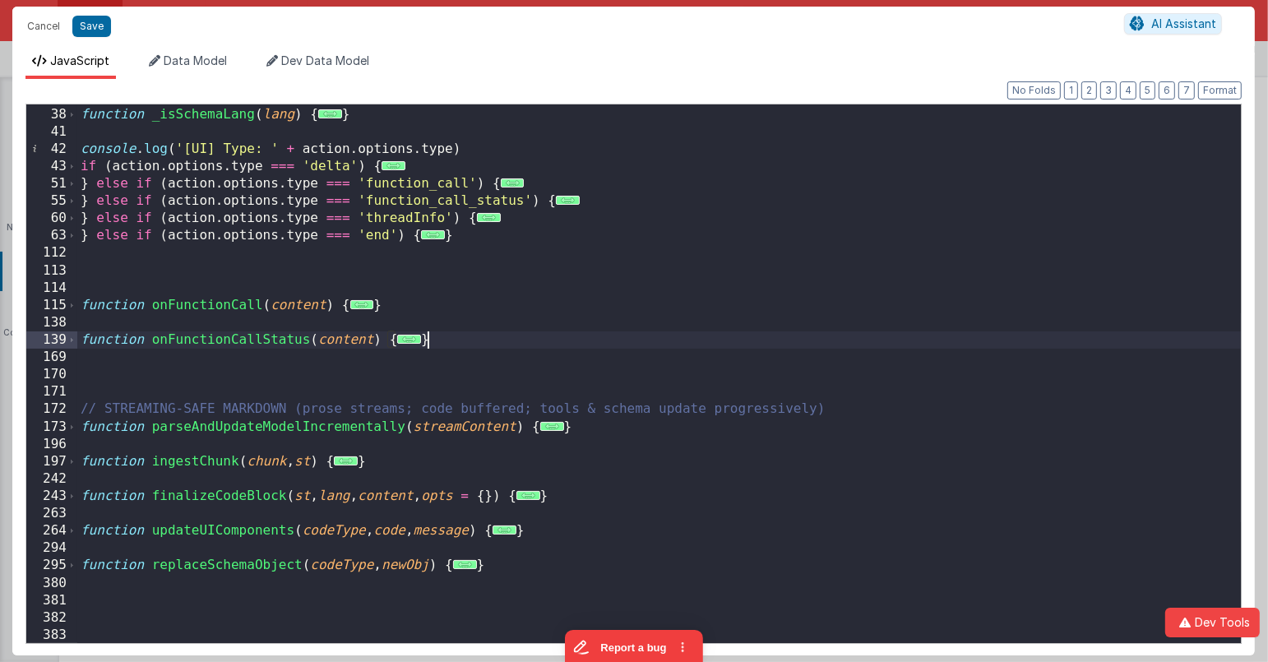
scroll to position [328, 0]
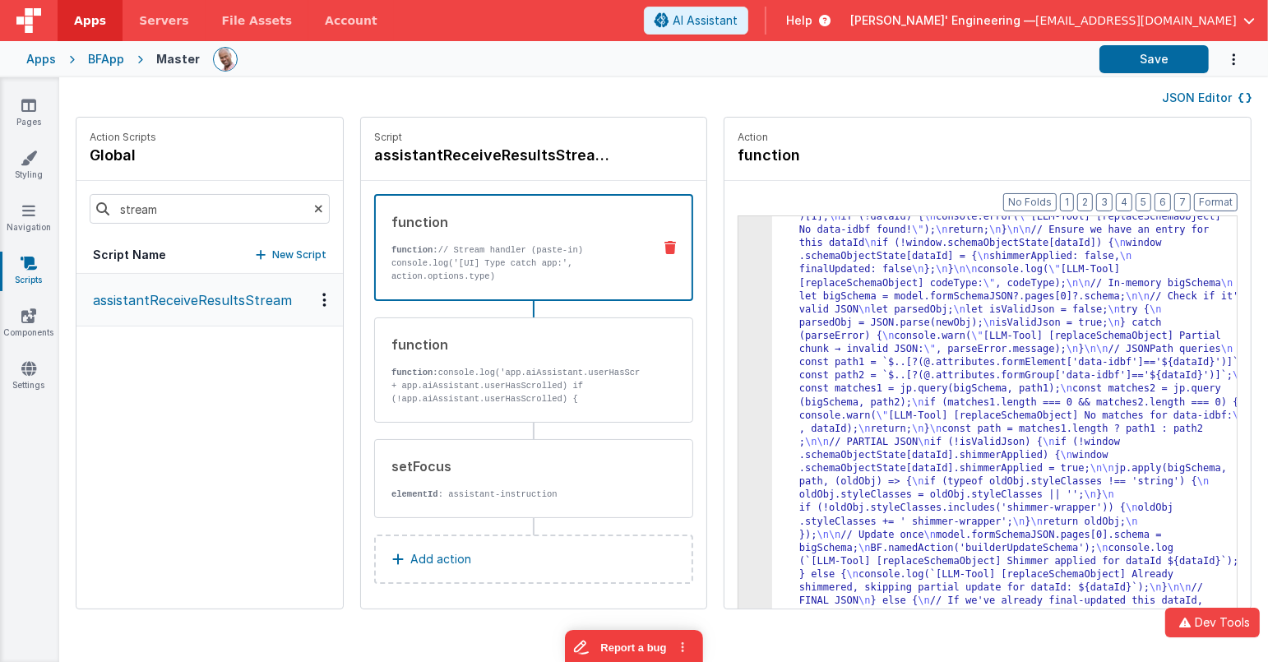
drag, startPoint x: 963, startPoint y: 102, endPoint x: 991, endPoint y: 93, distance: 29.4
click at [966, 101] on div "JSON Editor" at bounding box center [664, 97] width 1176 height 20
drag, startPoint x: 952, startPoint y: 377, endPoint x: 935, endPoint y: 371, distance: 18.2
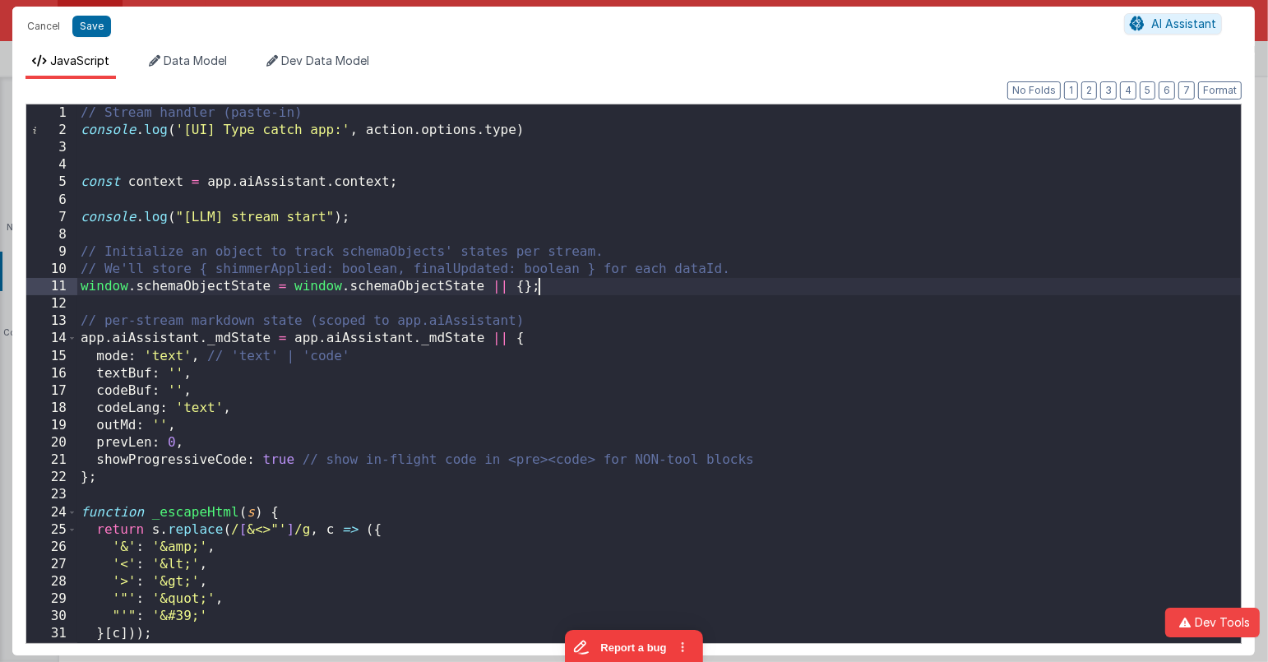
click at [718, 281] on div "// Stream handler (paste-in) console . log ( '[UI] Type catch app:' , action . …" at bounding box center [659, 391] width 1165 height 574
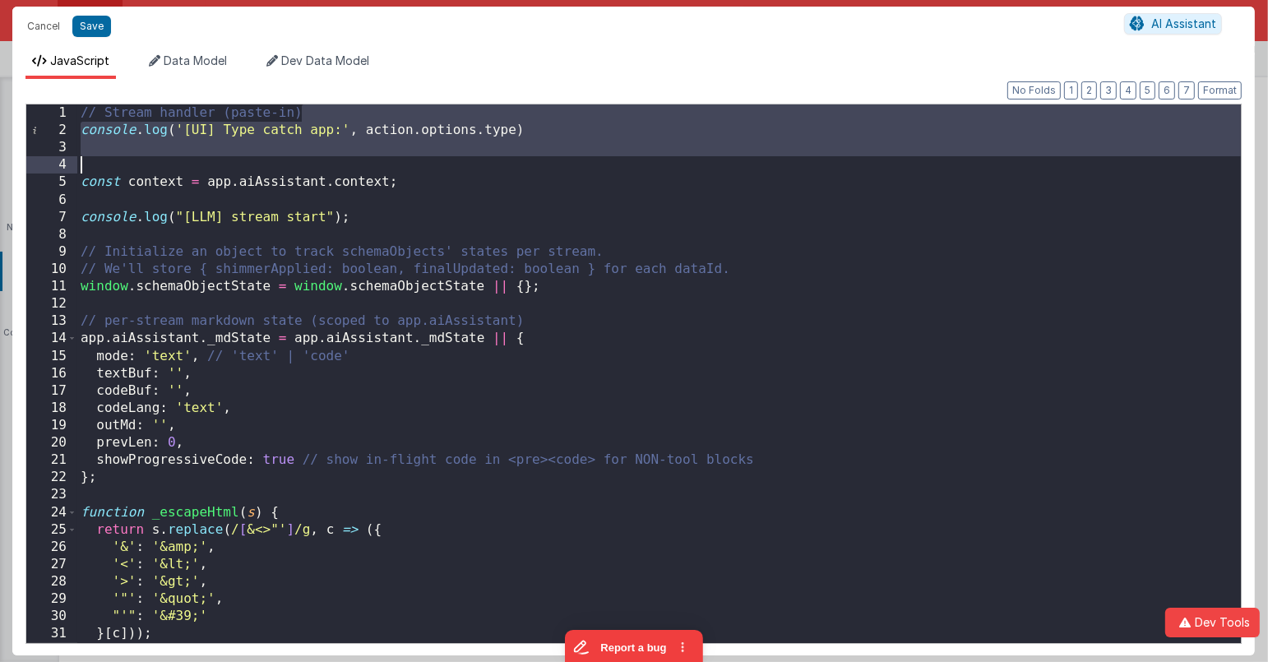
drag, startPoint x: 576, startPoint y: 118, endPoint x: 574, endPoint y: 162, distance: 44.4
click at [574, 162] on div "// Stream handler (paste-in) console . log ( '[UI] Type catch app:' , action . …" at bounding box center [659, 391] width 1165 height 574
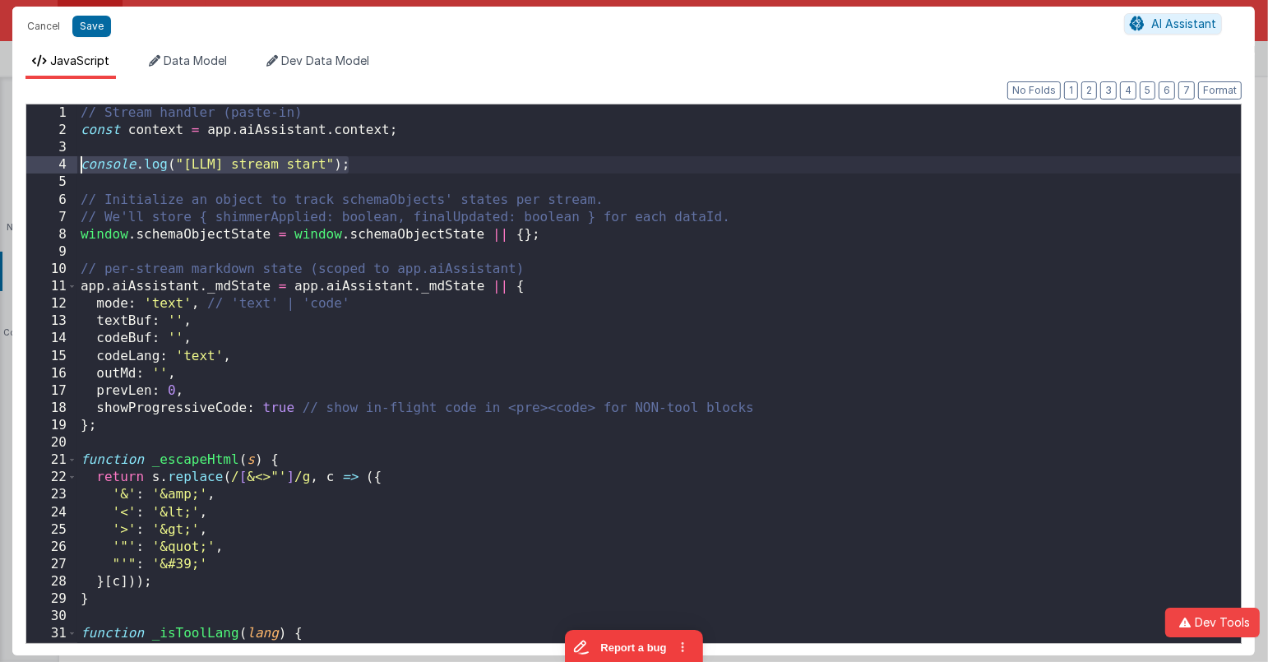
drag, startPoint x: 390, startPoint y: 171, endPoint x: 63, endPoint y: 165, distance: 326.6
click at [63, 165] on div "1 2 3 4 5 6 7 8 9 10 11 12 13 14 15 16 17 18 19 20 21 22 23 24 25 26 27 28 29 3…" at bounding box center [633, 374] width 1216 height 540
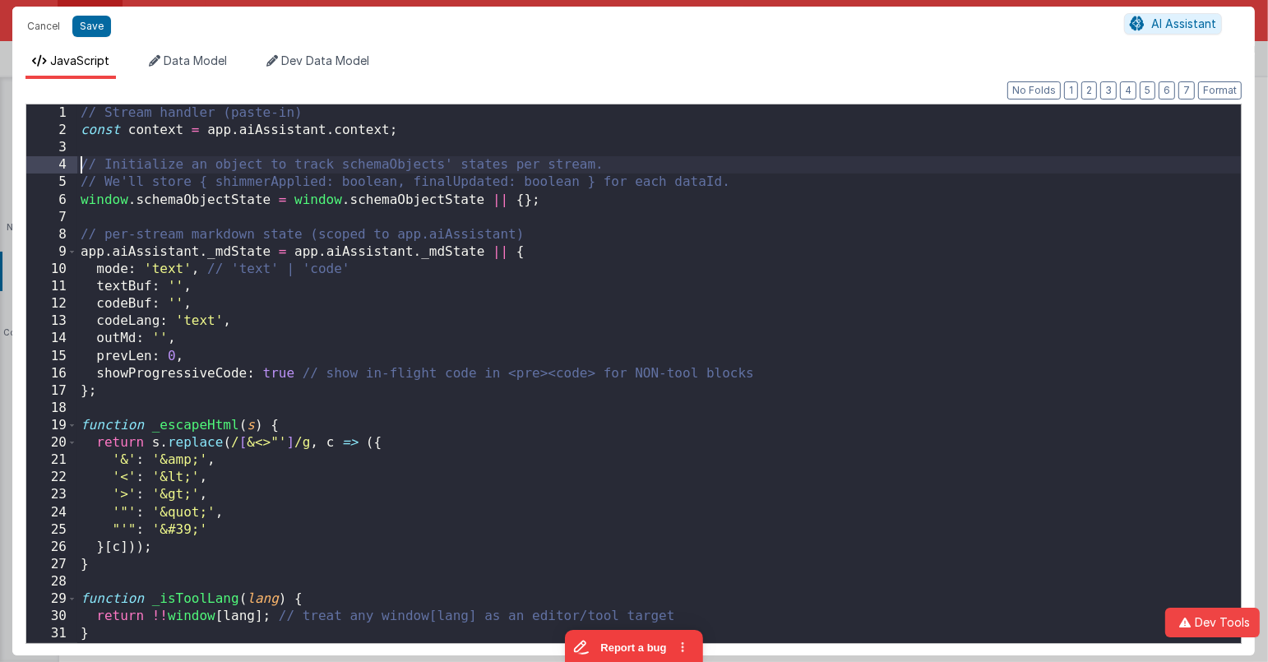
click at [473, 329] on div "// Stream handler (paste-in) const context = app . aiAssistant . context ; // I…" at bounding box center [659, 391] width 1165 height 574
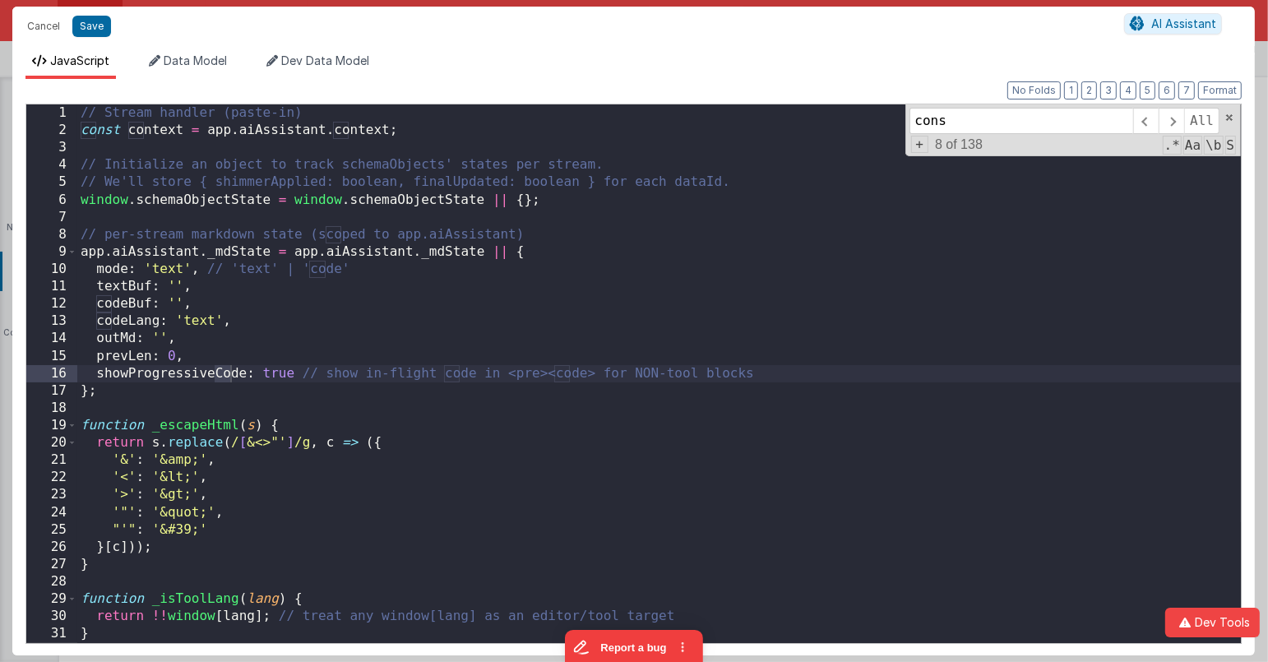
scroll to position [373, 0]
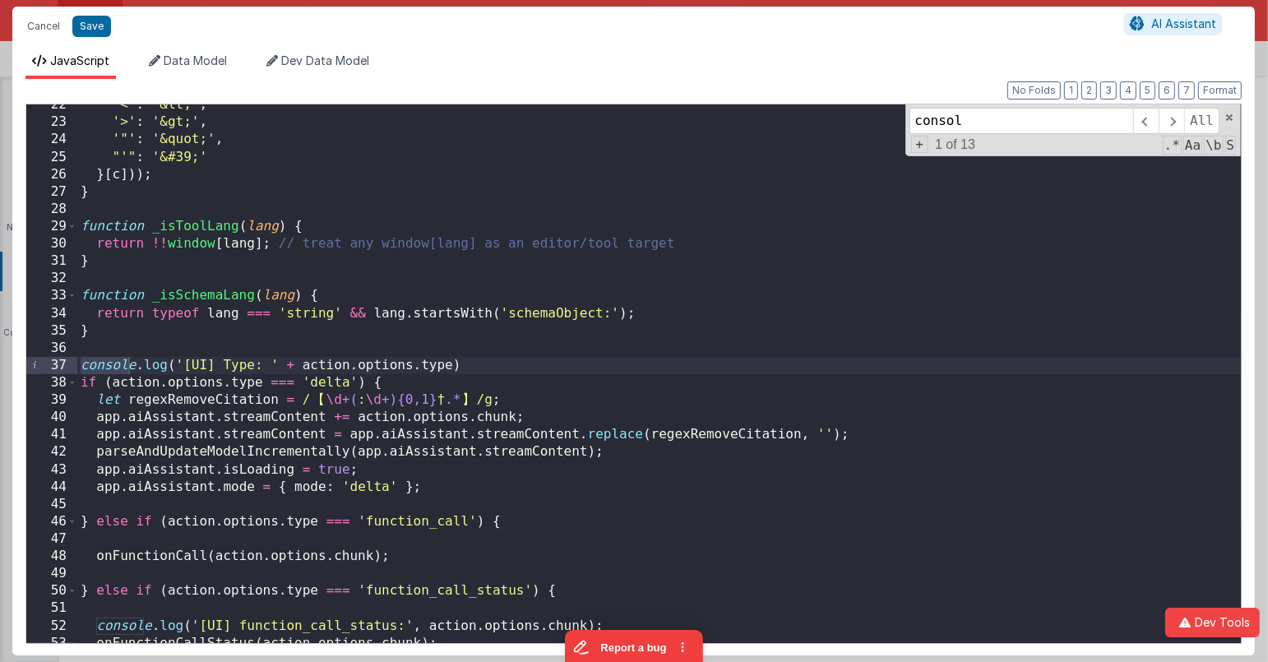
click at [519, 366] on div "'<' : '&lt;' , '>' : '&gt;' , '"' : '&quot;' , "'" : '&#39;' } [ c ])) ; } func…" at bounding box center [659, 383] width 1165 height 574
drag, startPoint x: 509, startPoint y: 364, endPoint x: 61, endPoint y: 365, distance: 448.2
click at [61, 365] on div "22 23 24 25 26 27 28 29 30 31 32 33 34 35 36 37 38 39 40 41 42 43 44 45 46 47 4…" at bounding box center [633, 374] width 1216 height 540
click at [1177, 122] on span at bounding box center [1171, 121] width 25 height 26
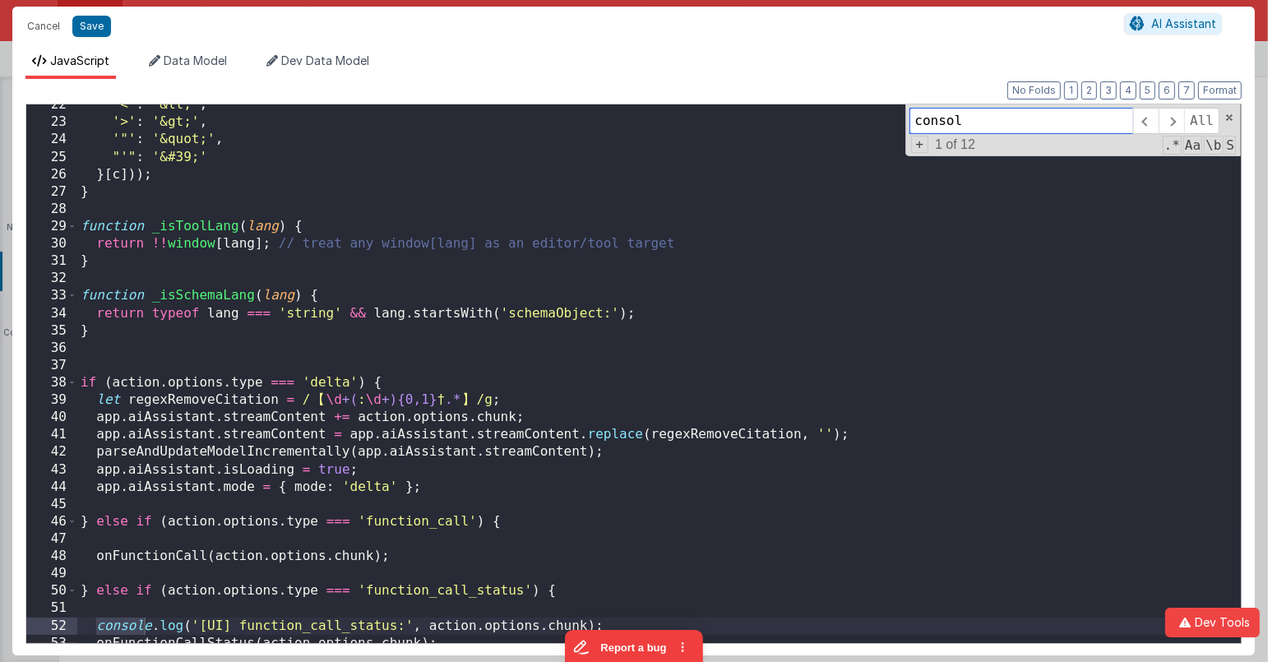
click at [1010, 125] on input "consol" at bounding box center [1022, 121] width 224 height 26
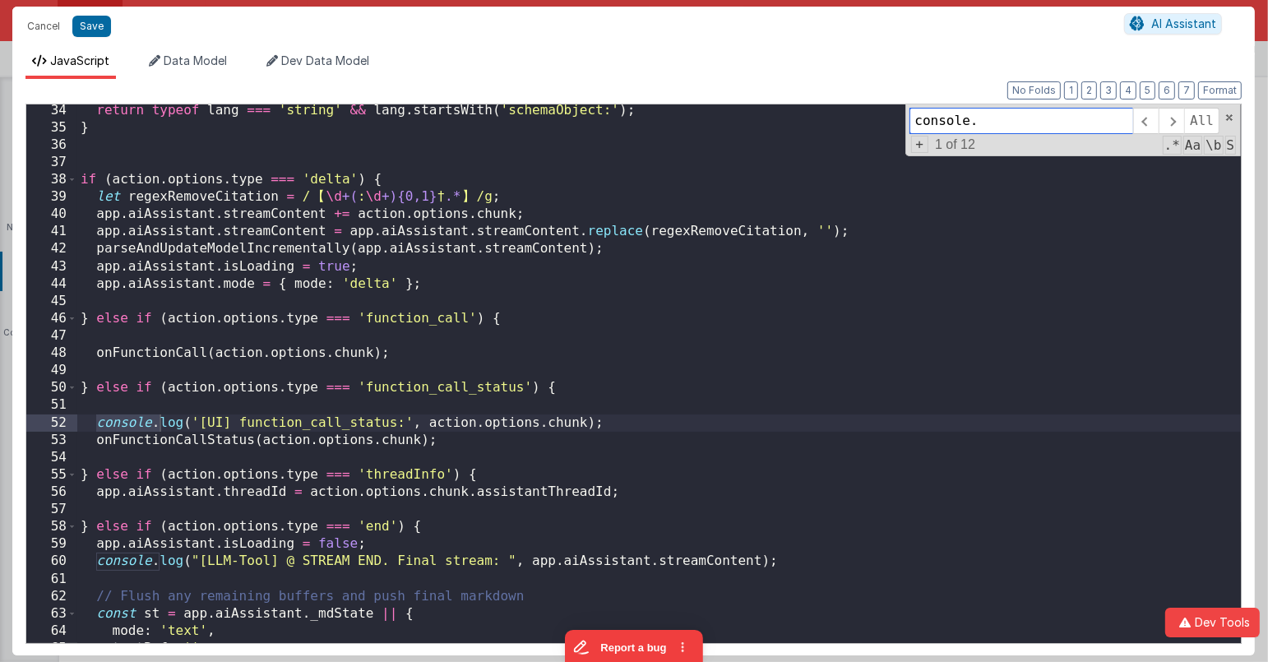
scroll to position [580, 0]
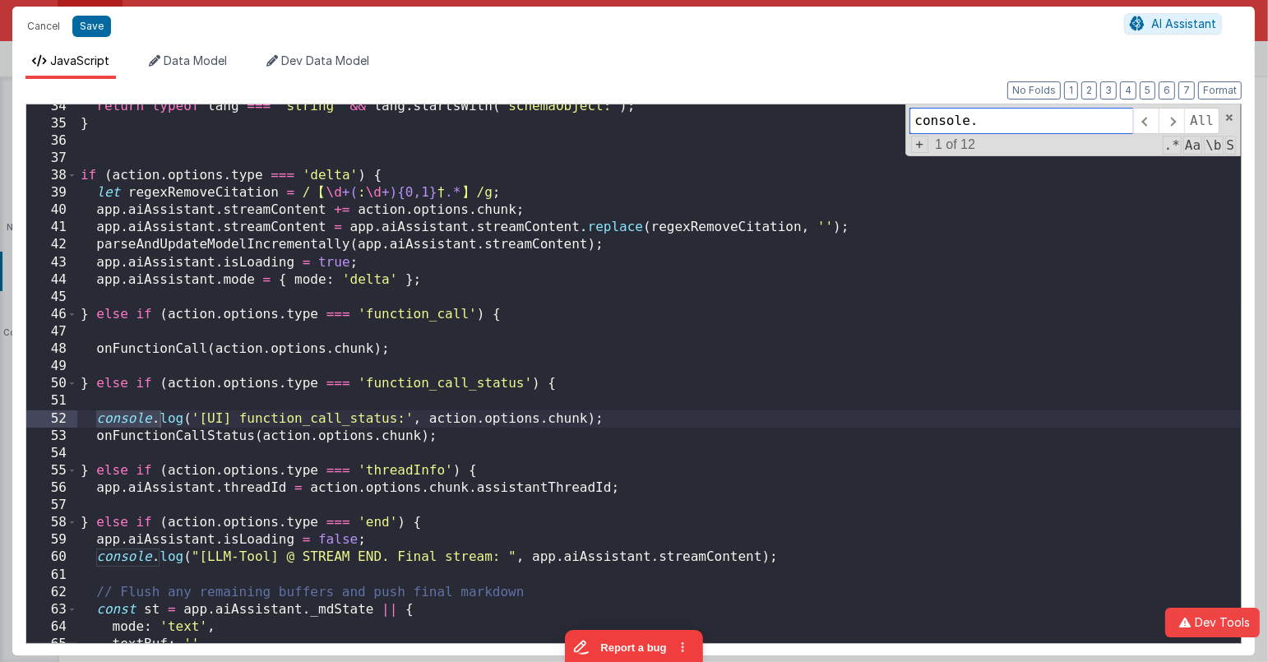
type input "console."
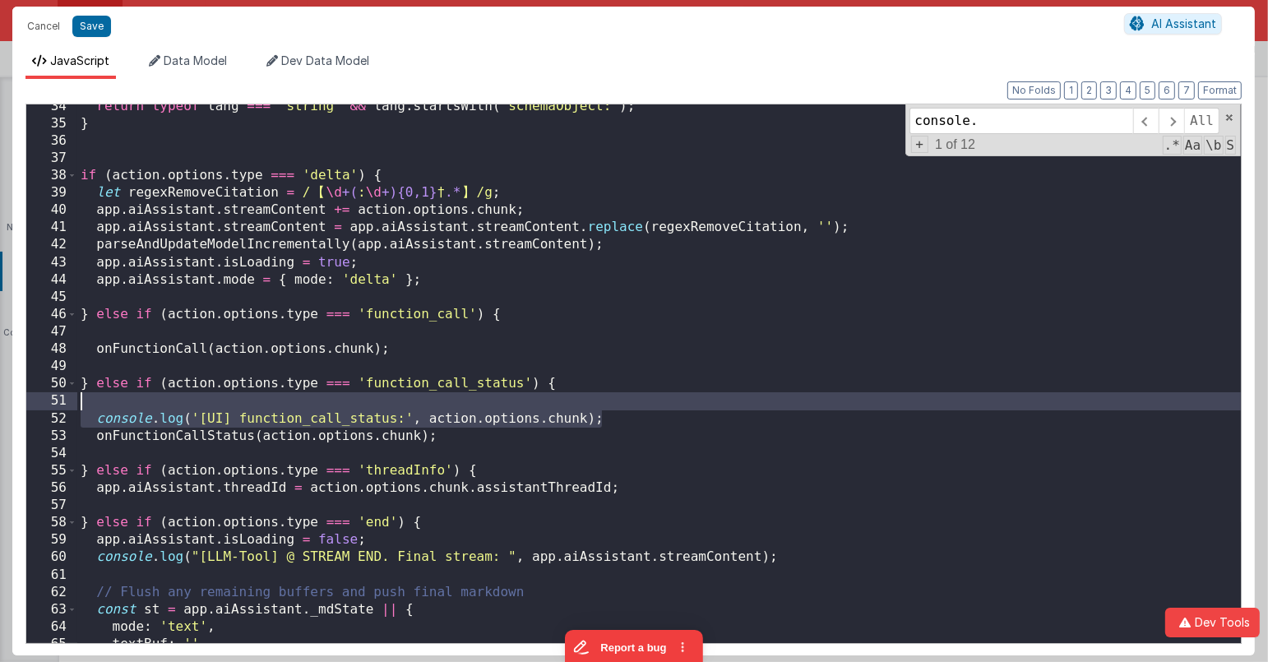
drag, startPoint x: 645, startPoint y: 424, endPoint x: 58, endPoint y: 408, distance: 586.6
click at [59, 408] on div "34 35 36 37 38 39 40 41 42 43 44 45 46 47 48 49 50 51 52 53 54 55 56 57 58 59 6…" at bounding box center [633, 374] width 1216 height 540
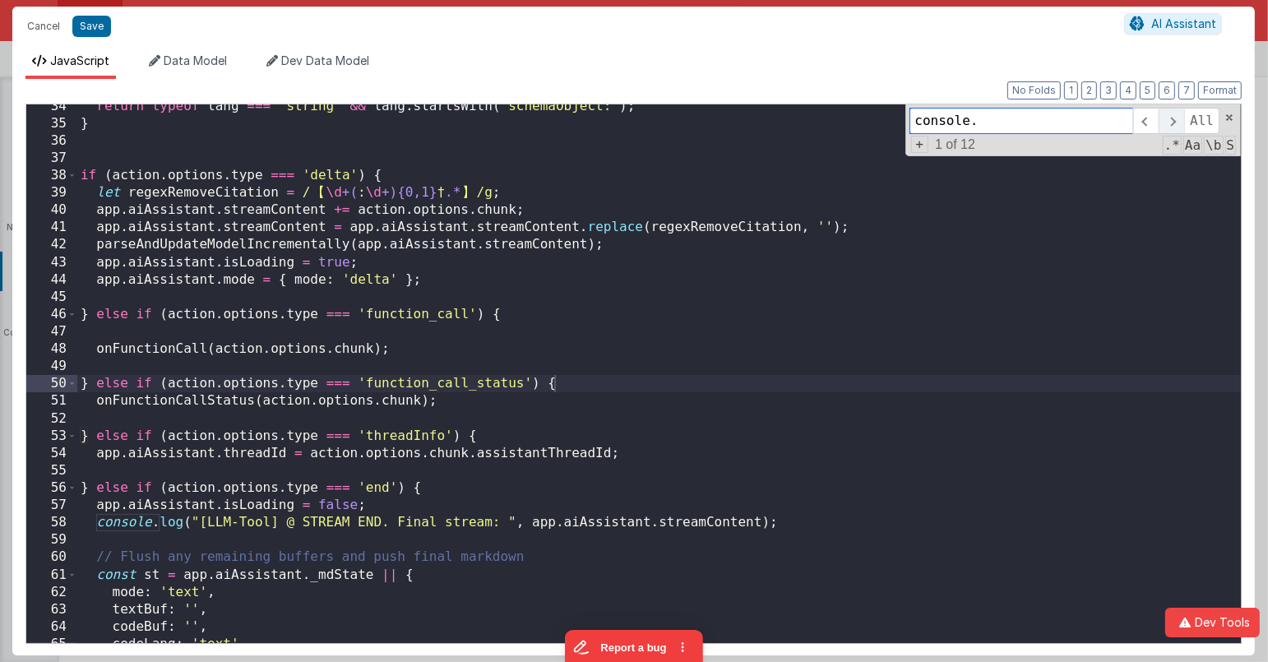
click at [1179, 114] on span at bounding box center [1171, 121] width 25 height 26
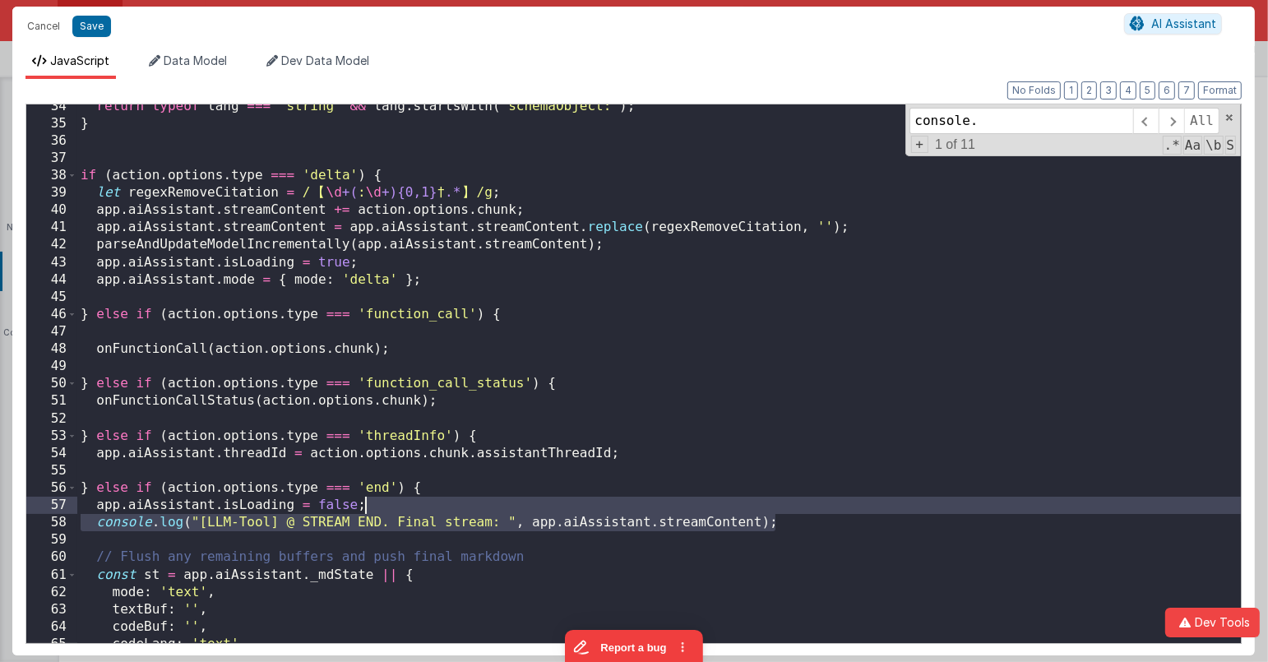
drag, startPoint x: 824, startPoint y: 518, endPoint x: 824, endPoint y: 508, distance: 9.9
click at [824, 508] on div "return typeof lang === 'string' && lang . startsWith ( 'schemaObject:' ) ; } if…" at bounding box center [659, 385] width 1165 height 574
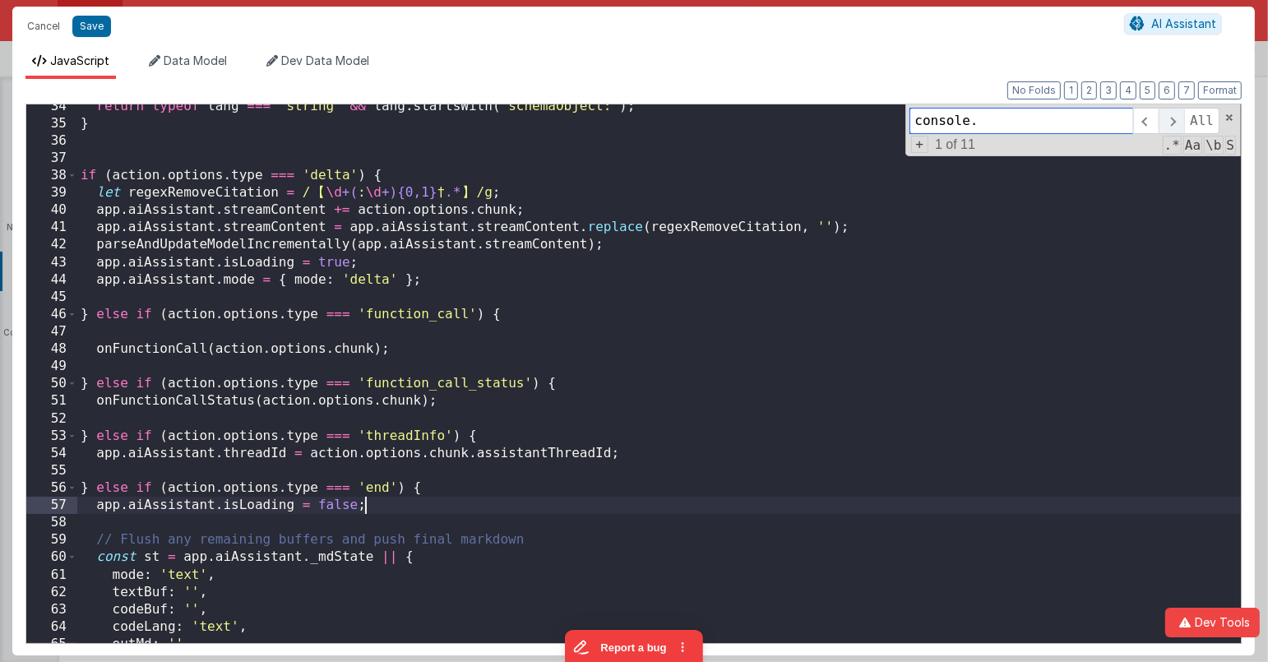
click at [1174, 120] on span at bounding box center [1171, 121] width 25 height 26
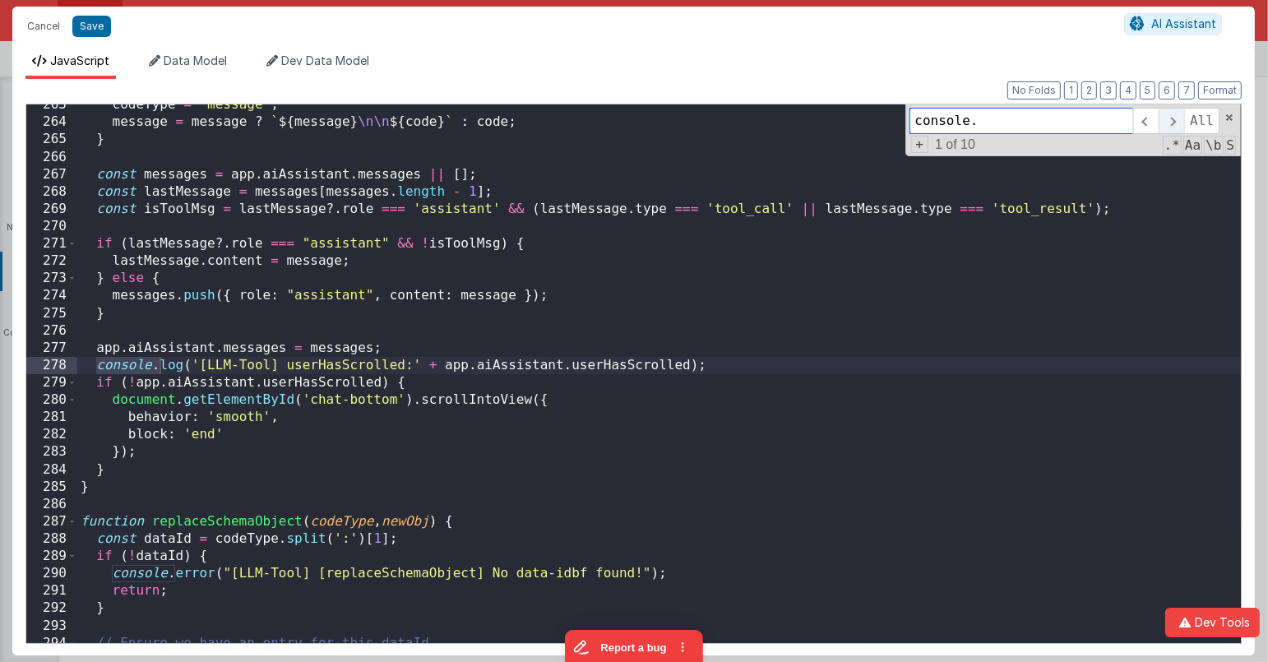
scroll to position [4557, 0]
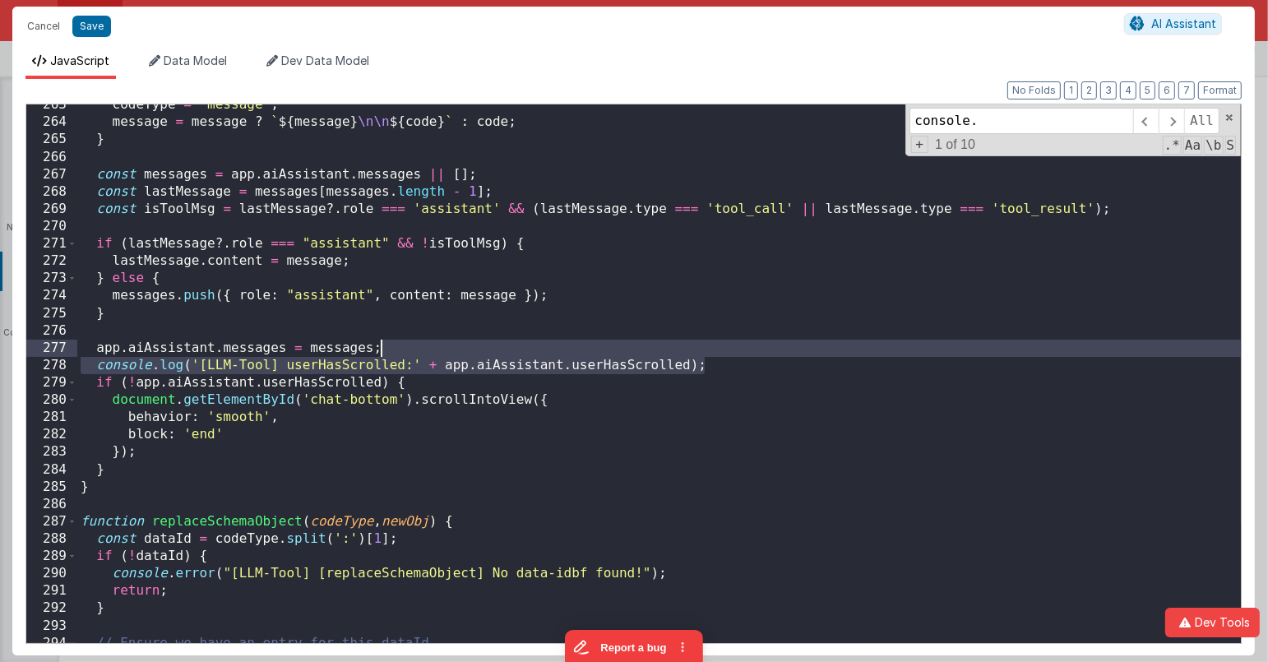
drag, startPoint x: 723, startPoint y: 364, endPoint x: 723, endPoint y: 354, distance: 9.9
click at [723, 354] on div "codeType = 'message' ; message = message ? ` ${ message } \n\n ${ code } ` : co…" at bounding box center [659, 383] width 1165 height 574
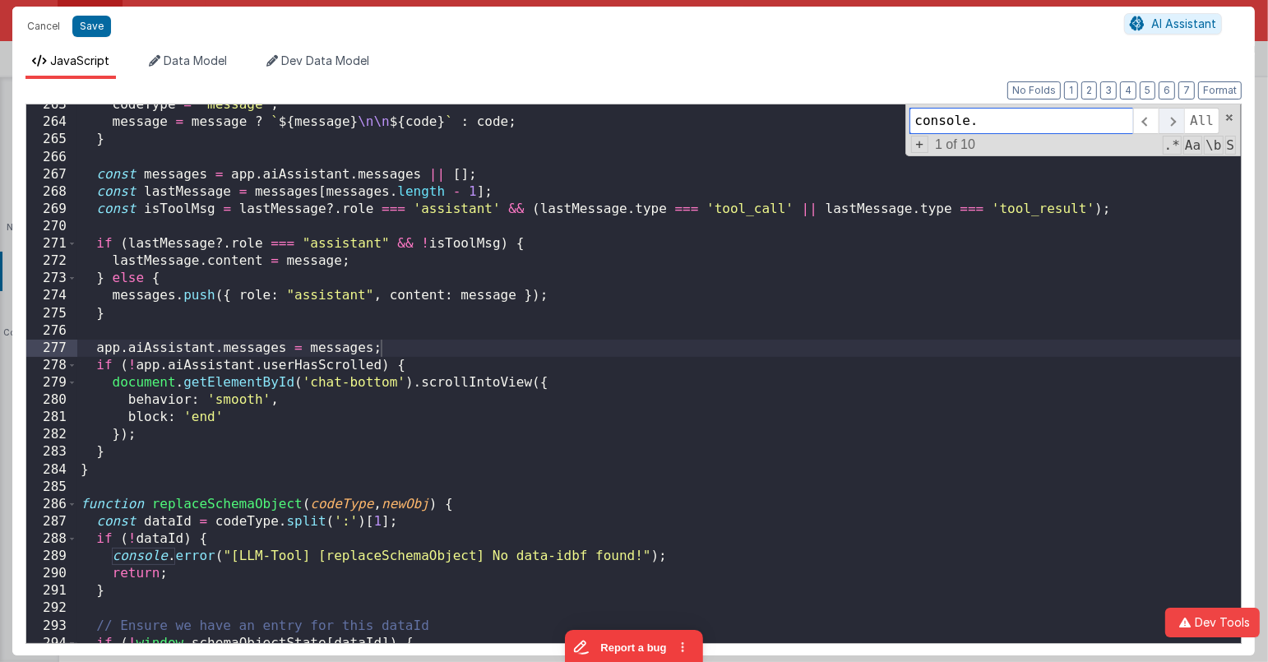
click at [1169, 117] on span at bounding box center [1171, 121] width 25 height 26
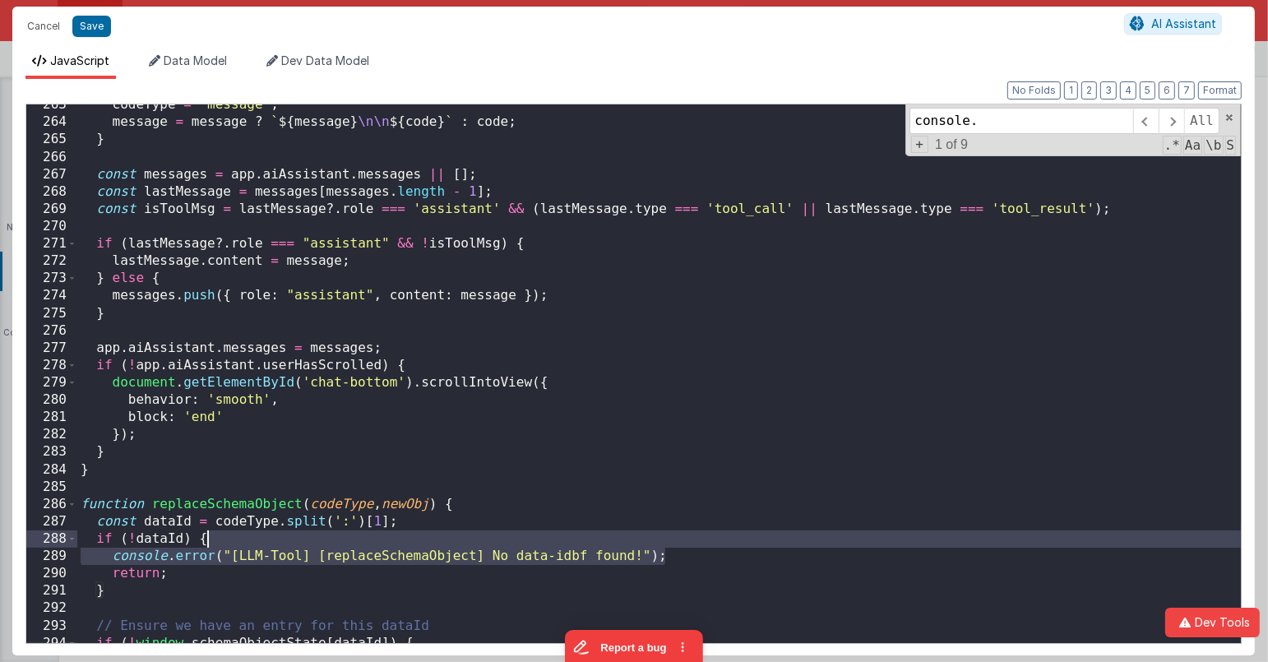
drag, startPoint x: 707, startPoint y: 550, endPoint x: 710, endPoint y: 540, distance: 11.0
click at [710, 540] on div "codeType = 'message' ; message = message ? ` ${ message } \n\n ${ code } ` : co…" at bounding box center [659, 383] width 1165 height 574
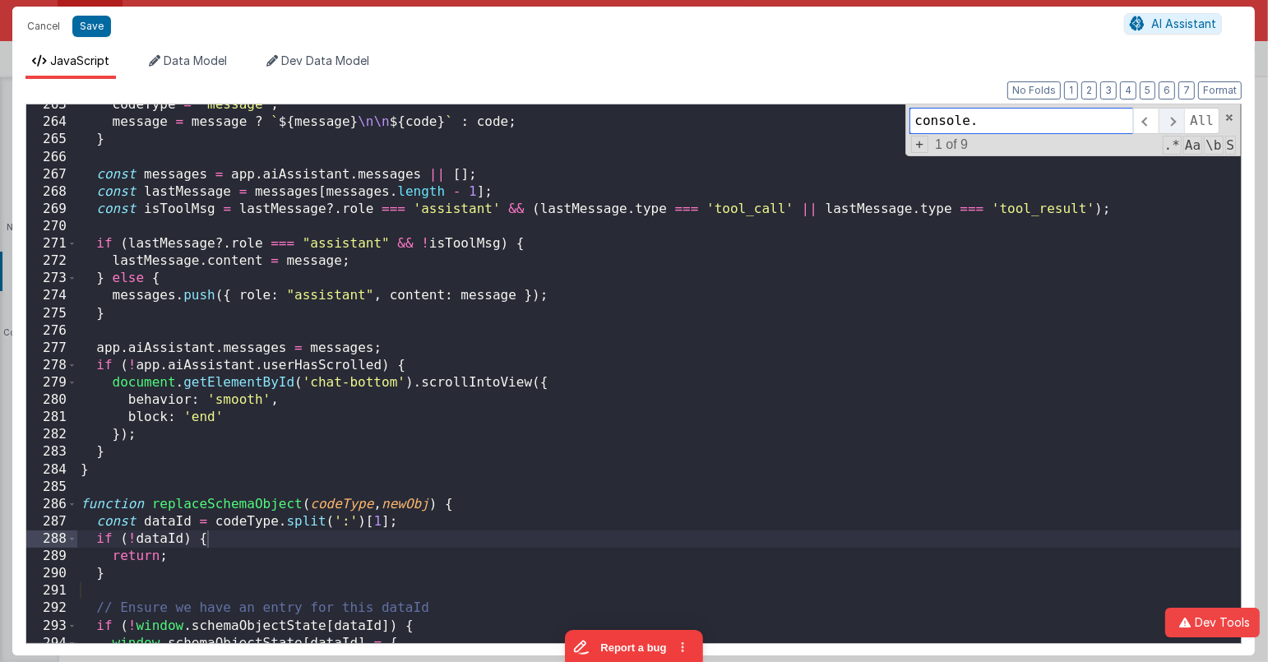
click at [1179, 121] on span at bounding box center [1171, 121] width 25 height 26
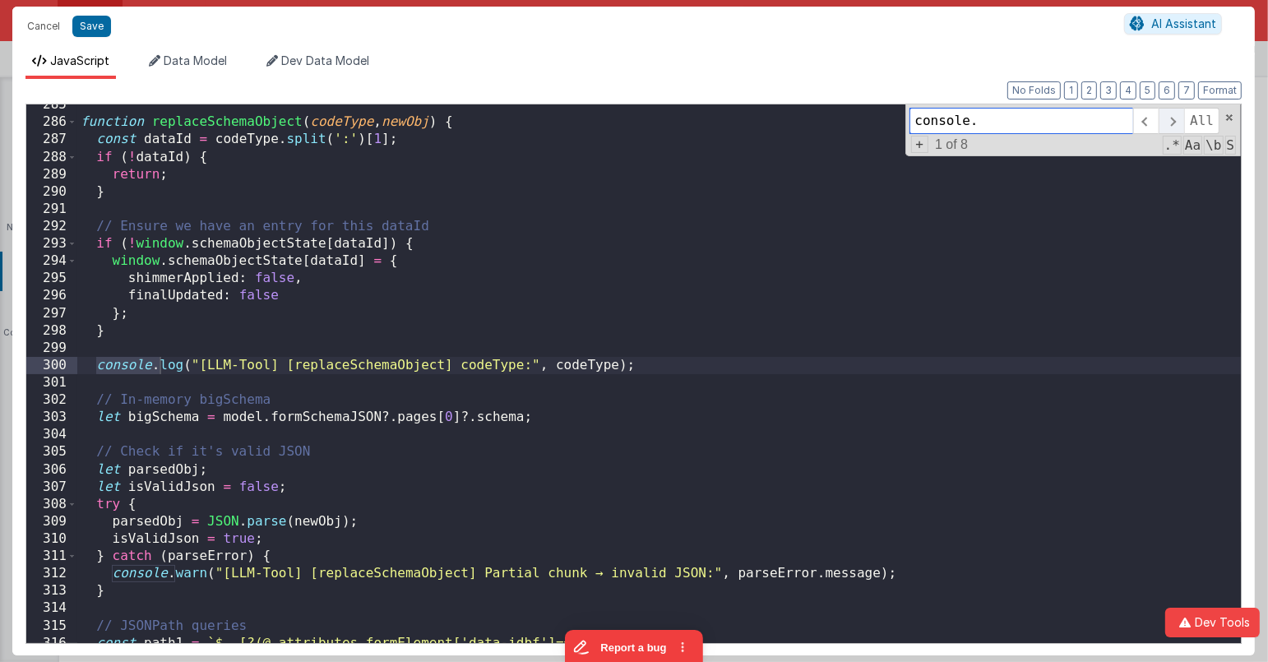
scroll to position [4939, 0]
drag, startPoint x: 646, startPoint y: 368, endPoint x: 57, endPoint y: 368, distance: 588.9
click at [56, 369] on div "285 286 287 288 289 290 291 292 293 294 295 296 297 298 299 300 301 302 303 304…" at bounding box center [633, 374] width 1216 height 540
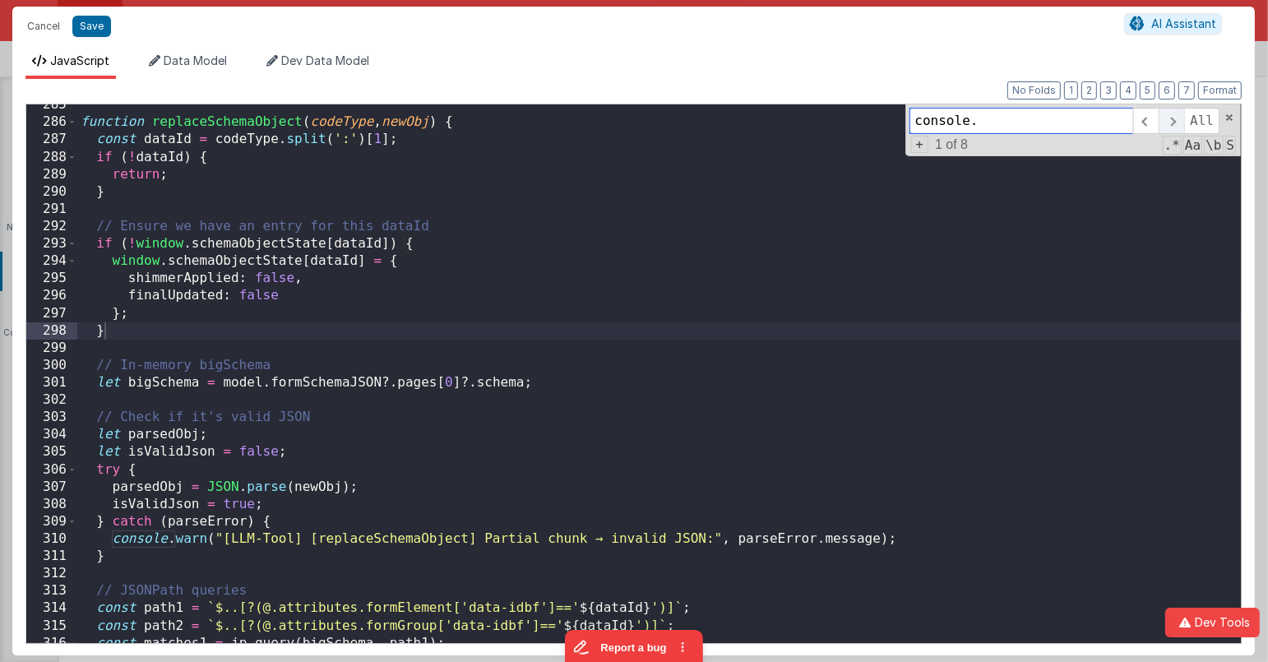
click at [1183, 120] on span at bounding box center [1171, 121] width 25 height 26
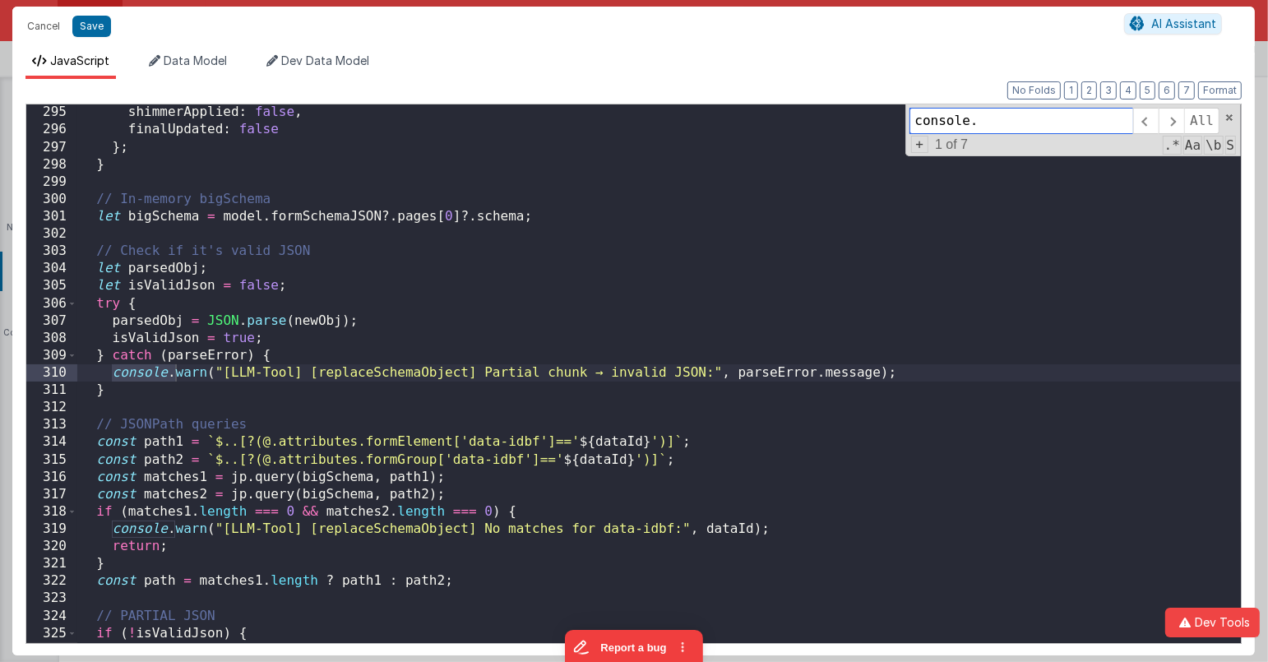
scroll to position [5105, 0]
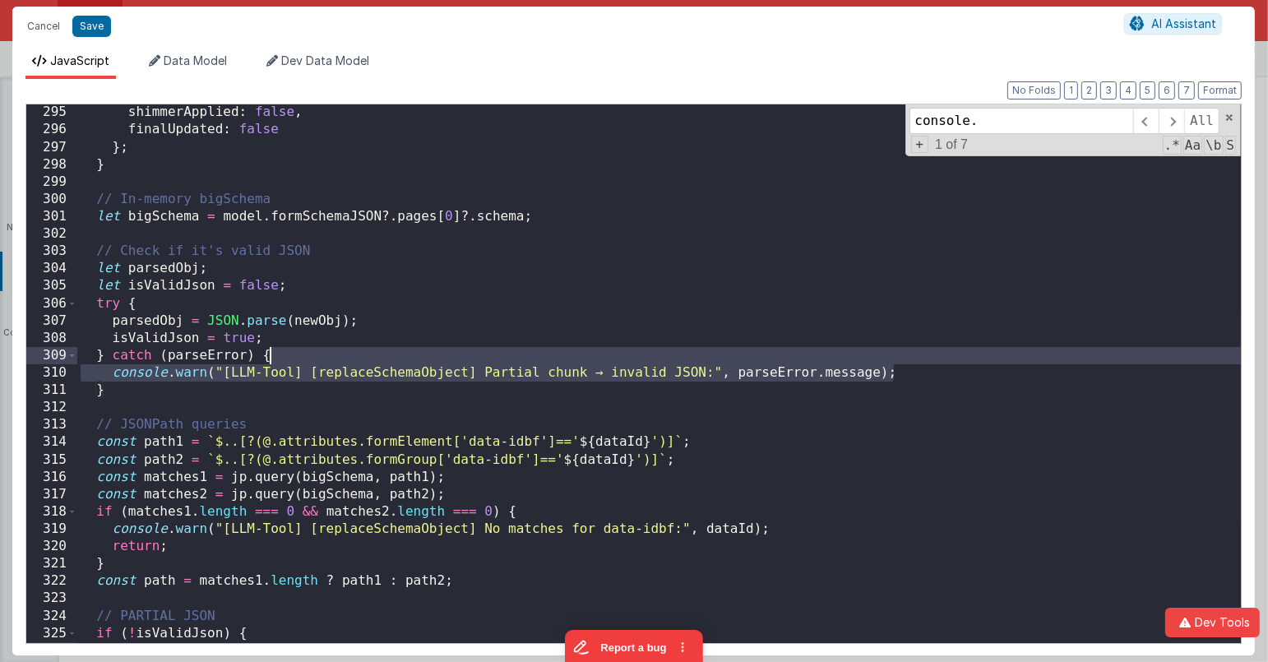
drag, startPoint x: 935, startPoint y: 374, endPoint x: 935, endPoint y: 357, distance: 17.3
click at [935, 357] on div "shimmerApplied : false , finalUpdated : false } ; } // In-memory bigSchema let …" at bounding box center [659, 391] width 1165 height 574
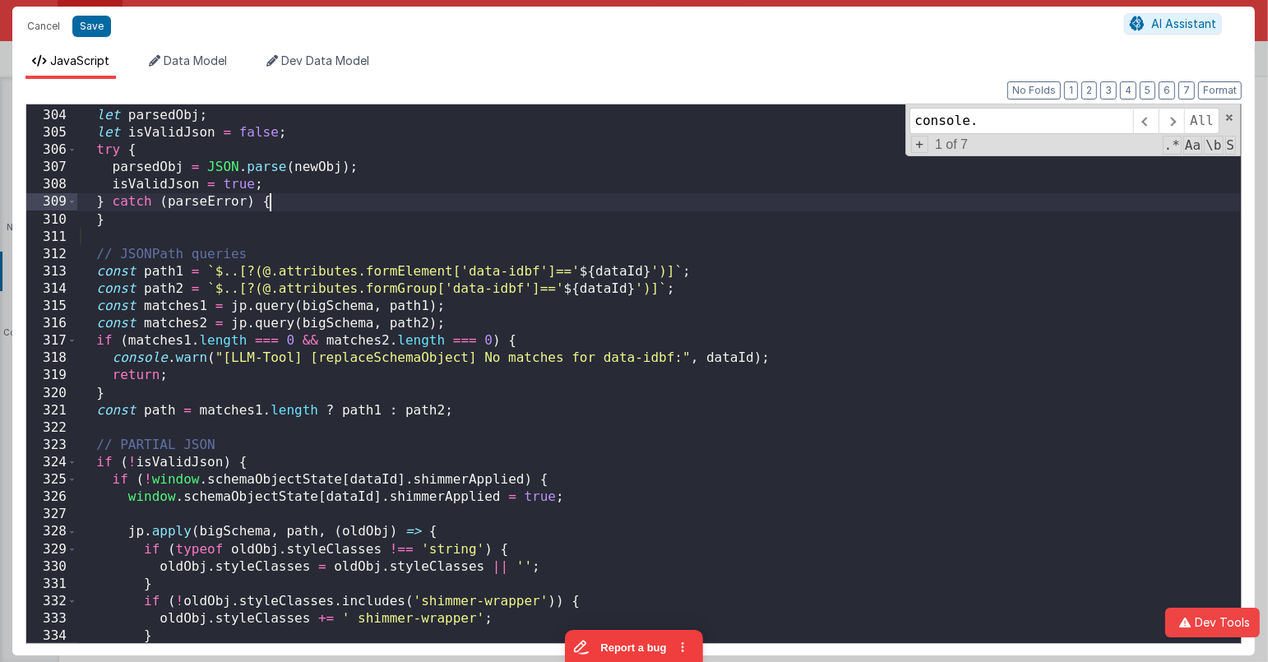
scroll to position [5258, 0]
click at [1174, 124] on span at bounding box center [1171, 121] width 25 height 26
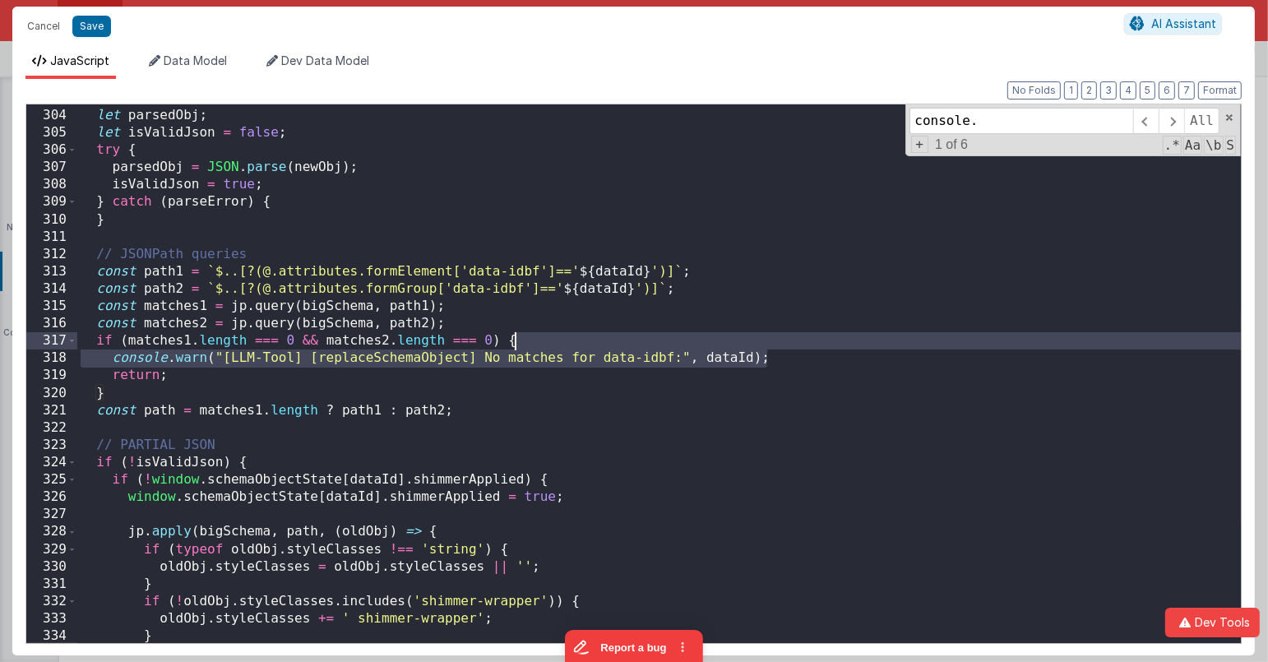
click at [800, 347] on div "// Check if it's valid JSON let parsedObj ; let isValidJson = false ; try { par…" at bounding box center [659, 377] width 1165 height 574
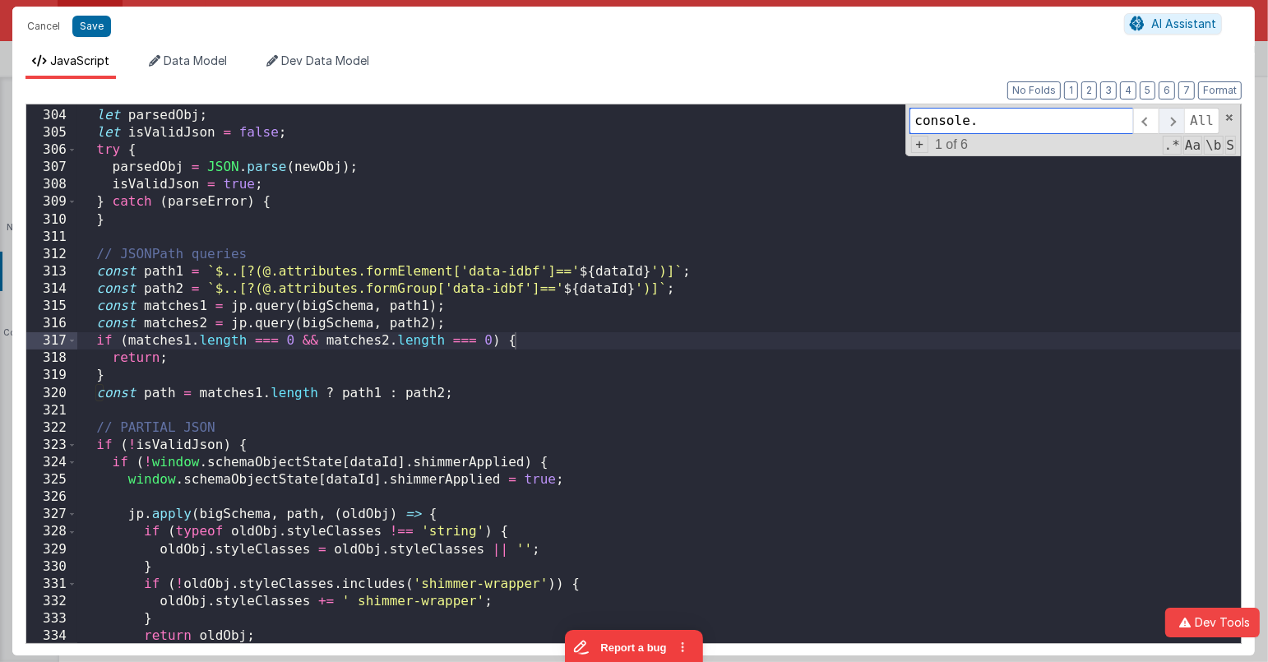
click at [1174, 119] on span at bounding box center [1171, 121] width 25 height 26
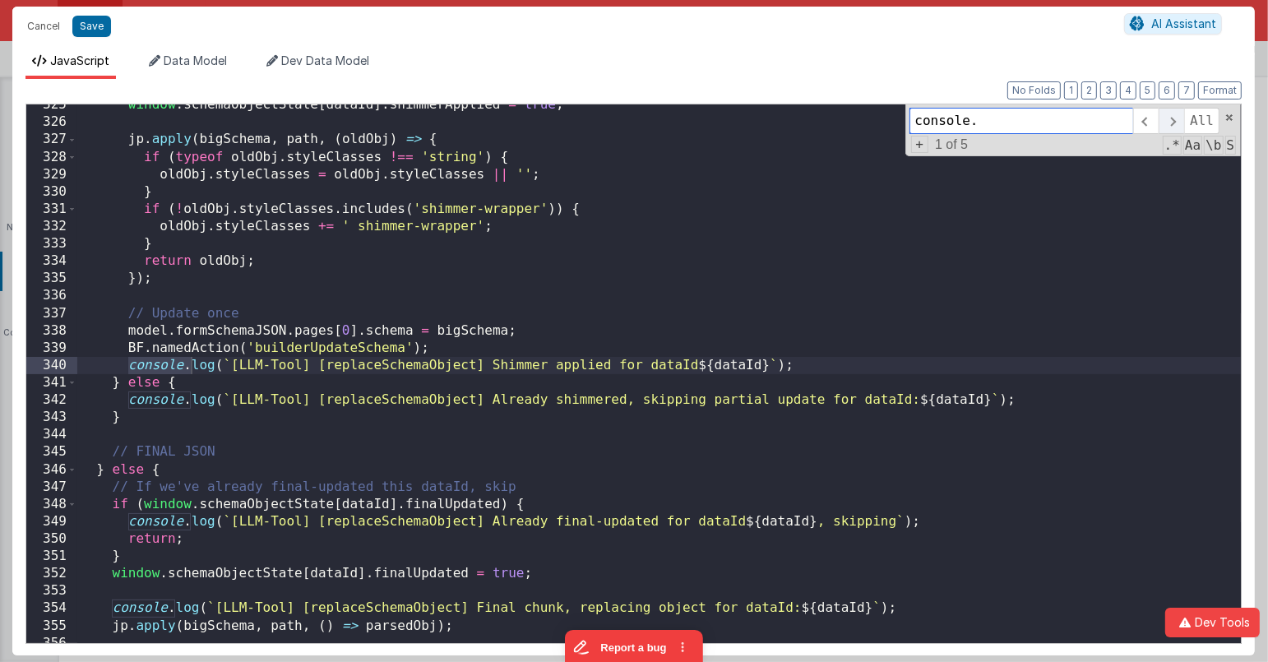
scroll to position [5634, 0]
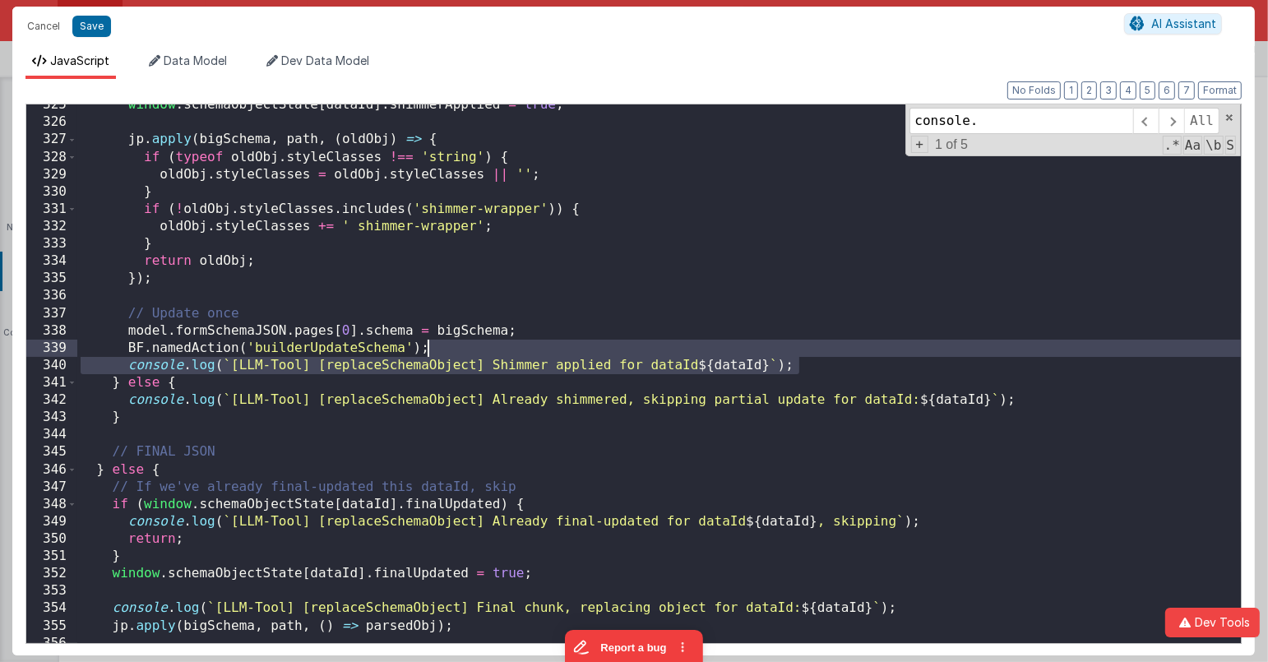
drag, startPoint x: 821, startPoint y: 368, endPoint x: 823, endPoint y: 348, distance: 20.7
click at [823, 348] on div "window . schemaObjectState [ dataId ] . shimmerApplied = true ; jp . apply ( bi…" at bounding box center [659, 383] width 1165 height 574
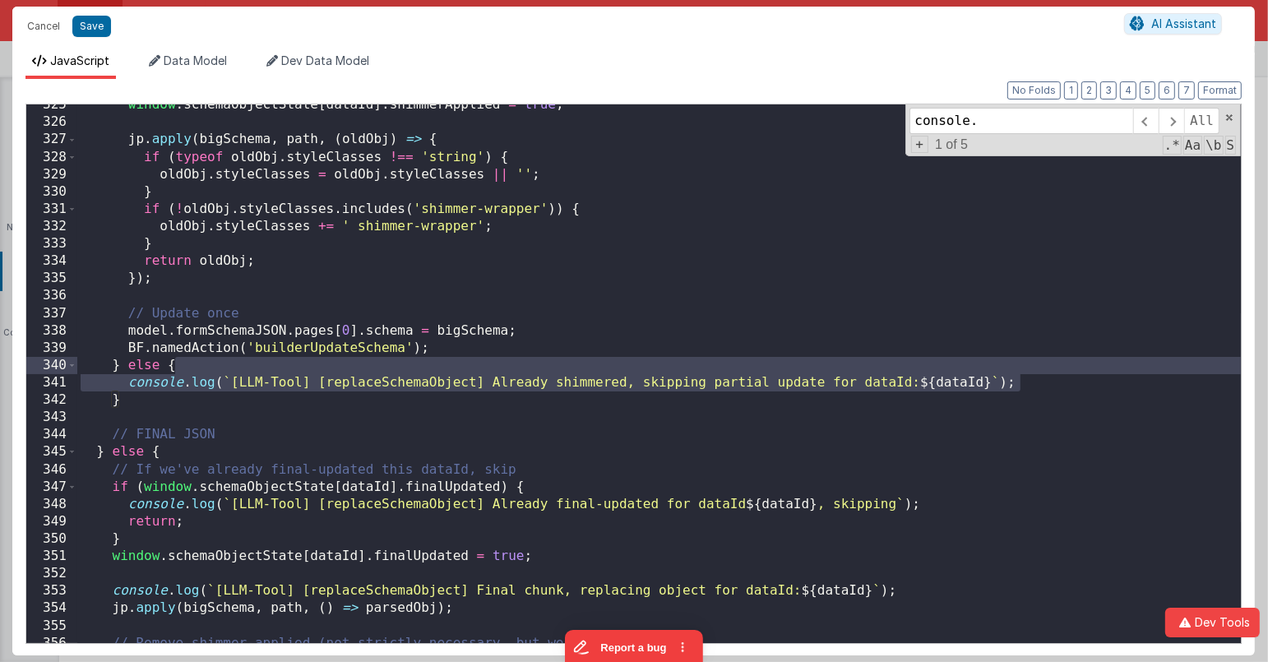
drag, startPoint x: 1041, startPoint y: 384, endPoint x: 1044, endPoint y: 371, distance: 13.4
click at [1044, 371] on div "window . schemaObjectState [ dataId ] . shimmerApplied = true ; jp . apply ( bi…" at bounding box center [659, 383] width 1165 height 574
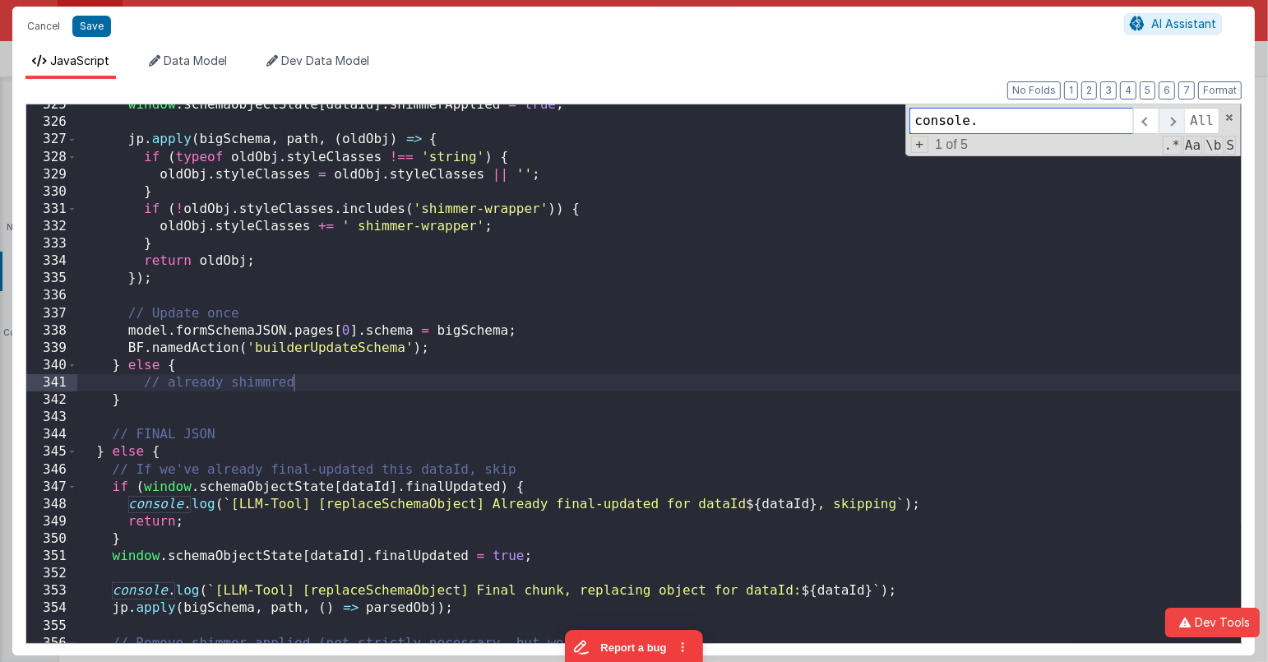
click at [1174, 120] on span at bounding box center [1171, 121] width 25 height 26
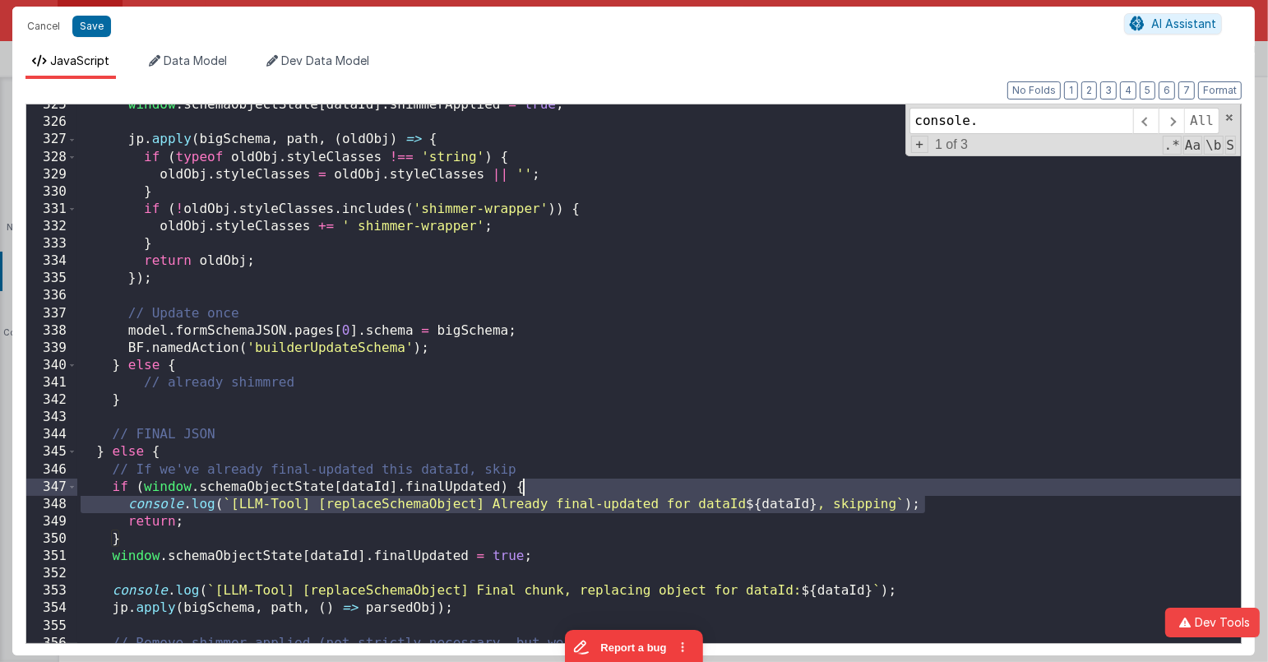
drag, startPoint x: 947, startPoint y: 505, endPoint x: 947, endPoint y: 492, distance: 13.2
click at [947, 492] on div "window . schemaObjectState [ dataId ] . shimmerApplied = true ; jp . apply ( bi…" at bounding box center [659, 383] width 1165 height 574
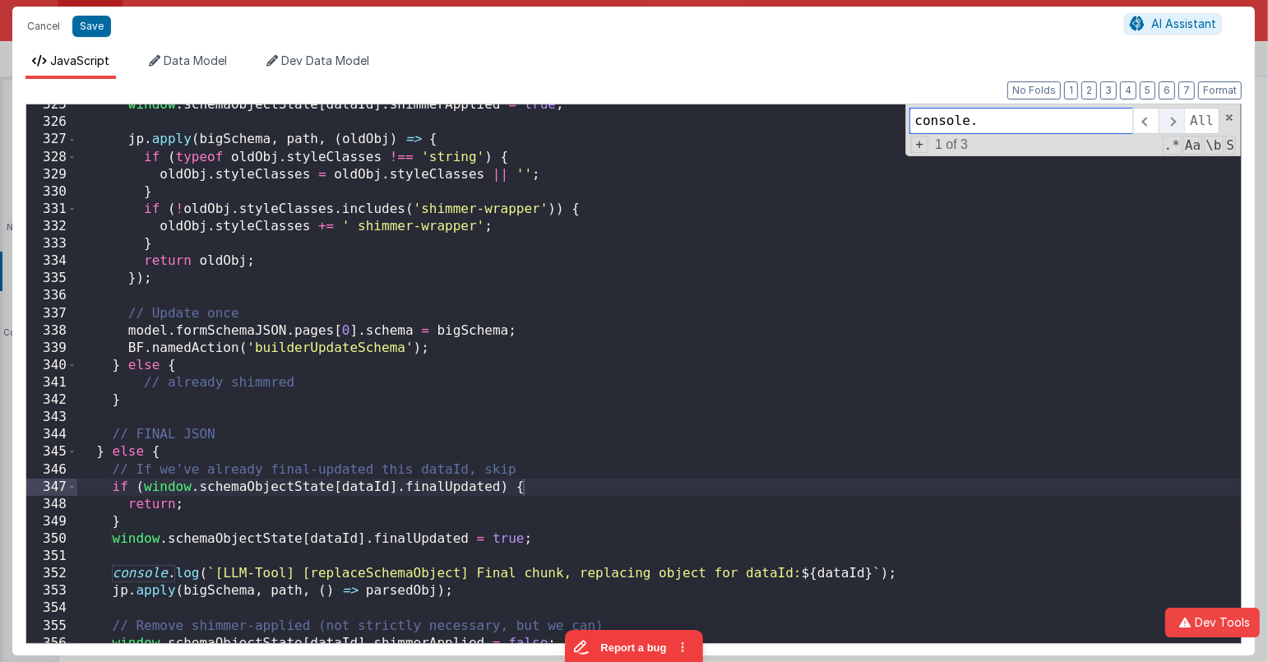
click at [1179, 121] on span at bounding box center [1171, 121] width 25 height 26
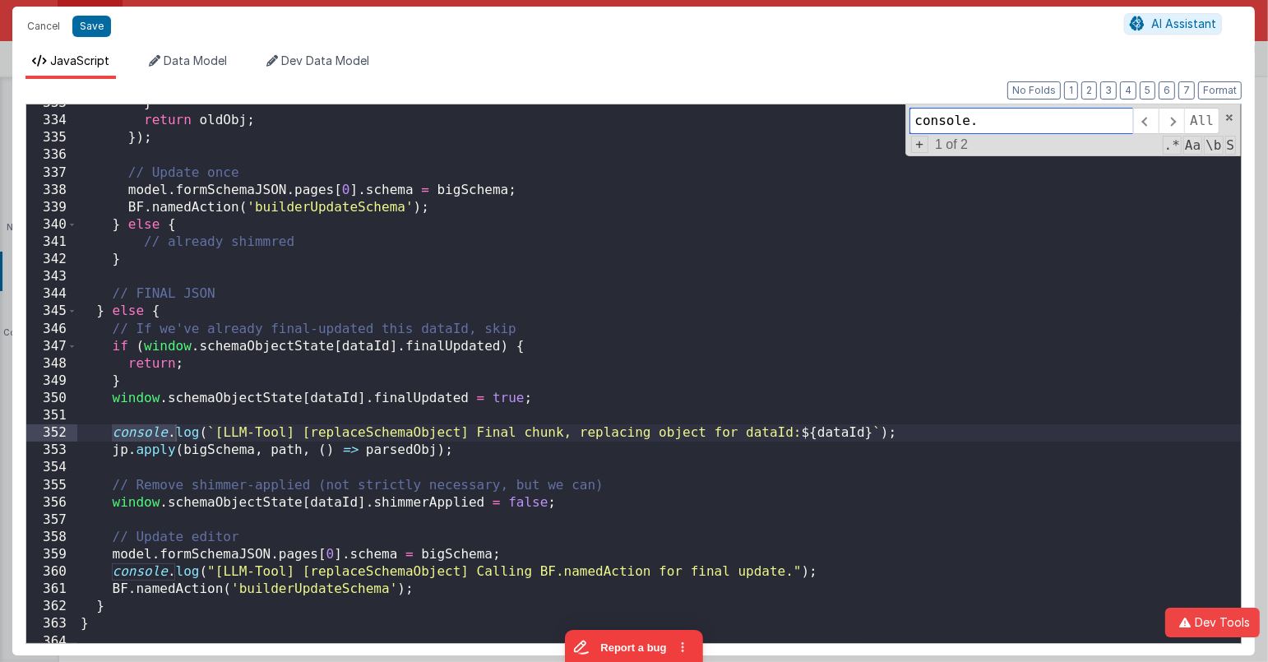
scroll to position [5805, 0]
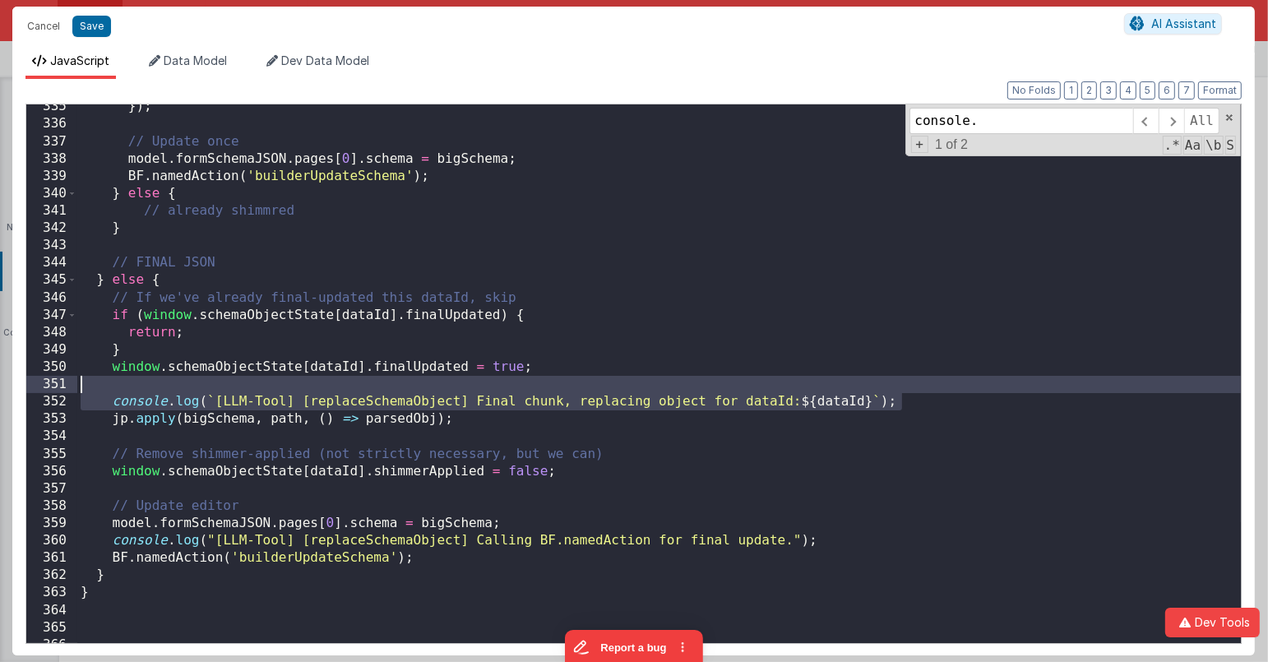
drag, startPoint x: 919, startPoint y: 400, endPoint x: 921, endPoint y: 387, distance: 12.6
click at [921, 387] on div "}) ; // Update once model . formSchemaJSON . pages [ 0 ] . schema = bigSchema ;…" at bounding box center [659, 385] width 1165 height 574
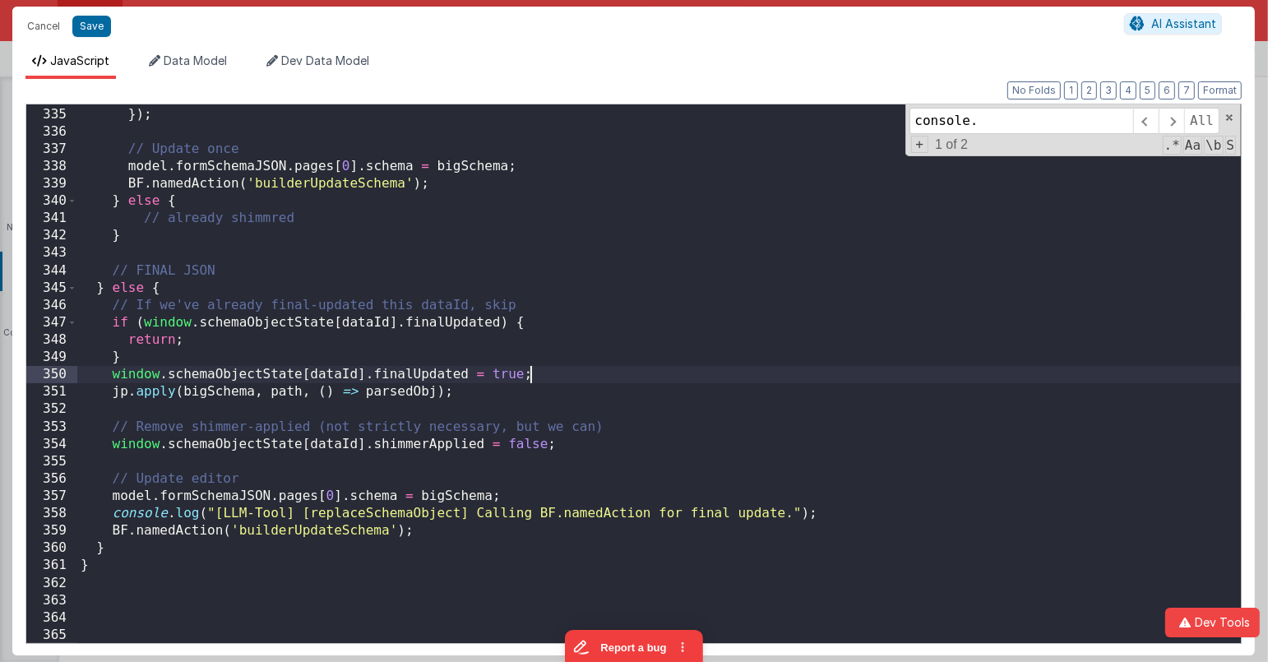
scroll to position [5797, 0]
click at [1176, 125] on span at bounding box center [1171, 121] width 25 height 26
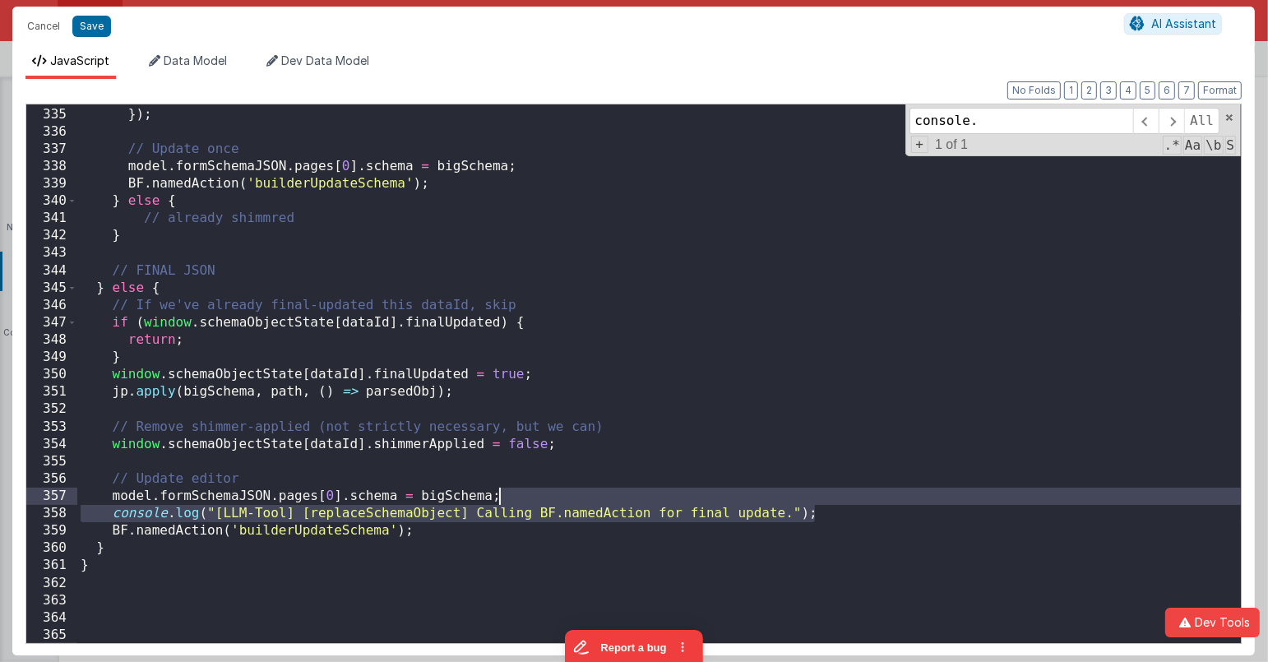
drag, startPoint x: 840, startPoint y: 513, endPoint x: 843, endPoint y: 499, distance: 14.4
click at [843, 499] on div "return oldObj ; }) ; // Update once model . formSchemaJSON . pages [ 0 ] . sche…" at bounding box center [659, 375] width 1165 height 574
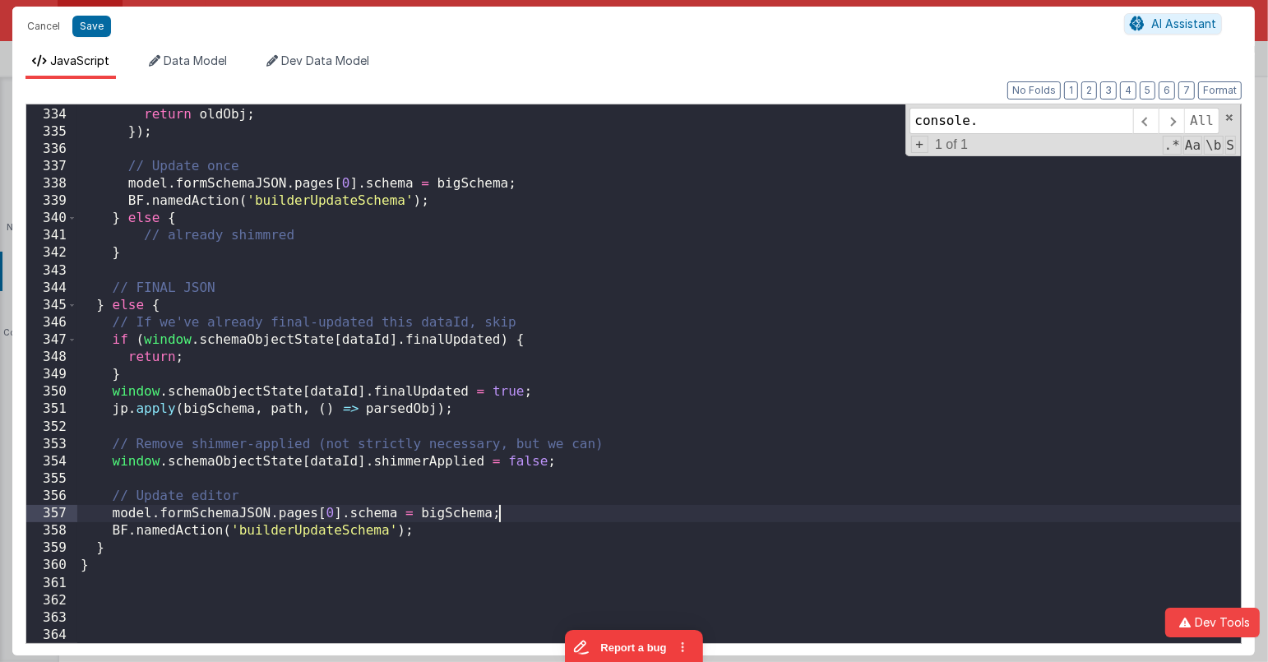
scroll to position [5780, 0]
click at [1170, 118] on span at bounding box center [1171, 121] width 25 height 26
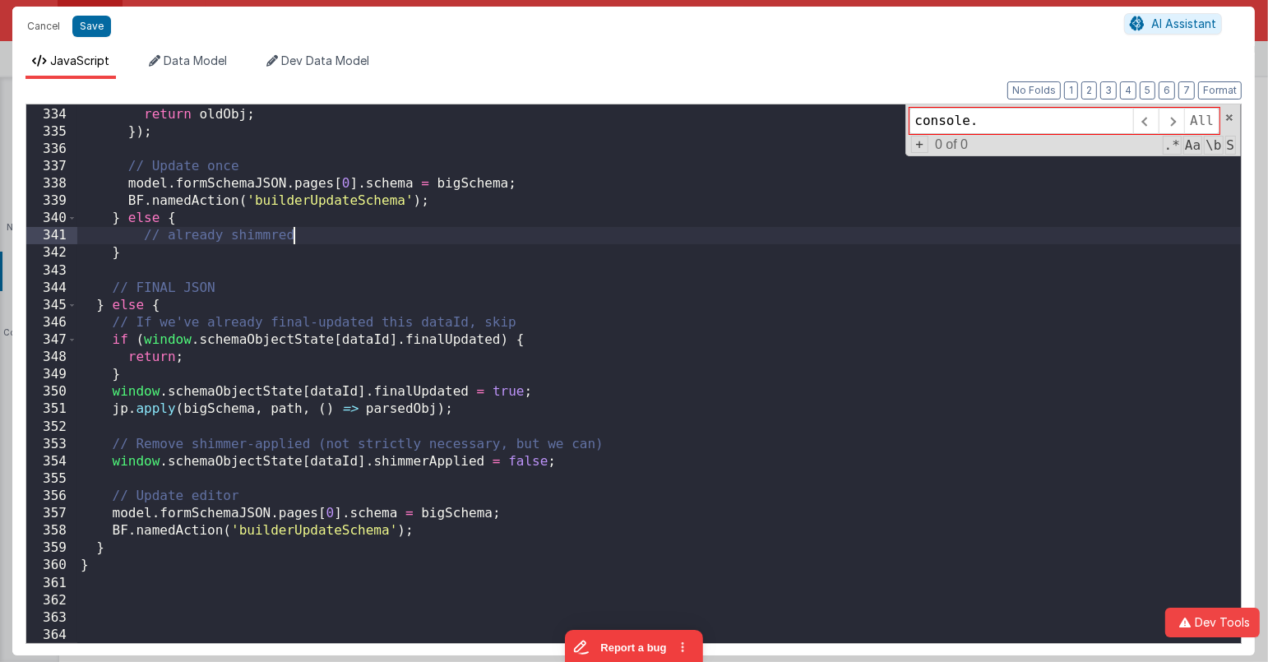
click at [1026, 233] on div "} return oldObj ; }) ; // Update once model . formSchemaJSON . pages [ 0 ] . sc…" at bounding box center [659, 375] width 1165 height 574
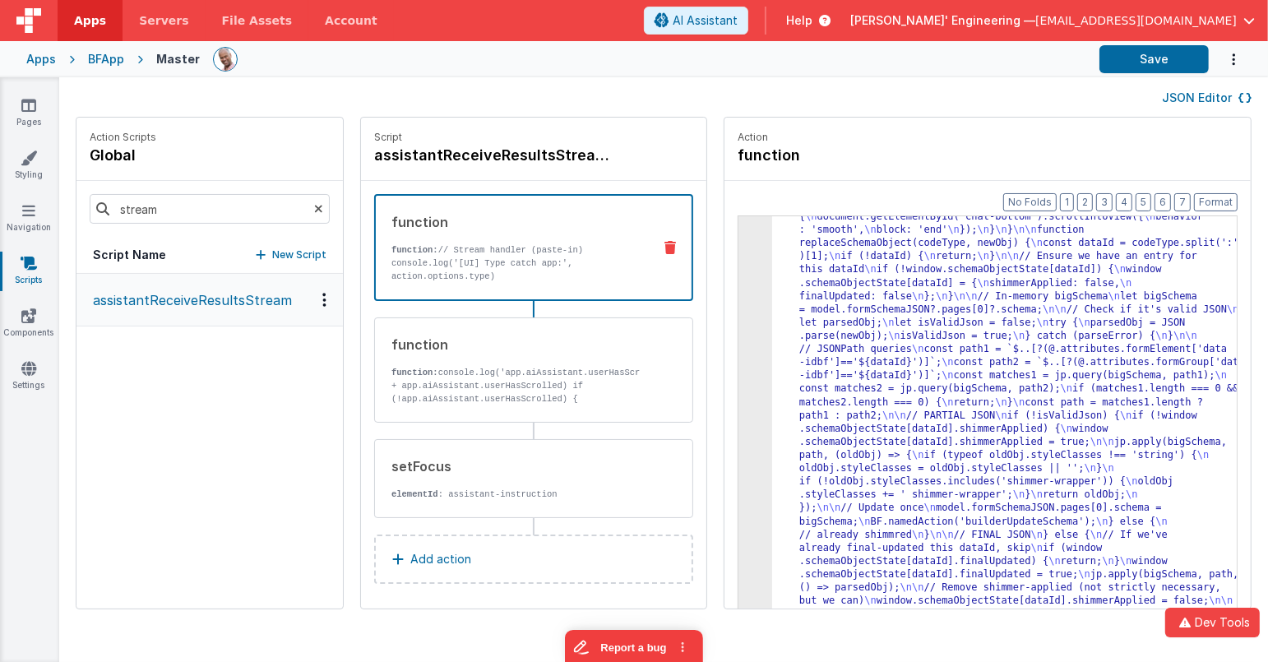
scroll to position [1609, 0]
click at [1015, 127] on div "Action function" at bounding box center [988, 149] width 526 height 63
click at [1136, 52] on button "Save" at bounding box center [1154, 59] width 109 height 28
click at [29, 321] on icon at bounding box center [28, 316] width 15 height 16
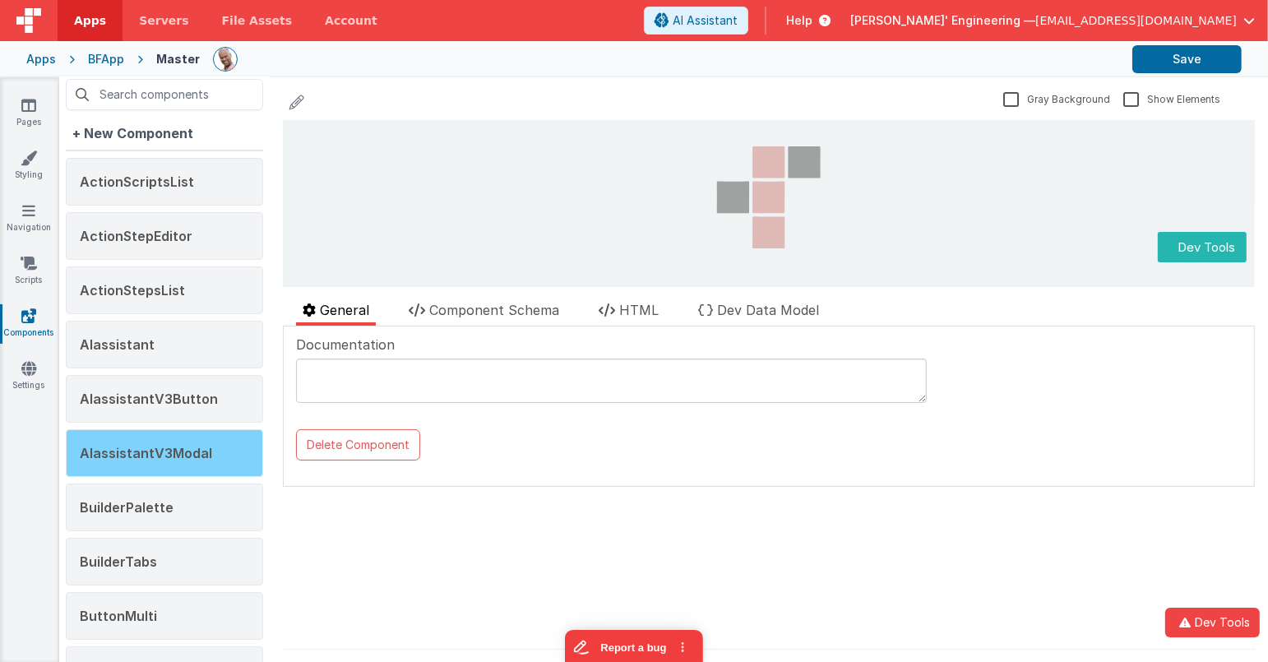
drag, startPoint x: 175, startPoint y: 437, endPoint x: 239, endPoint y: 436, distance: 64.2
click at [175, 437] on div "AIassistantV3Modal" at bounding box center [164, 453] width 197 height 48
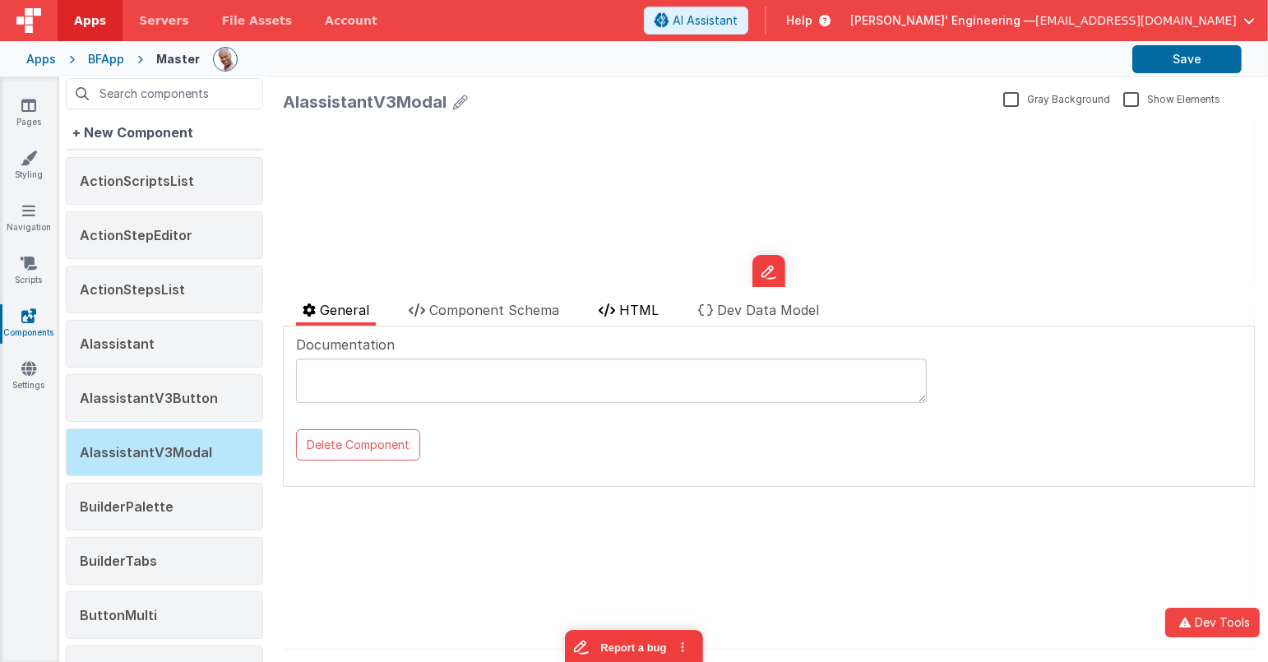
click at [632, 305] on span "HTML" at bounding box center [638, 310] width 39 height 16
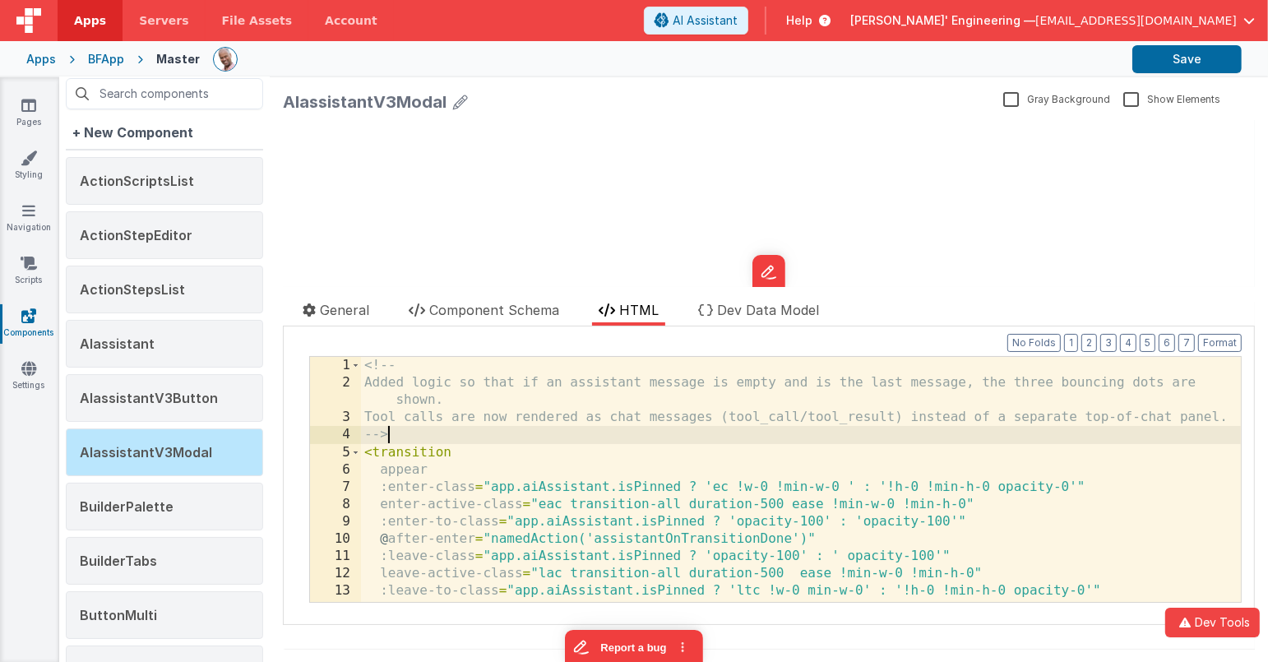
click at [625, 428] on div "<!-- Added logic so that if an assistant message is empty and is the last messa…" at bounding box center [802, 497] width 882 height 280
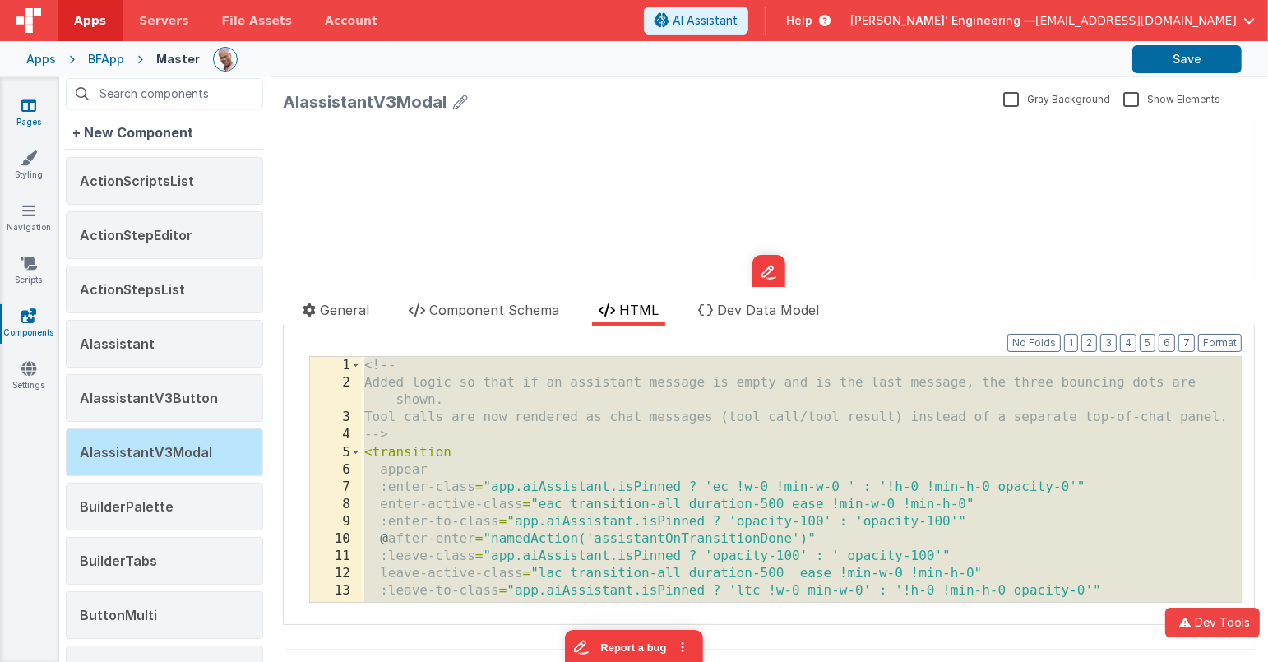
click at [28, 100] on icon at bounding box center [28, 105] width 15 height 16
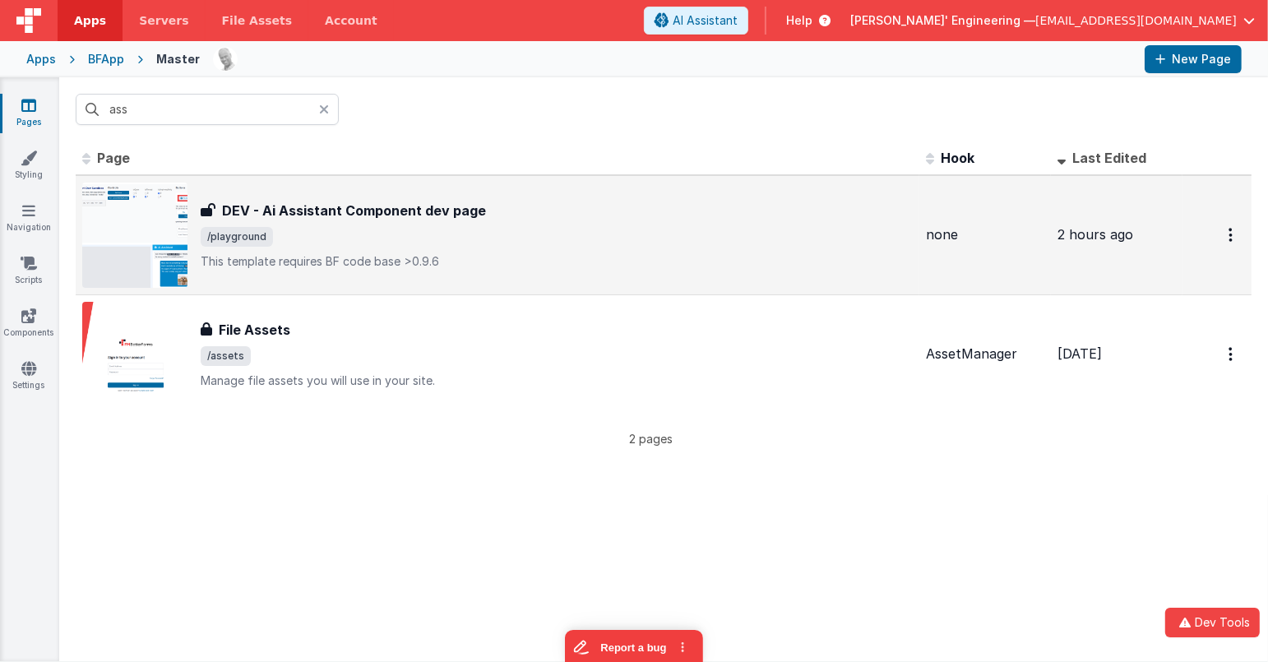
click at [476, 250] on div "DEV - Ai Assistant Component dev page DEV - Ai Assistant Component dev page /pl…" at bounding box center [557, 235] width 712 height 69
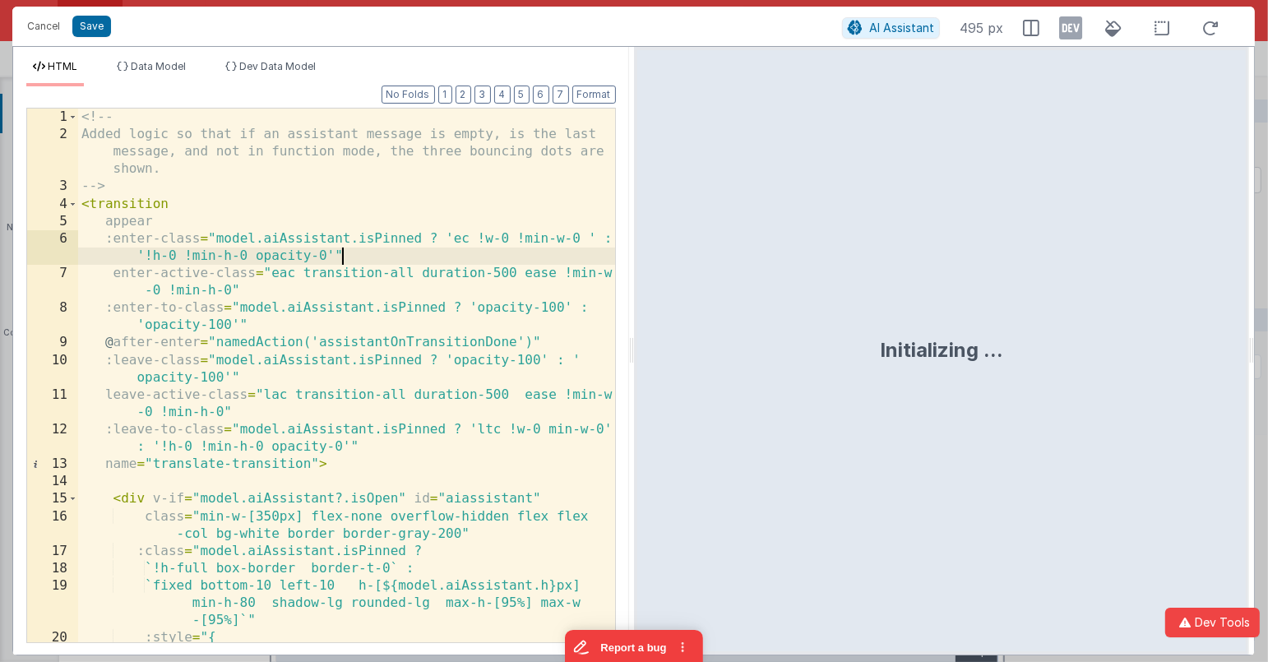
click at [531, 248] on div "<!-- Added logic so that if an assistant message is empty, is the last message,…" at bounding box center [347, 394] width 538 height 570
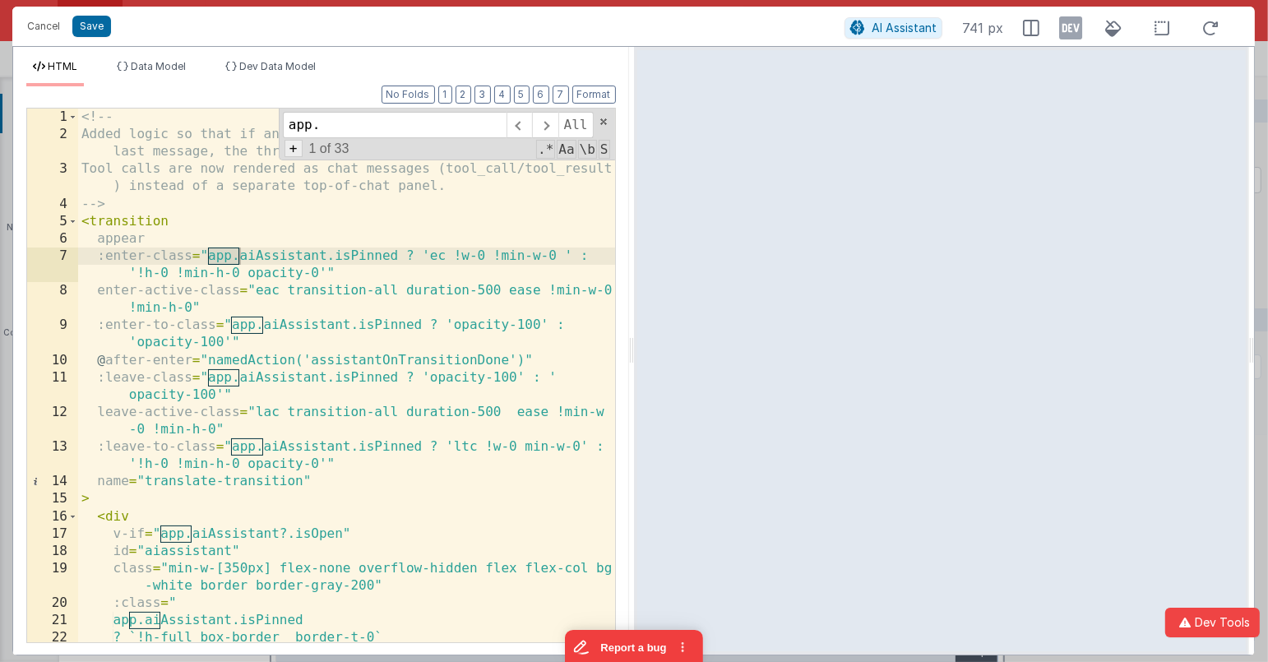
type input "app."
click at [297, 151] on span "+" at bounding box center [294, 148] width 18 height 17
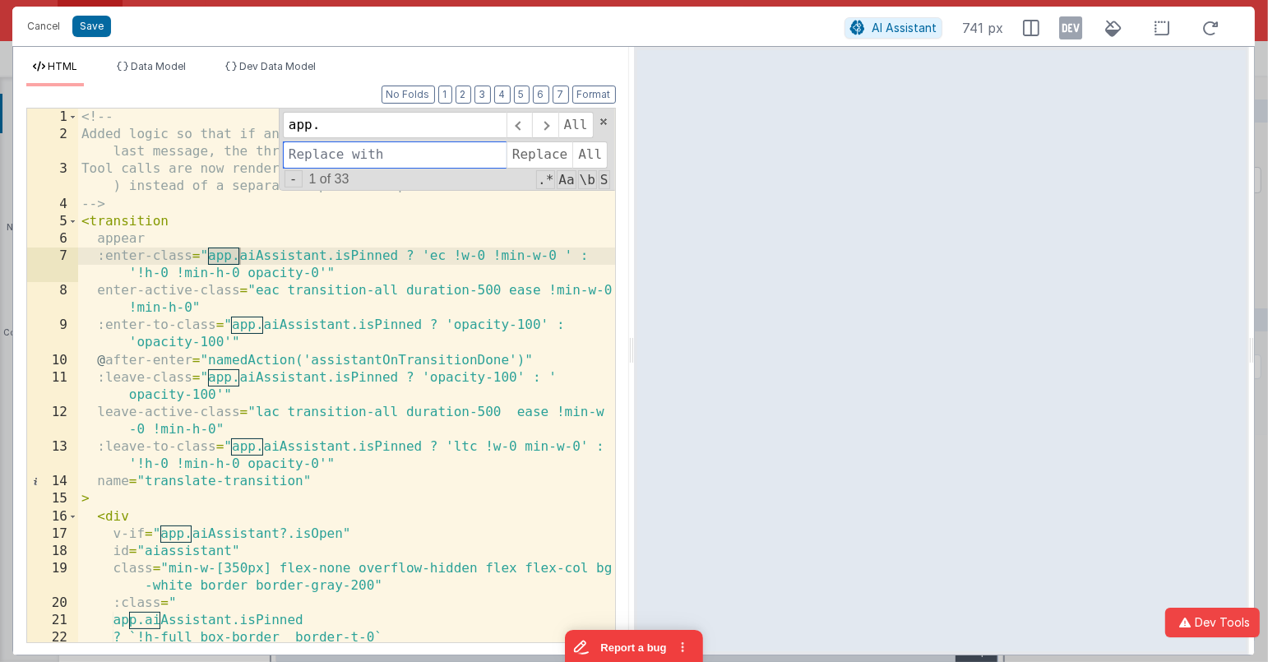
click at [300, 150] on input at bounding box center [395, 154] width 224 height 26
type input "model."
click at [595, 162] on span "All" at bounding box center [589, 154] width 35 height 26
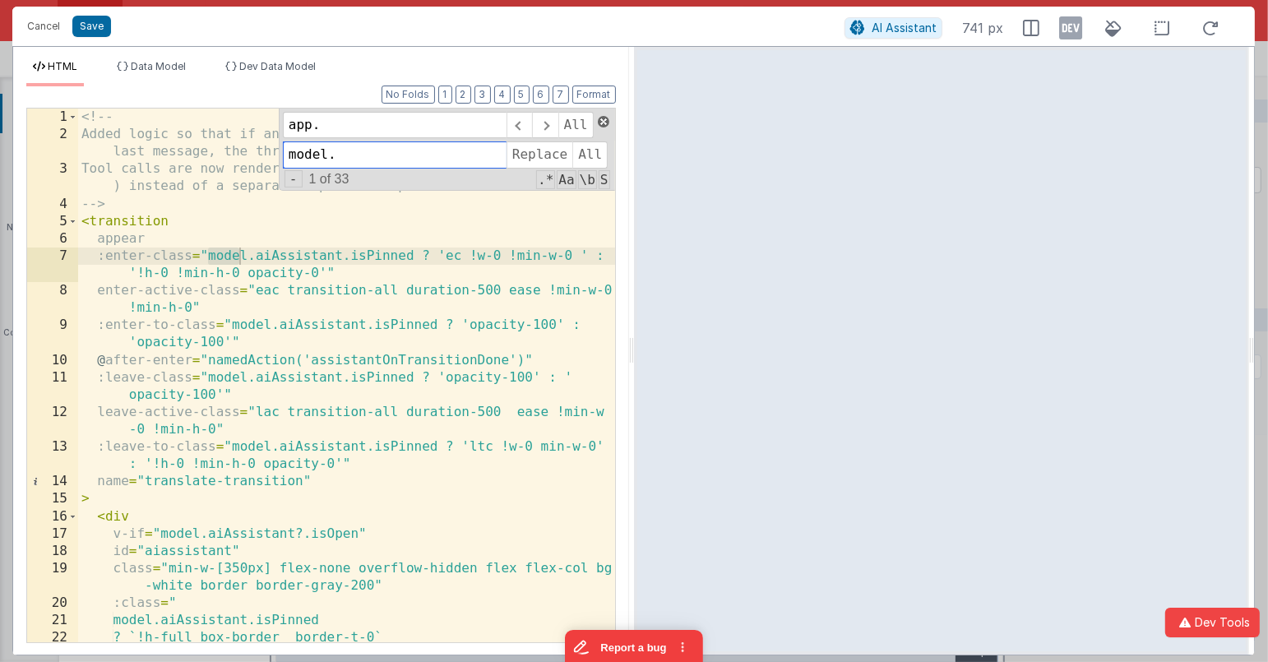
click at [607, 124] on span at bounding box center [604, 122] width 12 height 12
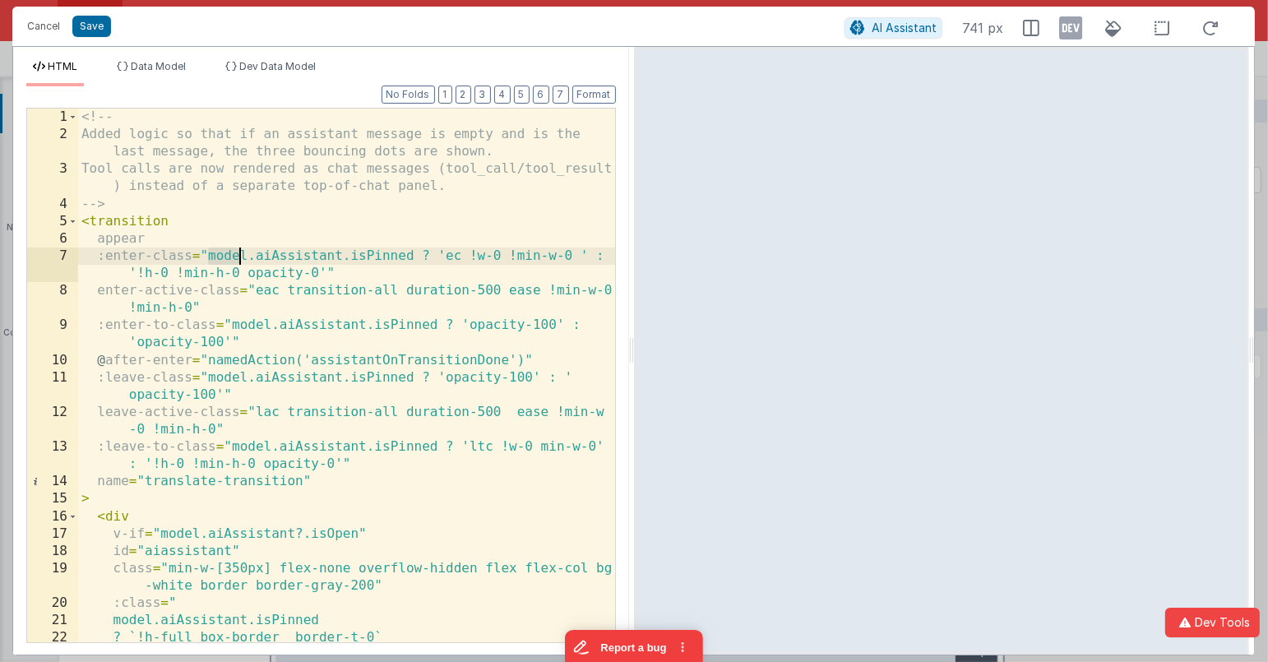
click at [518, 180] on div "<!-- Added logic so that if an assistant message is empty and is the last messa…" at bounding box center [347, 411] width 538 height 604
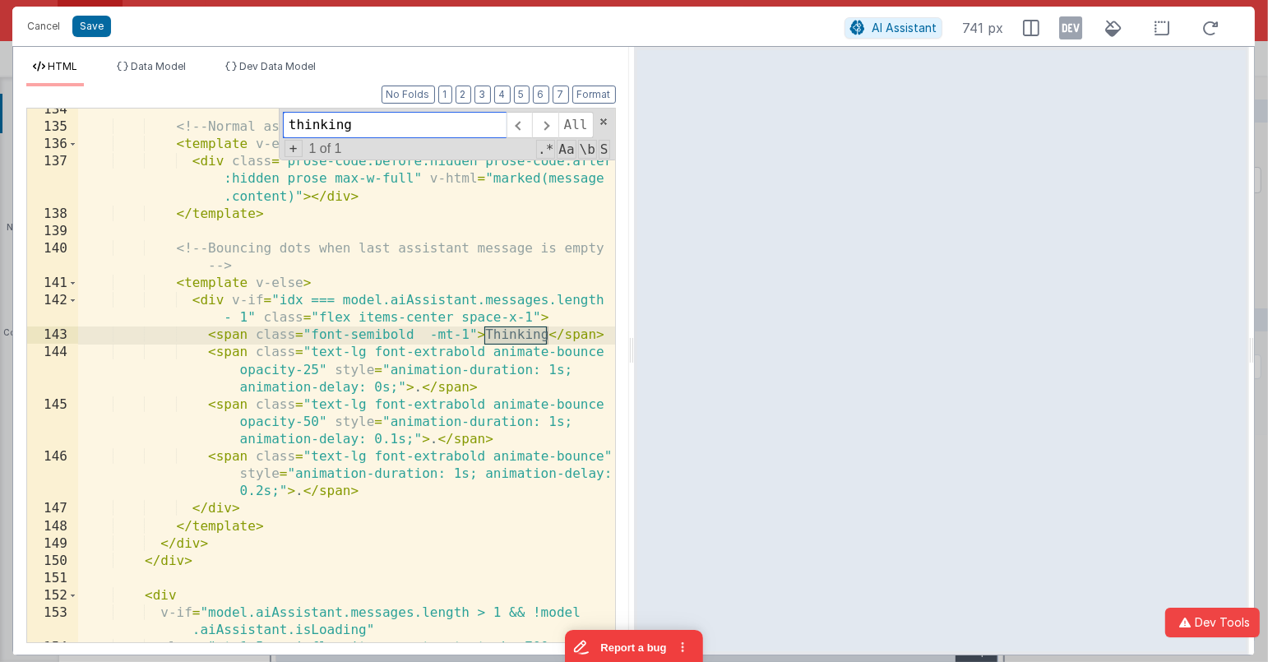
scroll to position [3115, 0]
type input "thinking"
click at [418, 333] on div "<!-- Normal assistant content --> < template v-else-if = "message.content" > < …" at bounding box center [347, 394] width 538 height 587
click at [311, 333] on div "<!-- Normal assistant content --> < template v-else-if = "message.content" > < …" at bounding box center [347, 394] width 538 height 587
drag, startPoint x: 415, startPoint y: 126, endPoint x: 255, endPoint y: 125, distance: 159.6
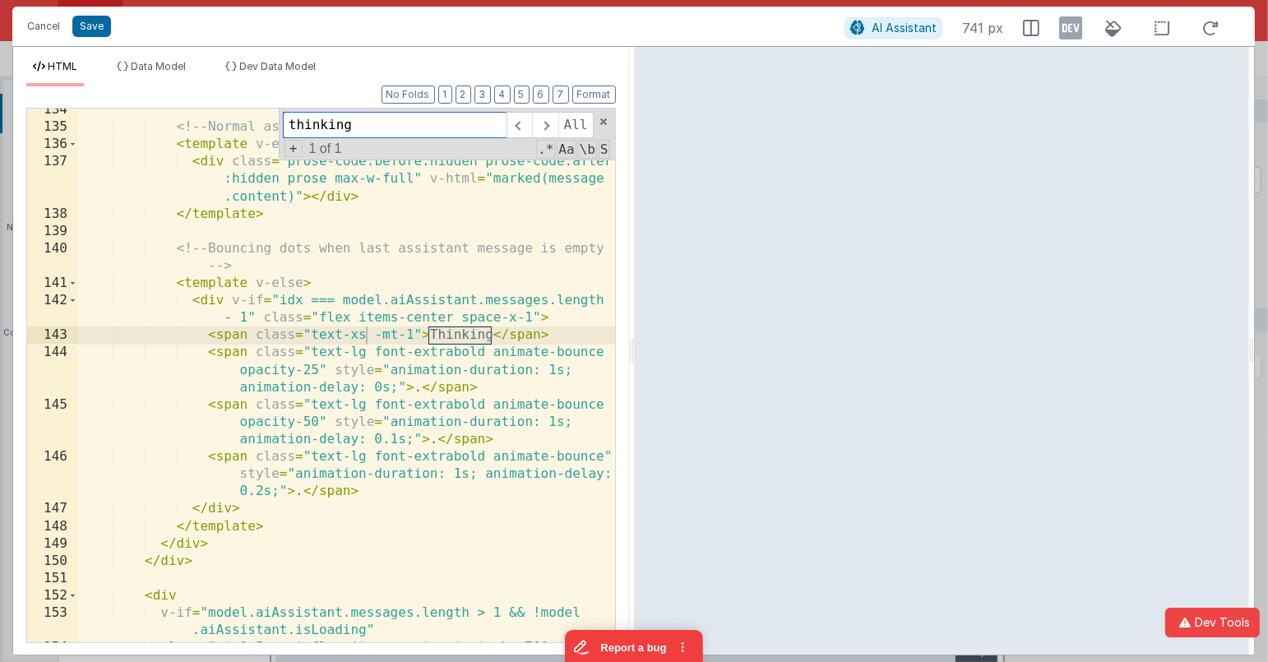
click at [255, 125] on div "<!-- Normal assistant content --> < template v-else-if = "message.content" > < …" at bounding box center [346, 376] width 537 height 534
click at [250, 71] on span "Dev Data Model" at bounding box center [277, 66] width 76 height 12
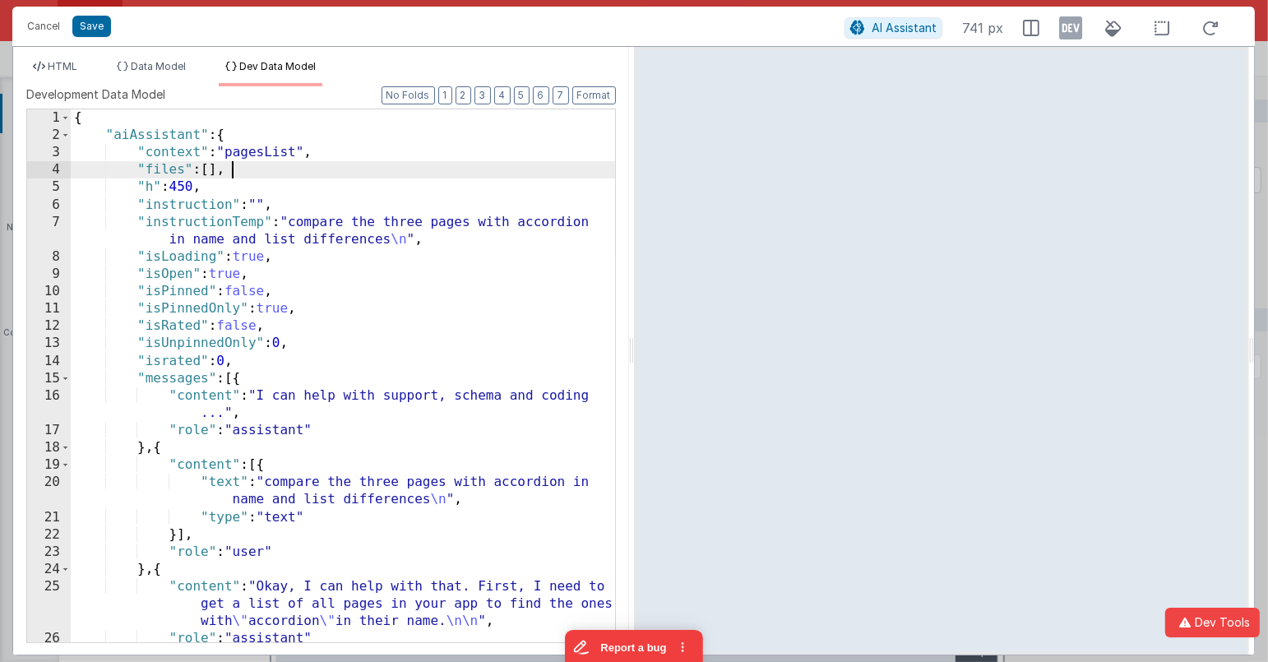
click at [276, 169] on div "{ "aiAssistant" : { "context" : "pagesList" , "files" : [ ] , "h" : 450 , "inst…" at bounding box center [343, 393] width 545 height 569
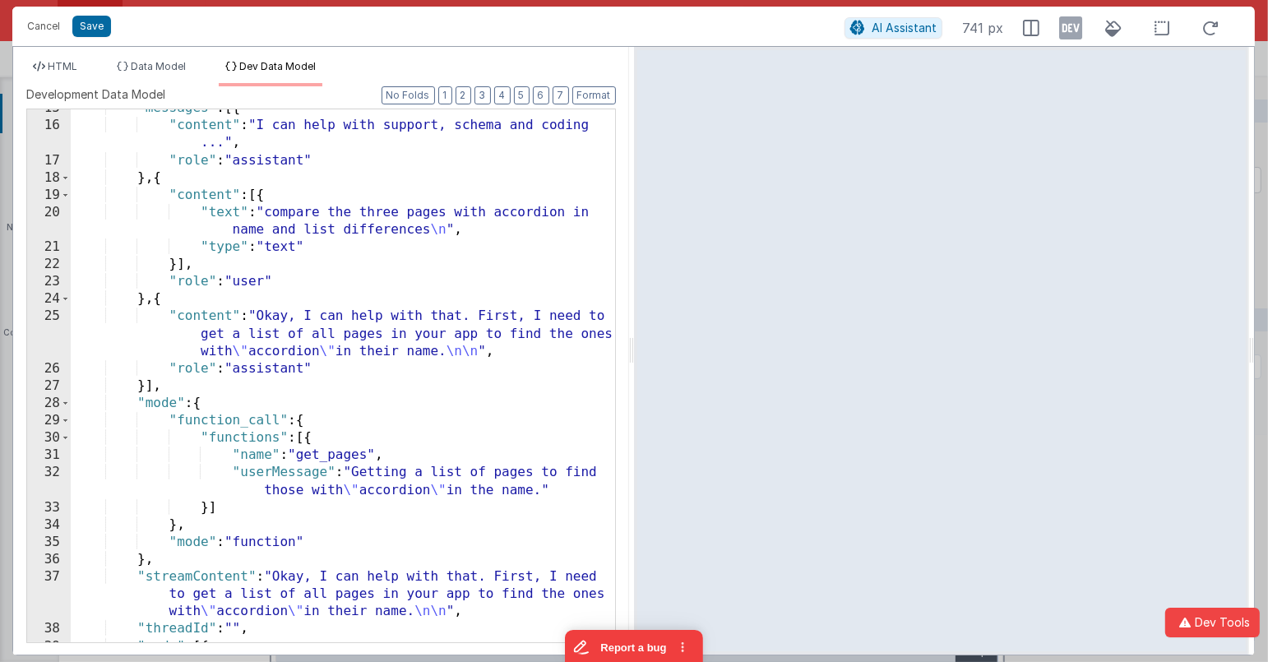
scroll to position [267, 0]
click at [157, 177] on div ""messages" : [{ "content" : "I can help with support, schema and coding ..." , …" at bounding box center [343, 386] width 545 height 569
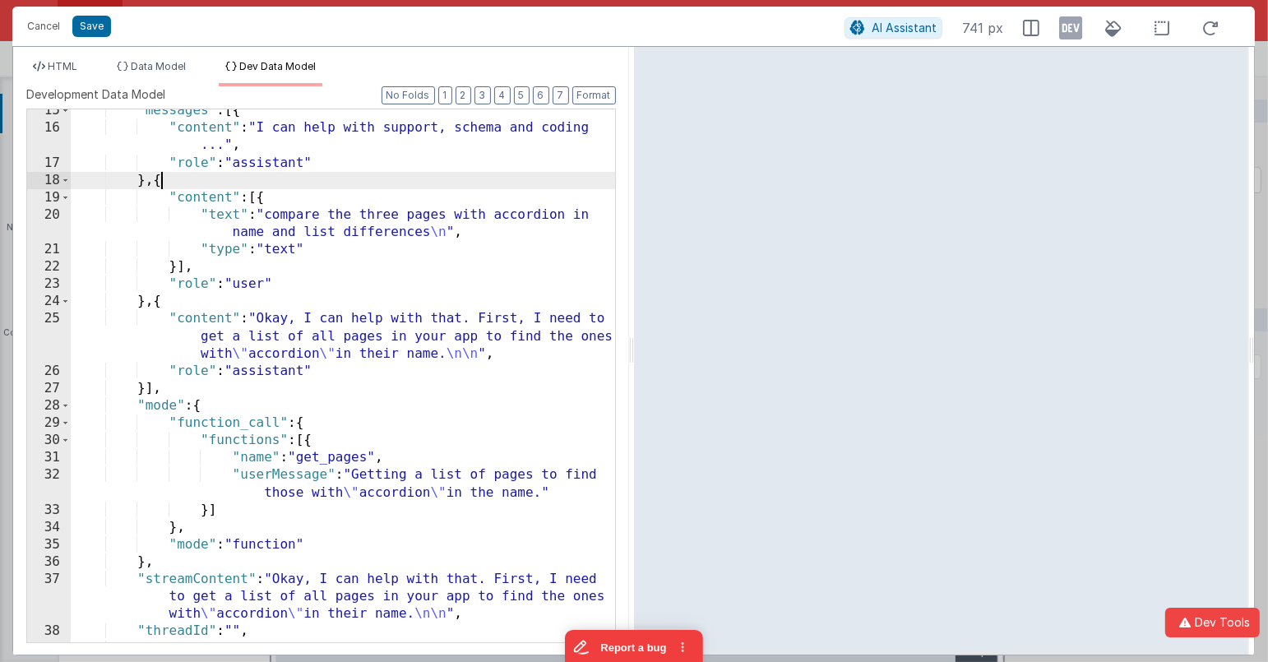
paste textarea
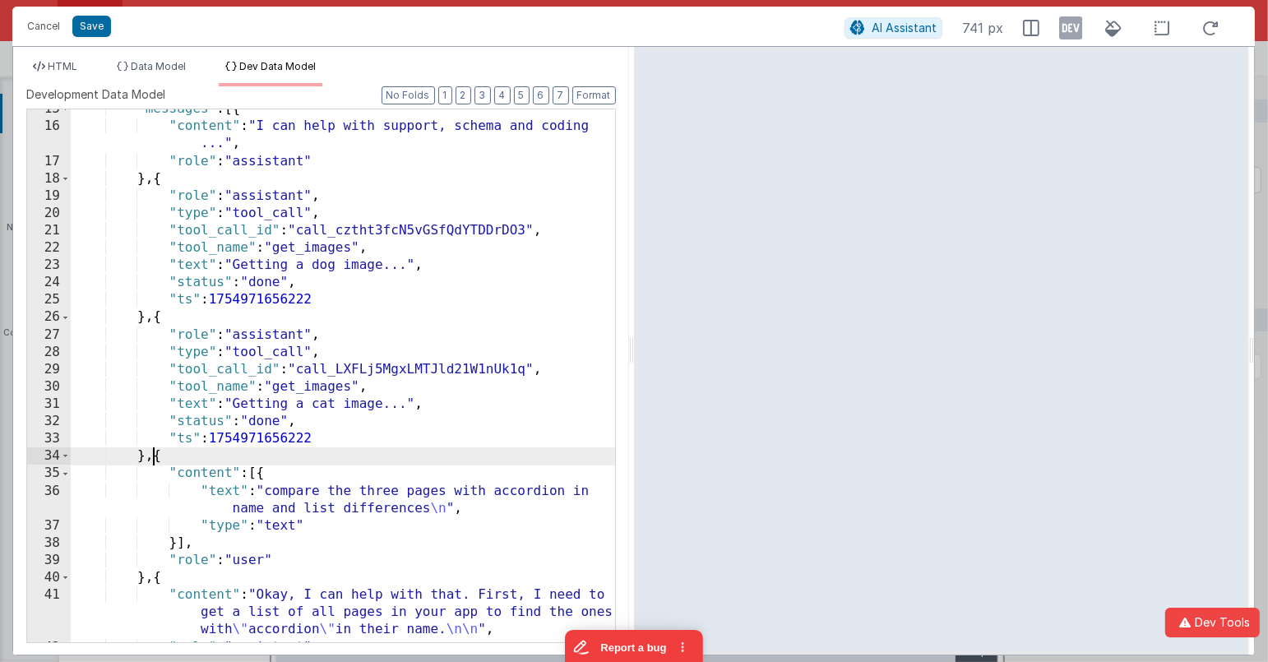
scroll to position [276, 0]
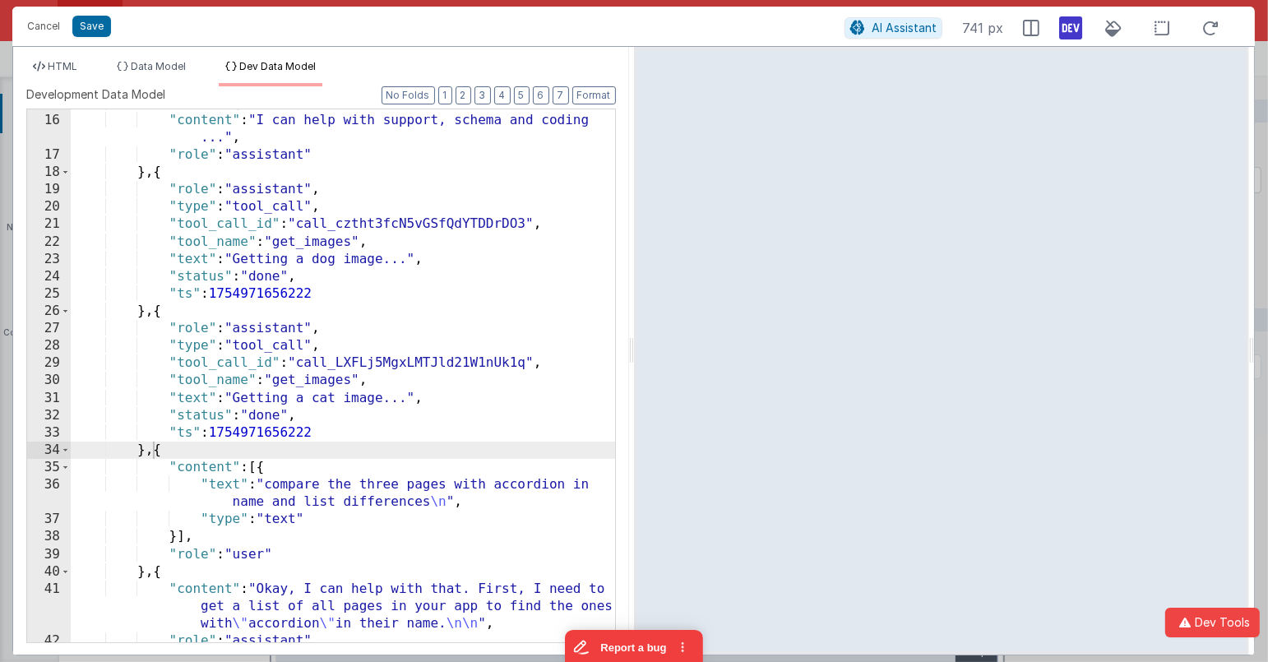
click at [1071, 30] on icon at bounding box center [1070, 28] width 23 height 26
click at [1064, 29] on icon at bounding box center [1070, 28] width 23 height 26
click at [186, 64] on span "Data Model" at bounding box center [158, 66] width 55 height 12
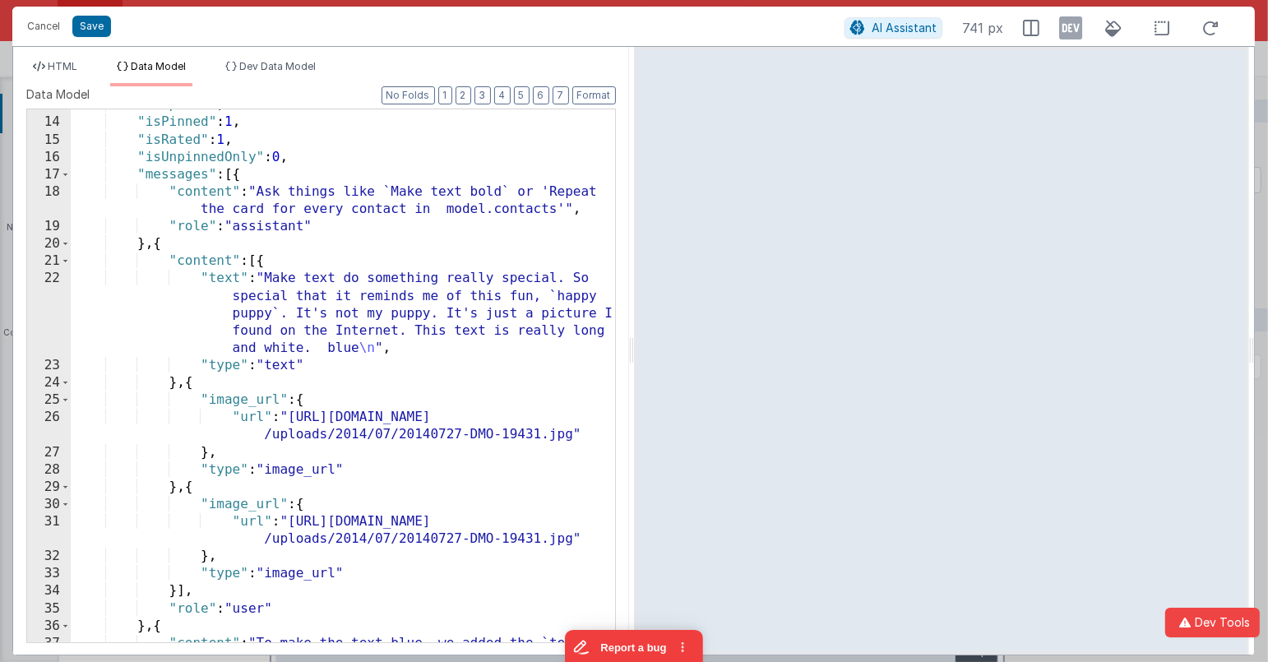
scroll to position [220, 0]
click at [64, 265] on span at bounding box center [65, 260] width 9 height 17
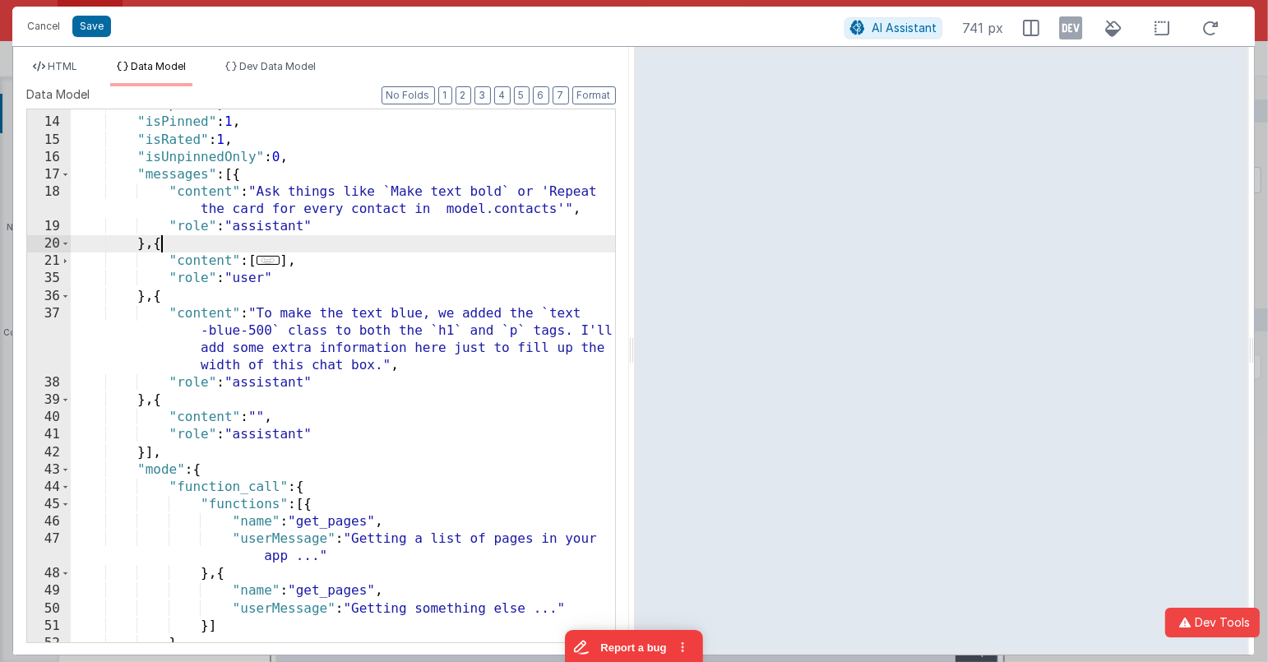
click at [160, 249] on div ""isOpen" : 1 , "isPinned" : 1 , "isRated" : 1 , "isUnpinnedOnly" : 0 , "message…" at bounding box center [343, 380] width 545 height 569
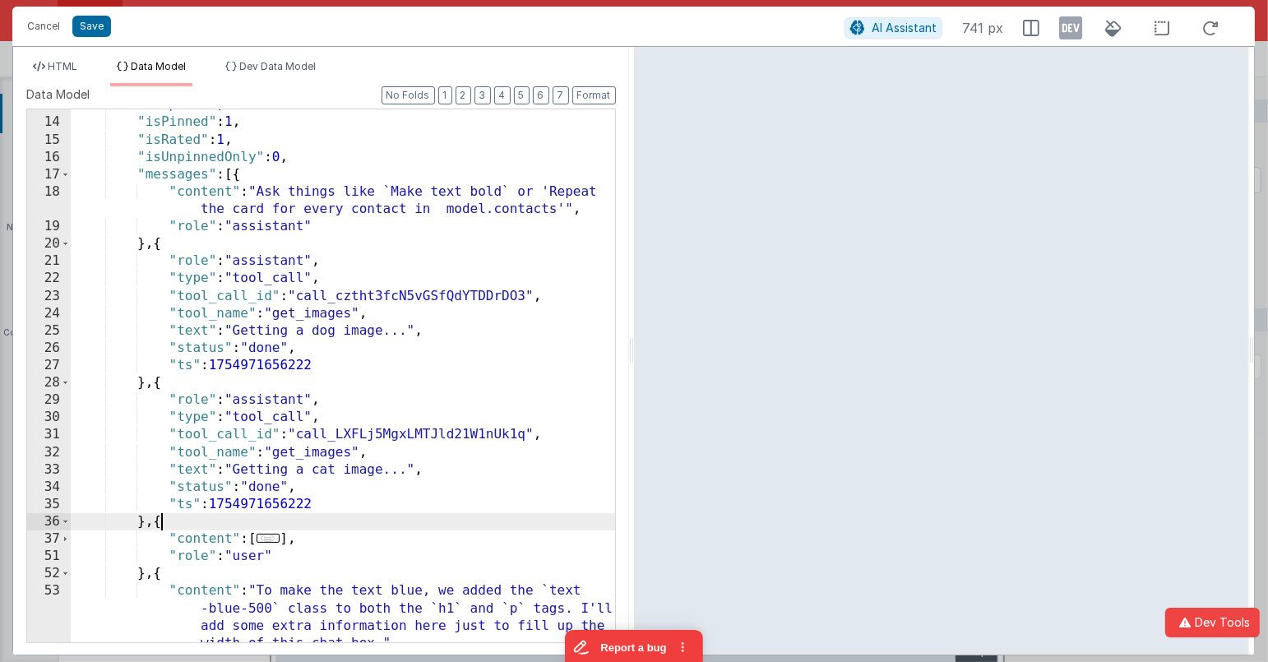
click at [274, 344] on div ""isOpen" : 1 , "isPinned" : 1 , "isRated" : 1 , "isUnpinnedOnly" : 0 , "message…" at bounding box center [343, 407] width 545 height 622
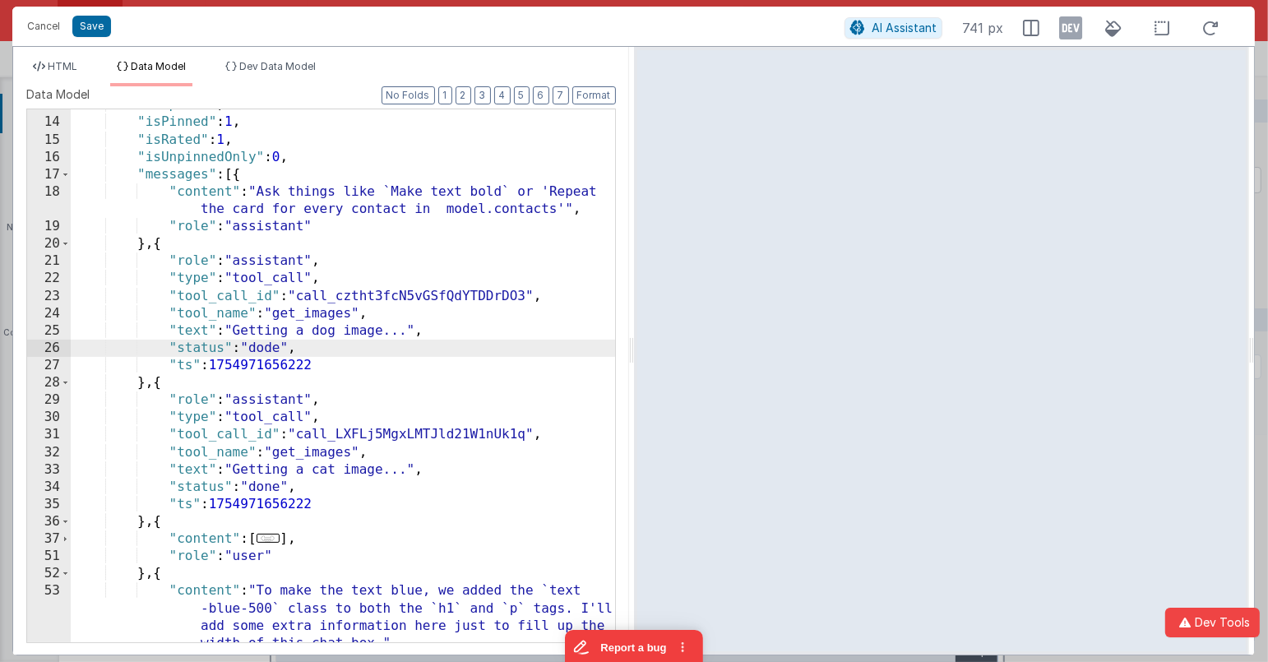
click at [278, 348] on div ""isOpen" : 1 , "isPinned" : 1 , "isRated" : 1 , "isUnpinnedOnly" : 0 , "message…" at bounding box center [343, 407] width 545 height 622
click at [89, 34] on button "Save" at bounding box center [91, 26] width 39 height 21
